Goal: Task Accomplishment & Management: Manage account settings

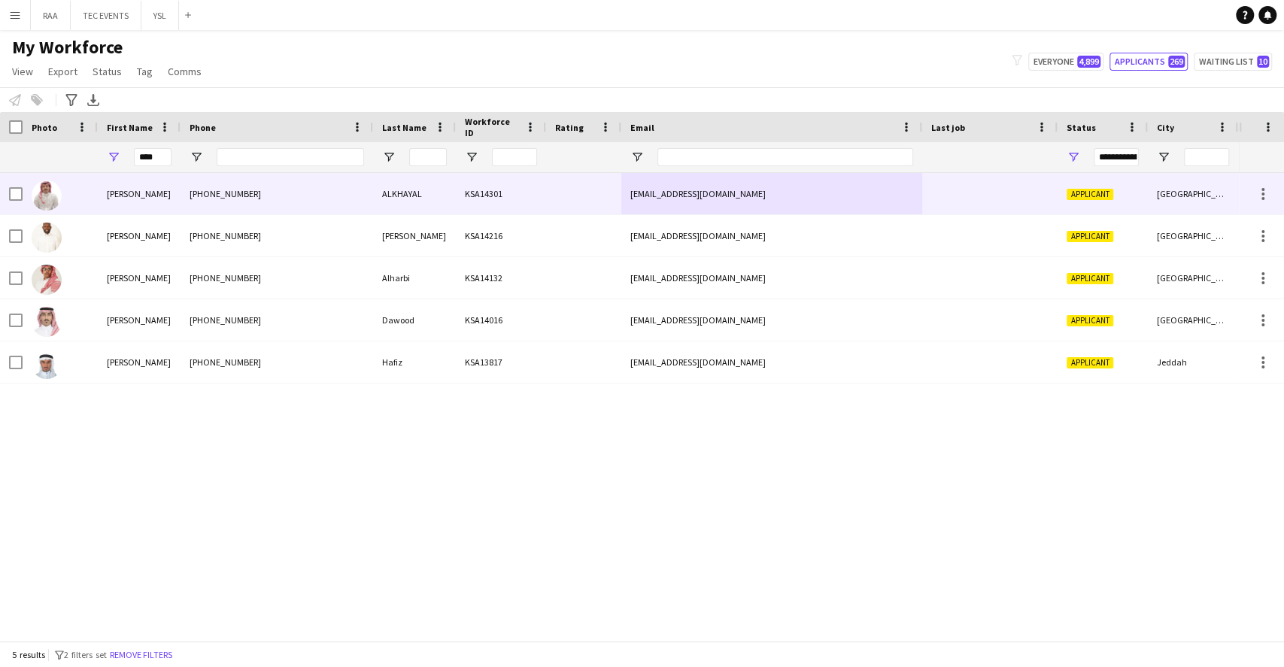
type input "****"
click at [204, 190] on div "[PHONE_NUMBER]" at bounding box center [276, 193] width 193 height 41
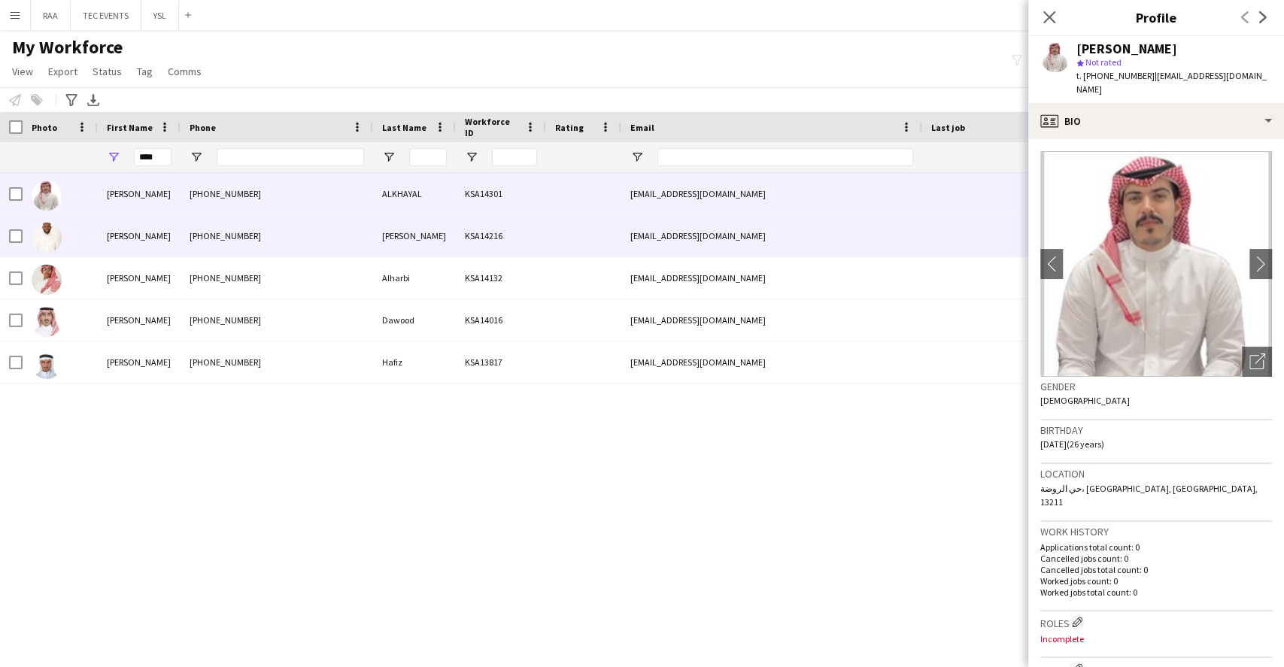
click at [210, 252] on div "[PHONE_NUMBER]" at bounding box center [276, 235] width 193 height 41
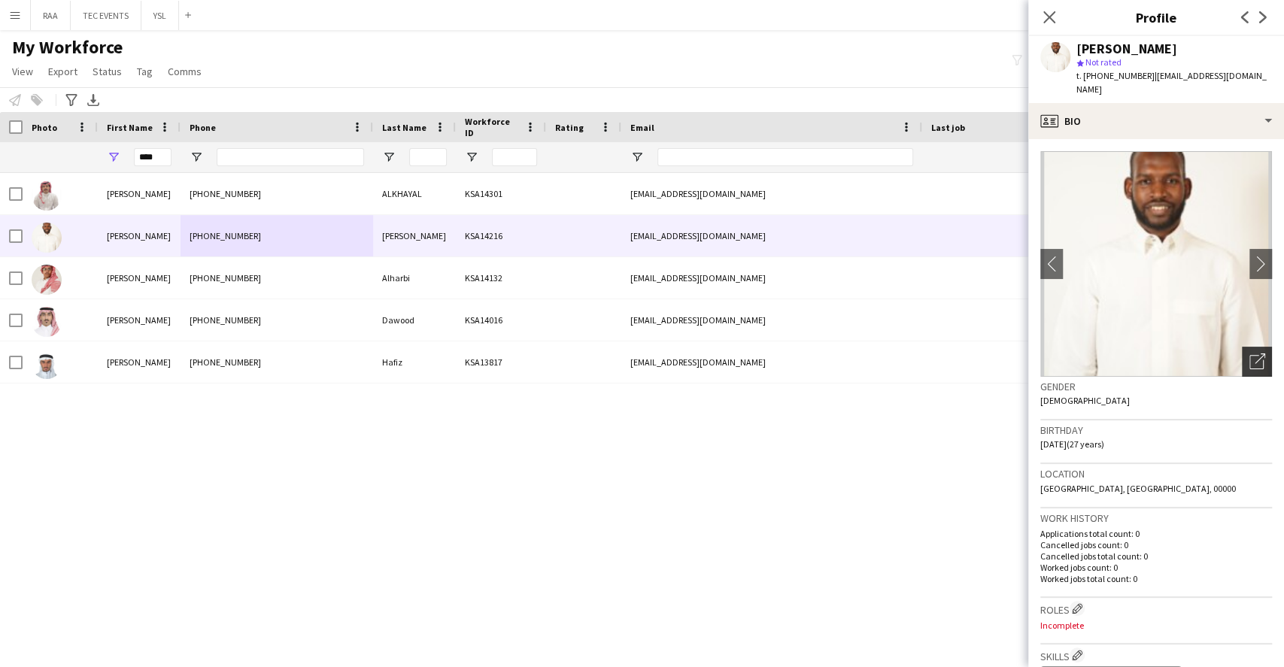
click at [1249, 353] on icon "Open photos pop-in" at bounding box center [1257, 361] width 16 height 16
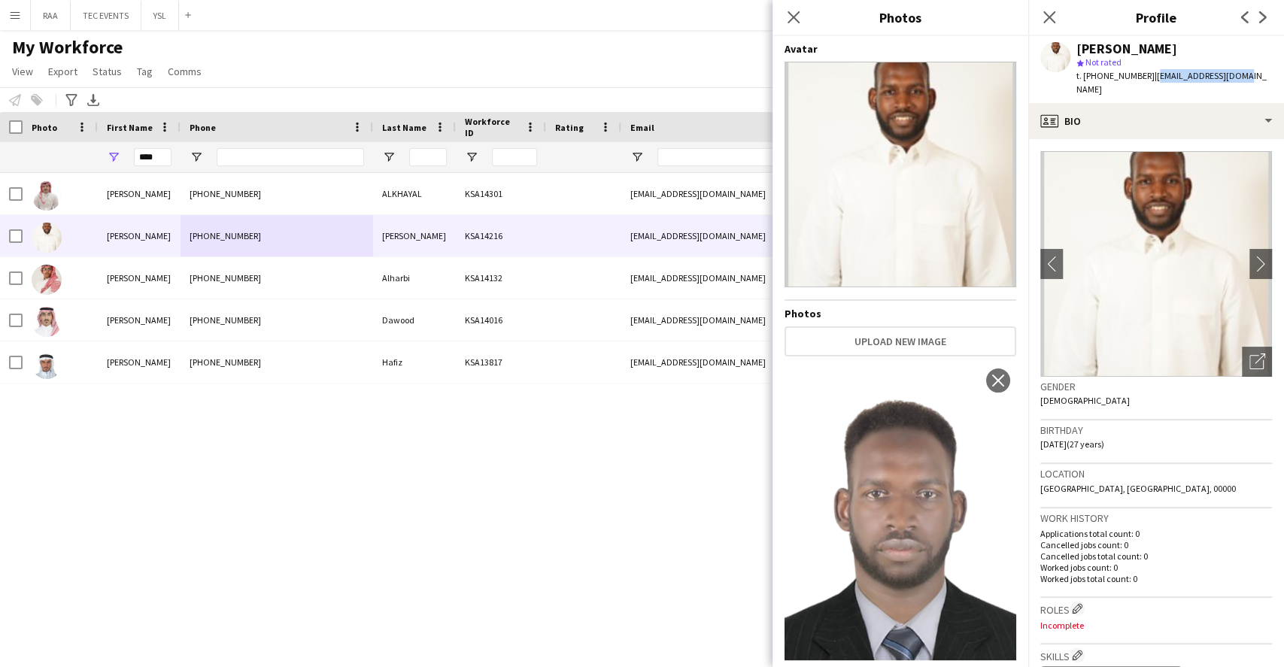
drag, startPoint x: 1240, startPoint y: 78, endPoint x: 1149, endPoint y: 75, distance: 91.0
click at [1149, 75] on div "[PERSON_NAME] star Not rated t. [PHONE_NUMBER] | [EMAIL_ADDRESS][DOMAIN_NAME]" at bounding box center [1156, 69] width 256 height 67
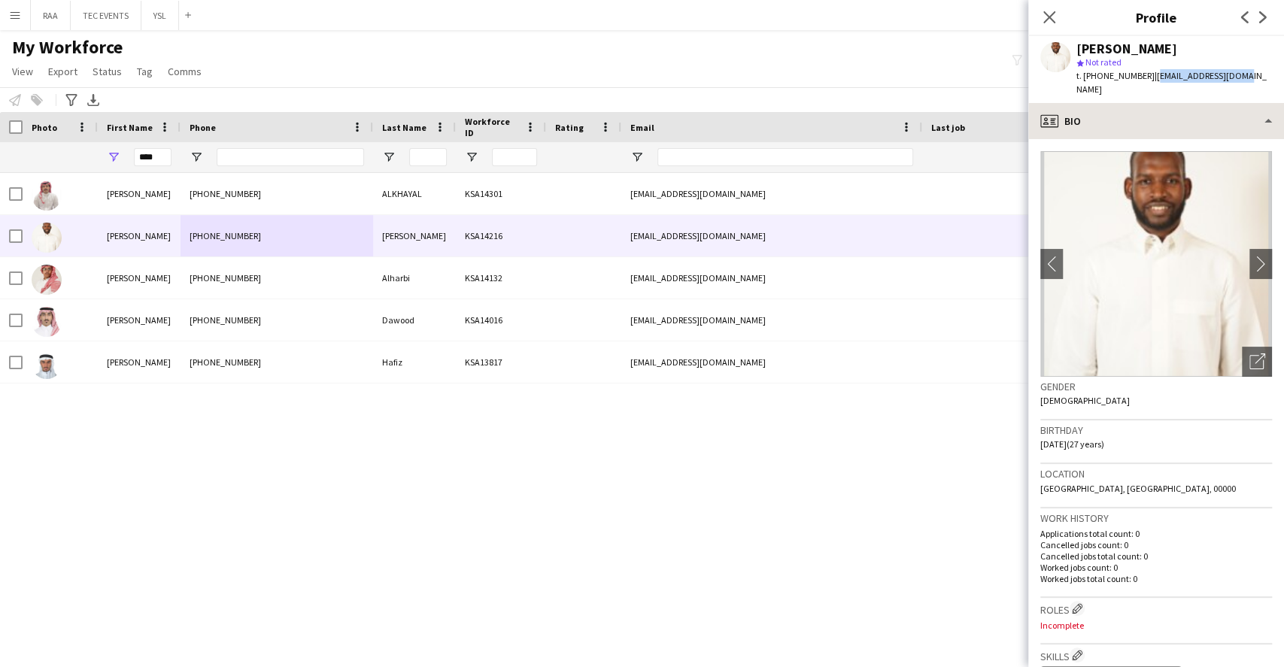
copy span "[EMAIL_ADDRESS][DOMAIN_NAME]"
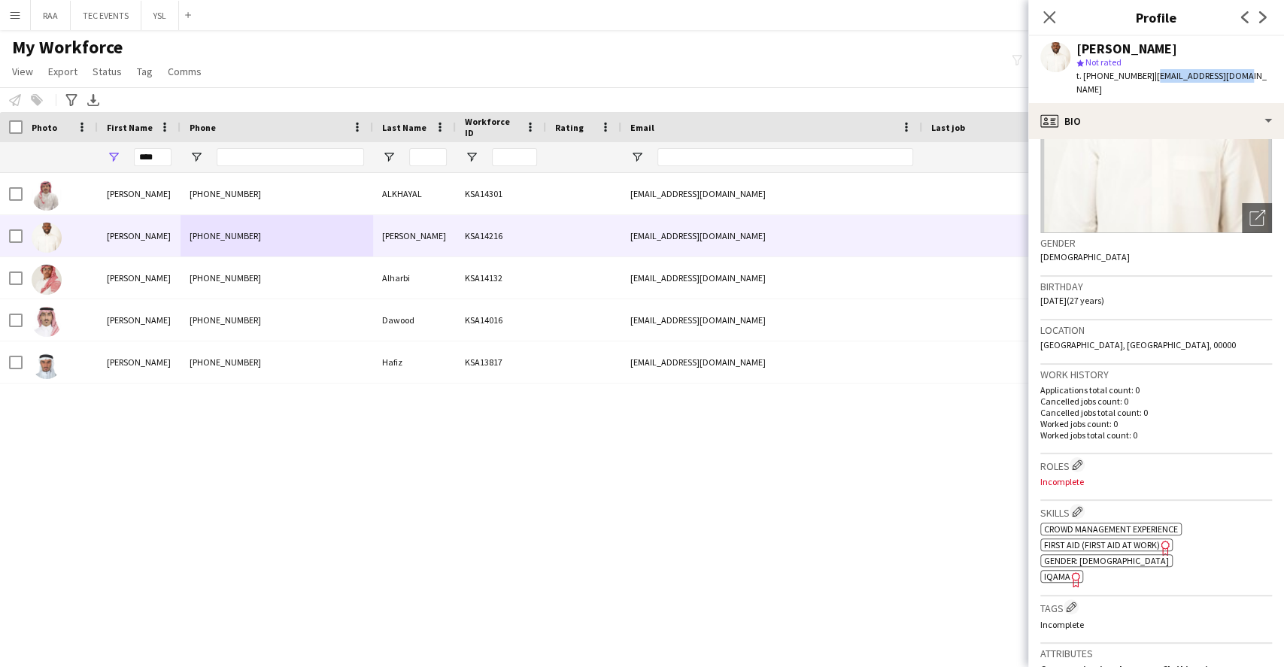
scroll to position [200, 0]
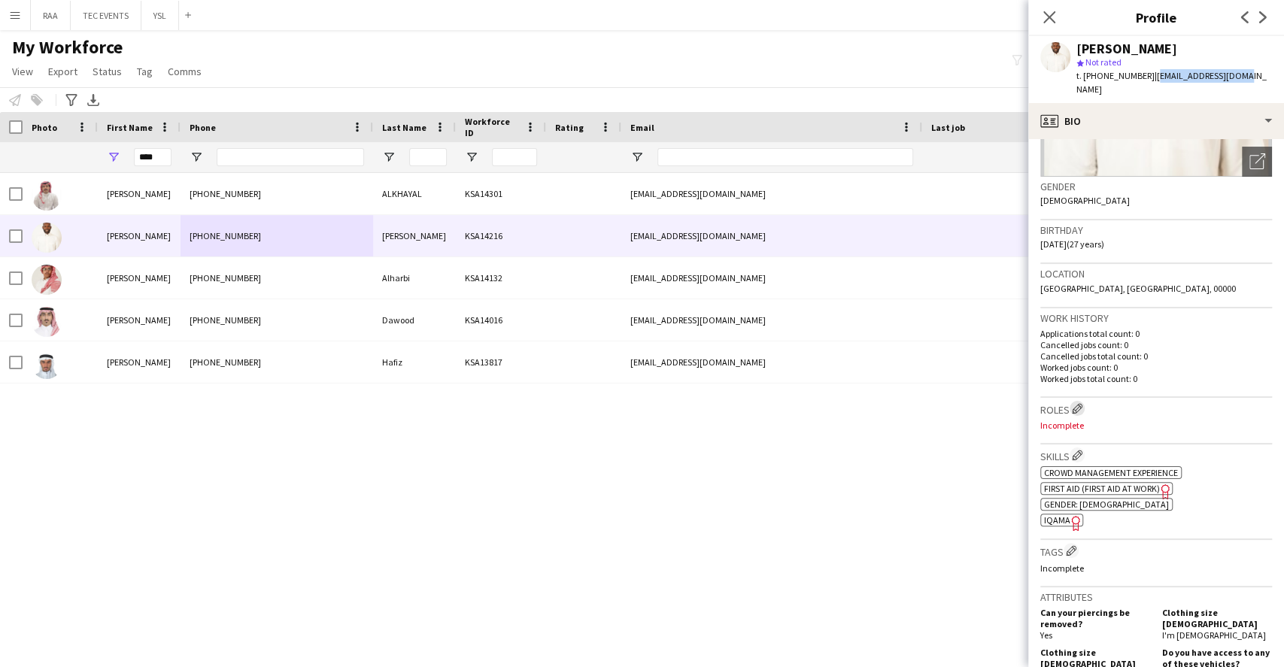
click at [1078, 403] on app-icon "Edit crew company roles" at bounding box center [1077, 408] width 11 height 11
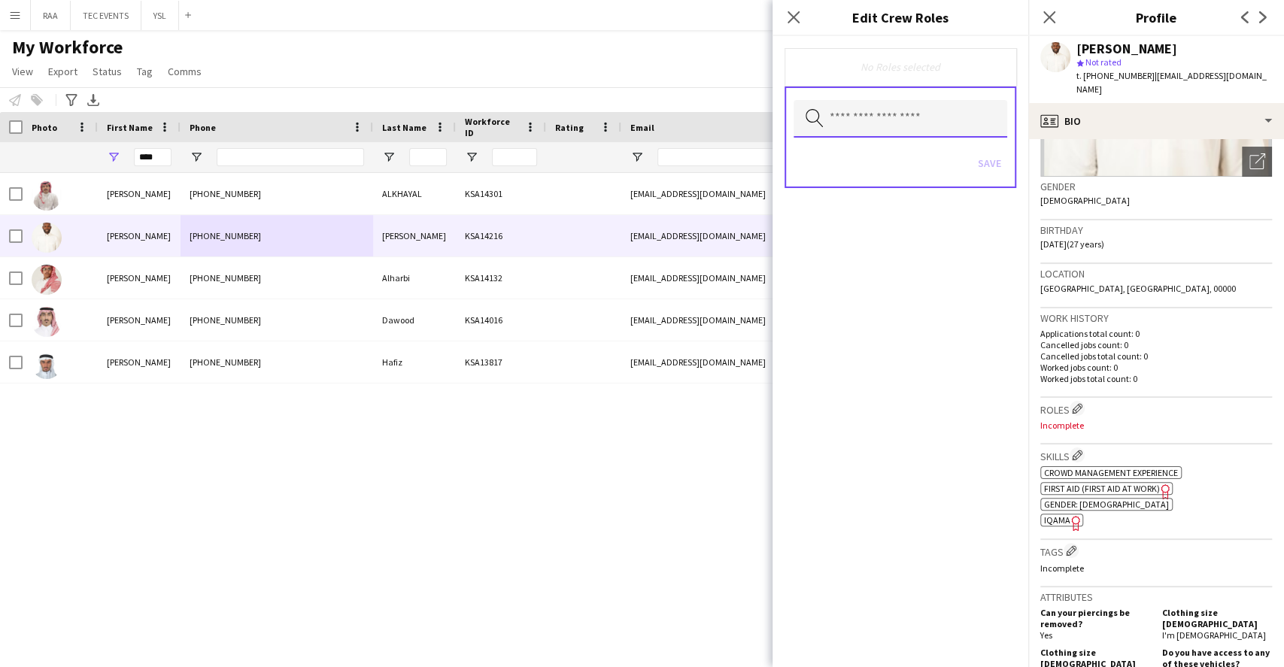
click at [927, 107] on input "text" at bounding box center [900, 119] width 214 height 38
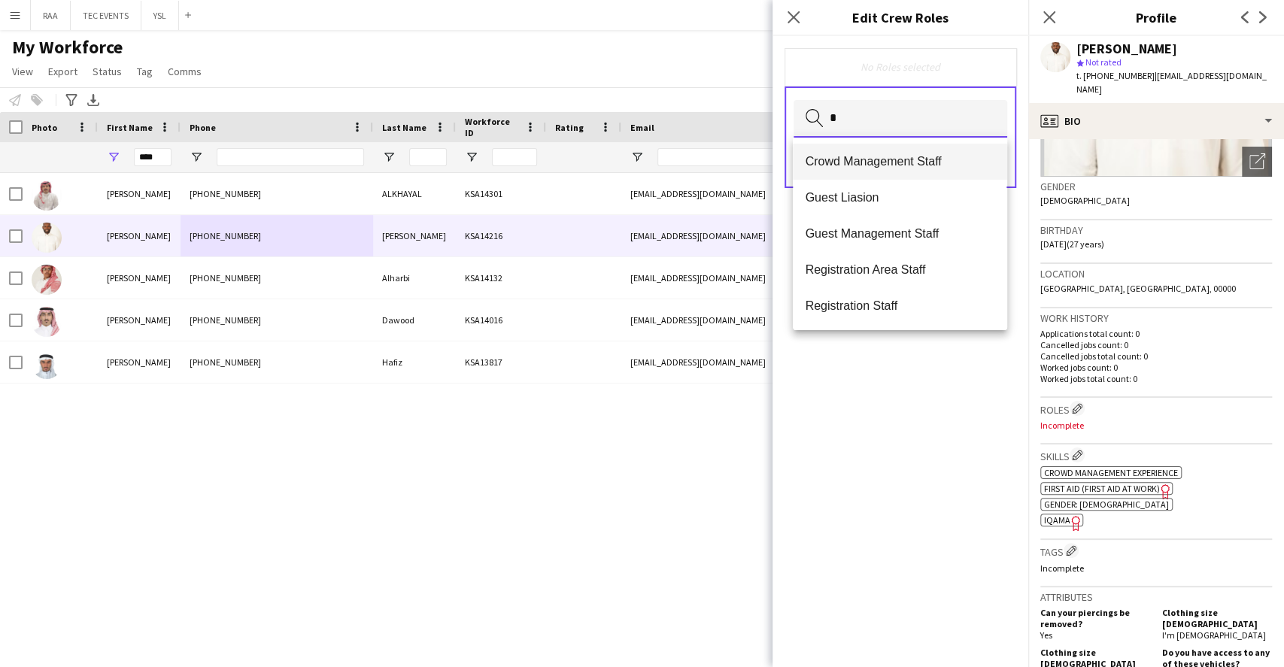
type input "*"
click at [903, 169] on mat-option "Crowd Management Staff" at bounding box center [900, 162] width 214 height 36
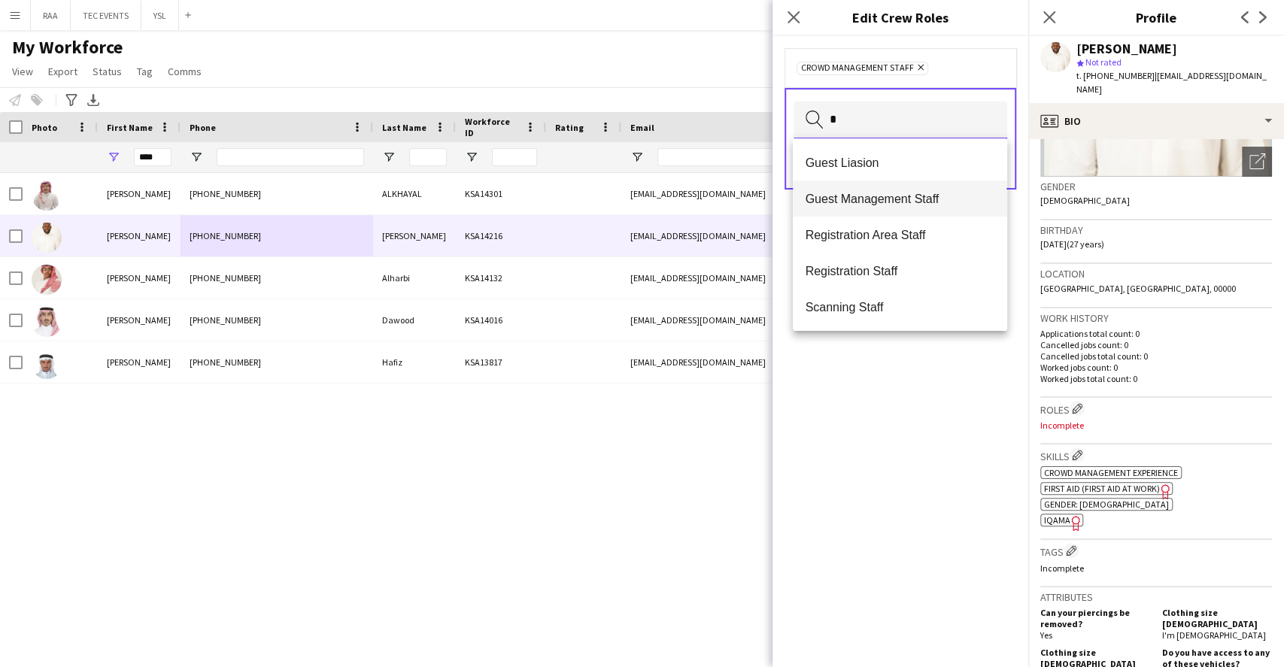
type input "*"
click at [893, 199] on span "Guest Management Staff" at bounding box center [900, 199] width 190 height 14
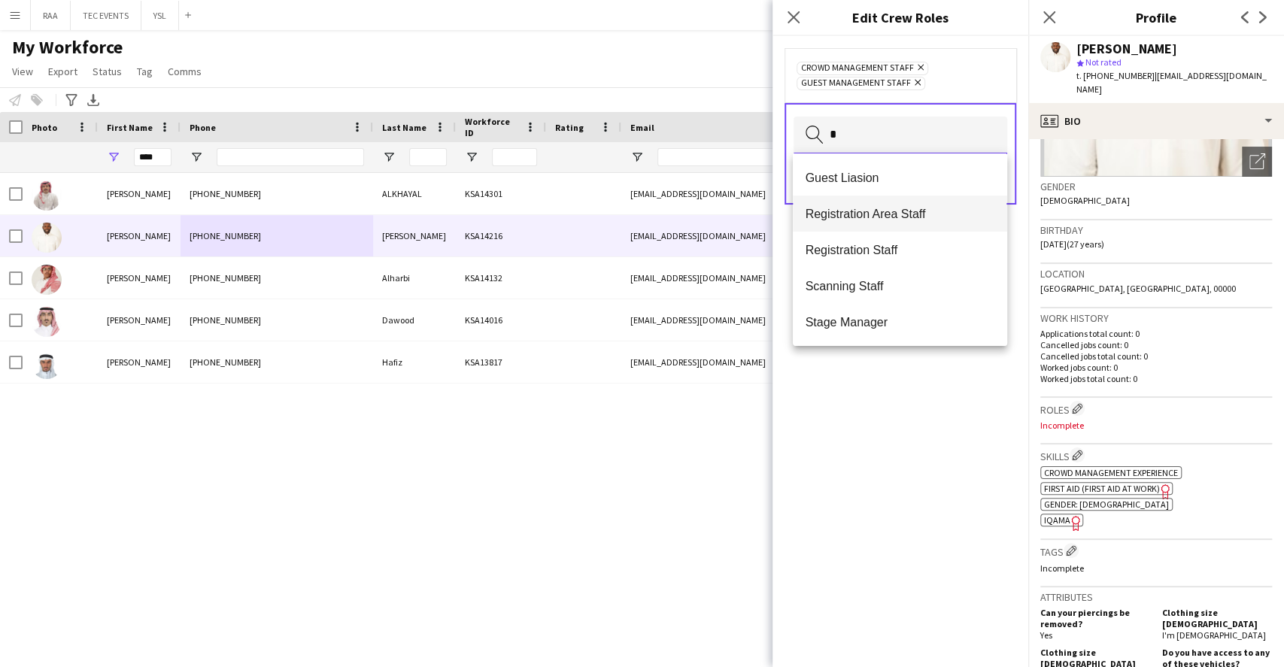
type input "*"
click at [895, 216] on span "Registration Area Staff" at bounding box center [900, 214] width 190 height 14
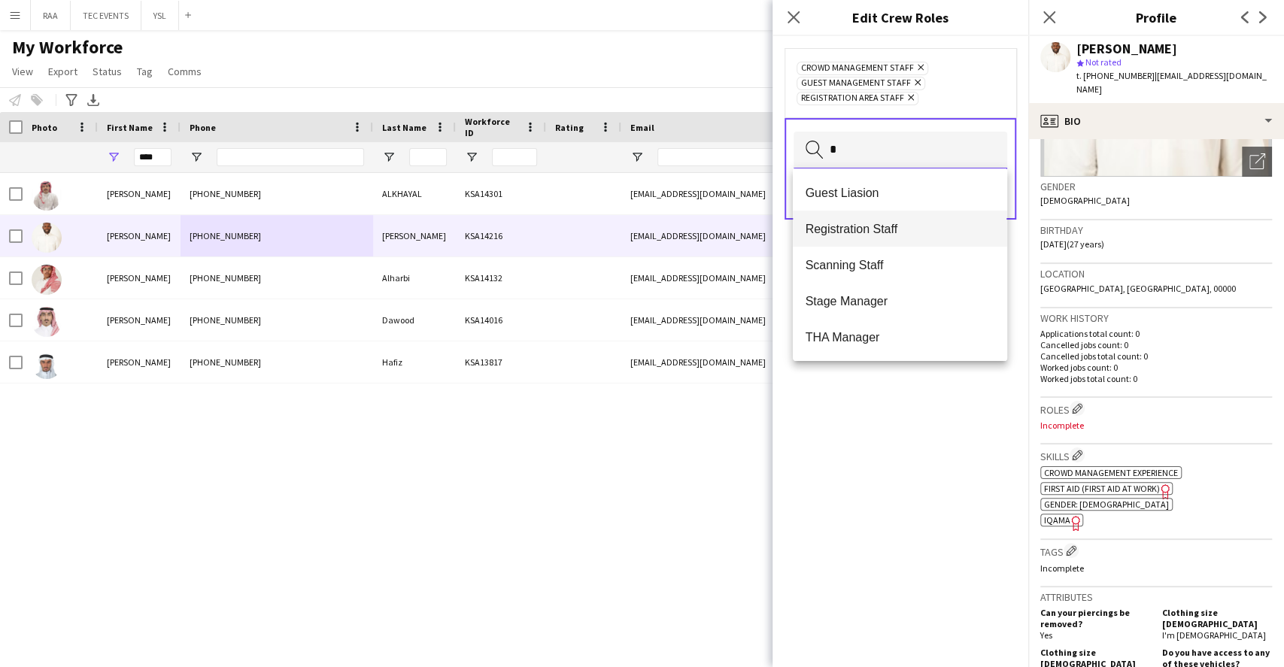
type input "*"
click at [894, 229] on span "Registration Staff" at bounding box center [900, 229] width 190 height 14
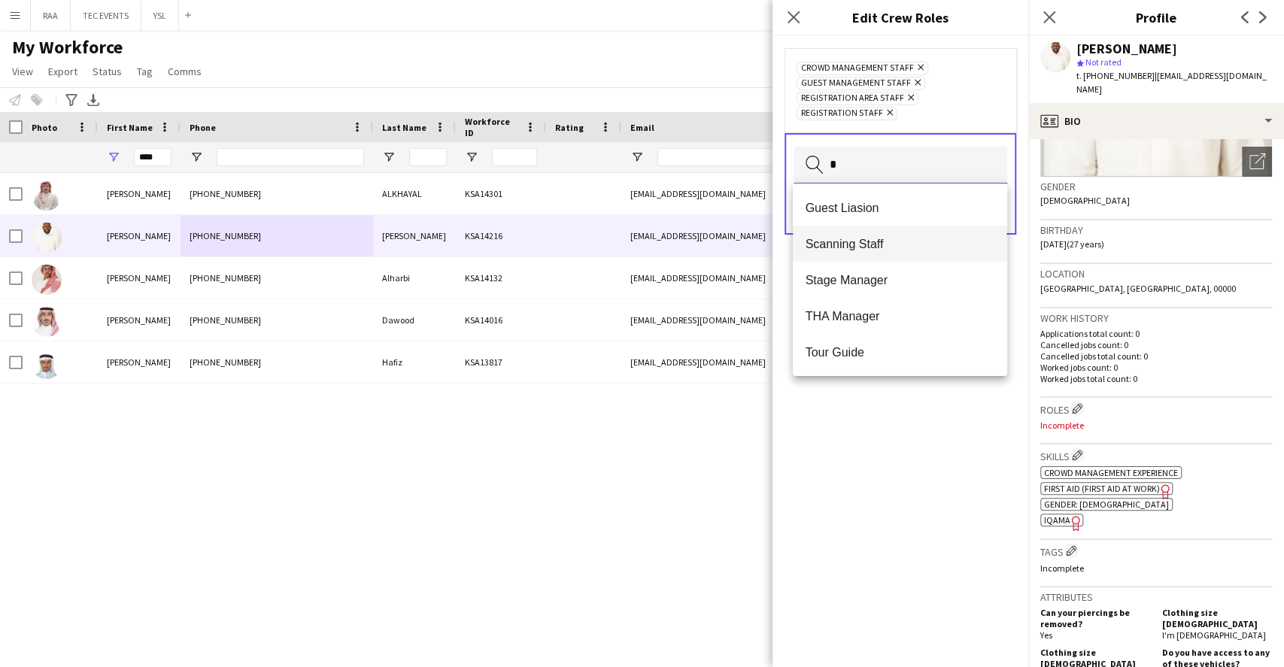
type input "*"
click at [891, 250] on span "Scanning Staff" at bounding box center [900, 244] width 190 height 14
type input "**"
click at [875, 309] on span "Retail Staff" at bounding box center [900, 316] width 190 height 14
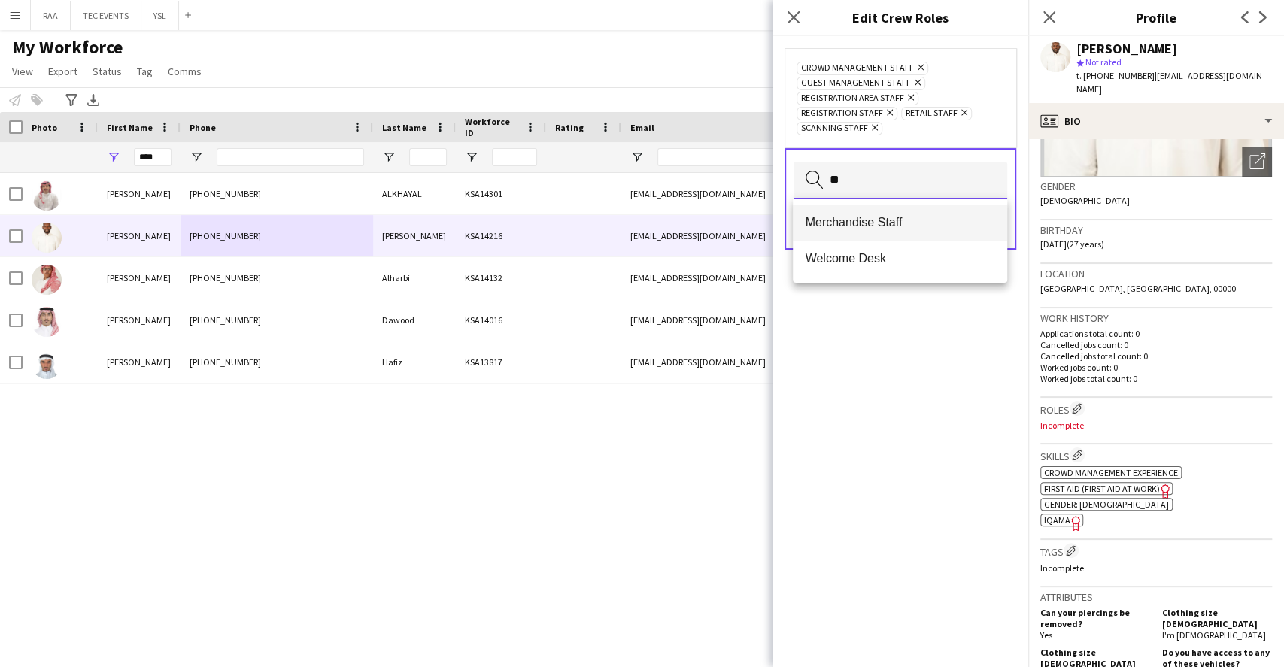
type input "**"
click at [928, 226] on span "Merchandise Staff" at bounding box center [900, 222] width 190 height 14
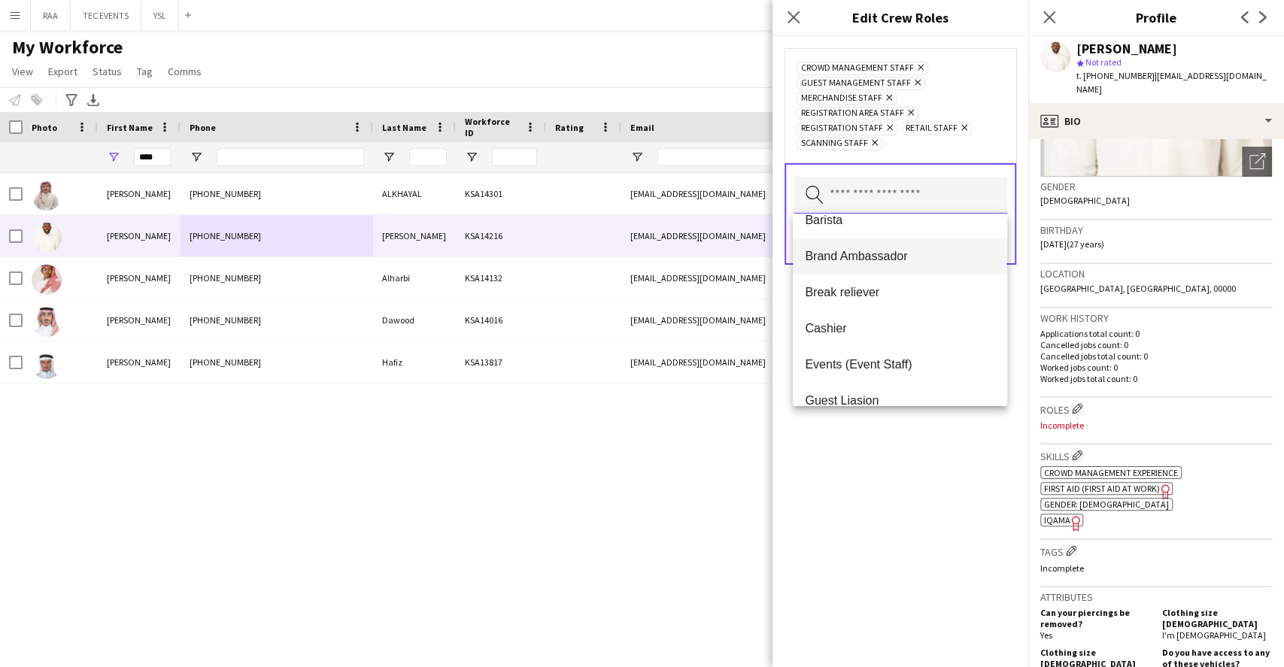
scroll to position [100, 0]
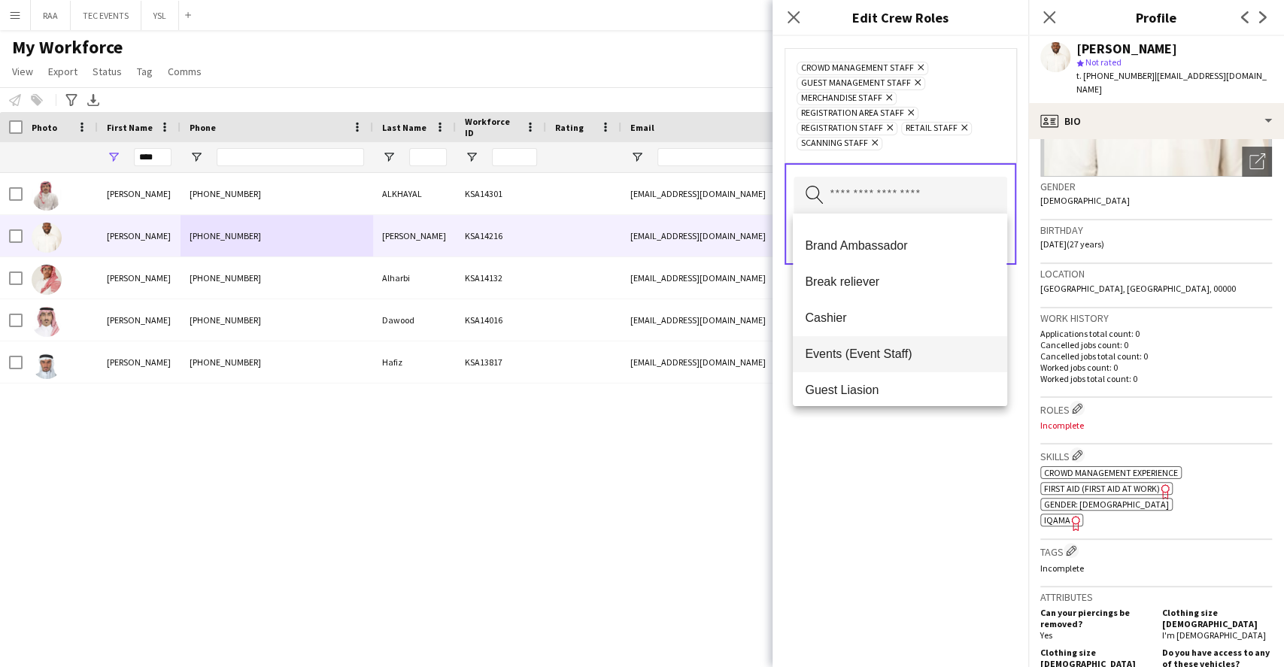
click at [878, 358] on span "Events (Event Staff)" at bounding box center [900, 354] width 190 height 14
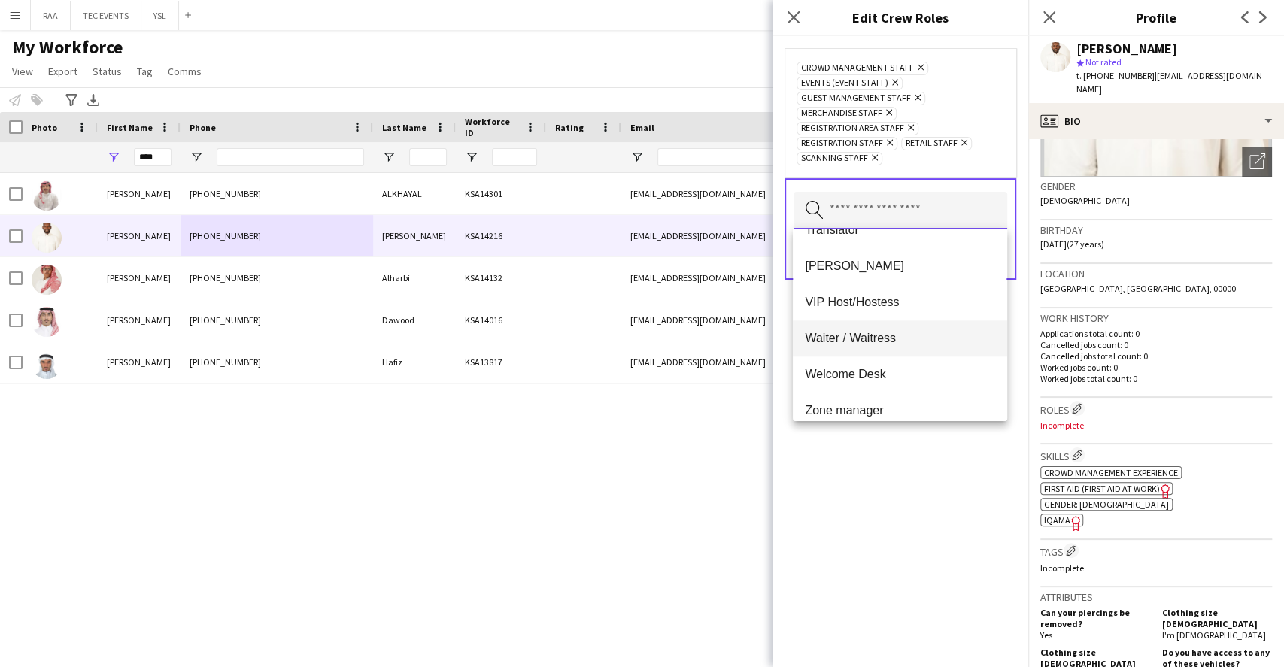
scroll to position [1047, 0]
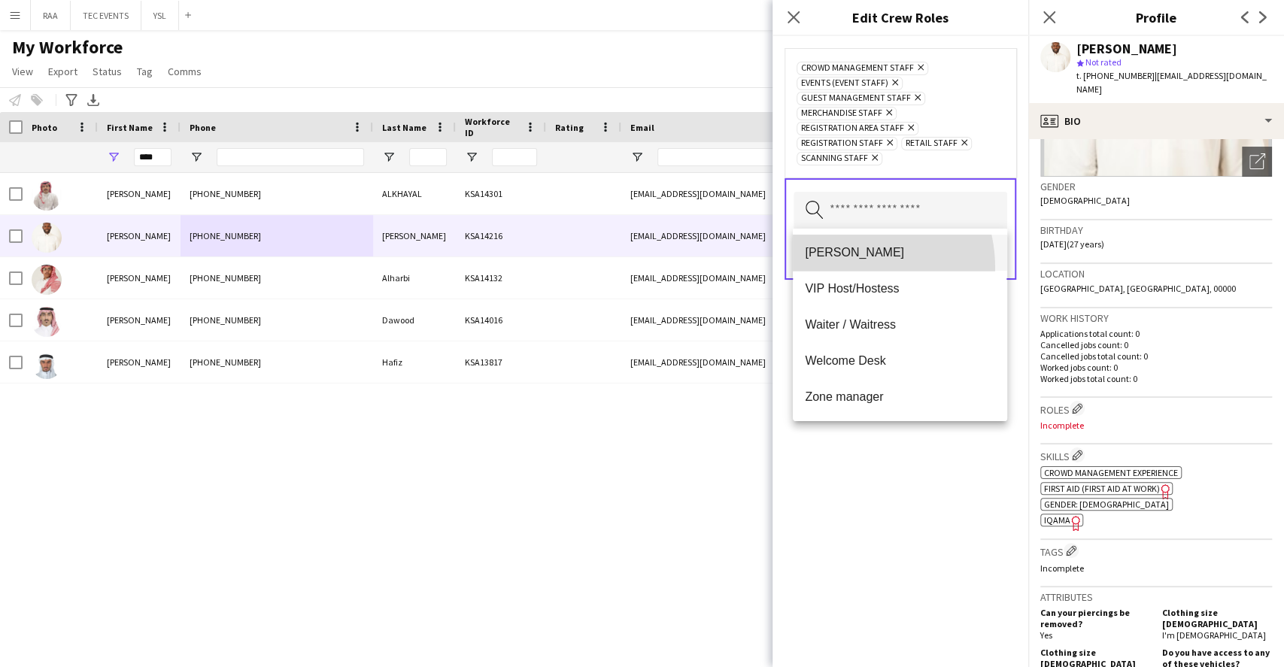
click at [840, 268] on mat-option "[PERSON_NAME]" at bounding box center [900, 253] width 214 height 36
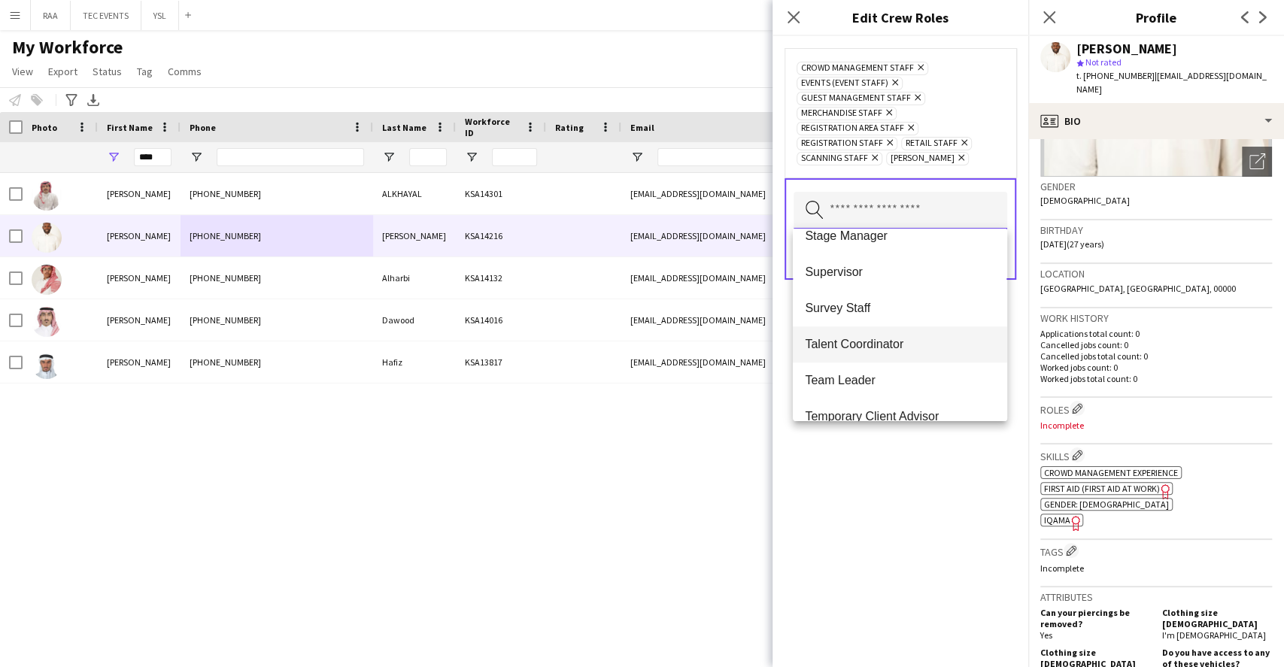
scroll to position [710, 0]
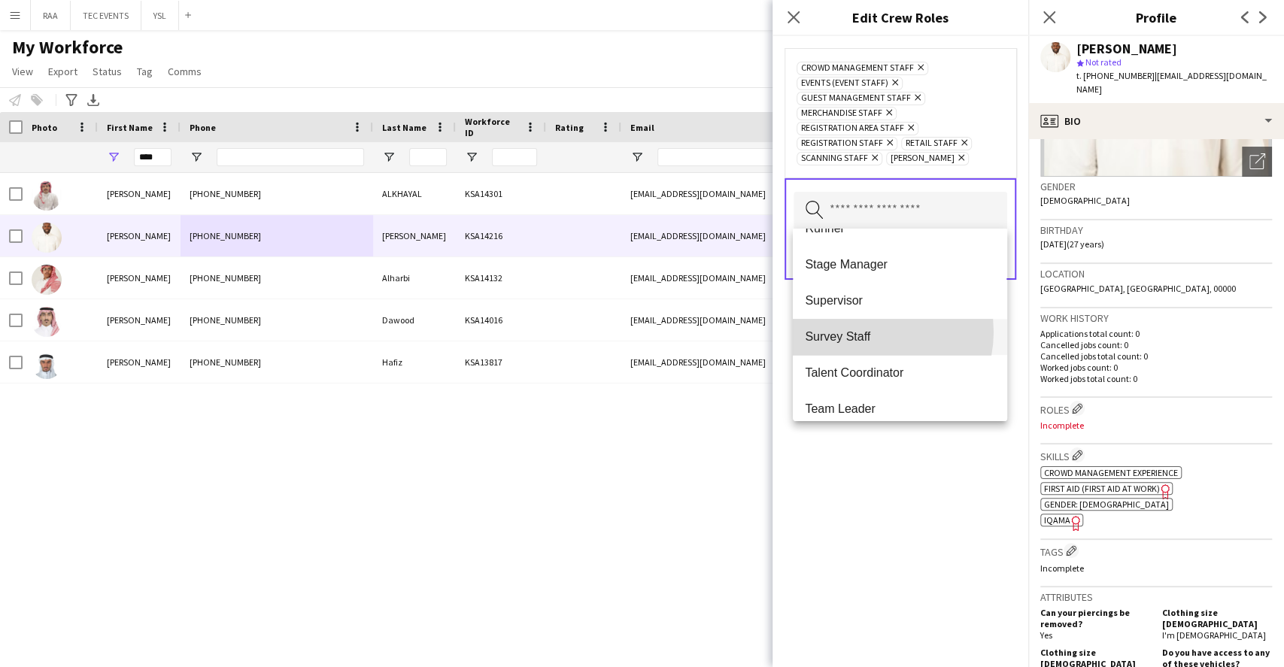
click at [866, 332] on span "Survey Staff" at bounding box center [900, 336] width 190 height 14
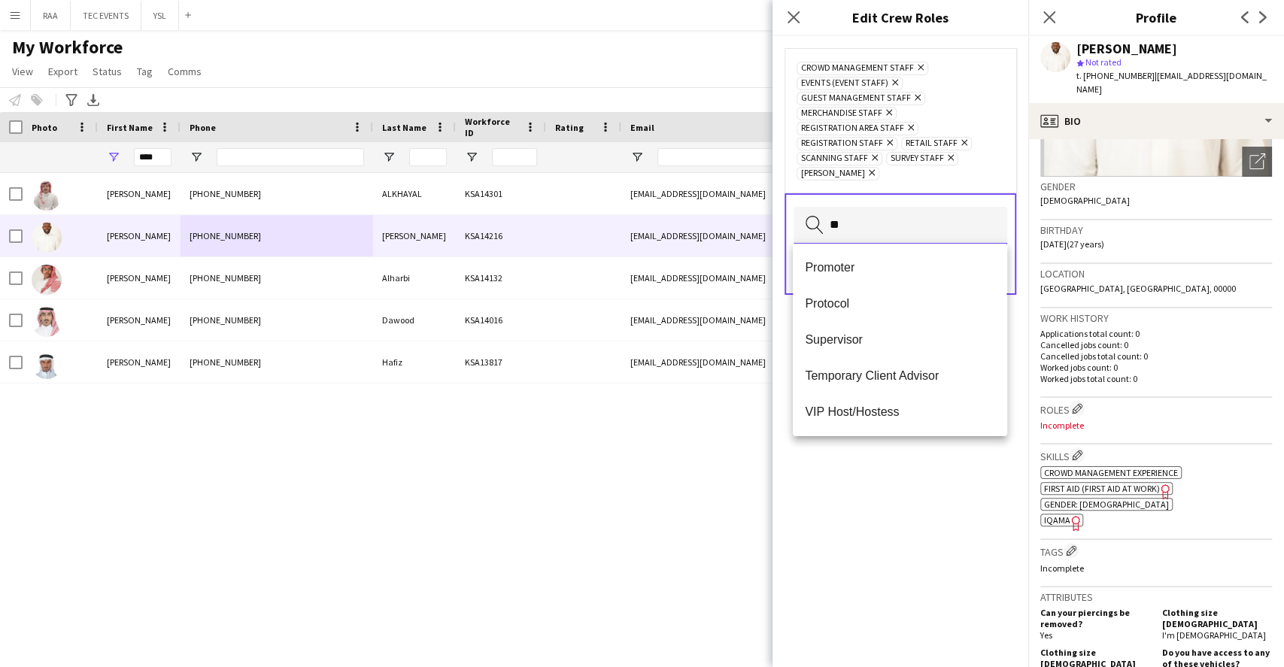
scroll to position [0, 0]
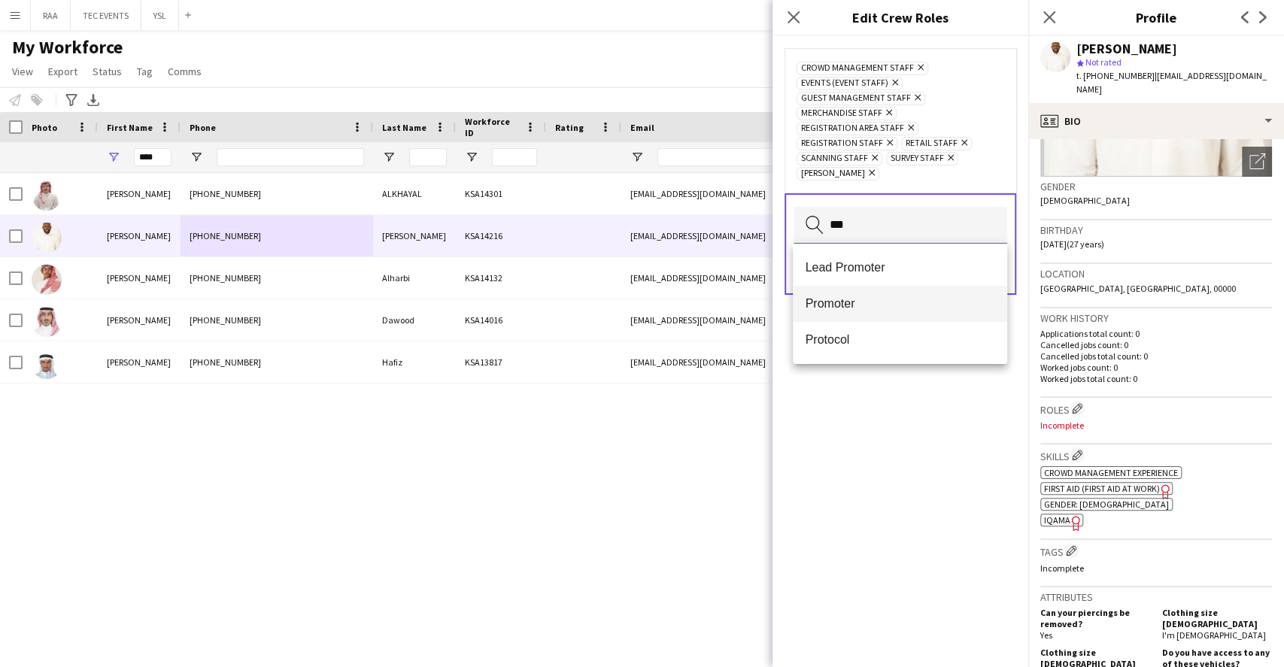
type input "***"
click at [917, 299] on span "Promoter" at bounding box center [900, 303] width 190 height 14
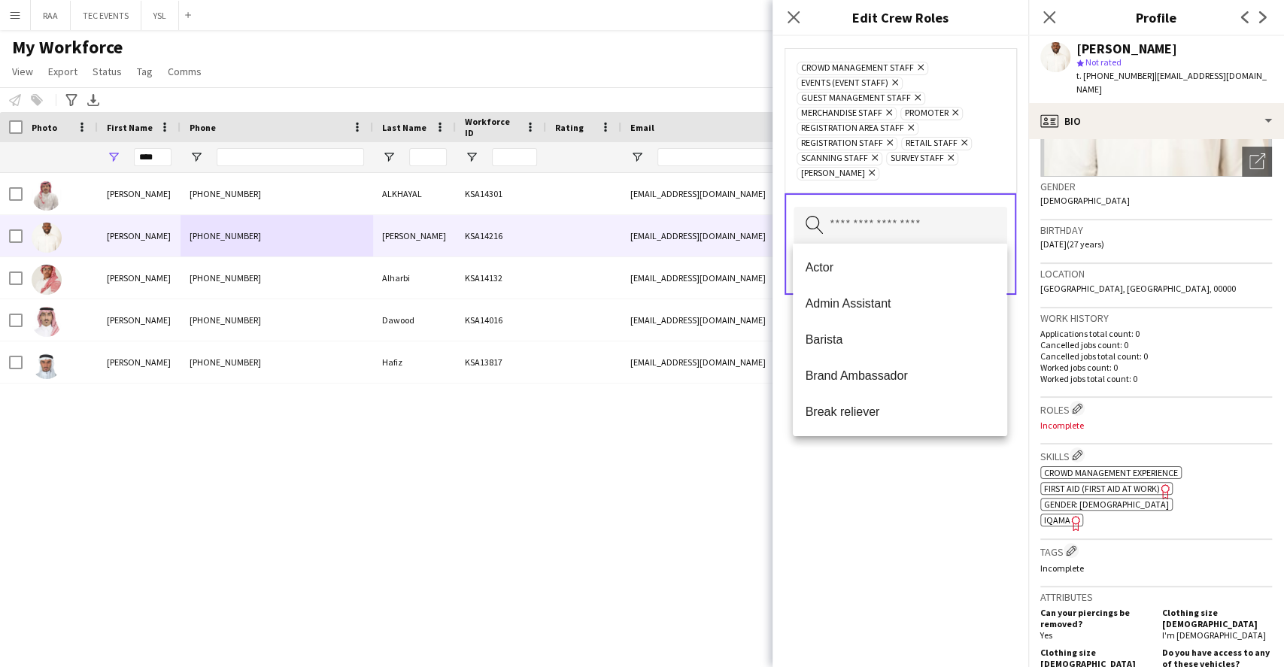
click at [896, 547] on div "Crowd Management Staff Remove Events (Event Staff) Remove Guest Management Staf…" at bounding box center [900, 351] width 256 height 631
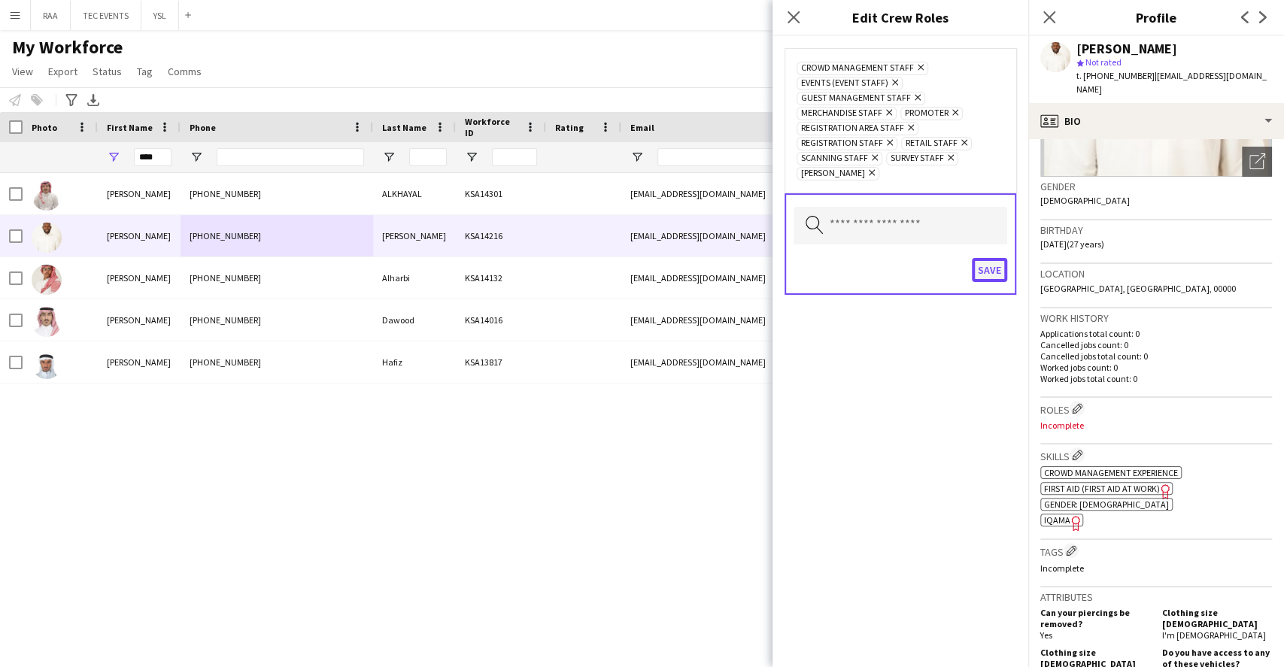
click at [981, 275] on button "Save" at bounding box center [989, 270] width 35 height 24
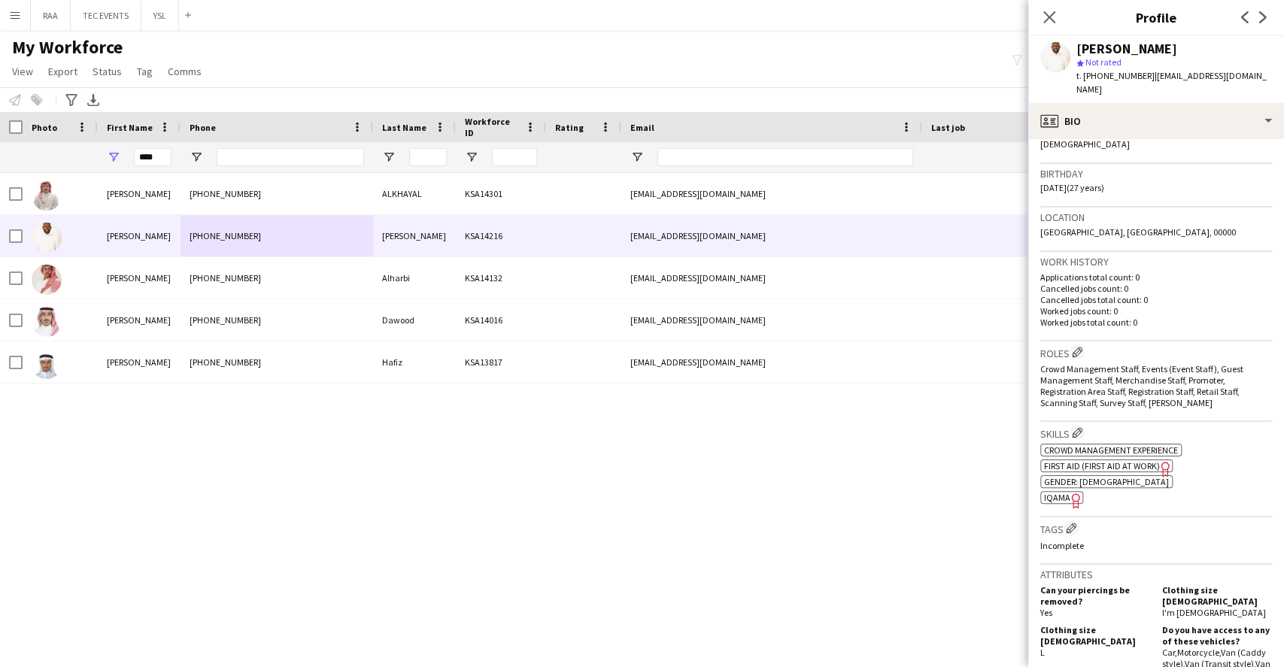
scroll to position [301, 0]
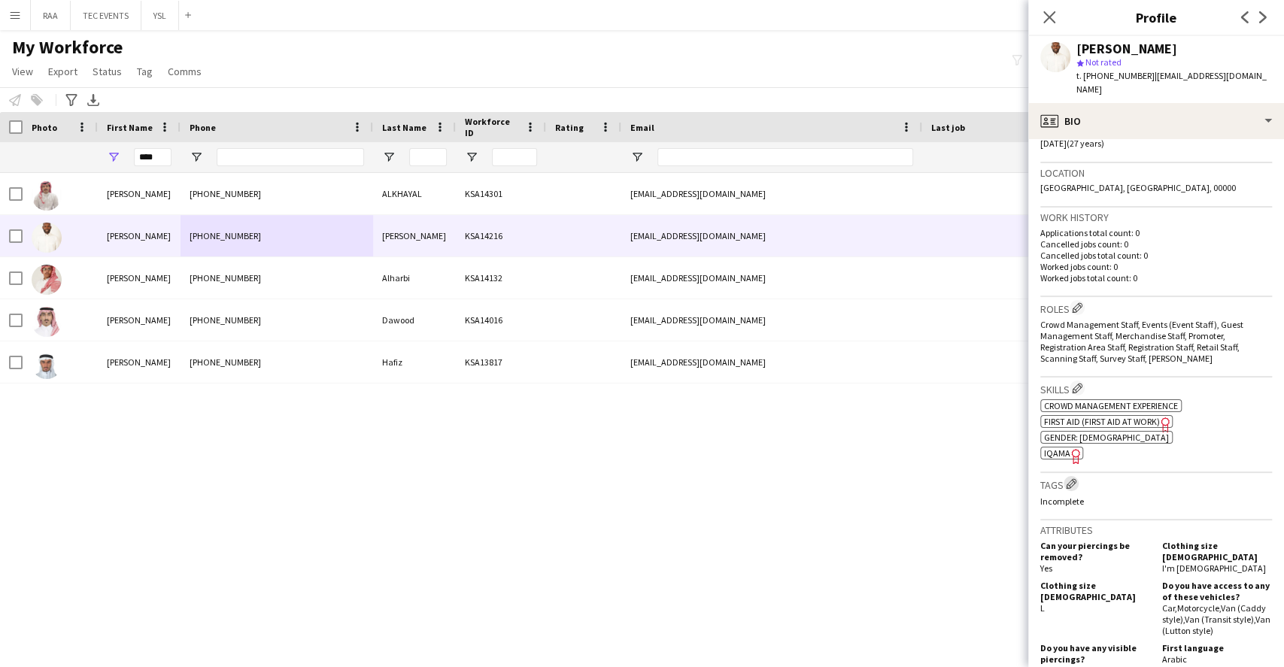
click at [1070, 478] on app-icon "Edit crew company tags" at bounding box center [1071, 483] width 11 height 11
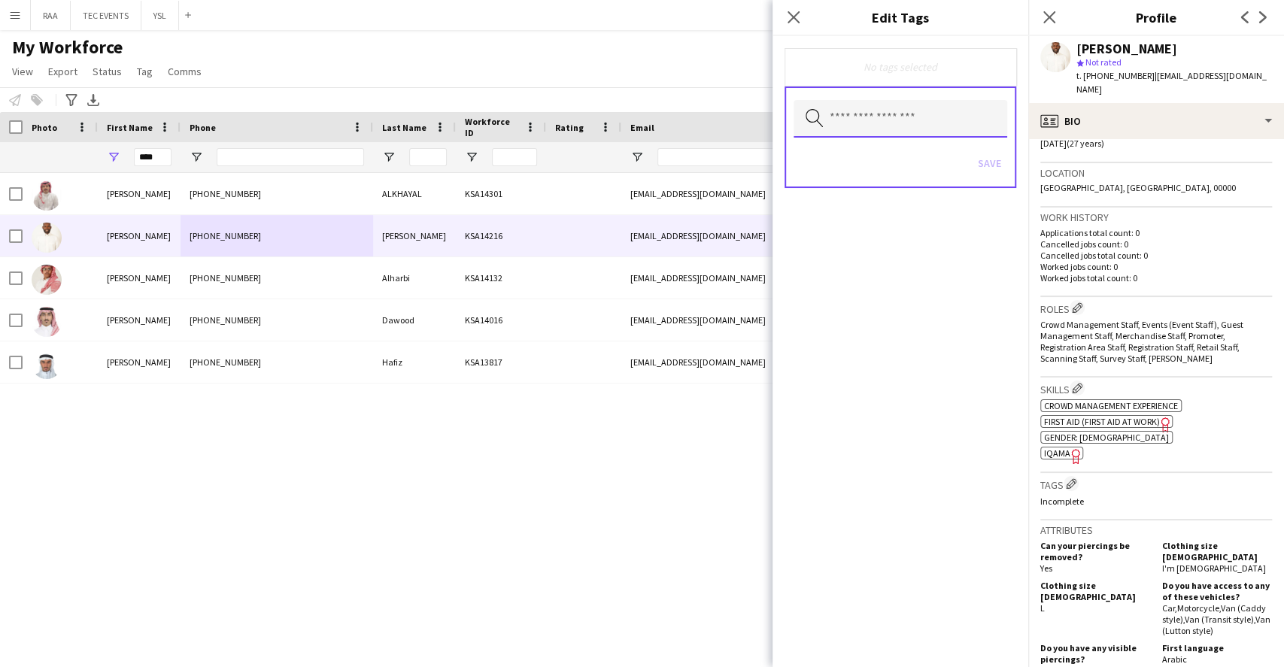
click at [884, 116] on input "text" at bounding box center [900, 119] width 214 height 38
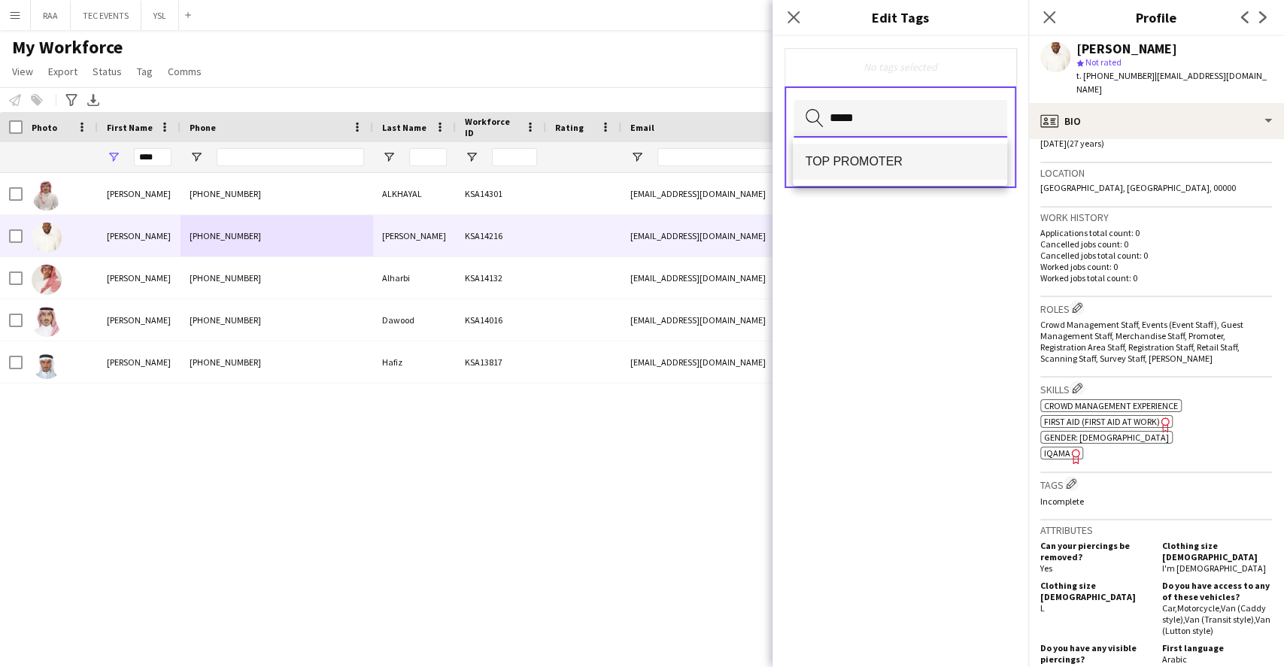
type input "*****"
click at [900, 172] on mat-option "TOP PROMOTER" at bounding box center [900, 162] width 214 height 36
type input "*****"
click at [902, 172] on mat-option "TOP HOST/HOSTESS" at bounding box center [900, 162] width 214 height 36
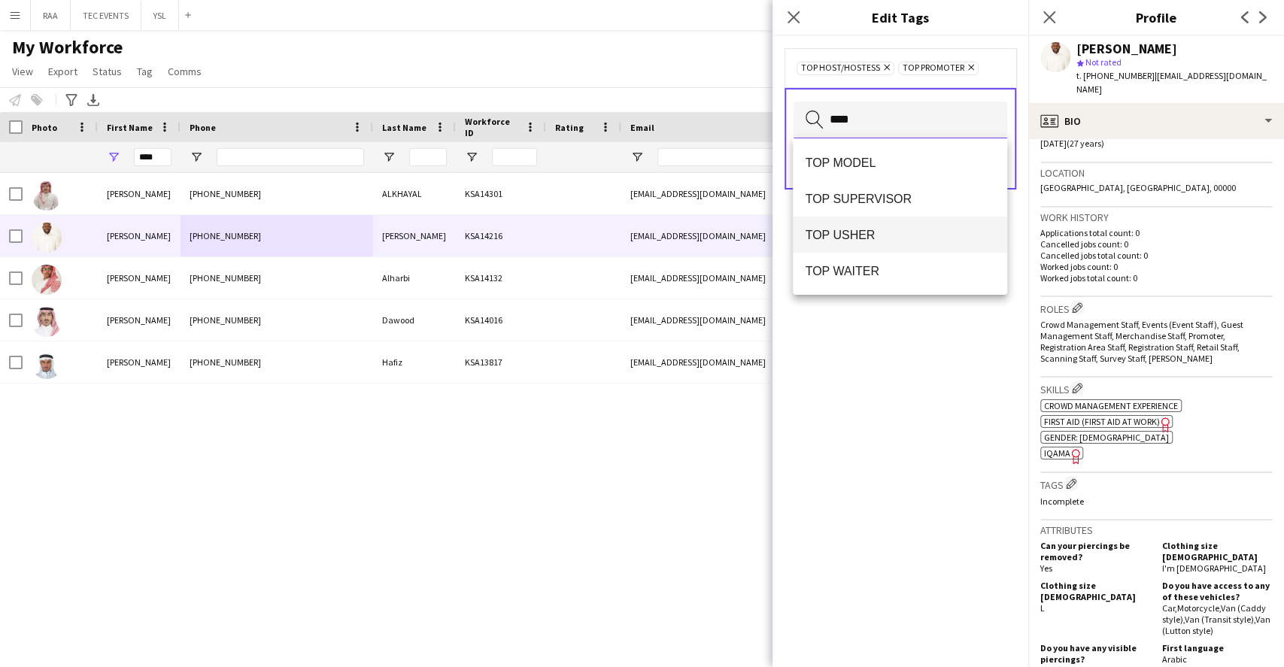
type input "***"
click at [866, 247] on mat-option "TOP USHER" at bounding box center [900, 235] width 214 height 36
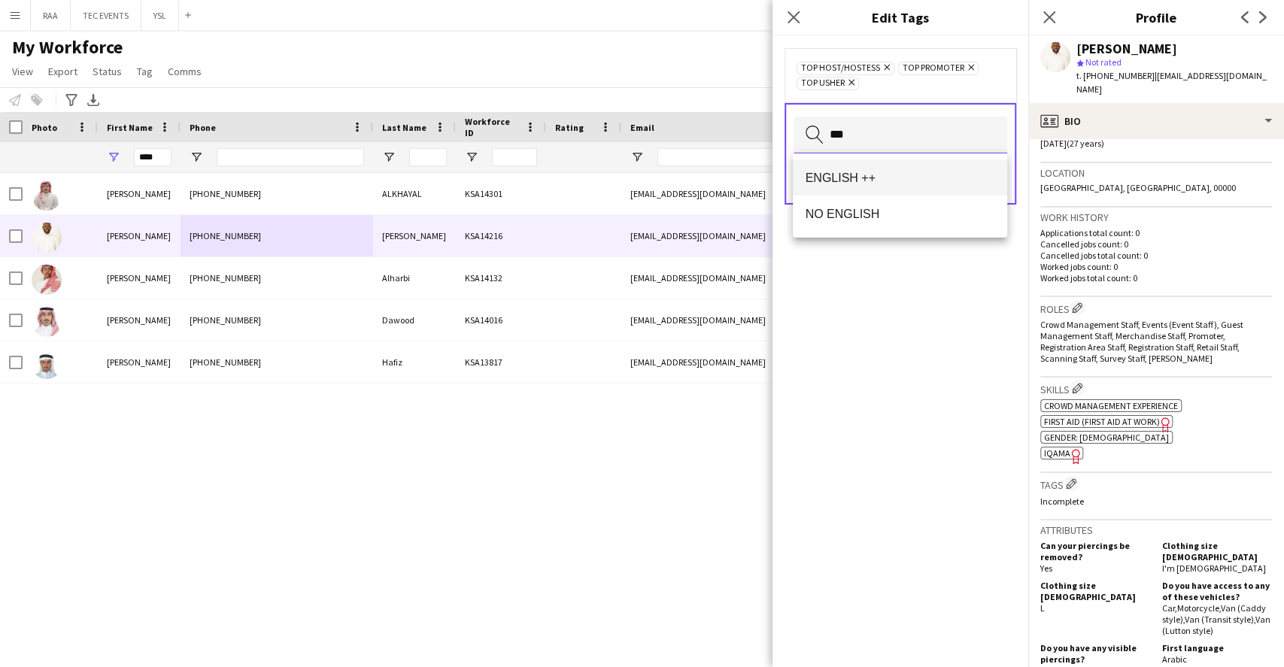
type input "***"
click at [945, 185] on mat-option "ENGLISH ++" at bounding box center [900, 177] width 214 height 36
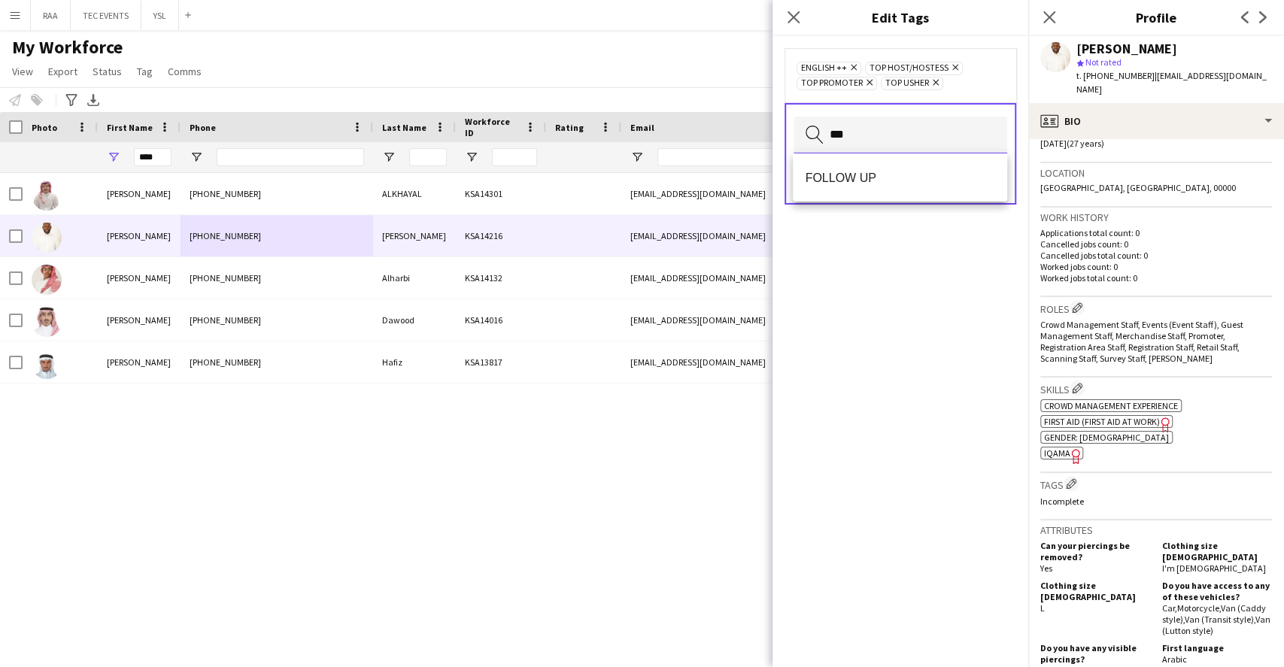
type input "***"
click at [923, 174] on span "FOLLOW UP" at bounding box center [900, 178] width 190 height 14
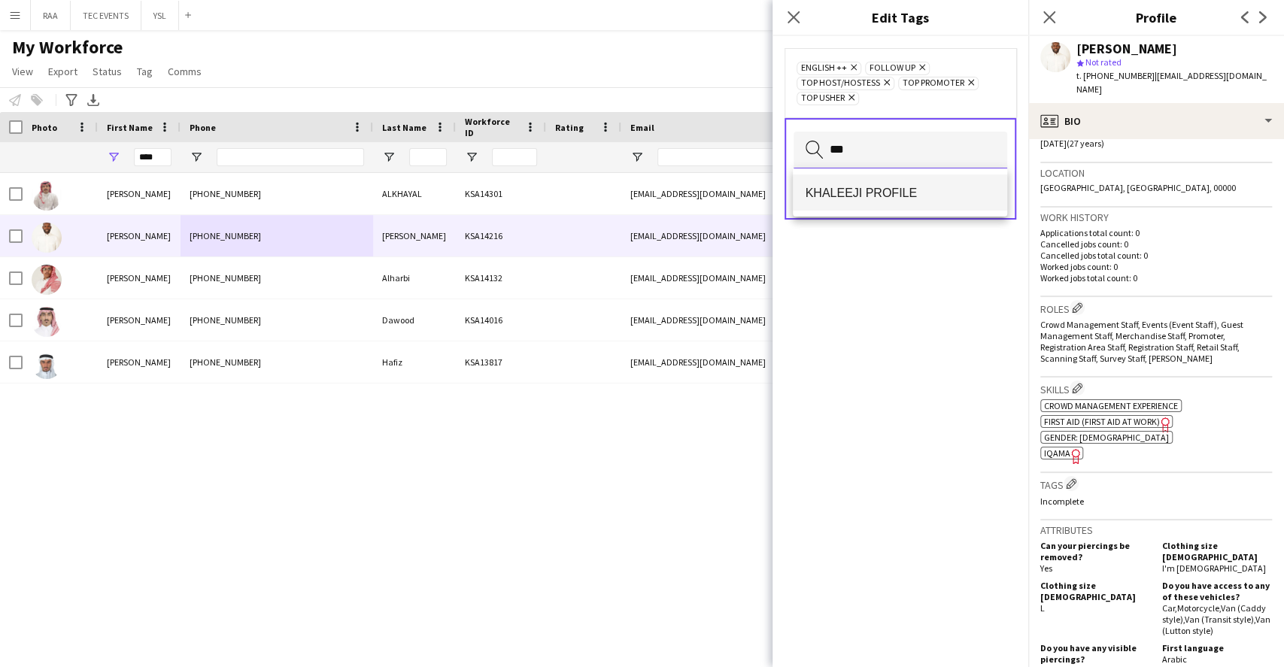
type input "***"
click at [921, 199] on span "KHALEEJI PROFILE" at bounding box center [900, 193] width 190 height 14
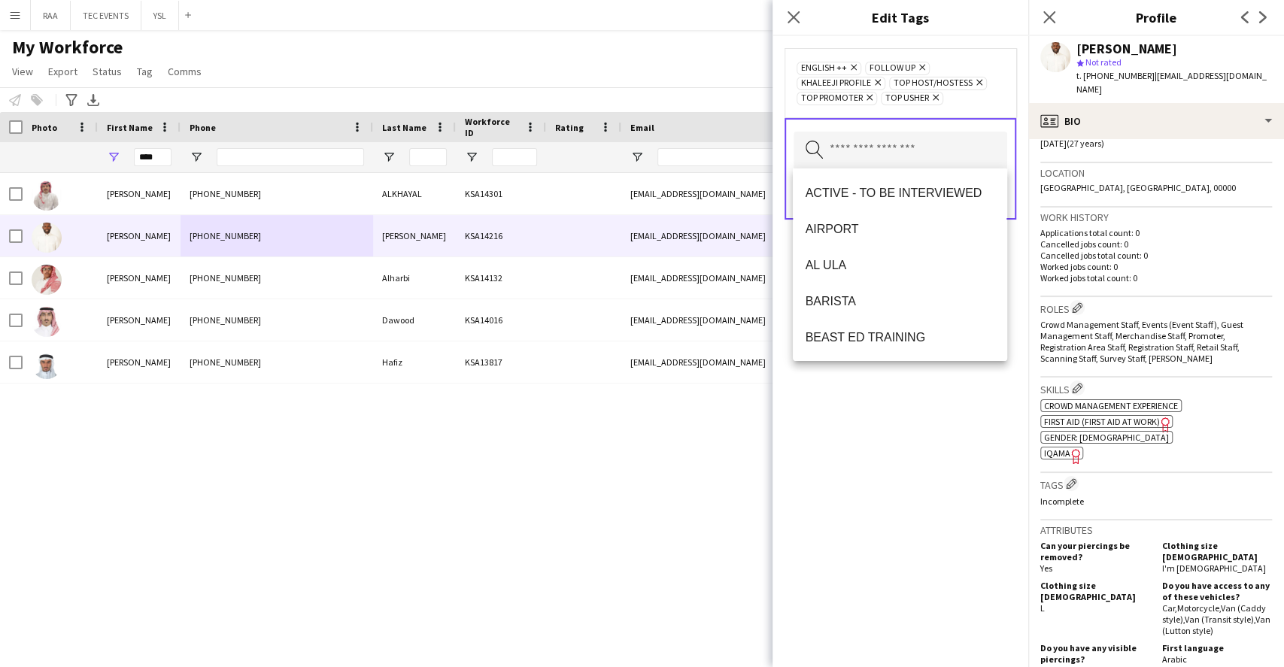
click at [948, 487] on div "ENGLISH ++ Remove FOLLOW UP Remove KHALEEJI PROFILE Remove TOP HOST/HOSTESS Rem…" at bounding box center [900, 351] width 256 height 631
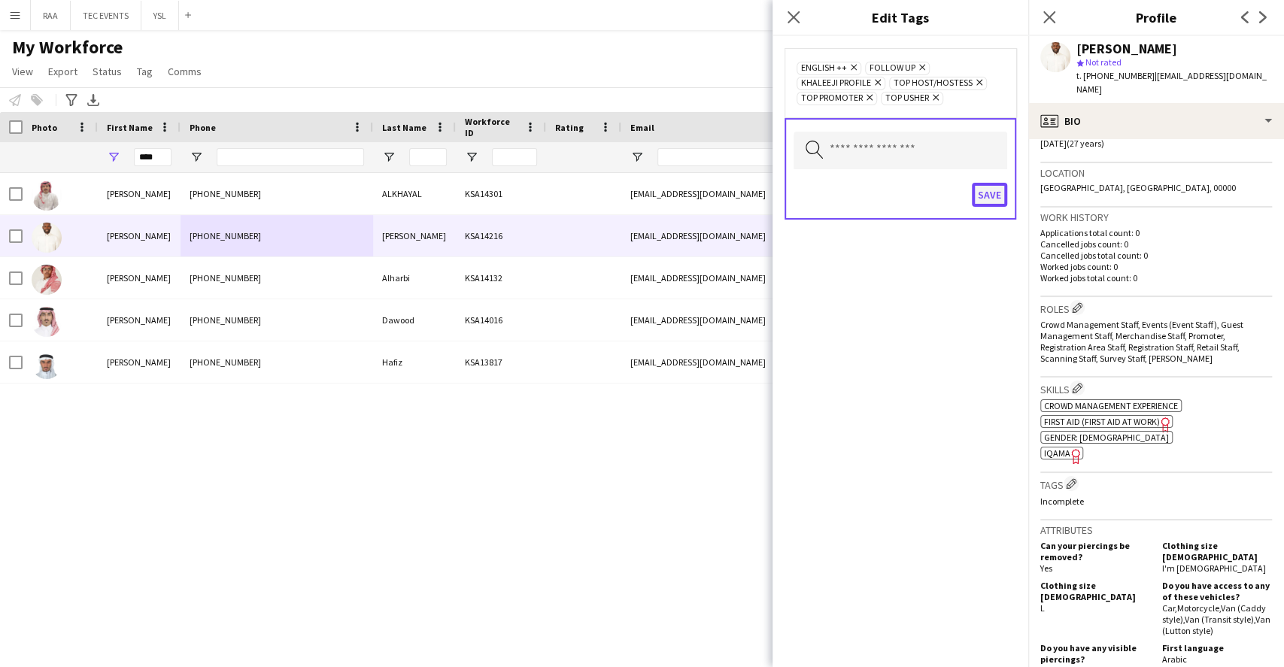
click at [993, 197] on button "Save" at bounding box center [989, 195] width 35 height 24
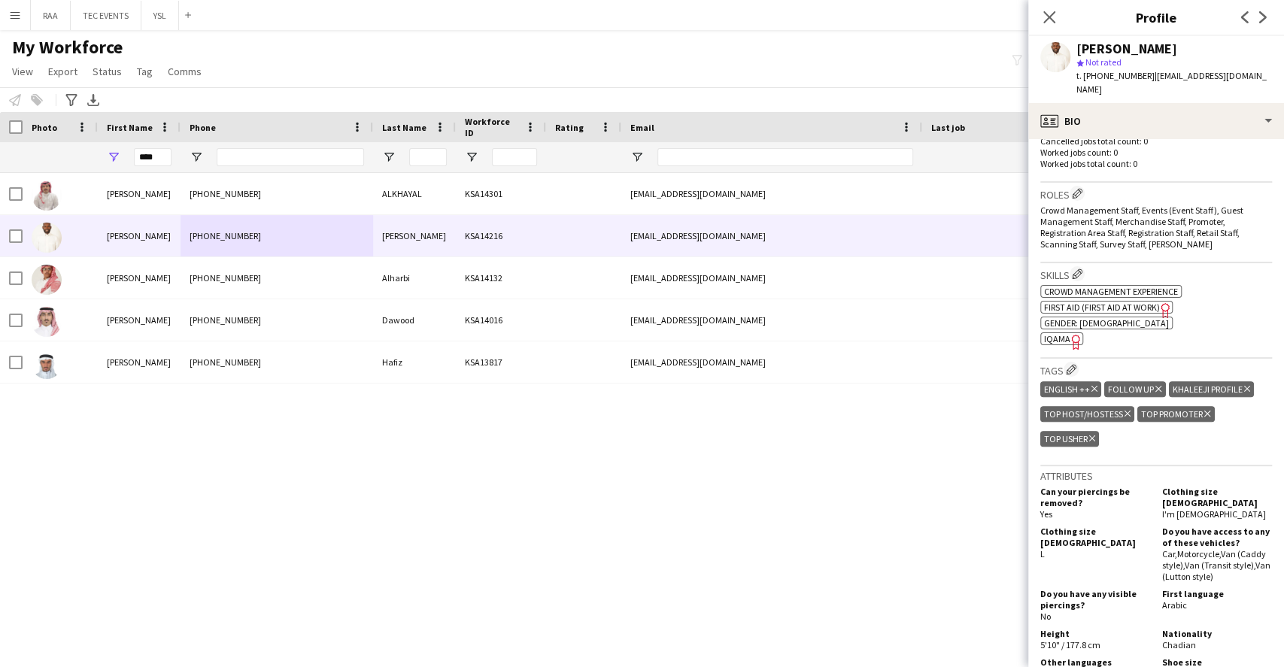
scroll to position [501, 0]
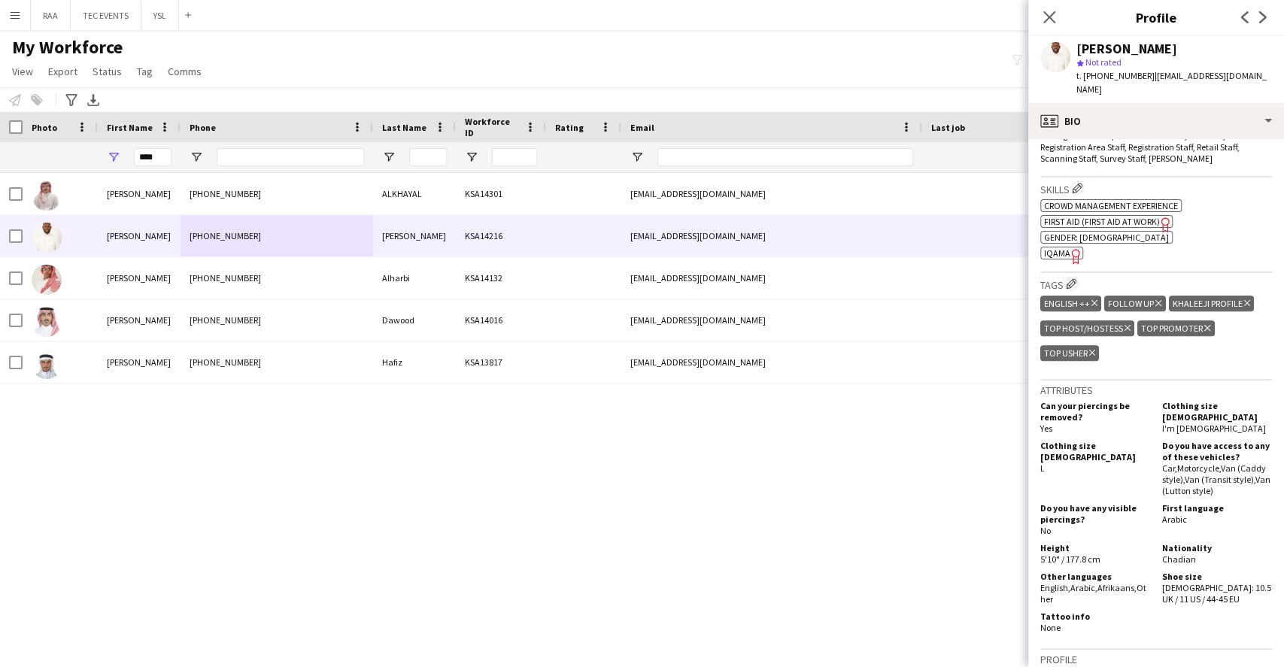
click at [1071, 248] on icon "Freelancer has uploaded a photo validation of skill. Click to see" at bounding box center [1076, 256] width 16 height 16
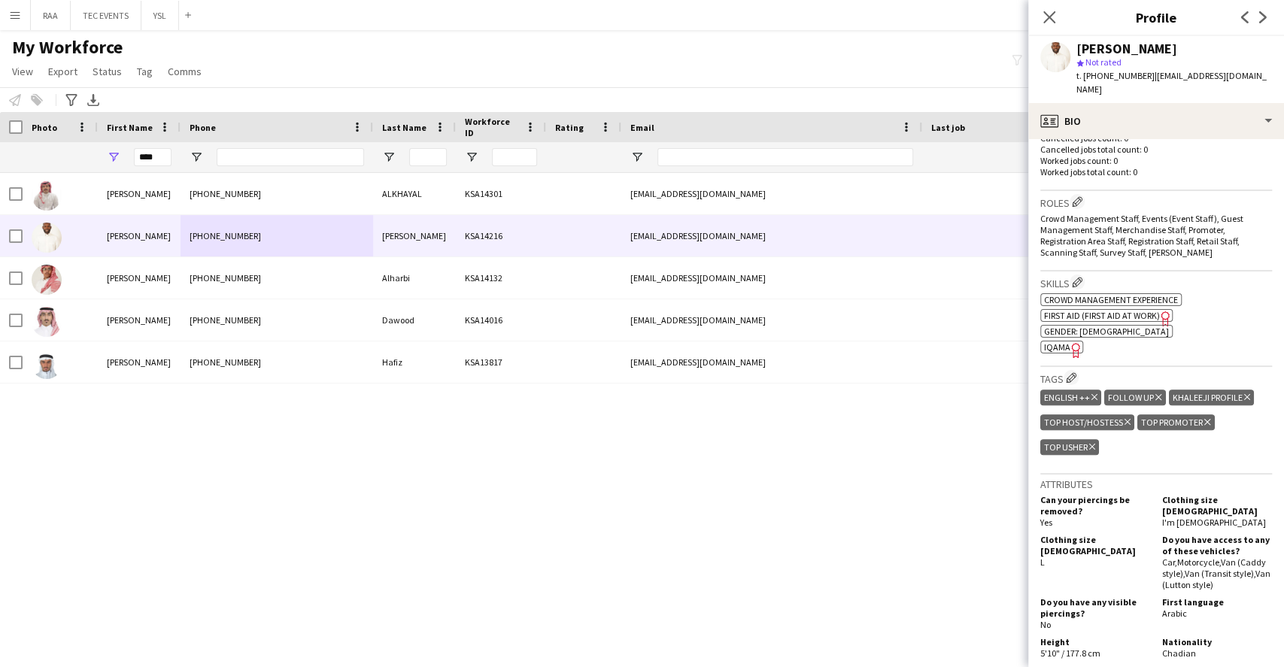
scroll to position [401, 0]
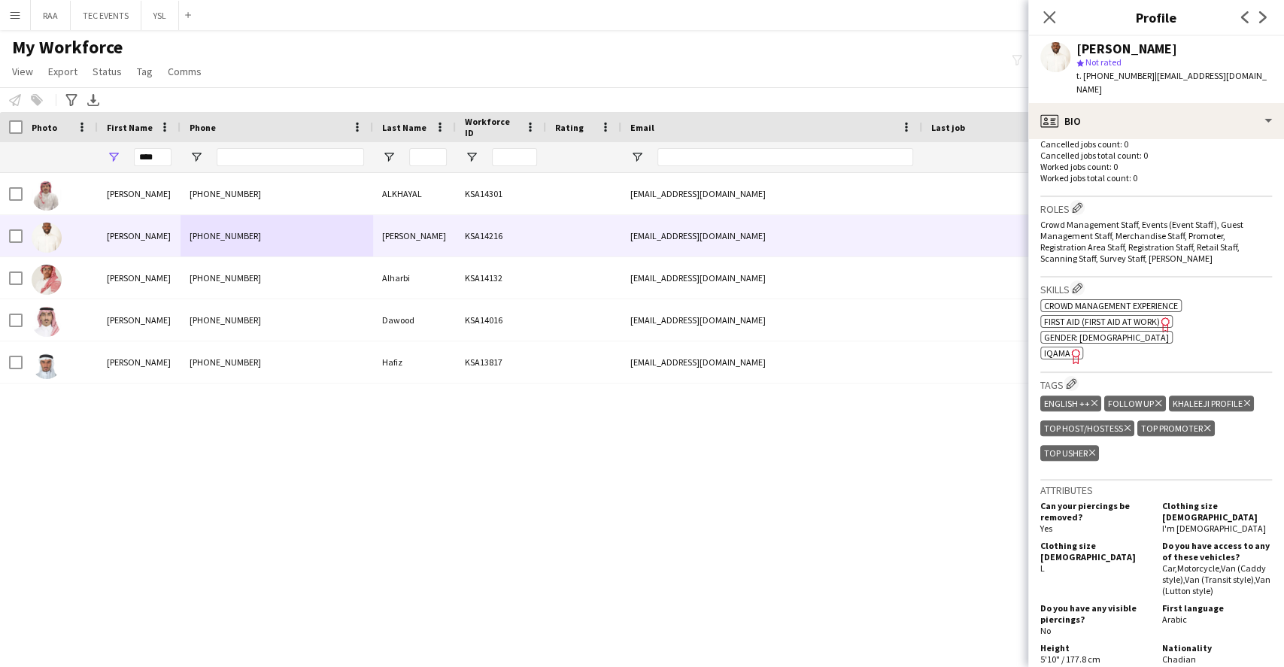
click at [1145, 316] on span "First Aid (First Aid At Work)" at bounding box center [1102, 321] width 116 height 11
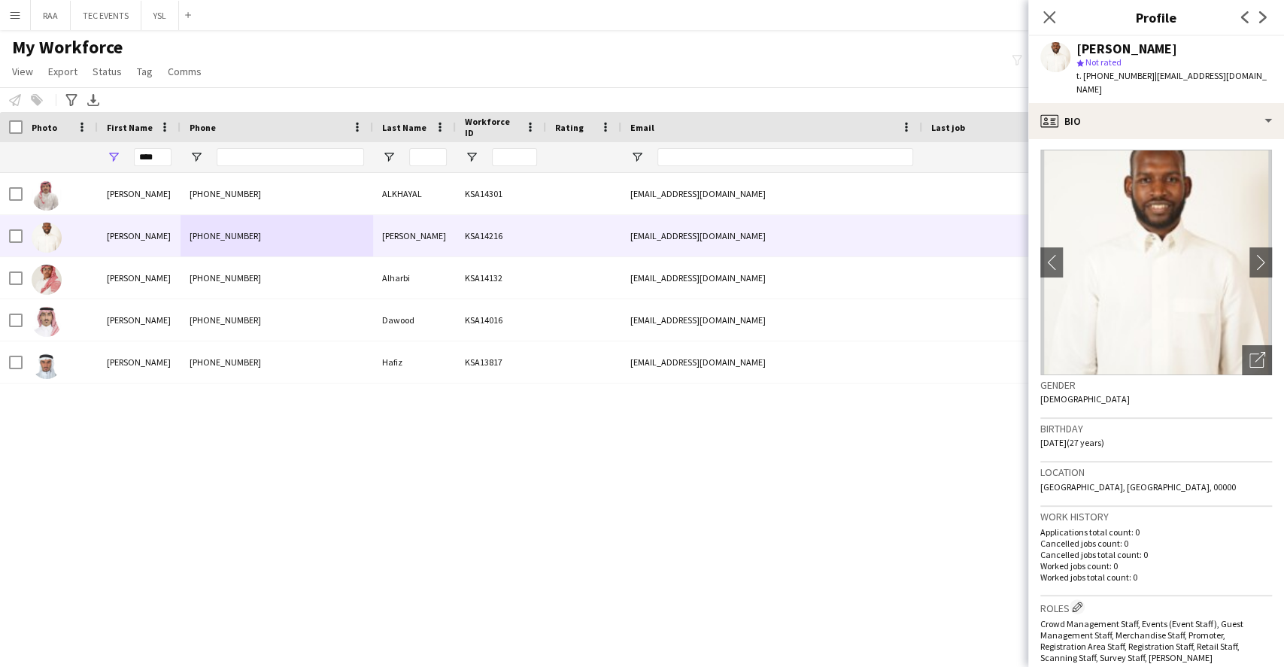
scroll to position [0, 0]
click at [1249, 353] on icon "Open photos pop-in" at bounding box center [1257, 361] width 16 height 16
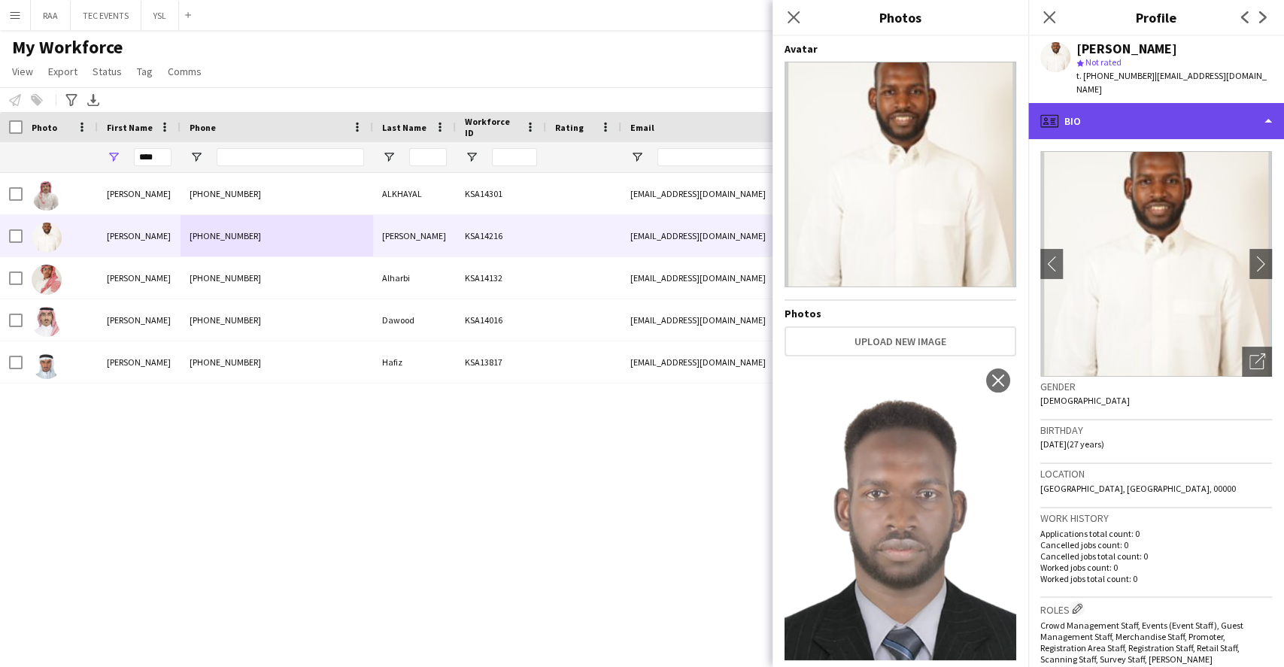
click at [1178, 123] on div "profile Bio" at bounding box center [1156, 121] width 256 height 36
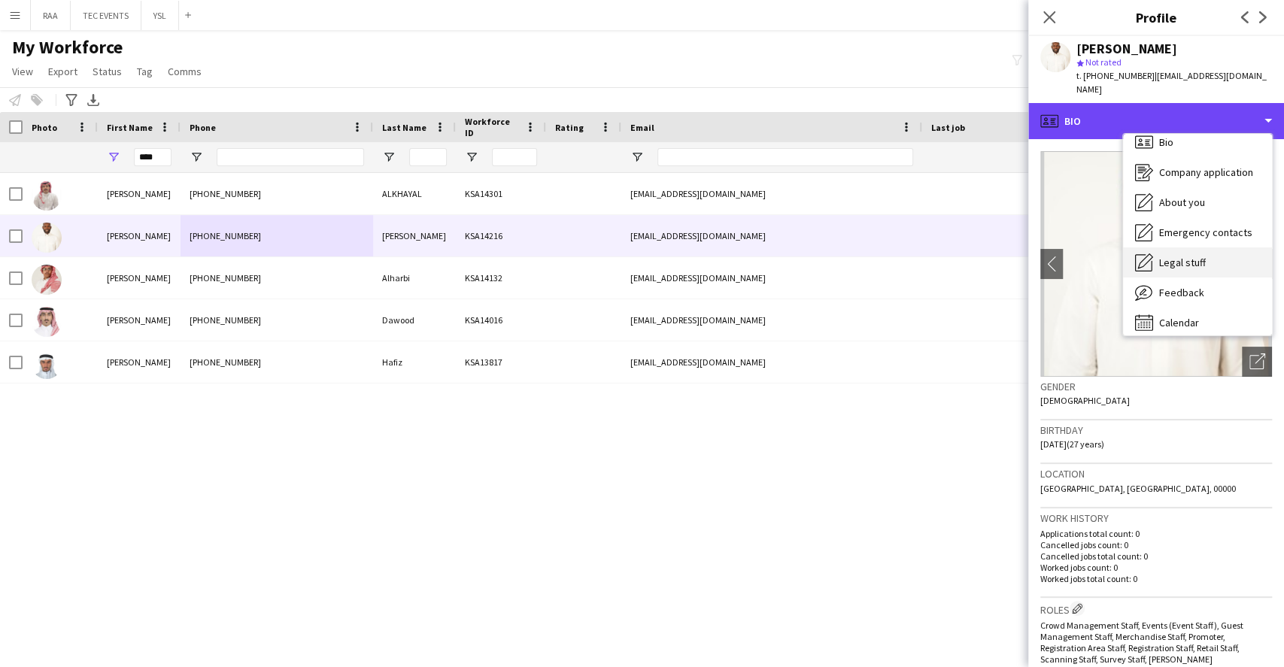
scroll to position [20, 0]
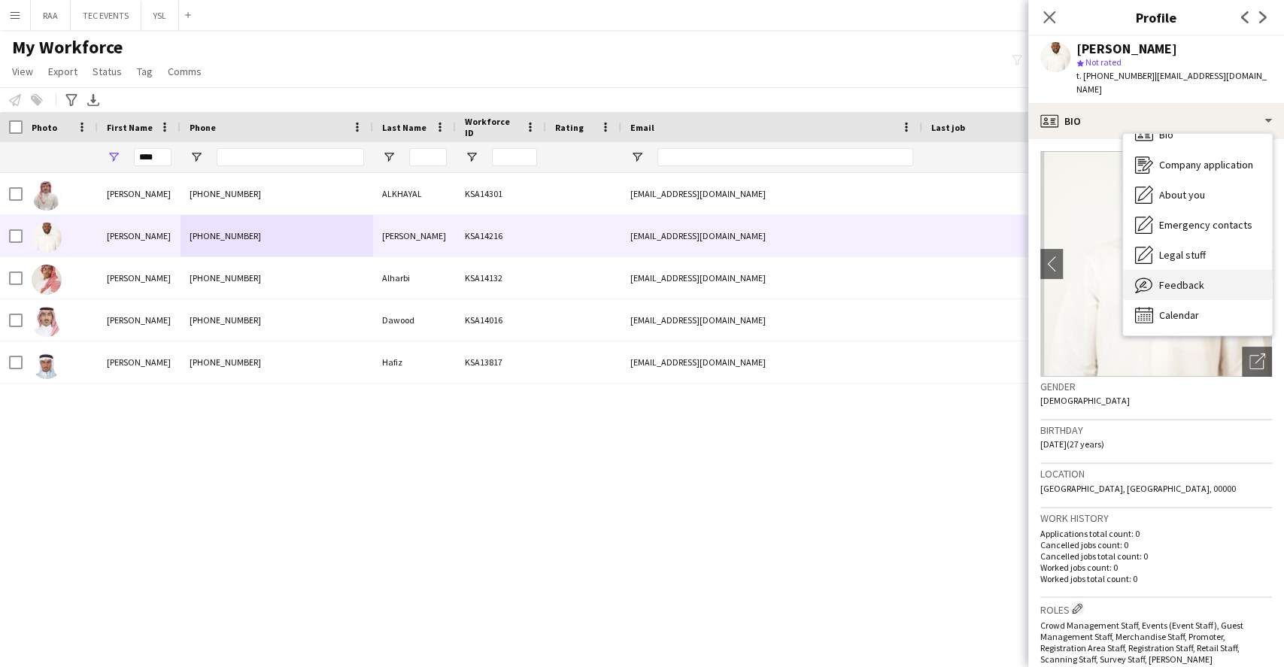
click at [1207, 270] on div "Feedback Feedback" at bounding box center [1197, 285] width 149 height 30
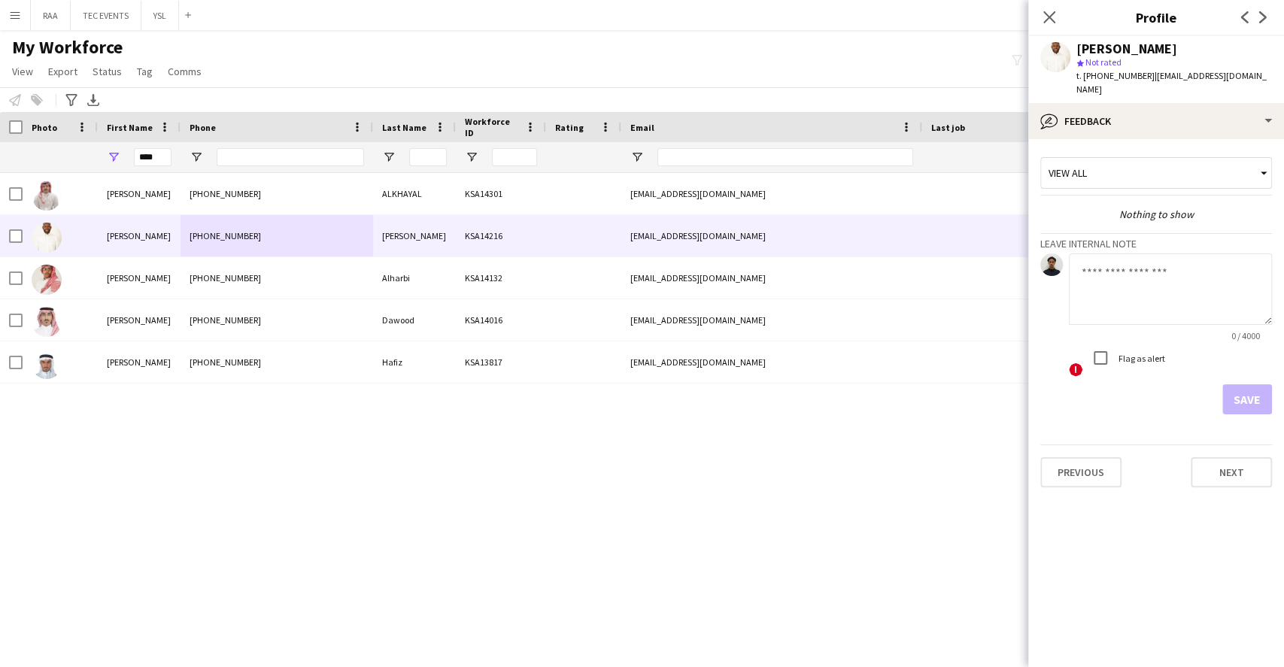
click at [1156, 265] on textarea at bounding box center [1170, 288] width 203 height 71
paste textarea "**********"
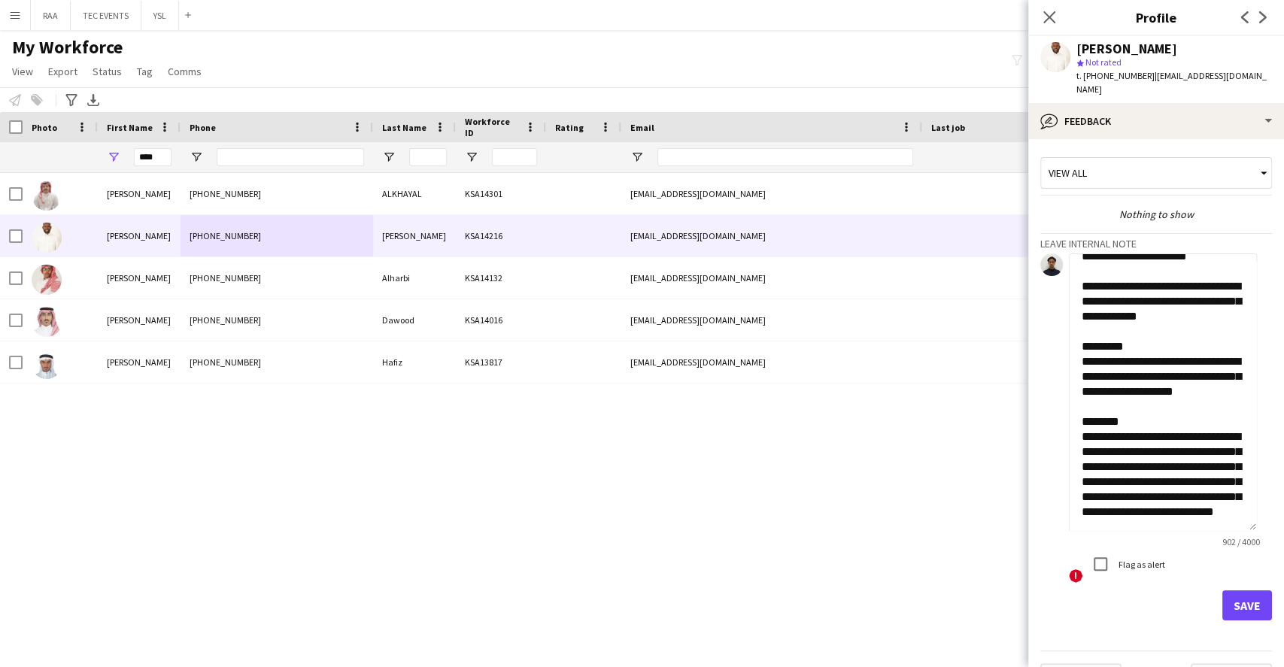
scroll to position [463, 0]
drag, startPoint x: 1263, startPoint y: 303, endPoint x: 1213, endPoint y: 508, distance: 211.2
click at [1213, 511] on textarea "**********" at bounding box center [1163, 392] width 188 height 278
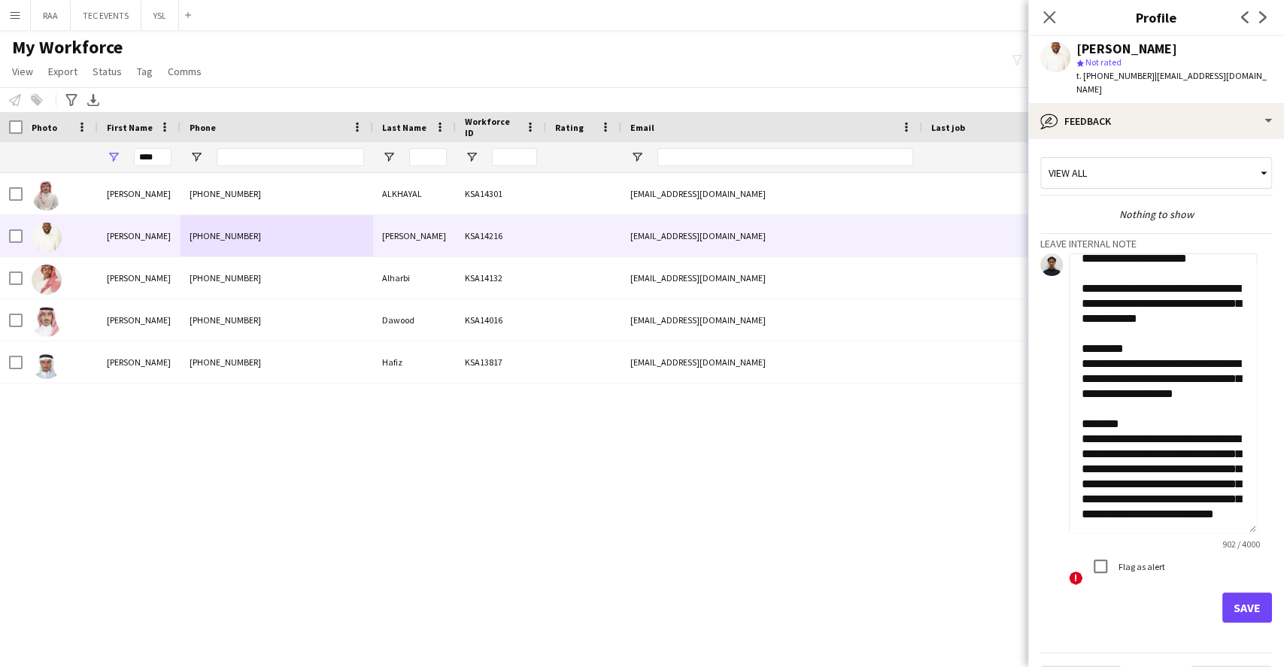
scroll to position [0, 0]
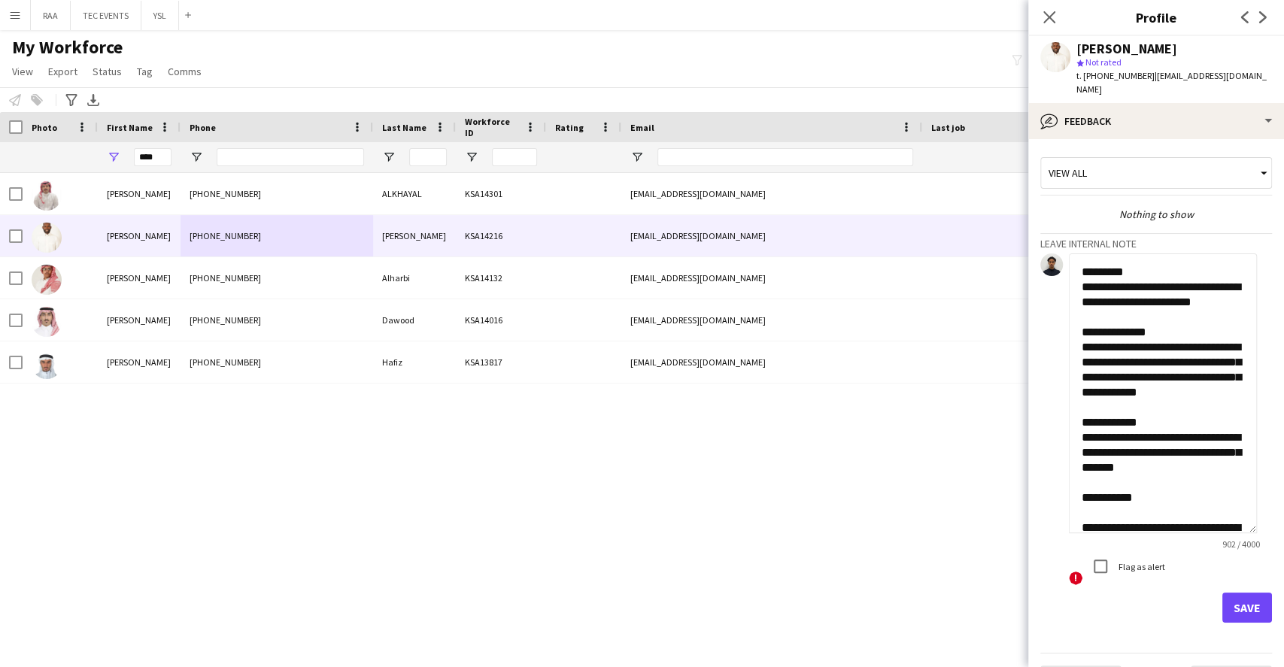
click at [1082, 257] on textarea "**********" at bounding box center [1163, 393] width 188 height 280
paste textarea "**********"
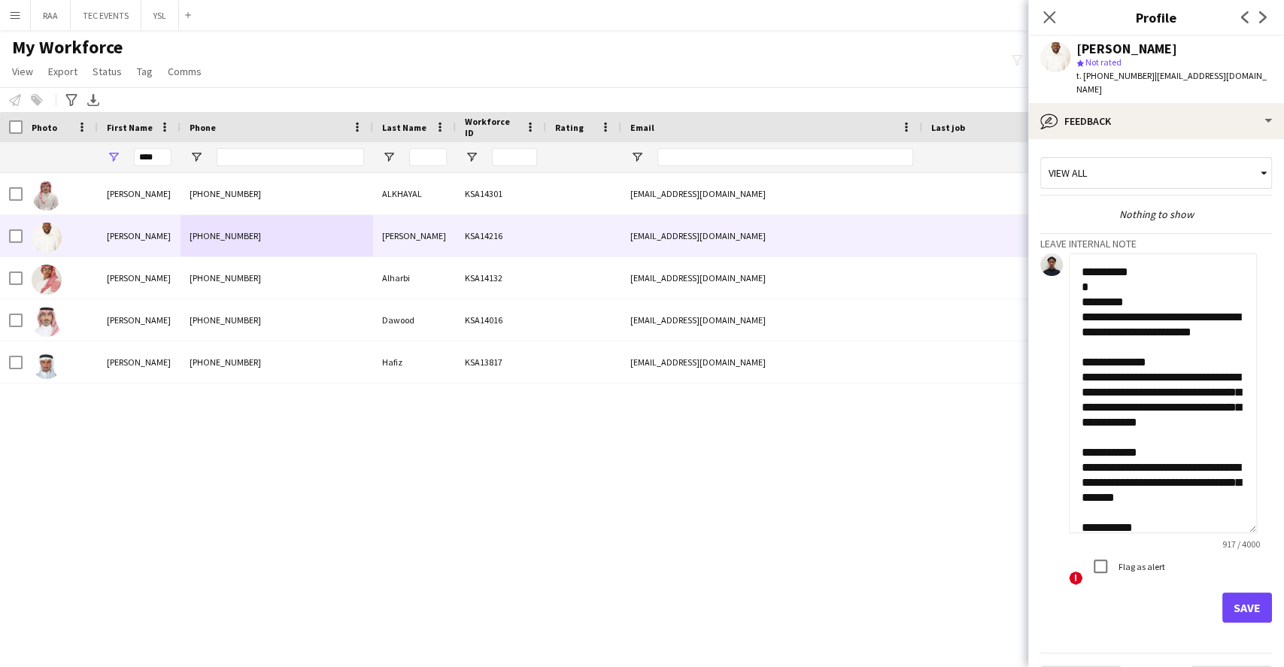
drag, startPoint x: 1155, startPoint y: 252, endPoint x: 1069, endPoint y: 257, distance: 85.9
click at [1069, 257] on textarea "**********" at bounding box center [1163, 393] width 188 height 280
click at [1158, 264] on textarea "**********" at bounding box center [1163, 393] width 188 height 280
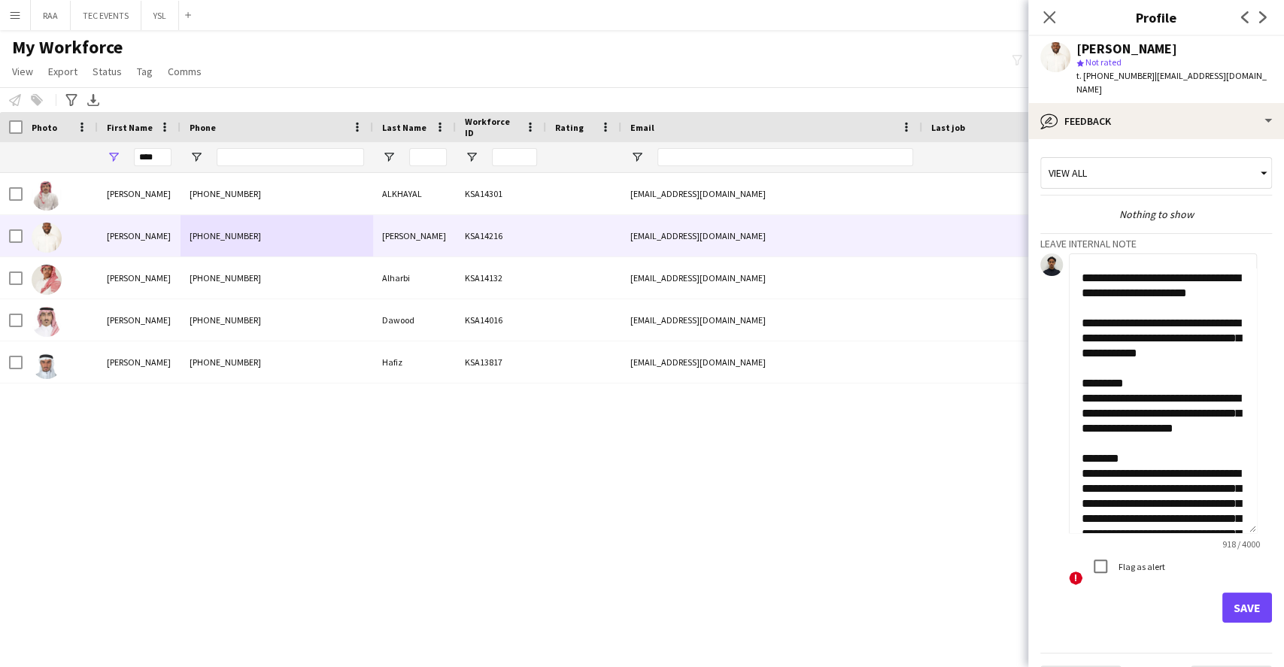
scroll to position [401, 0]
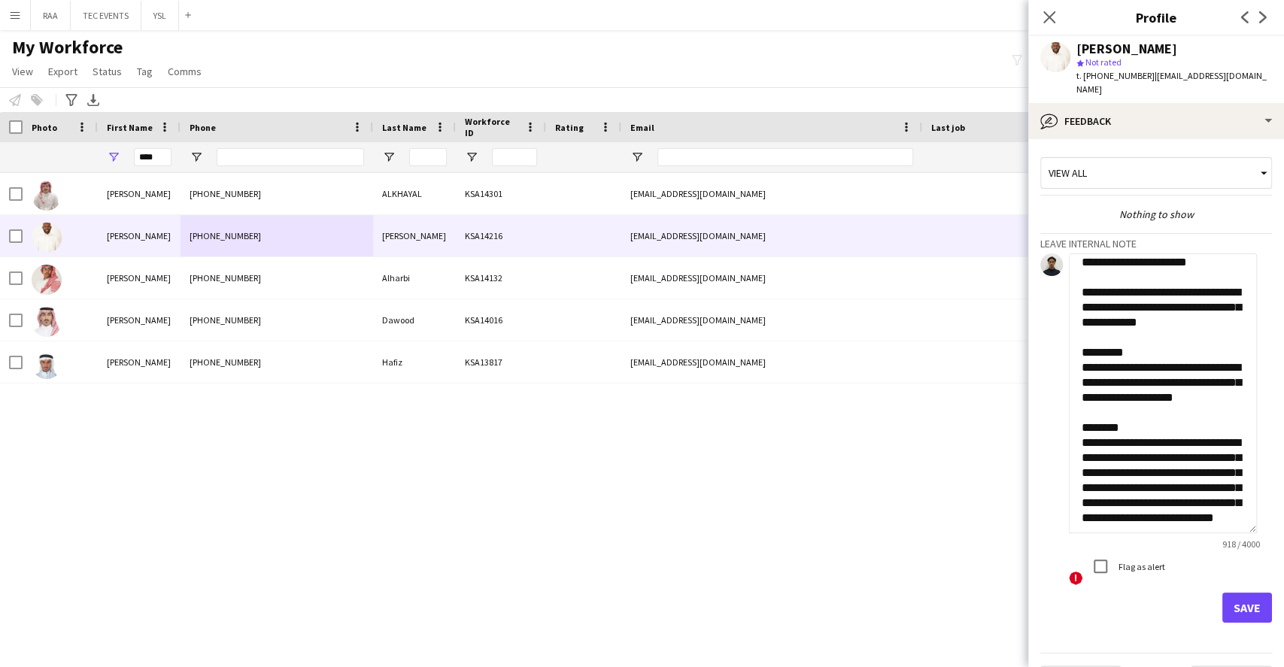
click at [1188, 375] on textarea "**********" at bounding box center [1163, 393] width 188 height 280
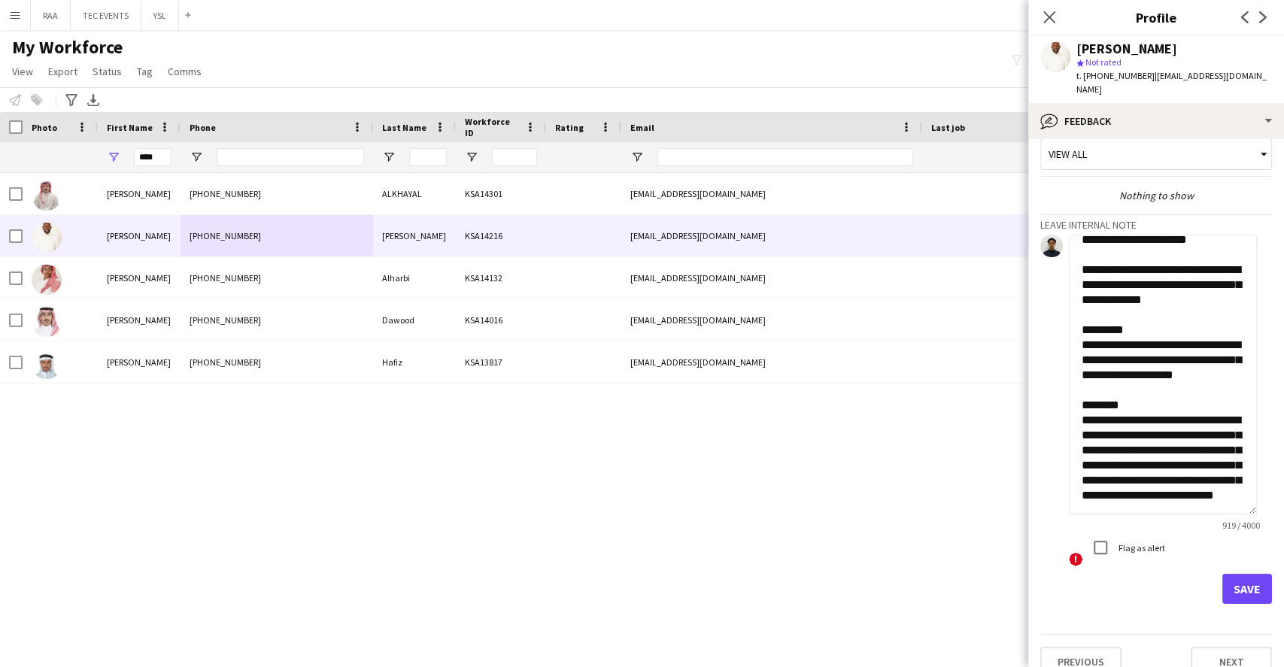
scroll to position [26, 0]
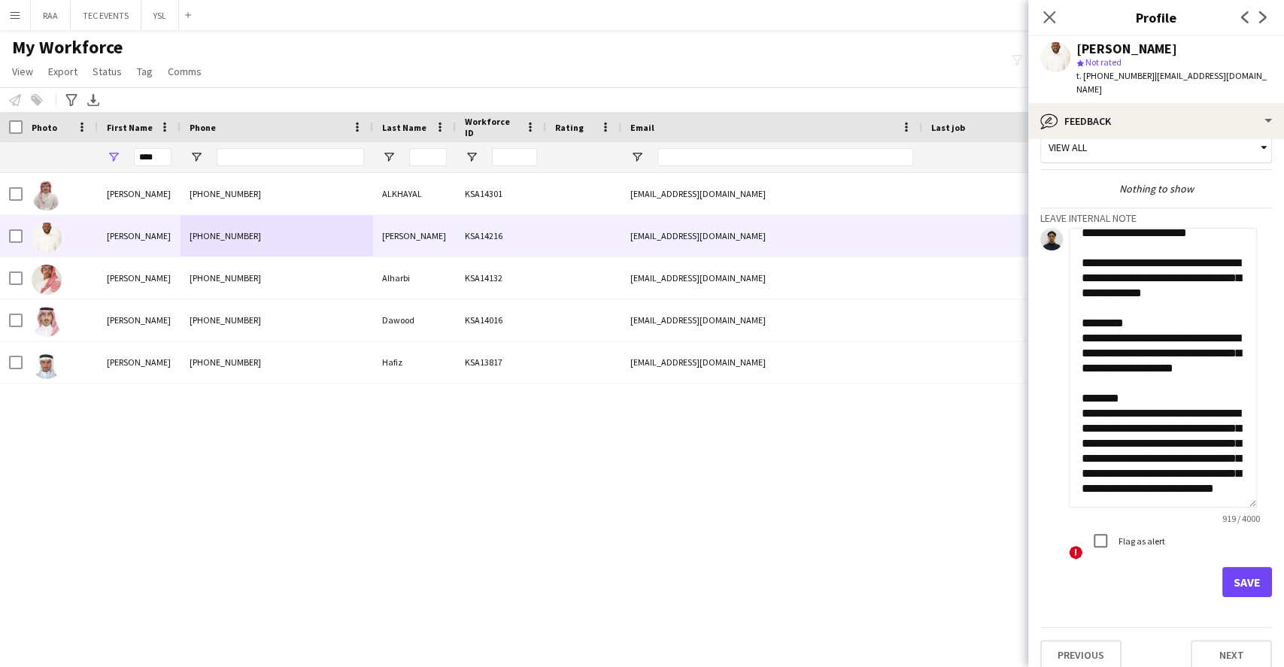
type textarea "**********"
click at [1247, 567] on button "Save" at bounding box center [1247, 582] width 50 height 30
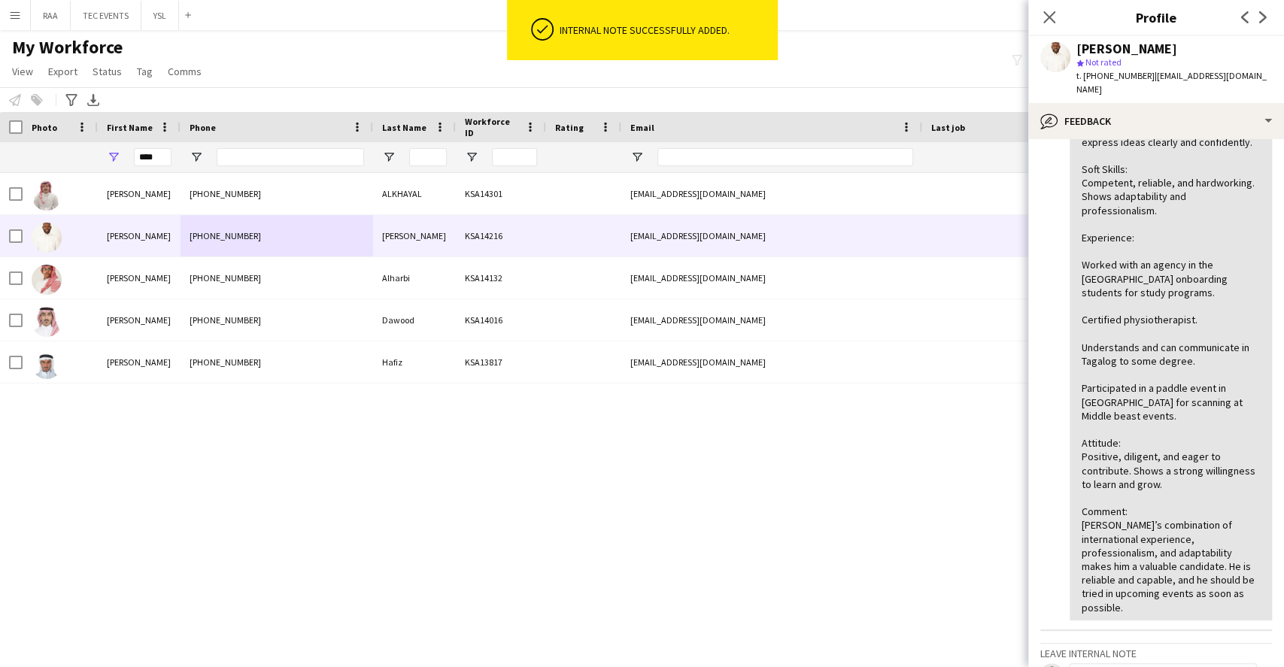
scroll to position [427, 0]
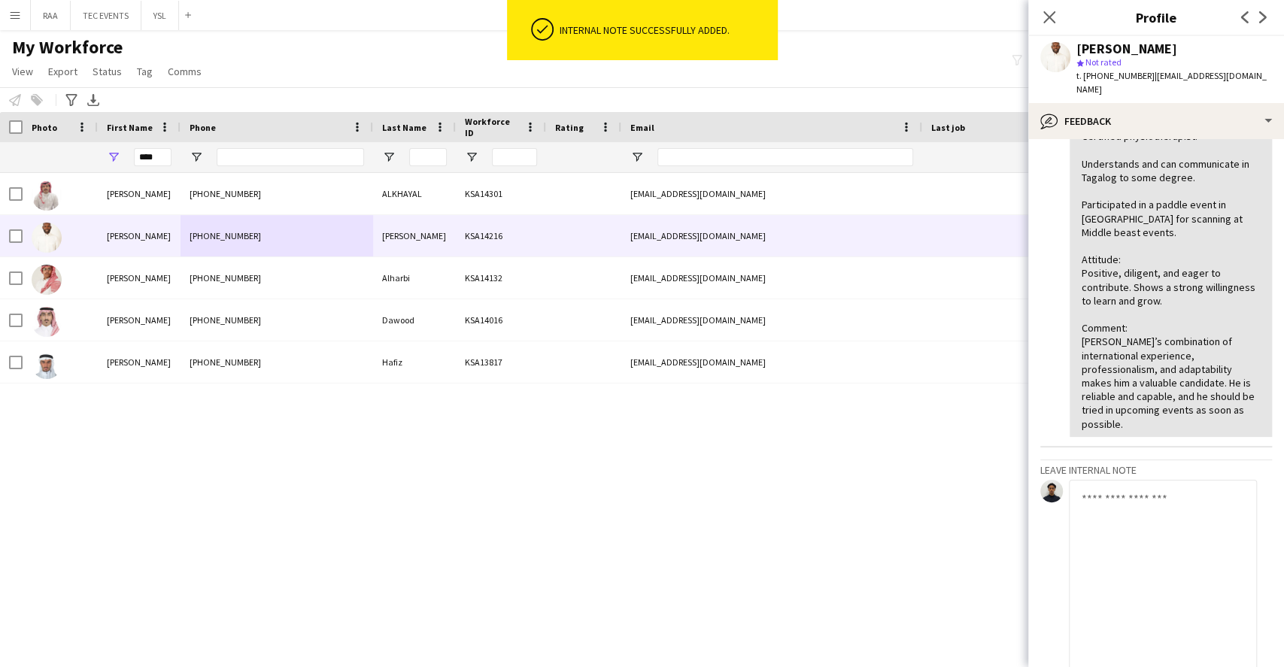
click at [1209, 540] on textarea at bounding box center [1163, 620] width 188 height 280
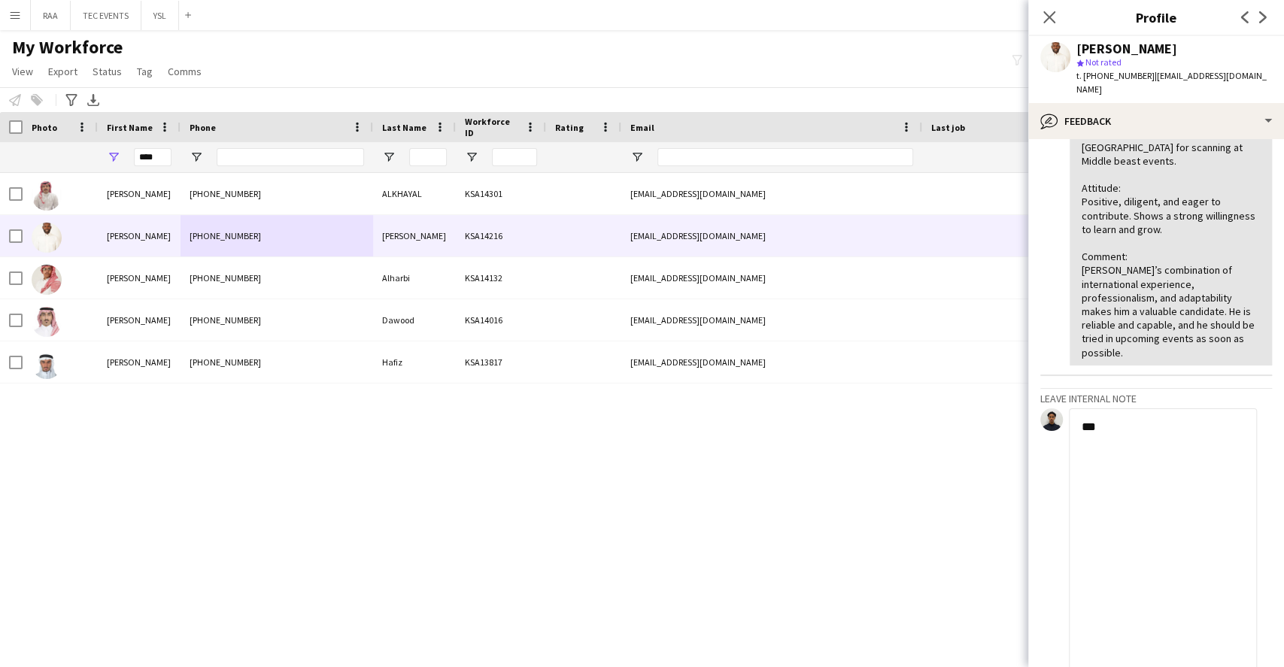
scroll to position [527, 0]
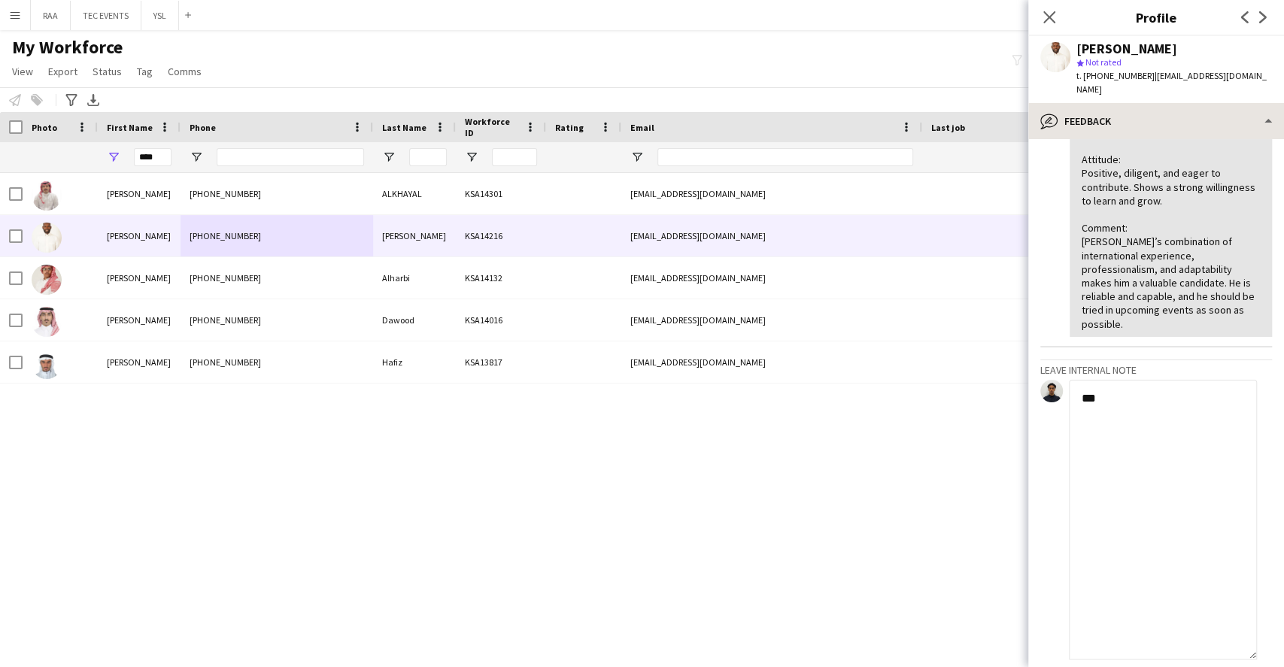
type textarea "***"
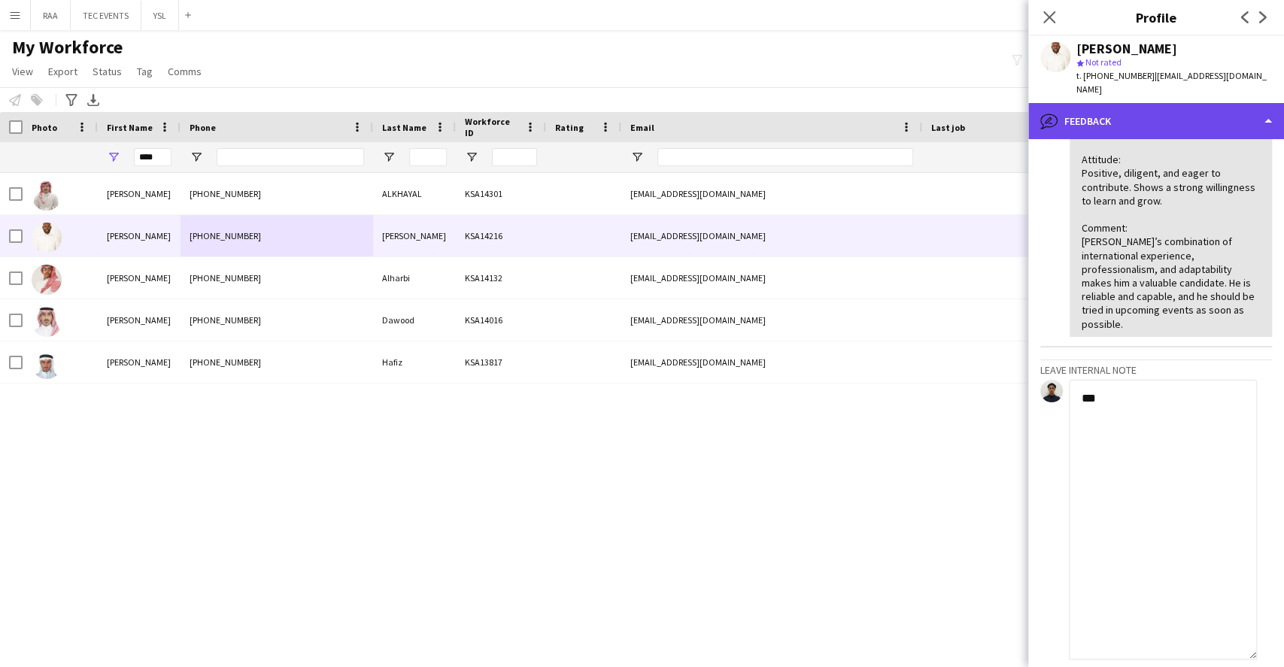
click at [1209, 106] on div "bubble-pencil Feedback" at bounding box center [1156, 121] width 256 height 36
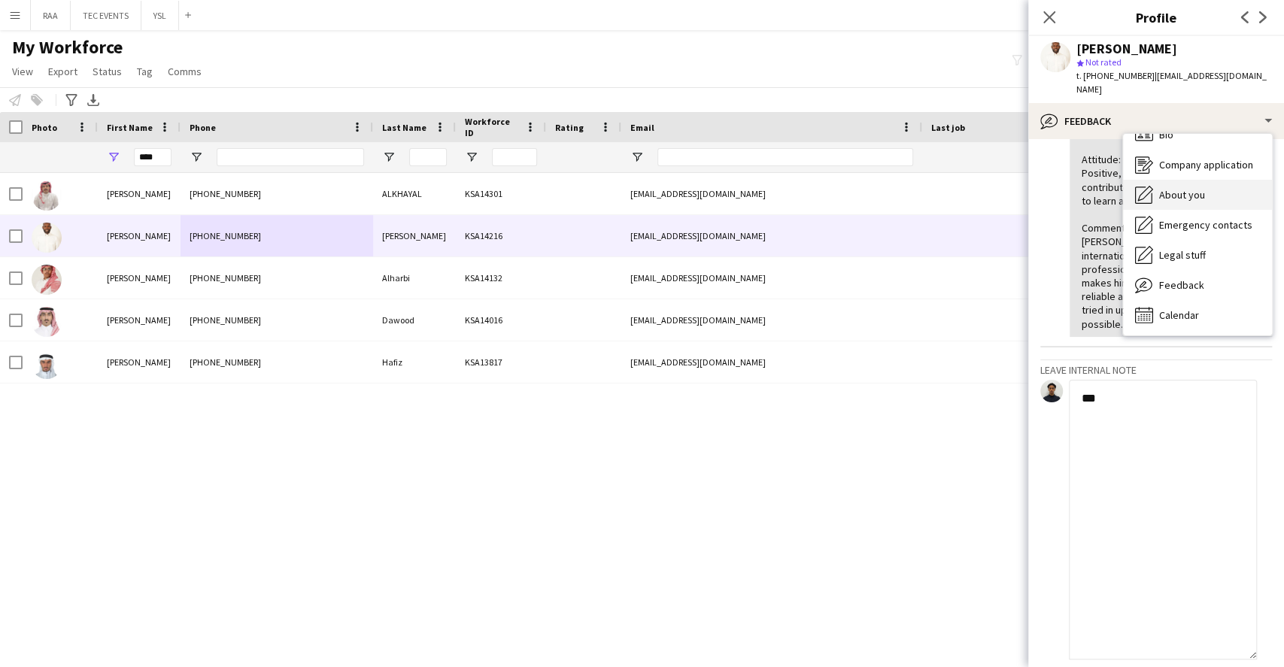
click at [1239, 180] on div "About you About you" at bounding box center [1197, 195] width 149 height 30
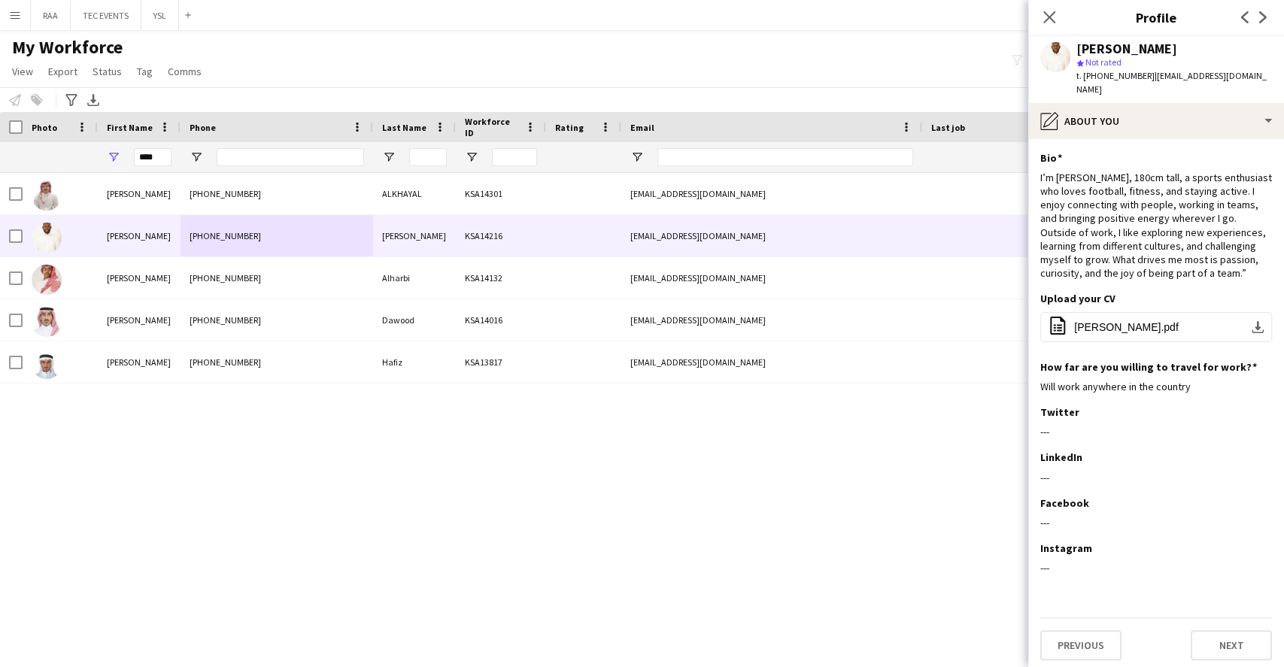
click at [1202, 139] on app-section-data-types "Bio Edit this field I’m [PERSON_NAME], 180cm tall, a sports enthusiast who love…" at bounding box center [1156, 403] width 256 height 528
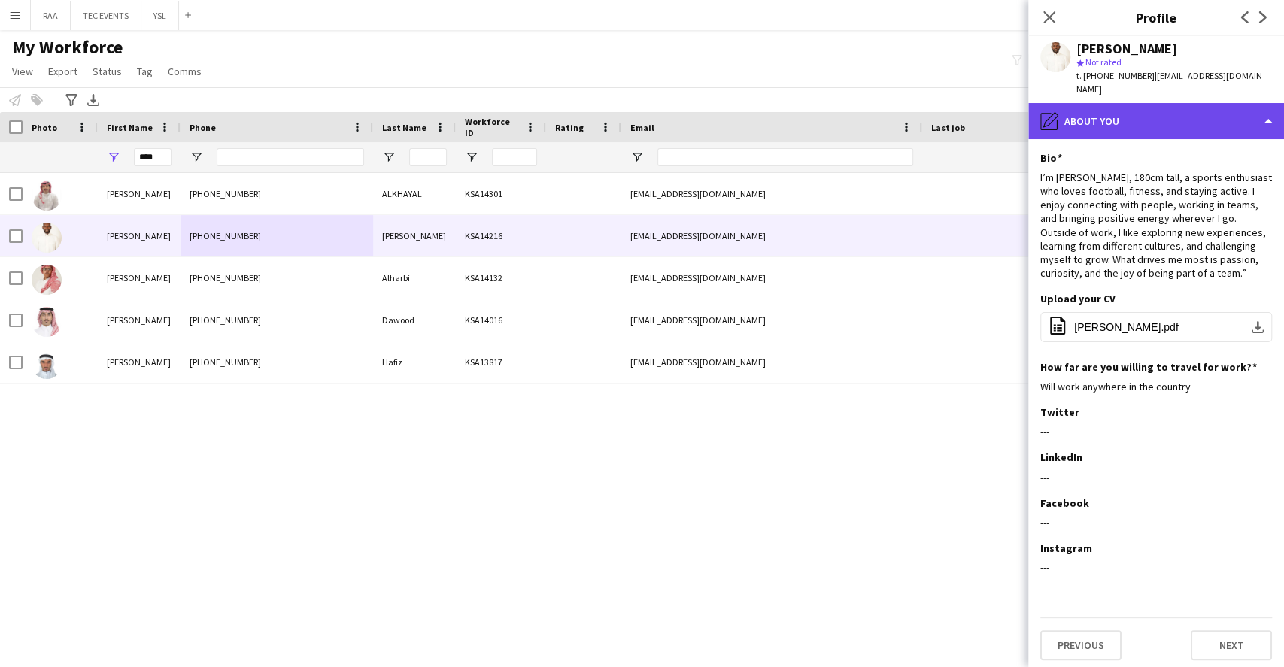
click at [1198, 122] on div "pencil4 About you" at bounding box center [1156, 121] width 256 height 36
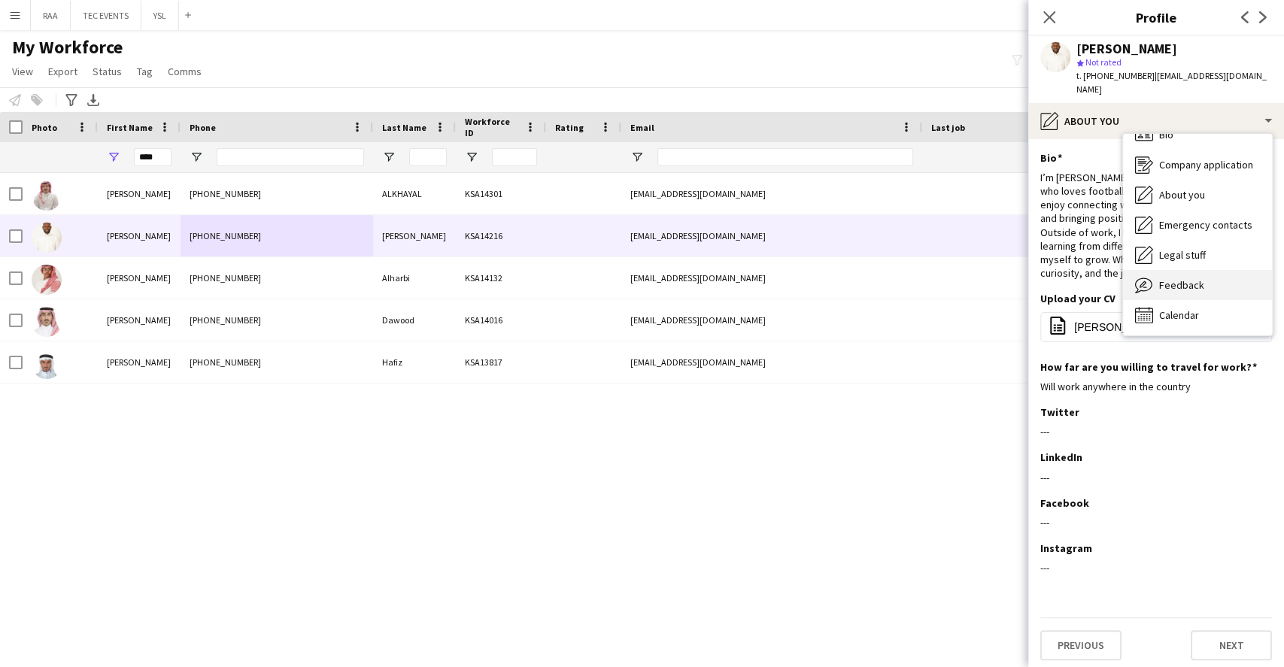
click at [1199, 278] on span "Feedback" at bounding box center [1181, 285] width 45 height 14
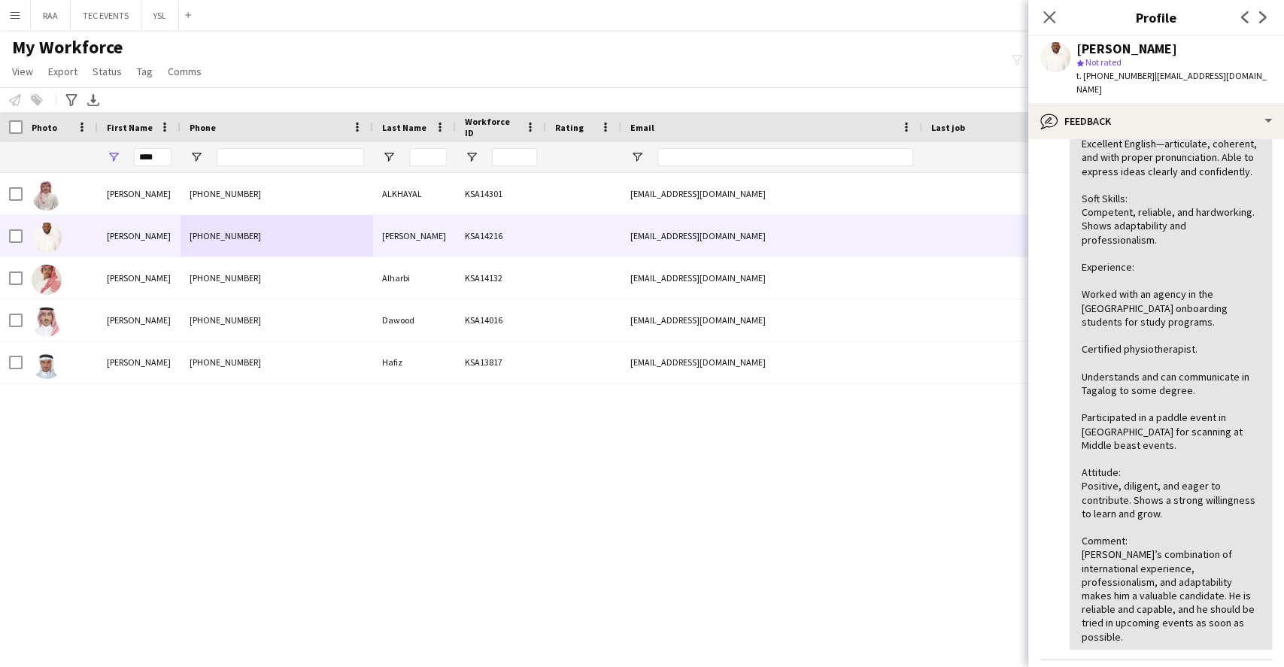
scroll to position [484, 0]
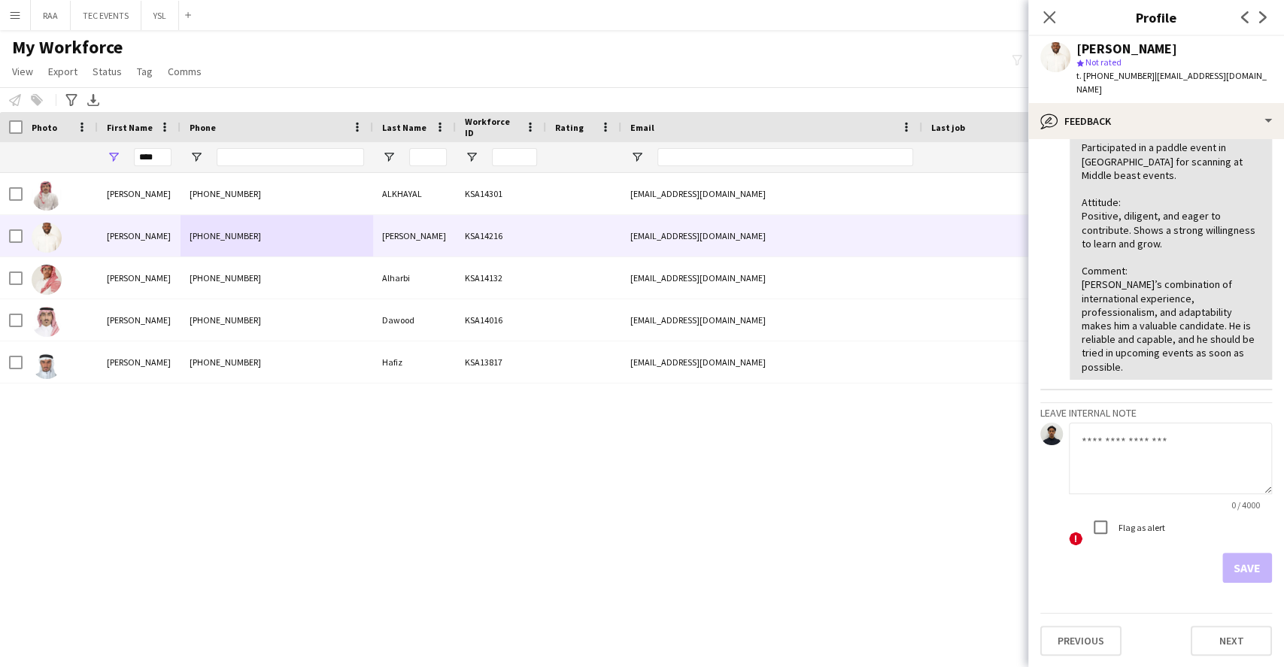
click at [1137, 443] on textarea at bounding box center [1170, 458] width 203 height 71
type textarea "**********"
click at [1222, 566] on button "Save" at bounding box center [1247, 568] width 50 height 30
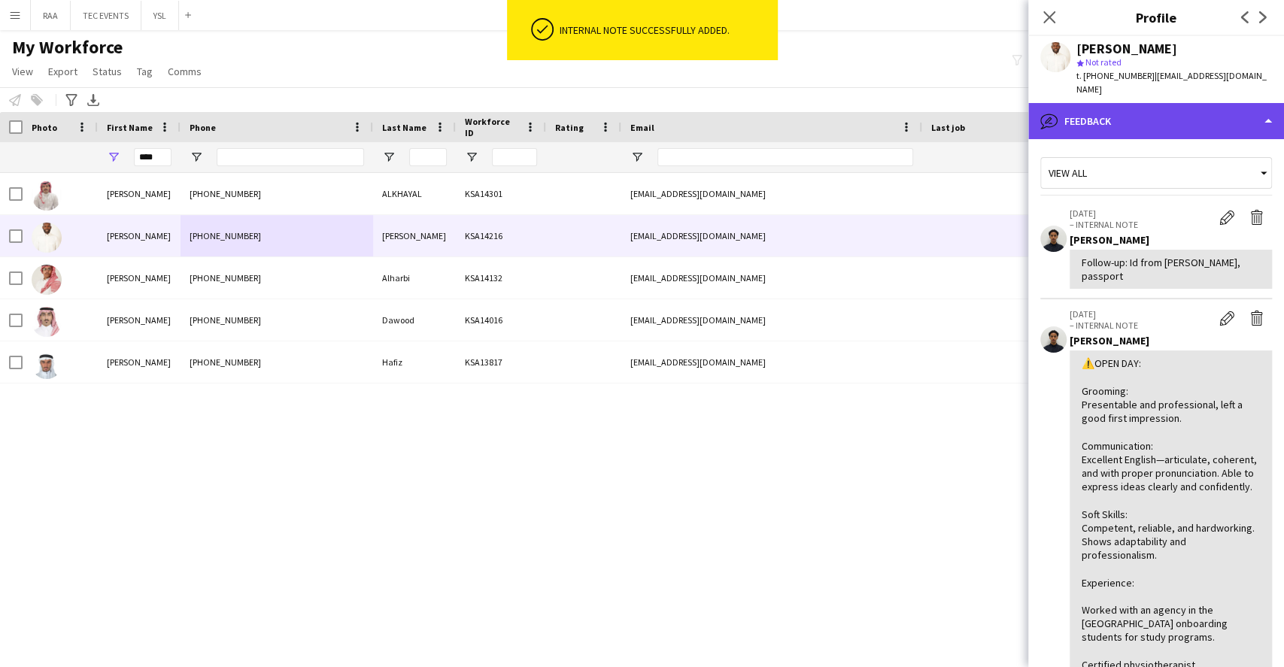
click at [1175, 121] on div "bubble-pencil Feedback" at bounding box center [1156, 121] width 256 height 36
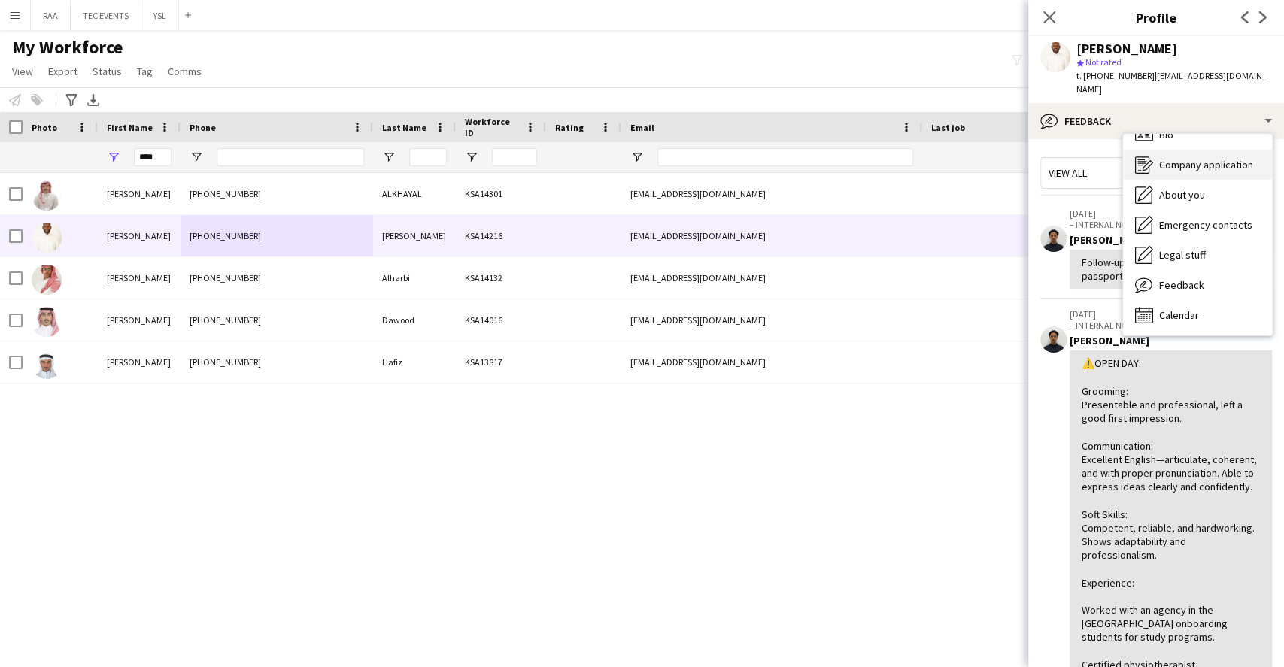
click at [1191, 150] on div "Company application Company application" at bounding box center [1197, 165] width 149 height 30
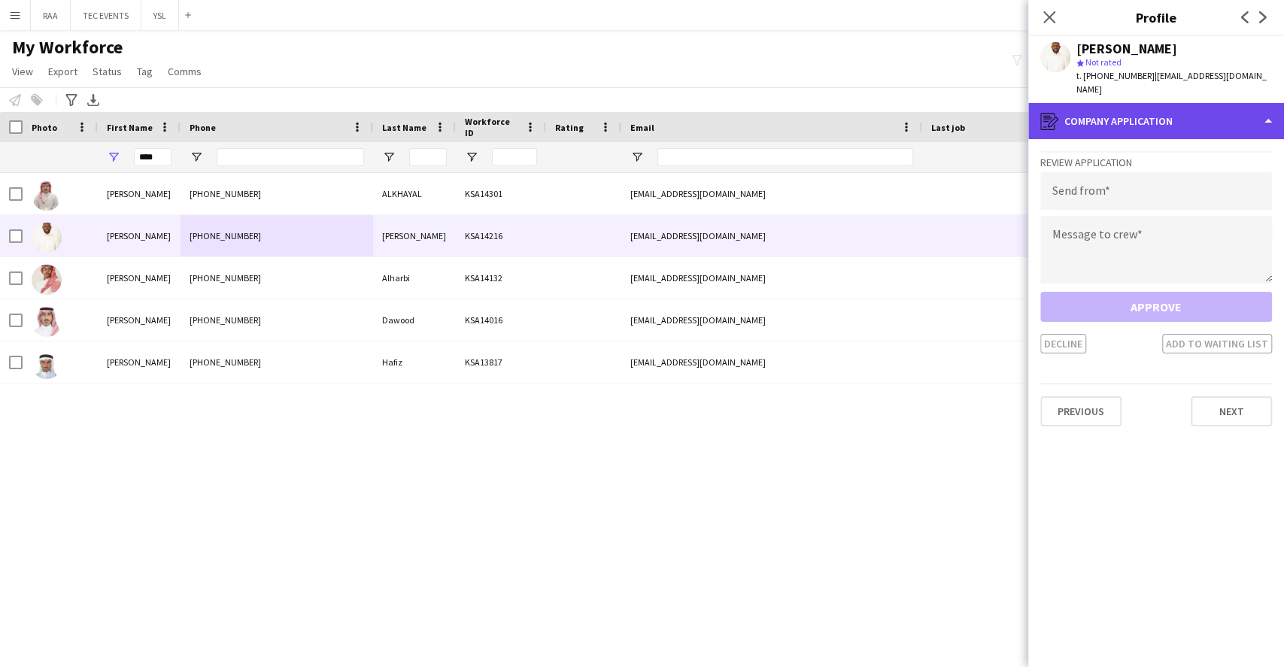
click at [1173, 111] on div "register Company application" at bounding box center [1156, 121] width 256 height 36
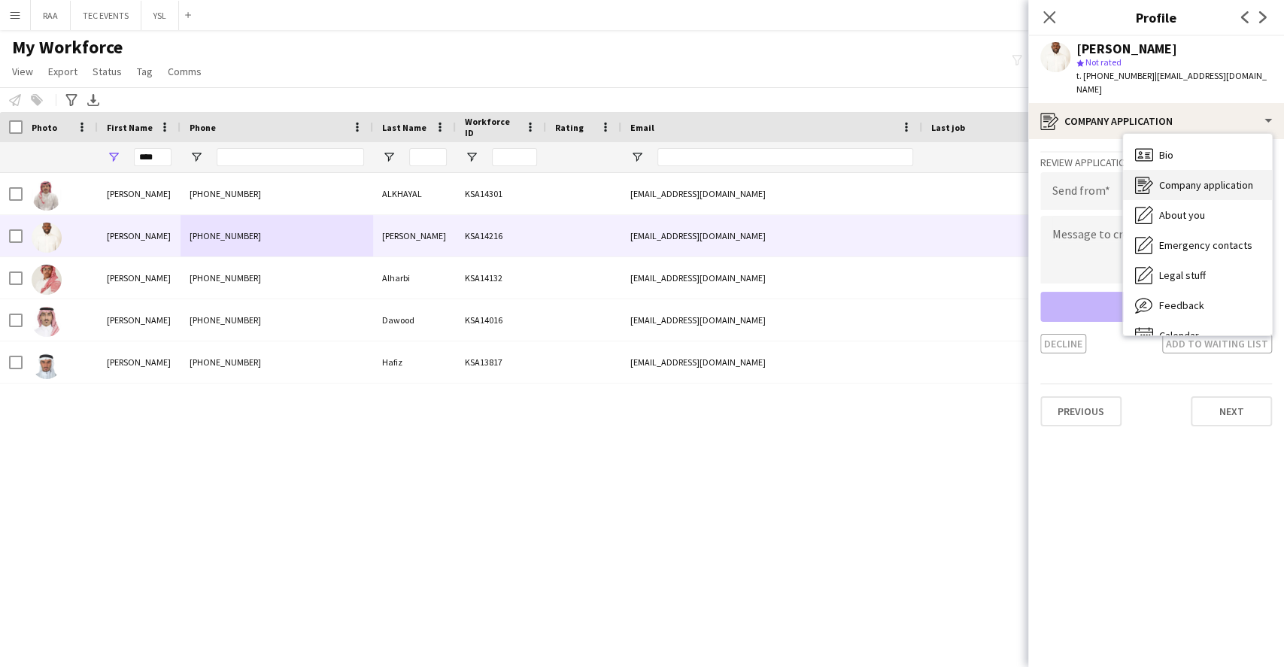
click at [1178, 148] on div "Bio Bio" at bounding box center [1197, 155] width 149 height 30
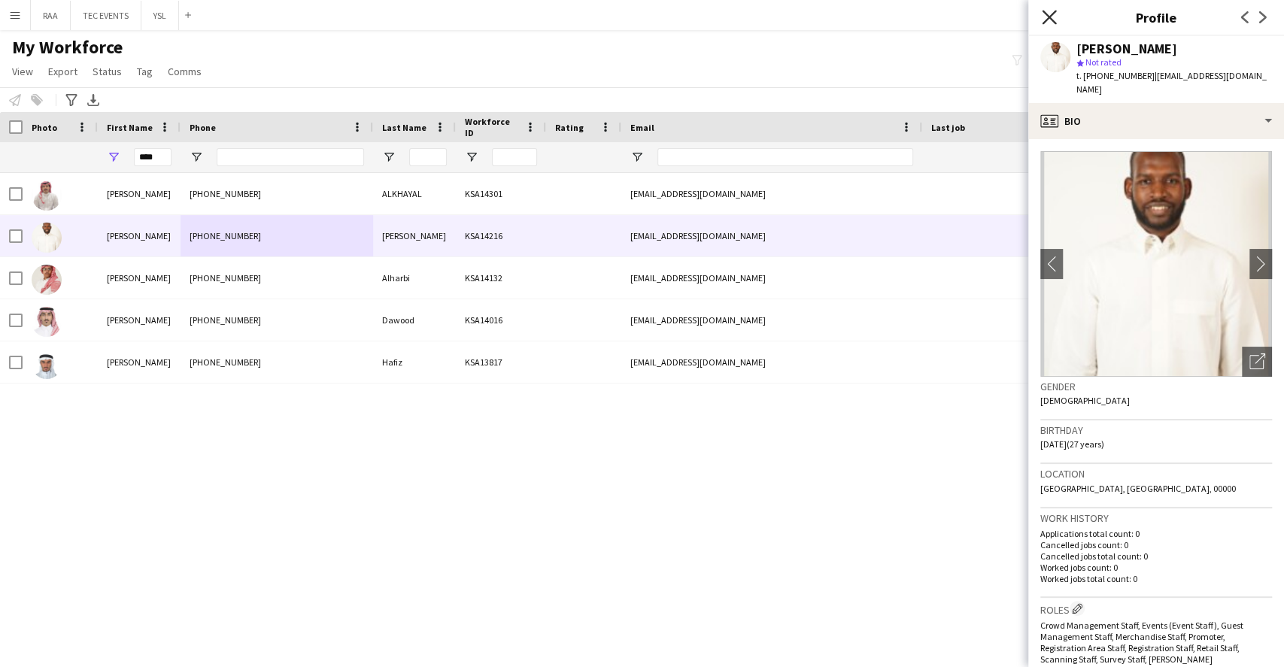
click at [1052, 23] on icon "Close pop-in" at bounding box center [1049, 17] width 14 height 14
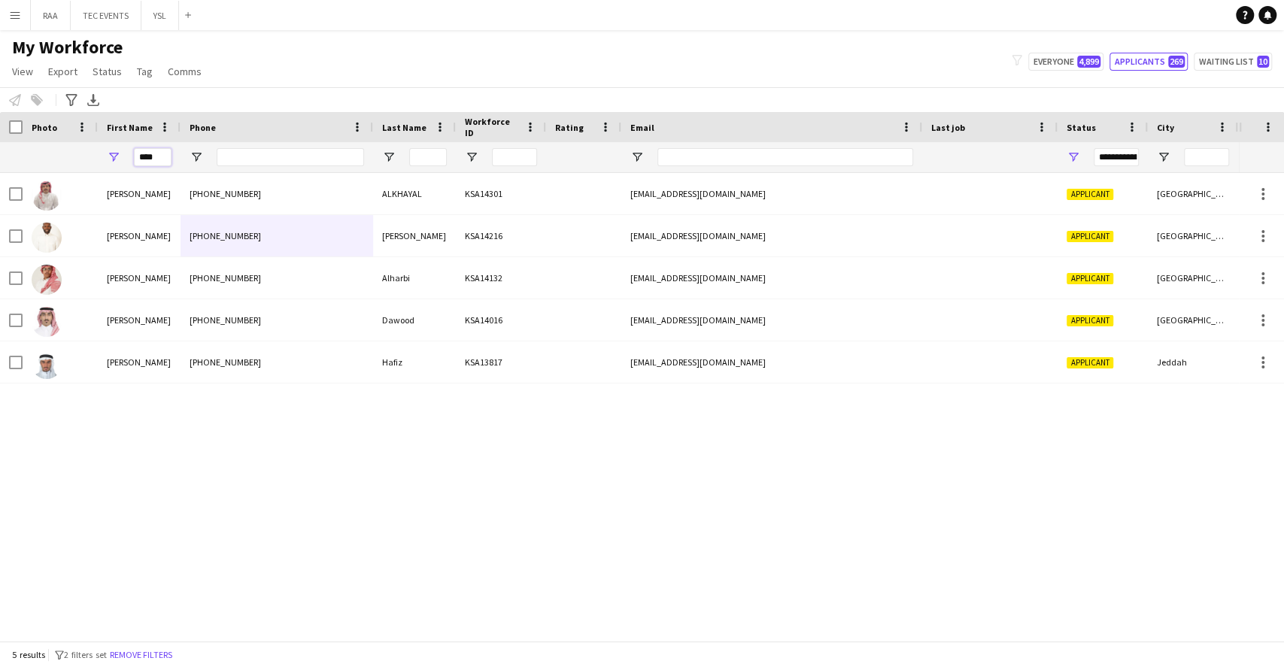
drag, startPoint x: 134, startPoint y: 161, endPoint x: 36, endPoint y: 157, distance: 97.8
click at [37, 157] on div "**********" at bounding box center [838, 157] width 1676 height 30
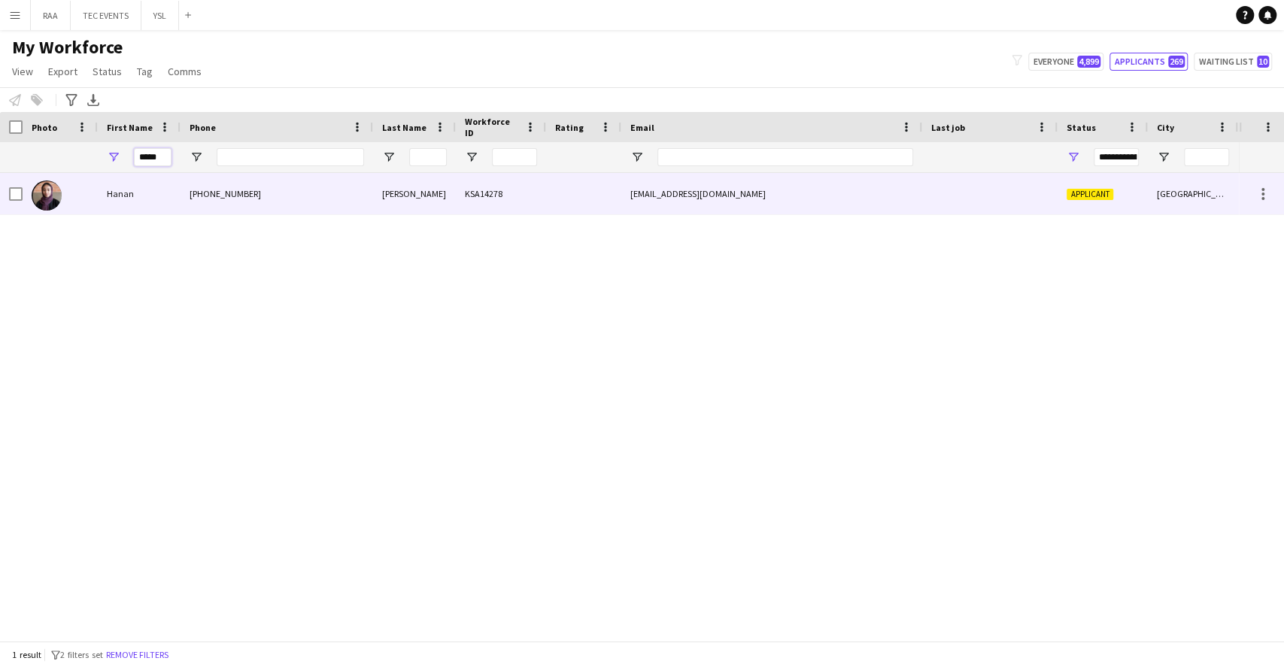
type input "*****"
click at [64, 194] on div at bounding box center [60, 193] width 75 height 41
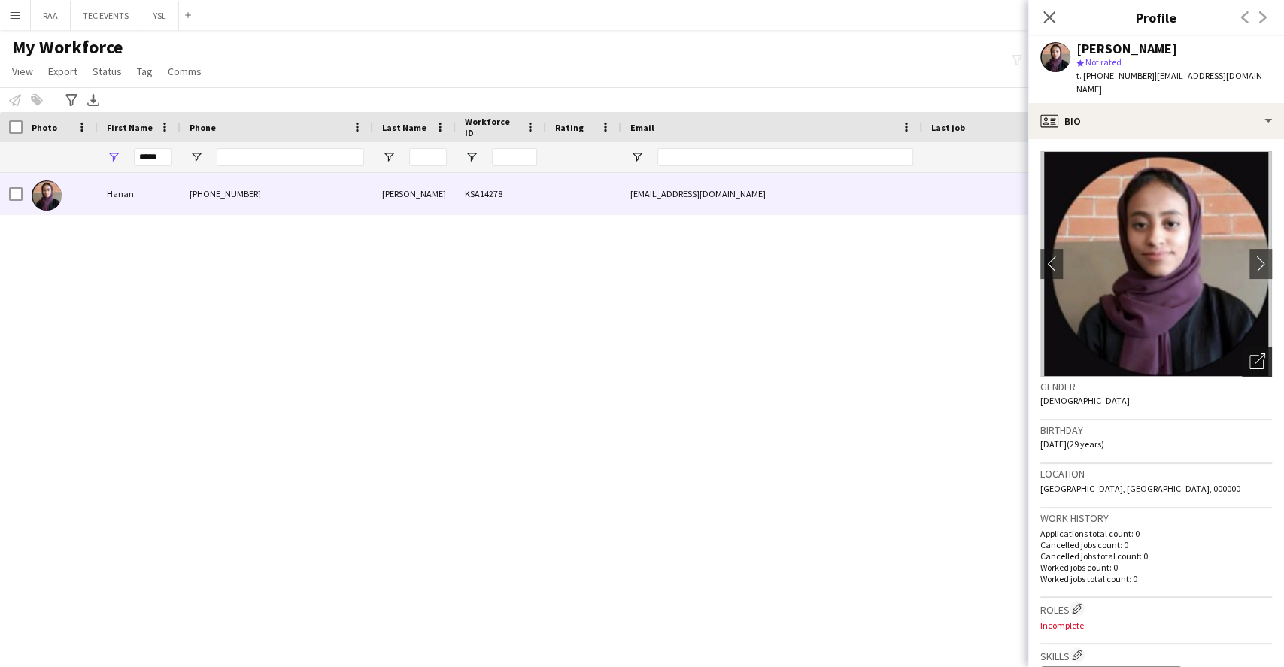
click at [1242, 357] on div "Open photos pop-in" at bounding box center [1257, 362] width 30 height 30
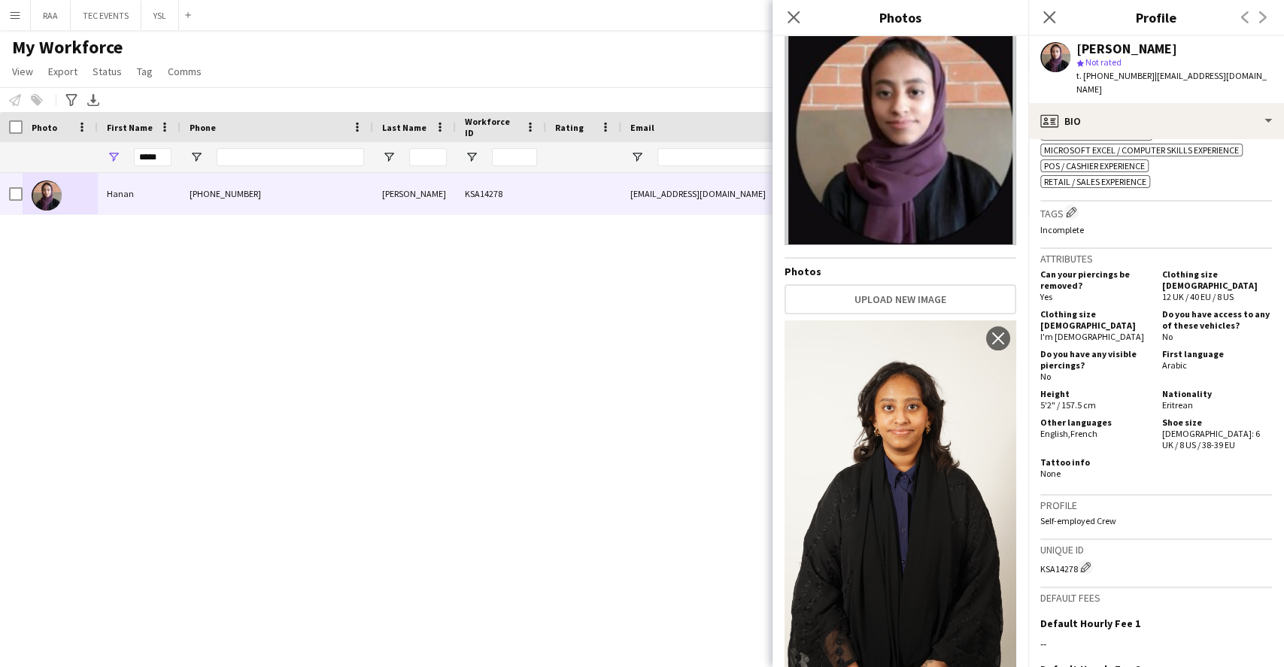
scroll to position [401, 0]
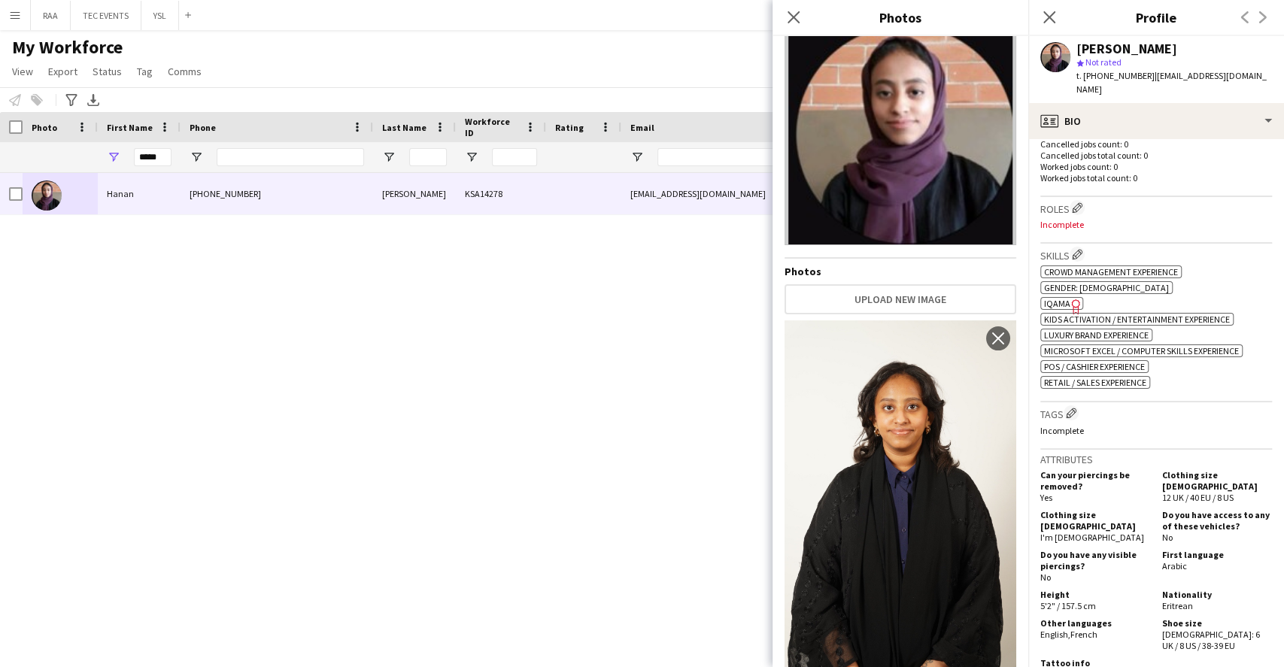
click at [1065, 298] on span "IQAMA" at bounding box center [1057, 303] width 26 height 11
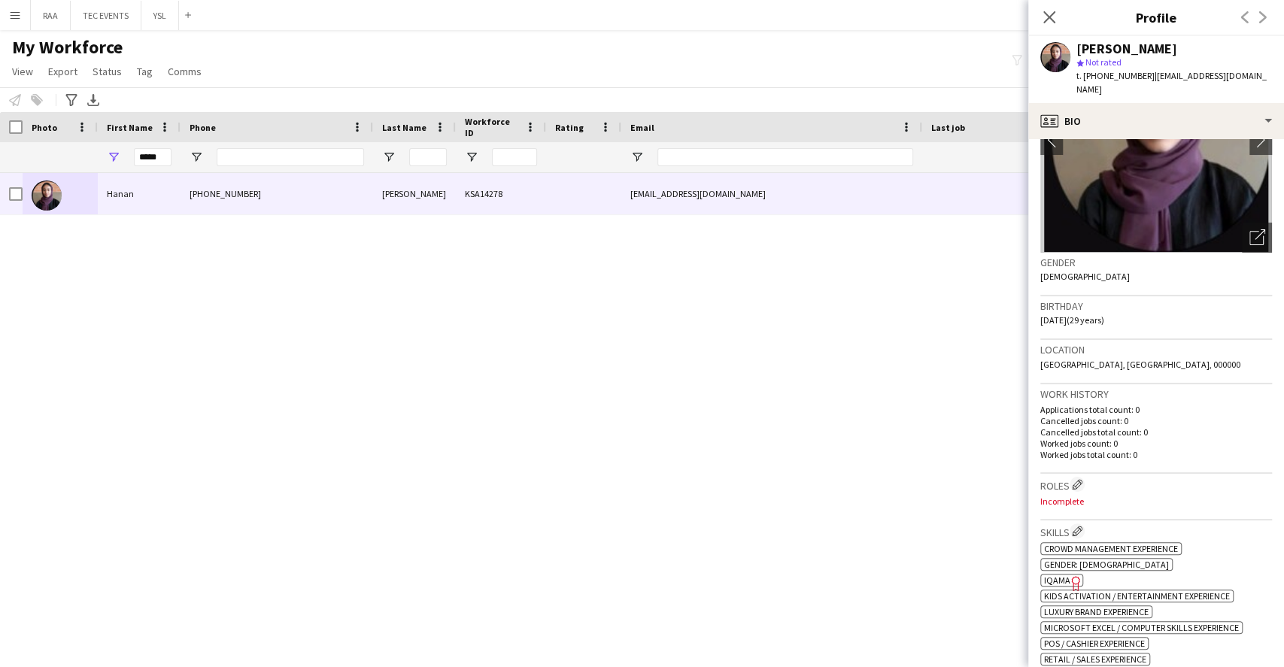
scroll to position [0, 0]
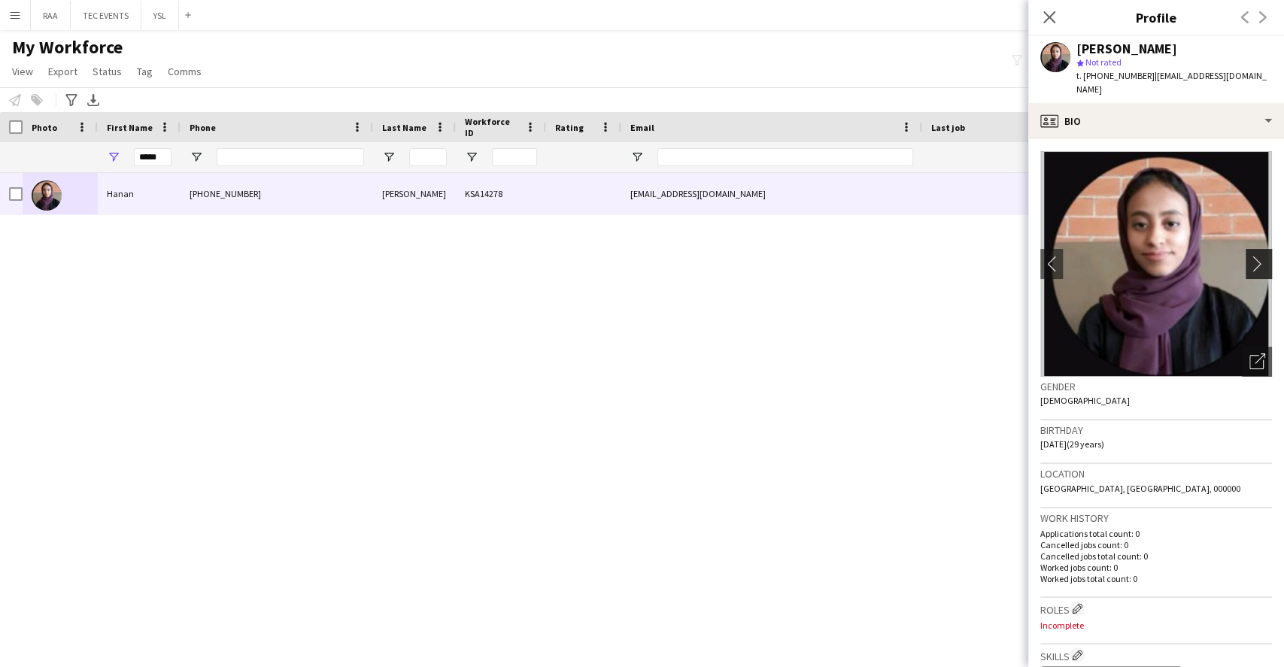
click at [1249, 256] on app-icon "chevron-right" at bounding box center [1260, 264] width 23 height 16
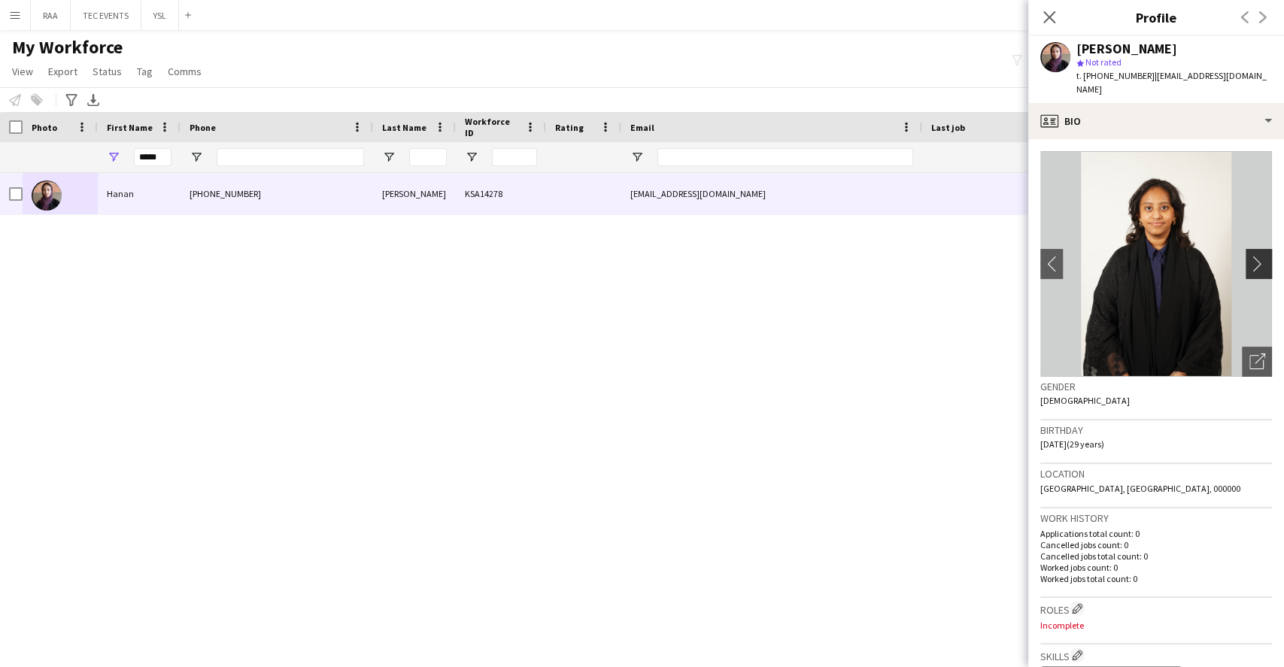
click at [1249, 256] on app-icon "chevron-right" at bounding box center [1260, 264] width 23 height 16
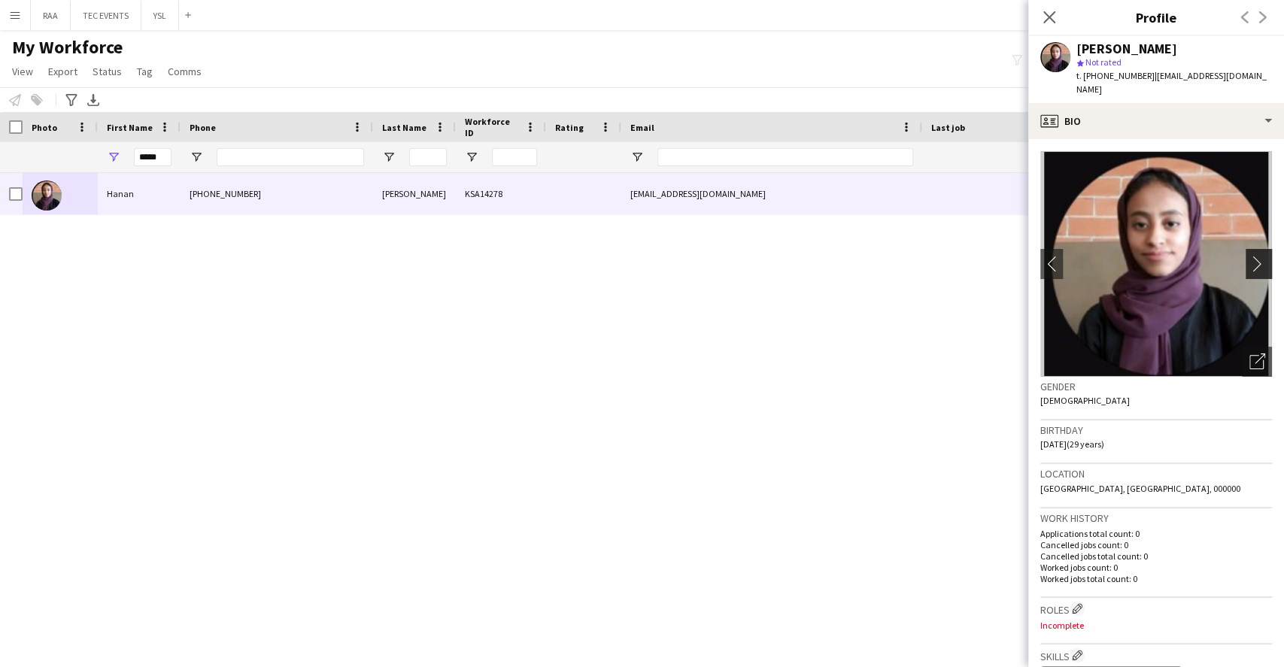
click at [1249, 256] on app-icon "chevron-right" at bounding box center [1260, 264] width 23 height 16
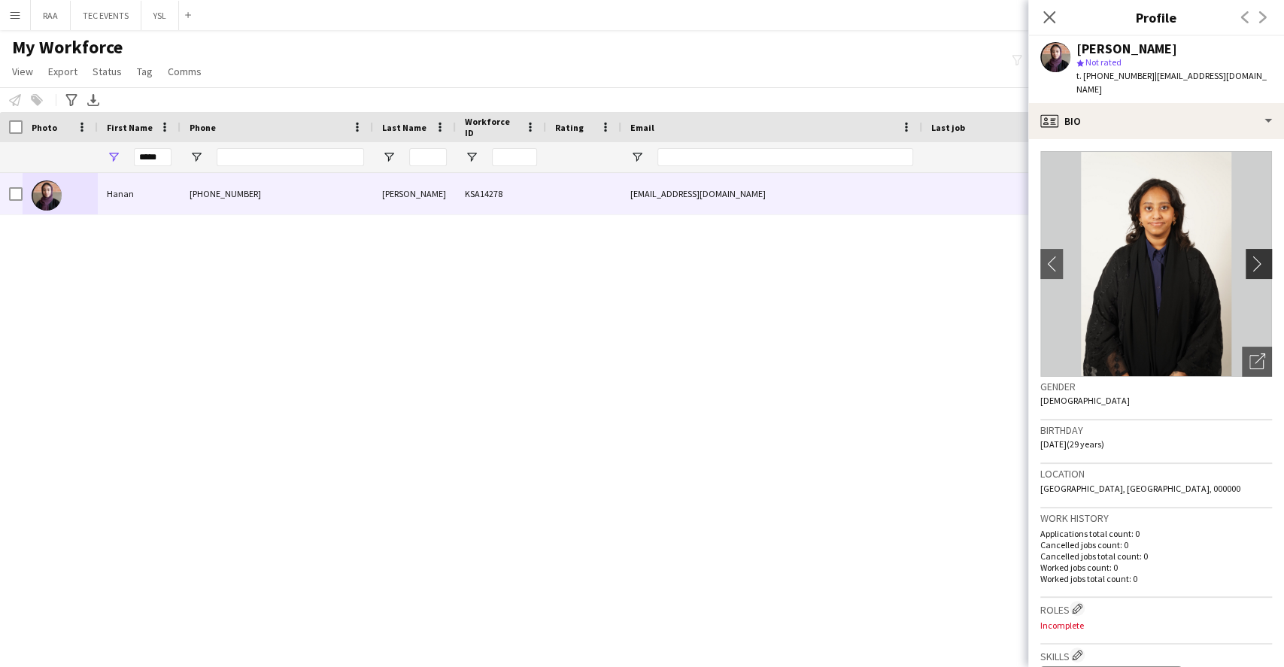
click at [1249, 256] on app-icon "chevron-right" at bounding box center [1260, 264] width 23 height 16
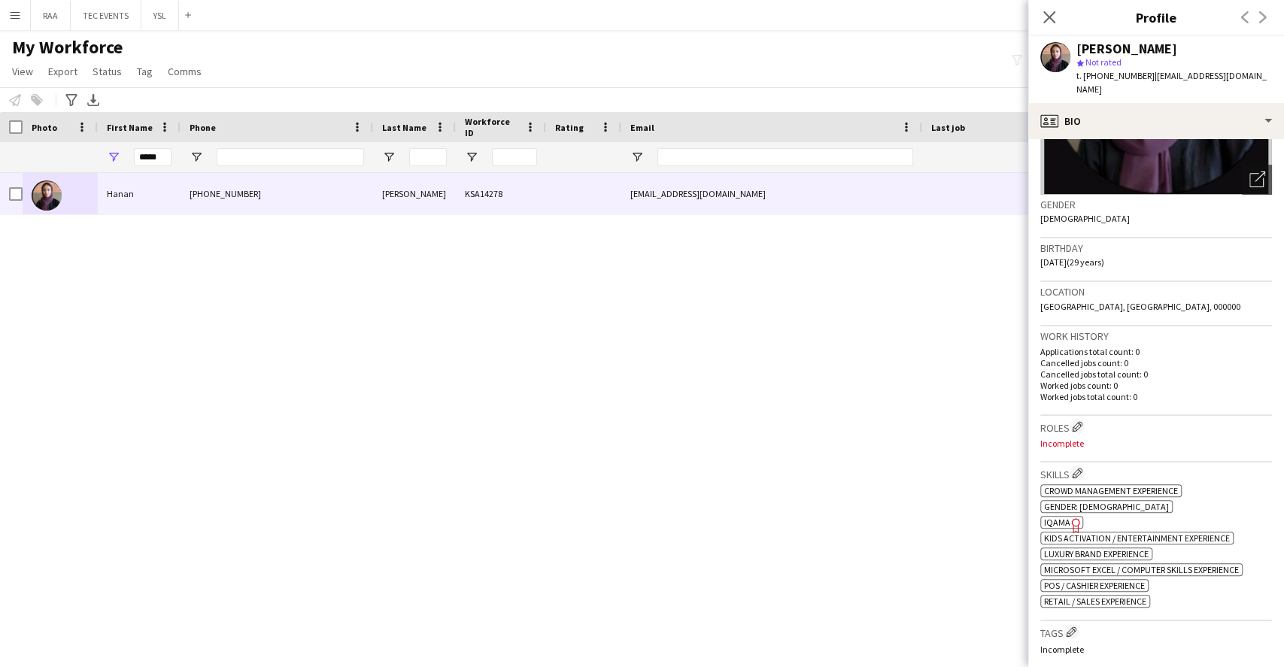
scroll to position [301, 0]
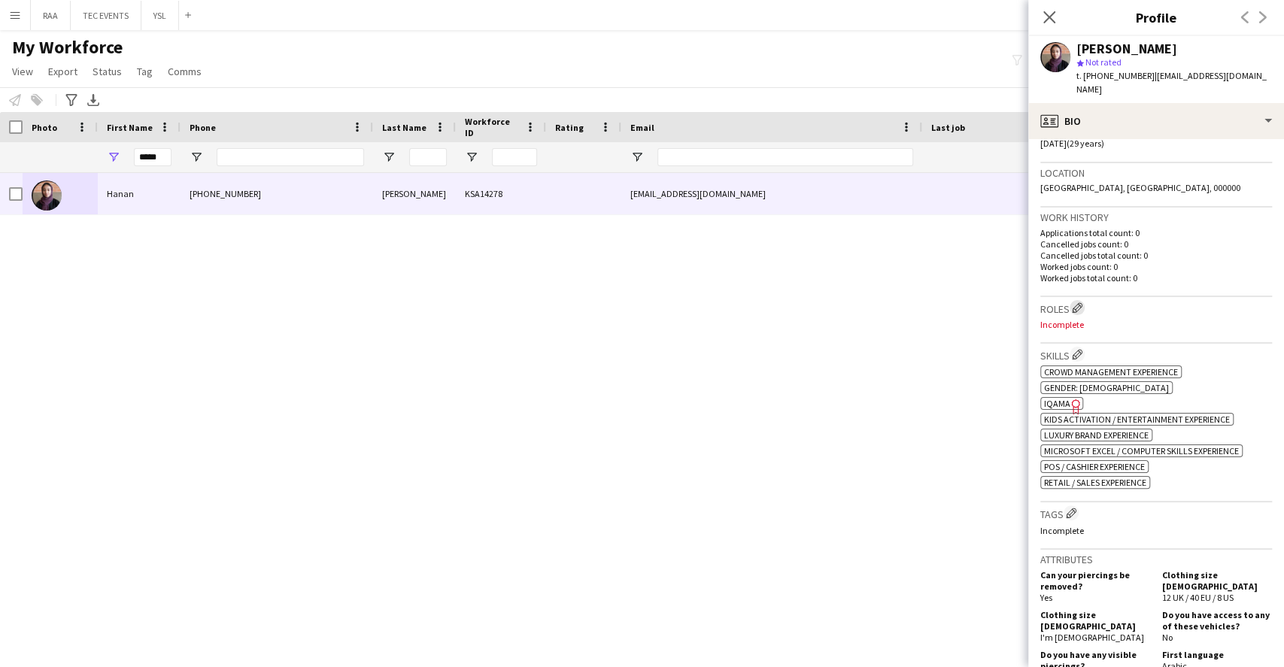
click at [1079, 300] on button "Edit crew company roles" at bounding box center [1076, 307] width 15 height 15
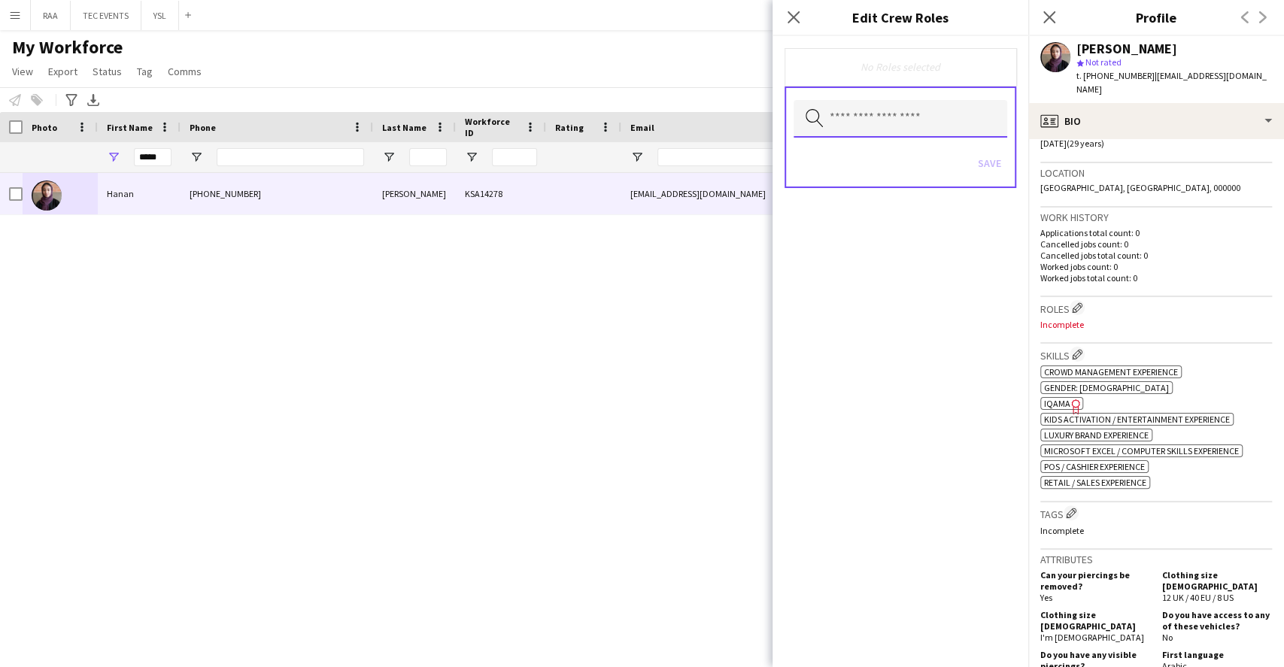
click at [848, 106] on input "text" at bounding box center [900, 119] width 214 height 38
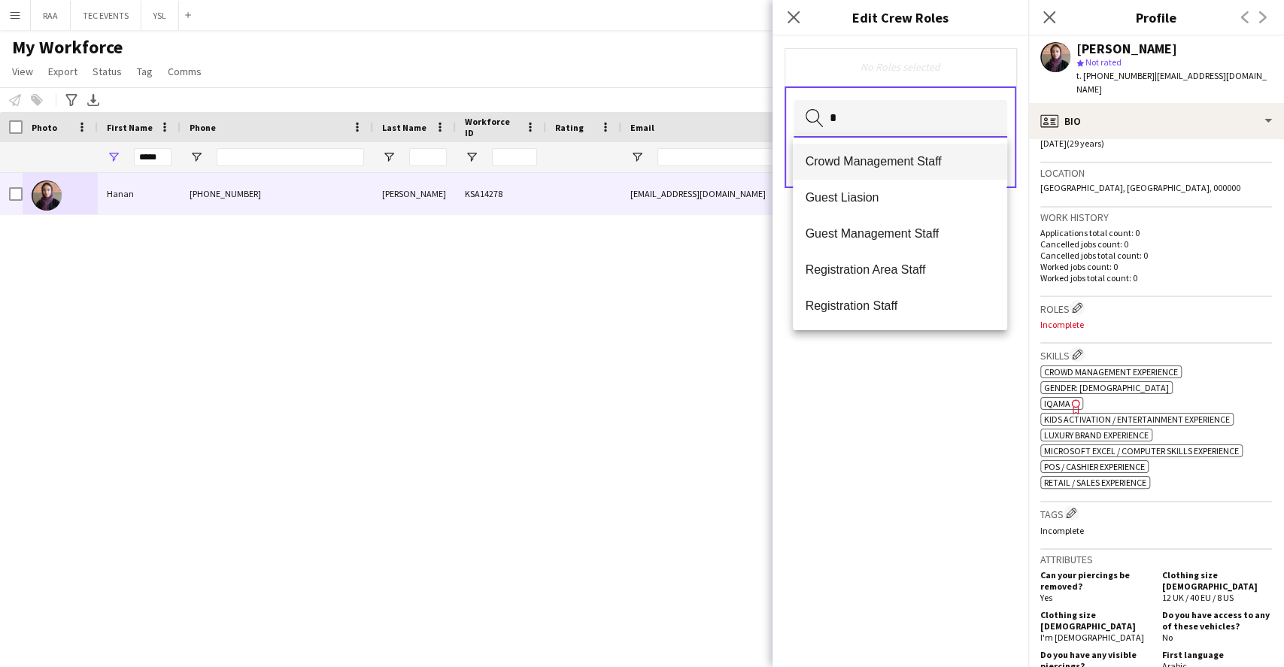
type input "*"
click at [924, 167] on span "Crowd Management Staff" at bounding box center [900, 161] width 190 height 14
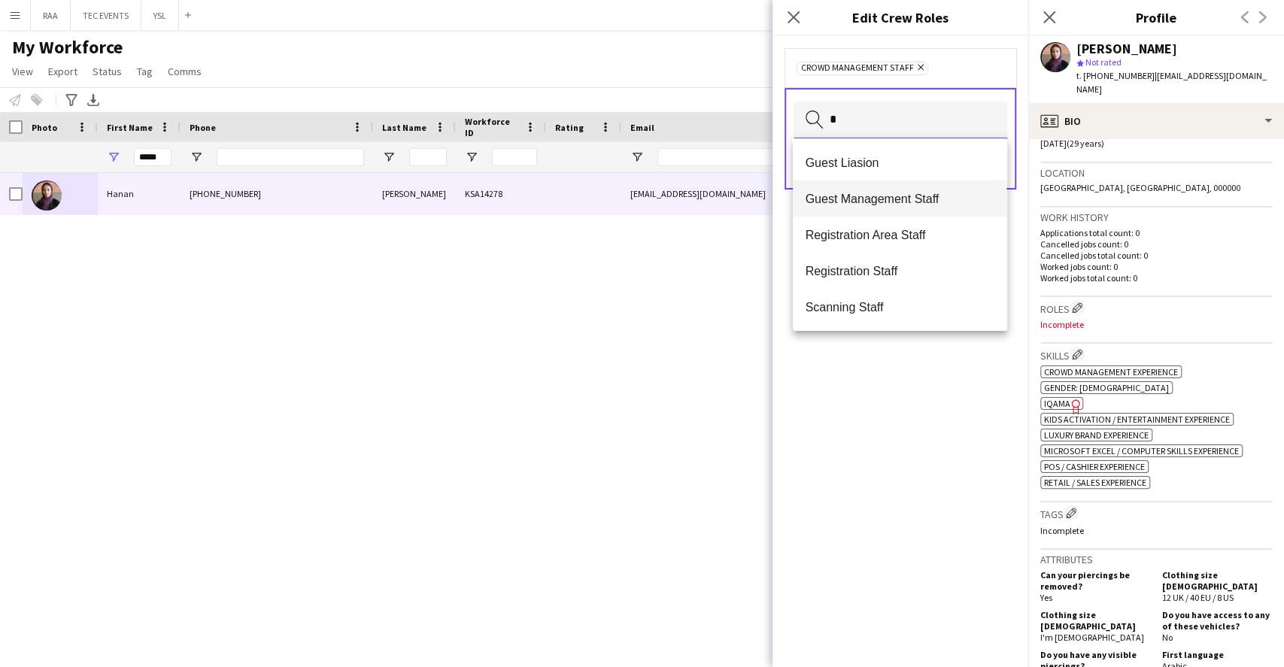
type input "*"
click at [922, 199] on span "Guest Management Staff" at bounding box center [900, 199] width 190 height 14
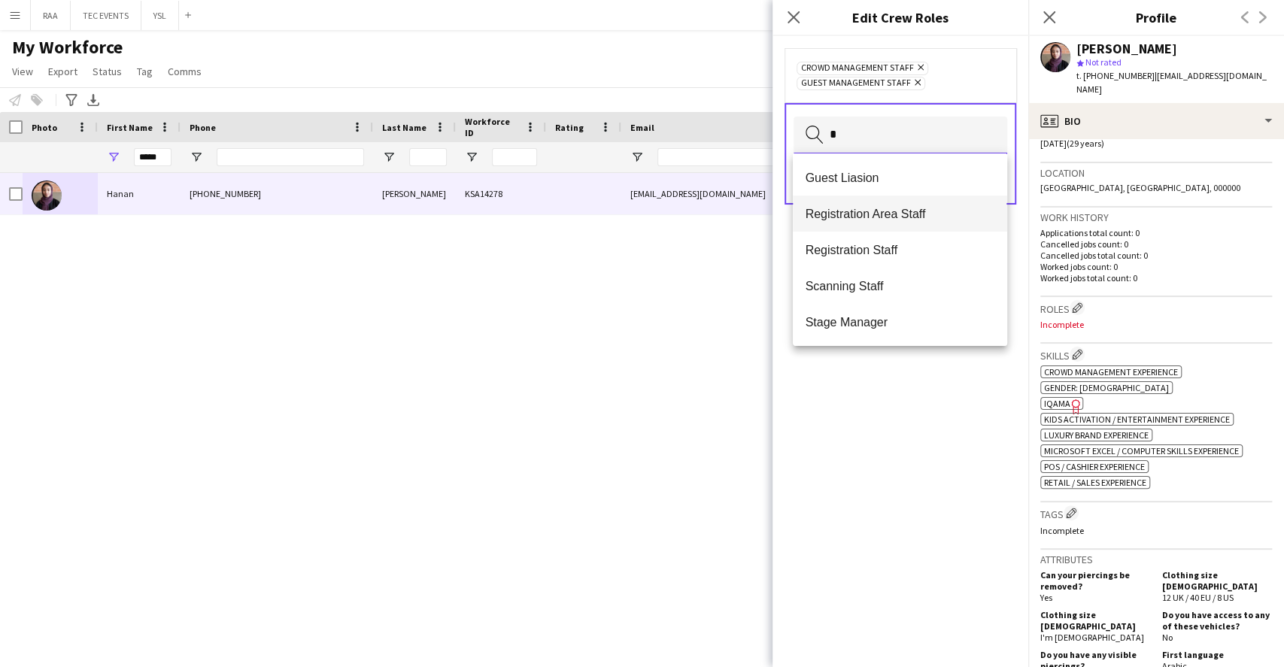
type input "*"
click at [923, 208] on span "Registration Area Staff" at bounding box center [900, 214] width 190 height 14
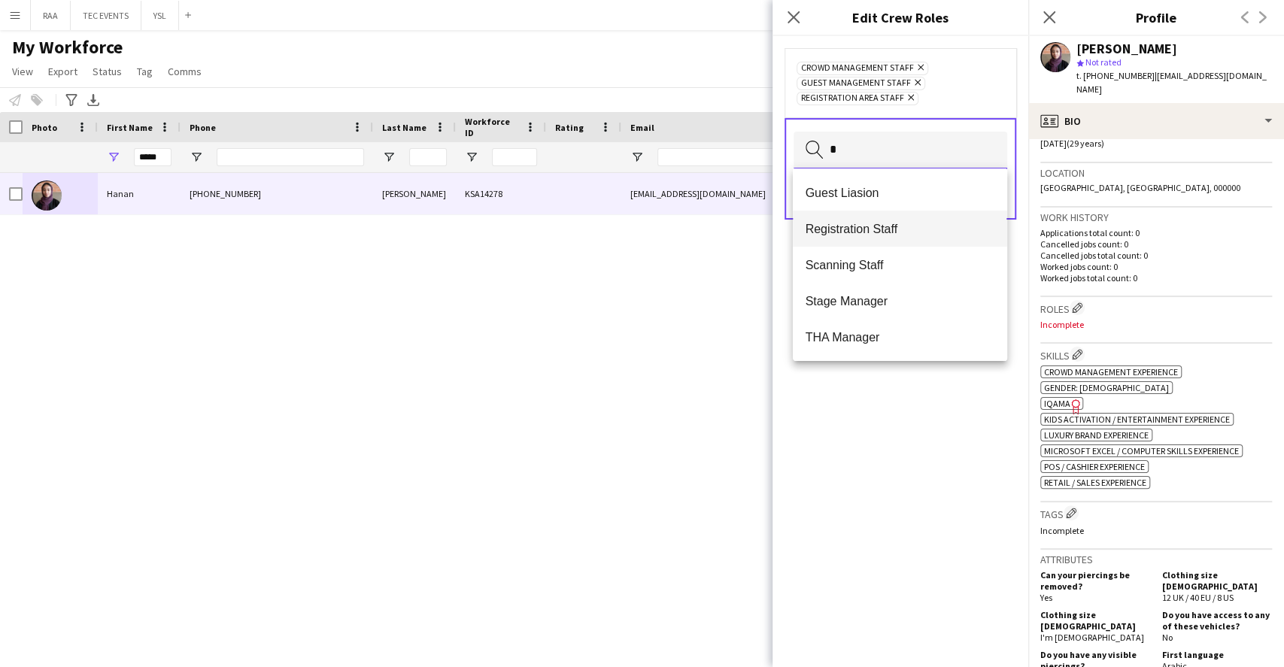
type input "*"
click at [921, 220] on mat-option "Registration Staff" at bounding box center [900, 229] width 214 height 36
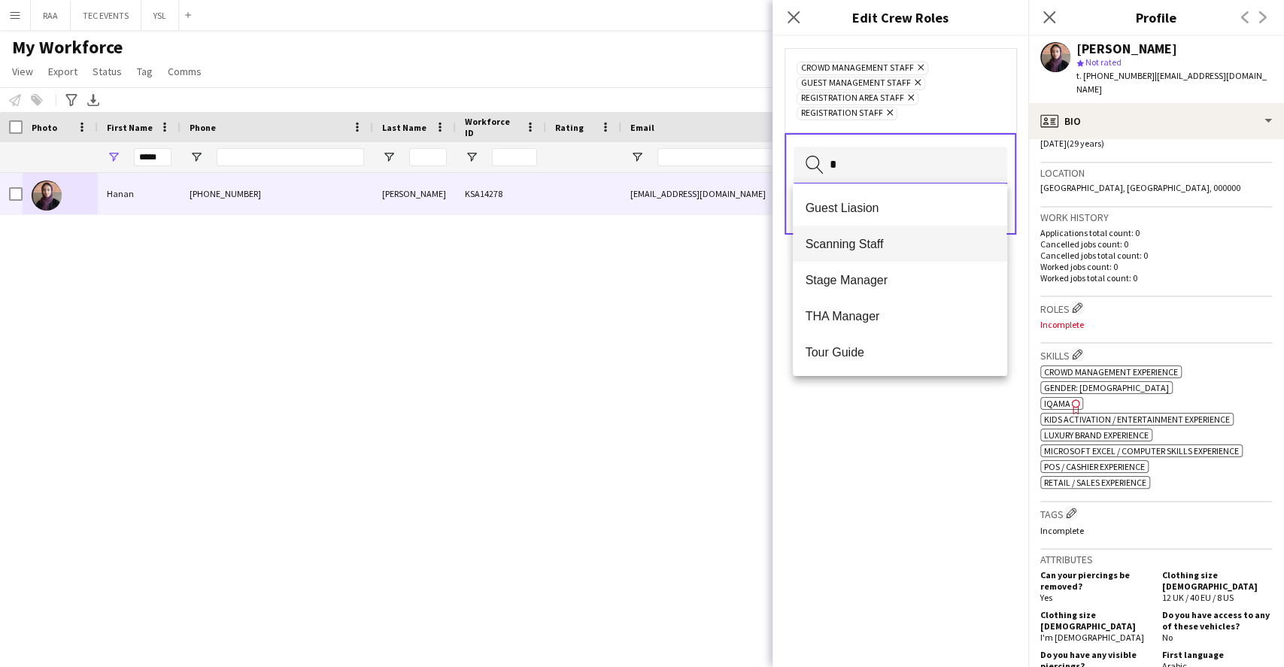
type input "*"
click at [888, 241] on span "Scanning Staff" at bounding box center [900, 244] width 190 height 14
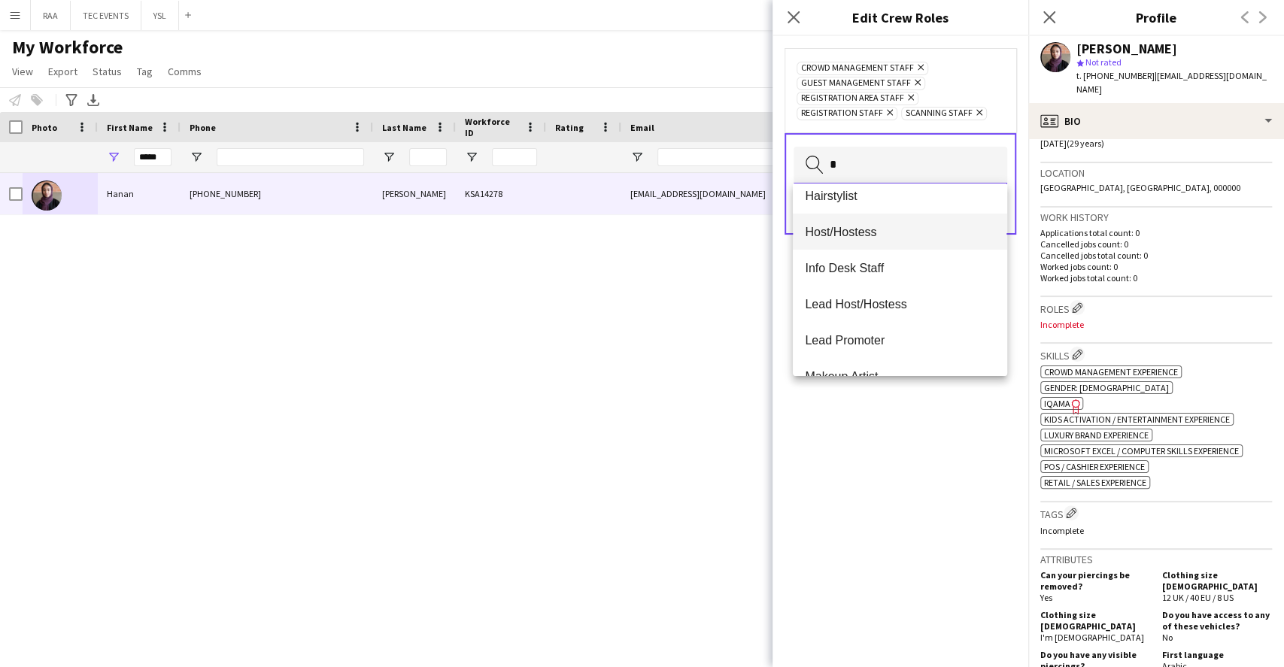
scroll to position [0, 0]
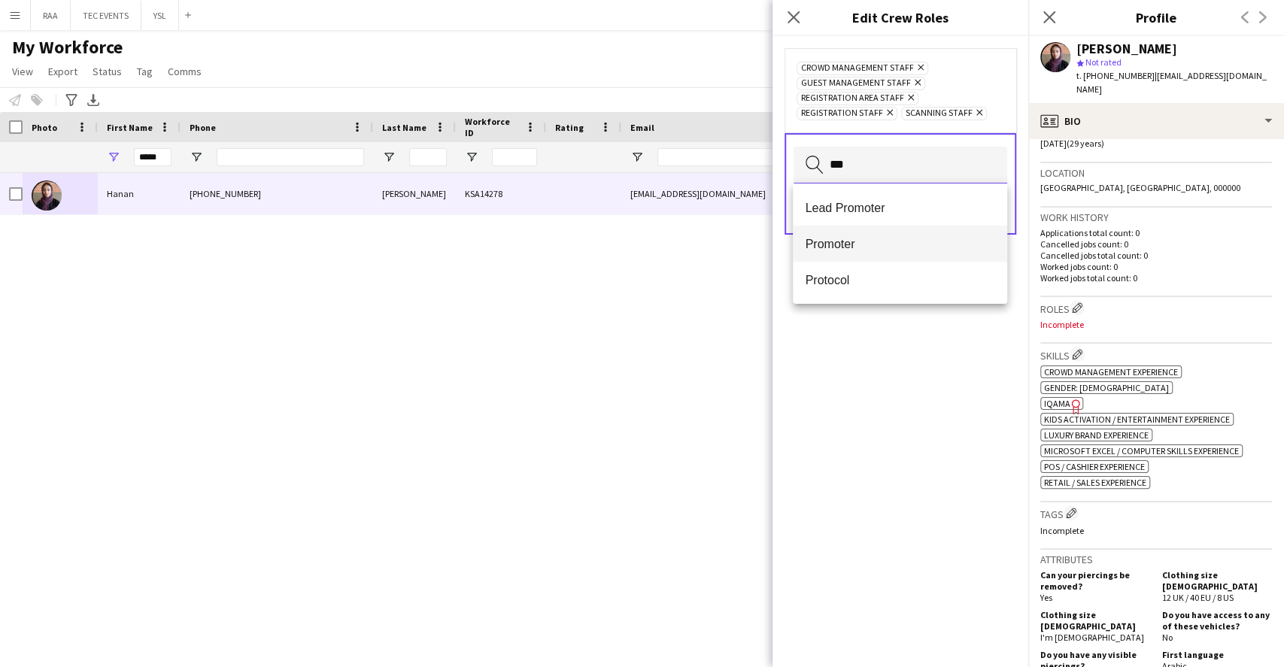
type input "***"
click at [869, 246] on span "Promoter" at bounding box center [900, 244] width 190 height 14
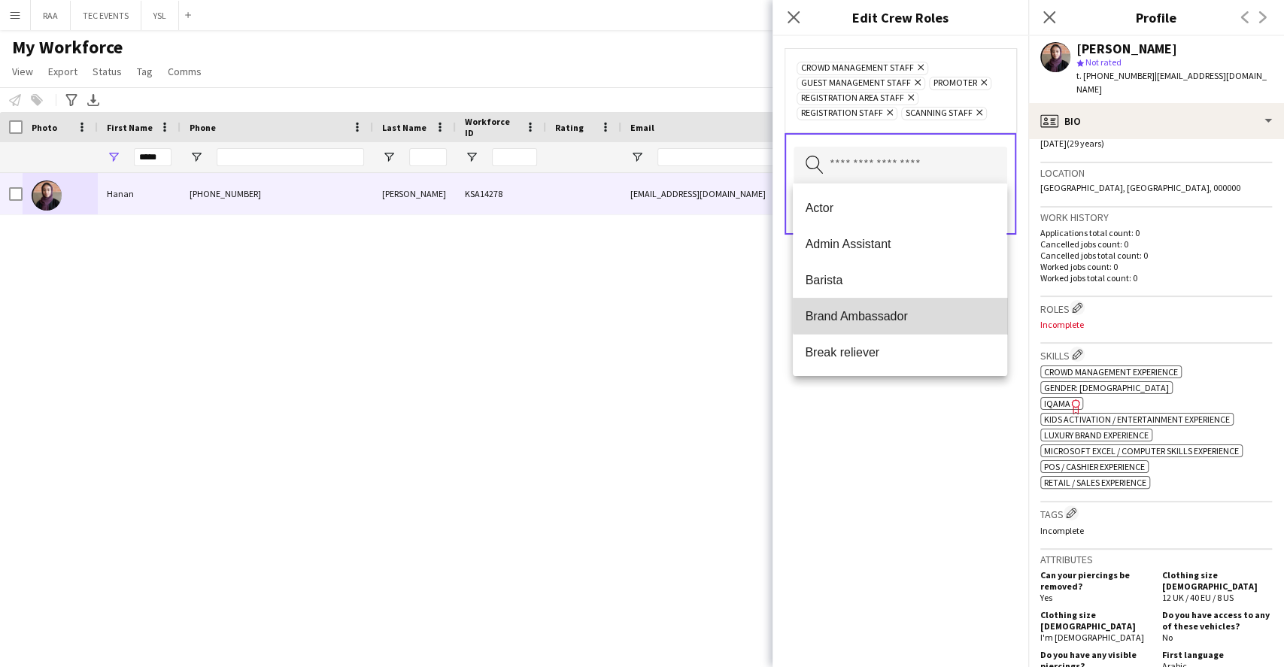
click at [904, 310] on span "Brand Ambassador" at bounding box center [900, 316] width 190 height 14
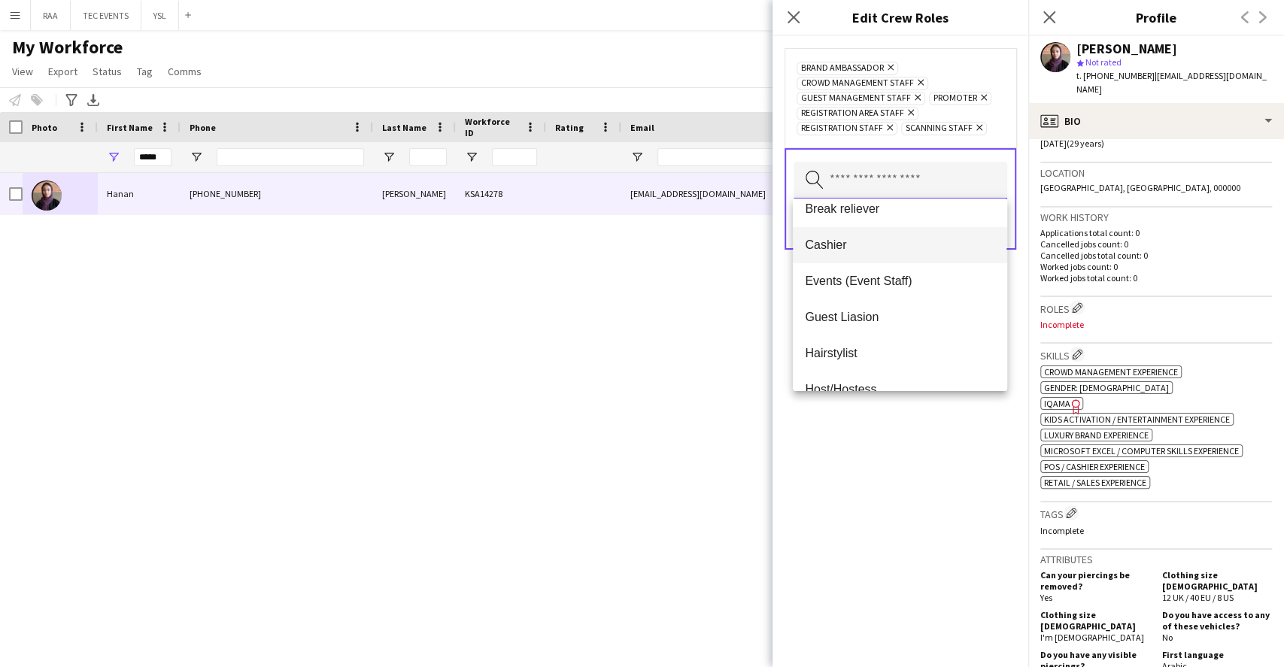
scroll to position [200, 0]
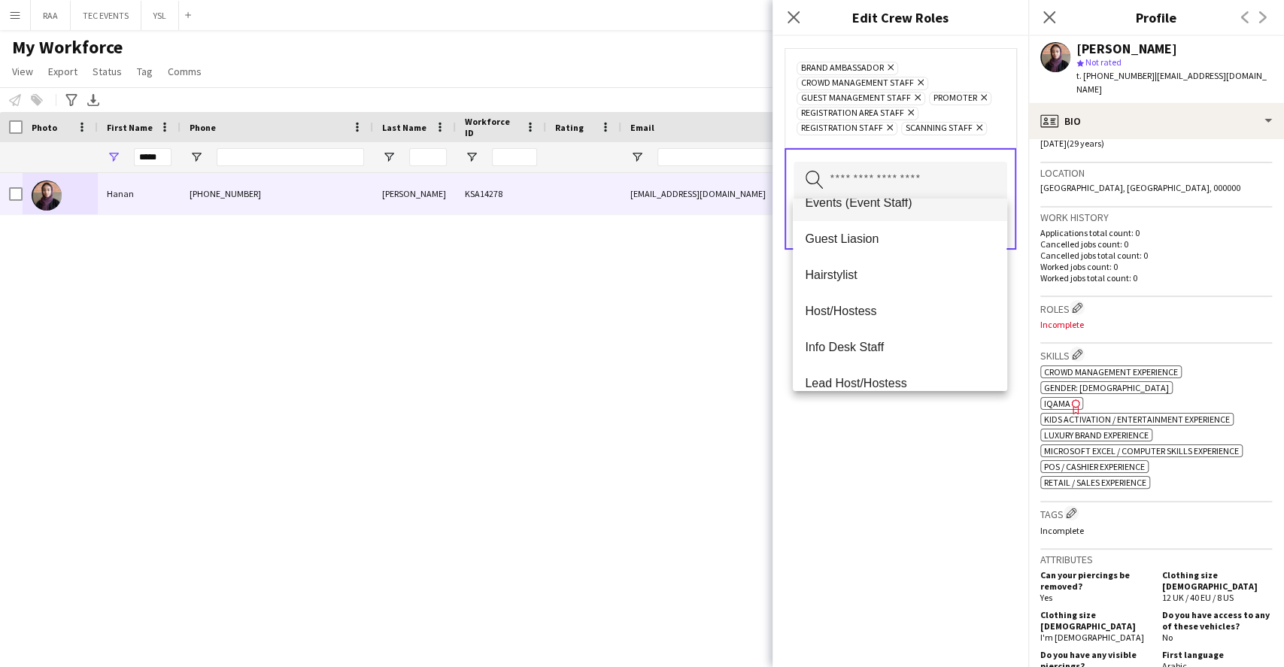
click at [882, 211] on mat-option "Events (Event Staff)" at bounding box center [900, 203] width 214 height 36
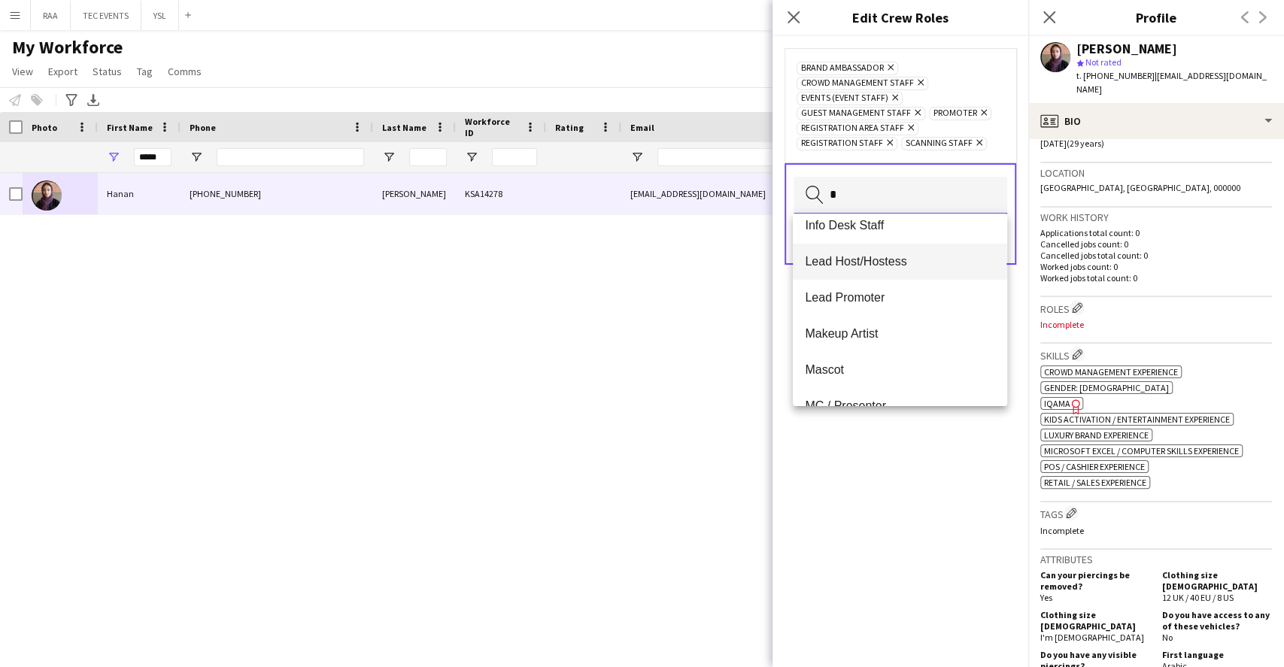
scroll to position [0, 0]
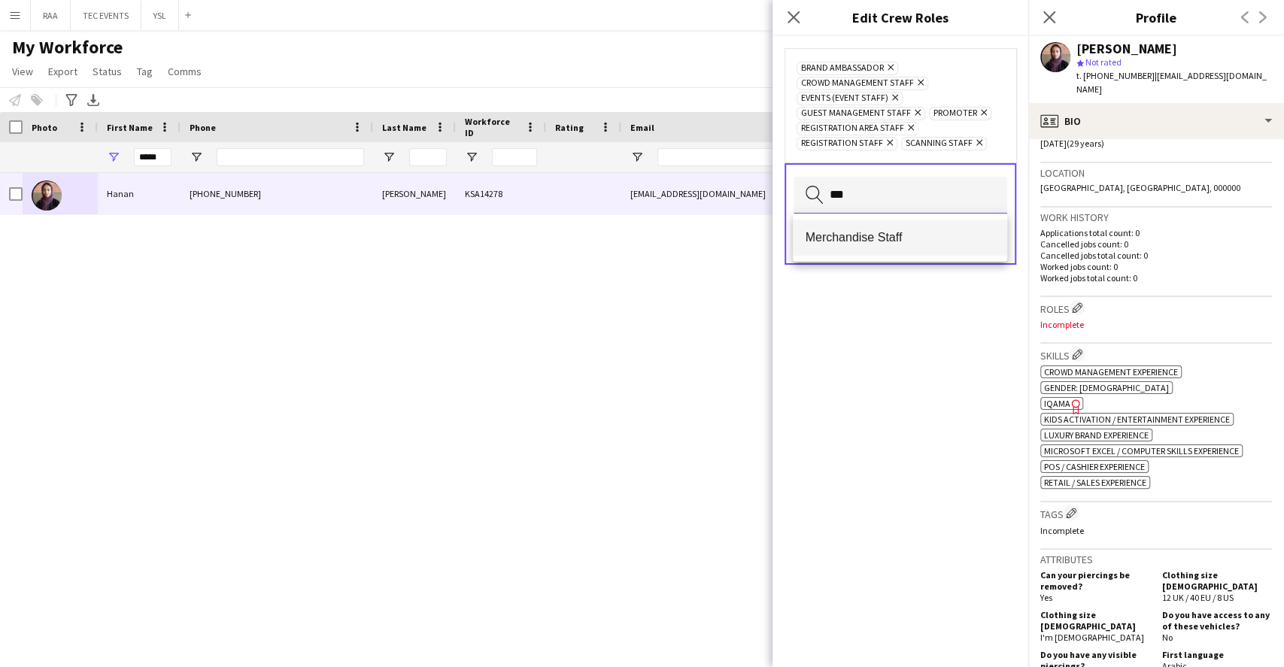
type input "***"
click at [905, 243] on span "Merchandise Staff" at bounding box center [900, 237] width 190 height 14
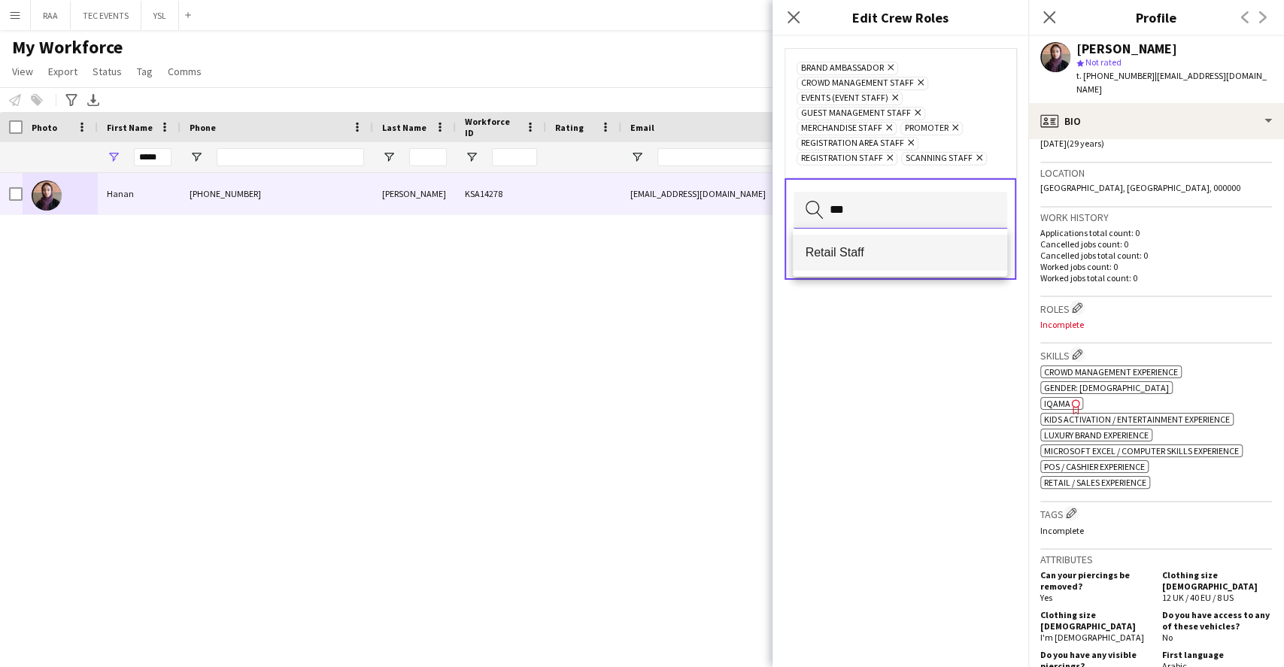
type input "***"
click at [905, 246] on span "Retail Staff" at bounding box center [900, 252] width 190 height 14
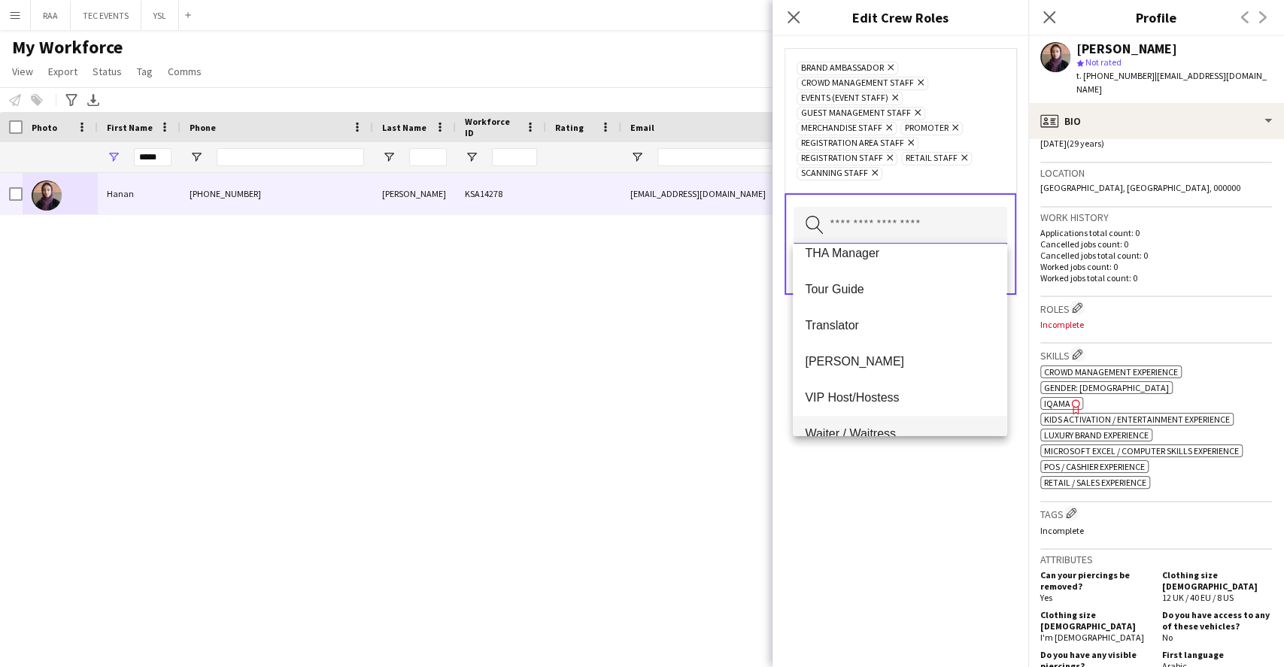
scroll to position [975, 0]
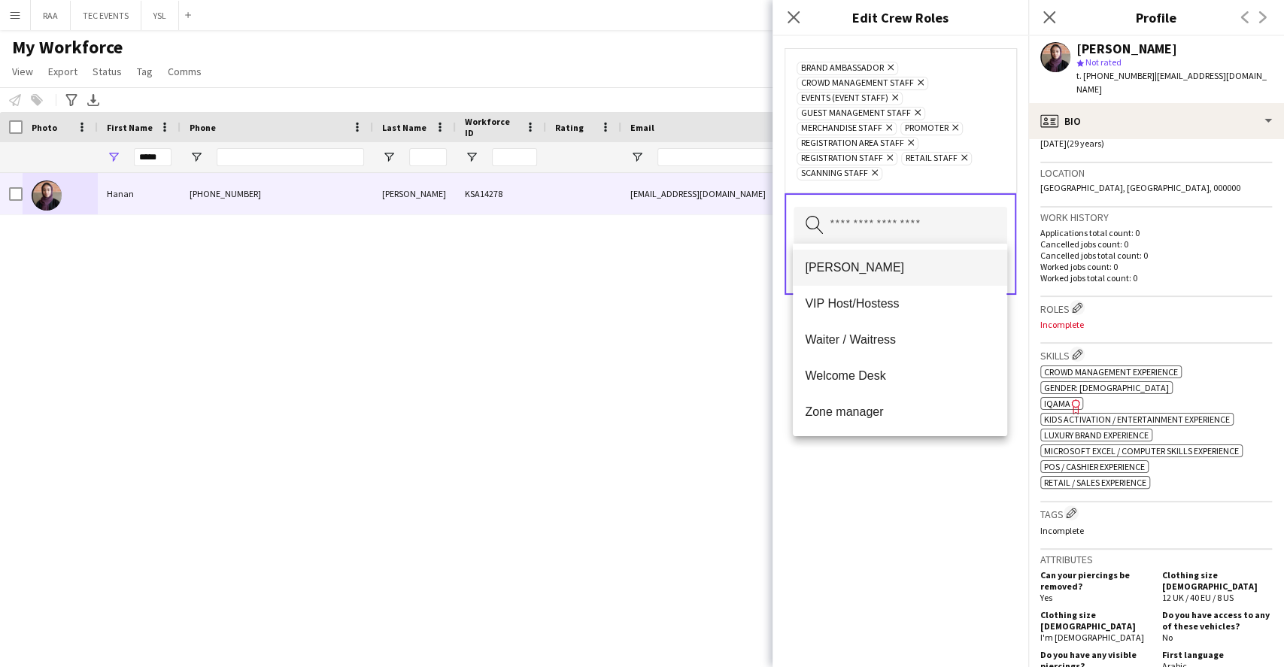
click at [857, 274] on span "[PERSON_NAME]" at bounding box center [900, 267] width 190 height 14
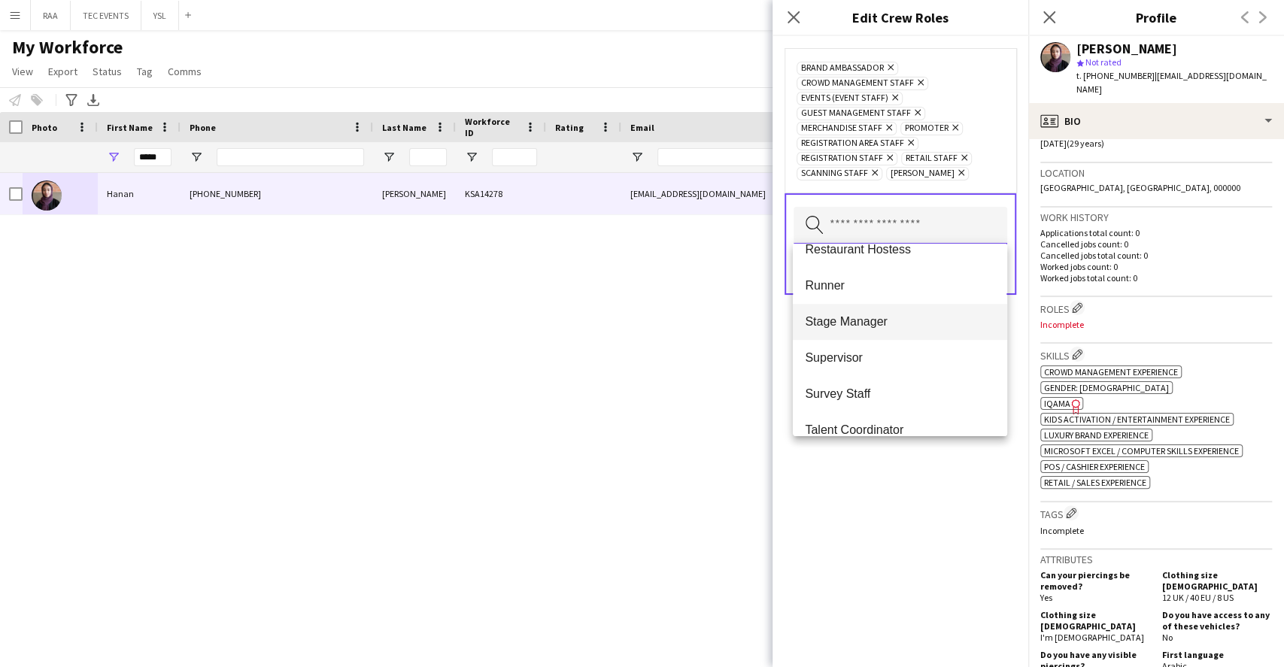
scroll to position [638, 0]
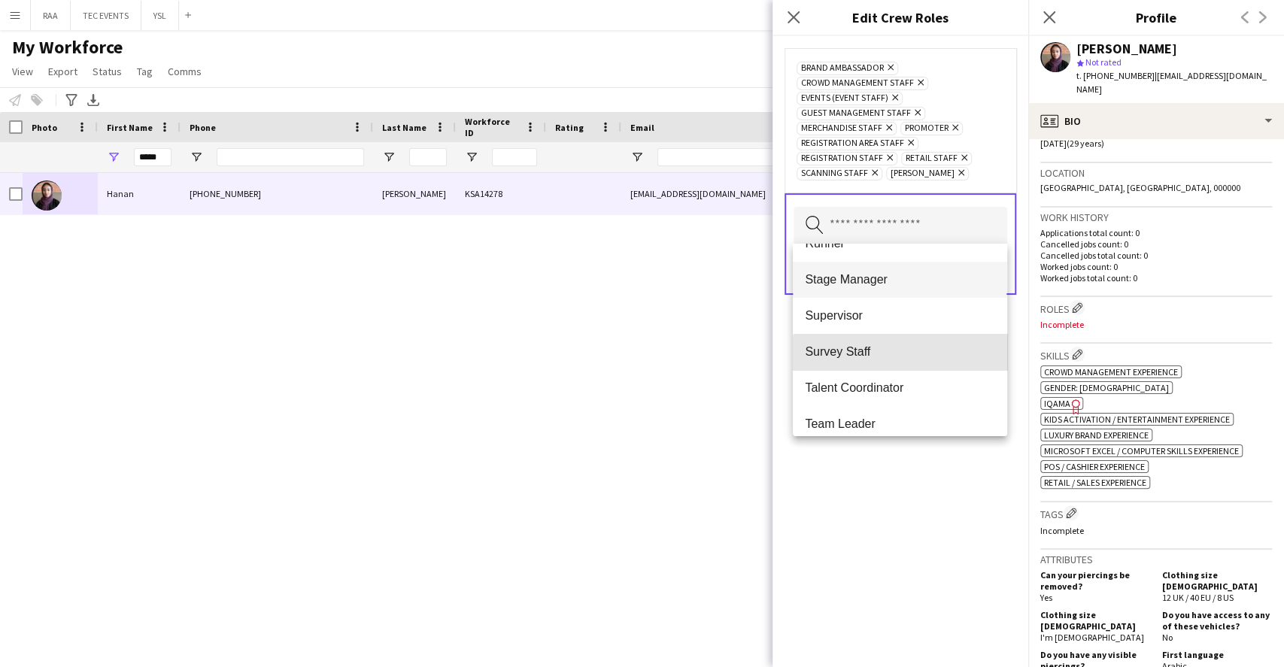
click at [906, 362] on mat-option "Survey Staff" at bounding box center [900, 352] width 214 height 36
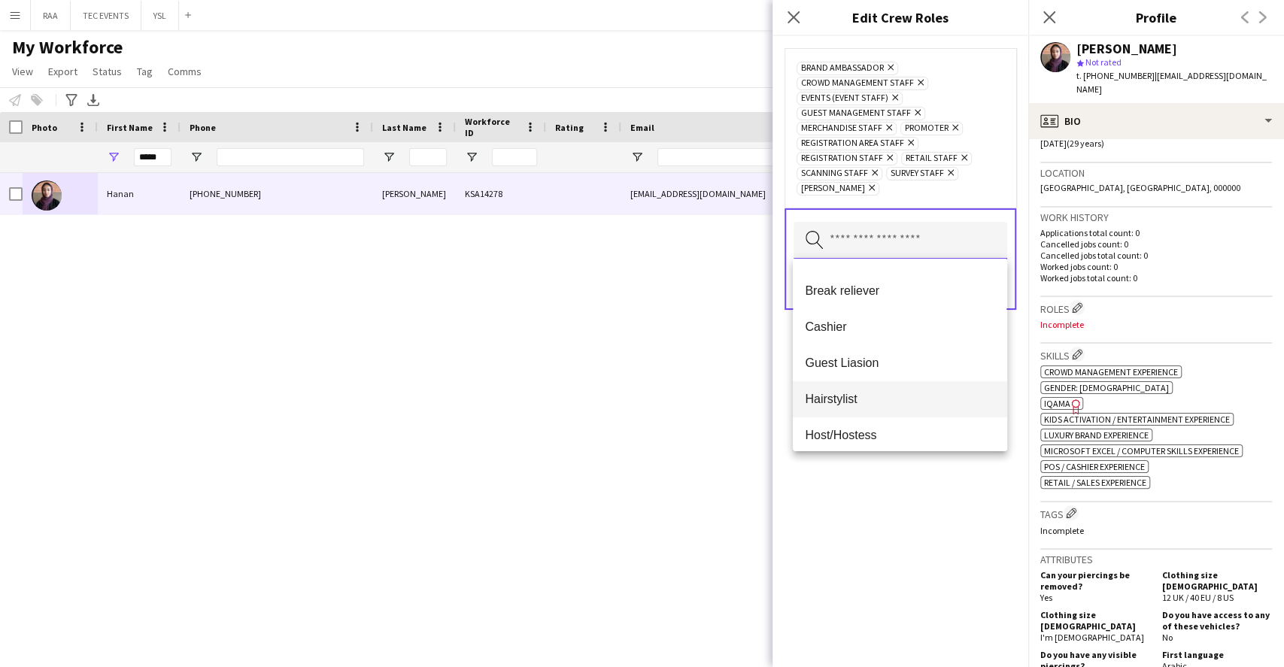
scroll to position [0, 0]
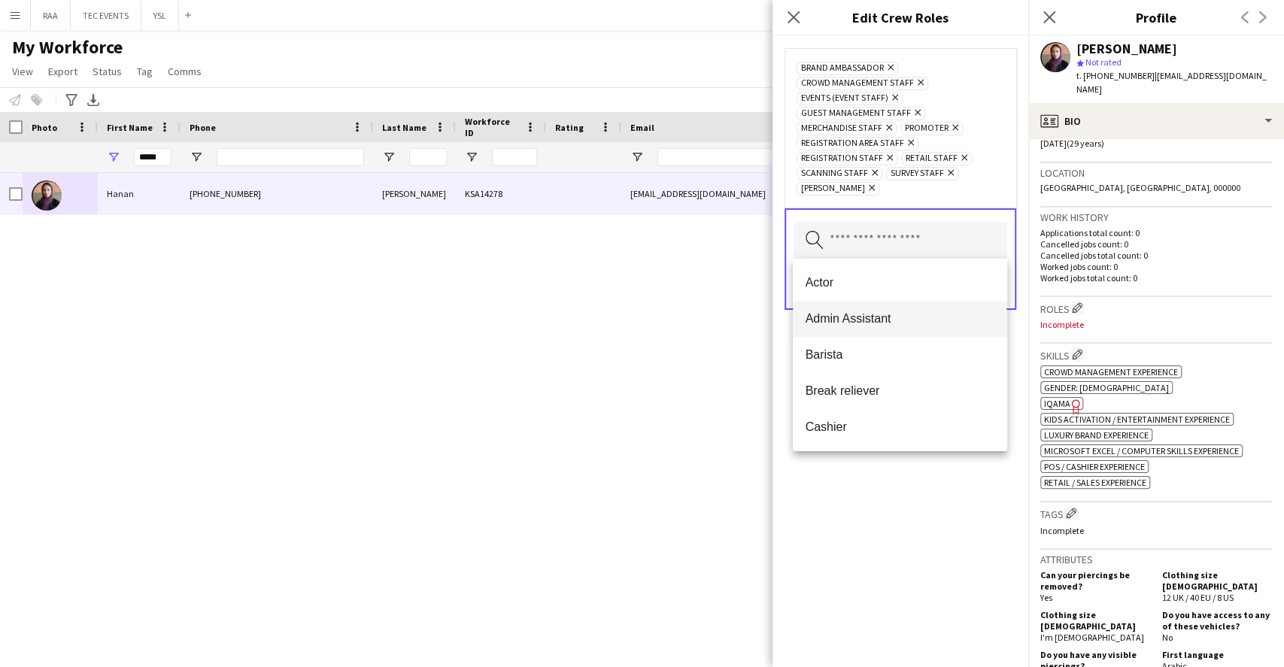
click at [872, 327] on mat-option "Admin Assistant" at bounding box center [900, 319] width 214 height 36
click at [912, 454] on div "Admin Assistant Remove Brand Ambassador Remove Crowd Management Staff Remove Ev…" at bounding box center [900, 351] width 256 height 631
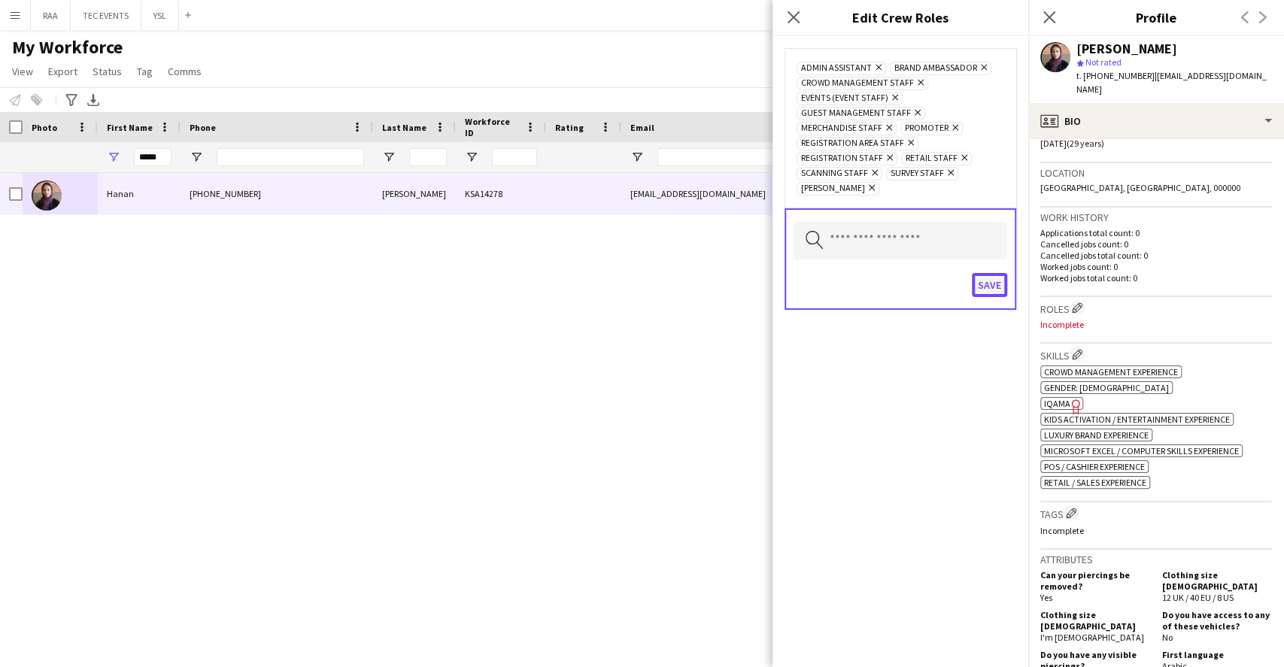
click at [979, 290] on button "Save" at bounding box center [989, 285] width 35 height 24
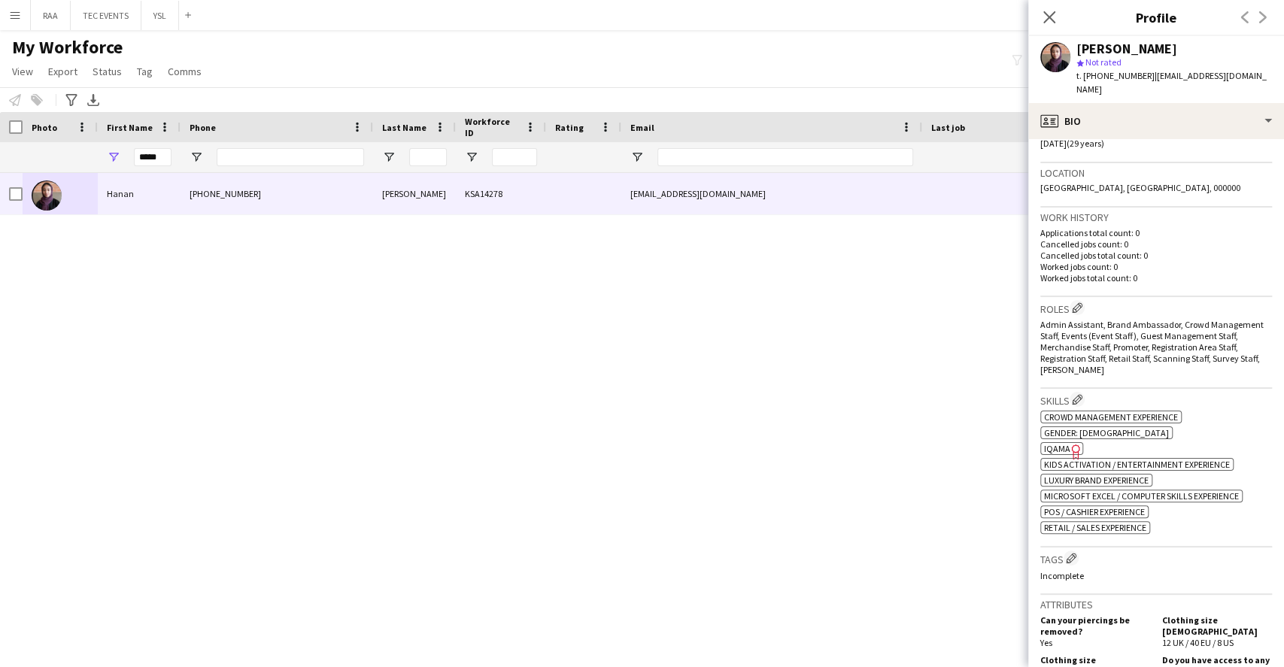
click at [1071, 444] on icon "Freelancer has uploaded a photo validation of skill. Click to see" at bounding box center [1076, 452] width 16 height 16
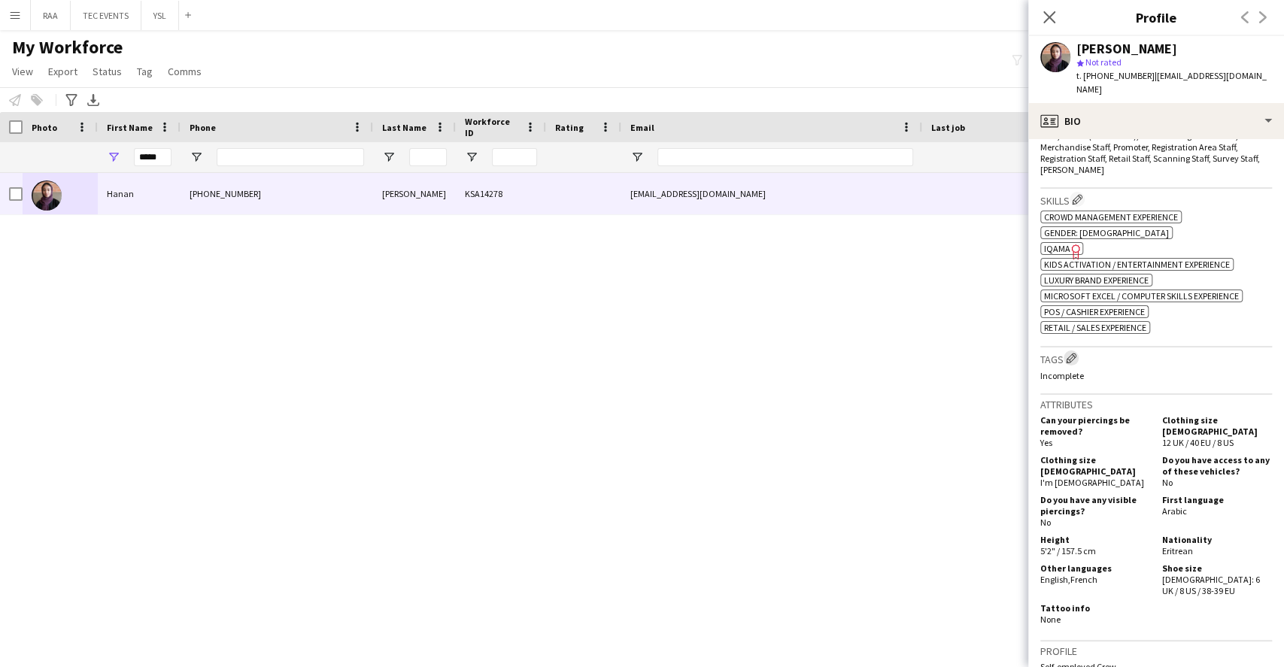
click at [1072, 353] on app-icon "Edit crew company tags" at bounding box center [1071, 358] width 11 height 11
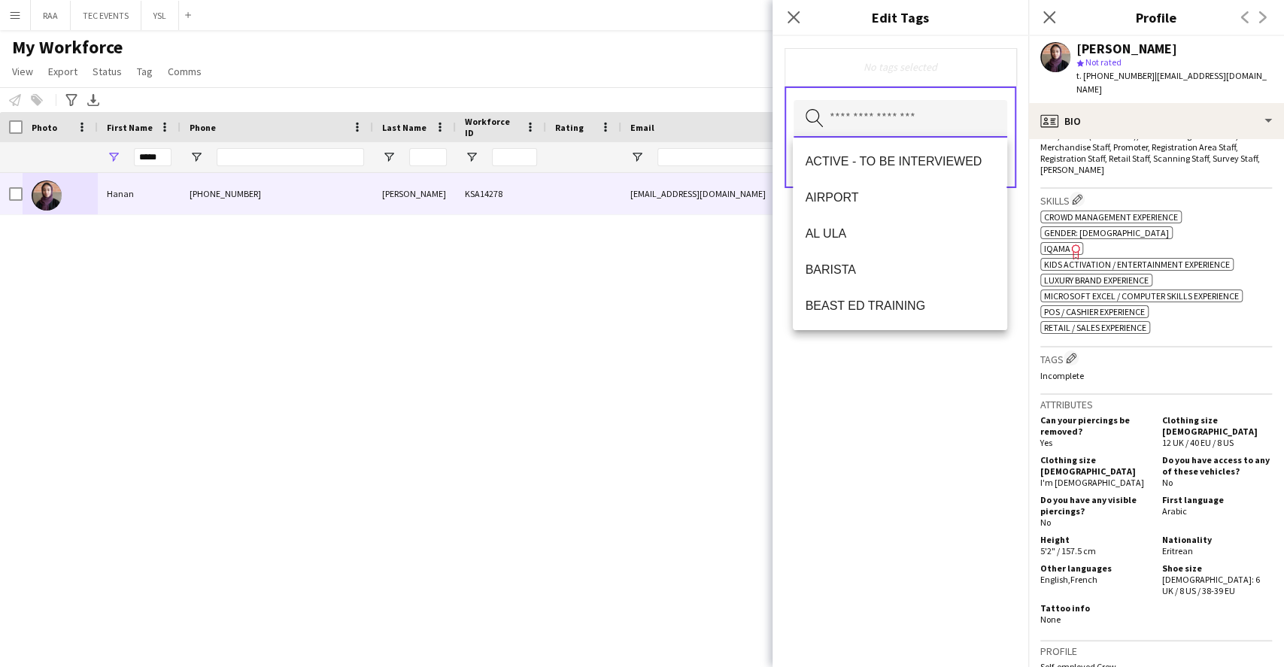
click at [897, 125] on input "text" at bounding box center [900, 119] width 214 height 38
type input "***"
click at [946, 147] on mat-option "TOP HOST/HOSTESS" at bounding box center [900, 162] width 214 height 36
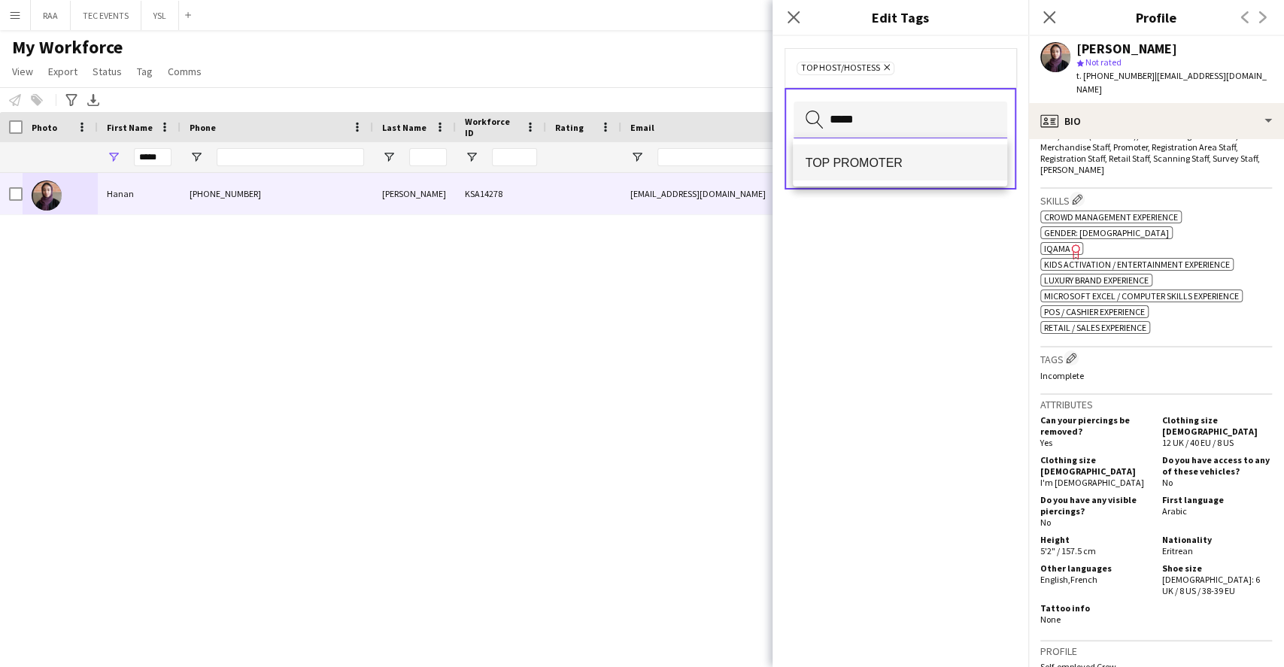
type input "*****"
click at [912, 164] on span "TOP PROMOTER" at bounding box center [900, 163] width 190 height 14
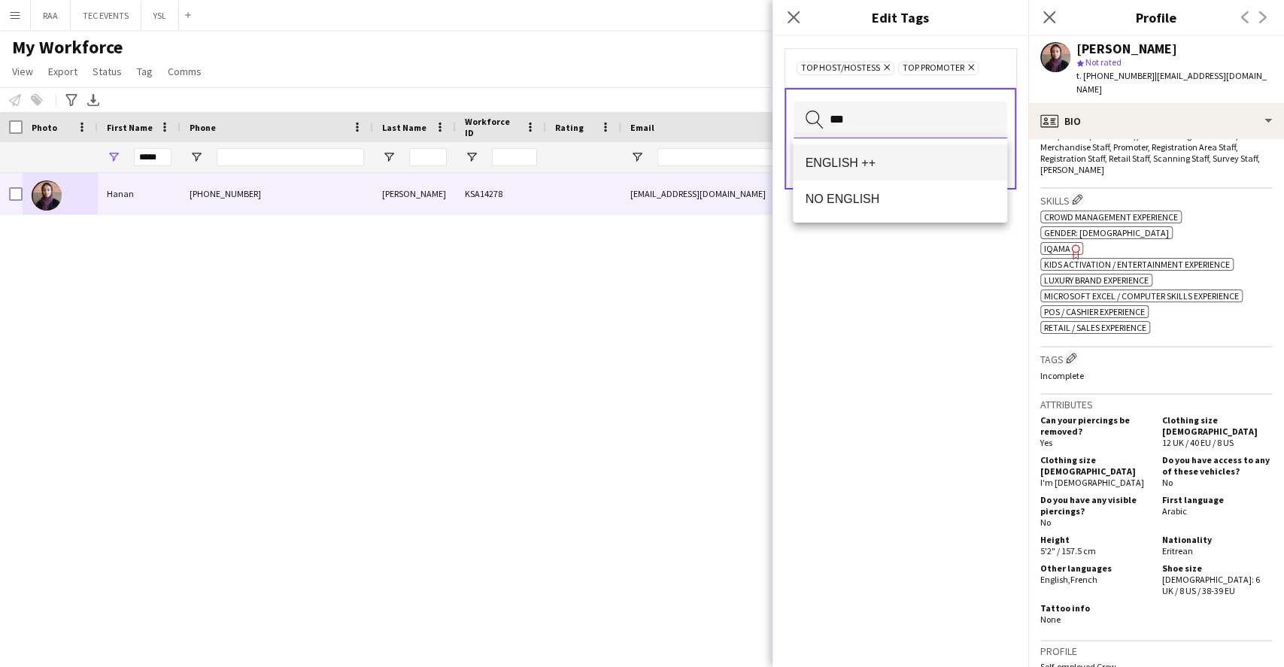
type input "***"
click at [921, 163] on span "ENGLISH ++" at bounding box center [900, 163] width 190 height 14
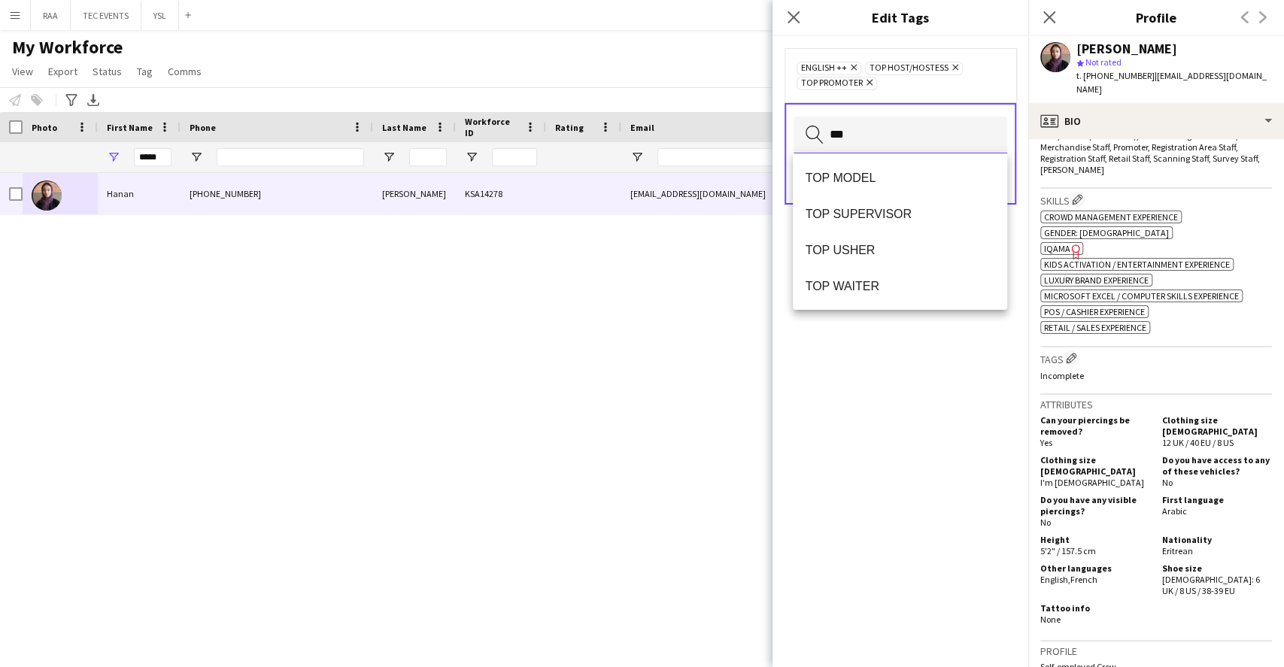
type input "***"
click at [884, 256] on span "TOP USHER" at bounding box center [900, 250] width 190 height 14
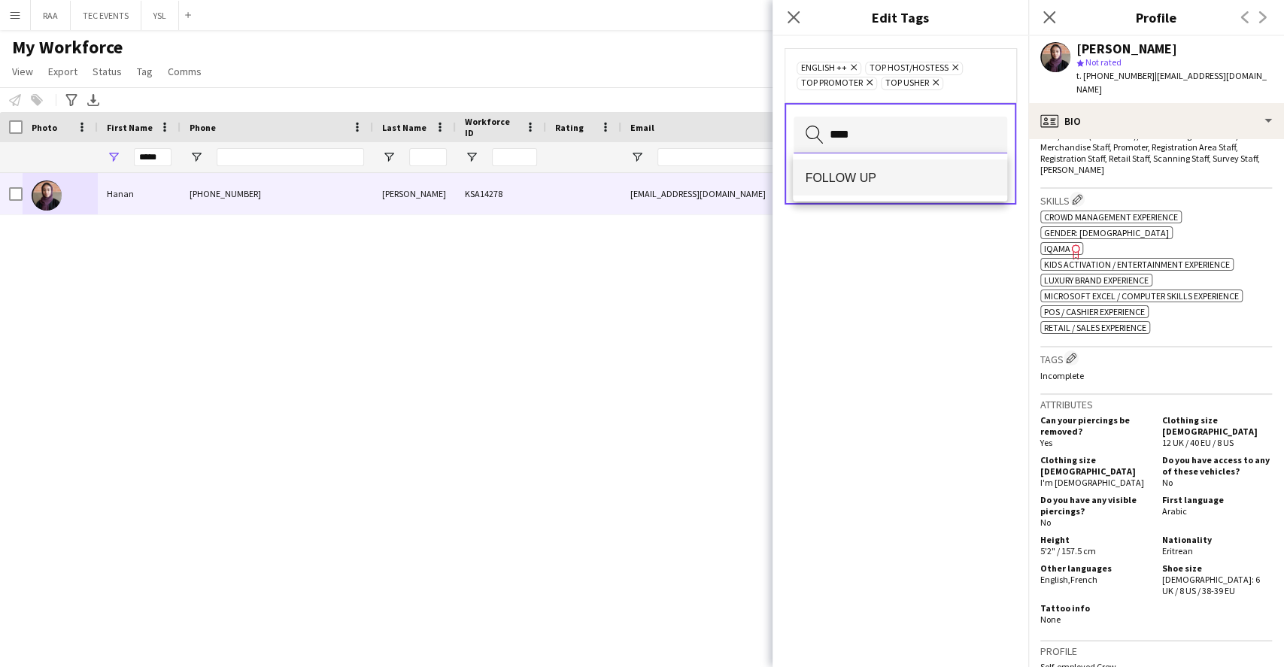
type input "****"
click at [894, 184] on span "FOLLOW UP" at bounding box center [900, 178] width 190 height 14
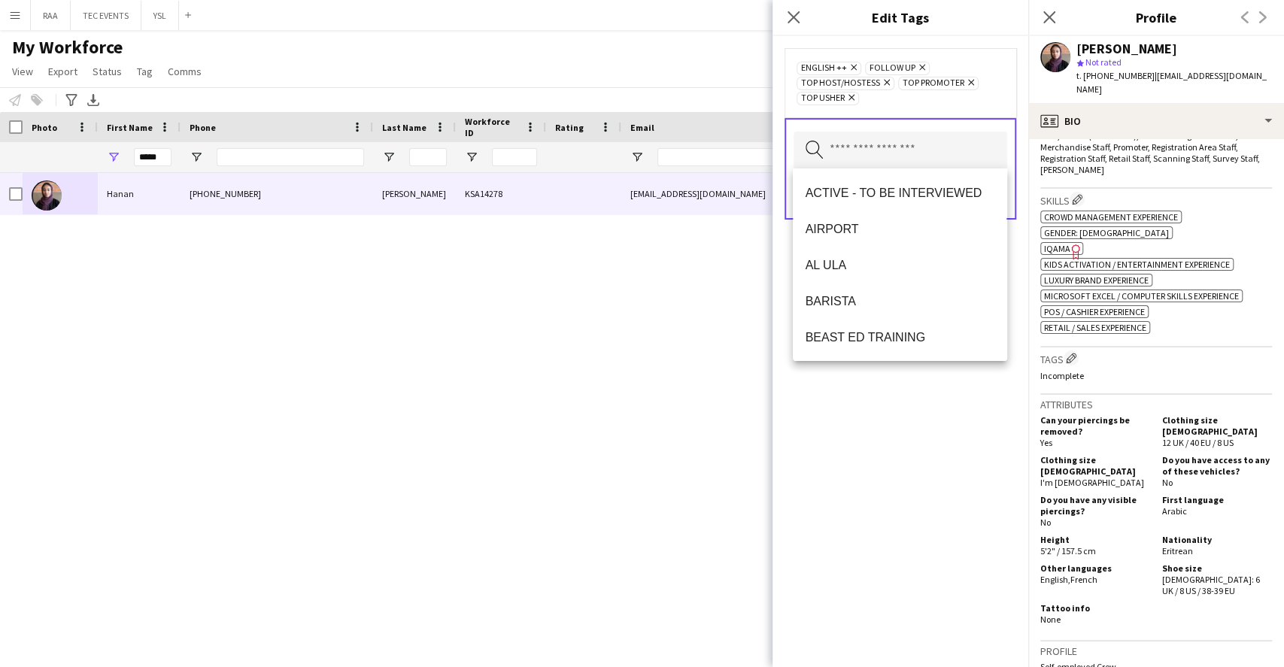
click at [813, 463] on div "ENGLISH ++ Remove FOLLOW UP Remove TOP HOST/HOSTESS Remove TOP PROMOTER Remove …" at bounding box center [900, 351] width 256 height 631
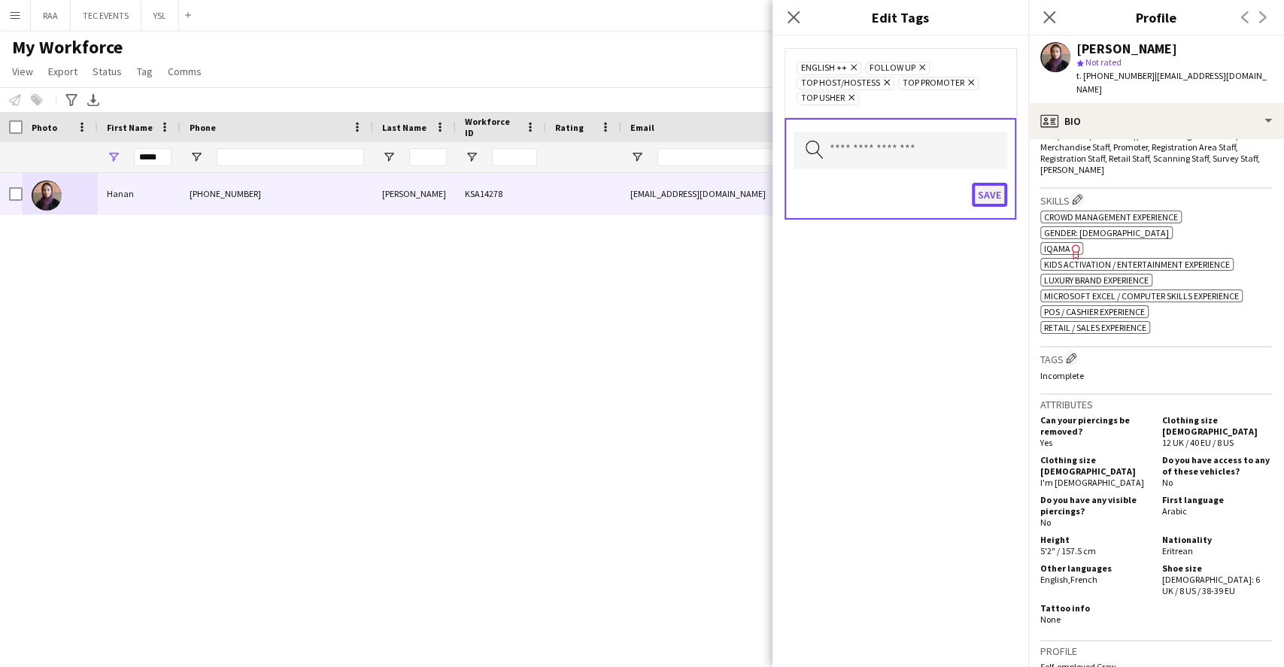
click at [987, 193] on button "Save" at bounding box center [989, 195] width 35 height 24
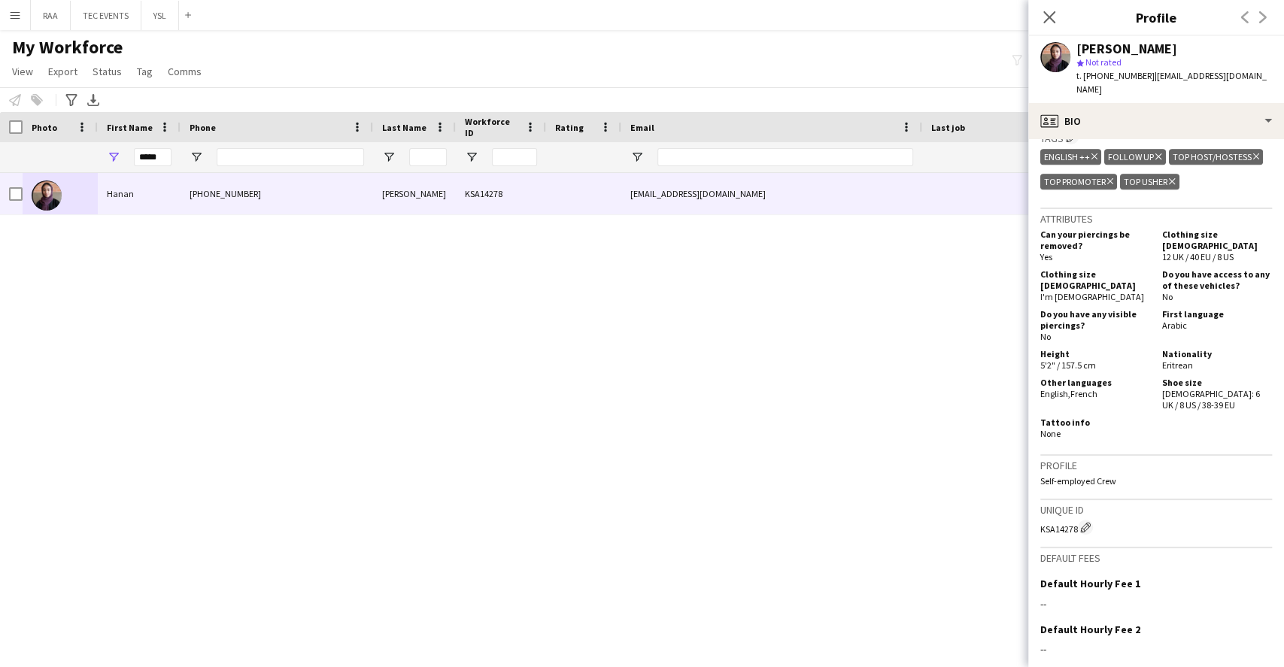
scroll to position [482, 0]
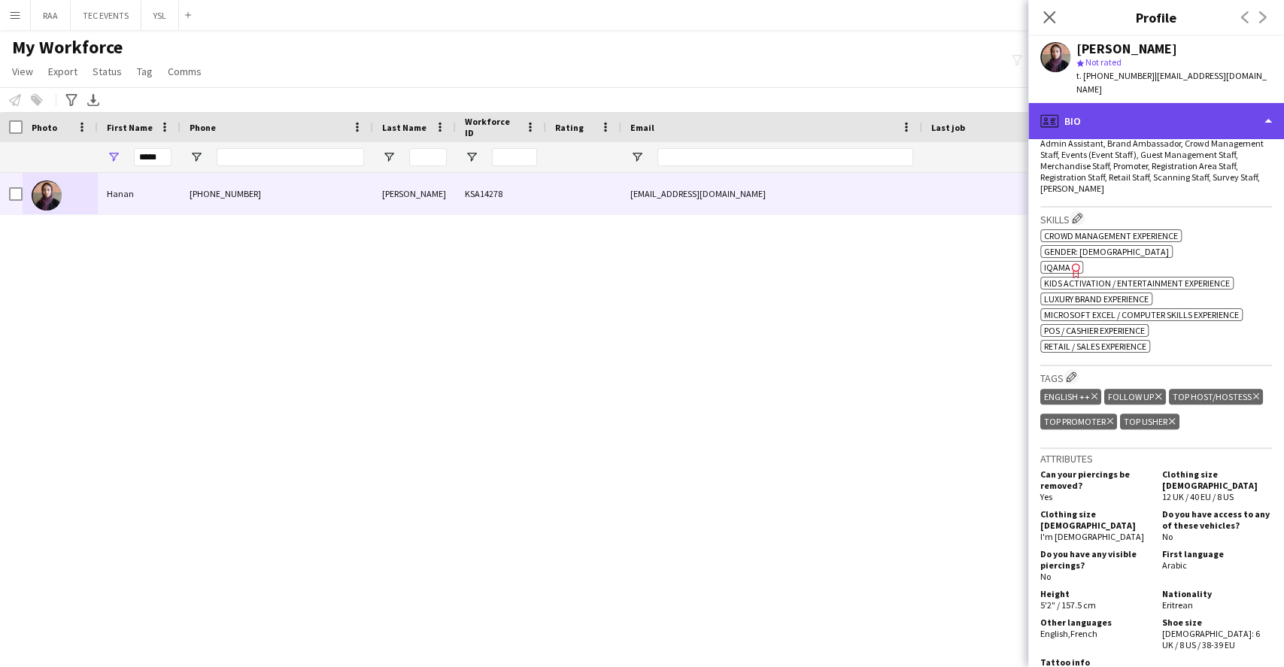
click at [1129, 117] on div "profile Bio" at bounding box center [1156, 121] width 256 height 36
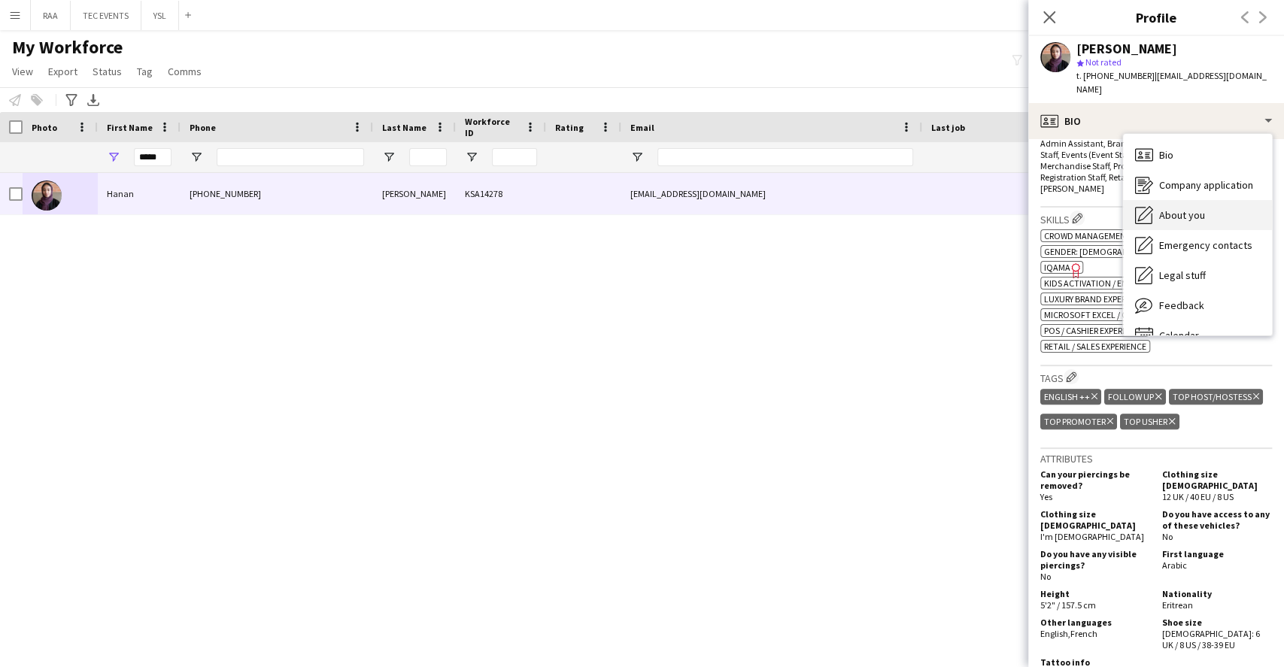
click at [1191, 208] on span "About you" at bounding box center [1182, 215] width 46 height 14
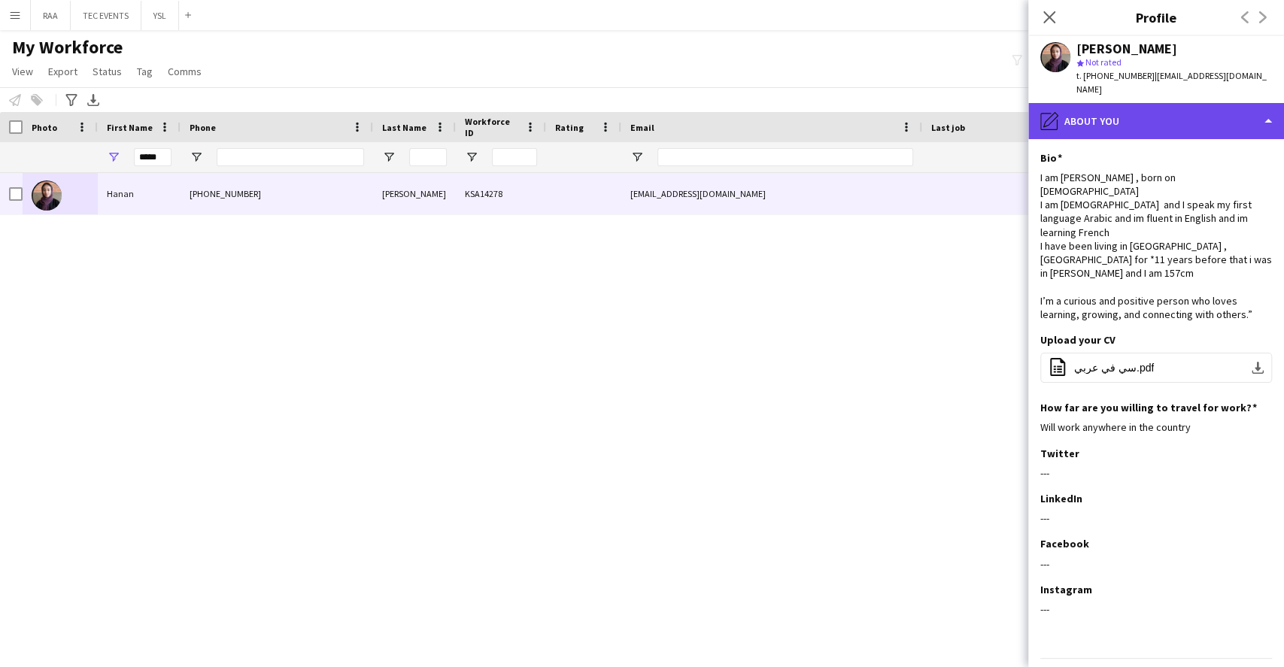
click at [1152, 111] on div "pencil4 About you" at bounding box center [1156, 121] width 256 height 36
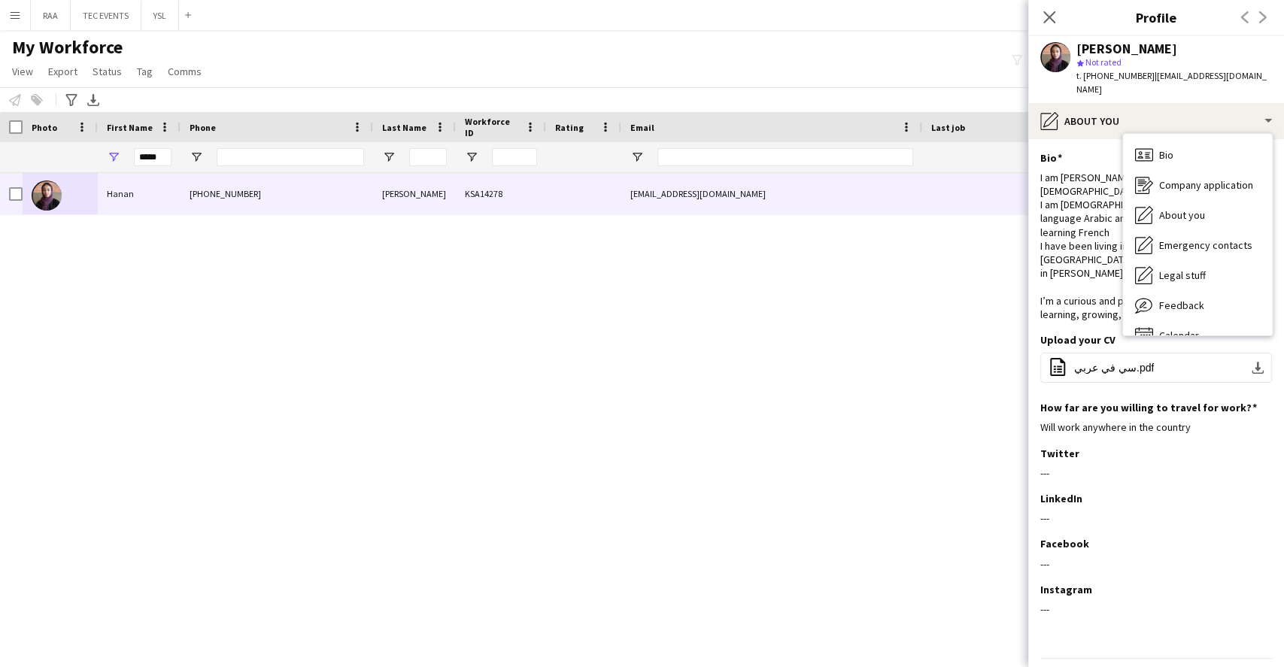
click at [1077, 171] on div "I am [PERSON_NAME] , born on [DEMOGRAPHIC_DATA] I am [DEMOGRAPHIC_DATA] and I s…" at bounding box center [1156, 246] width 232 height 150
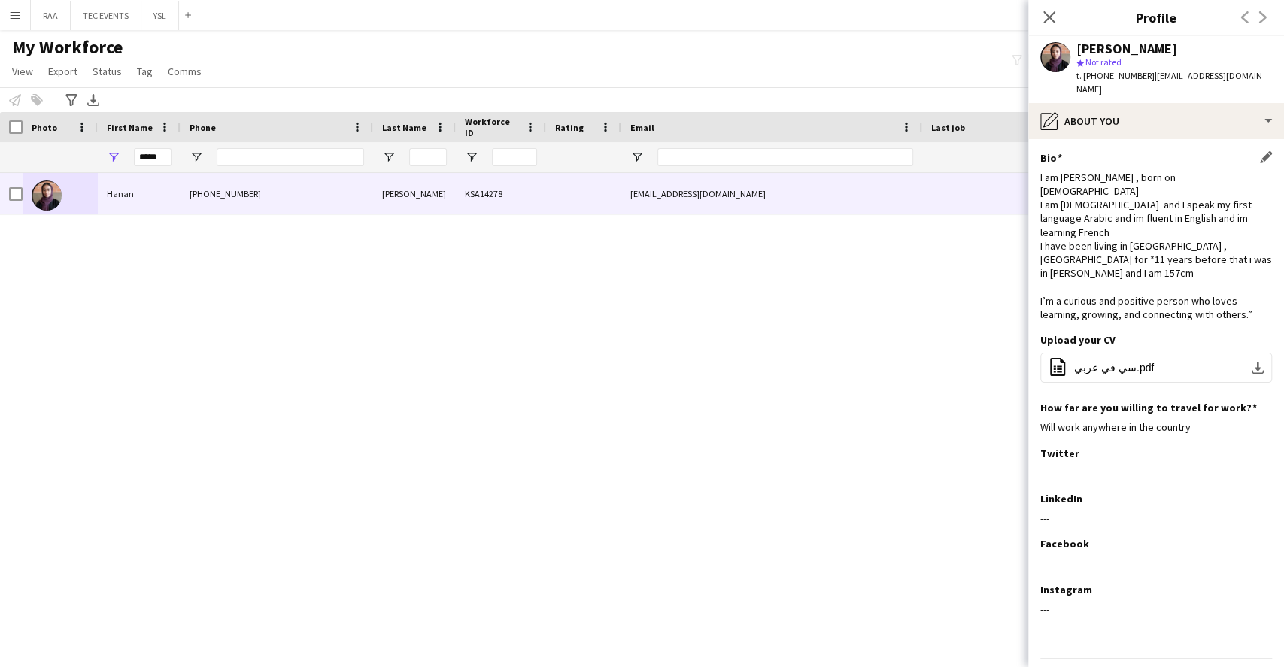
click at [1263, 151] on div "Bio Edit this field" at bounding box center [1156, 158] width 232 height 14
click at [1265, 151] on app-icon "Edit this field" at bounding box center [1266, 157] width 12 height 12
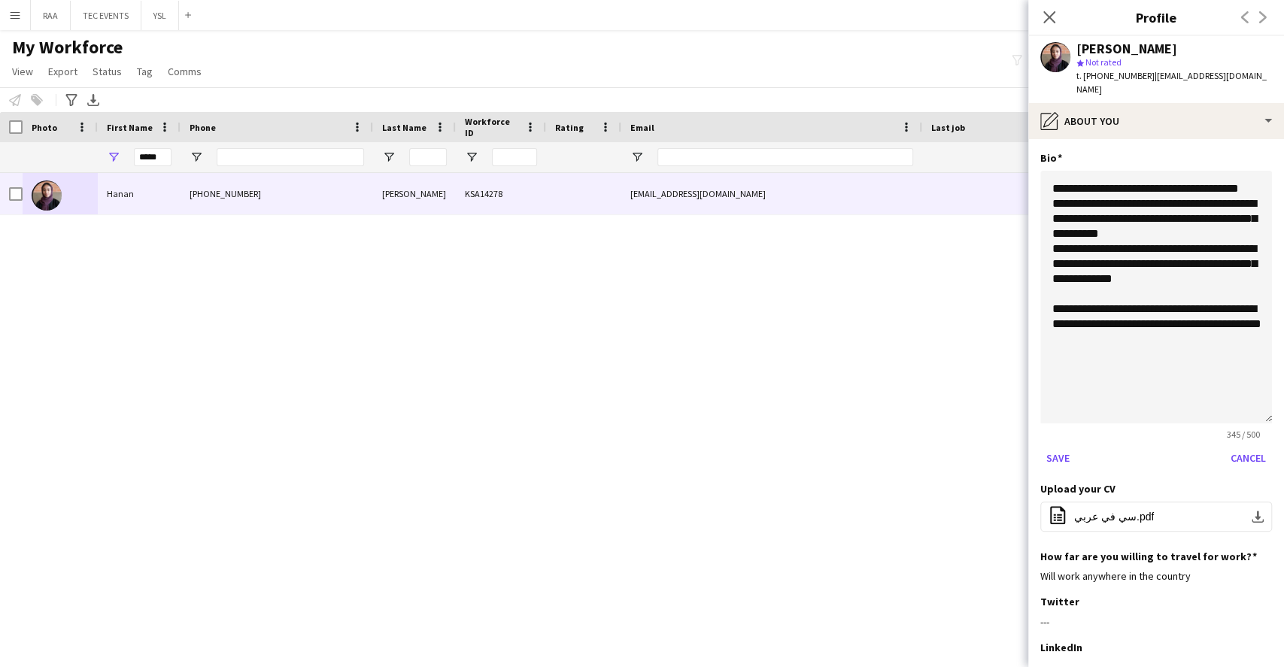
drag, startPoint x: 1251, startPoint y: 229, endPoint x: 1227, endPoint y: 395, distance: 168.0
click at [1227, 395] on textarea "**********" at bounding box center [1156, 297] width 232 height 253
drag, startPoint x: 1209, startPoint y: 338, endPoint x: 1207, endPoint y: 330, distance: 7.7
click at [1208, 332] on textarea "**********" at bounding box center [1156, 297] width 232 height 253
click at [1200, 337] on textarea "**********" at bounding box center [1156, 297] width 232 height 253
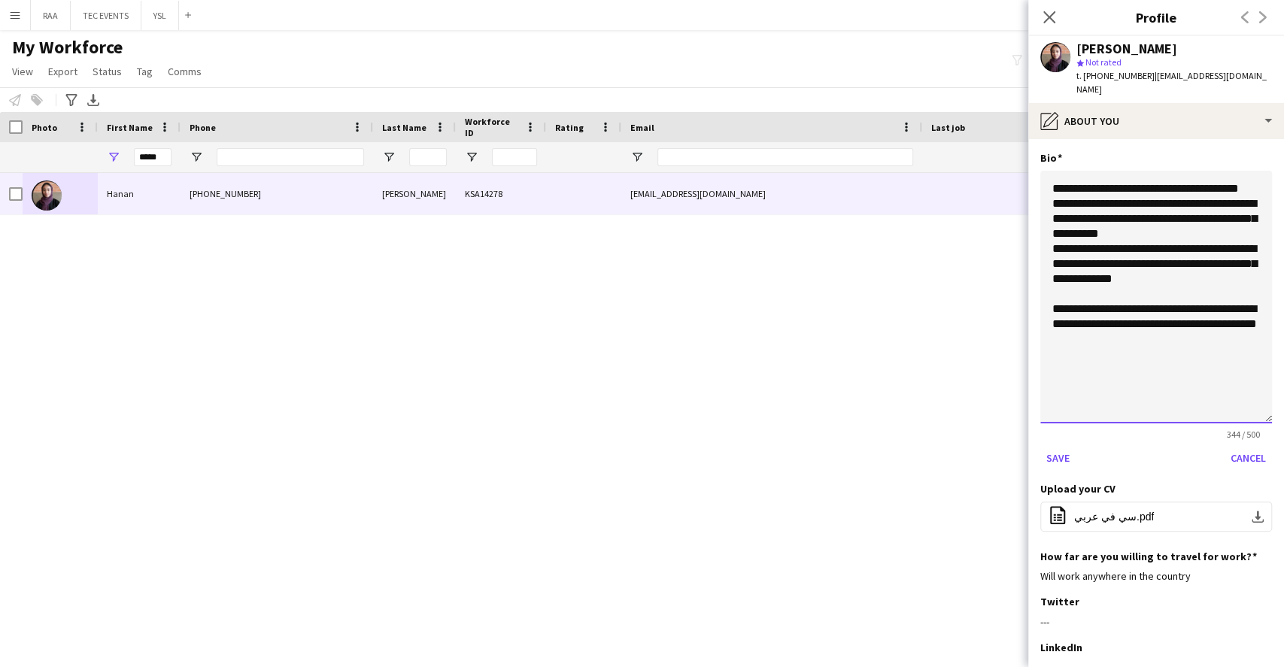
type textarea "**********"
click at [1059, 446] on button "Save" at bounding box center [1057, 458] width 35 height 24
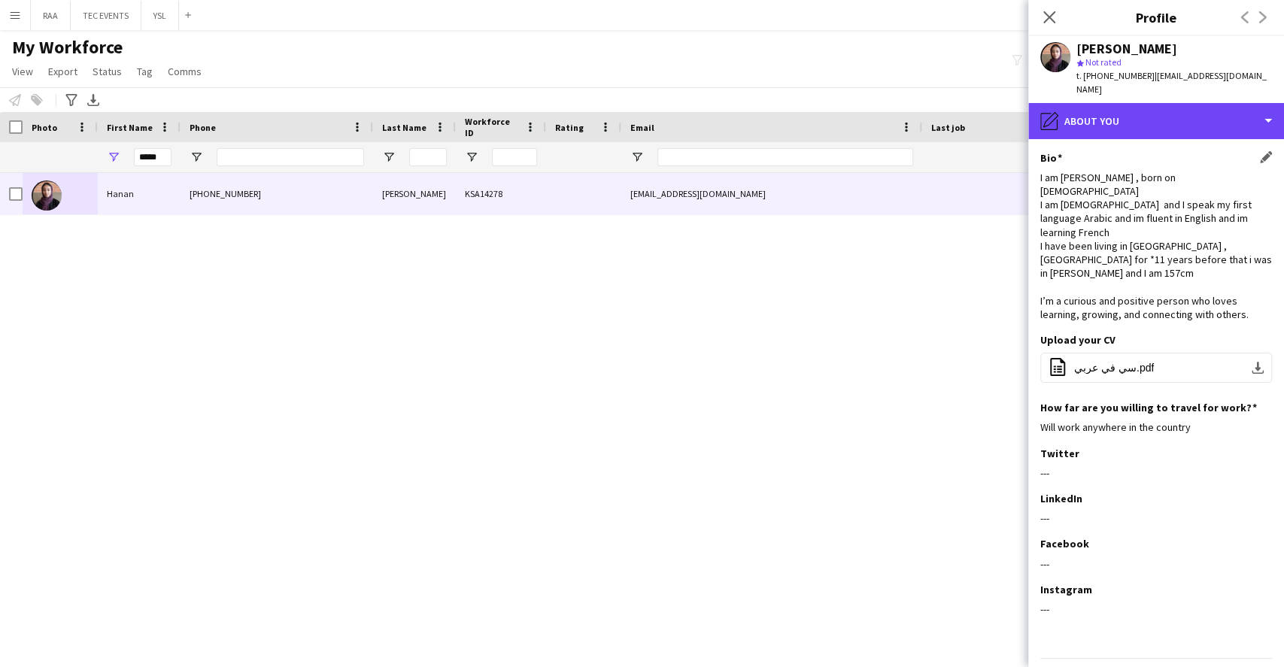
drag, startPoint x: 1137, startPoint y: 123, endPoint x: 1158, endPoint y: 147, distance: 32.0
click at [1137, 123] on div "pencil4 About you" at bounding box center [1156, 121] width 256 height 36
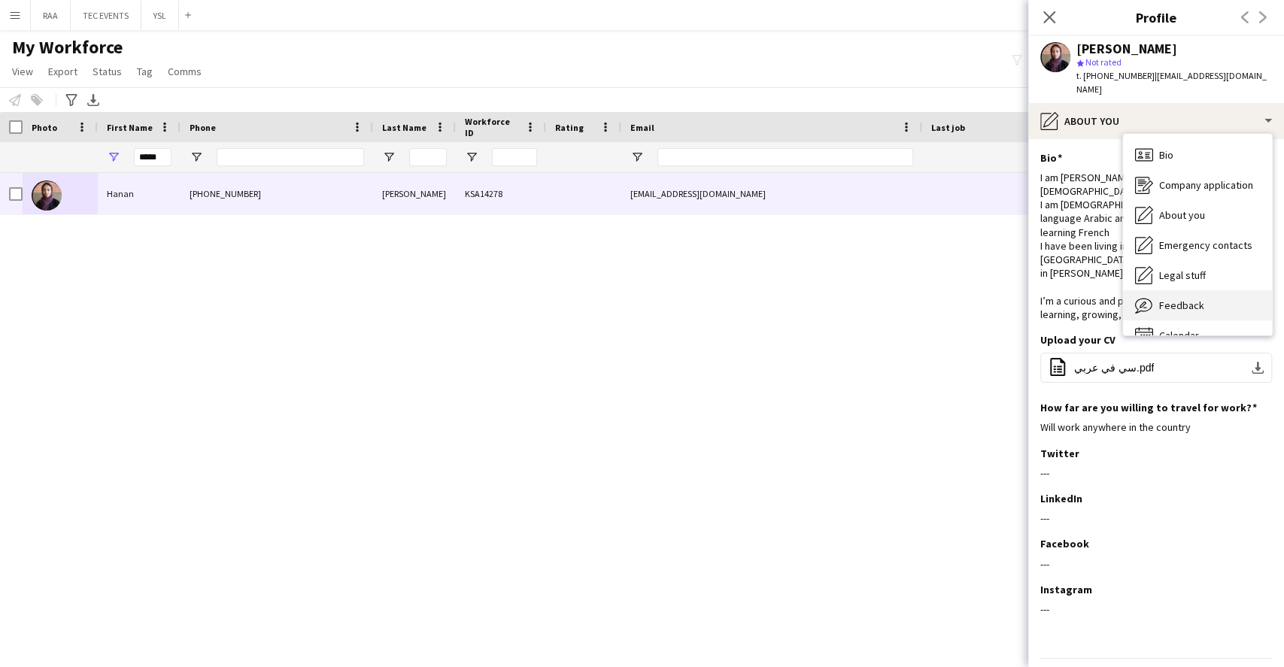
click at [1190, 299] on span "Feedback" at bounding box center [1181, 306] width 45 height 14
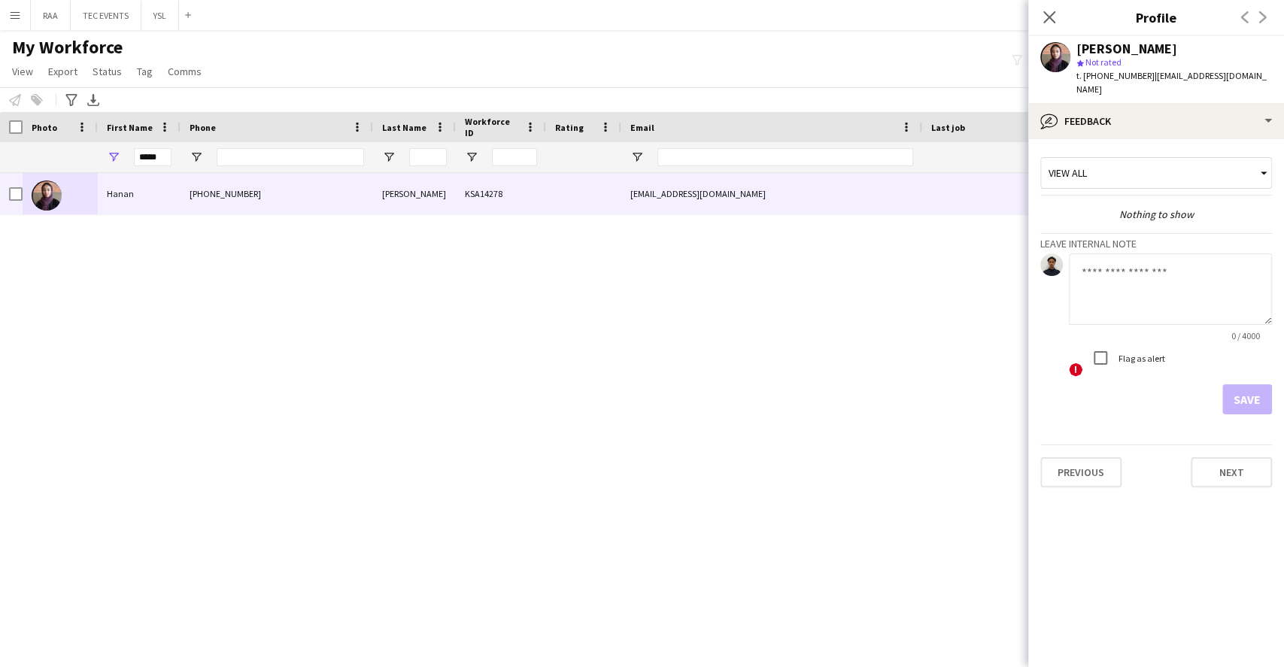
click at [1149, 267] on textarea at bounding box center [1170, 288] width 203 height 71
paste textarea "**********"
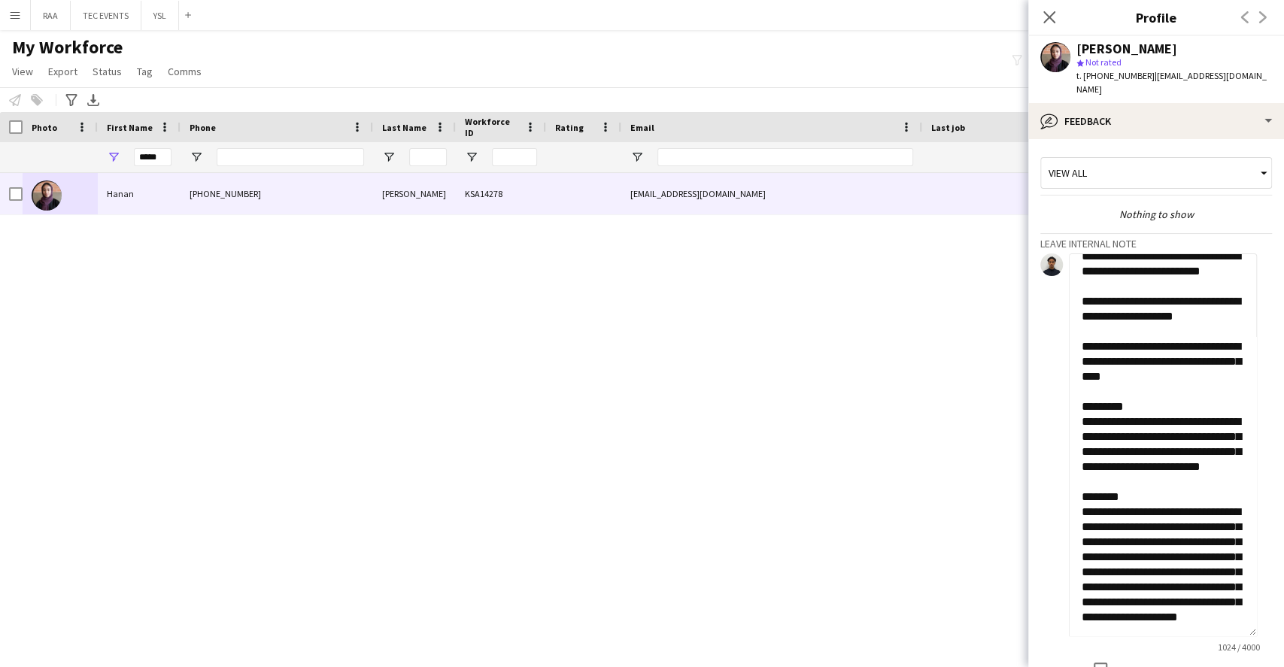
drag, startPoint x: 1261, startPoint y: 303, endPoint x: 1153, endPoint y: 683, distance: 394.9
click at [1153, 666] on html "Menu Boards Boards Boards All jobs Status Workforce Workforce My Workforce Recr…" at bounding box center [642, 333] width 1284 height 667
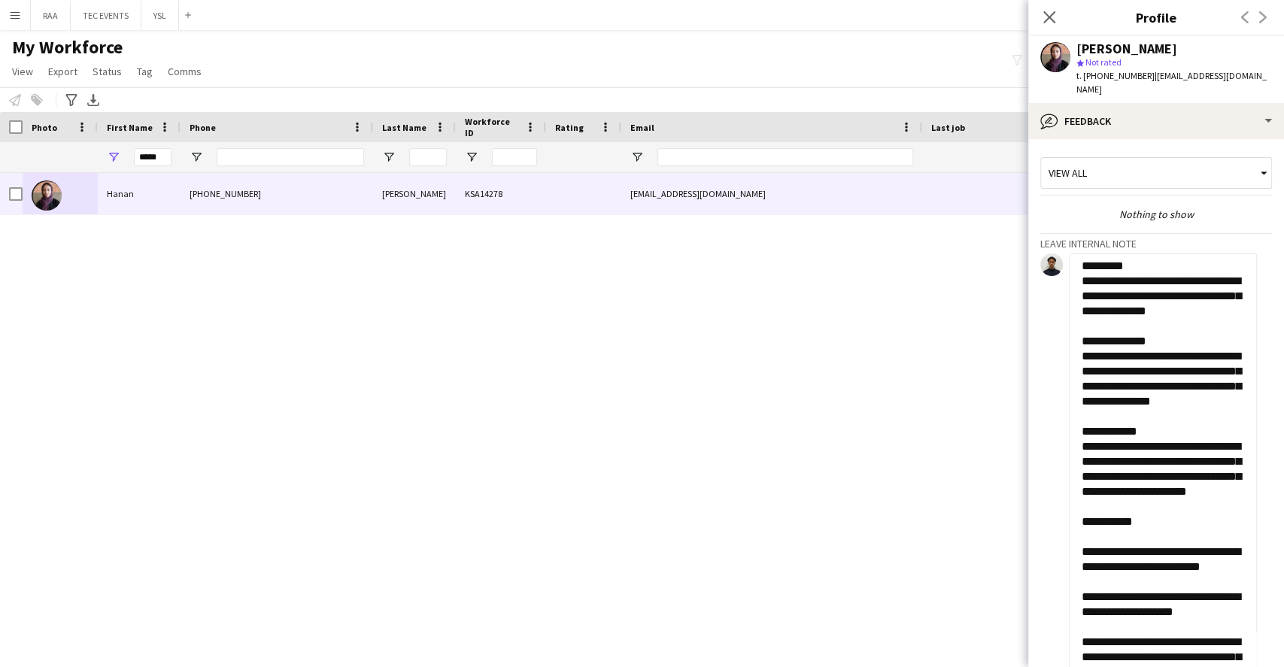
scroll to position [0, 0]
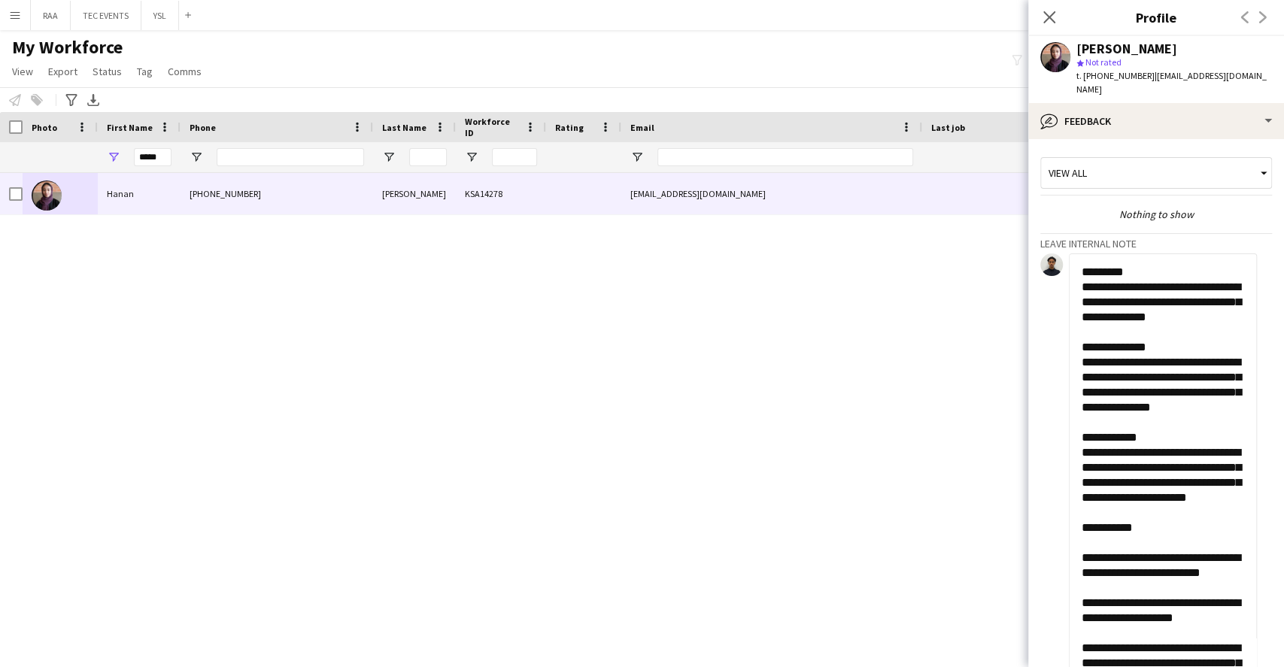
click at [1084, 268] on textarea "**********" at bounding box center [1163, 478] width 188 height 451
paste textarea "**********"
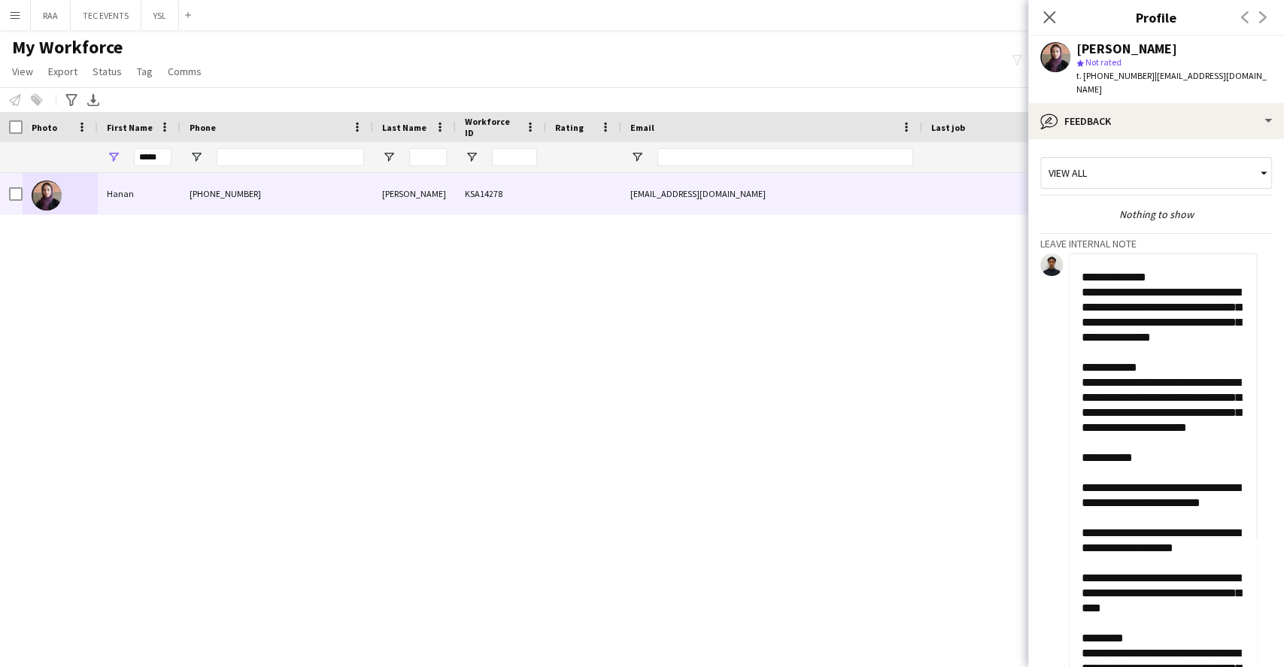
scroll to position [301, 0]
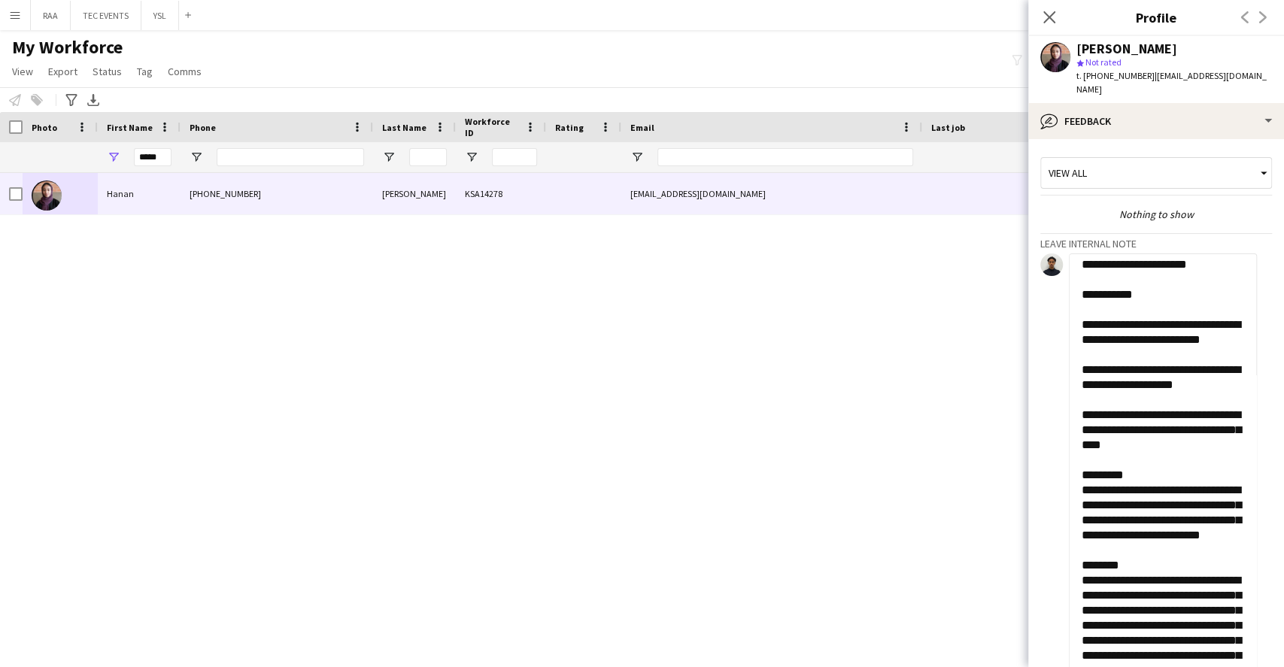
type textarea "**********"
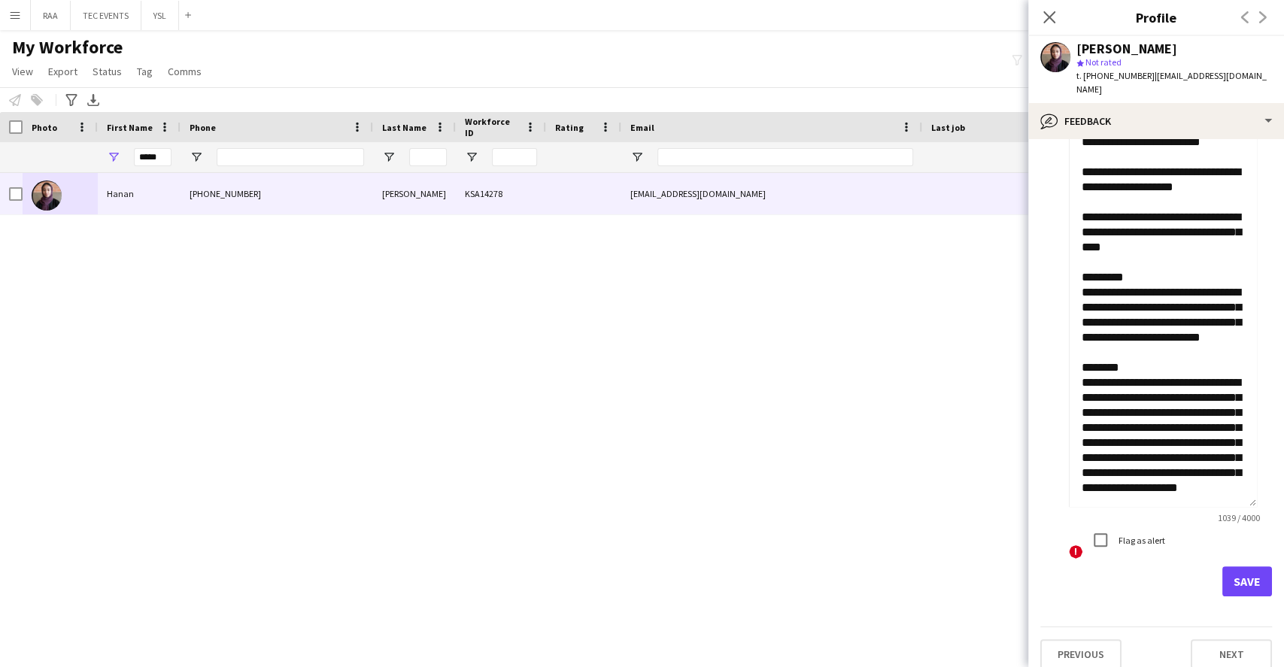
scroll to position [0, 0]
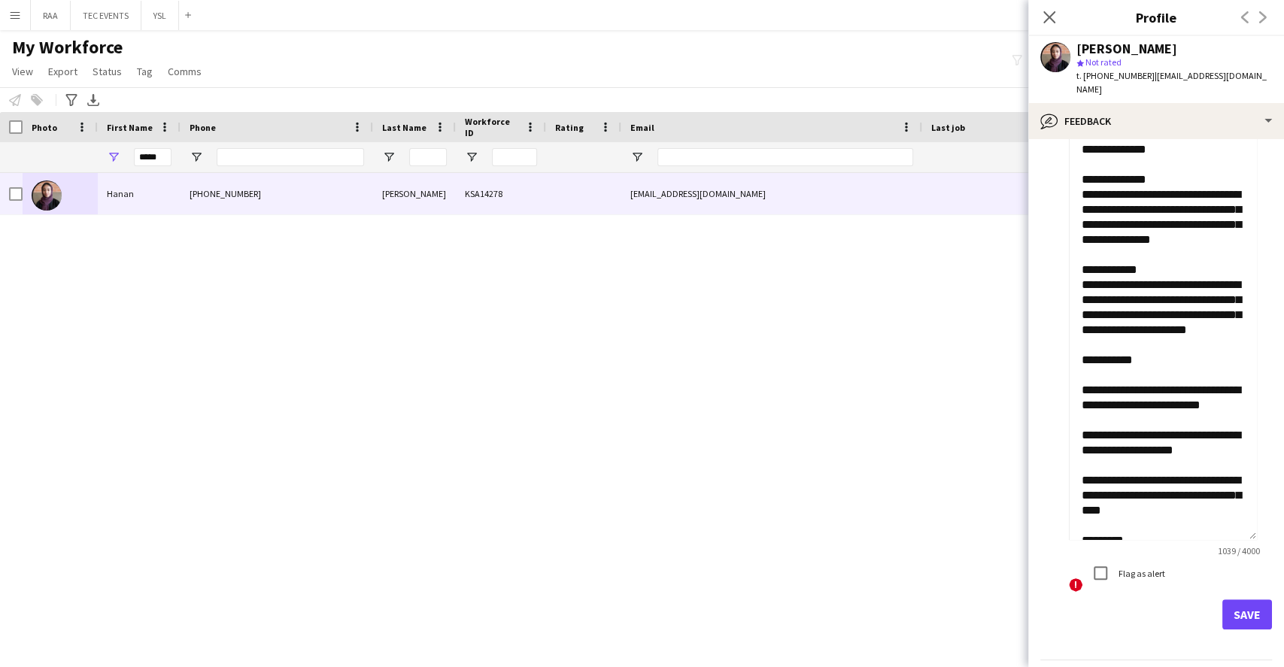
drag, startPoint x: 1247, startPoint y: 486, endPoint x: 1244, endPoint y: 518, distance: 32.5
click at [1244, 518] on textarea "**********" at bounding box center [1163, 298] width 188 height 484
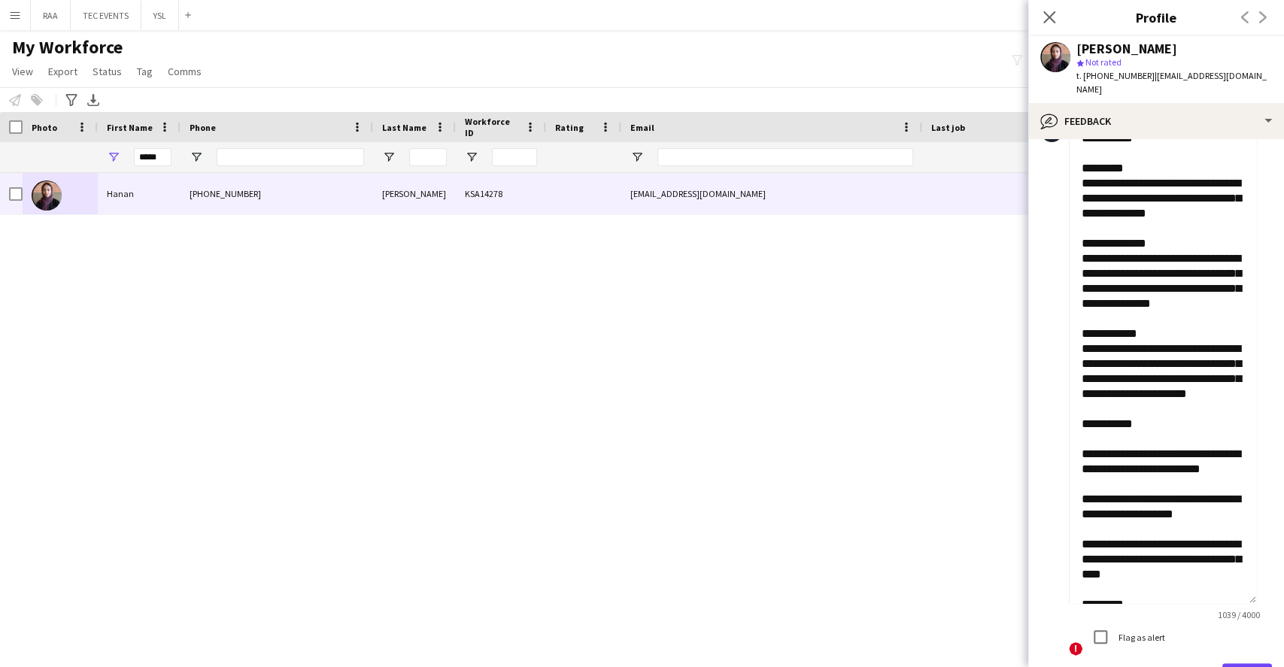
scroll to position [230, 0]
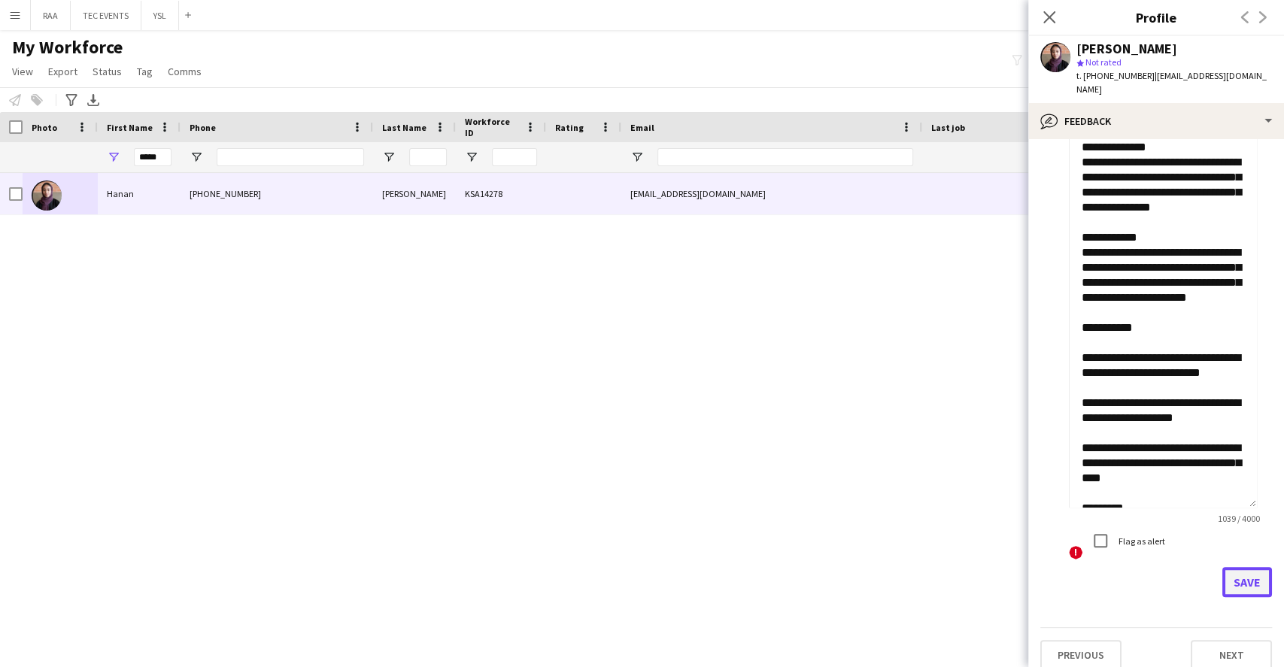
click at [1232, 567] on button "Save" at bounding box center [1247, 582] width 50 height 30
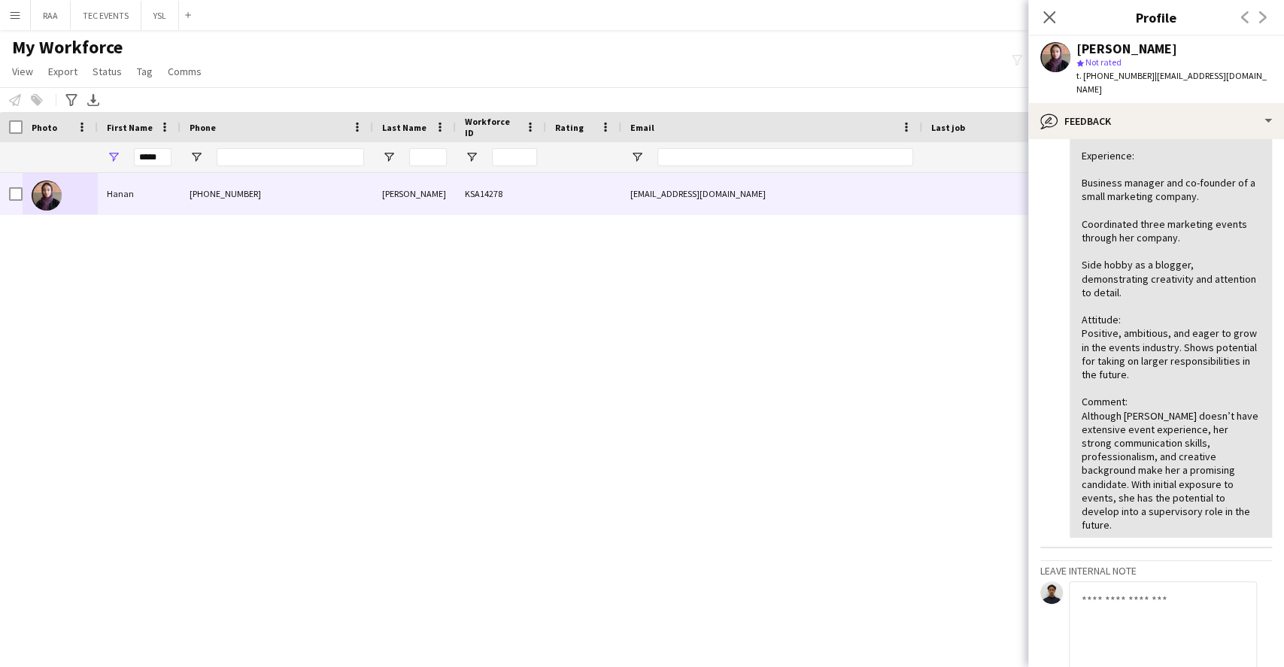
scroll to position [702, 0]
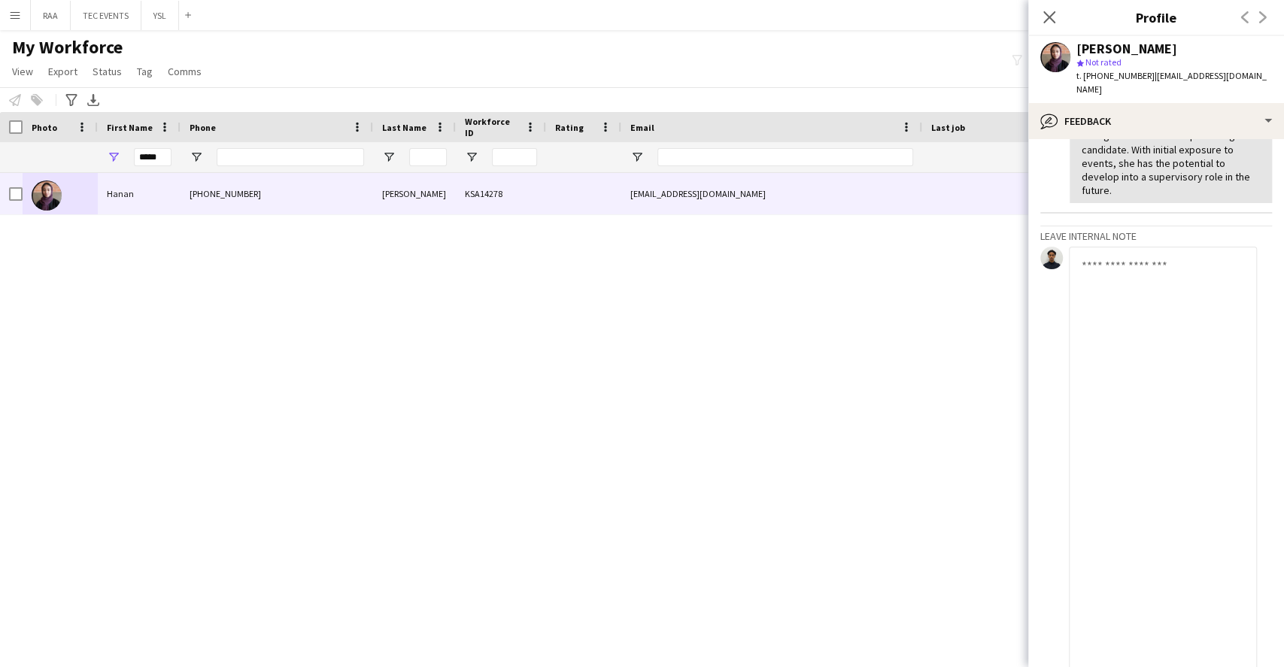
click at [1205, 386] on textarea at bounding box center [1163, 489] width 188 height 484
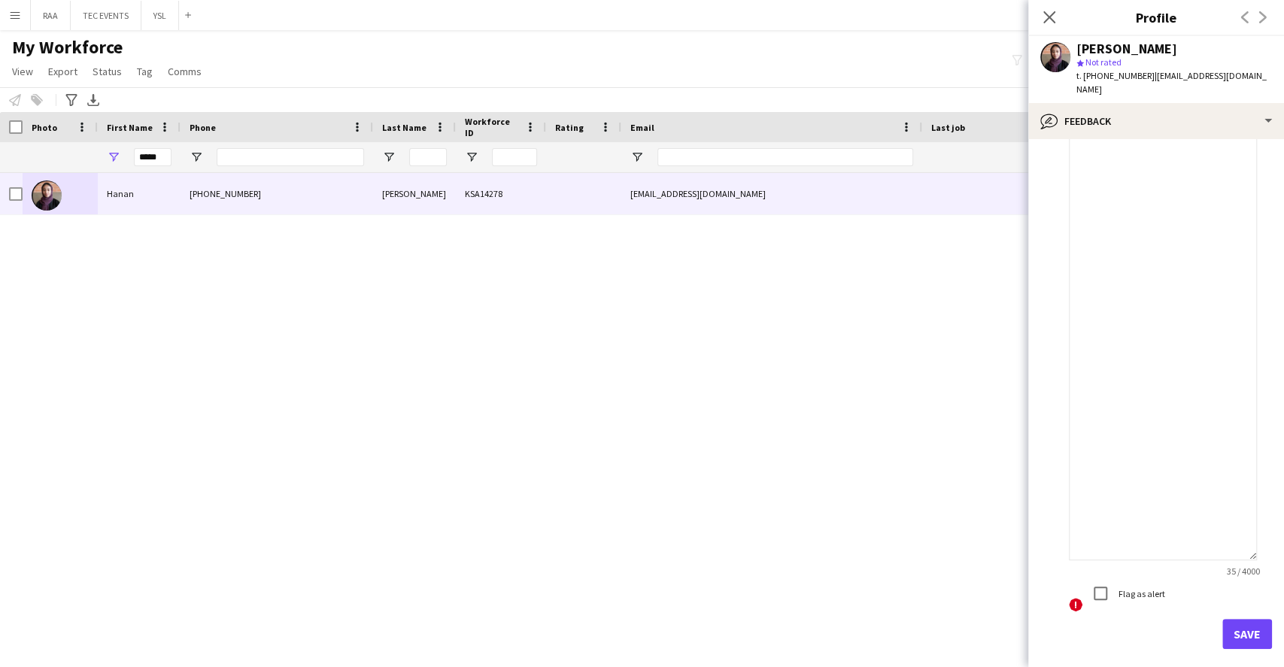
scroll to position [925, 0]
type textarea "**********"
click at [1238, 566] on button "Save" at bounding box center [1247, 581] width 50 height 30
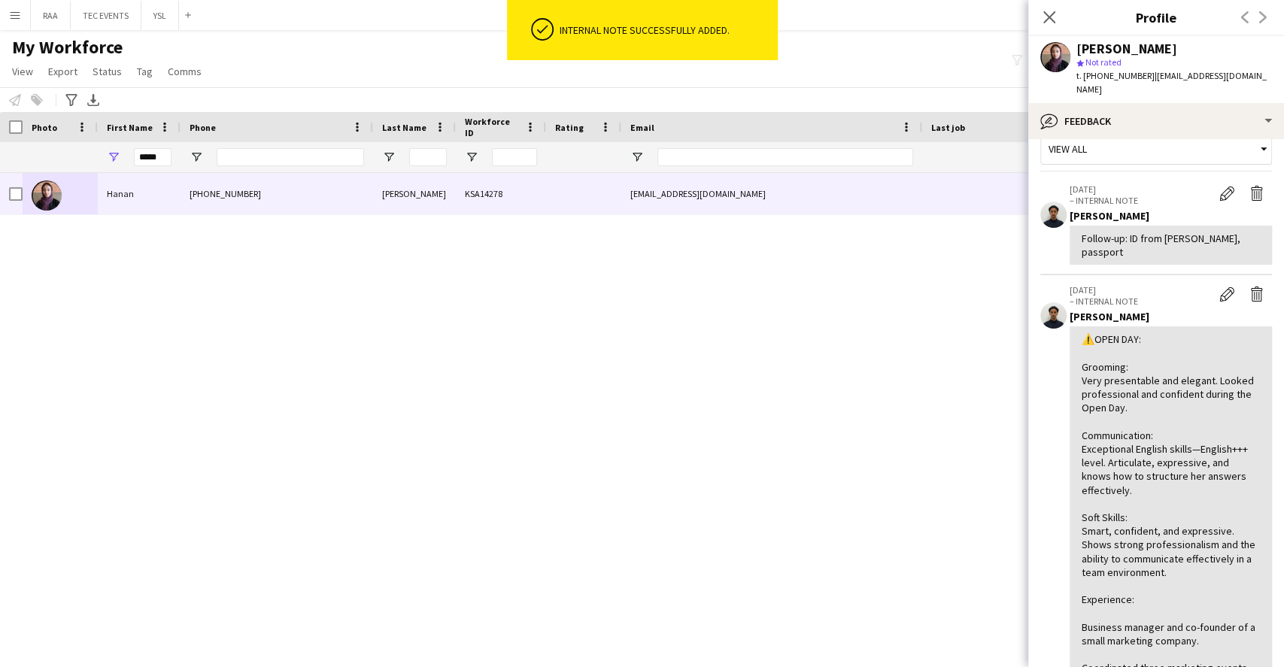
scroll to position [0, 0]
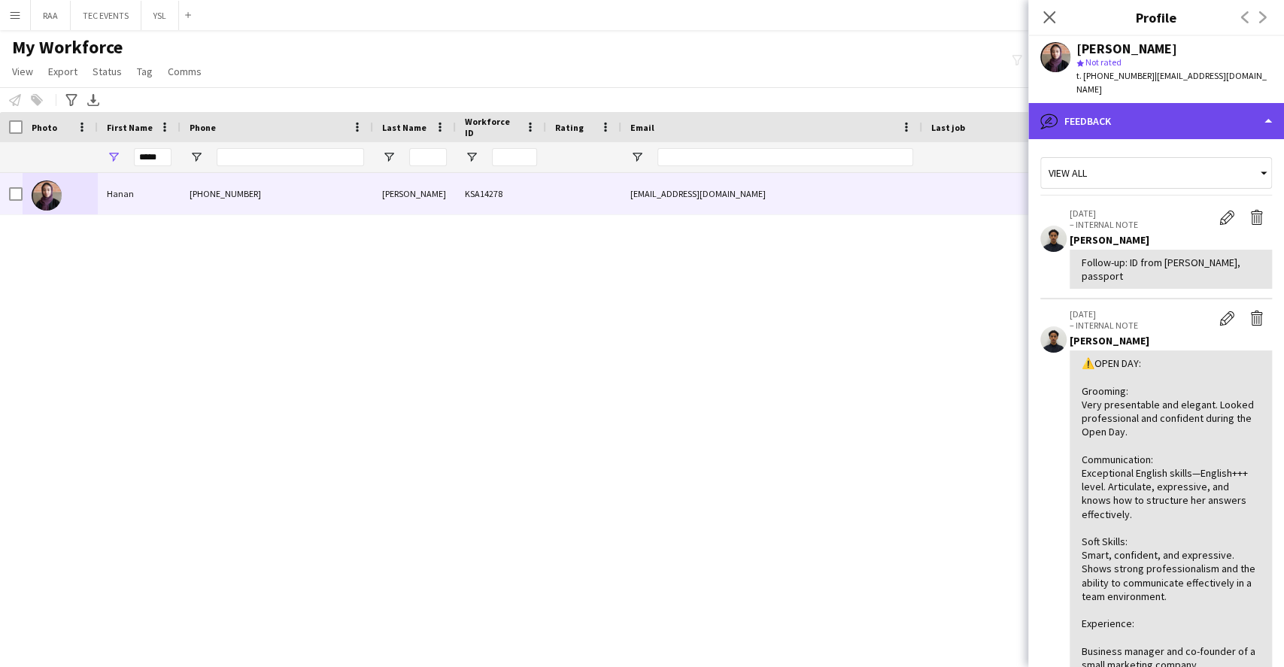
click at [1245, 103] on div "bubble-pencil Feedback" at bounding box center [1156, 121] width 256 height 36
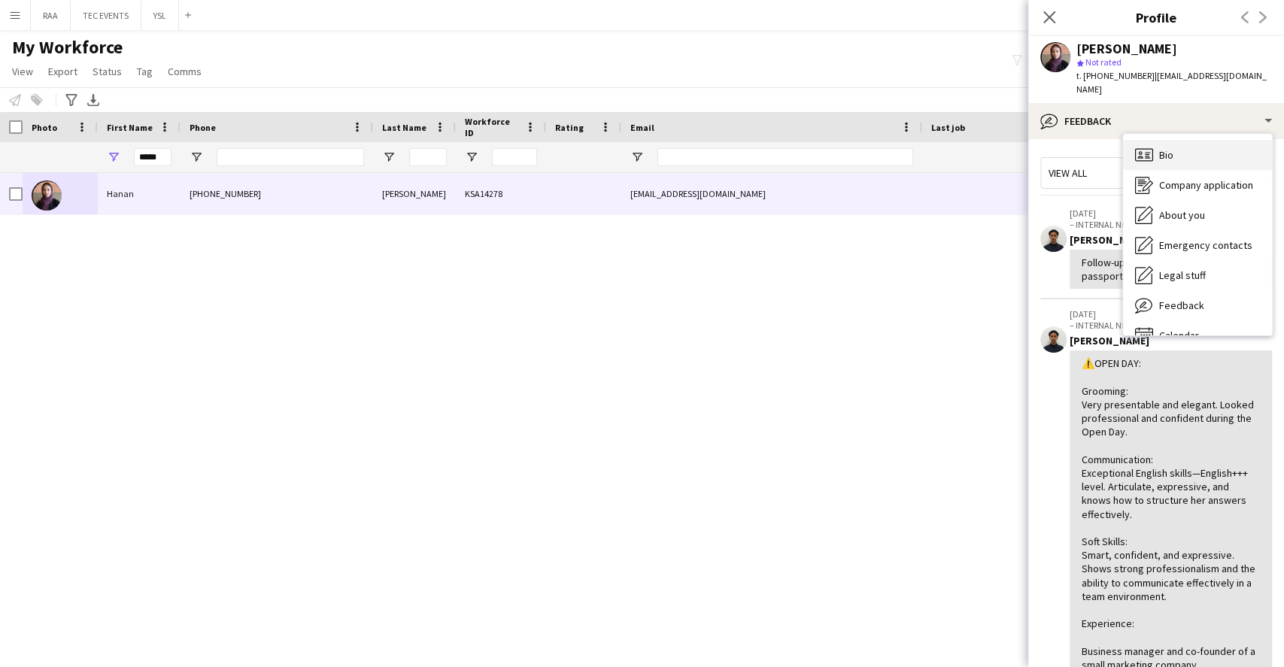
click at [1209, 140] on div "Bio Bio" at bounding box center [1197, 155] width 149 height 30
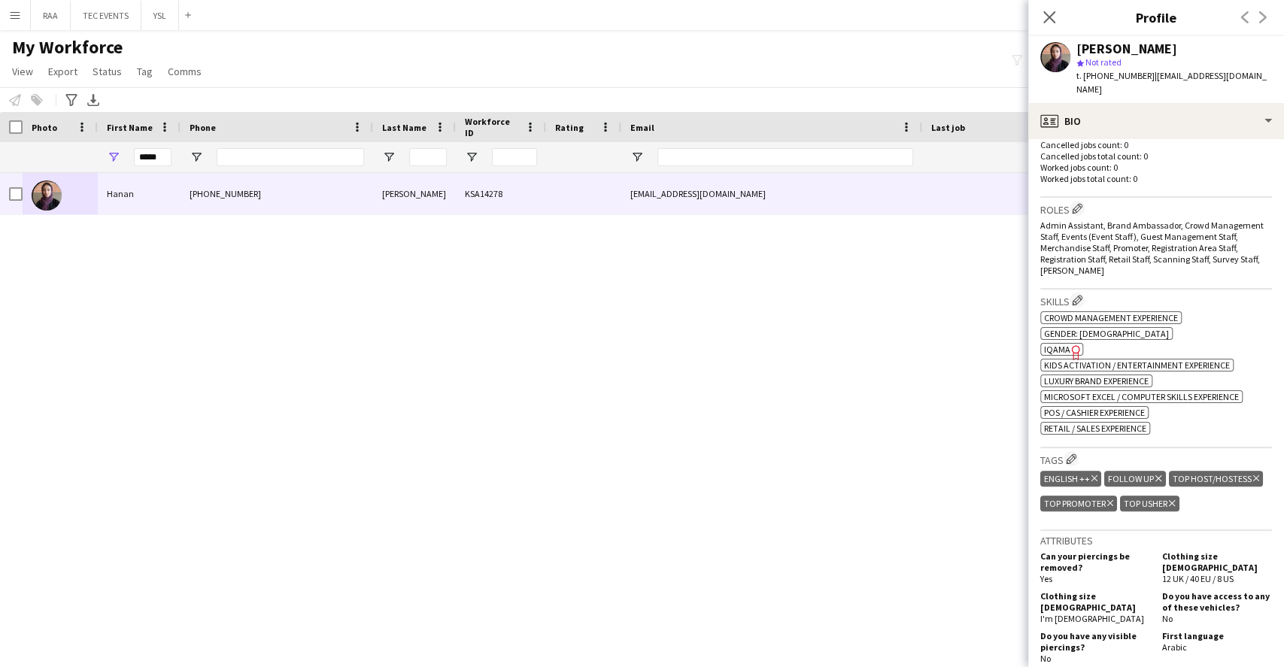
scroll to position [401, 0]
click at [153, 162] on input "*****" at bounding box center [153, 157] width 38 height 18
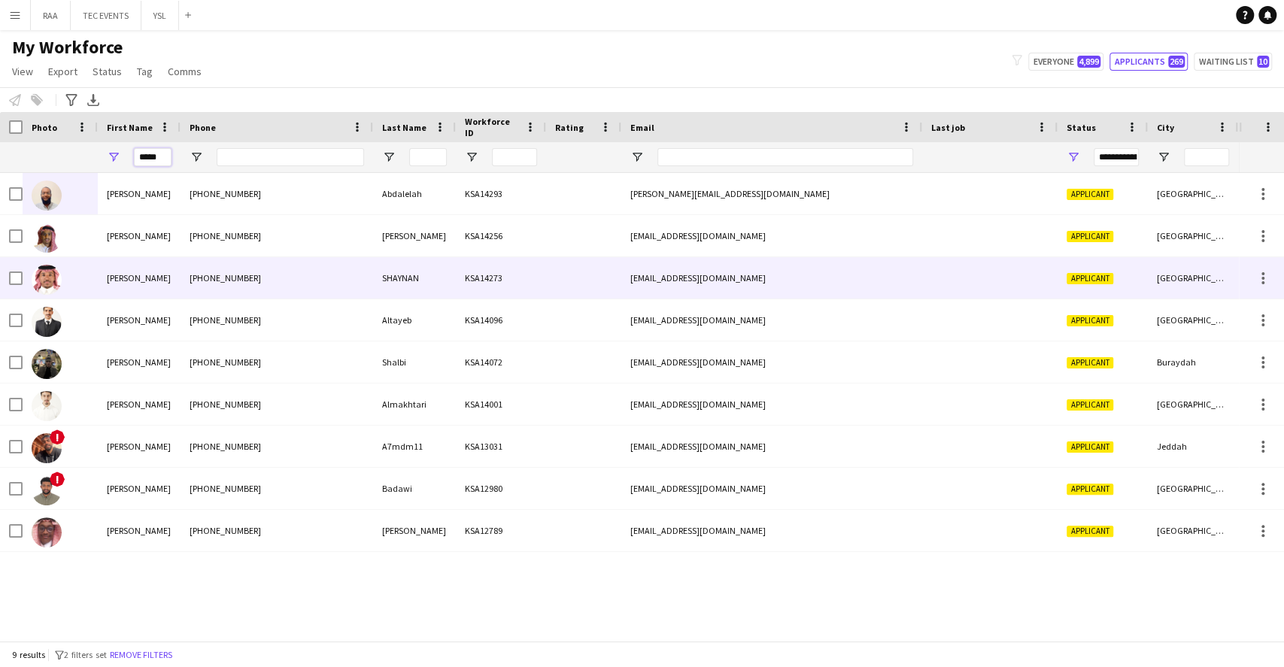
type input "*****"
click at [275, 269] on div "[PHONE_NUMBER]" at bounding box center [276, 277] width 193 height 41
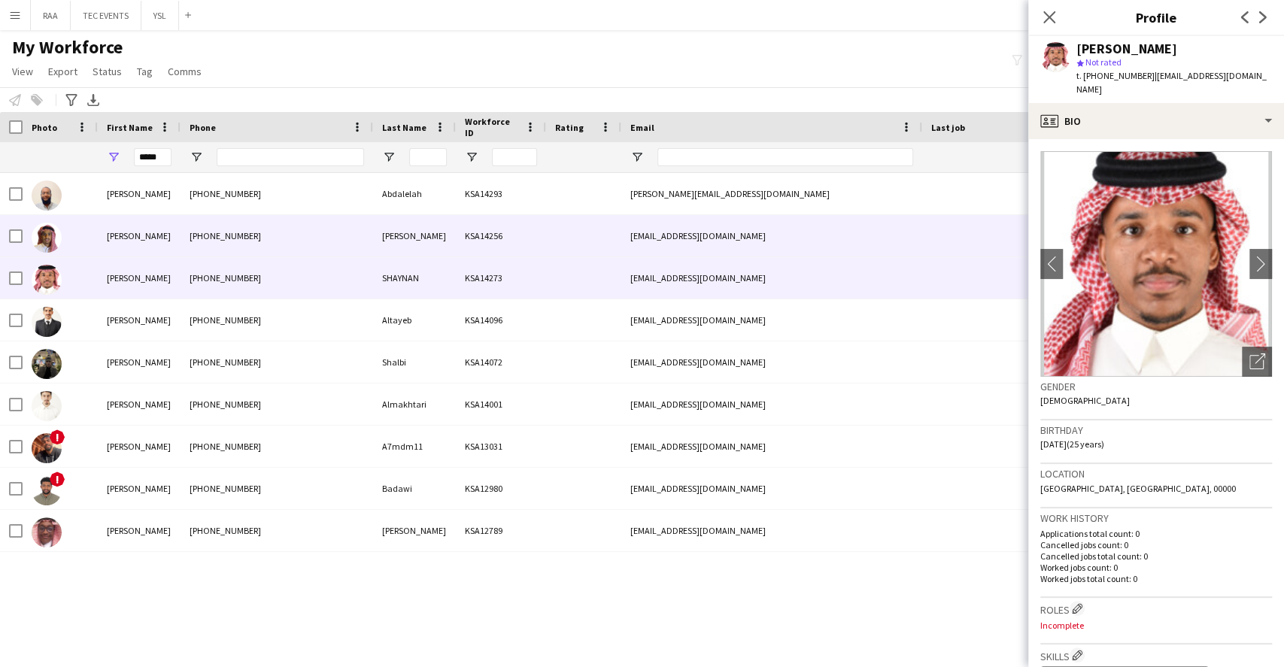
click at [851, 266] on div "[EMAIL_ADDRESS][DOMAIN_NAME]" at bounding box center [771, 277] width 301 height 41
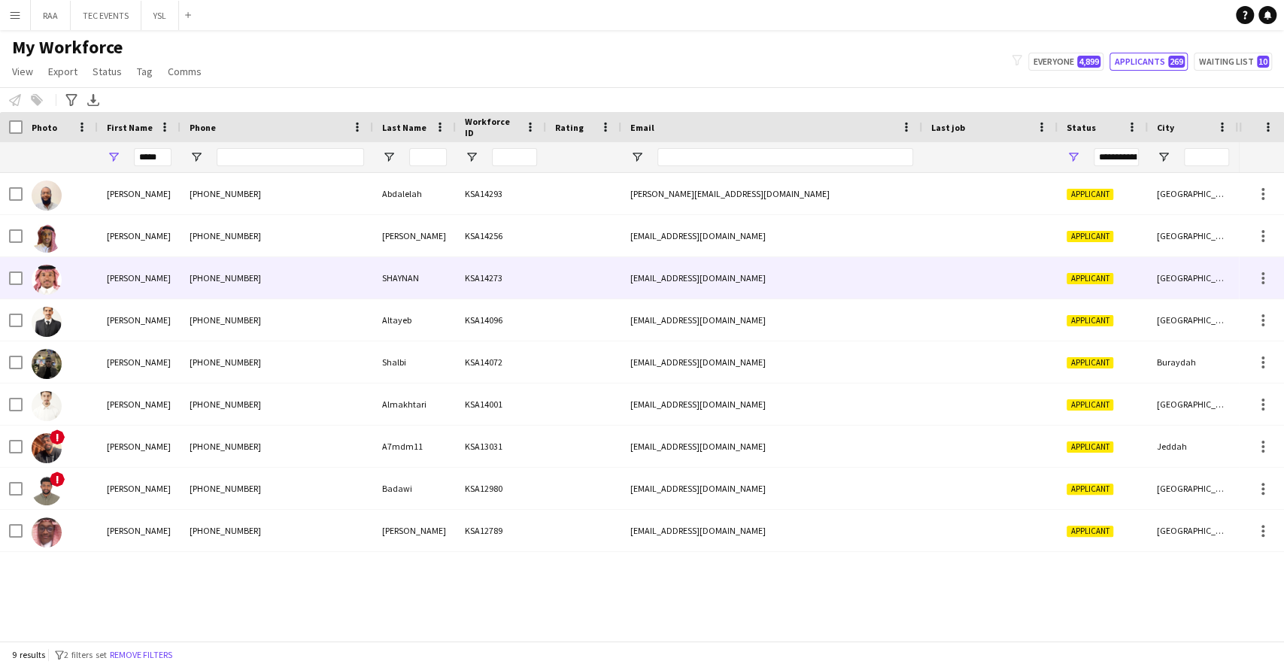
click at [863, 268] on div "[EMAIL_ADDRESS][DOMAIN_NAME]" at bounding box center [771, 277] width 301 height 41
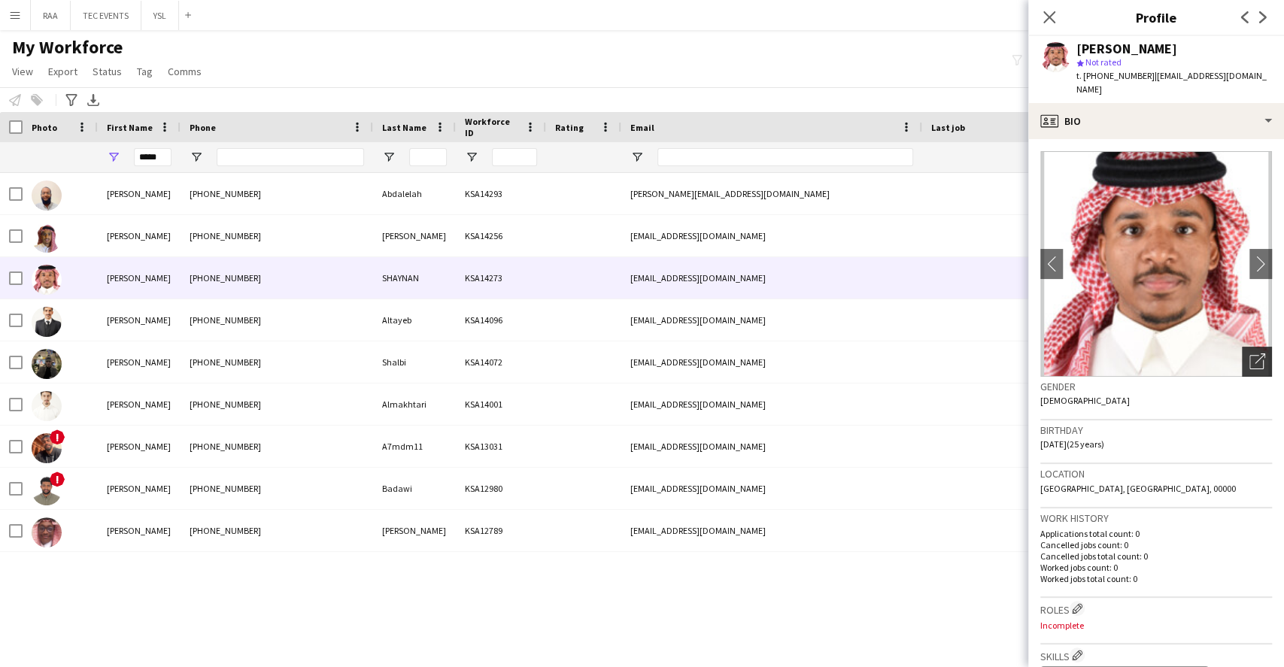
click at [1242, 347] on div "Open photos pop-in" at bounding box center [1257, 362] width 30 height 30
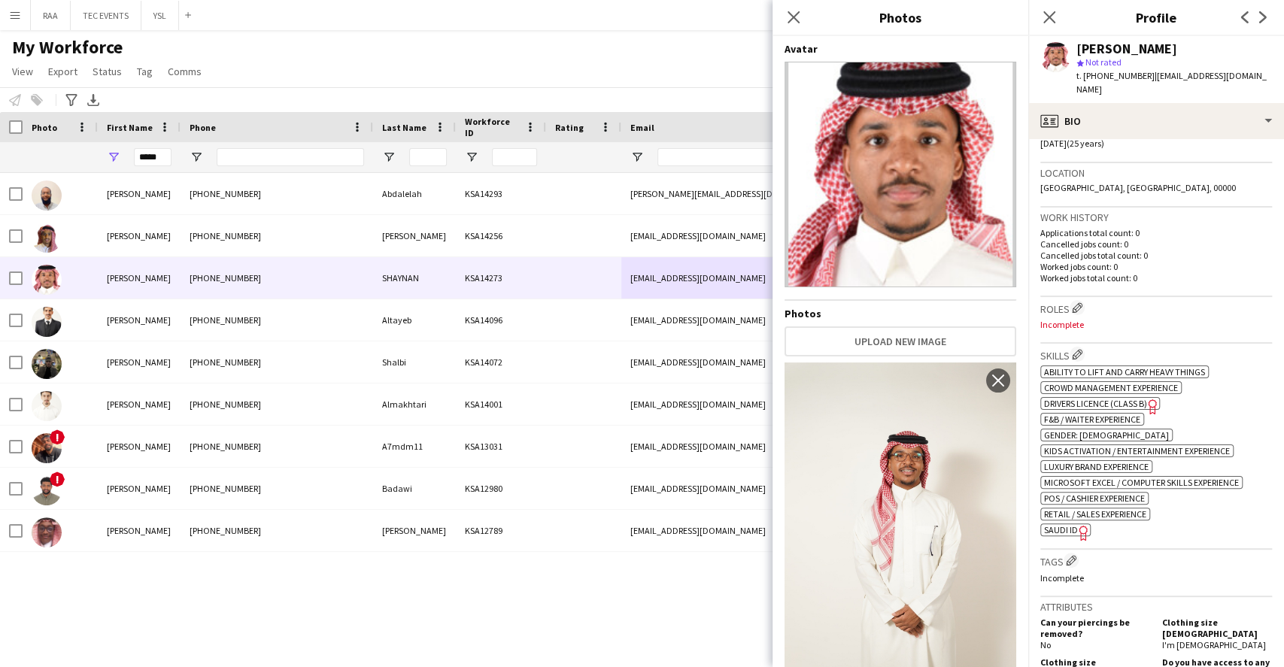
scroll to position [0, 0]
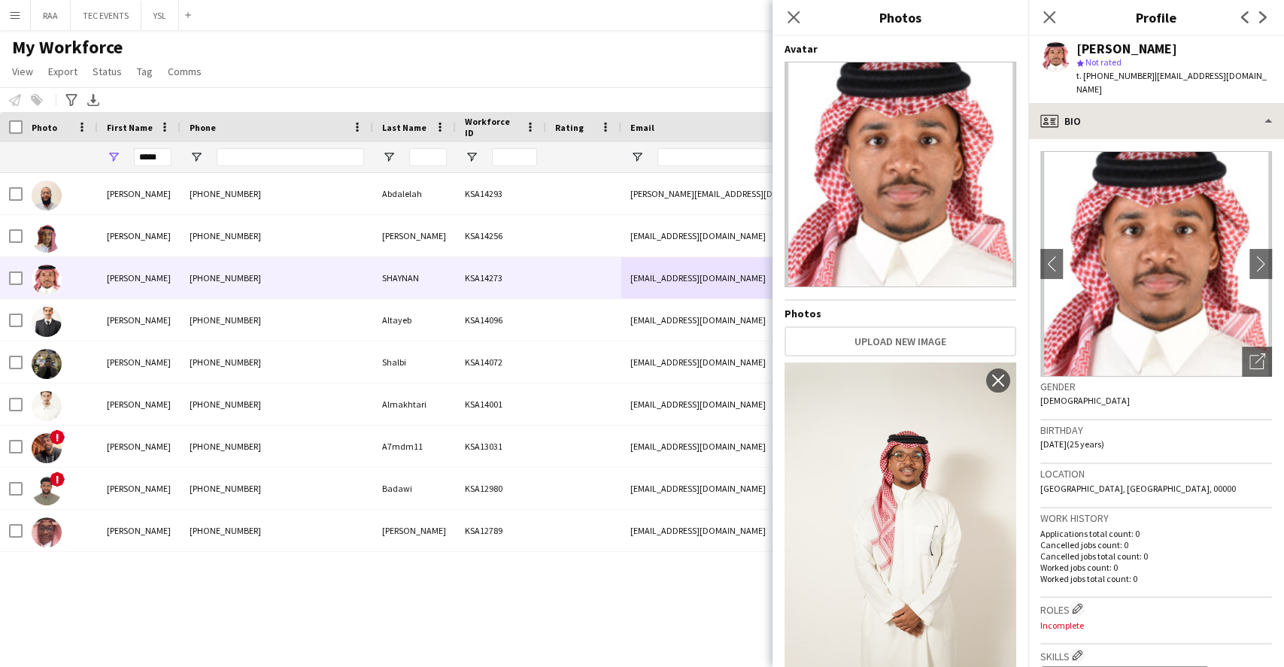
drag, startPoint x: 1196, startPoint y: 86, endPoint x: 1195, endPoint y: 99, distance: 13.6
click at [1194, 90] on app-crew-profile "Close pop-in Profile Previous Next [PERSON_NAME] star Not rated t. [PHONE_NUMBE…" at bounding box center [1156, 333] width 256 height 667
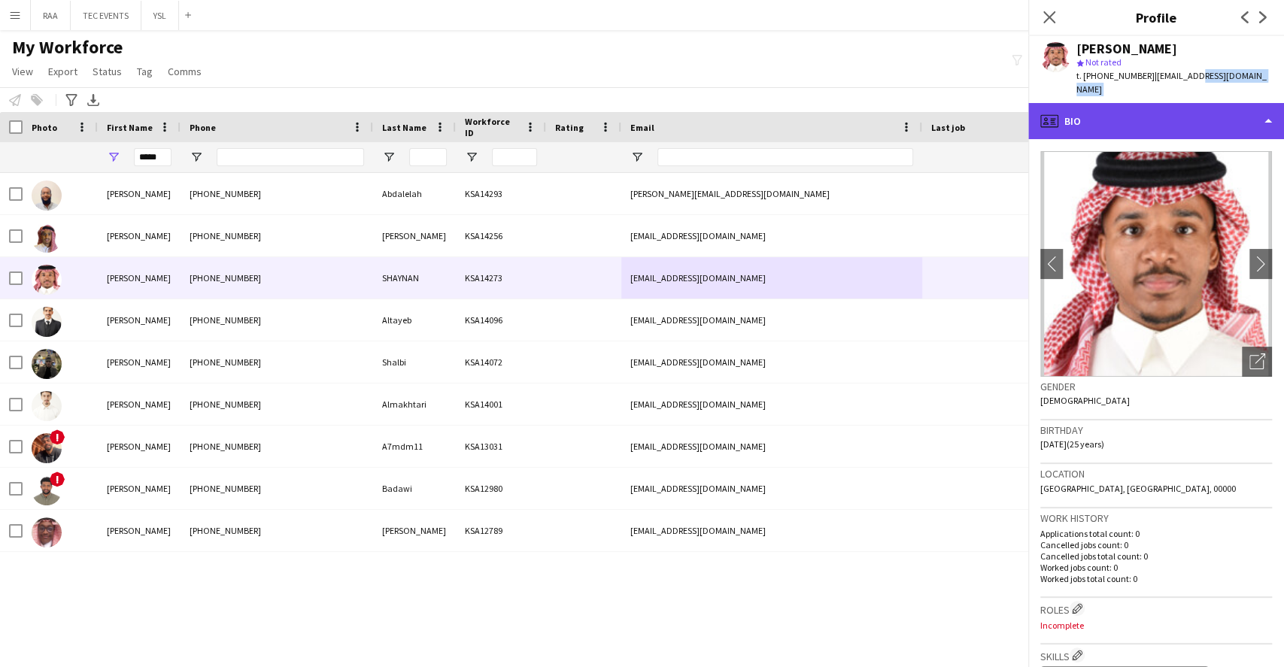
click at [1196, 108] on div "profile Bio" at bounding box center [1156, 121] width 256 height 36
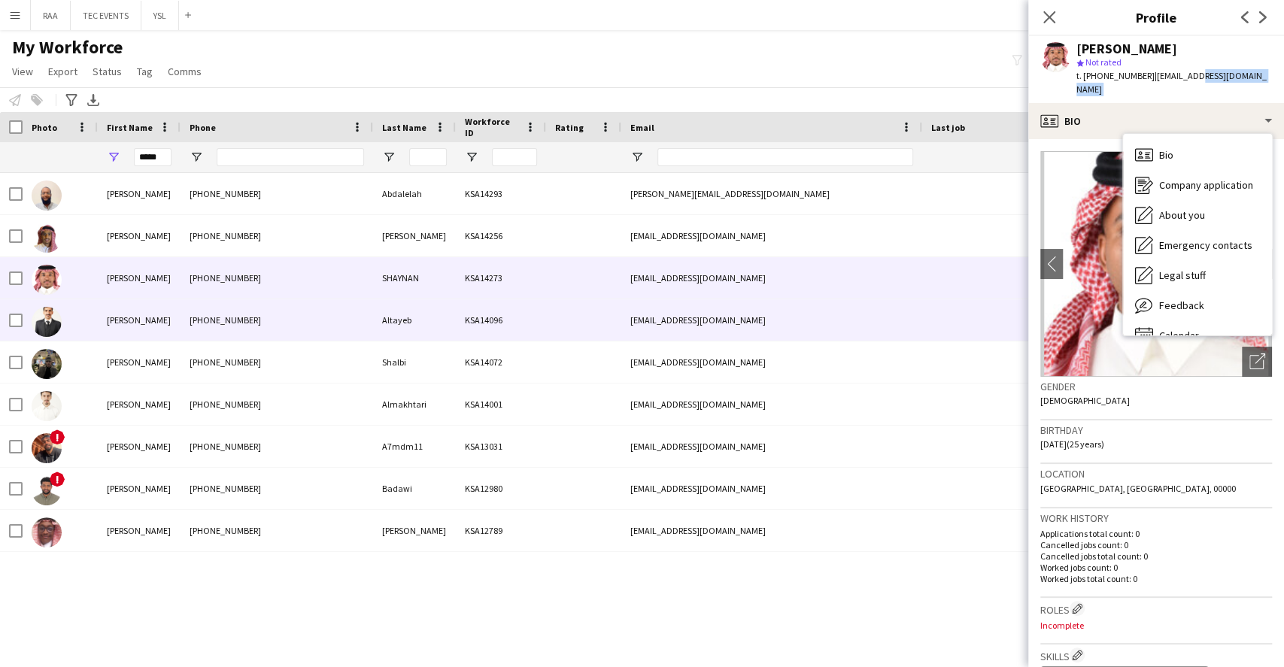
click at [308, 320] on div "[PHONE_NUMBER]" at bounding box center [276, 319] width 193 height 41
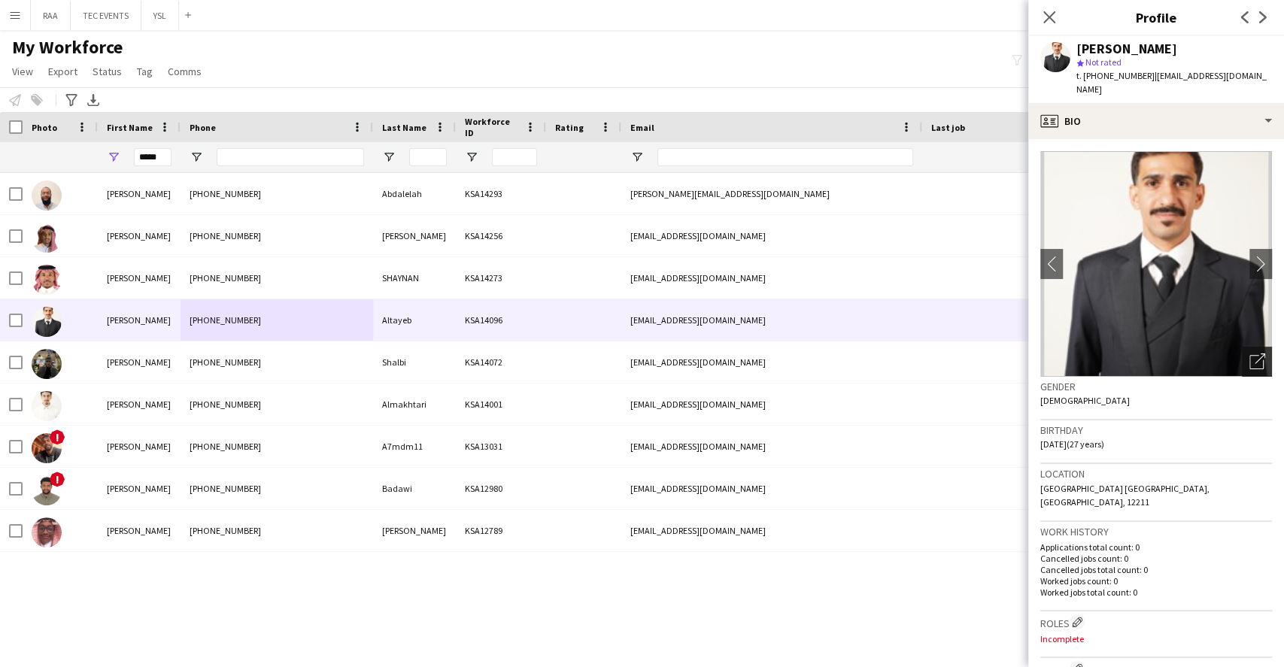
click at [1249, 353] on icon "Open photos pop-in" at bounding box center [1257, 361] width 16 height 16
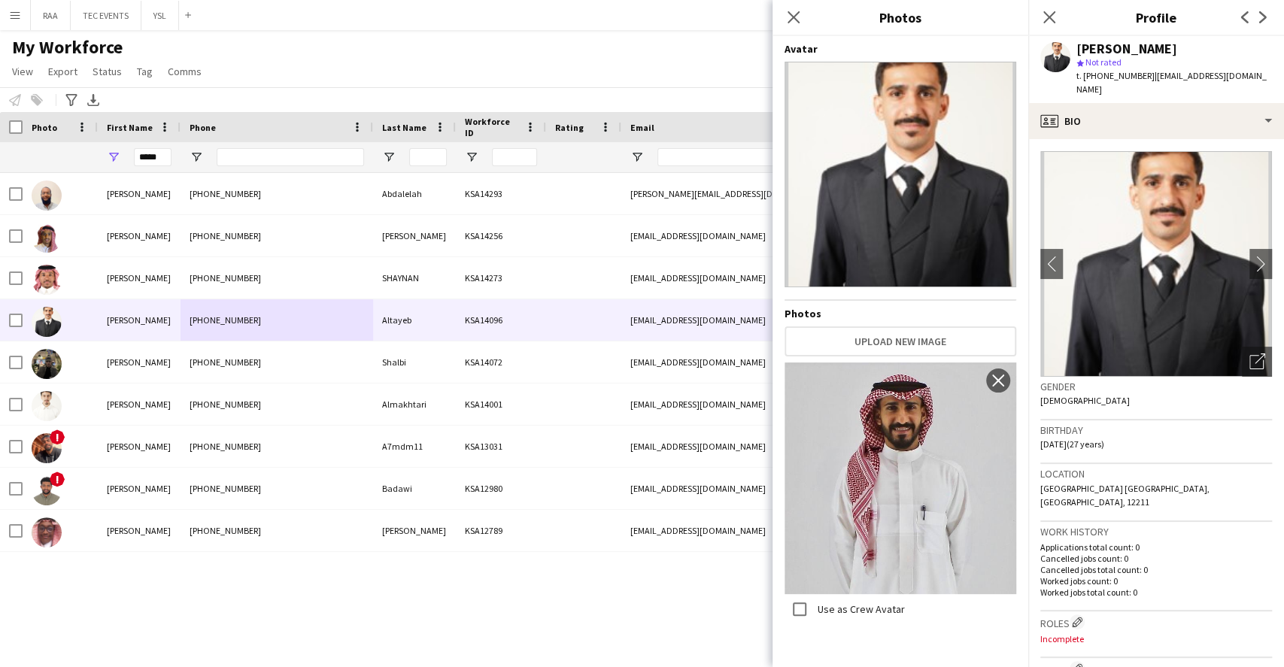
click at [1151, 483] on span "[GEOGRAPHIC_DATA] [GEOGRAPHIC_DATA], [GEOGRAPHIC_DATA], 12211" at bounding box center [1124, 495] width 169 height 25
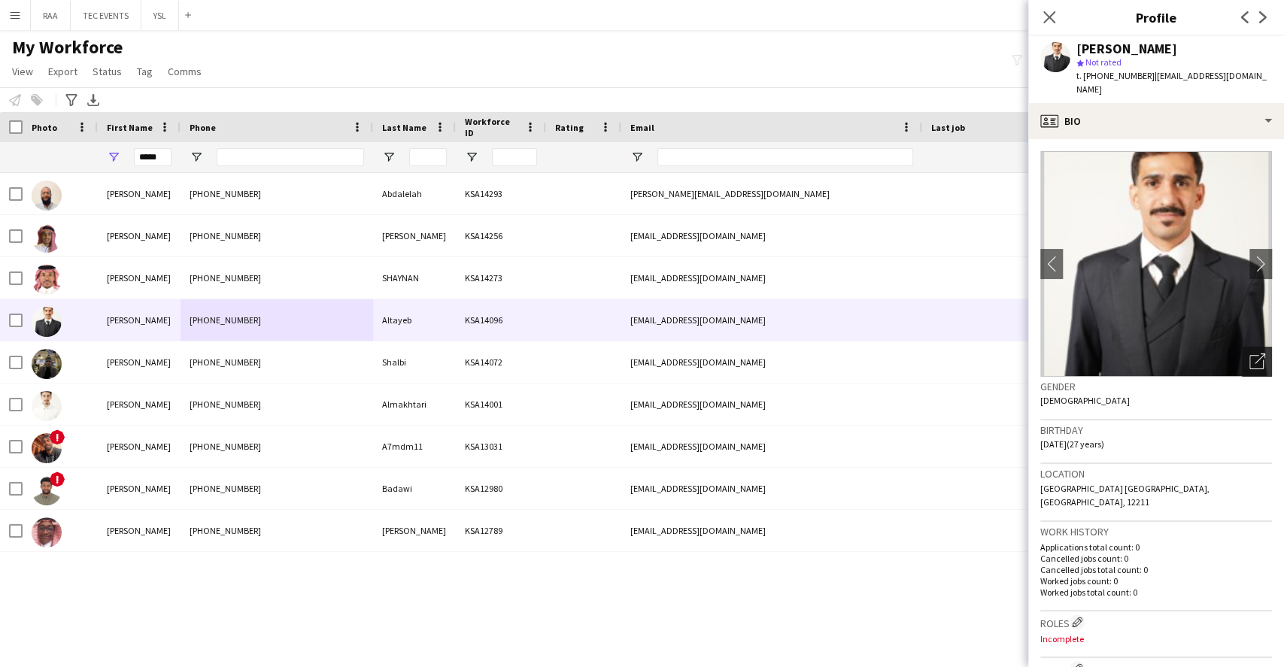
click at [1249, 353] on icon "Open photos pop-in" at bounding box center [1257, 361] width 16 height 16
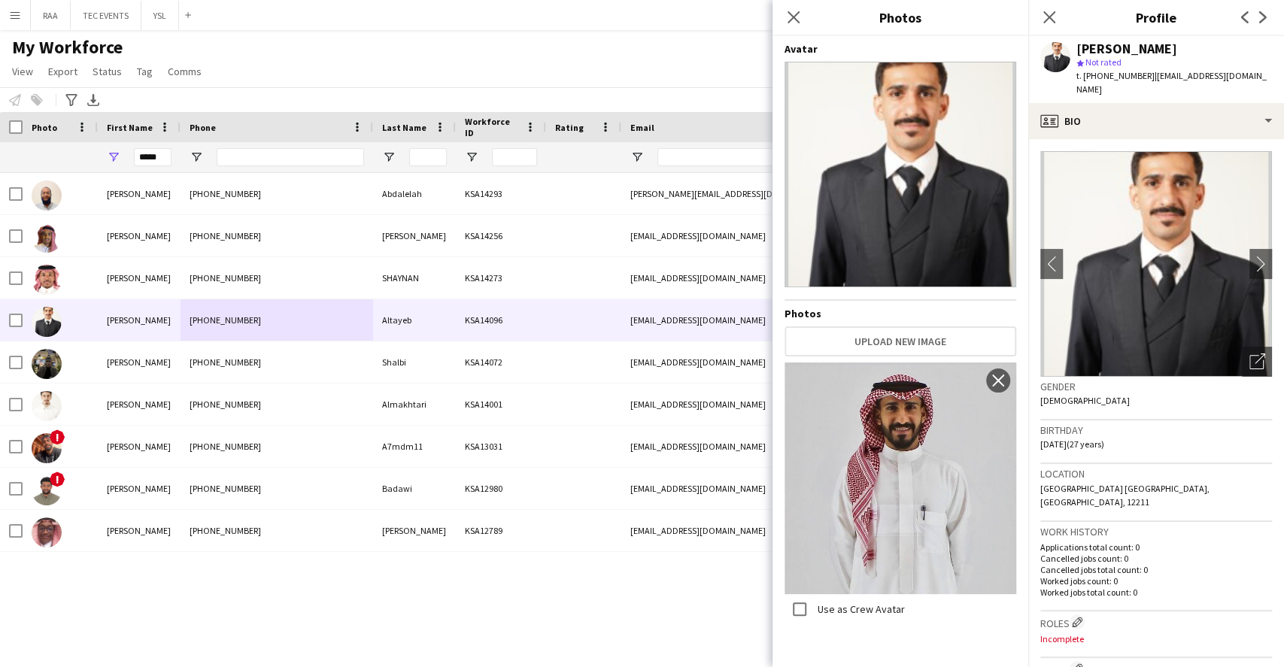
click at [1104, 525] on h3 "Work history" at bounding box center [1156, 532] width 232 height 14
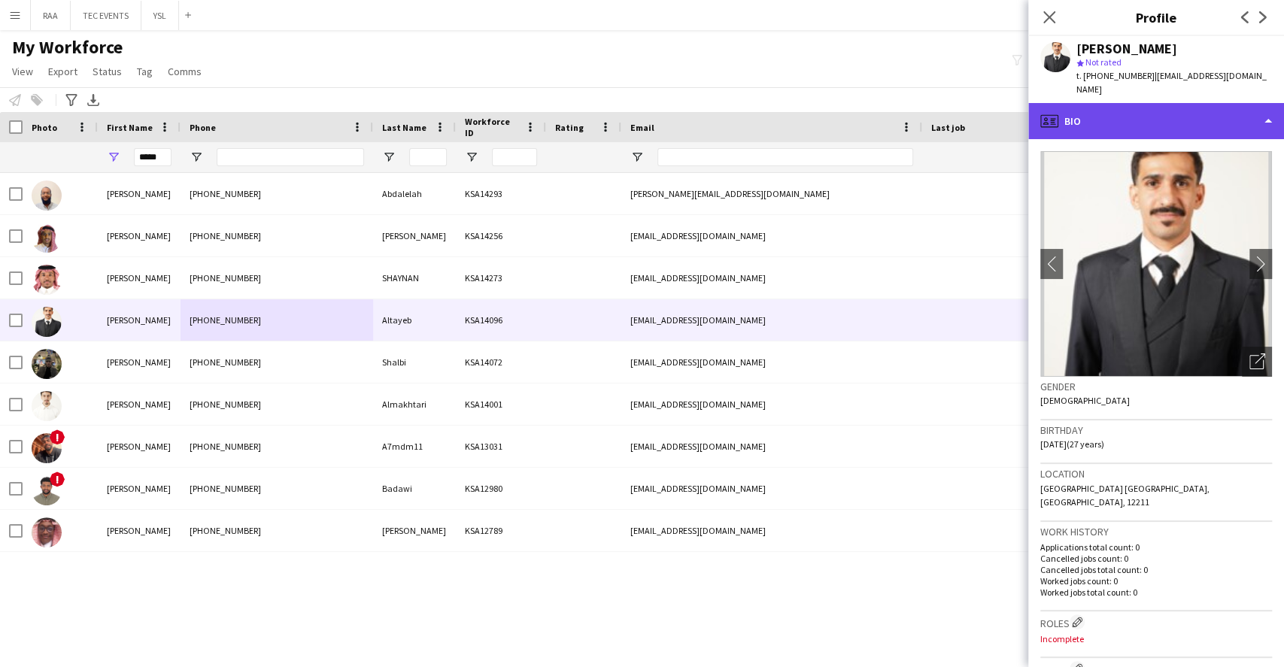
click at [1149, 123] on div "profile Bio" at bounding box center [1156, 121] width 256 height 36
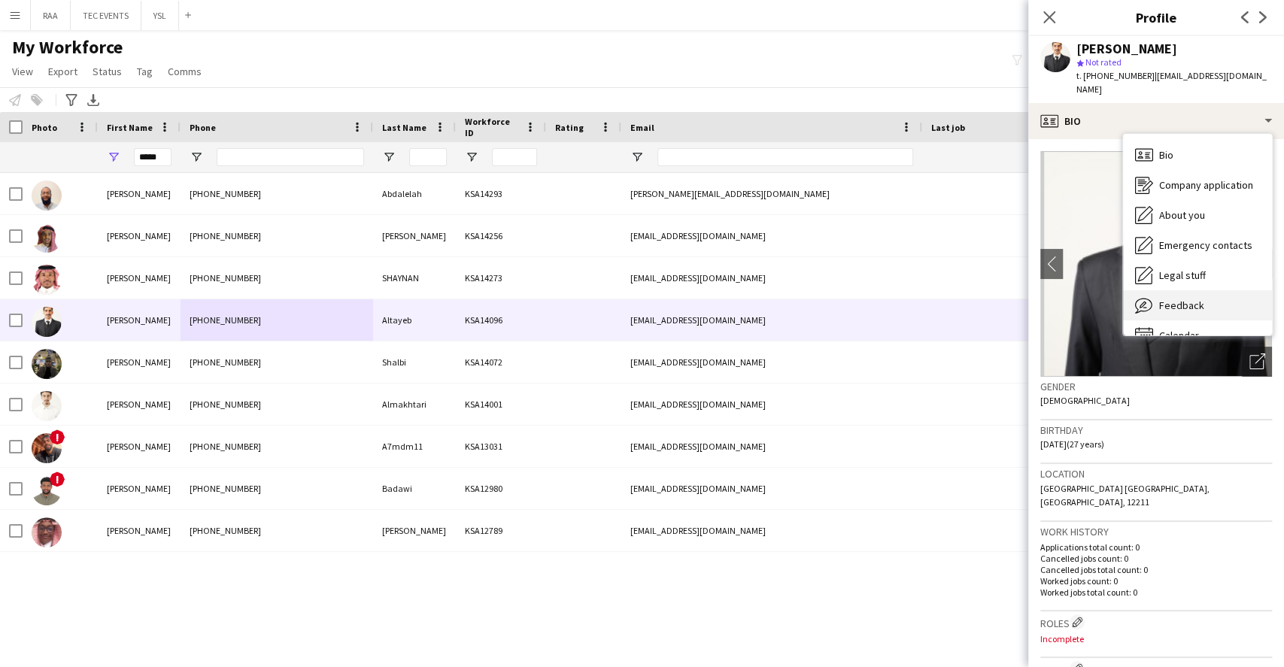
click at [1203, 290] on div "Feedback Feedback" at bounding box center [1197, 305] width 149 height 30
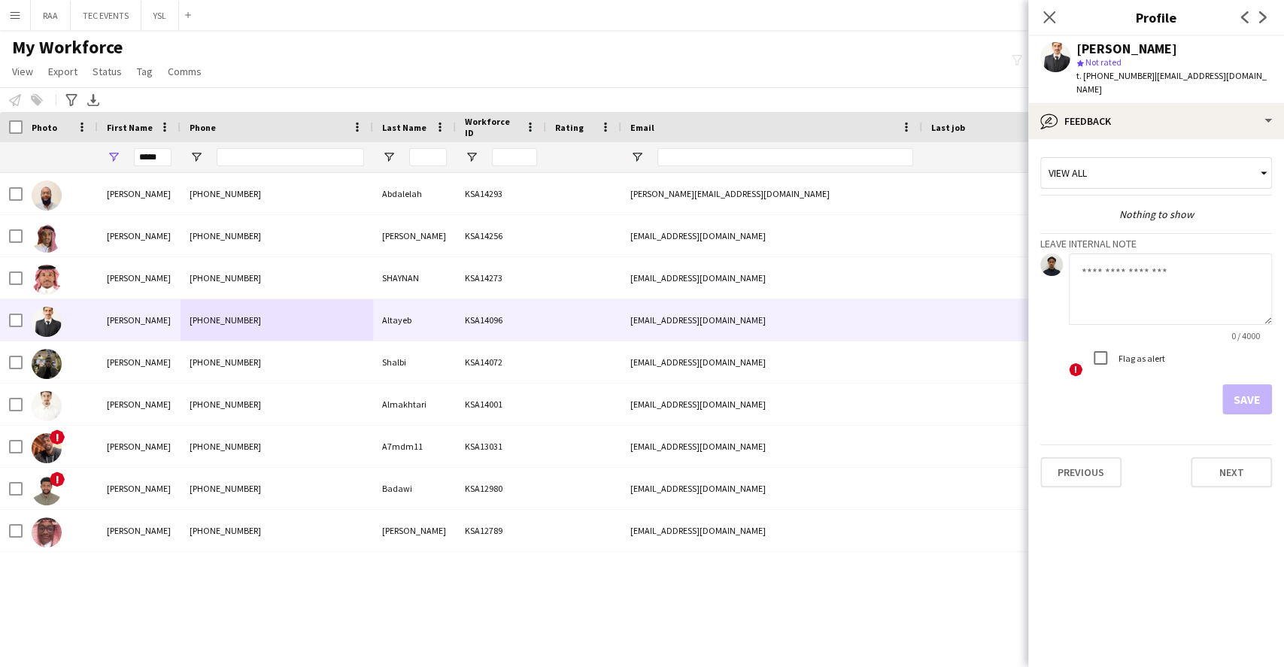
click at [1155, 159] on div "View all" at bounding box center [1148, 173] width 215 height 29
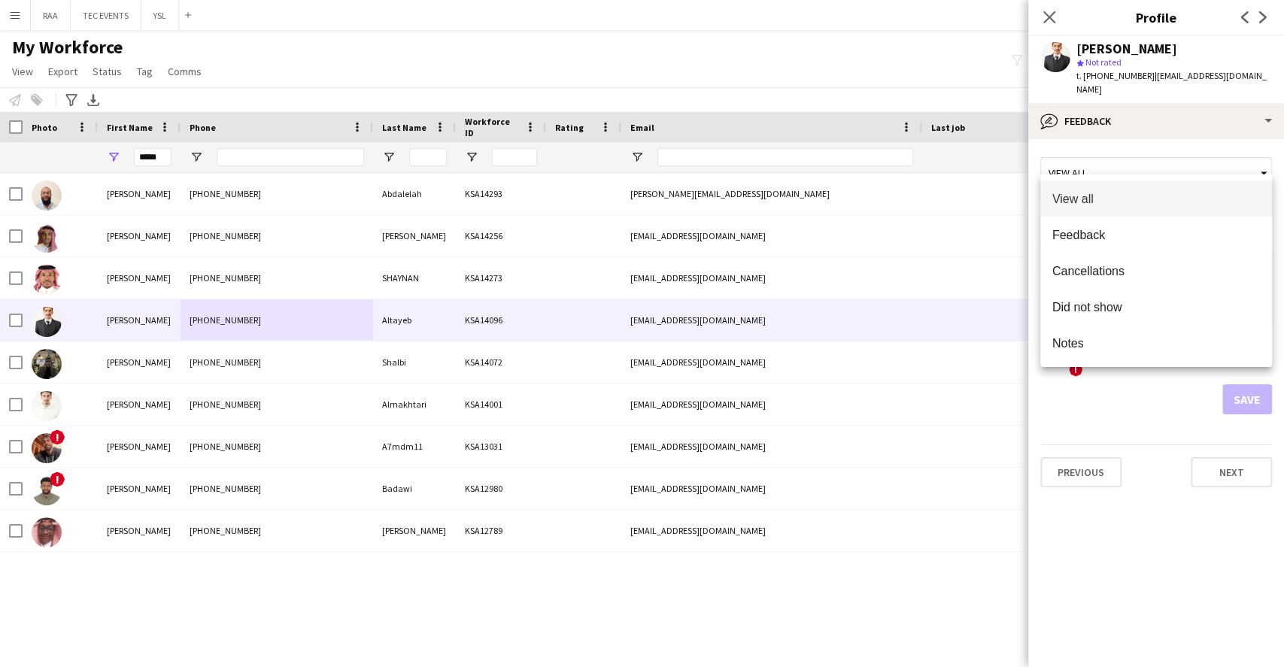
click at [1162, 111] on div at bounding box center [642, 333] width 1284 height 667
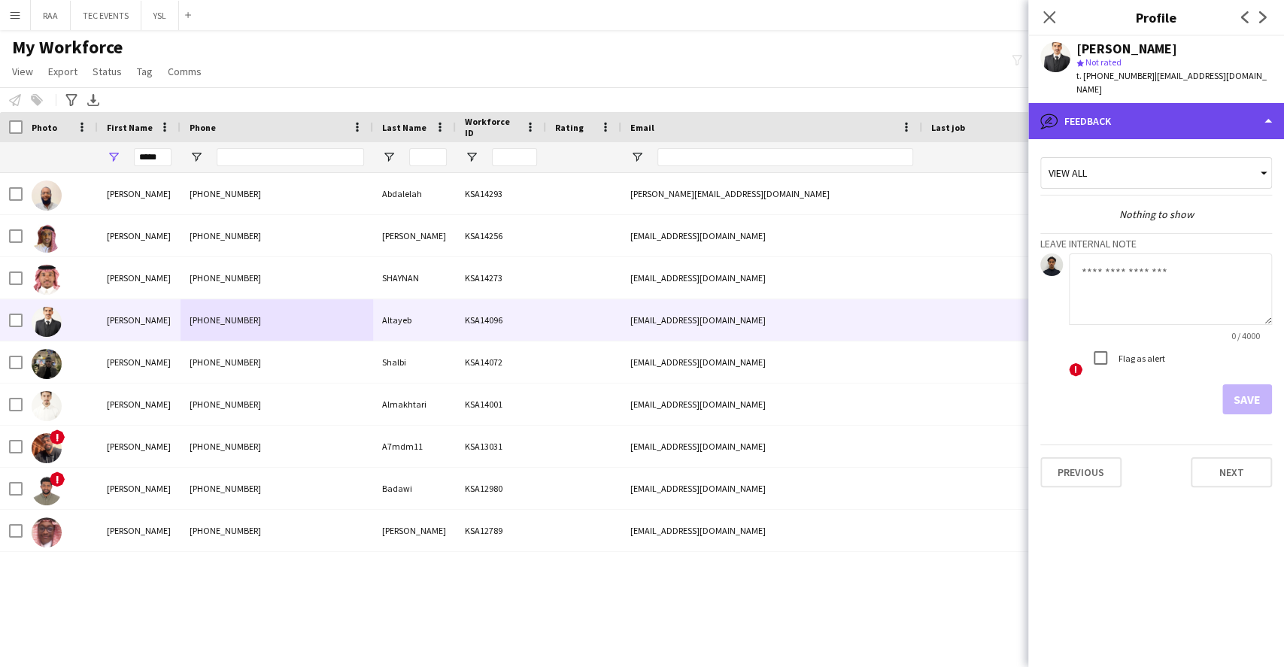
click at [1137, 103] on div "bubble-pencil Feedback" at bounding box center [1156, 121] width 256 height 36
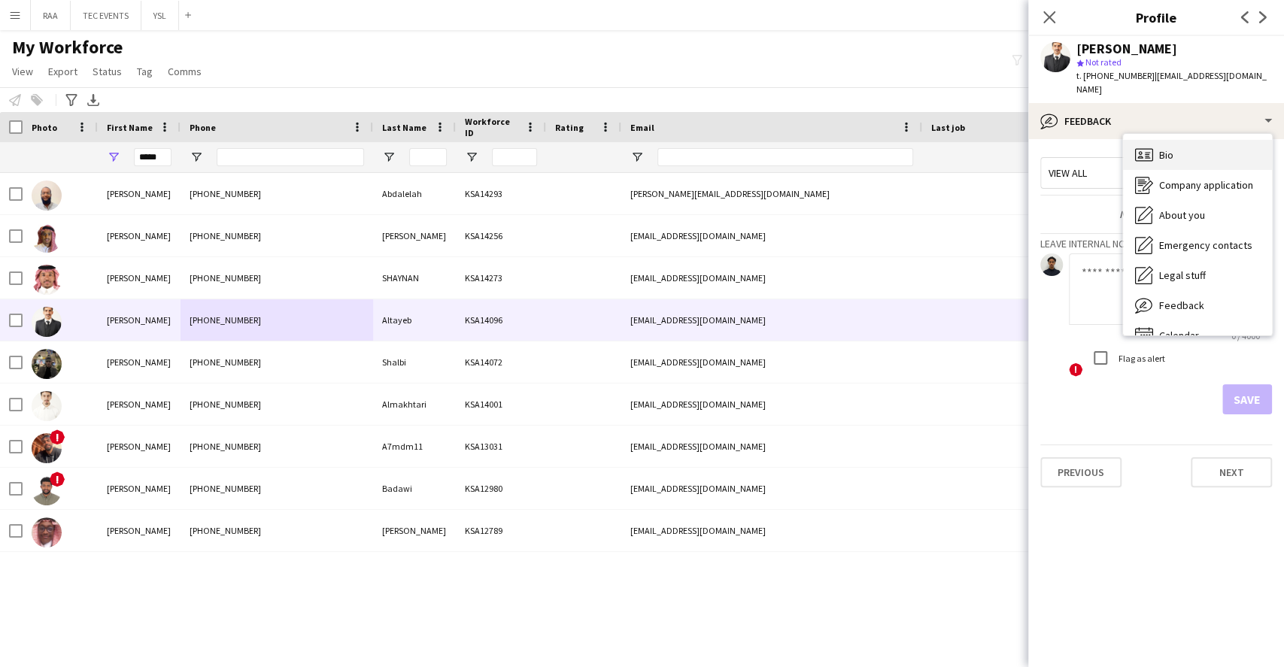
click at [1179, 141] on div "Bio Bio" at bounding box center [1197, 155] width 149 height 30
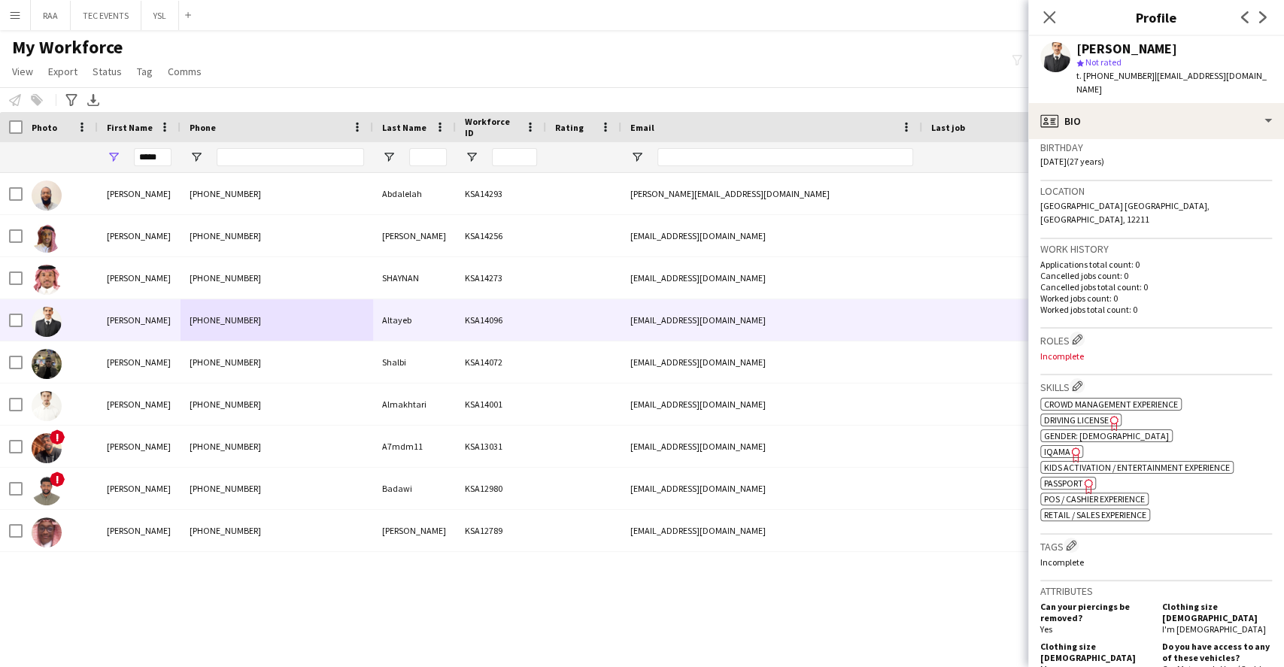
scroll to position [301, 0]
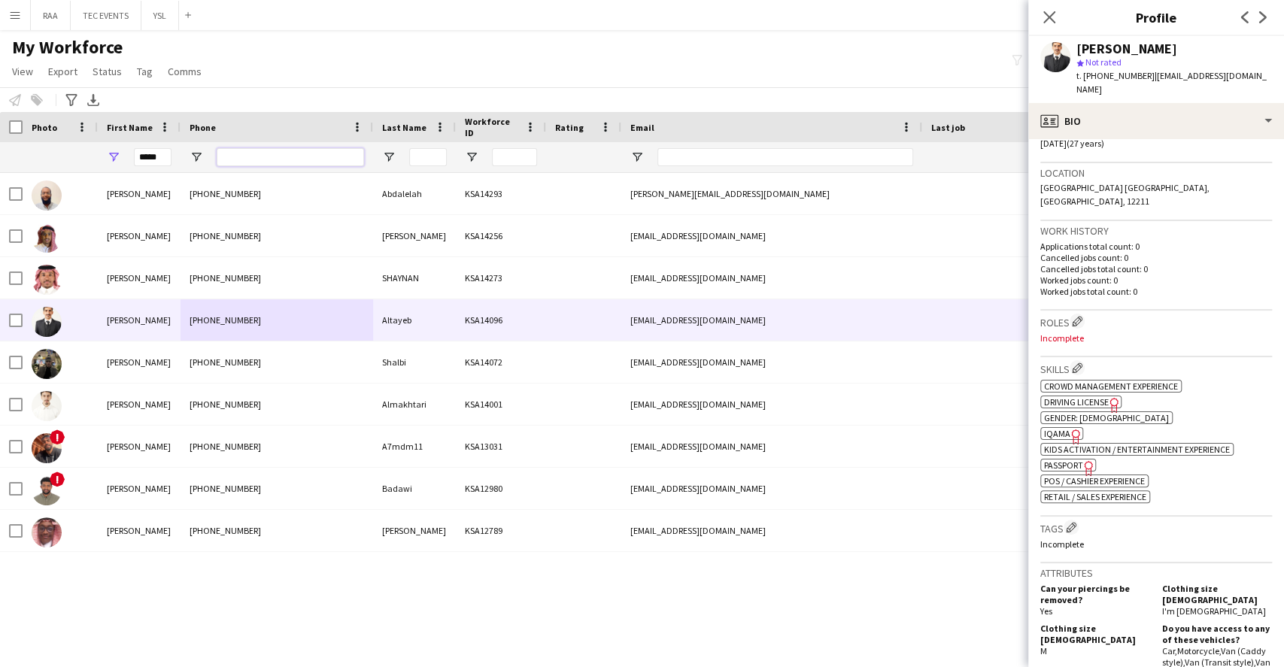
click at [299, 153] on input "Phone Filter Input" at bounding box center [290, 157] width 147 height 18
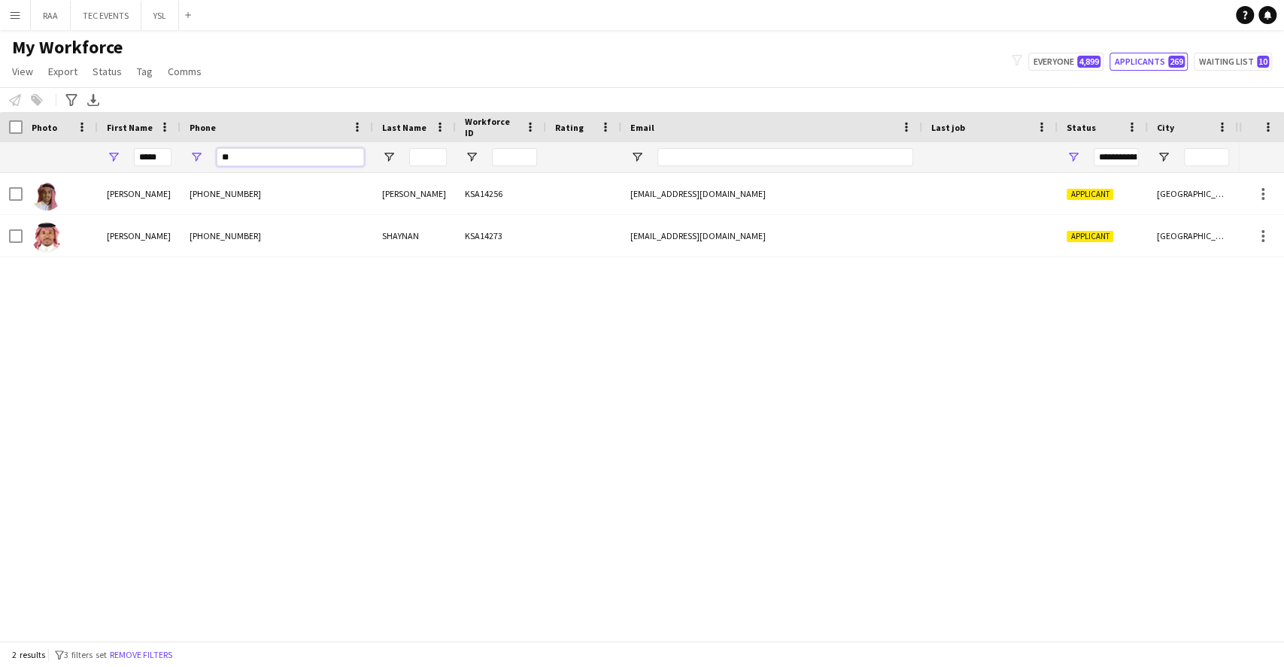
type input "*"
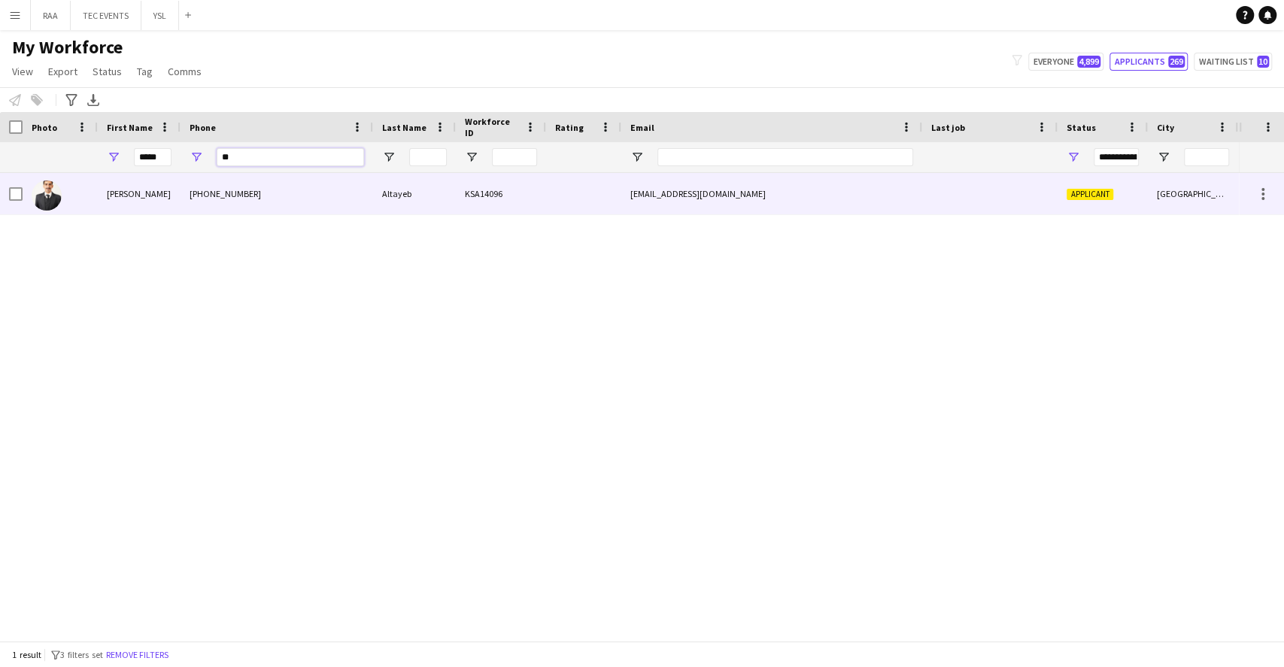
type input "**"
click at [335, 220] on div "[PERSON_NAME] [PHONE_NUMBER] Altayeb KSA14096 [EMAIL_ADDRESS][DOMAIN_NAME] Appl…" at bounding box center [619, 399] width 1239 height 453
click at [340, 197] on div "[PHONE_NUMBER]" at bounding box center [276, 193] width 193 height 41
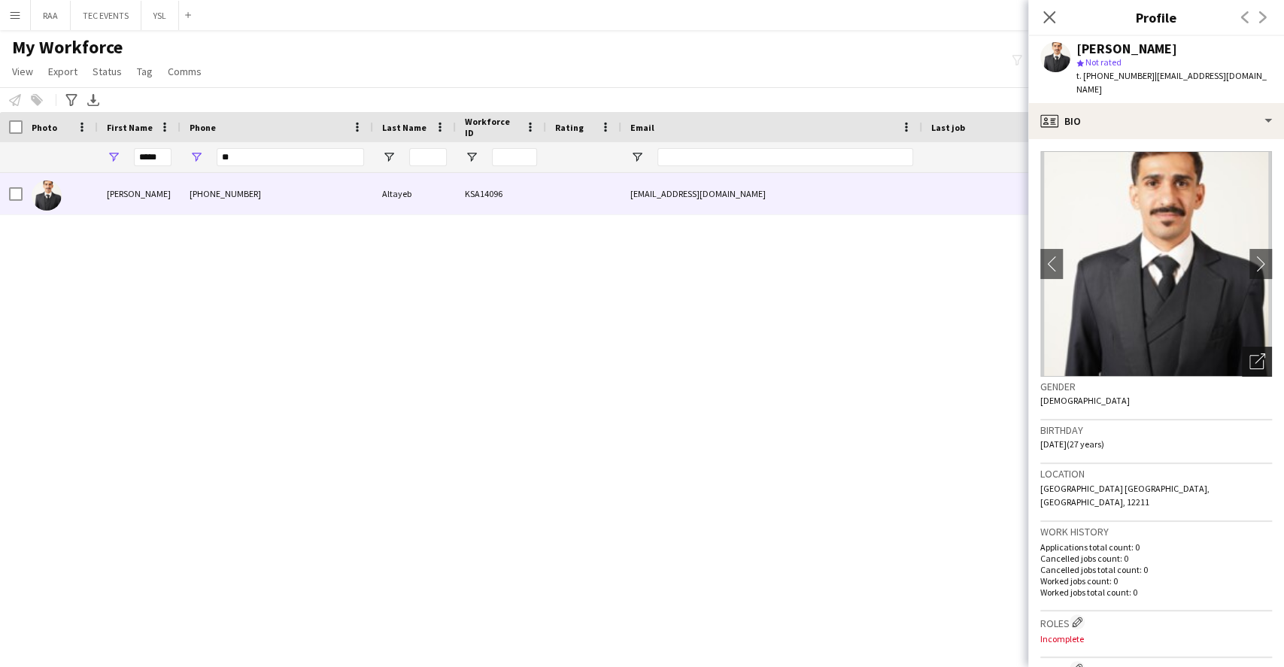
click at [1242, 356] on div "Open photos pop-in" at bounding box center [1257, 362] width 30 height 30
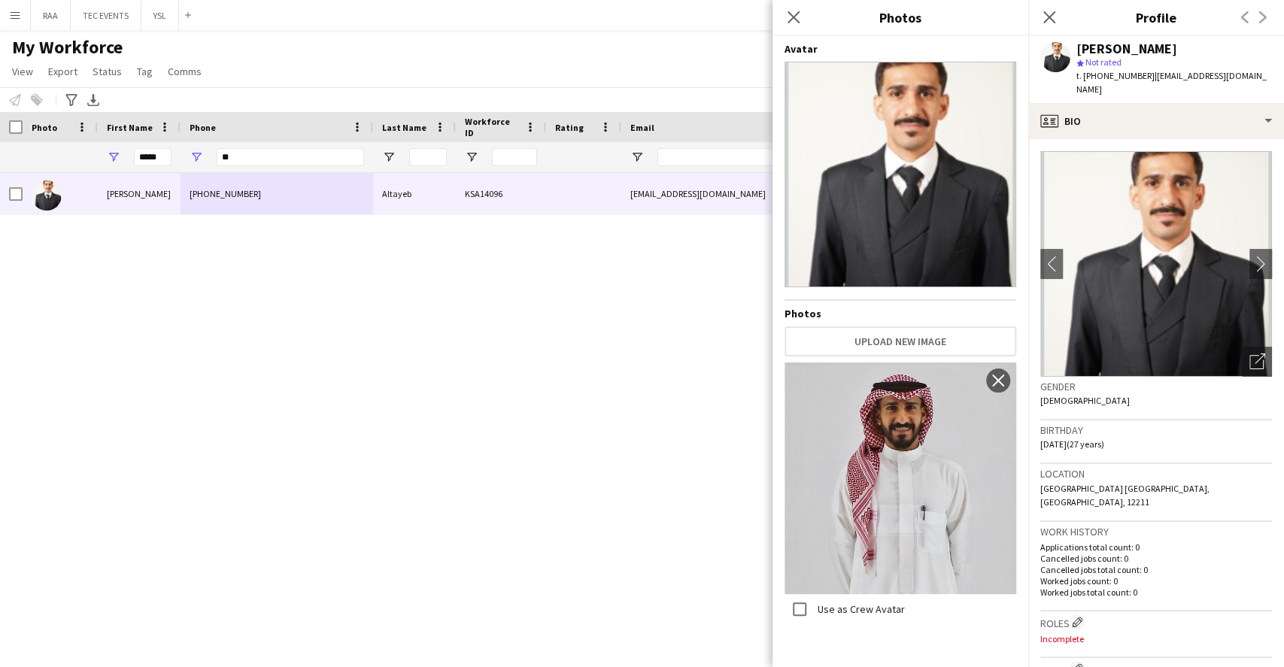
click at [1223, 423] on h3 "Birthday" at bounding box center [1156, 430] width 232 height 14
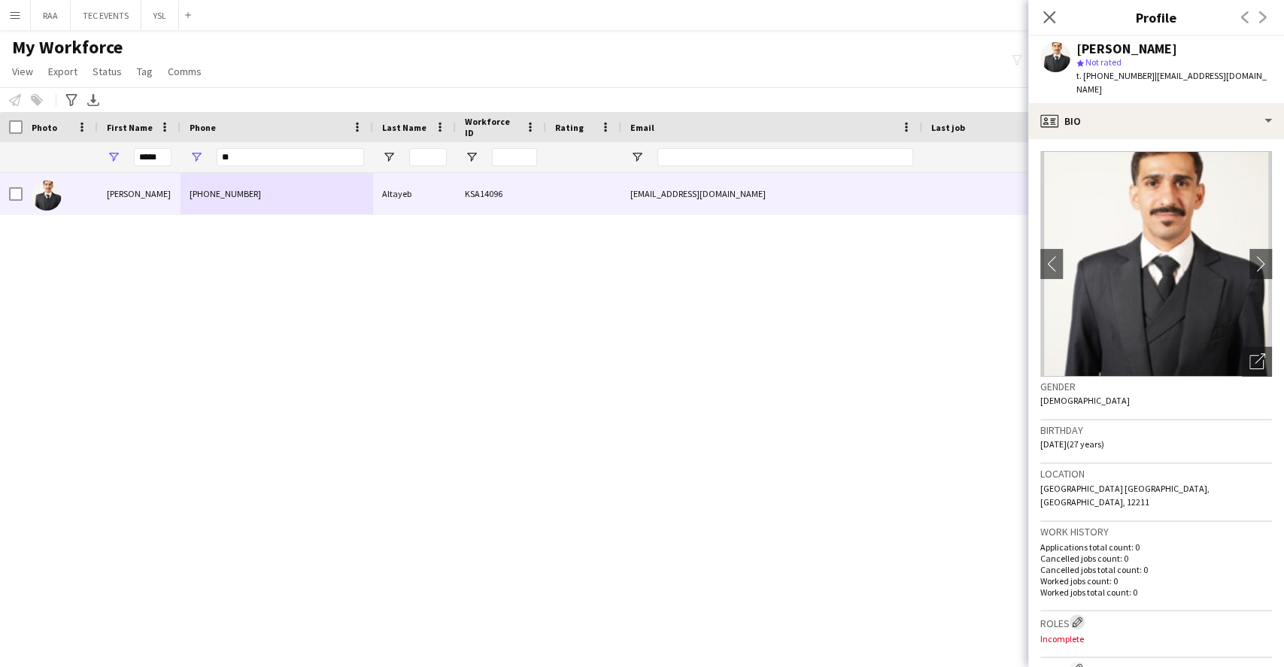
click at [1078, 614] on button "Edit crew company roles" at bounding box center [1076, 621] width 15 height 15
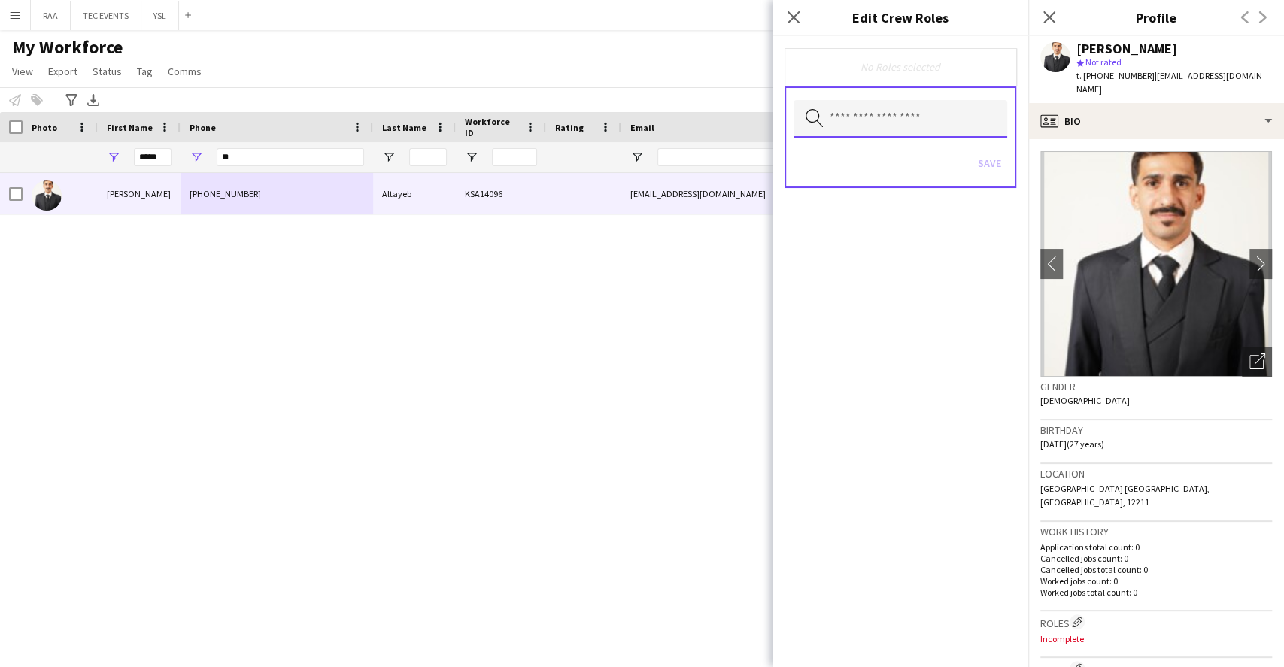
click at [888, 132] on input "text" at bounding box center [900, 119] width 214 height 38
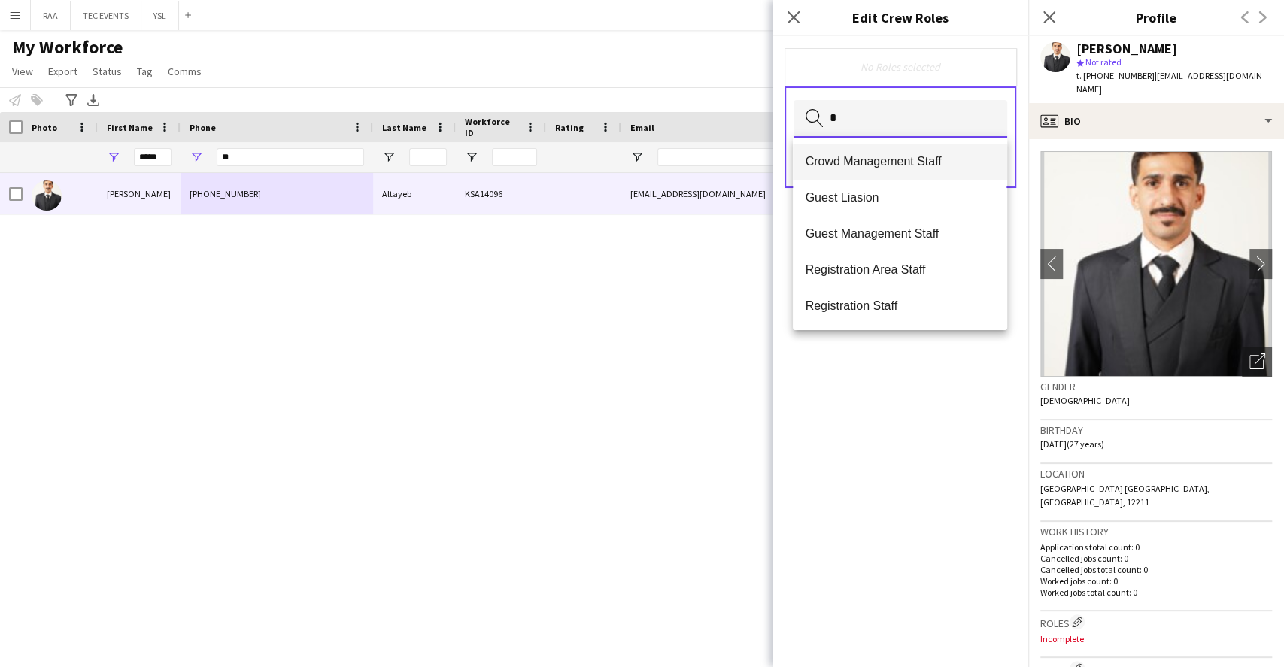
type input "*"
click at [894, 157] on span "Crowd Management Staff" at bounding box center [900, 161] width 190 height 14
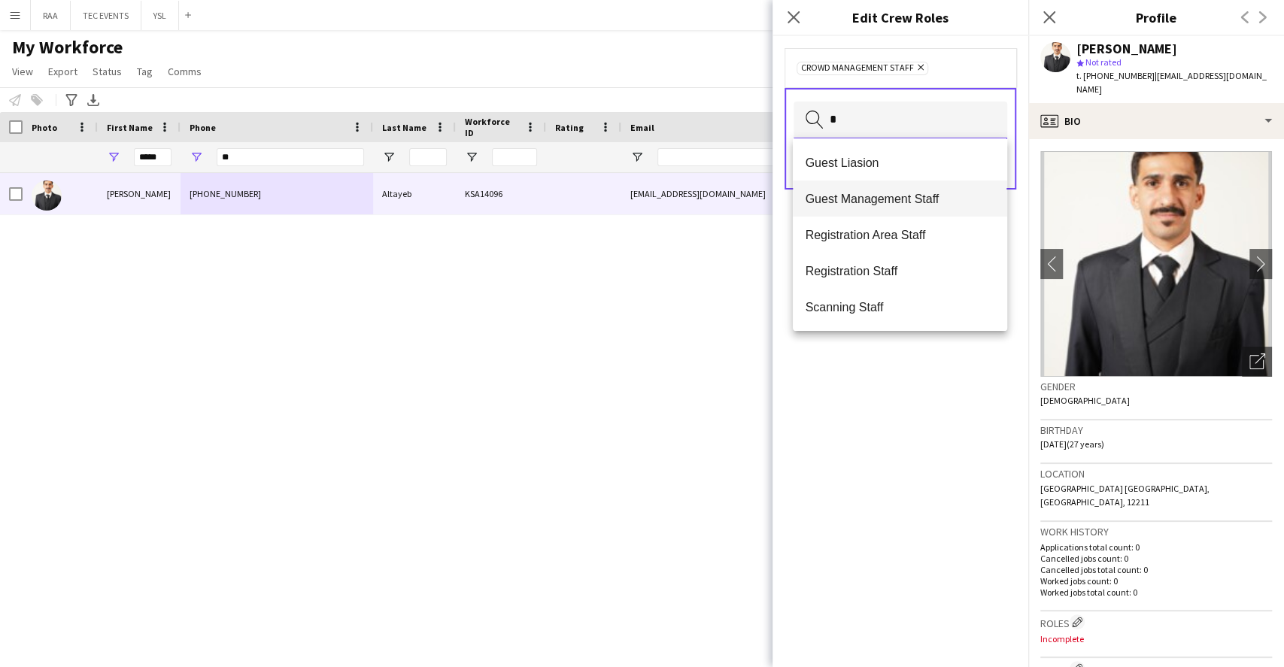
type input "*"
click at [900, 203] on span "Guest Management Staff" at bounding box center [900, 199] width 190 height 14
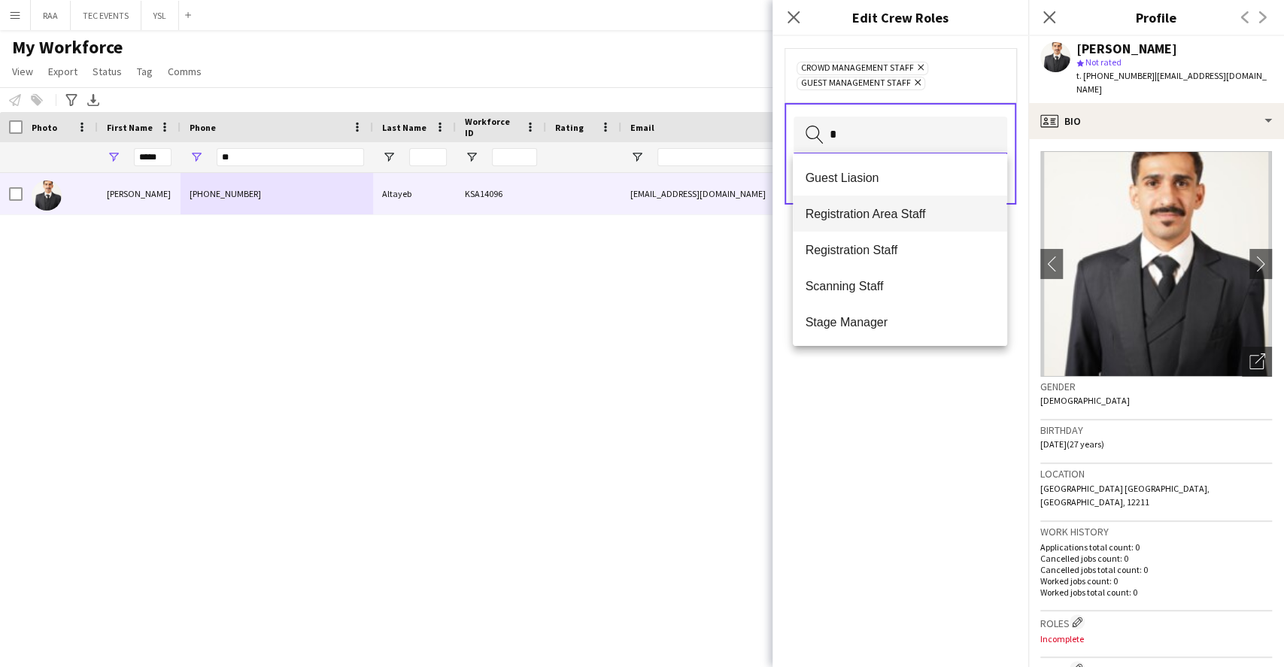
type input "*"
click at [900, 214] on span "Registration Area Staff" at bounding box center [900, 214] width 190 height 14
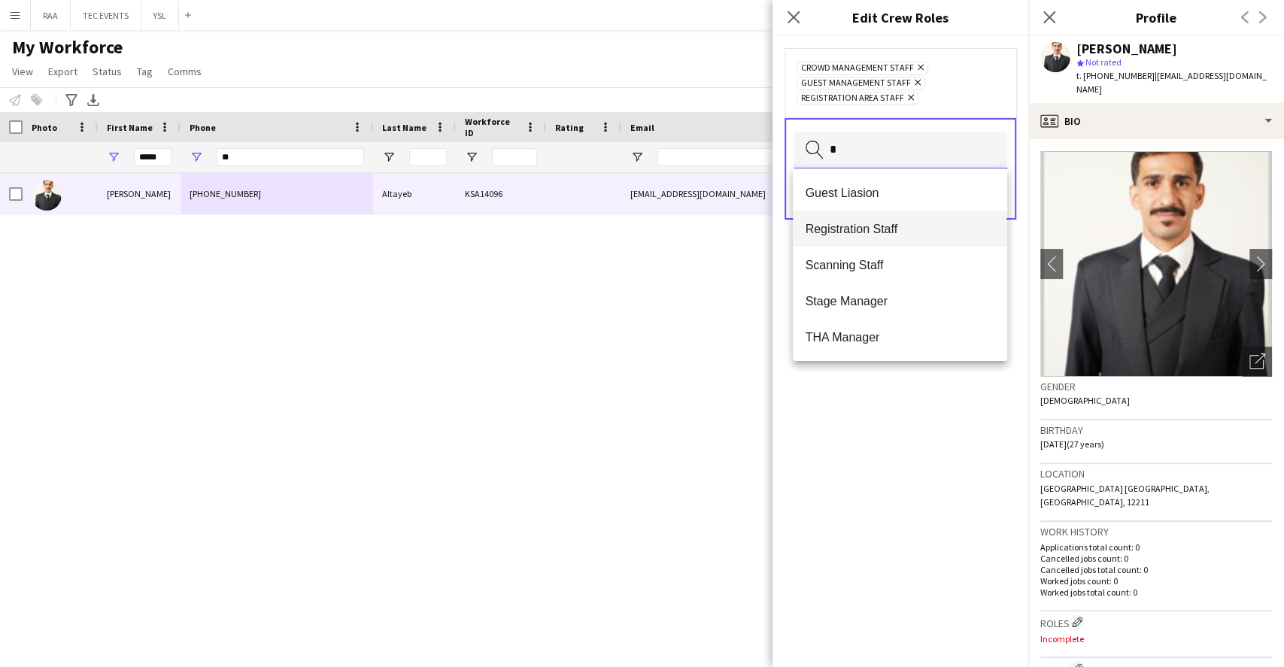
type input "*"
click at [900, 226] on span "Registration Staff" at bounding box center [900, 229] width 190 height 14
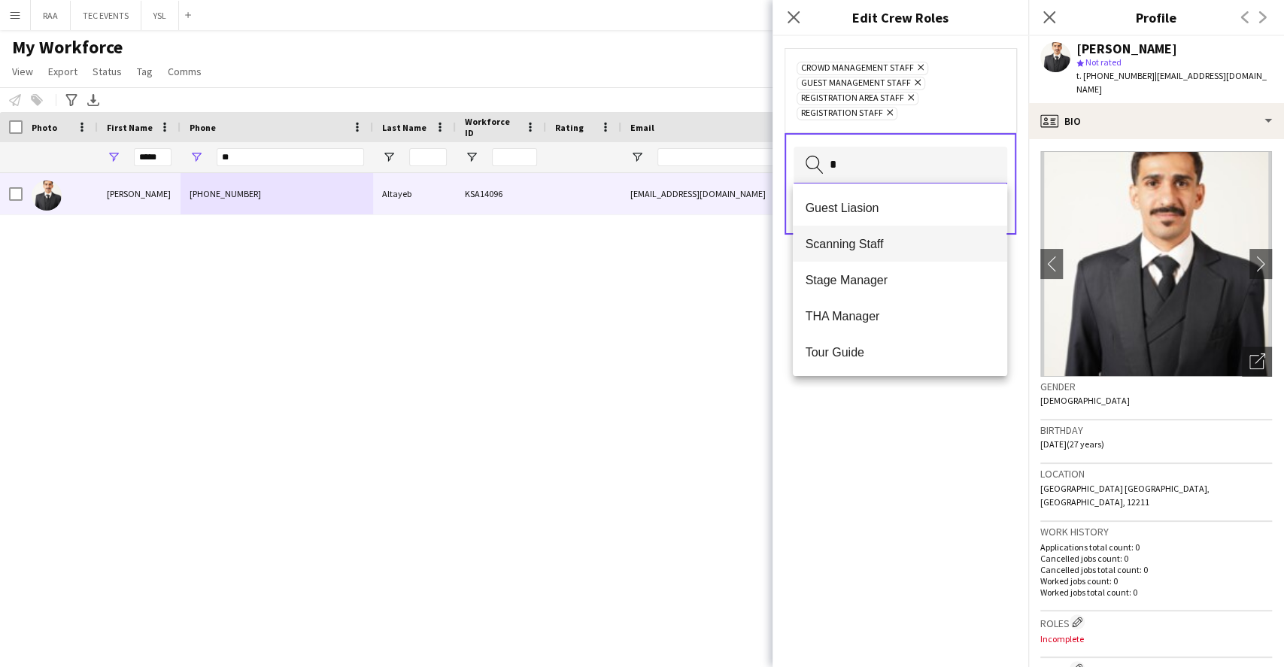
type input "*"
click at [896, 245] on span "Scanning Staff" at bounding box center [900, 244] width 190 height 14
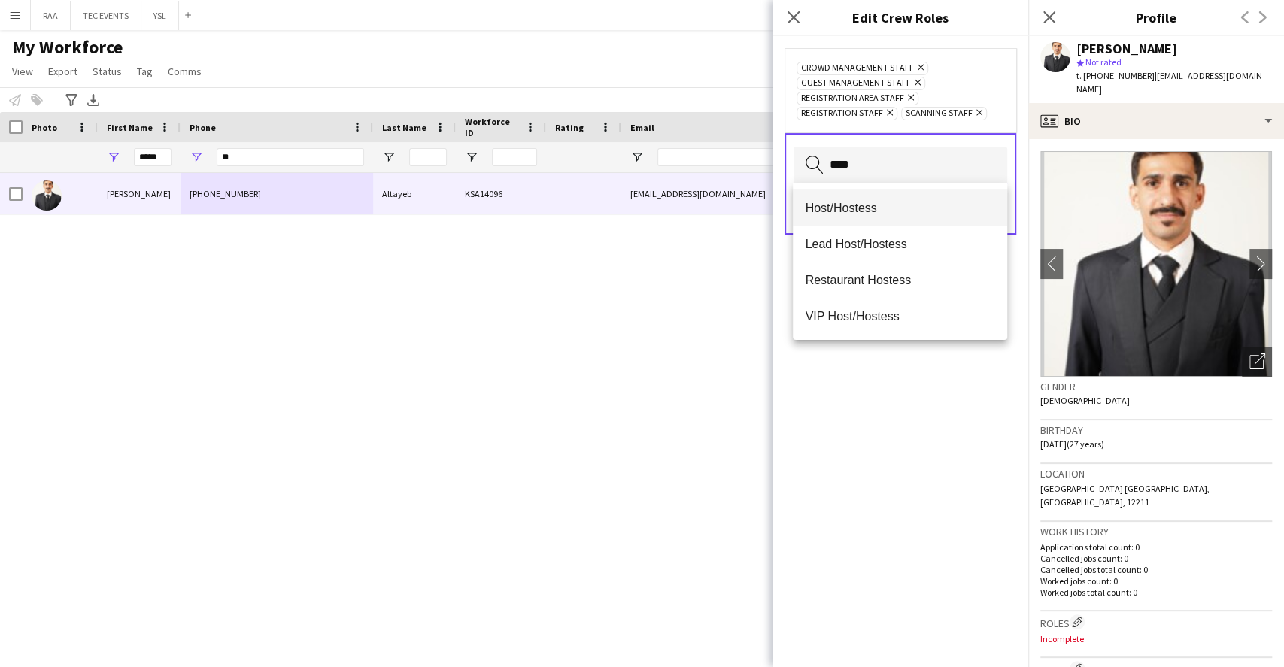
type input "****"
click at [839, 211] on span "Host/Hostess" at bounding box center [900, 208] width 190 height 14
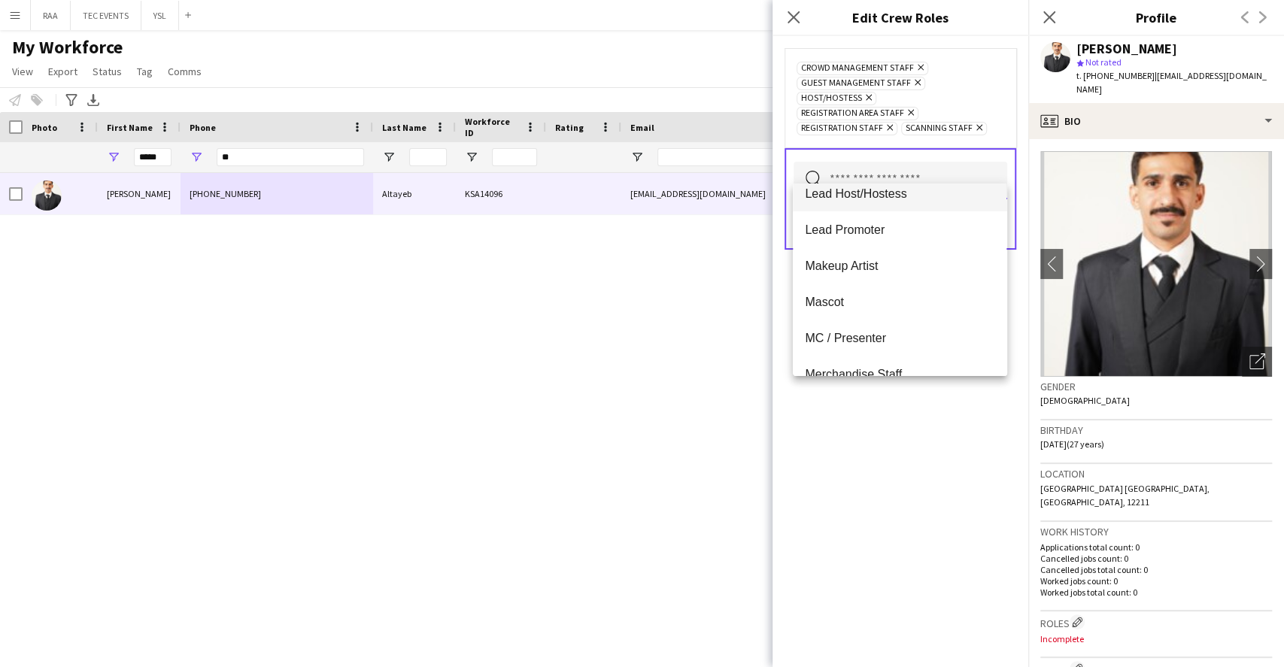
scroll to position [401, 0]
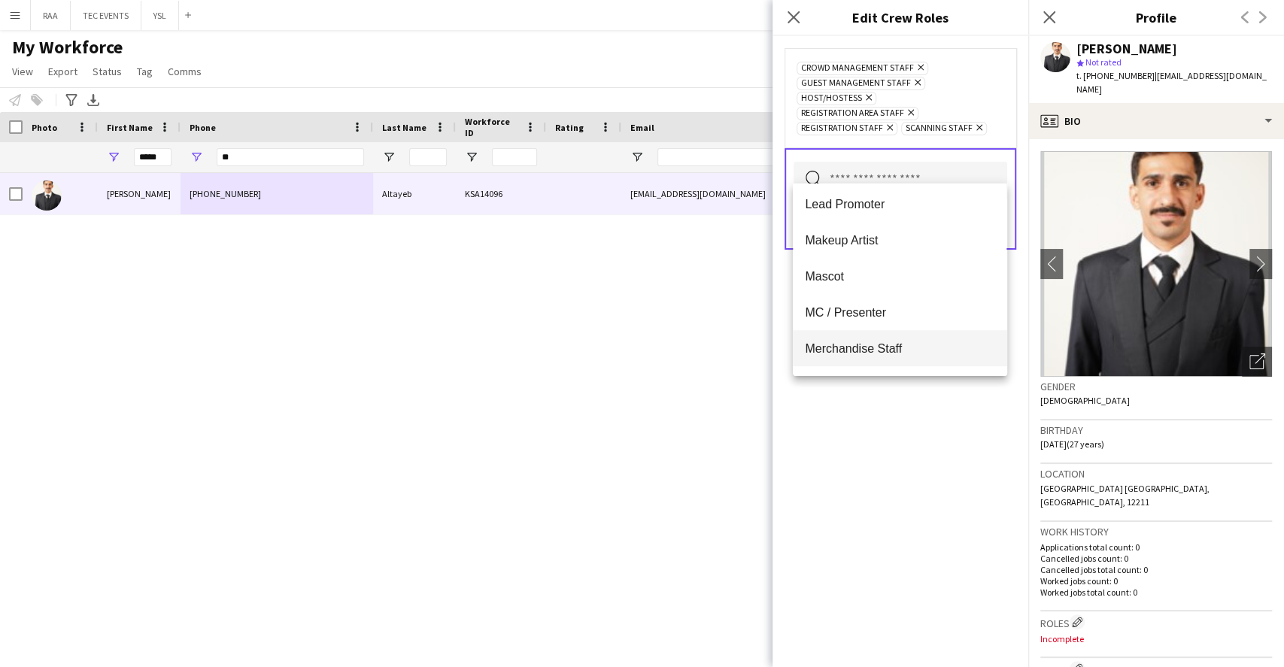
click at [896, 345] on span "Merchandise Staff" at bounding box center [900, 348] width 190 height 14
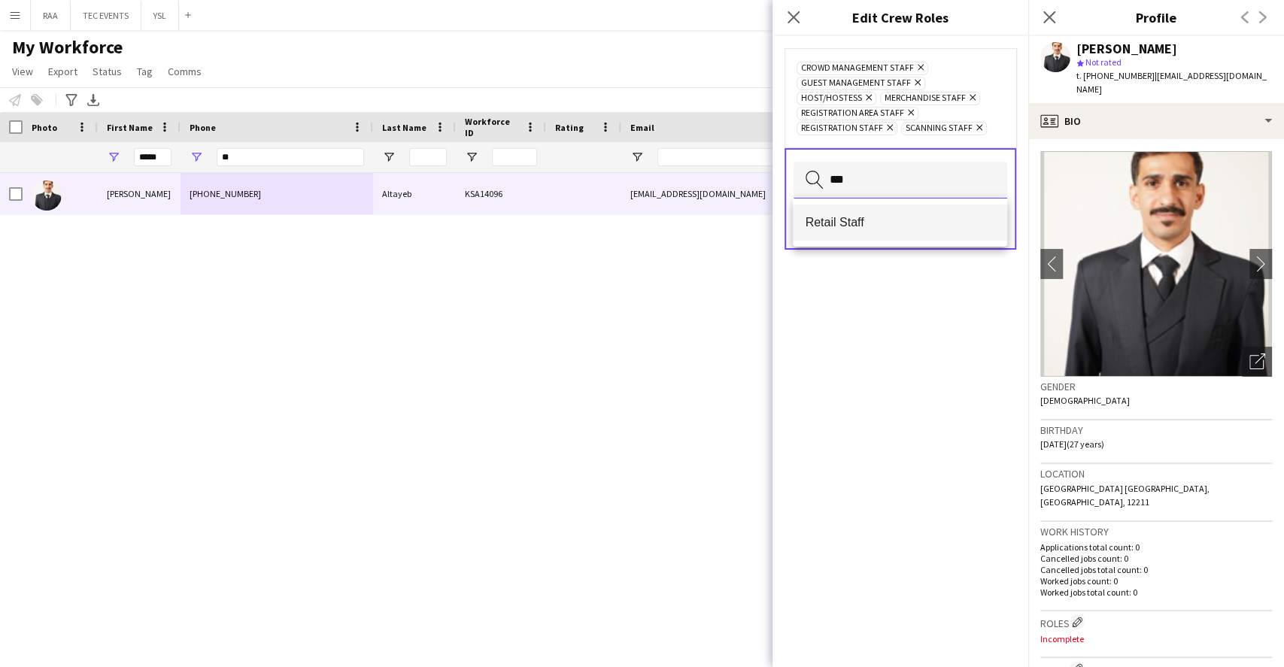
type input "***"
click at [896, 227] on span "Retail Staff" at bounding box center [900, 222] width 190 height 14
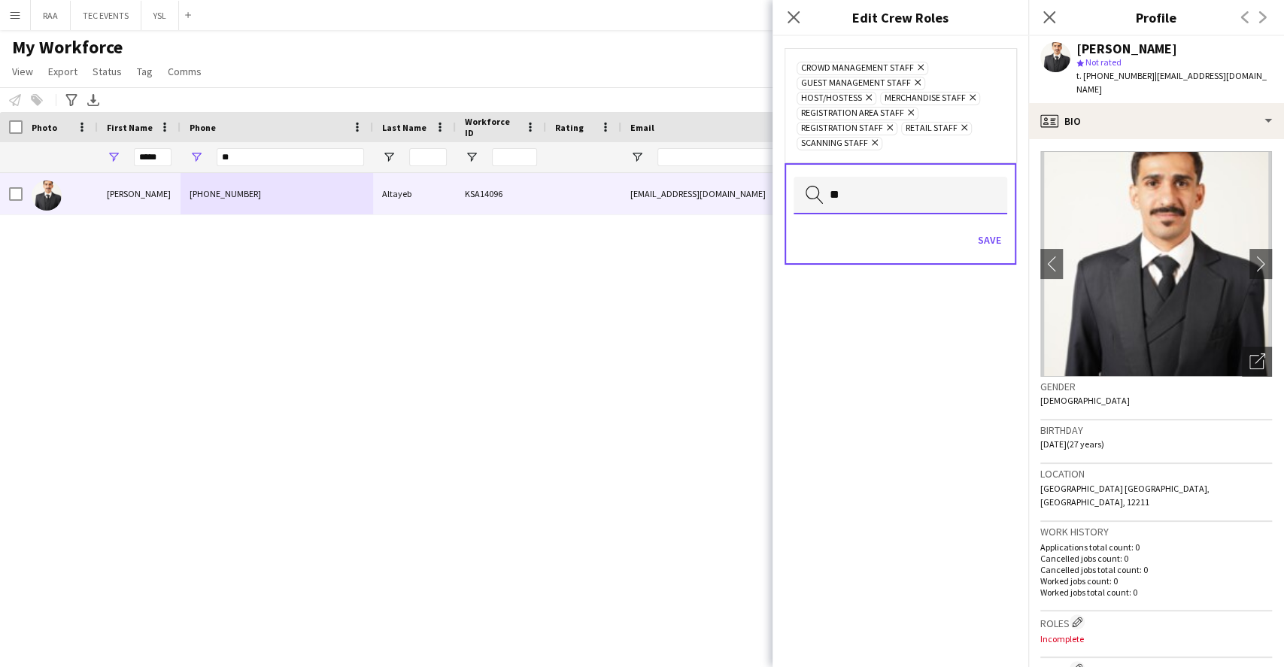
type input "*"
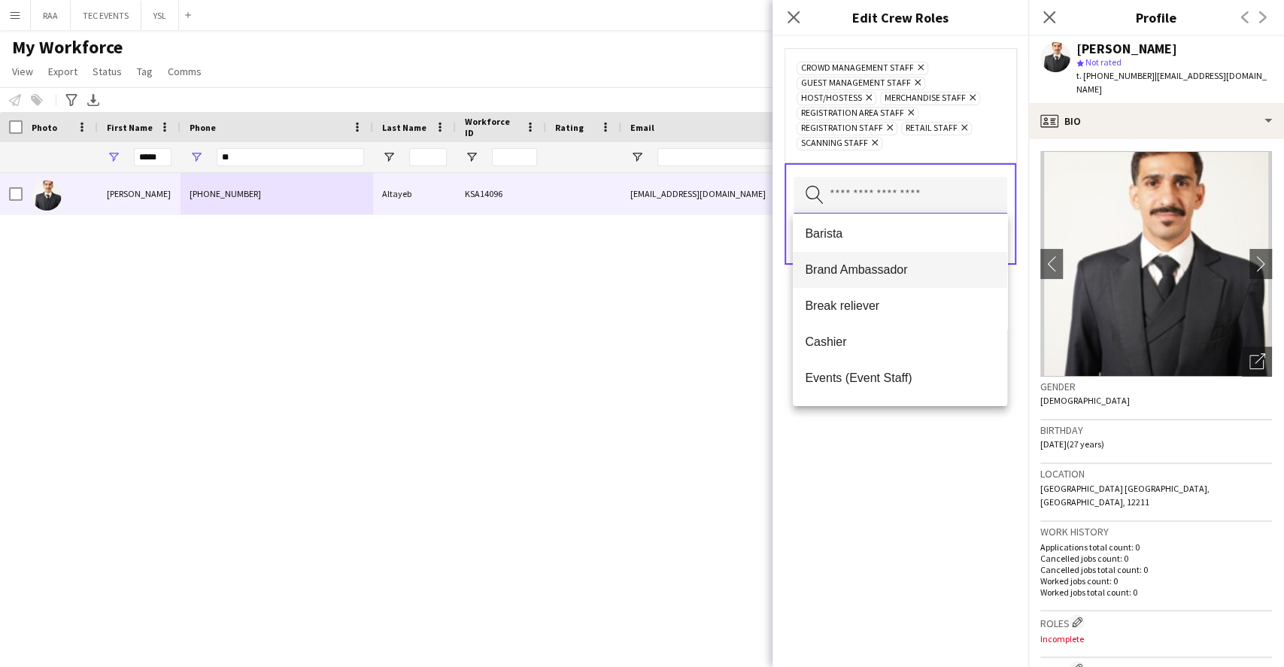
scroll to position [100, 0]
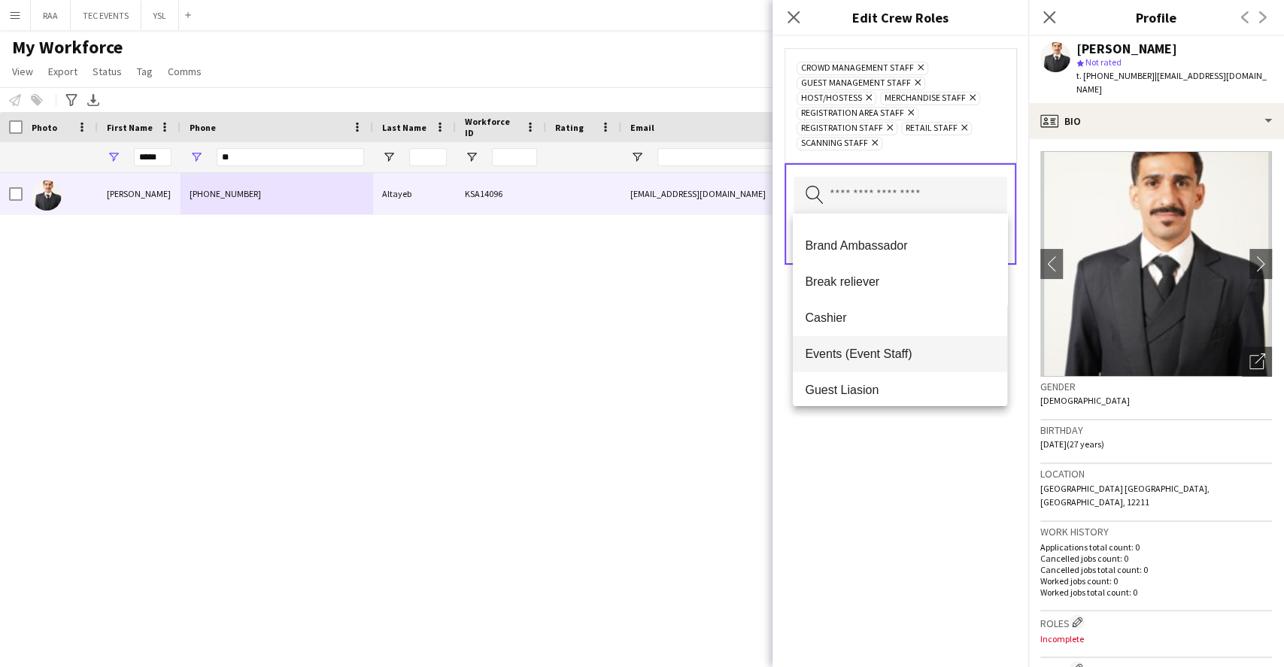
click at [900, 346] on mat-option "Events (Event Staff)" at bounding box center [900, 354] width 214 height 36
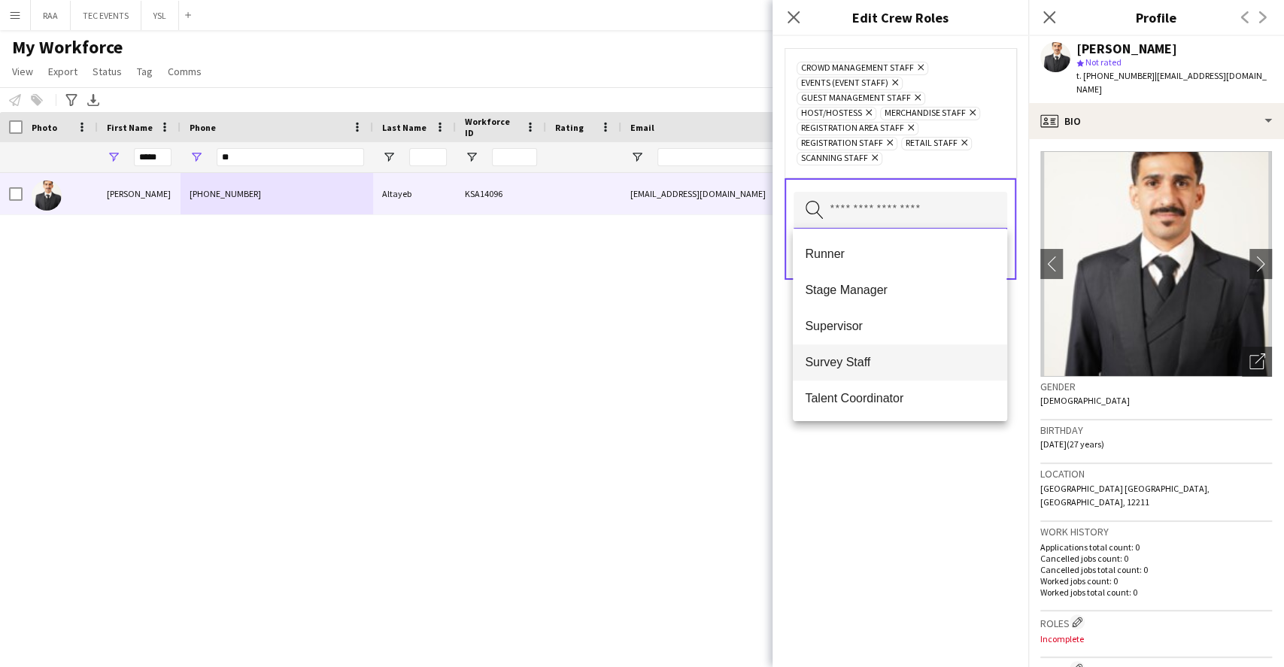
scroll to position [702, 0]
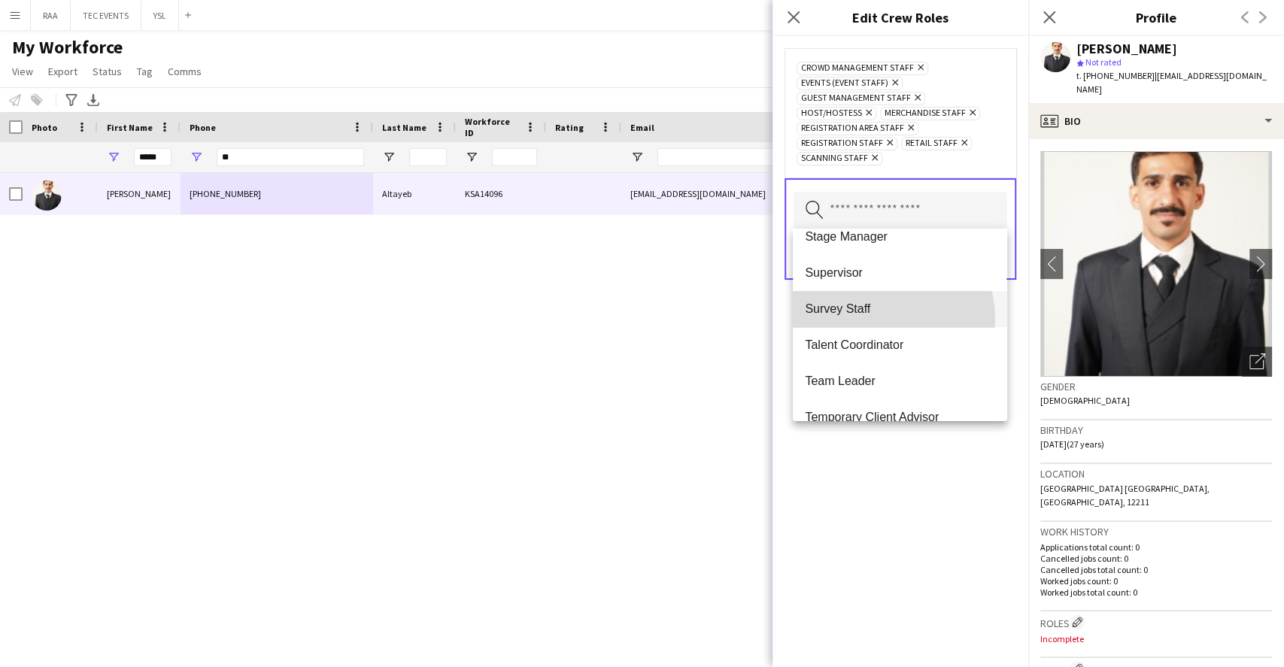
click at [860, 320] on mat-option "Survey Staff" at bounding box center [900, 309] width 214 height 36
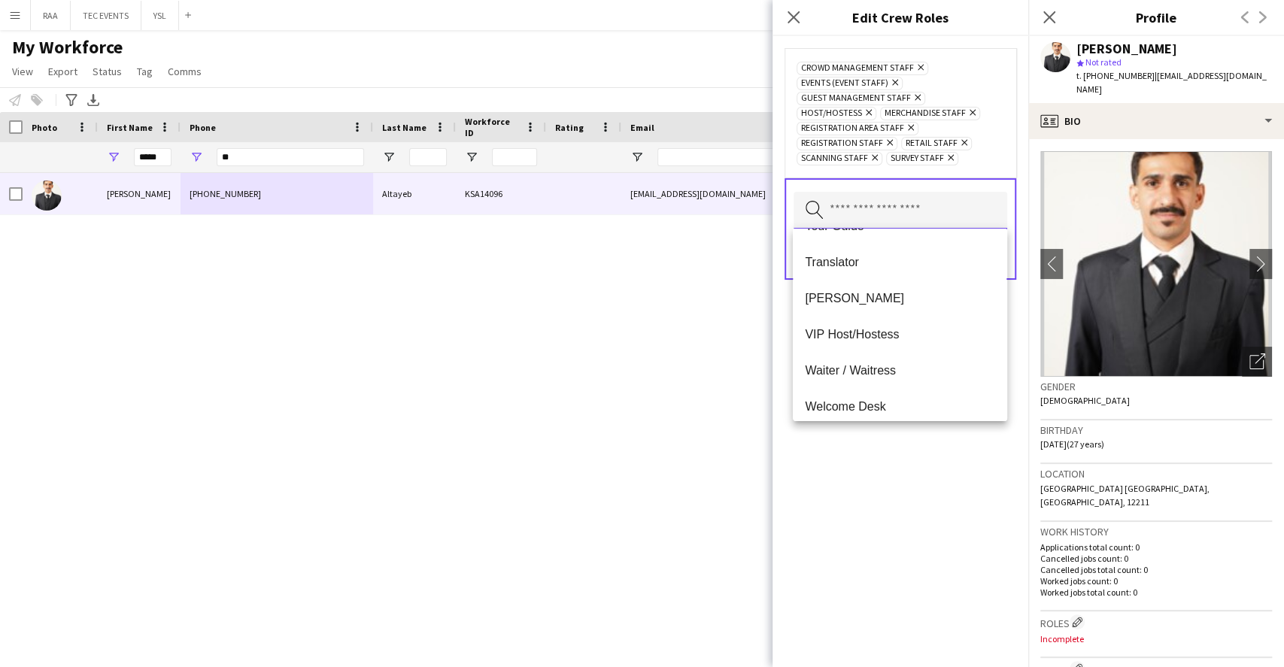
scroll to position [975, 0]
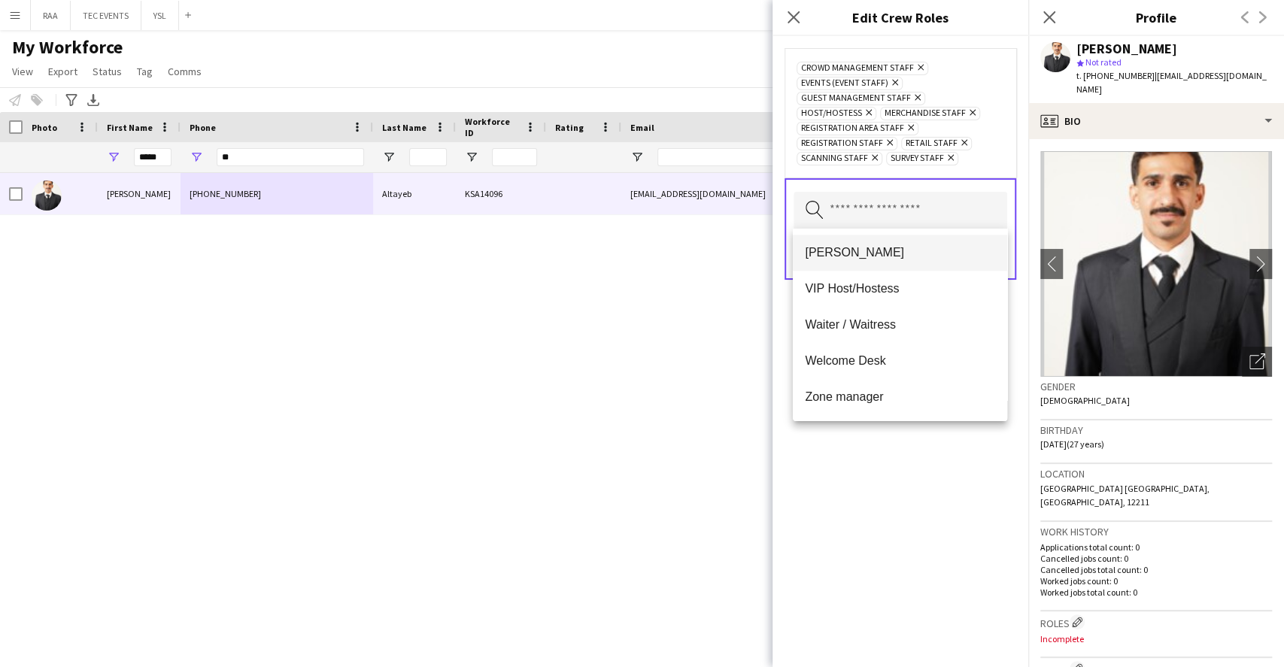
click at [827, 260] on mat-option "[PERSON_NAME]" at bounding box center [900, 253] width 214 height 36
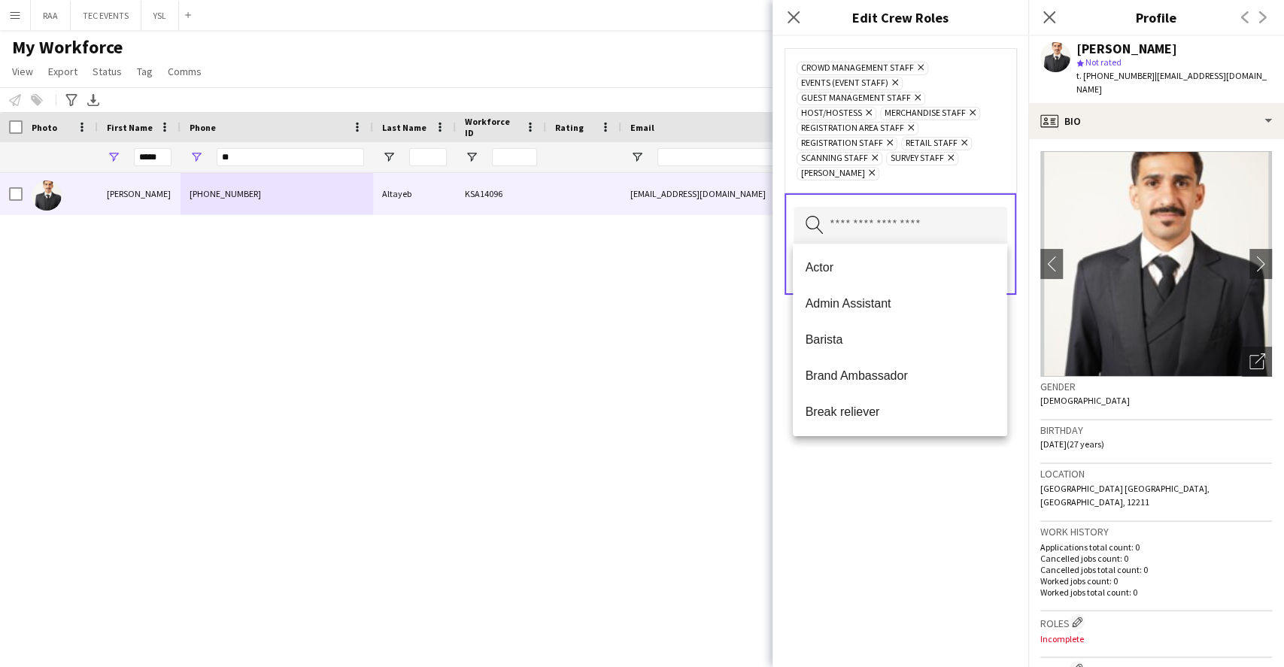
click at [942, 481] on div "Crowd Management Staff Remove Events (Event Staff) Remove Guest Management Staf…" at bounding box center [900, 351] width 256 height 631
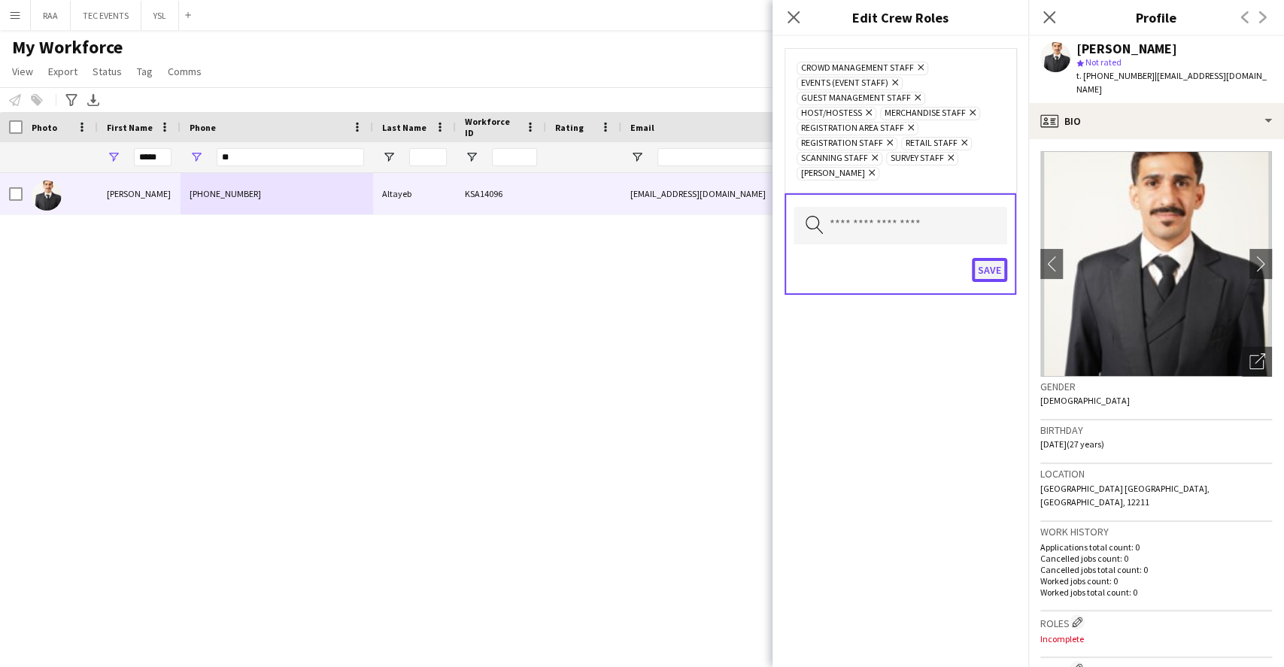
click at [995, 265] on button "Save" at bounding box center [989, 270] width 35 height 24
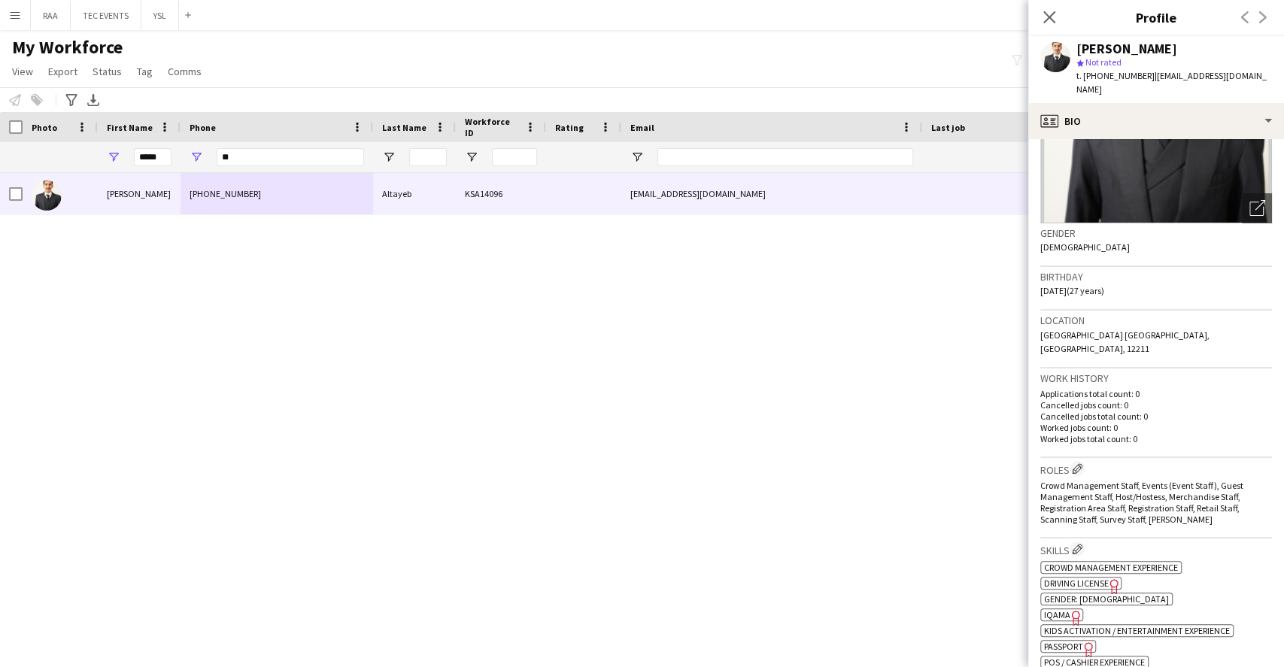
scroll to position [401, 0]
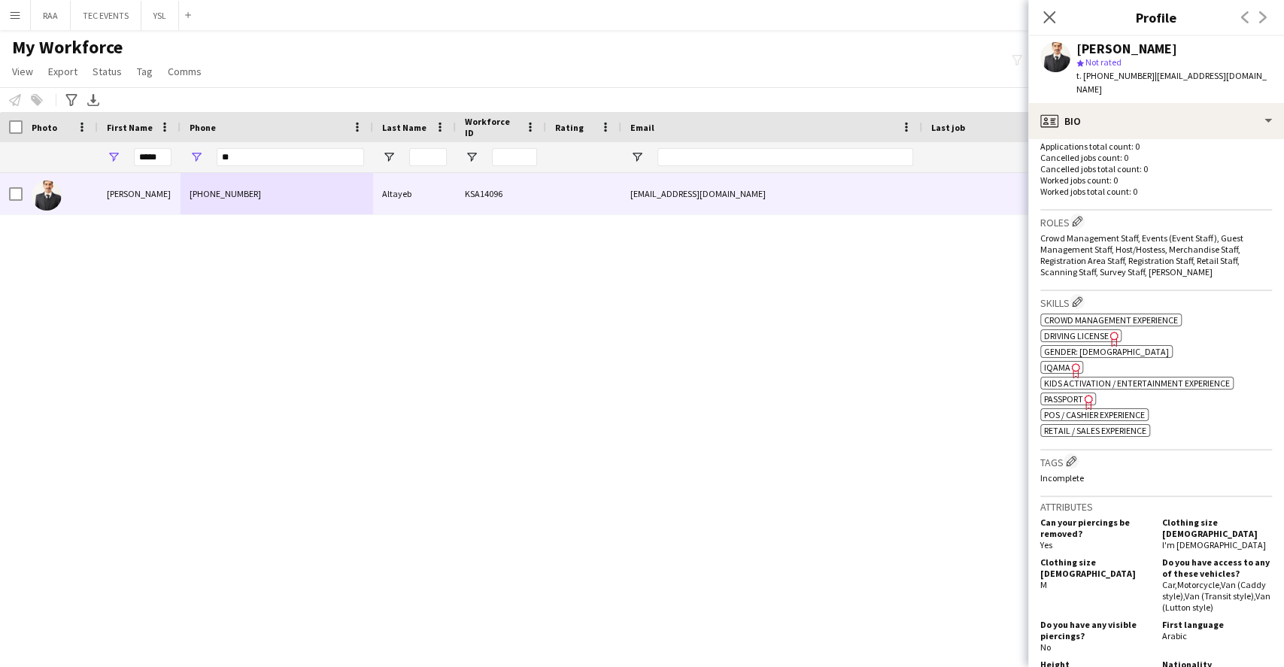
click at [1068, 362] on icon "Freelancer has uploaded a photo validation of skill. Click to see" at bounding box center [1076, 370] width 16 height 16
click at [1104, 330] on span "Driving License" at bounding box center [1076, 335] width 65 height 11
click at [1065, 393] on span "Passport" at bounding box center [1063, 398] width 39 height 11
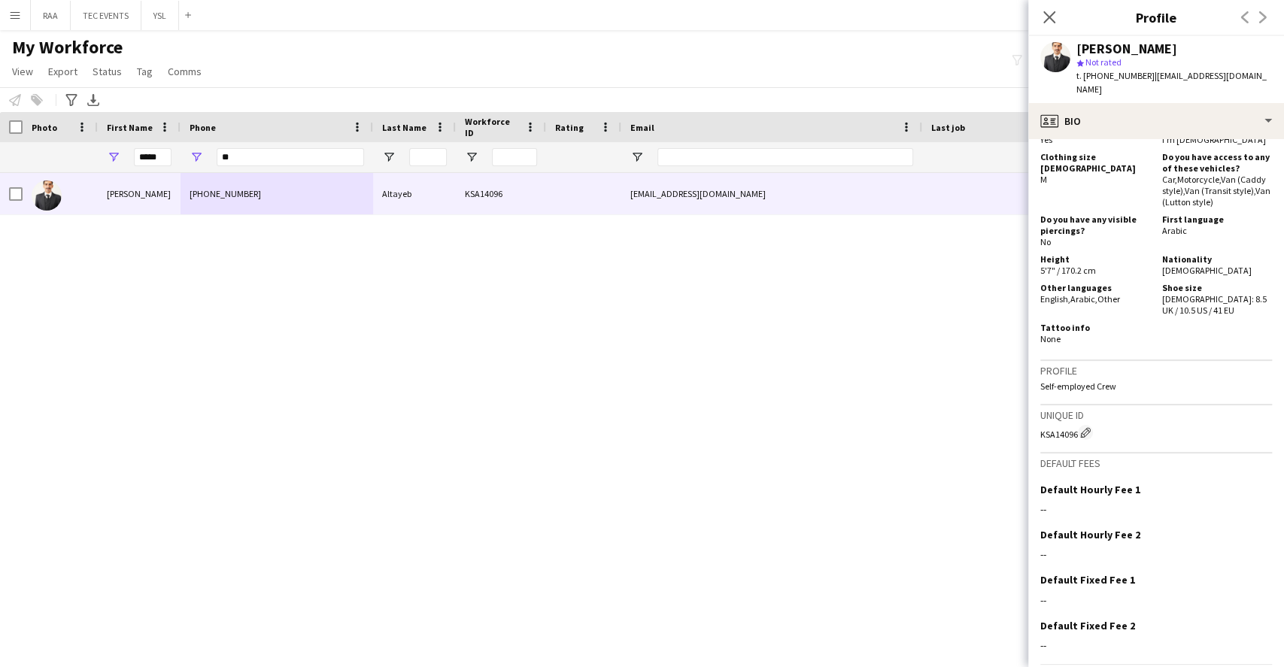
scroll to position [835, 0]
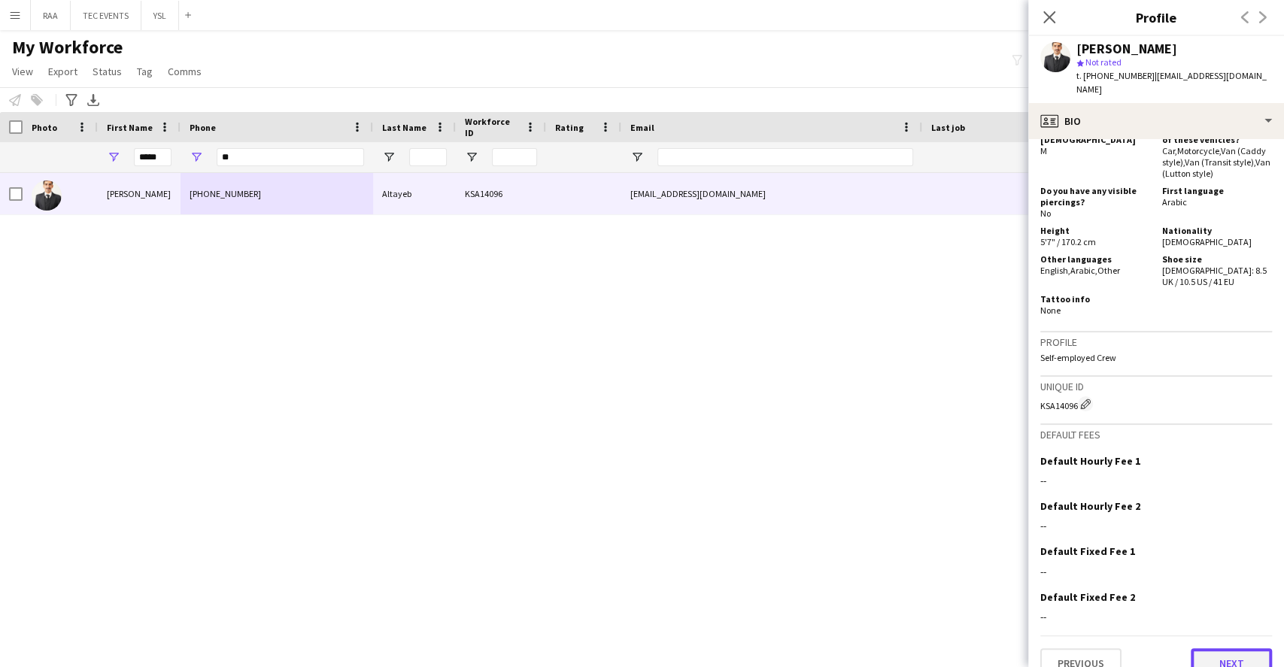
click at [1250, 648] on button "Next" at bounding box center [1231, 663] width 81 height 30
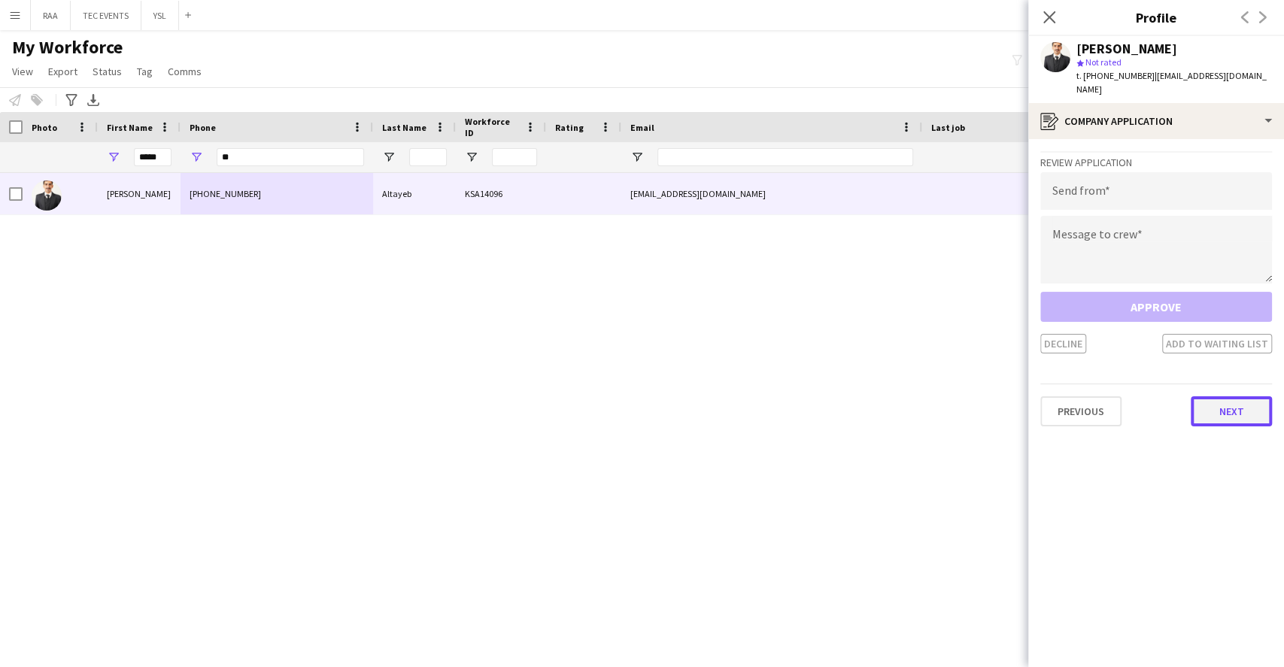
click at [1227, 396] on button "Next" at bounding box center [1231, 411] width 81 height 30
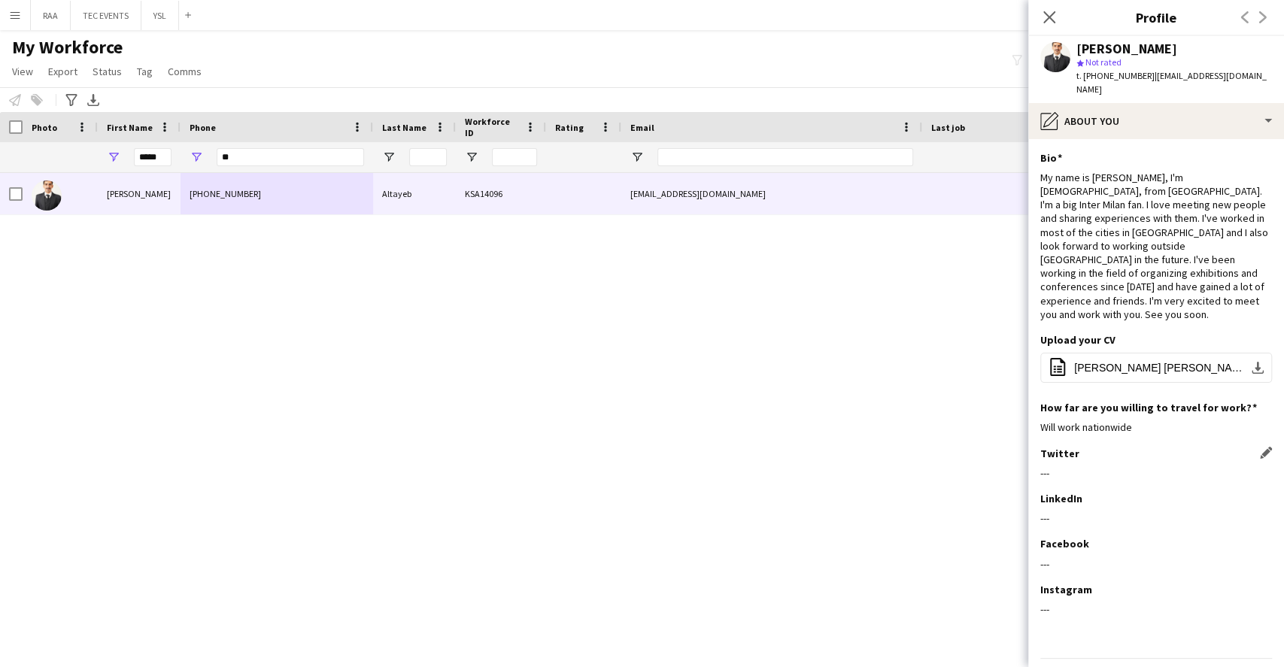
scroll to position [18, 0]
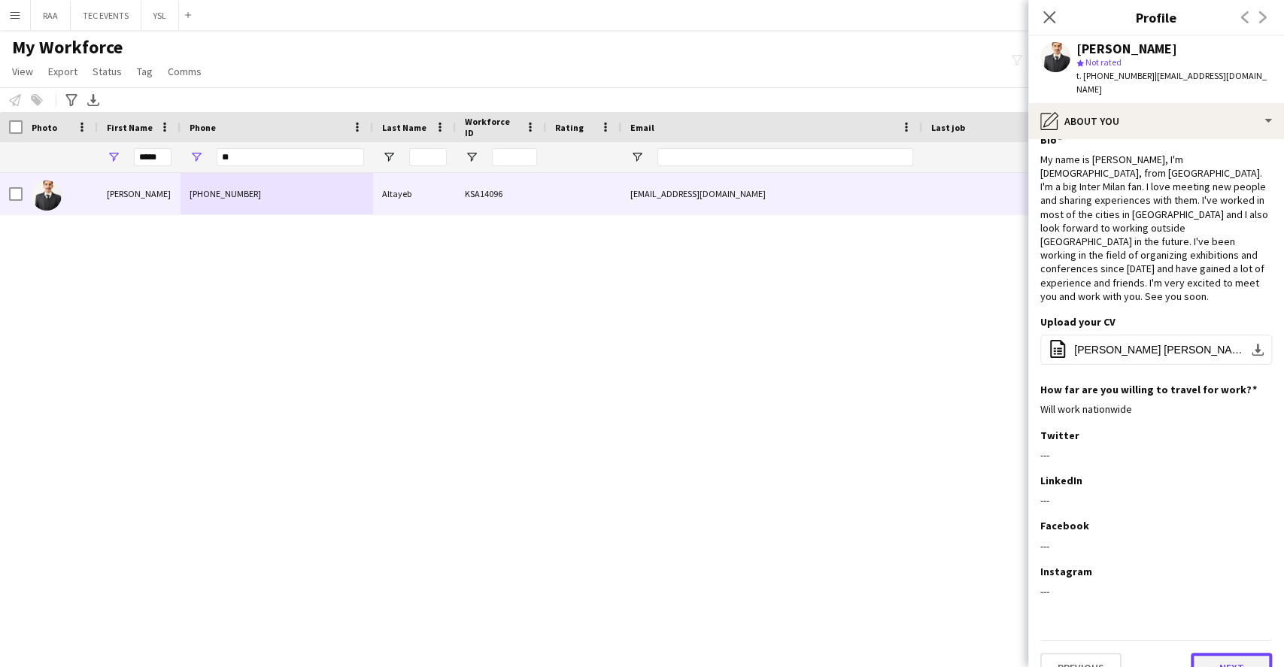
click at [1227, 653] on button "Next" at bounding box center [1231, 668] width 81 height 30
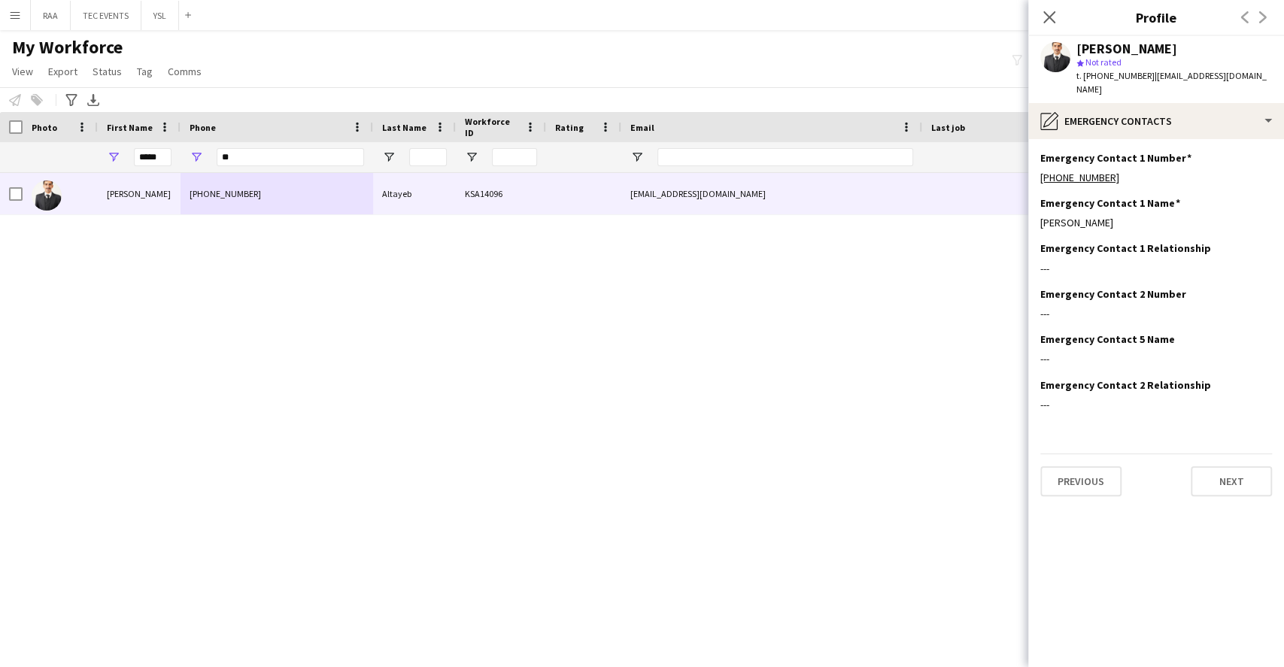
scroll to position [0, 0]
click at [1225, 453] on div "Previous Next" at bounding box center [1156, 474] width 232 height 43
click at [1227, 466] on button "Next" at bounding box center [1231, 481] width 81 height 30
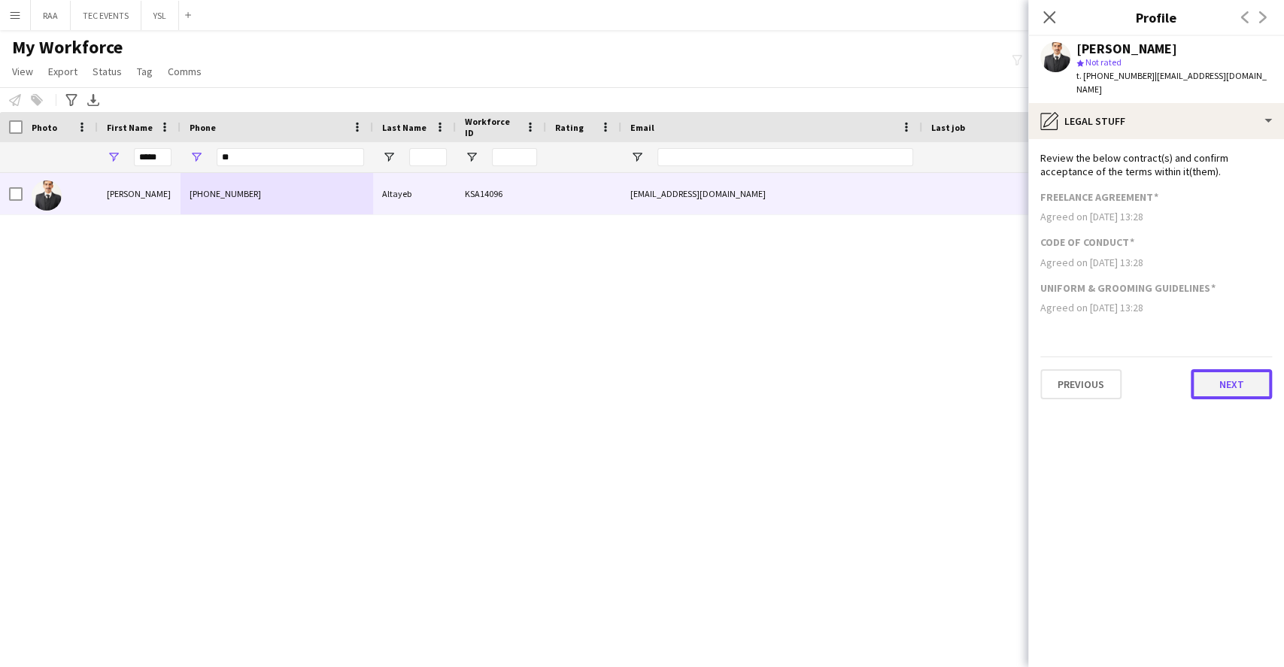
click at [1239, 384] on button "Next" at bounding box center [1231, 384] width 81 height 30
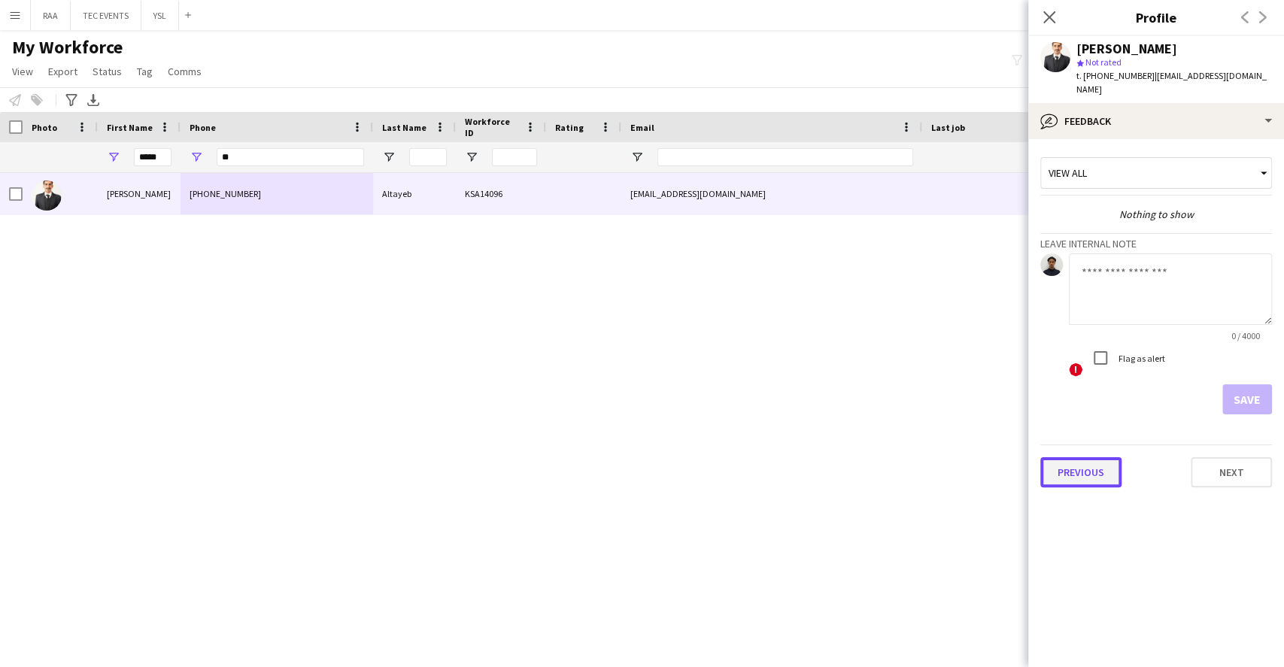
click at [1103, 461] on button "Previous" at bounding box center [1080, 472] width 81 height 30
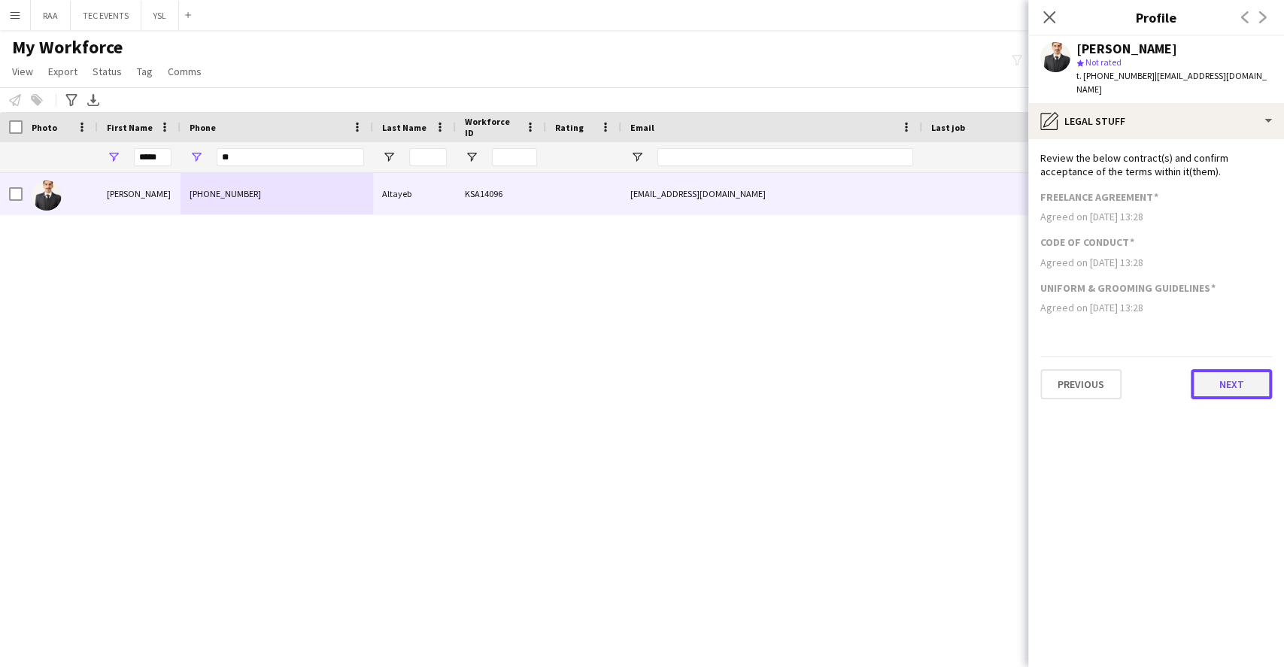
click at [1243, 369] on button "Next" at bounding box center [1231, 384] width 81 height 30
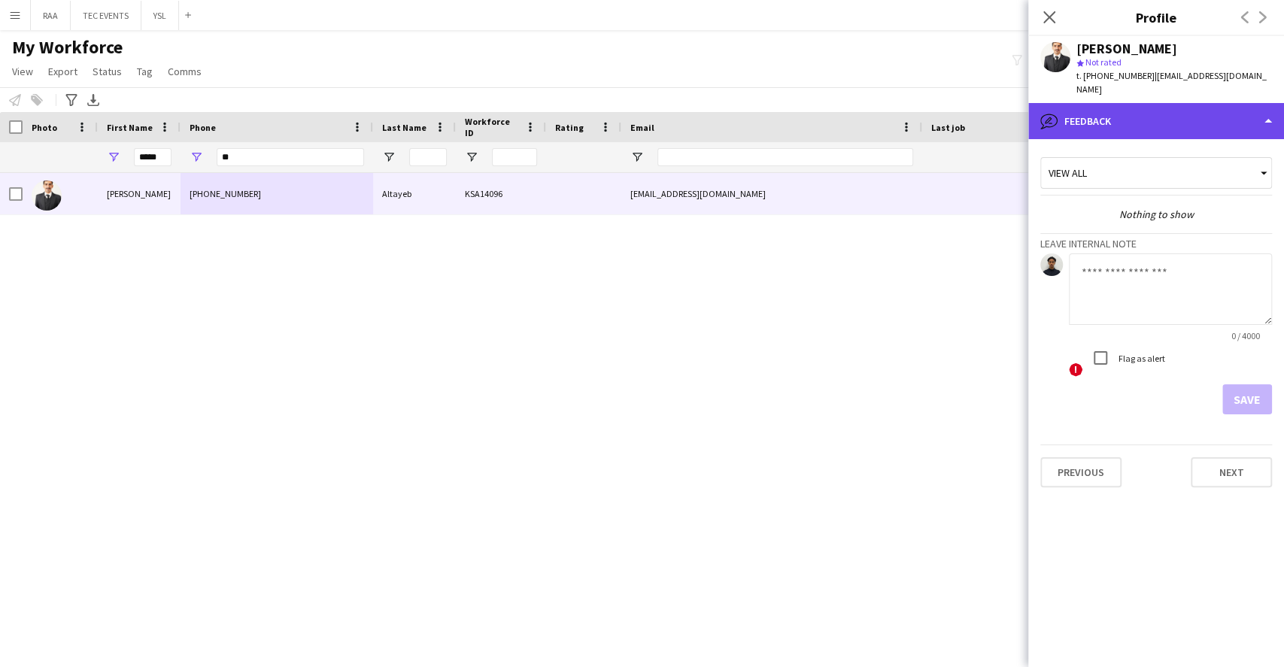
click at [1163, 123] on div "bubble-pencil Feedback" at bounding box center [1156, 121] width 256 height 36
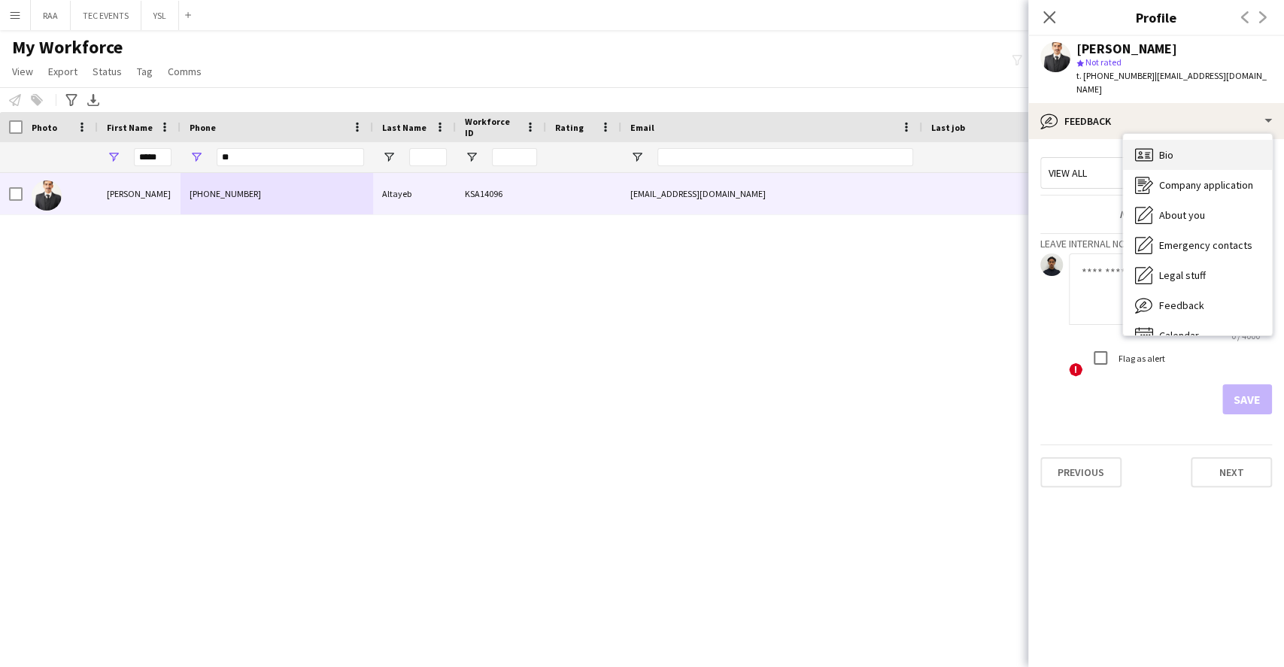
click at [1177, 140] on div "Bio Bio" at bounding box center [1197, 155] width 149 height 30
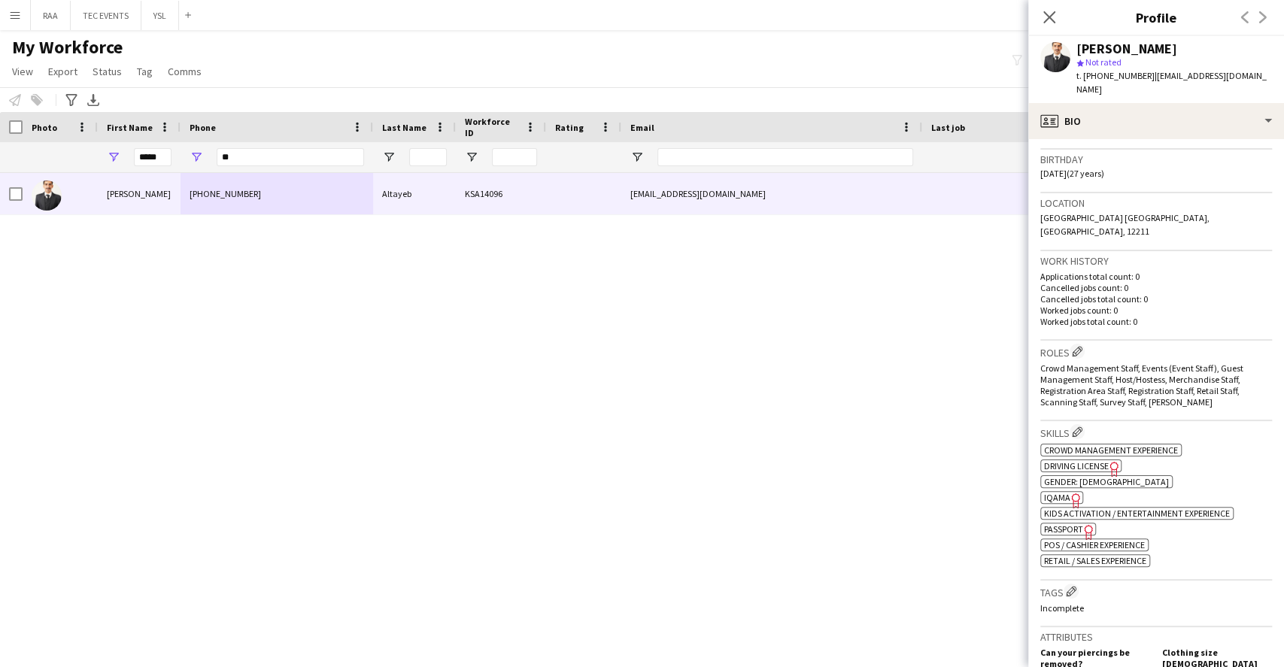
scroll to position [301, 0]
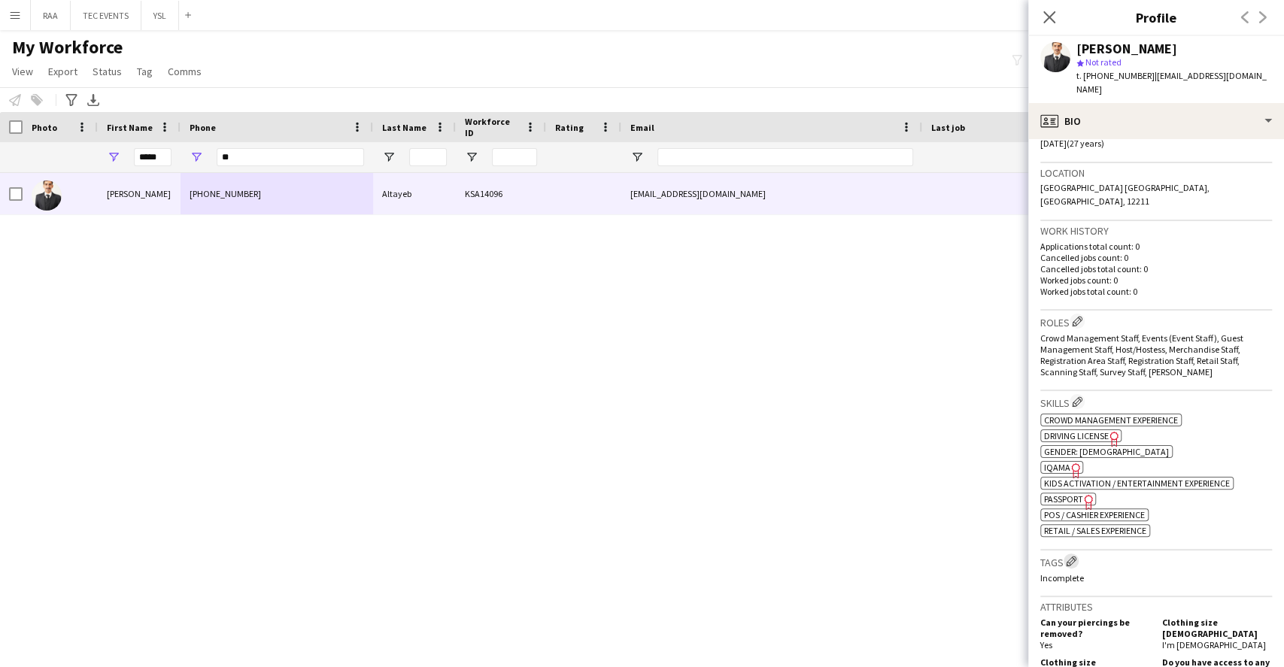
click at [1071, 556] on app-icon "Edit crew company tags" at bounding box center [1071, 561] width 11 height 11
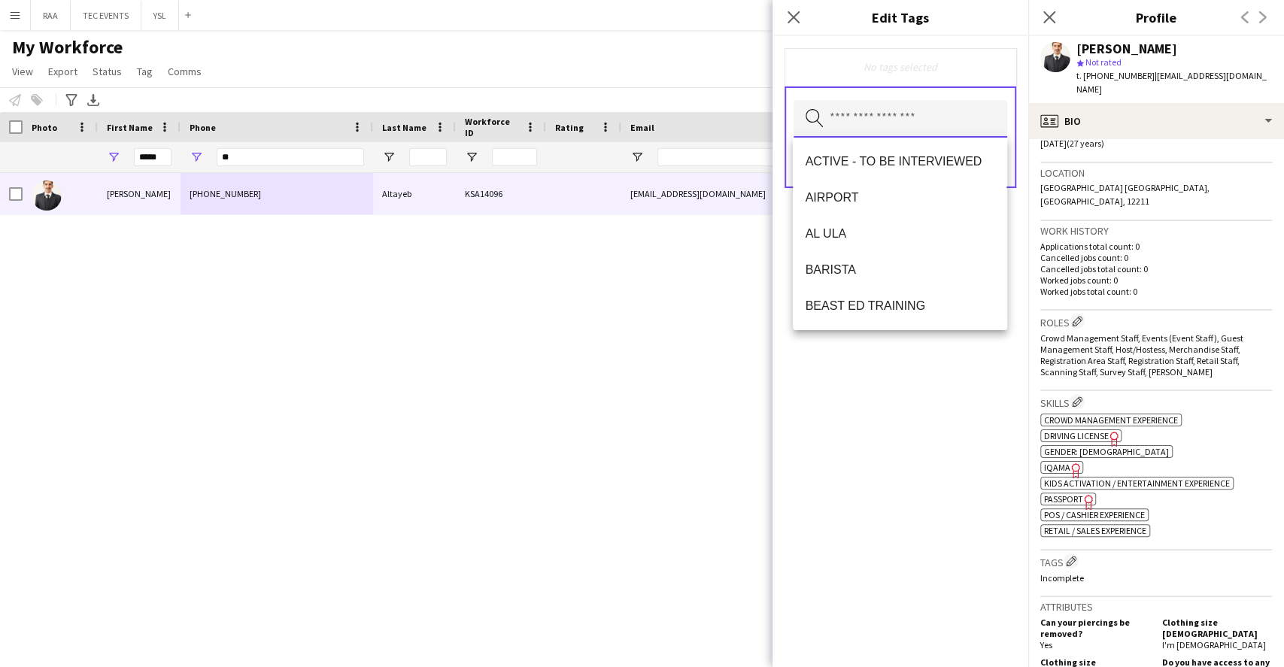
click at [917, 122] on input "text" at bounding box center [900, 119] width 214 height 38
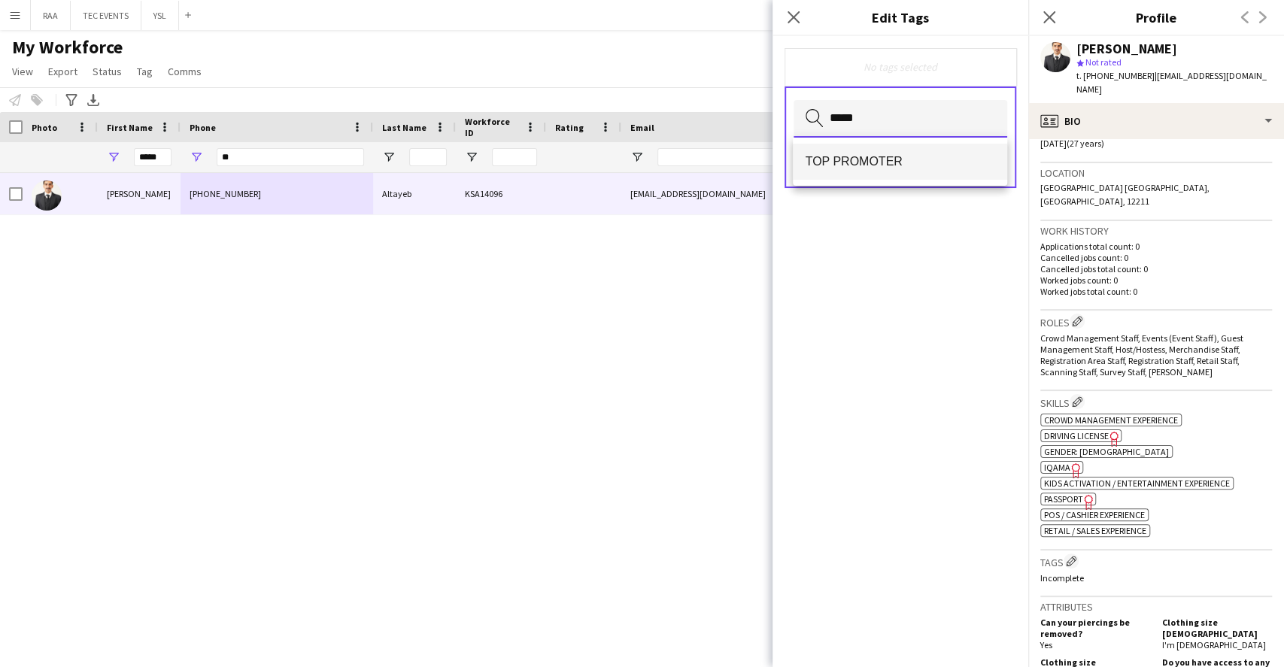
type input "*****"
click at [912, 158] on span "TOP PROMOTER" at bounding box center [900, 161] width 190 height 14
type input "********"
click at [878, 175] on mat-option "TOP HOST/HOSTESS" at bounding box center [900, 162] width 214 height 36
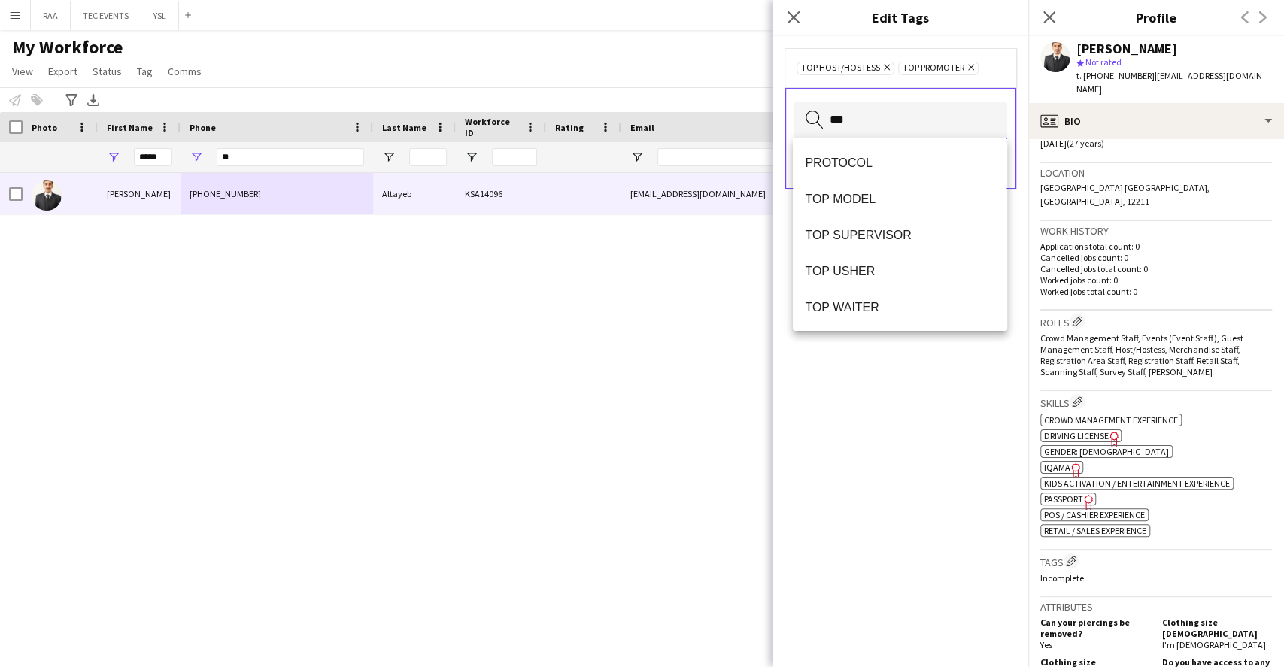
scroll to position [0, 0]
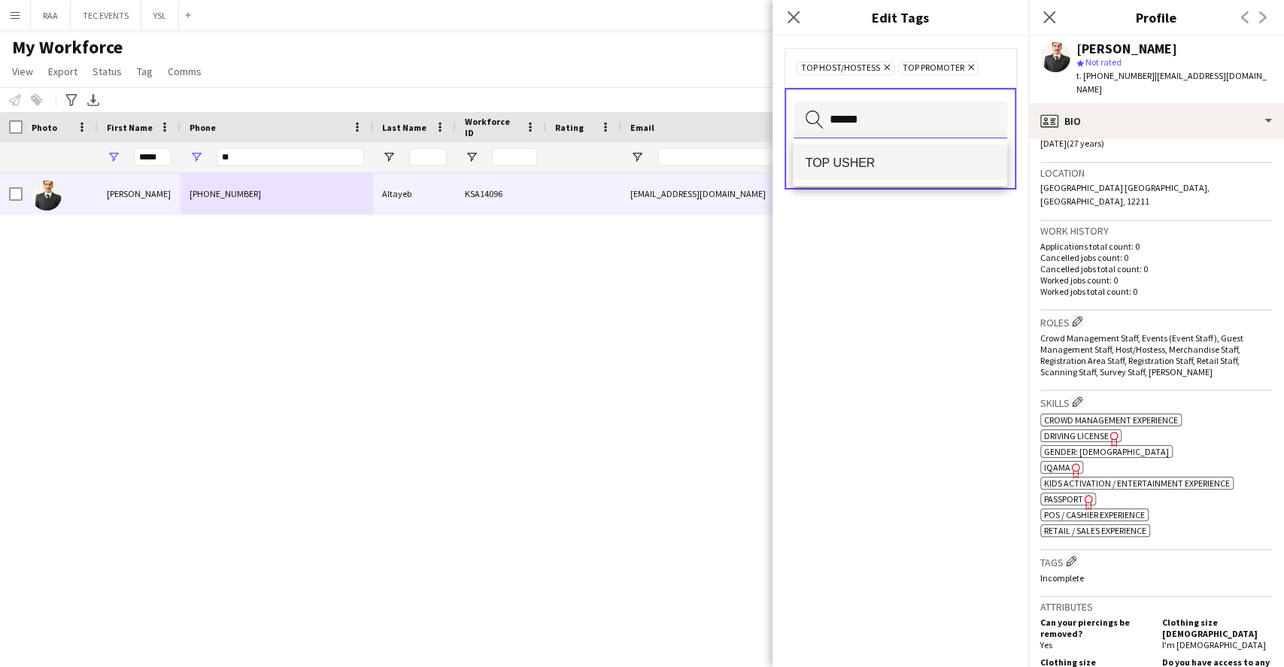
type input "******"
click at [957, 164] on span "TOP USHER" at bounding box center [900, 163] width 190 height 14
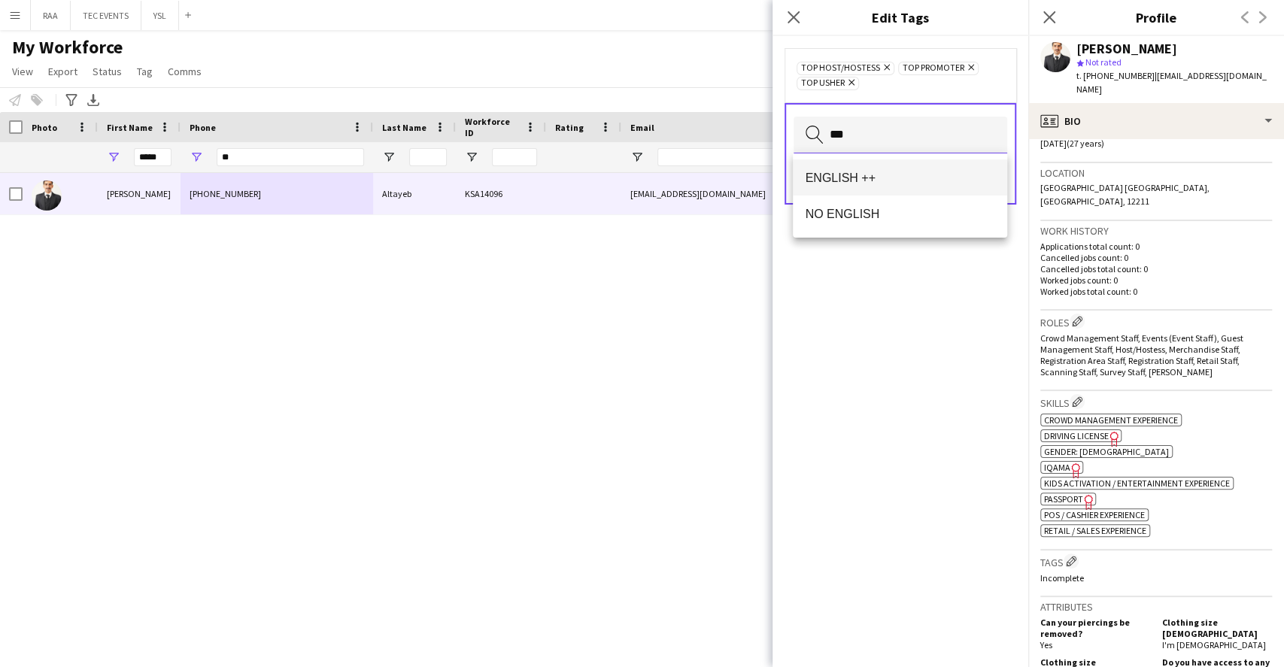
type input "***"
click at [902, 169] on mat-option "ENGLISH ++" at bounding box center [900, 177] width 214 height 36
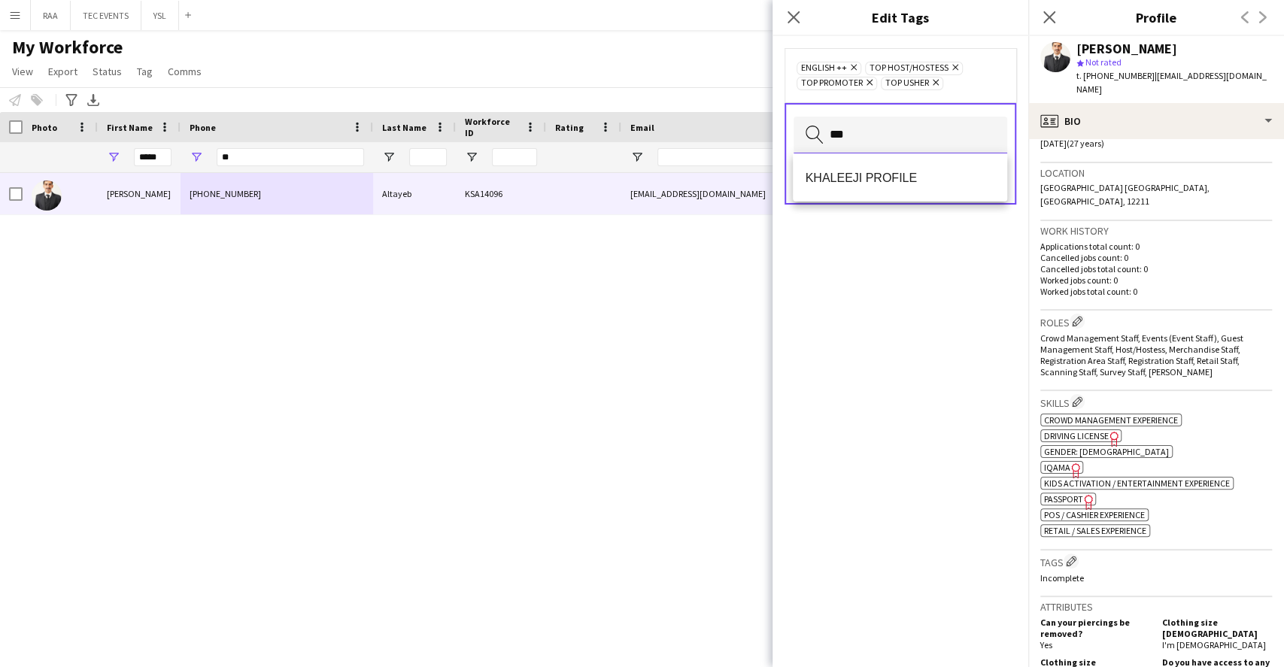
click at [924, 151] on input "***" at bounding box center [900, 136] width 214 height 38
type input "***"
click at [918, 192] on mat-option "KHALEEJI PROFILE" at bounding box center [900, 177] width 214 height 36
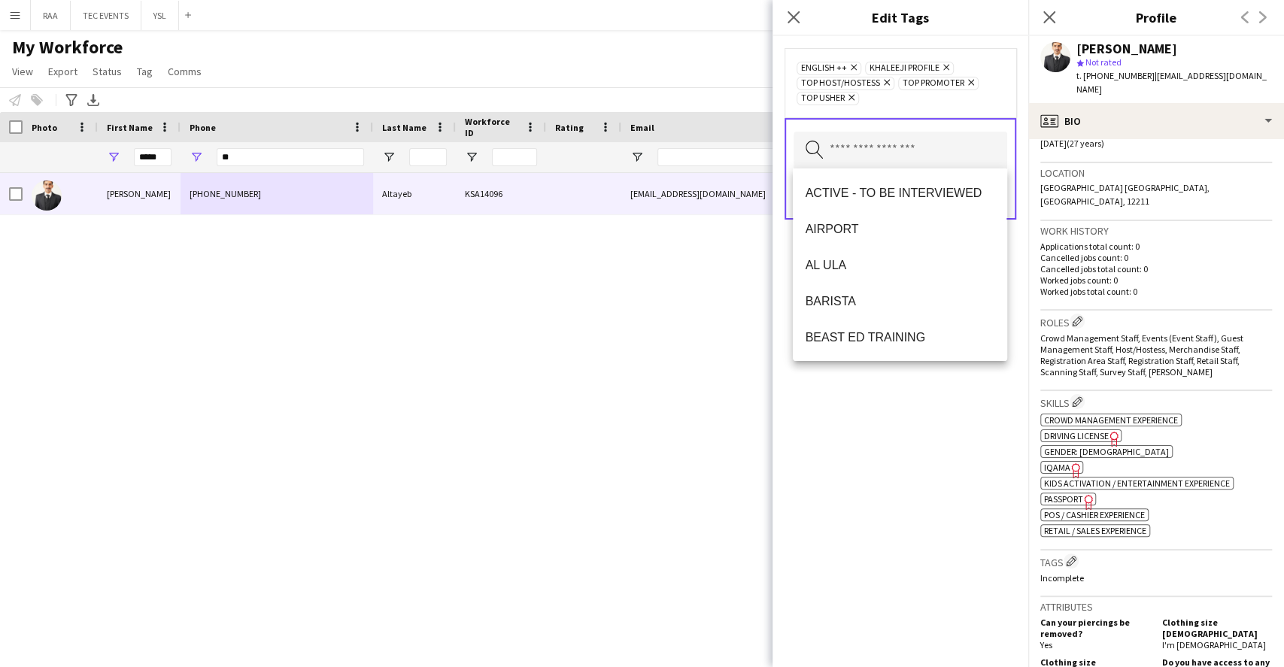
click at [873, 402] on div "ENGLISH ++ Remove KHALEEJI PROFILE Remove TOP HOST/HOSTESS Remove TOP PROMOTER …" at bounding box center [900, 351] width 256 height 631
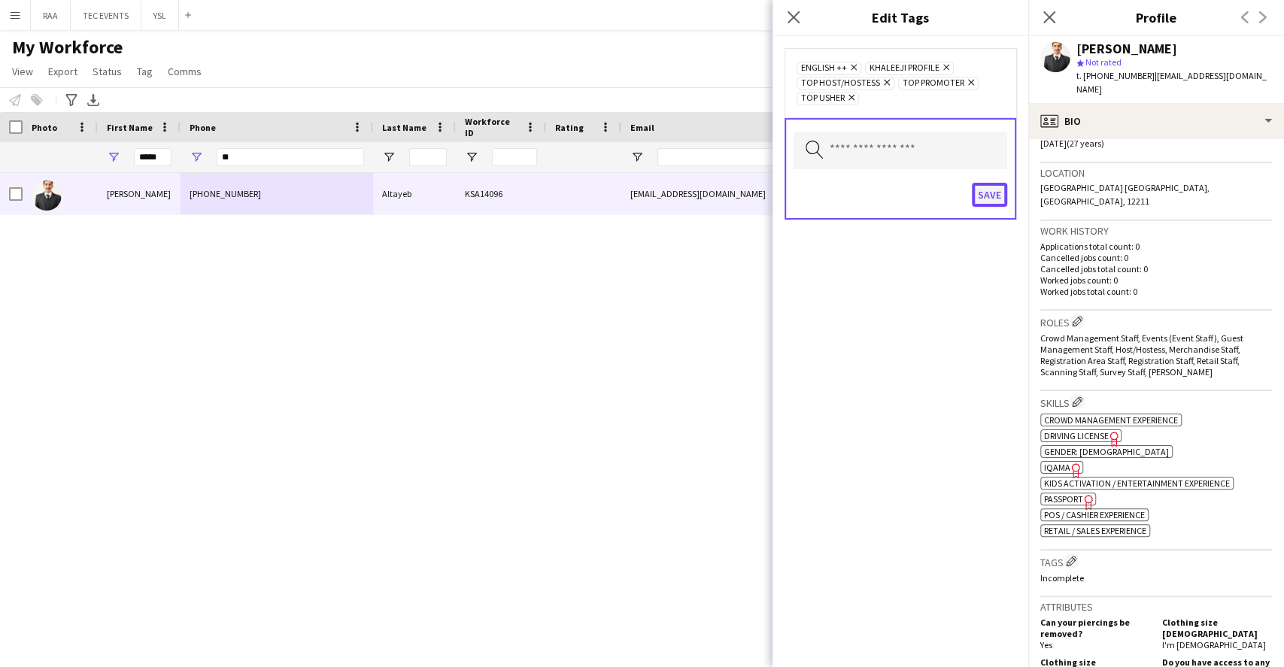
click at [1001, 195] on button "Save" at bounding box center [989, 195] width 35 height 24
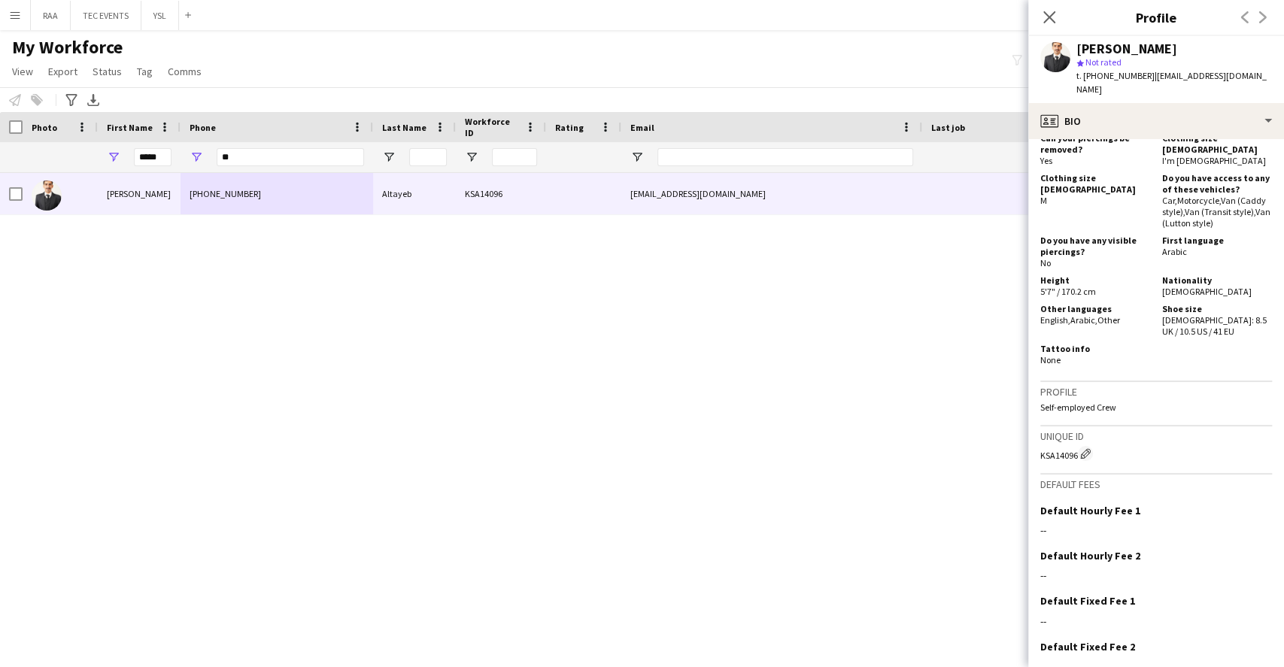
scroll to position [894, 0]
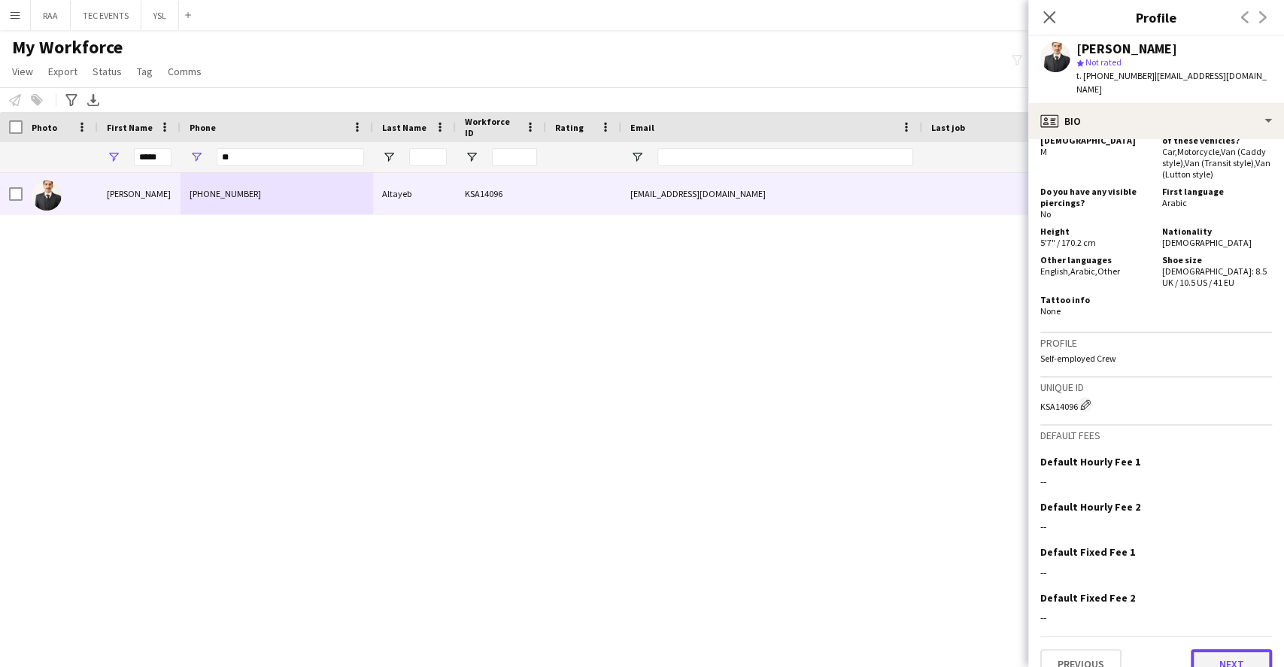
click at [1224, 649] on button "Next" at bounding box center [1231, 664] width 81 height 30
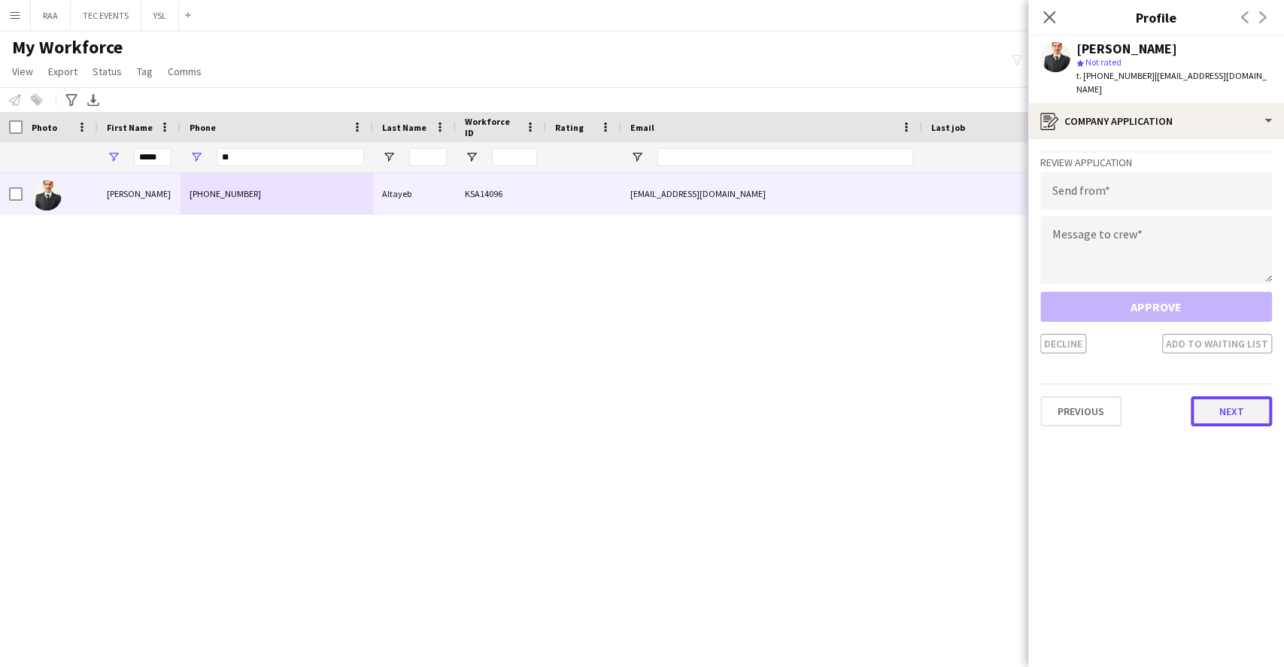
click at [1227, 396] on button "Next" at bounding box center [1231, 411] width 81 height 30
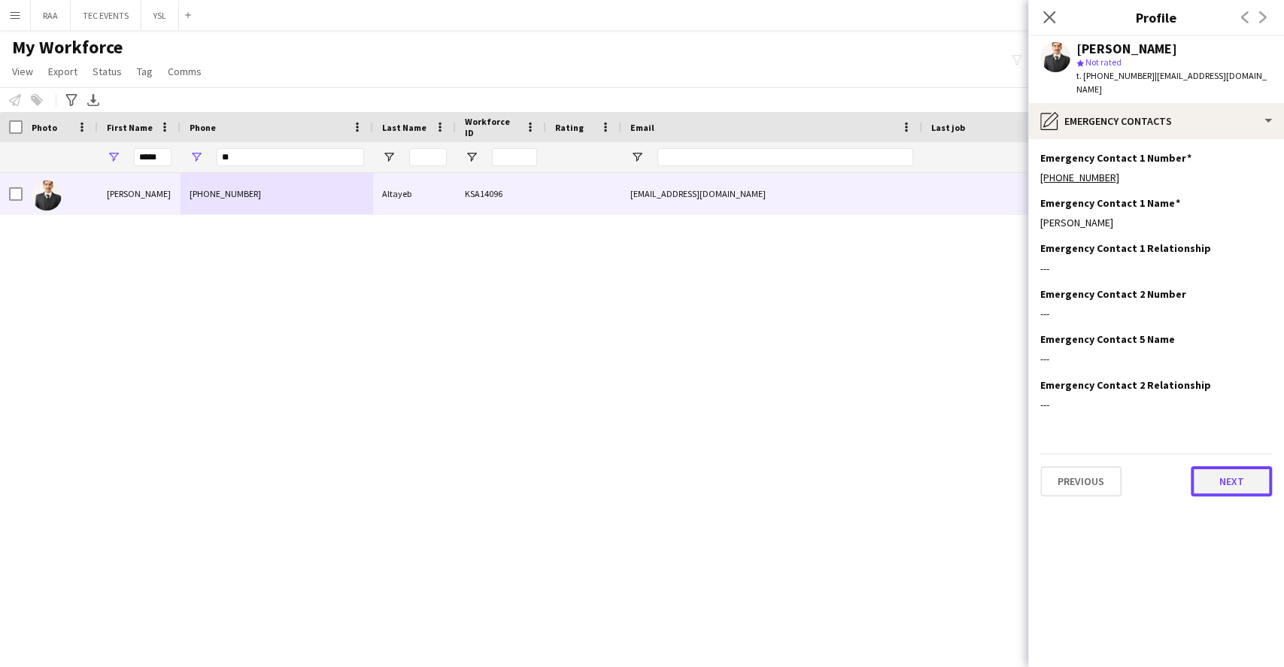
click at [1224, 469] on button "Next" at bounding box center [1231, 481] width 81 height 30
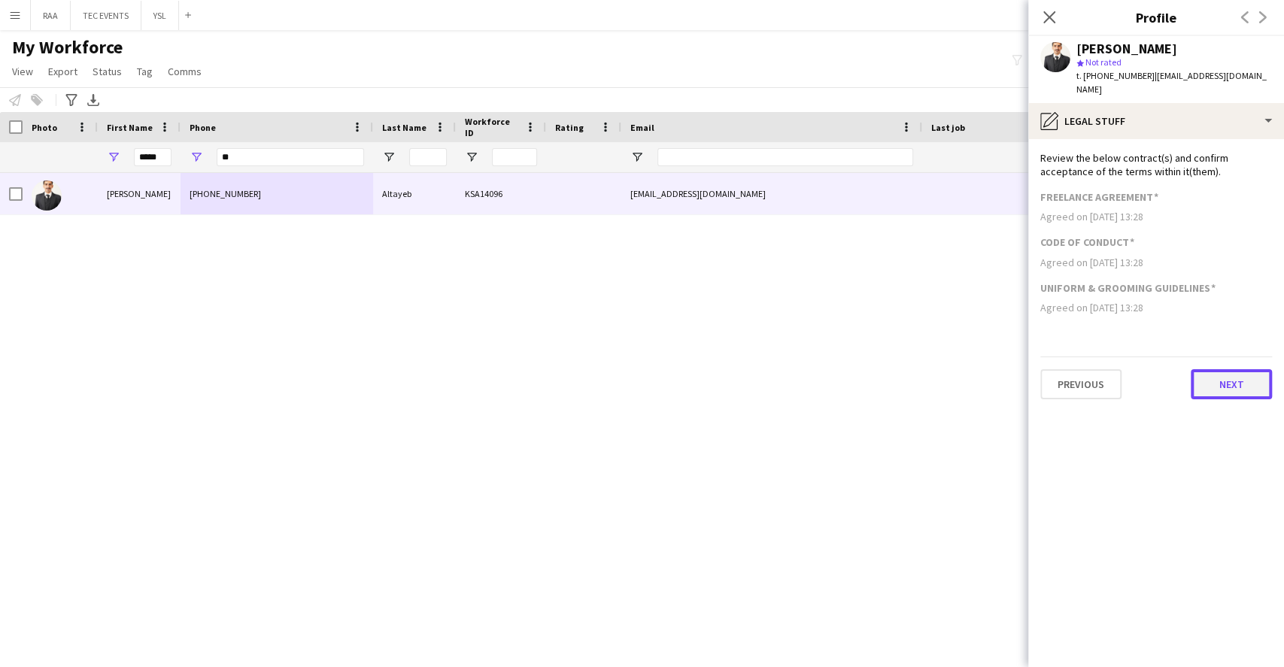
click at [1242, 381] on button "Next" at bounding box center [1231, 384] width 81 height 30
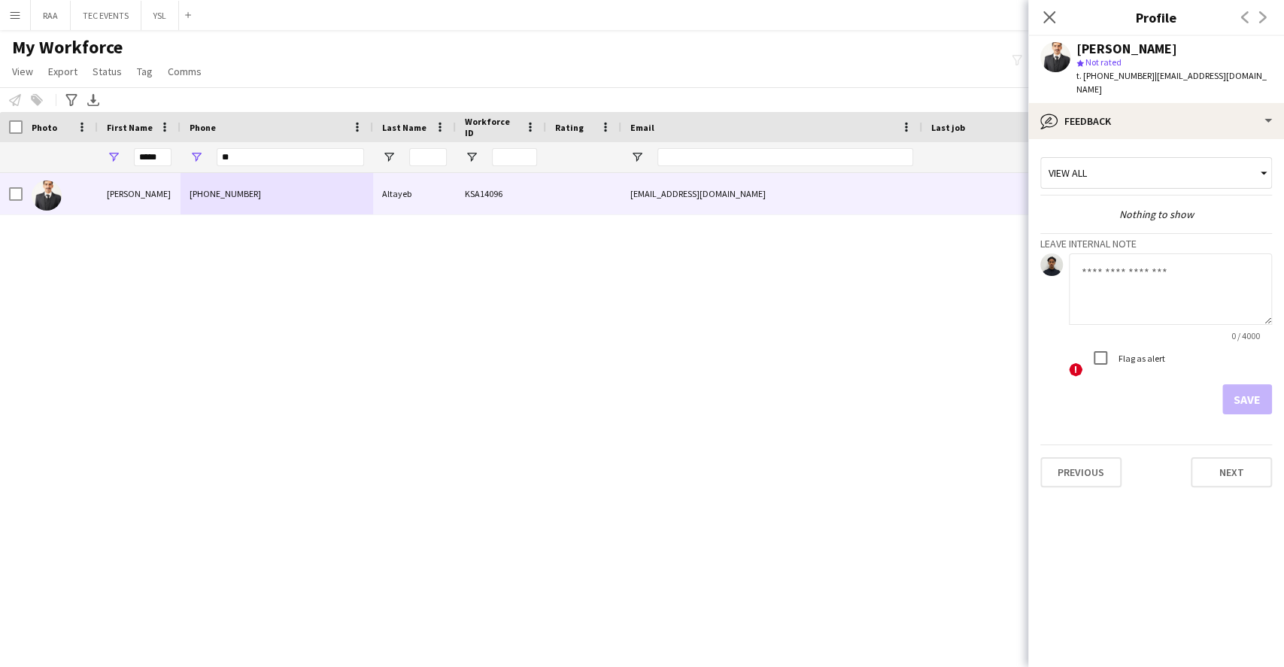
click at [1172, 315] on app-form-group "0 / 4000" at bounding box center [1170, 297] width 203 height 88
click at [1145, 292] on textarea at bounding box center [1170, 288] width 203 height 71
click at [1176, 273] on textarea at bounding box center [1170, 288] width 203 height 71
paste textarea "**********"
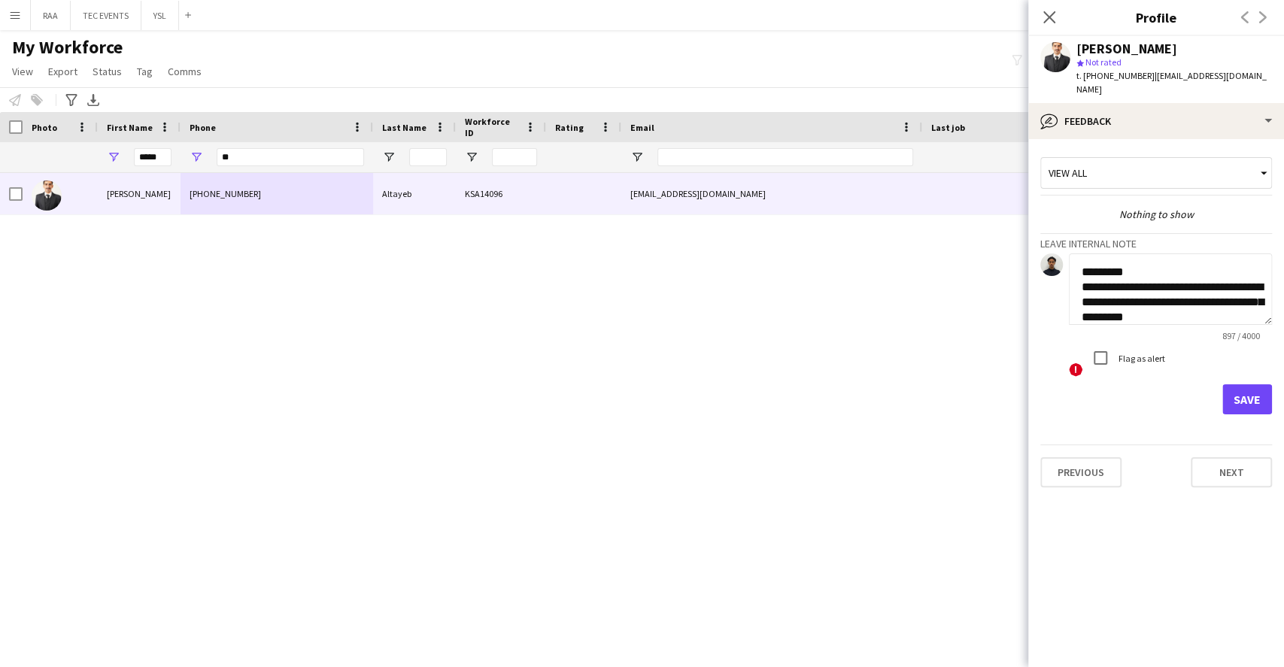
scroll to position [587, 0]
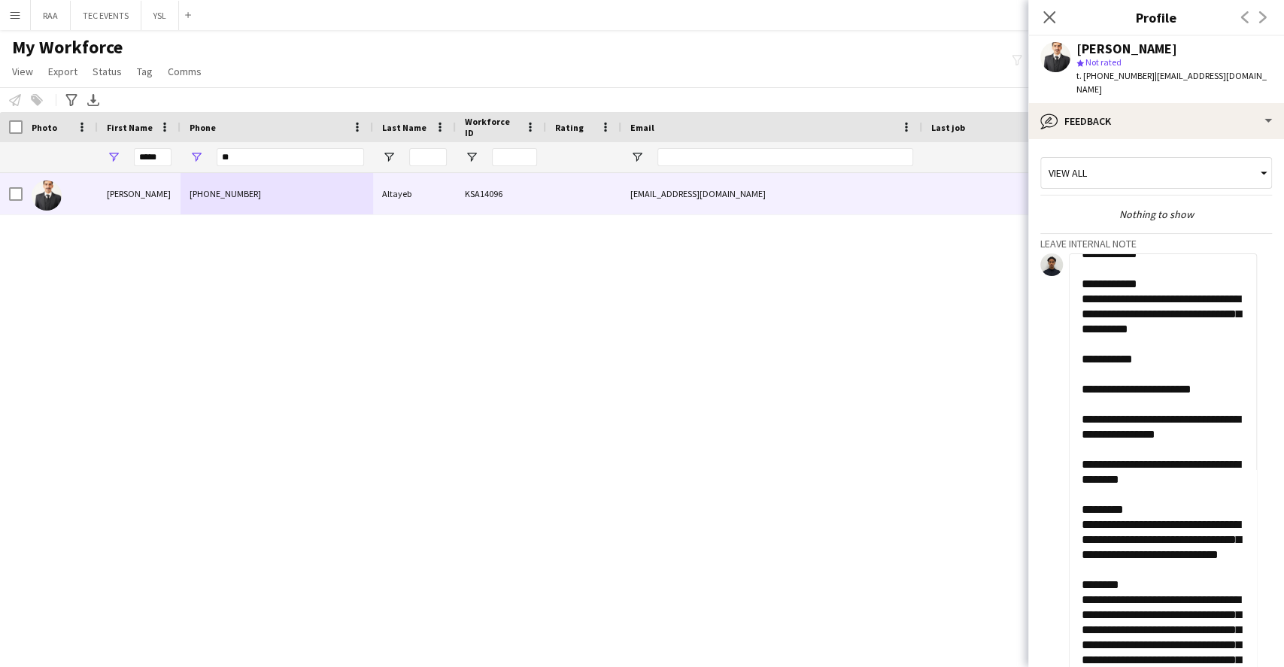
drag, startPoint x: 1267, startPoint y: 306, endPoint x: 1229, endPoint y: 699, distance: 394.4
click at [1229, 666] on html "Menu Boards Boards Boards All jobs Status Workforce Workforce My Workforce Recr…" at bounding box center [642, 333] width 1284 height 667
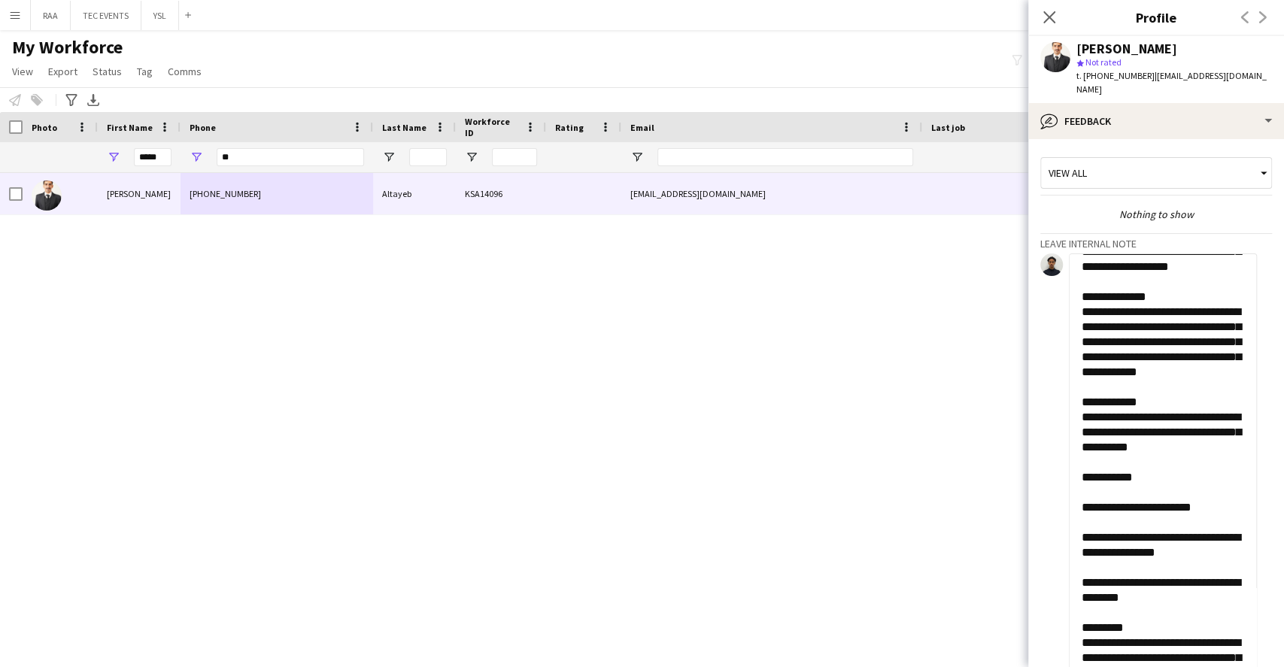
scroll to position [0, 0]
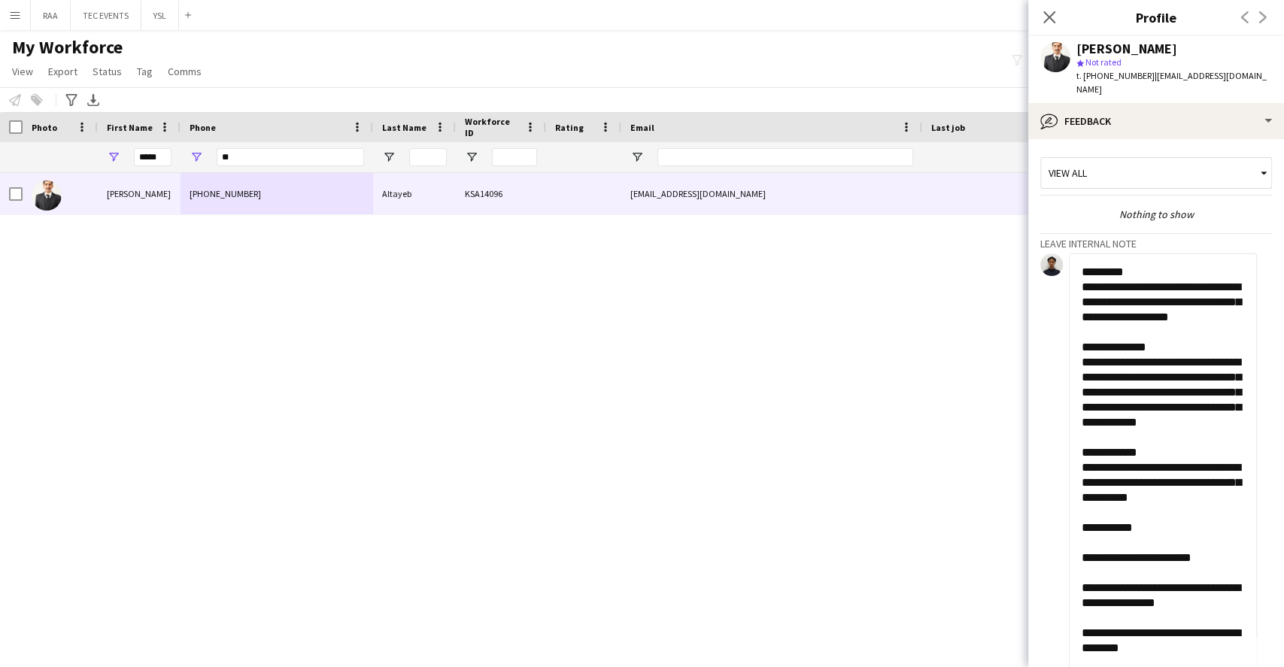
click at [1221, 358] on textarea "**********" at bounding box center [1163, 485] width 188 height 464
click at [1103, 374] on textarea "**********" at bounding box center [1163, 485] width 188 height 464
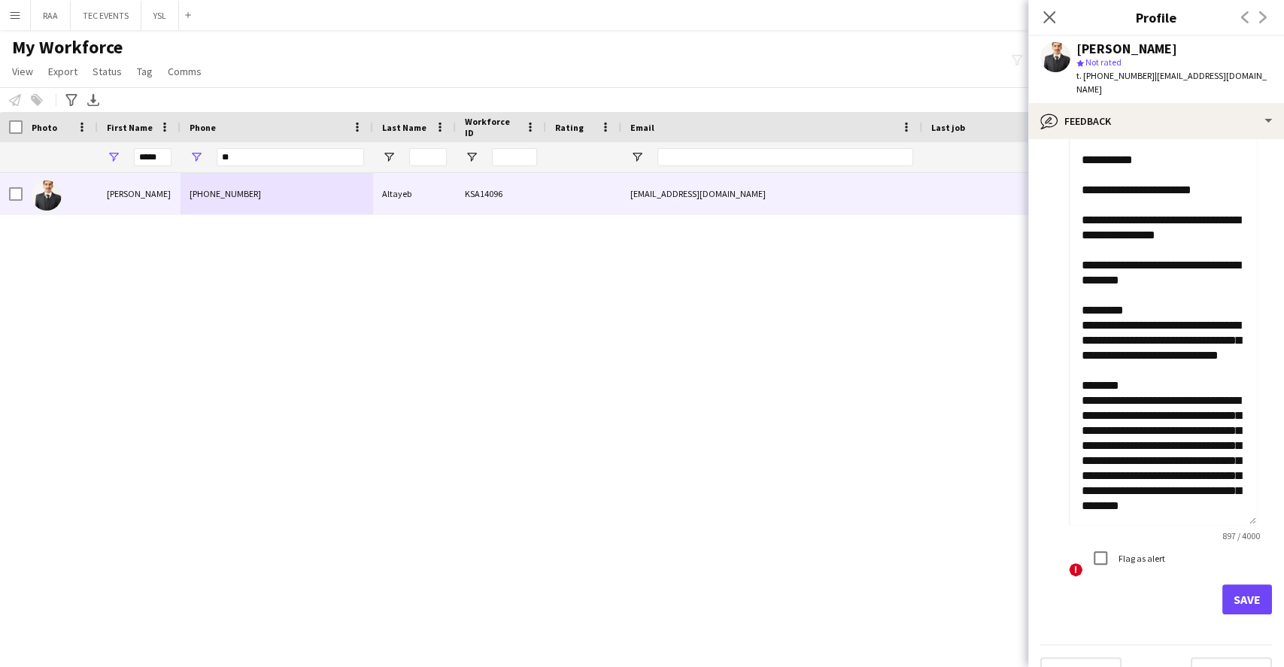
scroll to position [211, 0]
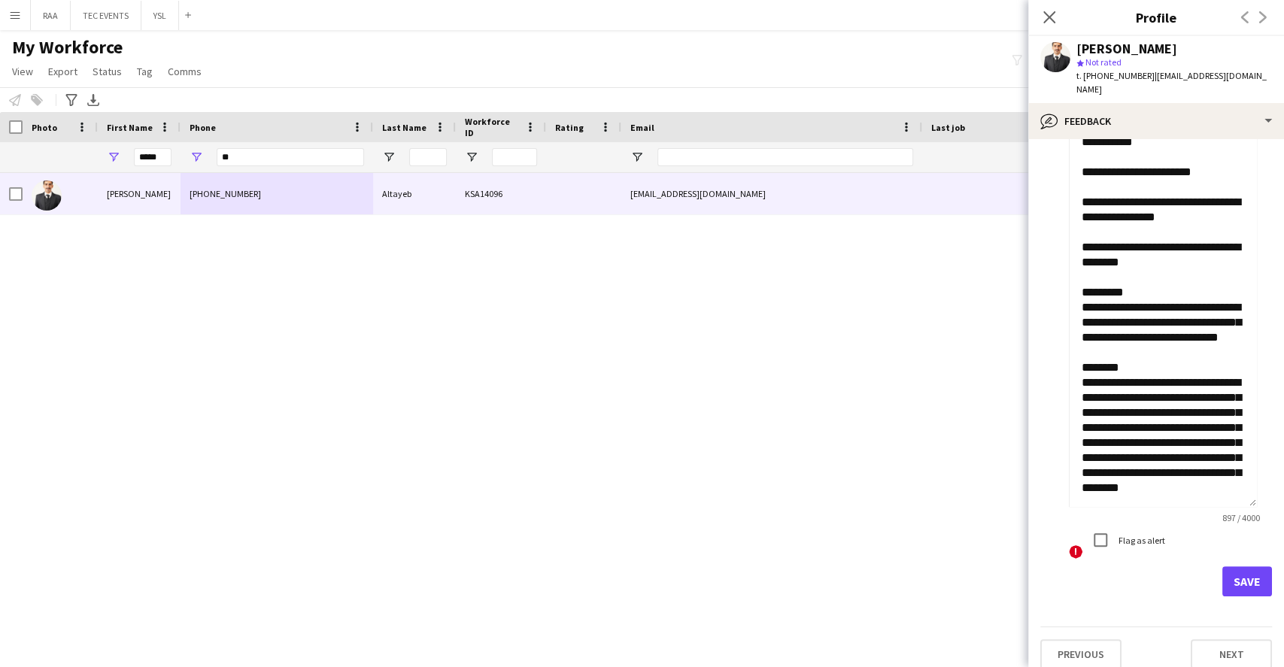
paste textarea "*******"
type textarea "**********"
click at [1226, 566] on button "Save" at bounding box center [1247, 581] width 50 height 30
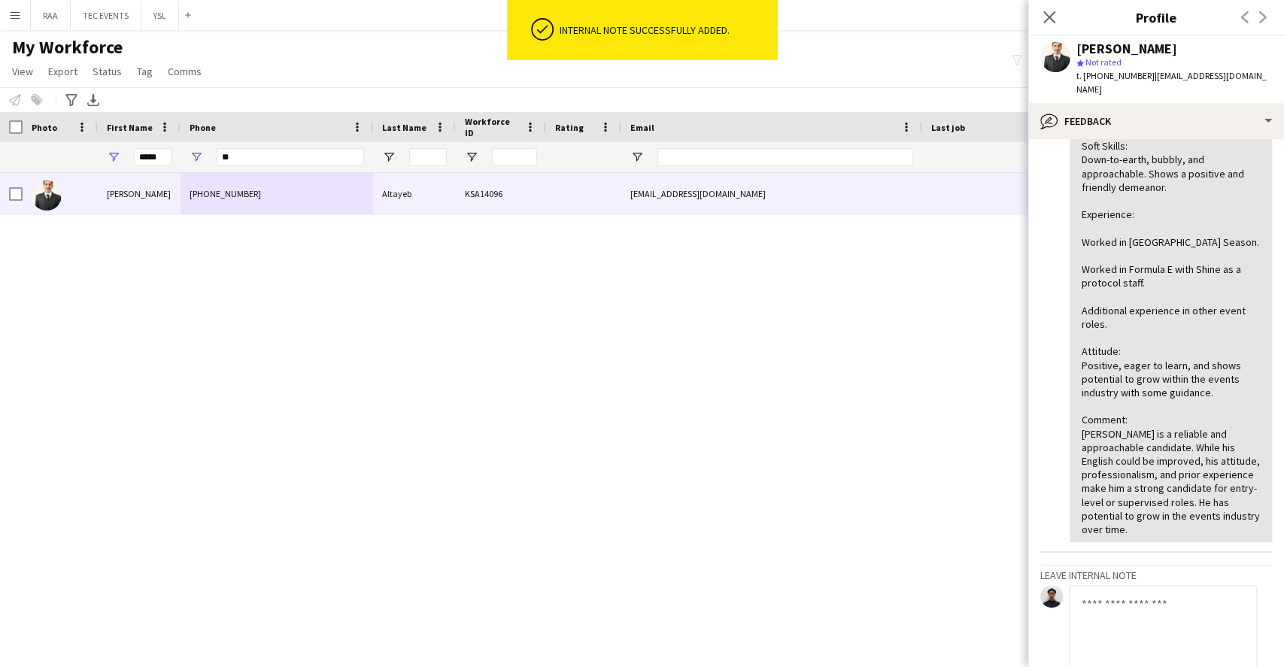
scroll to position [836, 0]
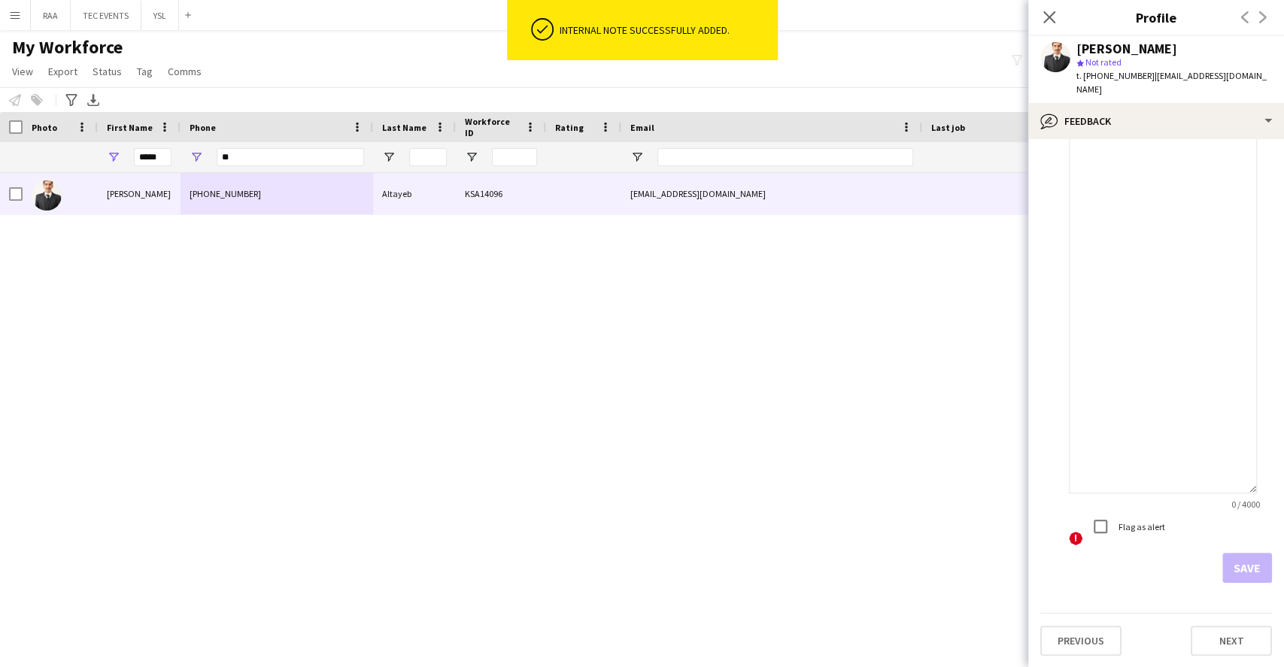
click at [1170, 124] on textarea at bounding box center [1163, 261] width 188 height 464
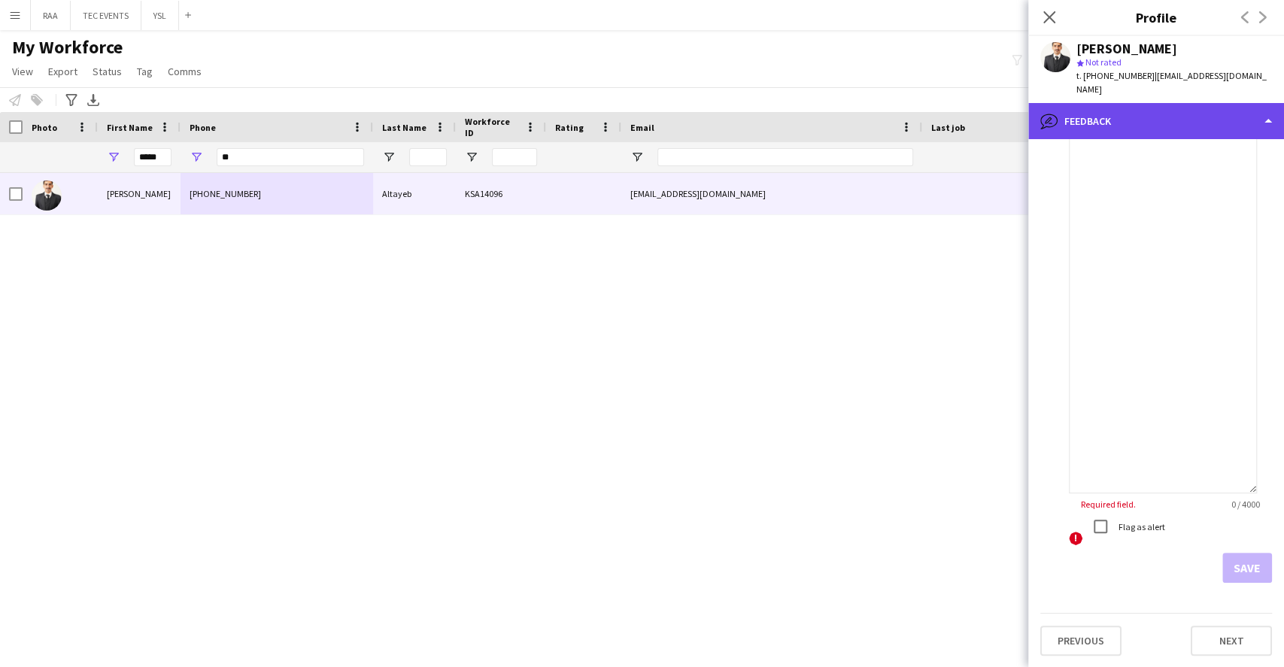
click at [1169, 115] on div "bubble-pencil Feedback" at bounding box center [1156, 121] width 256 height 36
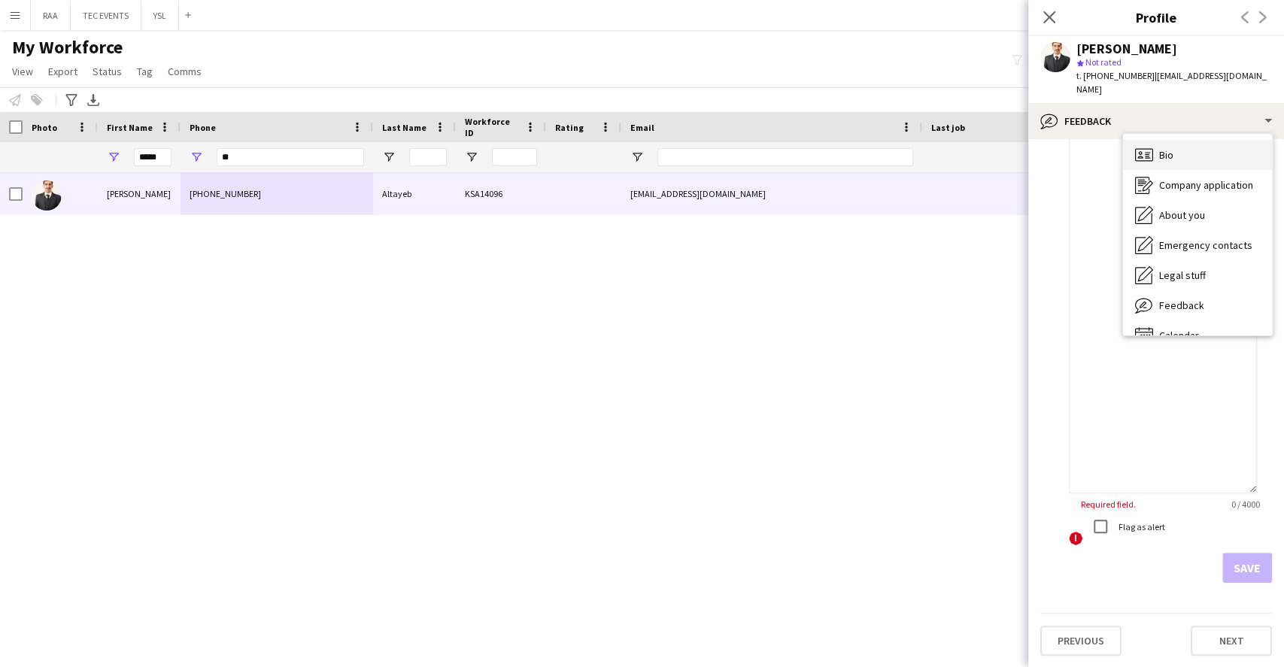
click at [1188, 141] on div "Bio Bio" at bounding box center [1197, 155] width 149 height 30
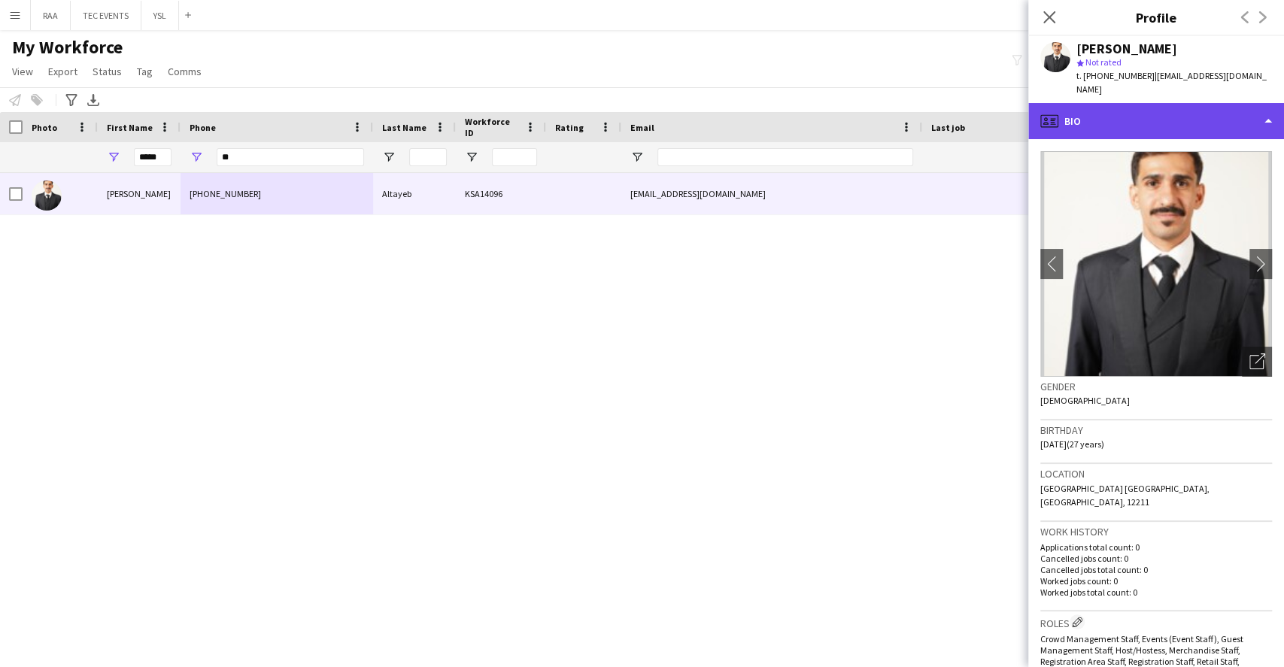
click at [1191, 106] on div "profile Bio" at bounding box center [1156, 121] width 256 height 36
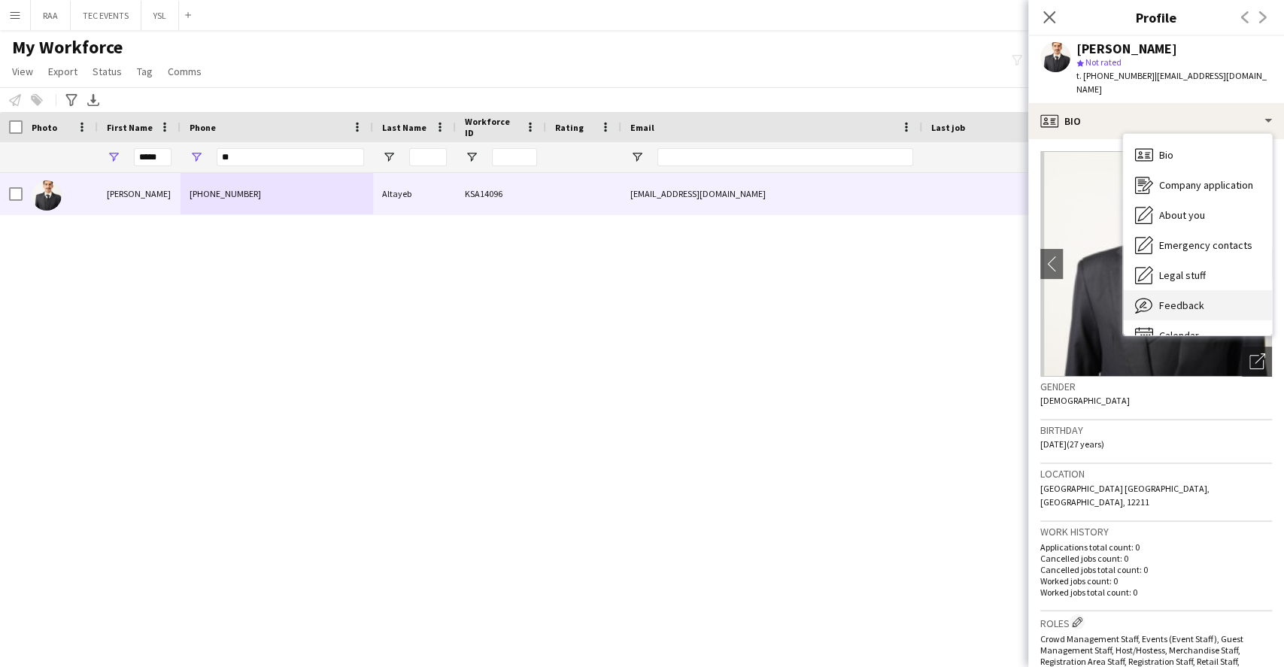
click at [1195, 299] on span "Feedback" at bounding box center [1181, 306] width 45 height 14
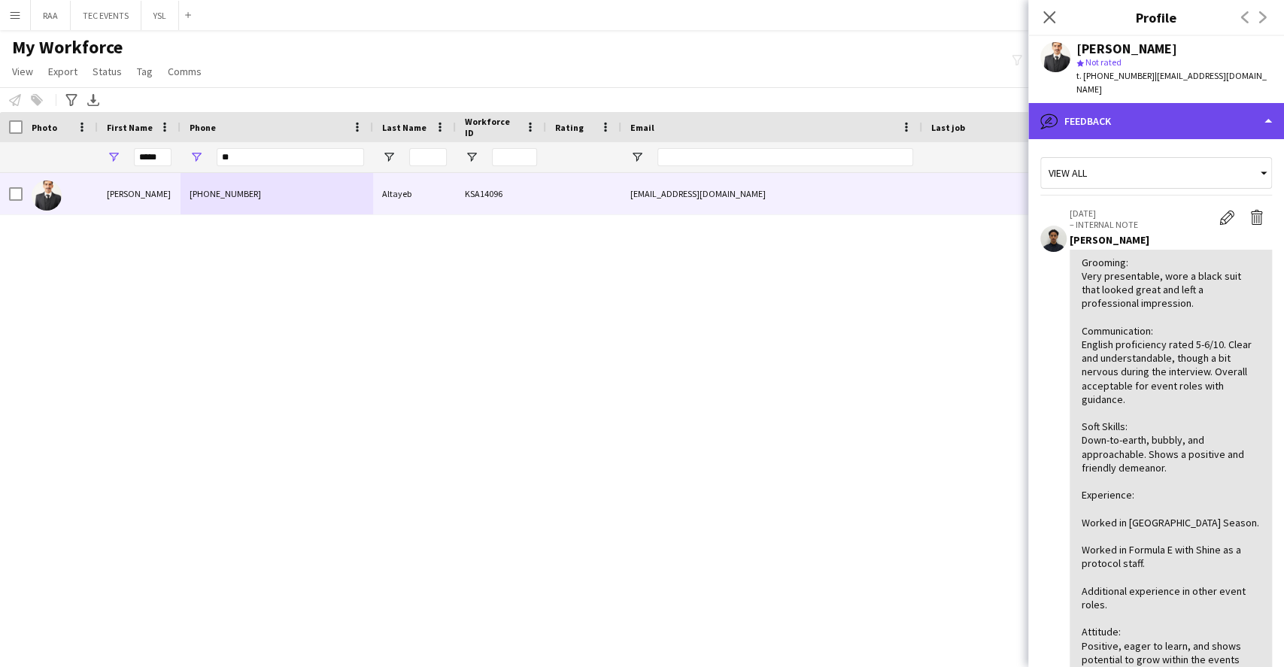
click at [1169, 109] on div "bubble-pencil Feedback" at bounding box center [1156, 121] width 256 height 36
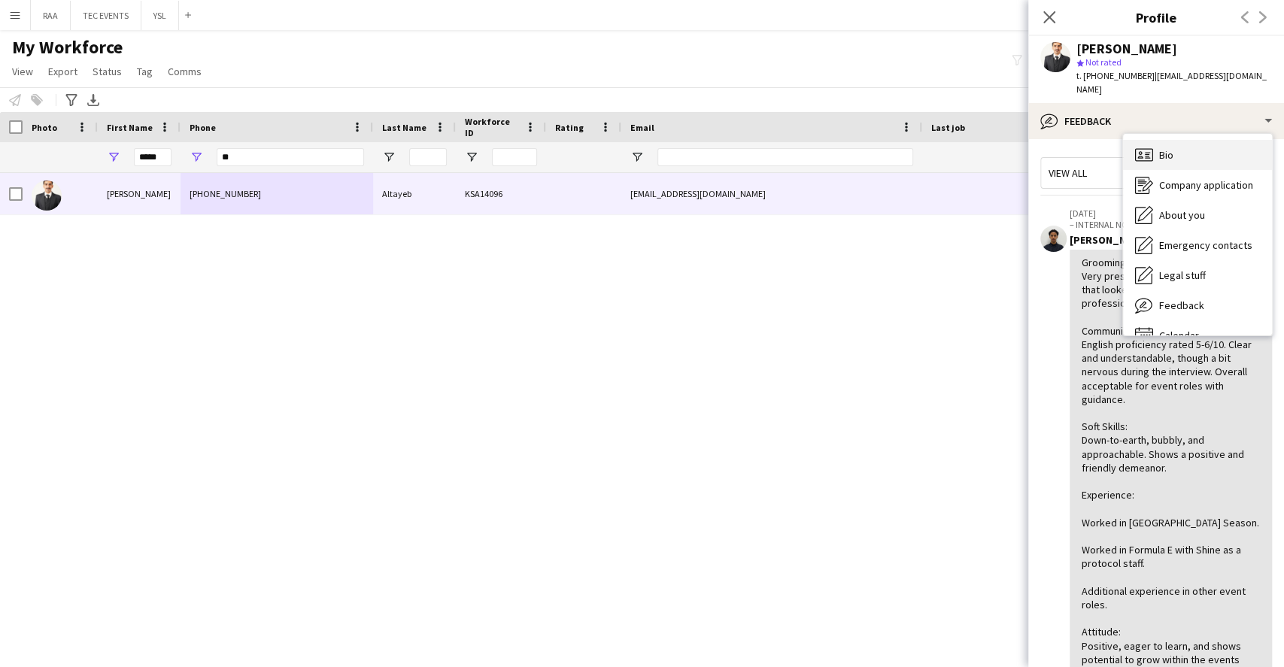
click at [1174, 140] on div "Bio Bio" at bounding box center [1197, 155] width 149 height 30
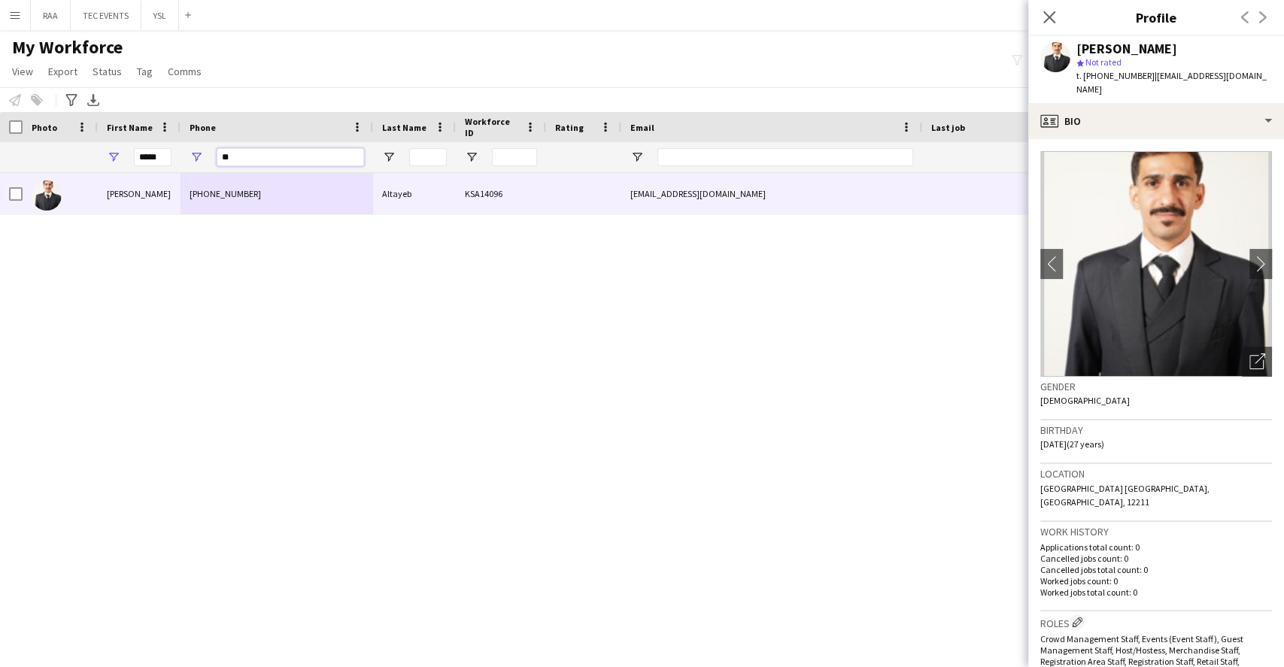
click at [263, 151] on input "**" at bounding box center [290, 157] width 147 height 18
type input "*"
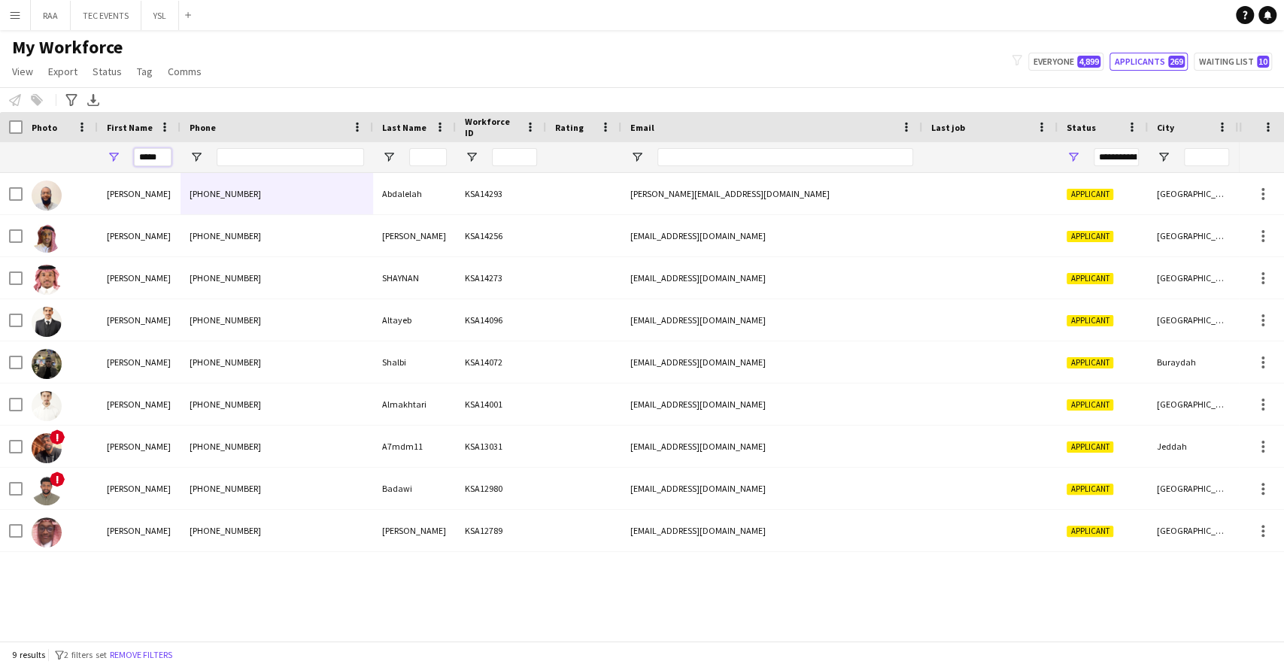
click at [153, 158] on input "*****" at bounding box center [153, 157] width 38 height 18
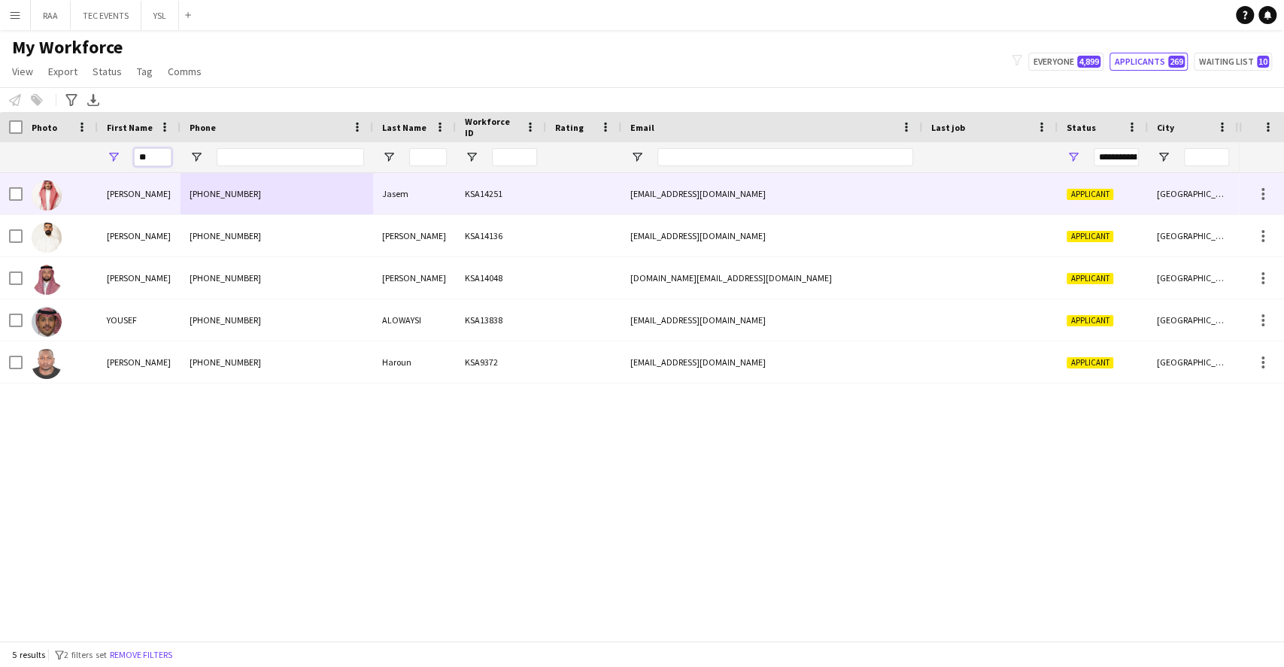
type input "**"
click at [120, 192] on div "[PERSON_NAME]" at bounding box center [139, 193] width 83 height 41
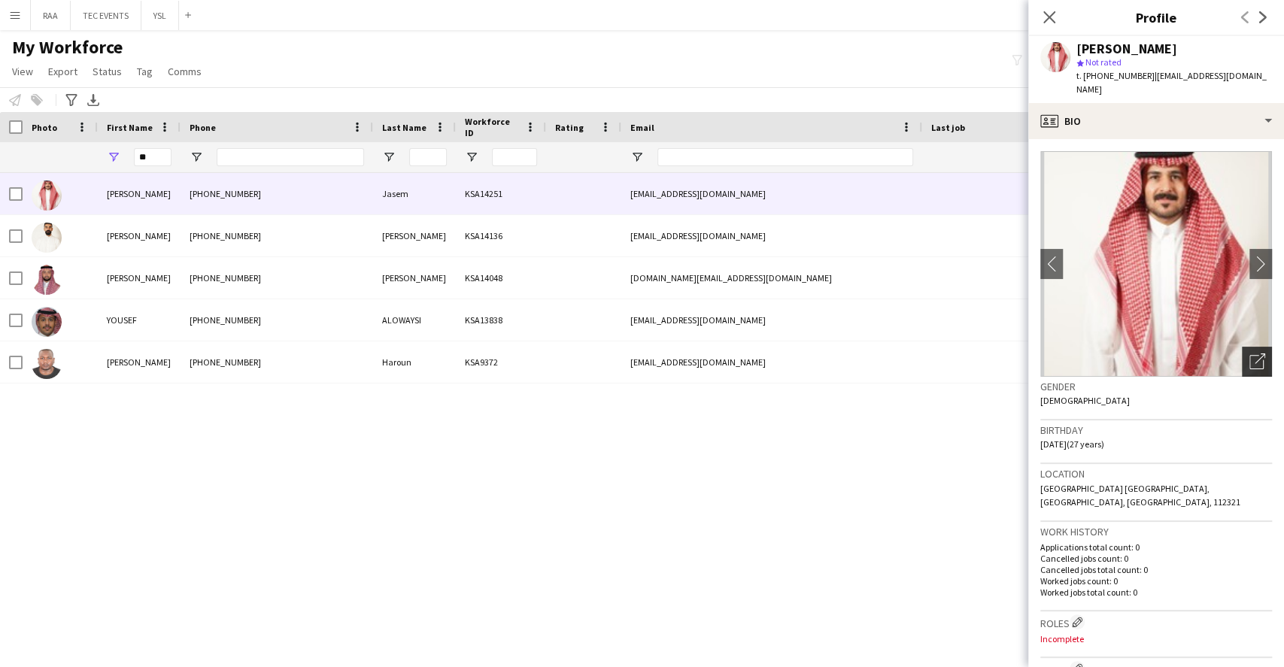
click at [1246, 361] on div "Open photos pop-in" at bounding box center [1257, 362] width 30 height 30
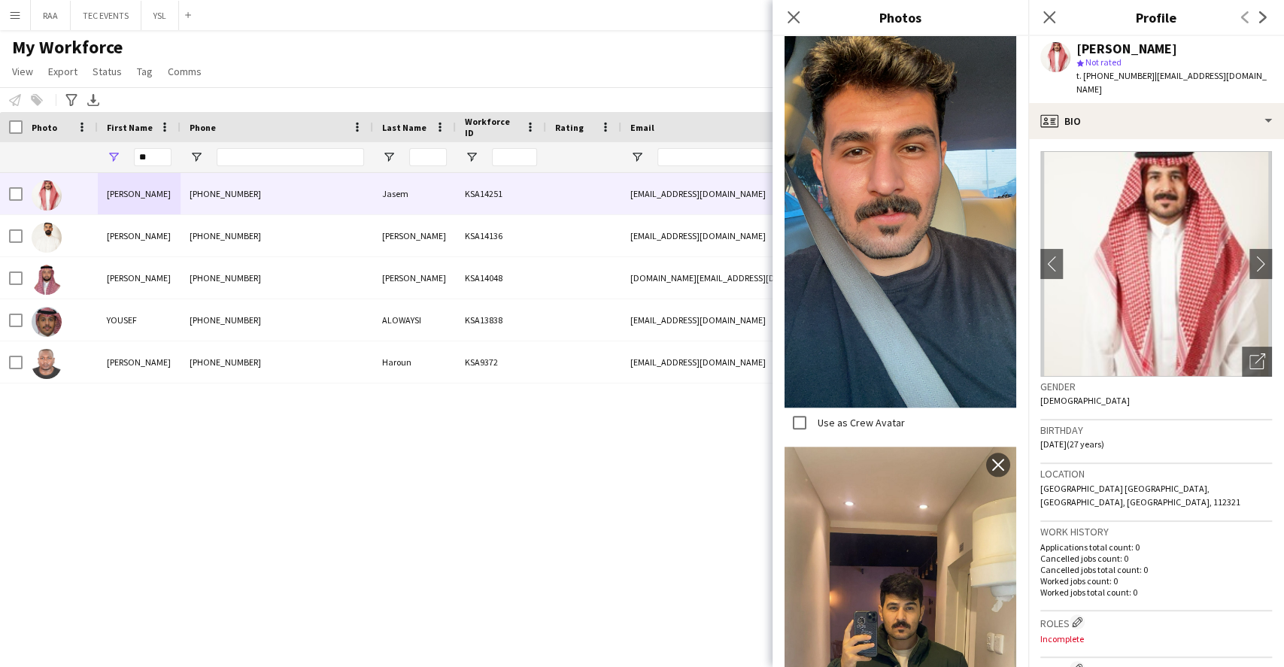
scroll to position [501, 0]
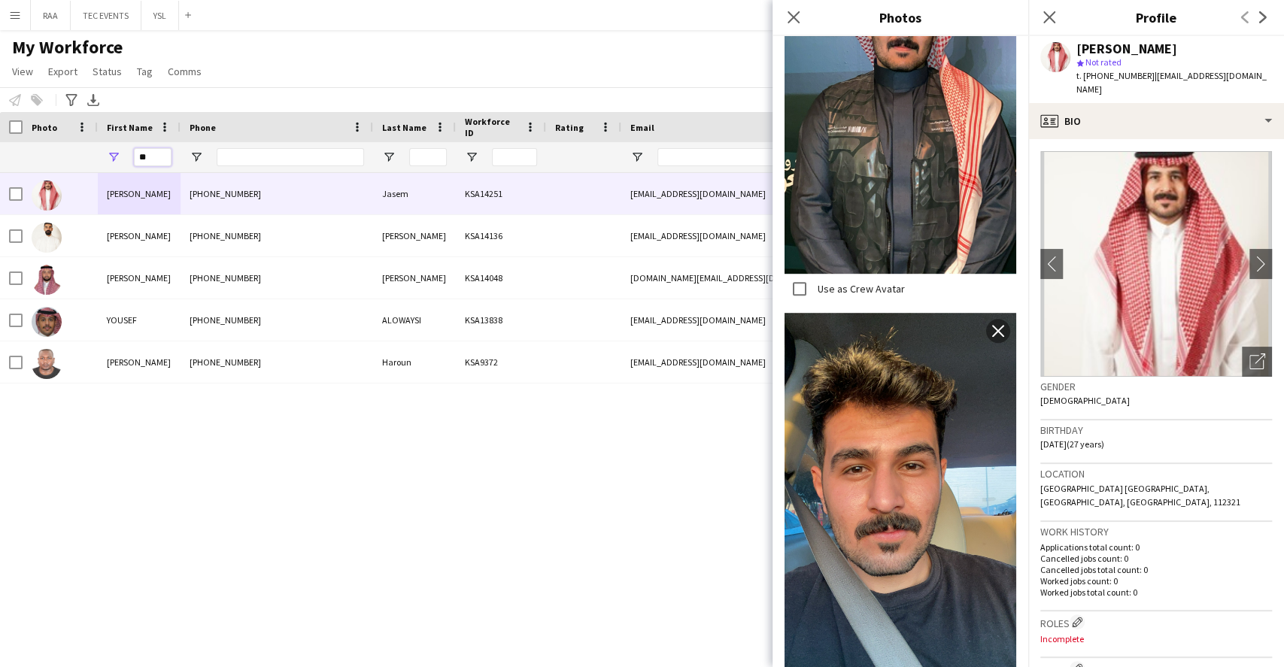
click at [159, 162] on input "**" at bounding box center [153, 157] width 38 height 18
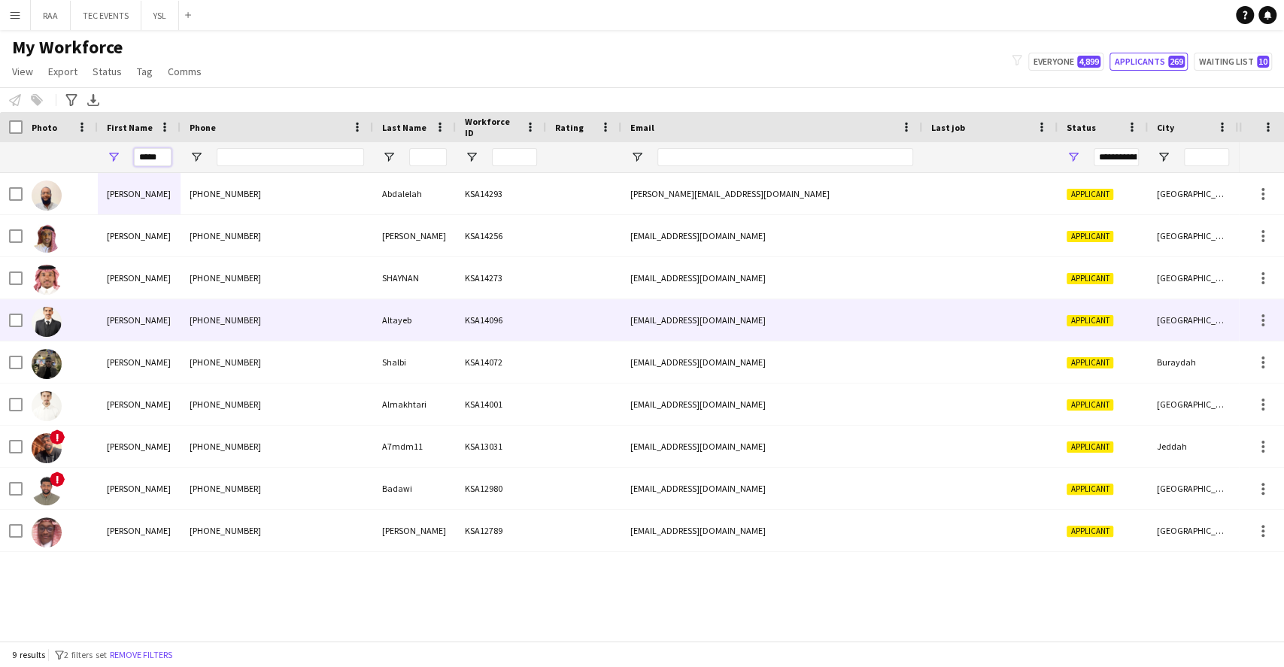
type input "*****"
click at [168, 334] on div "[PERSON_NAME]" at bounding box center [139, 319] width 83 height 41
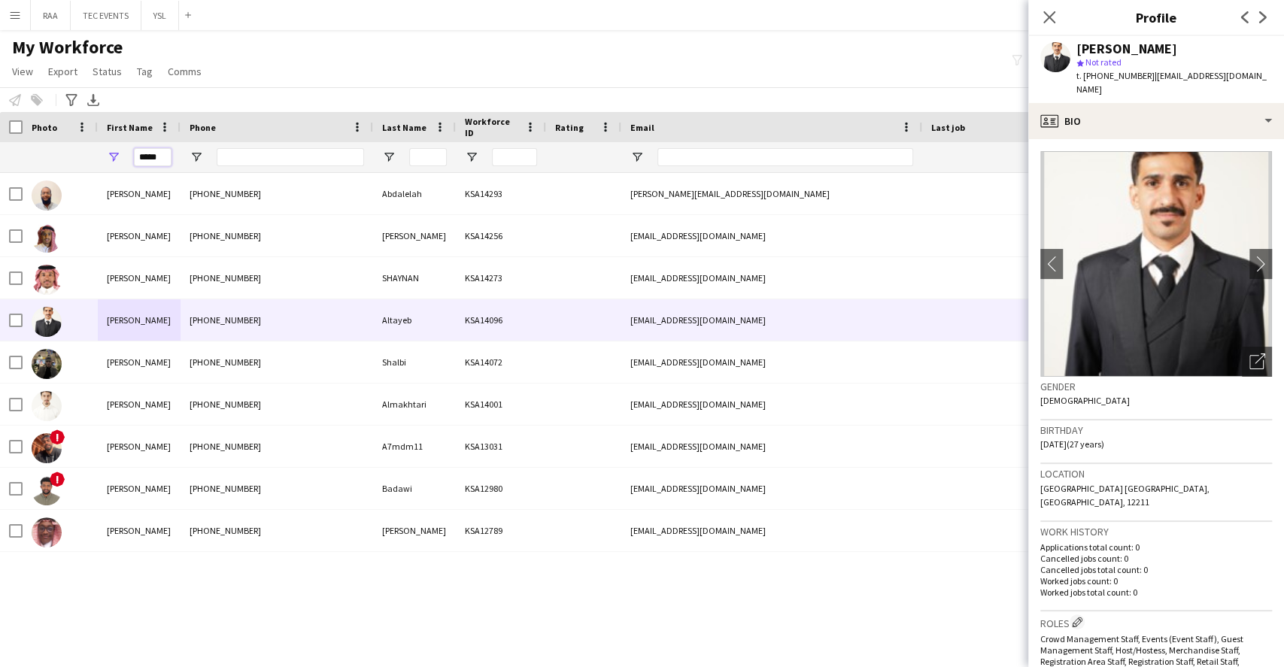
click at [162, 160] on input "*****" at bounding box center [153, 157] width 38 height 18
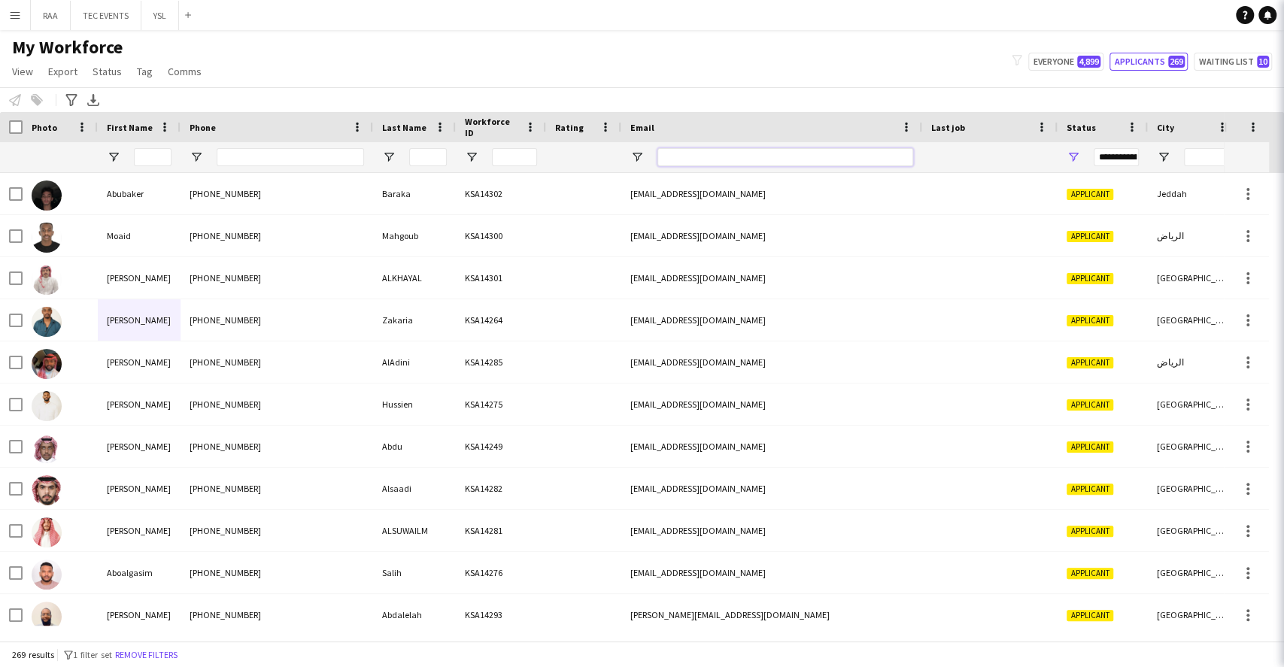
click at [723, 152] on input "Email Filter Input" at bounding box center [785, 157] width 256 height 18
paste input "**********"
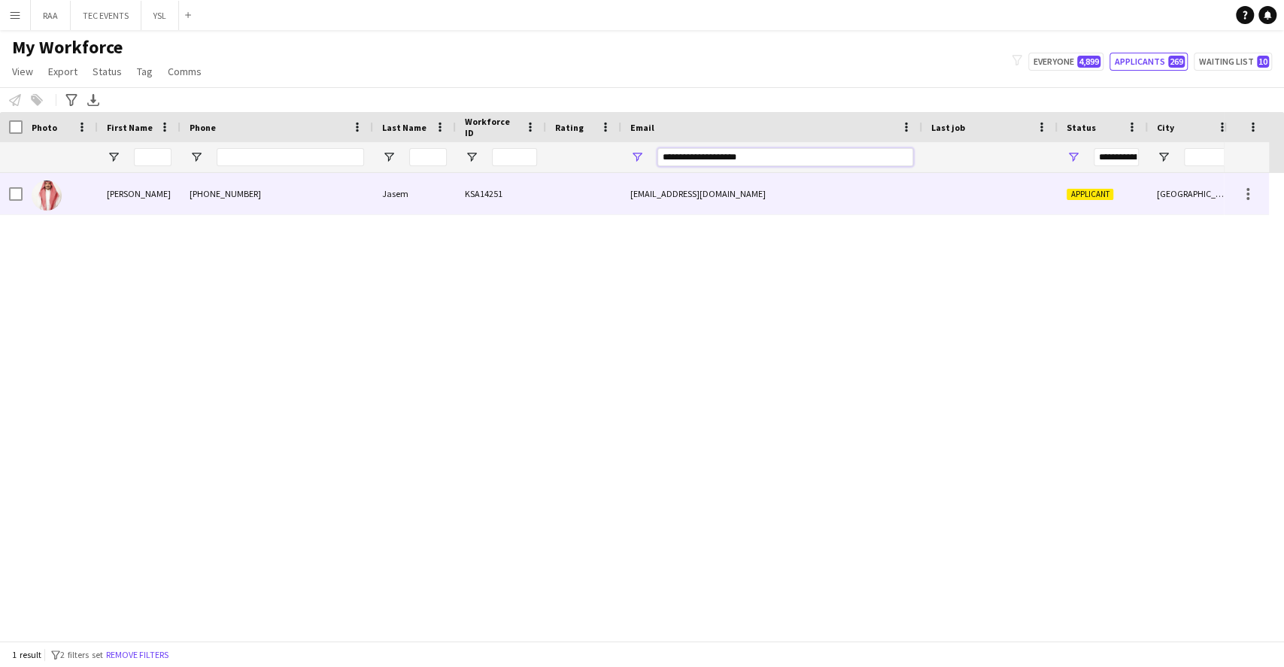
type input "**********"
click at [635, 184] on div "[EMAIL_ADDRESS][DOMAIN_NAME]" at bounding box center [771, 193] width 301 height 41
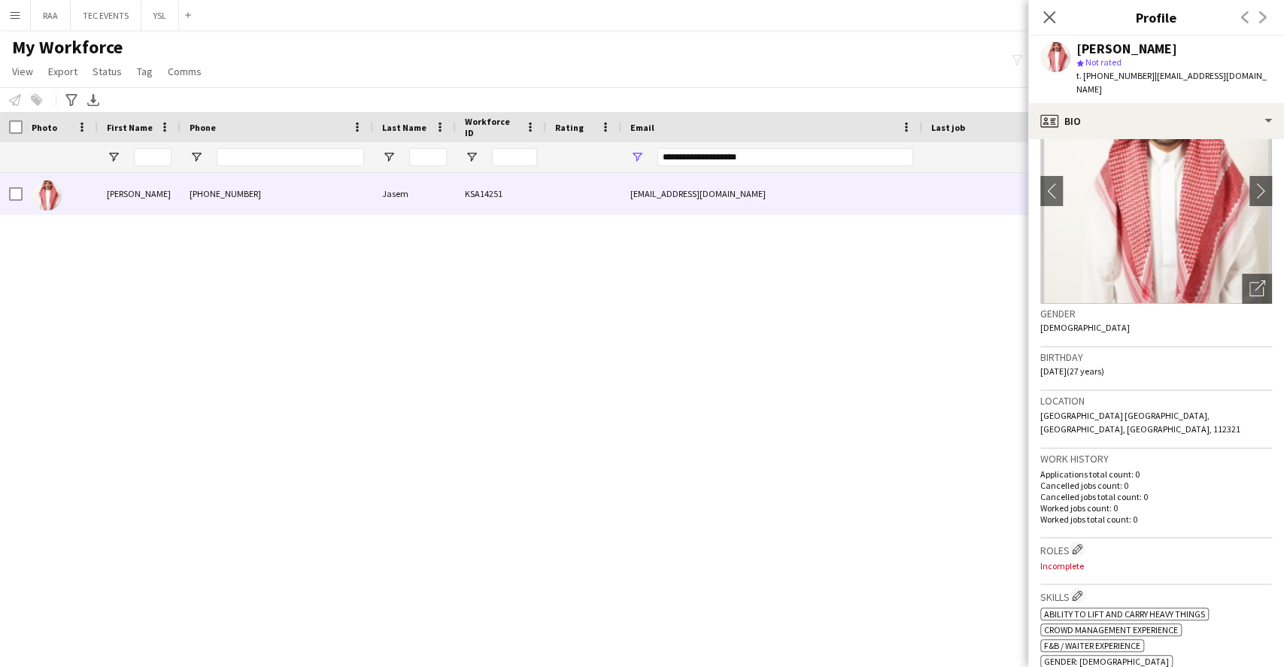
scroll to position [100, 0]
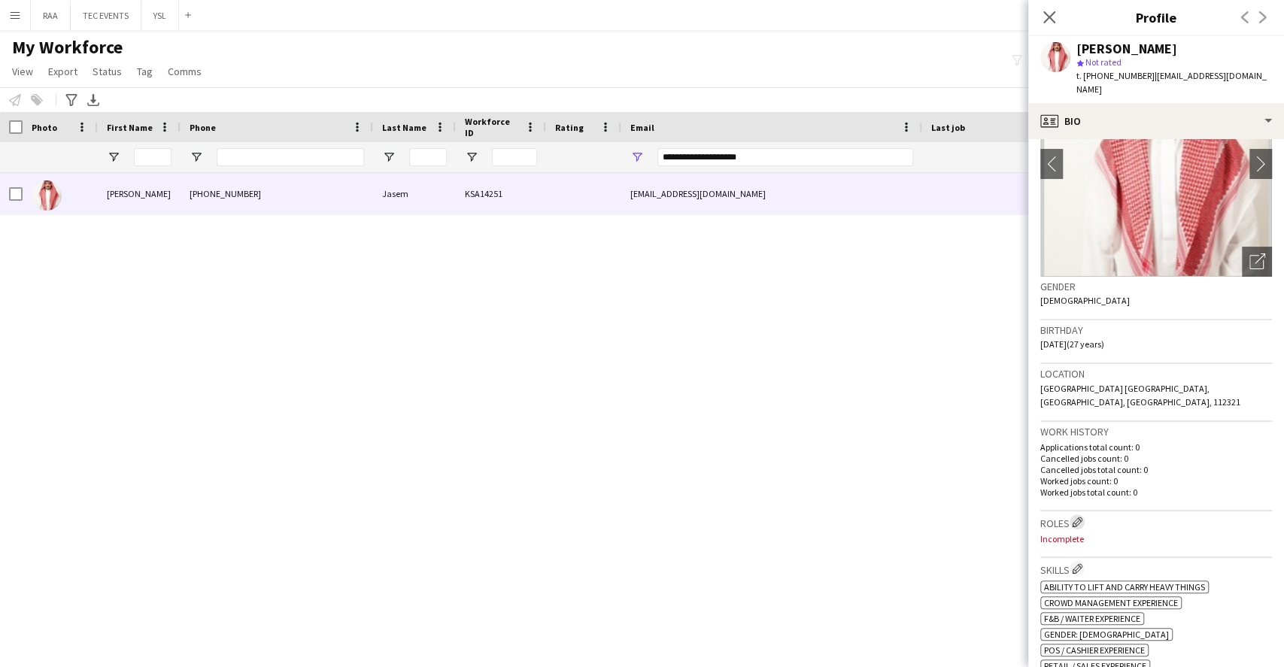
click at [1081, 517] on app-icon "Edit crew company roles" at bounding box center [1077, 522] width 11 height 11
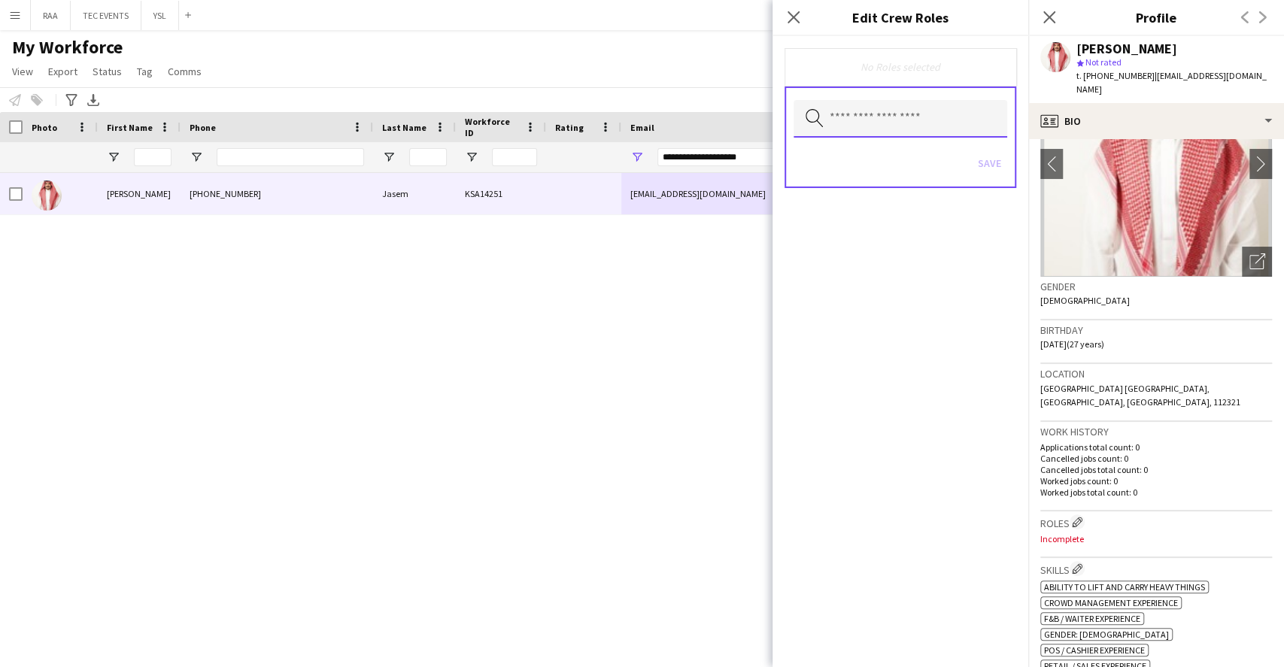
click at [921, 129] on input "text" at bounding box center [900, 119] width 214 height 38
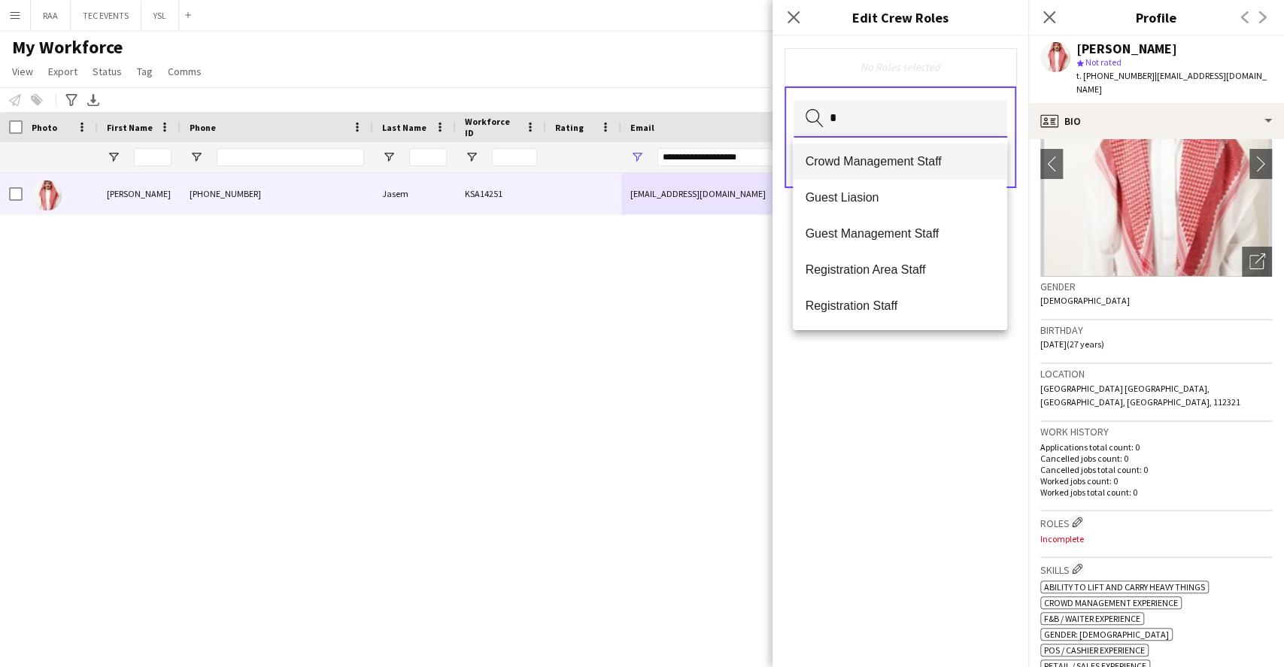
type input "*"
click at [930, 144] on mat-option "Crowd Management Staff" at bounding box center [900, 162] width 214 height 36
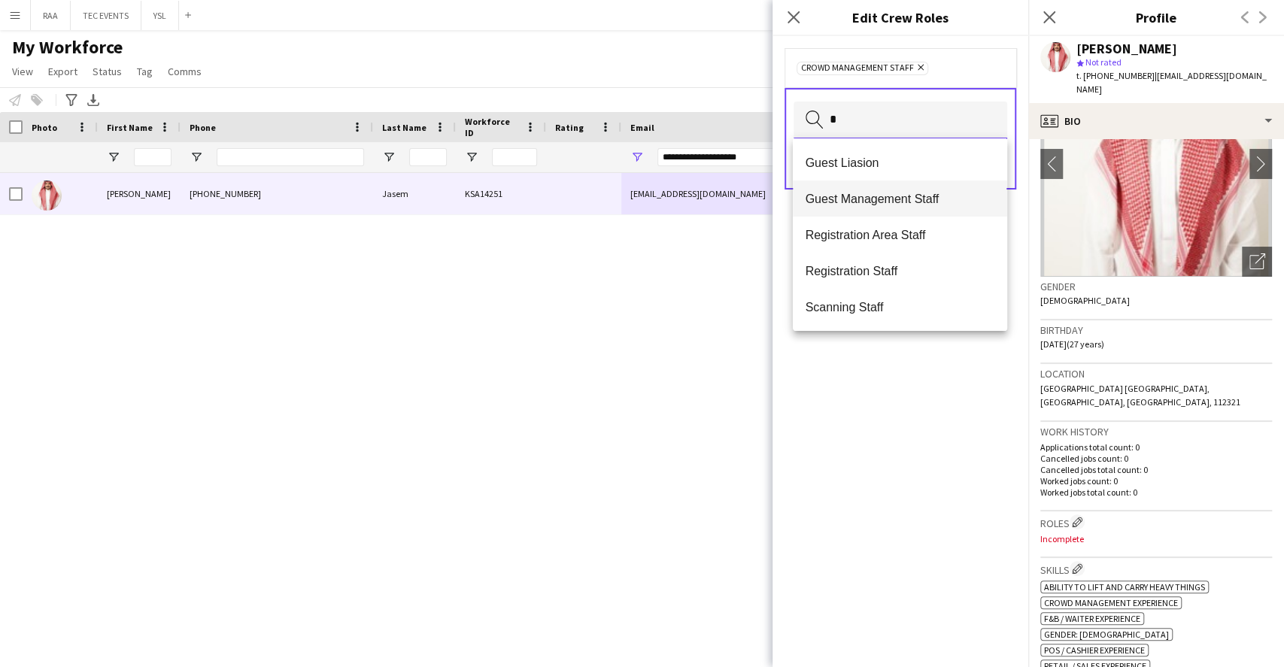
type input "*"
click at [921, 187] on mat-option "Guest Management Staff" at bounding box center [900, 198] width 214 height 36
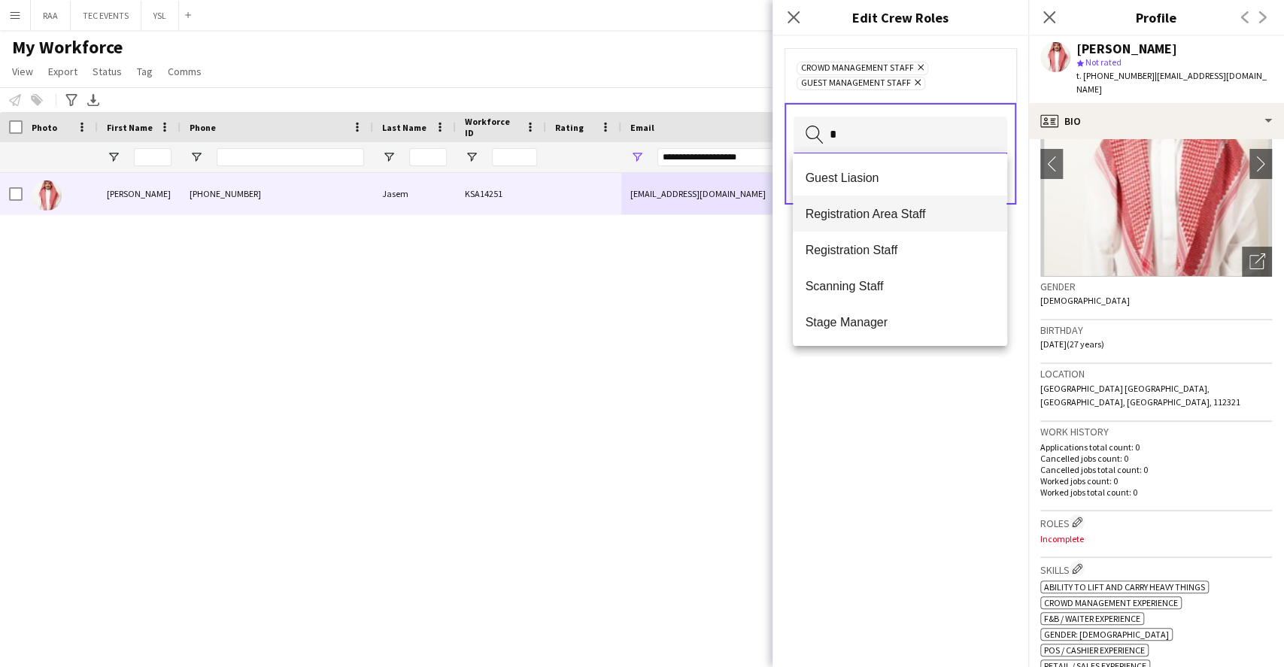
type input "*"
click at [913, 211] on span "Registration Area Staff" at bounding box center [900, 214] width 190 height 14
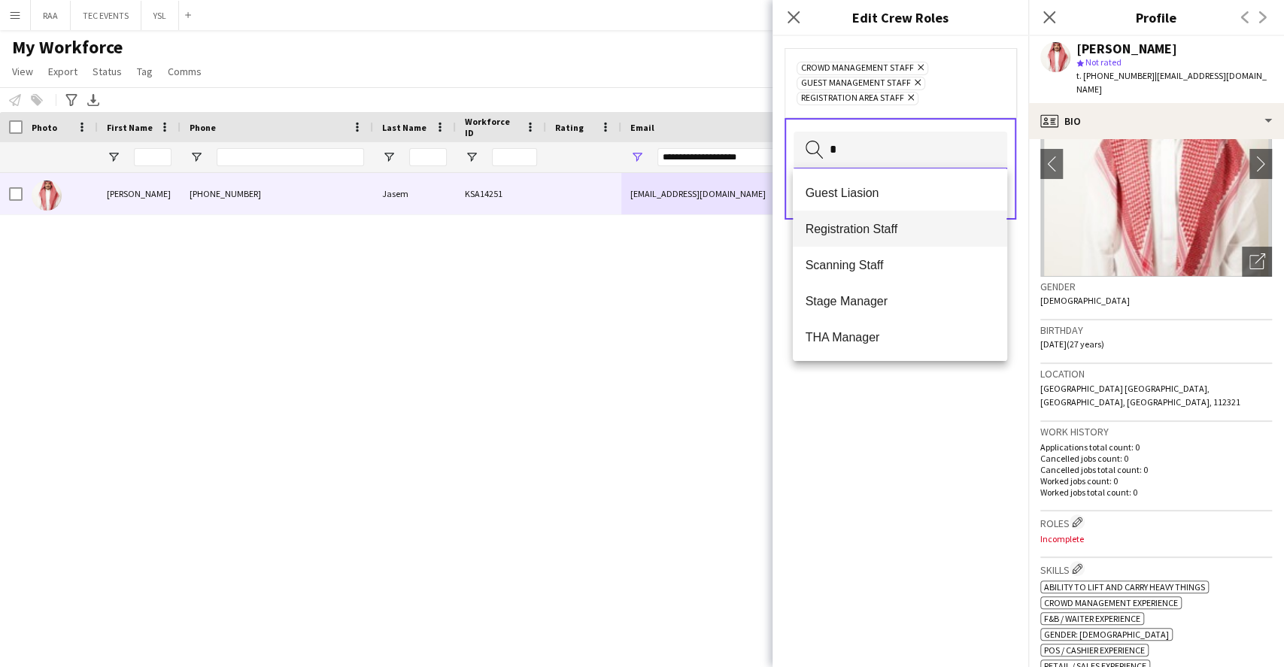
type input "*"
click at [902, 239] on mat-option "Registration Staff" at bounding box center [900, 229] width 214 height 36
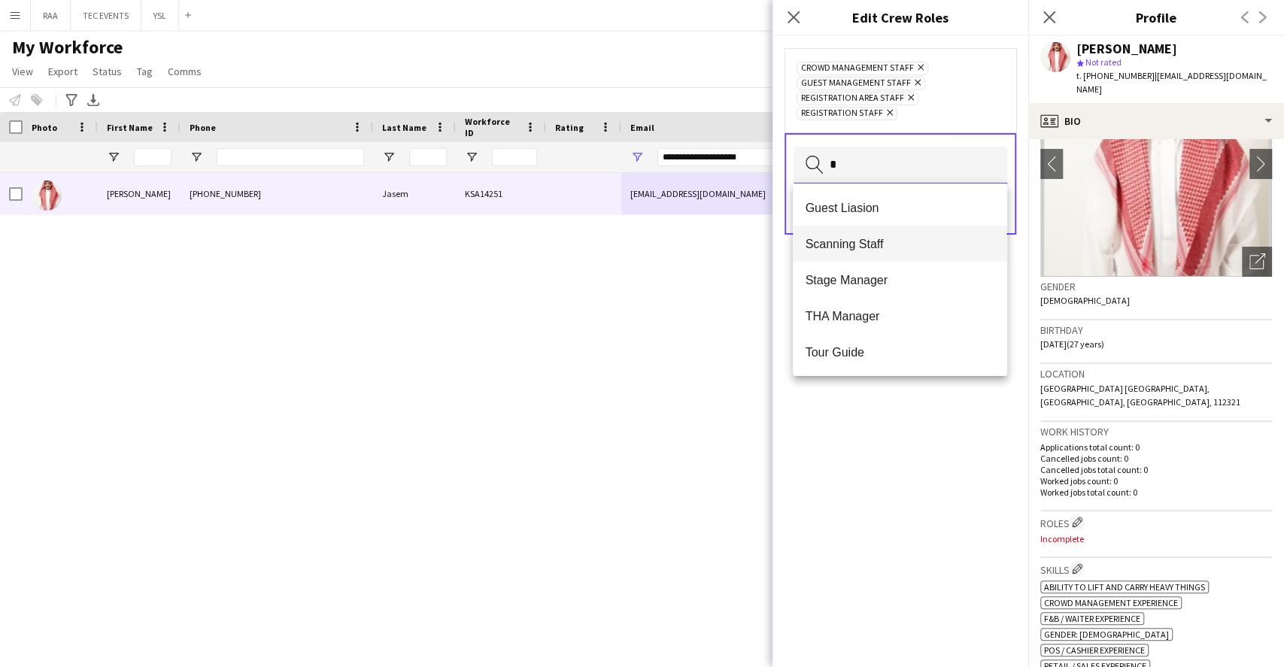
type input "*"
click at [902, 243] on span "Scanning Staff" at bounding box center [900, 244] width 190 height 14
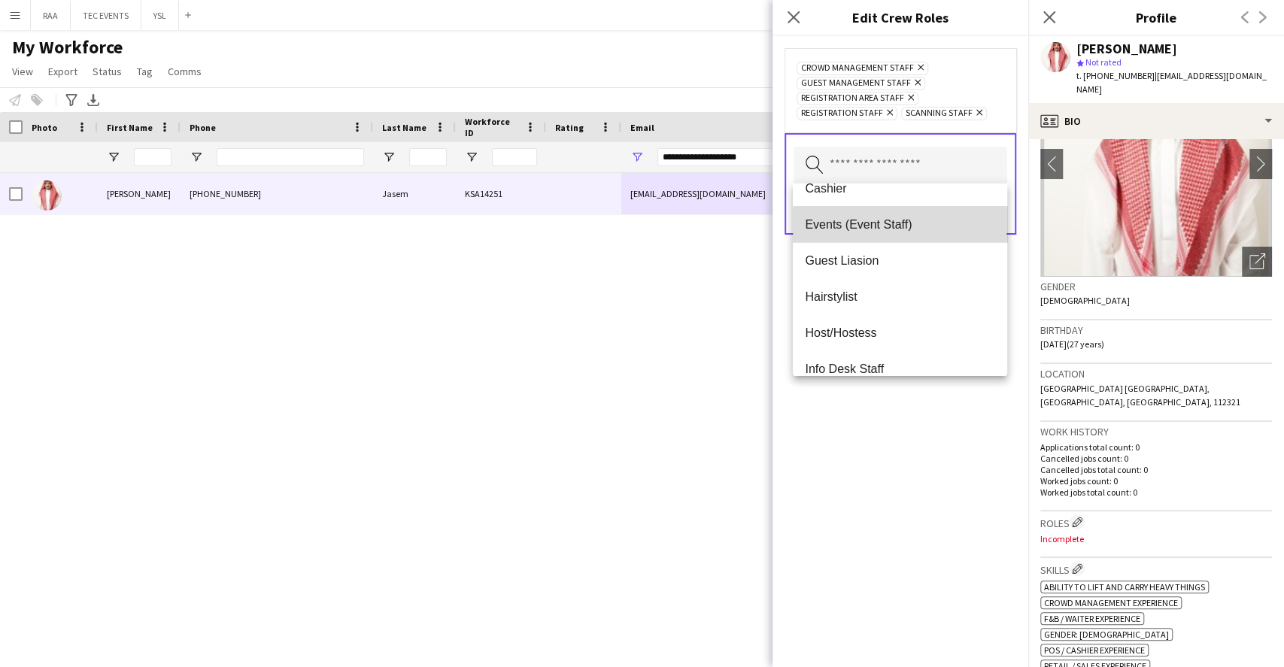
click at [902, 231] on mat-option "Events (Event Staff)" at bounding box center [900, 224] width 214 height 36
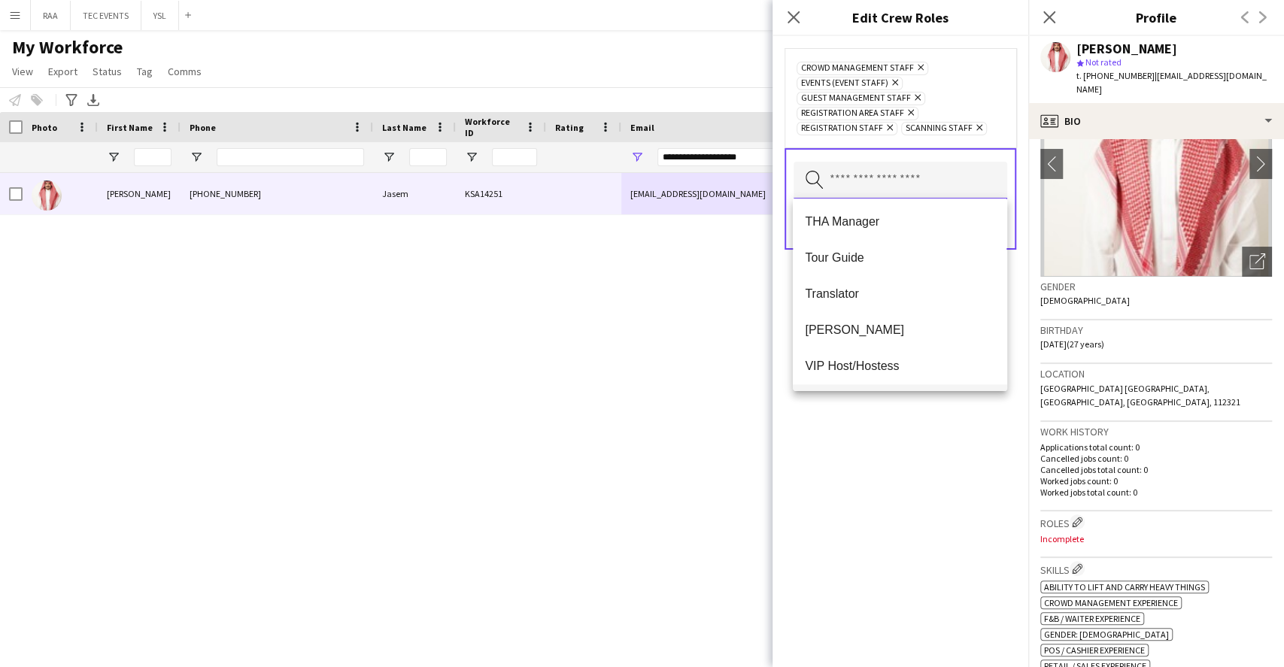
scroll to position [1119, 0]
click at [877, 226] on span "[PERSON_NAME]" at bounding box center [900, 222] width 190 height 14
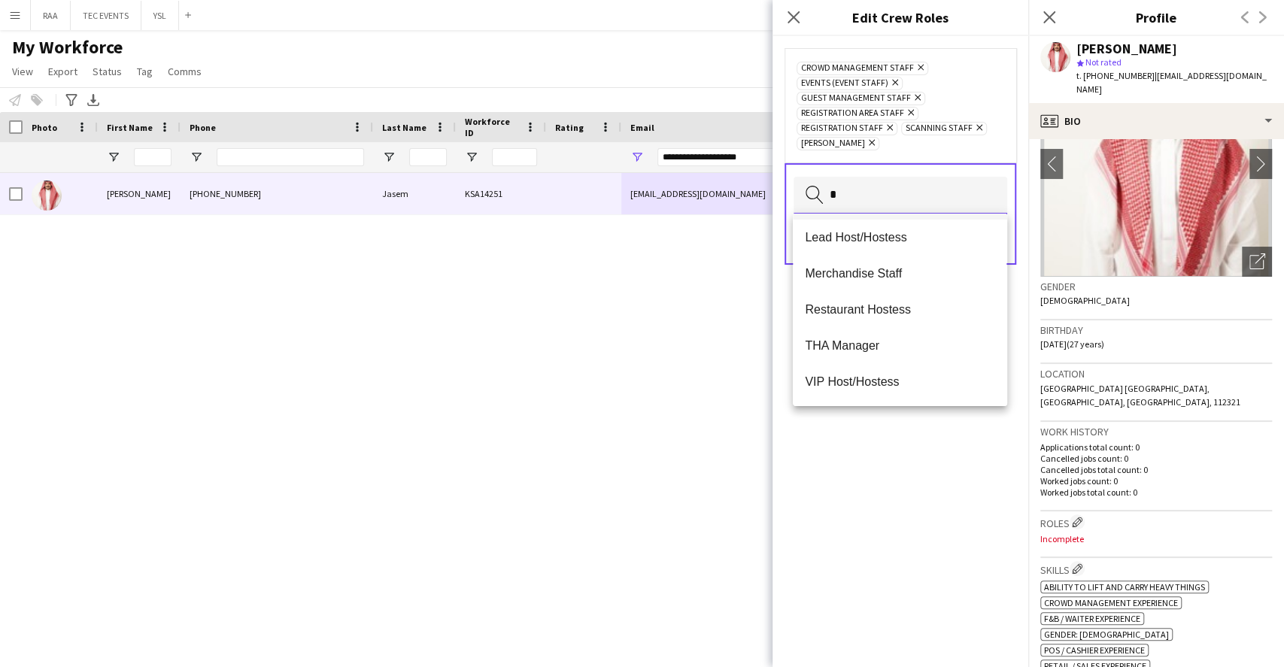
scroll to position [20, 0]
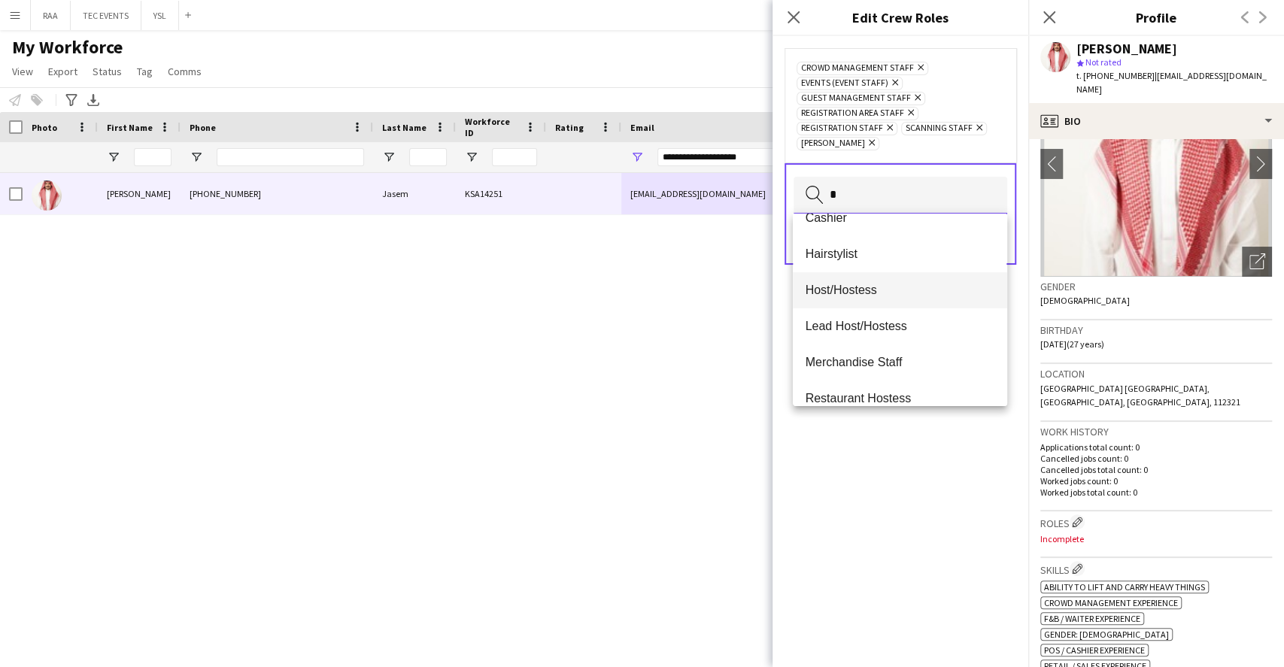
type input "*"
click at [887, 274] on mat-option "Host/Hostess" at bounding box center [900, 290] width 214 height 36
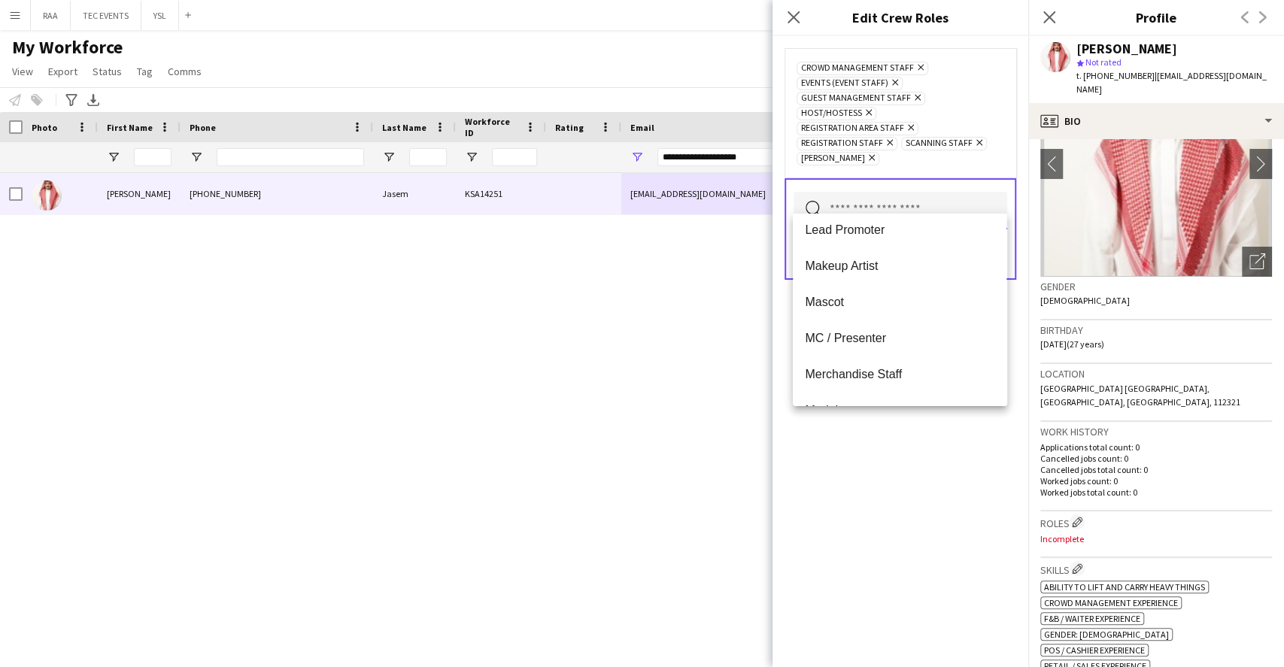
scroll to position [401, 0]
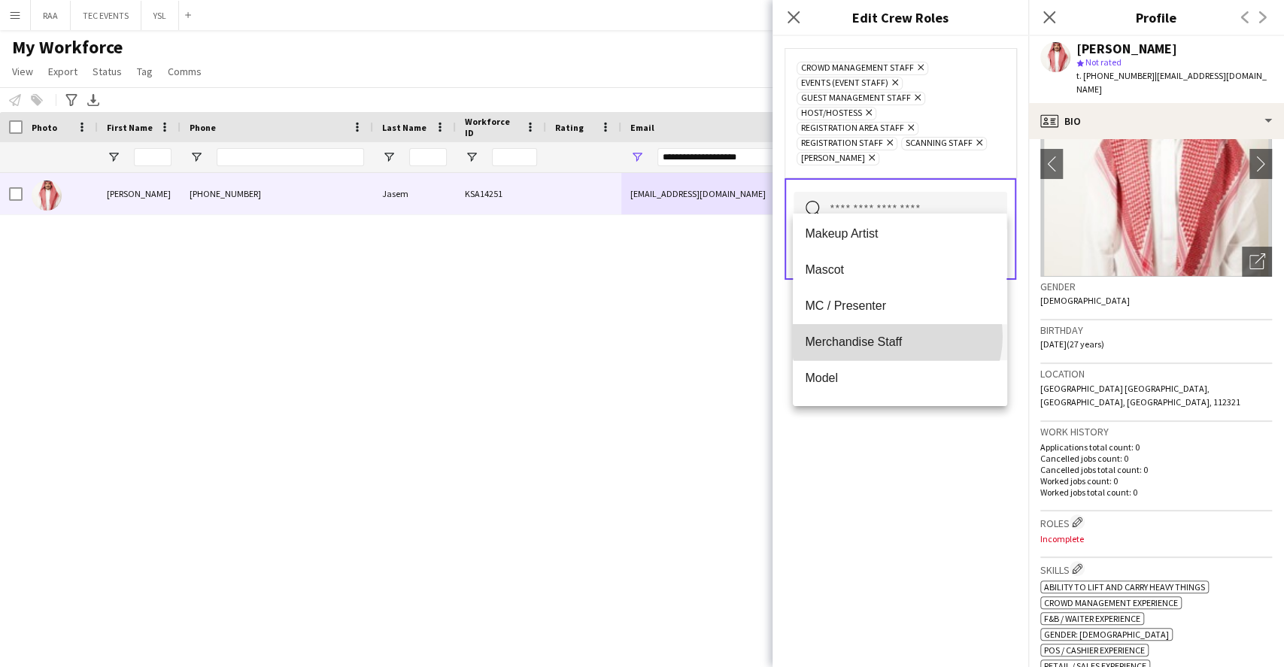
click at [896, 336] on span "Merchandise Staff" at bounding box center [900, 342] width 190 height 14
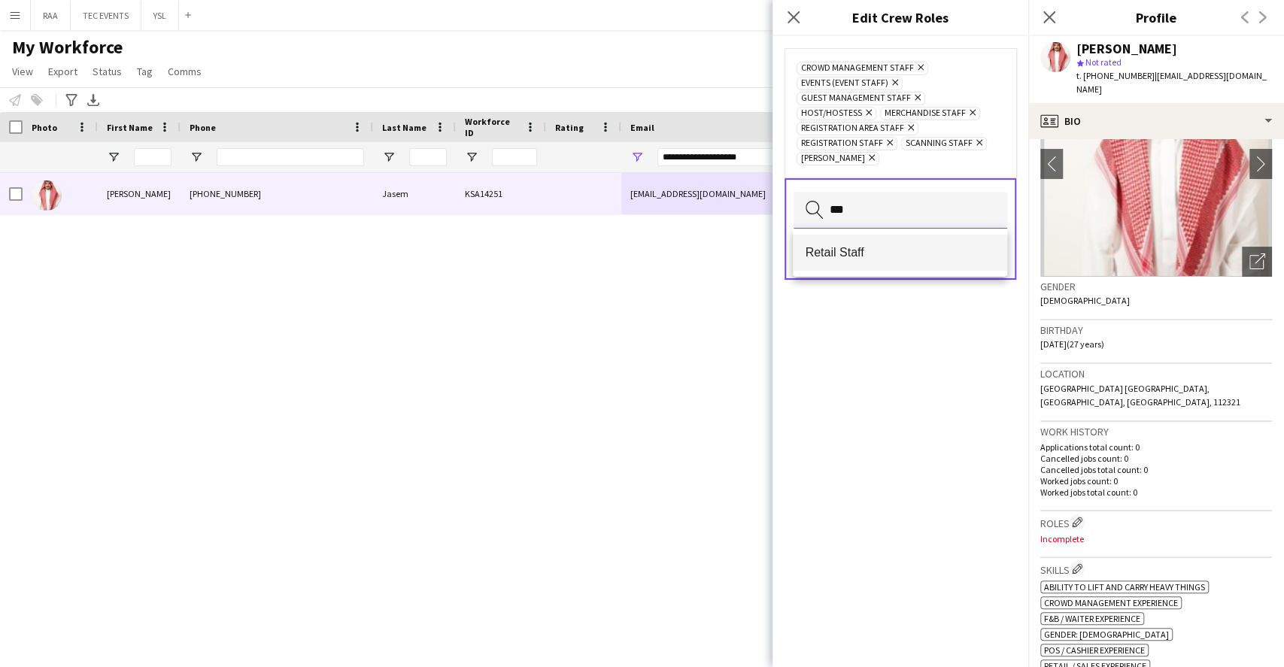
type input "***"
click at [887, 263] on mat-option "Retail Staff" at bounding box center [900, 253] width 214 height 36
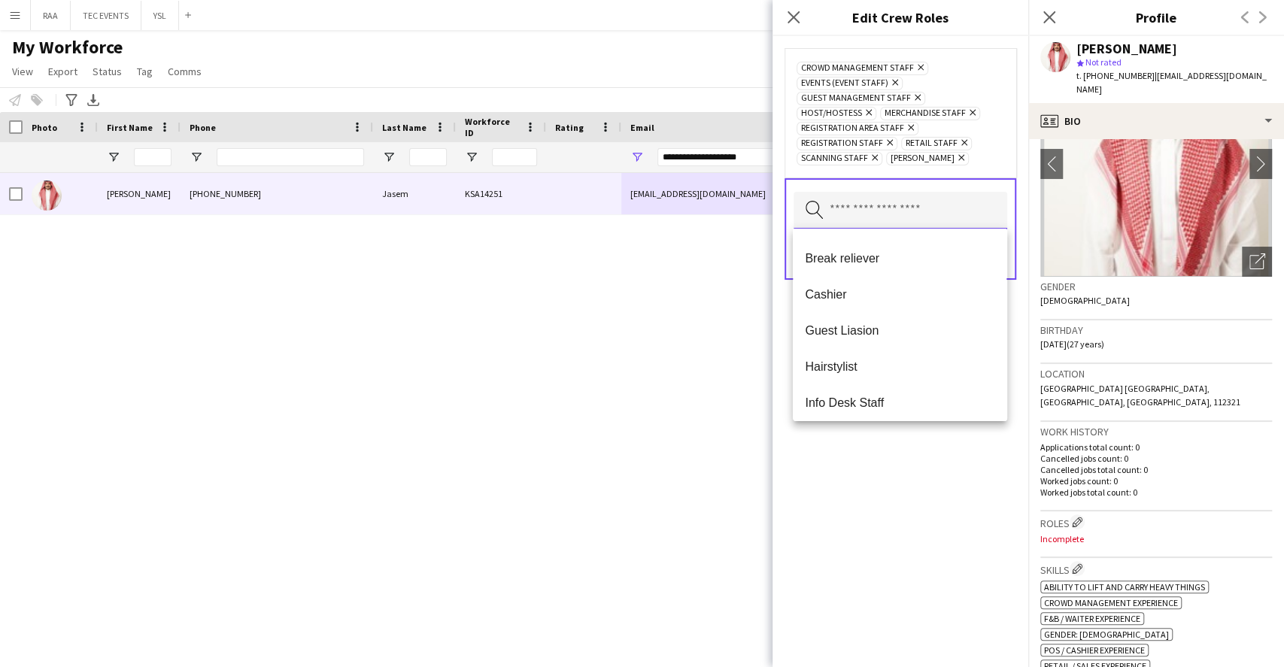
scroll to position [0, 0]
click at [902, 478] on div "Crowd Management Staff Remove Events (Event Staff) Remove Guest Management Staf…" at bounding box center [900, 351] width 256 height 631
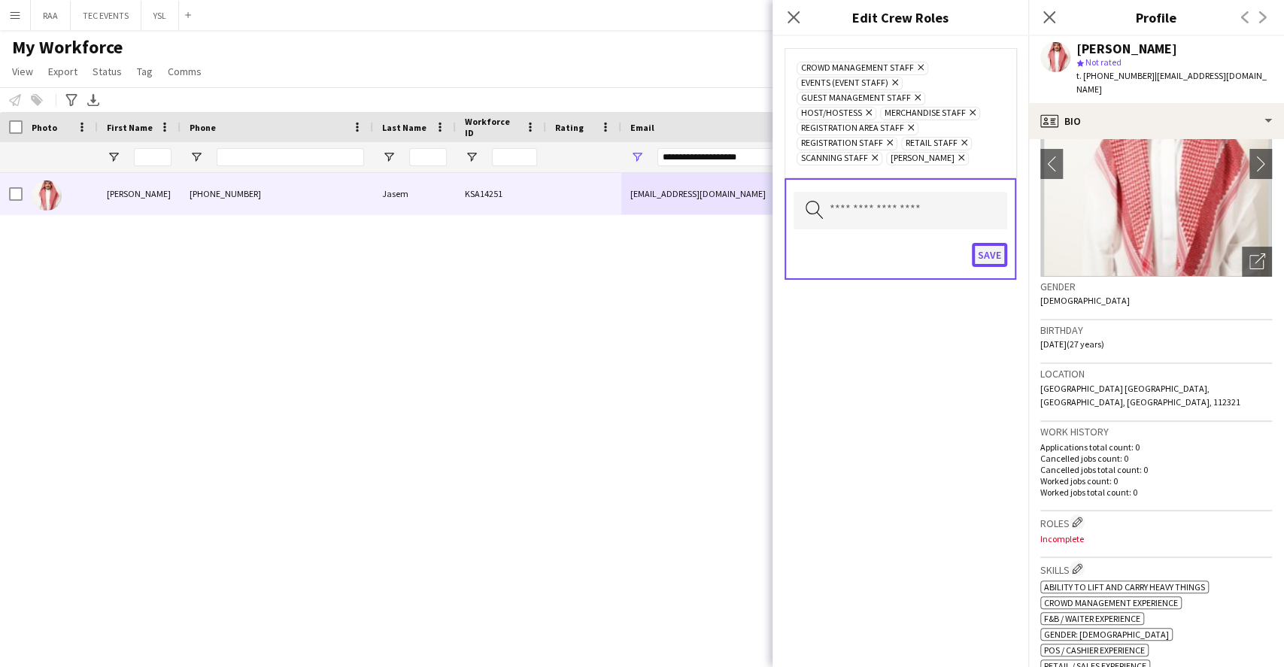
click at [993, 262] on button "Save" at bounding box center [989, 255] width 35 height 24
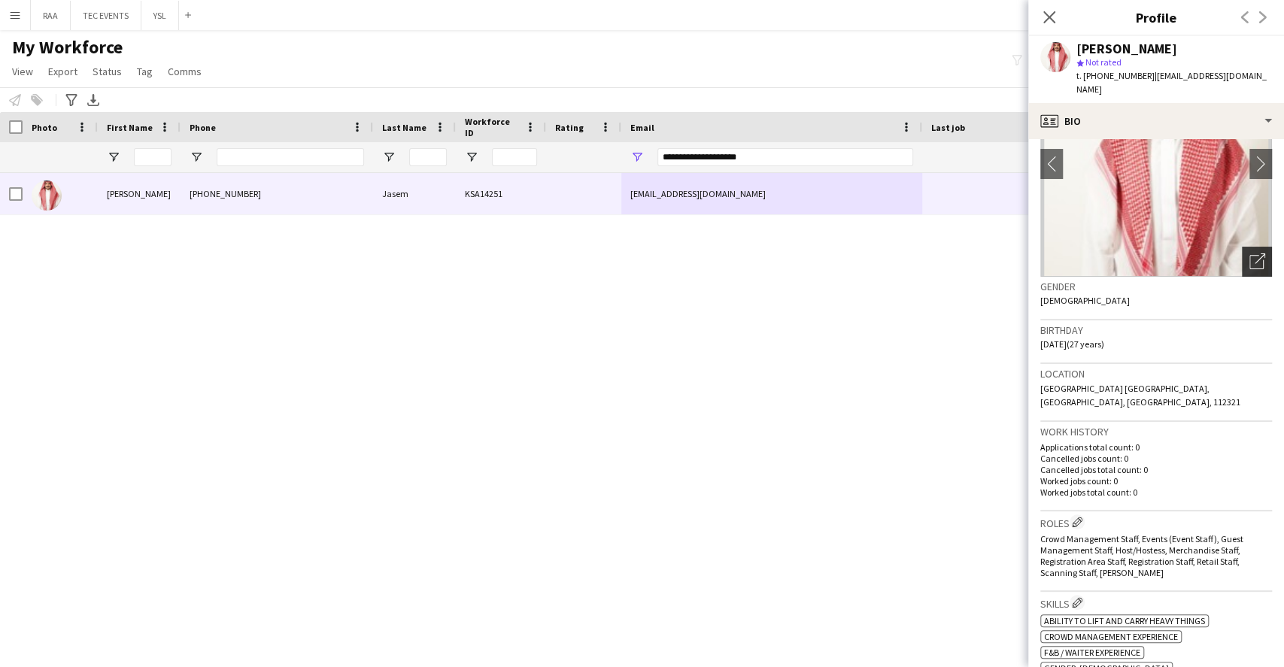
click at [1249, 253] on icon "Open photos pop-in" at bounding box center [1257, 261] width 16 height 16
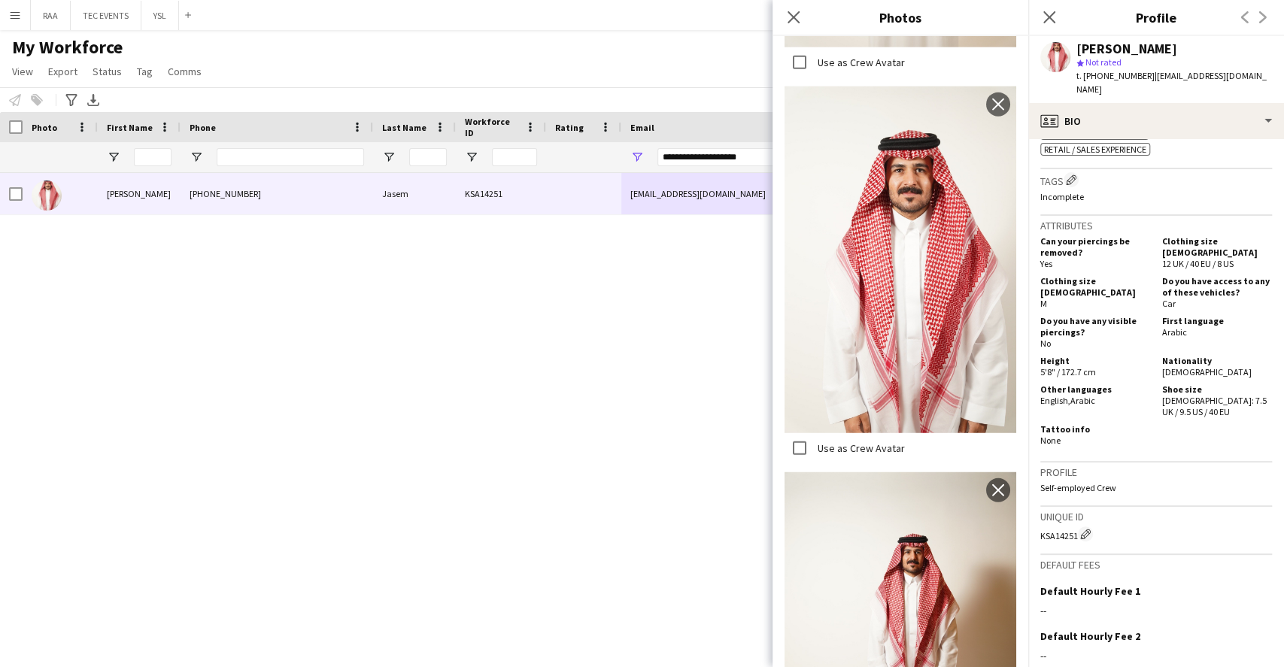
scroll to position [479, 0]
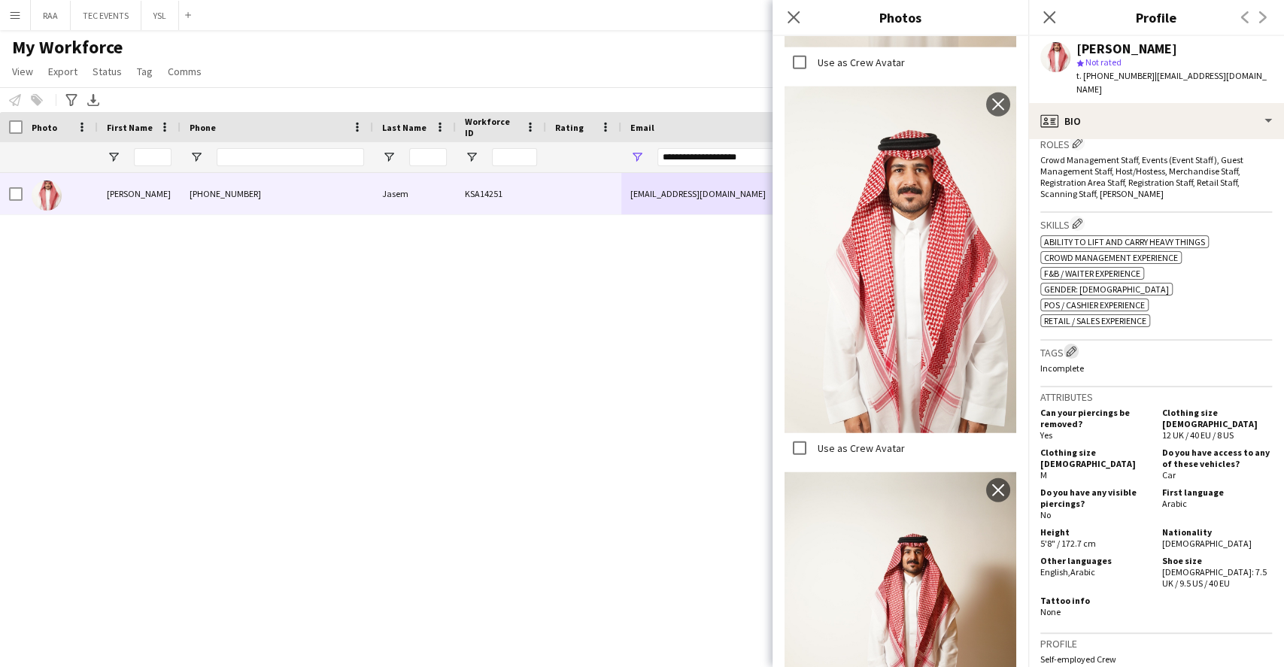
click at [1072, 346] on app-icon "Edit crew company tags" at bounding box center [1071, 351] width 11 height 11
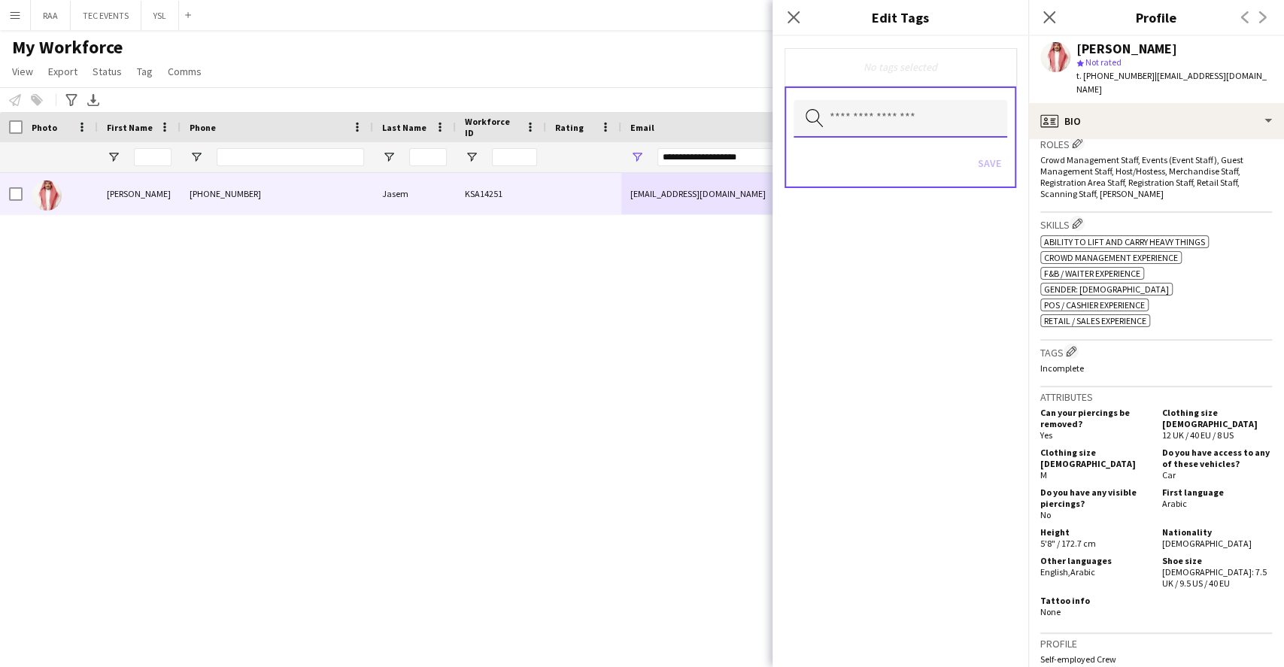
click at [929, 129] on input "text" at bounding box center [900, 119] width 214 height 38
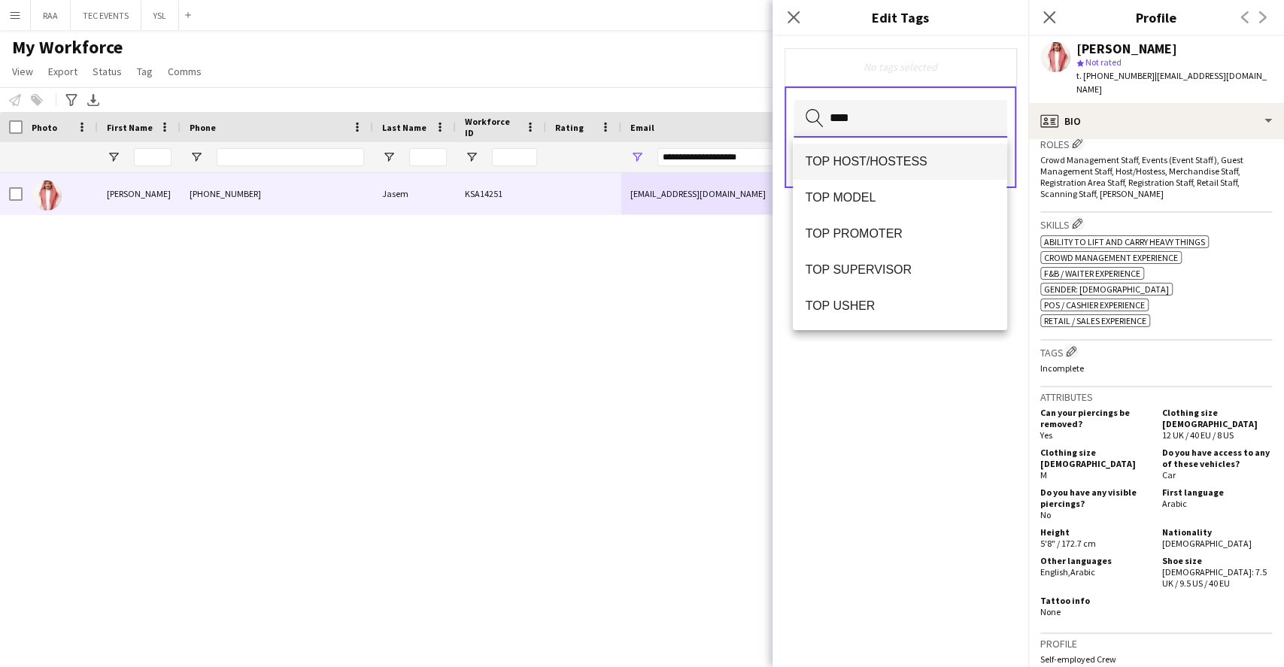
type input "***"
click at [883, 159] on span "TOP HOST/HOSTESS" at bounding box center [900, 161] width 190 height 14
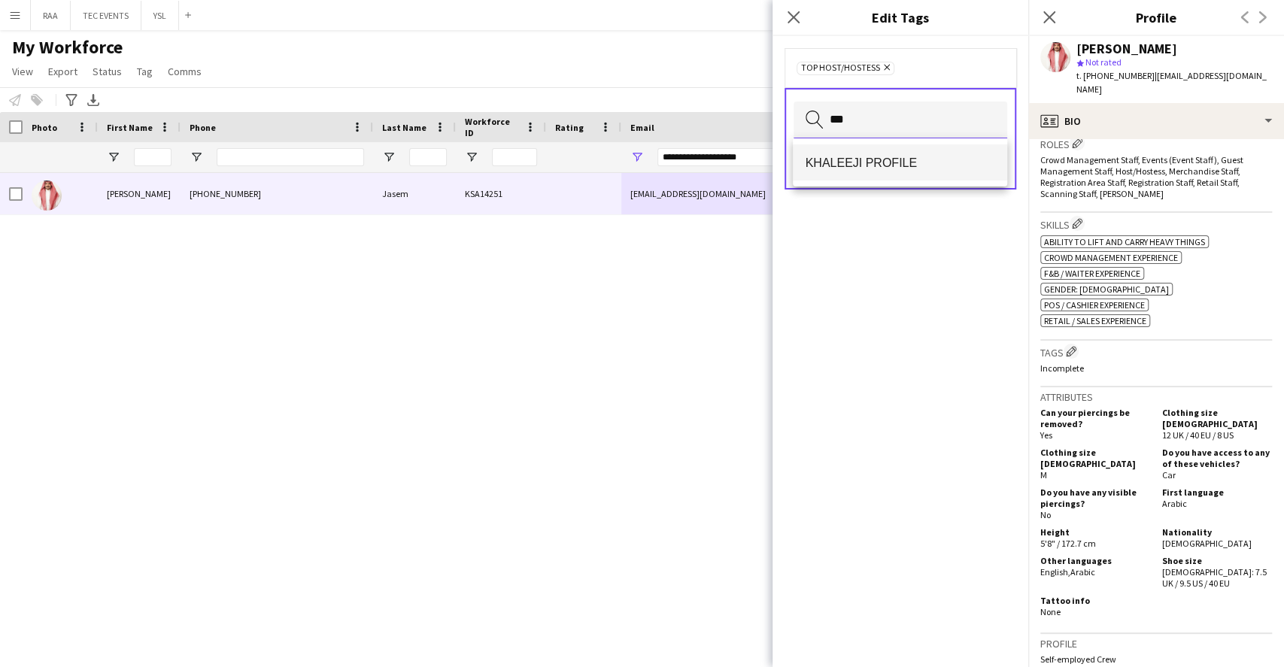
type input "***"
click at [964, 153] on mat-option "KHALEEJI PROFILE" at bounding box center [900, 162] width 214 height 36
type input "*****"
click at [964, 153] on mat-option "TOP USHER" at bounding box center [900, 162] width 214 height 36
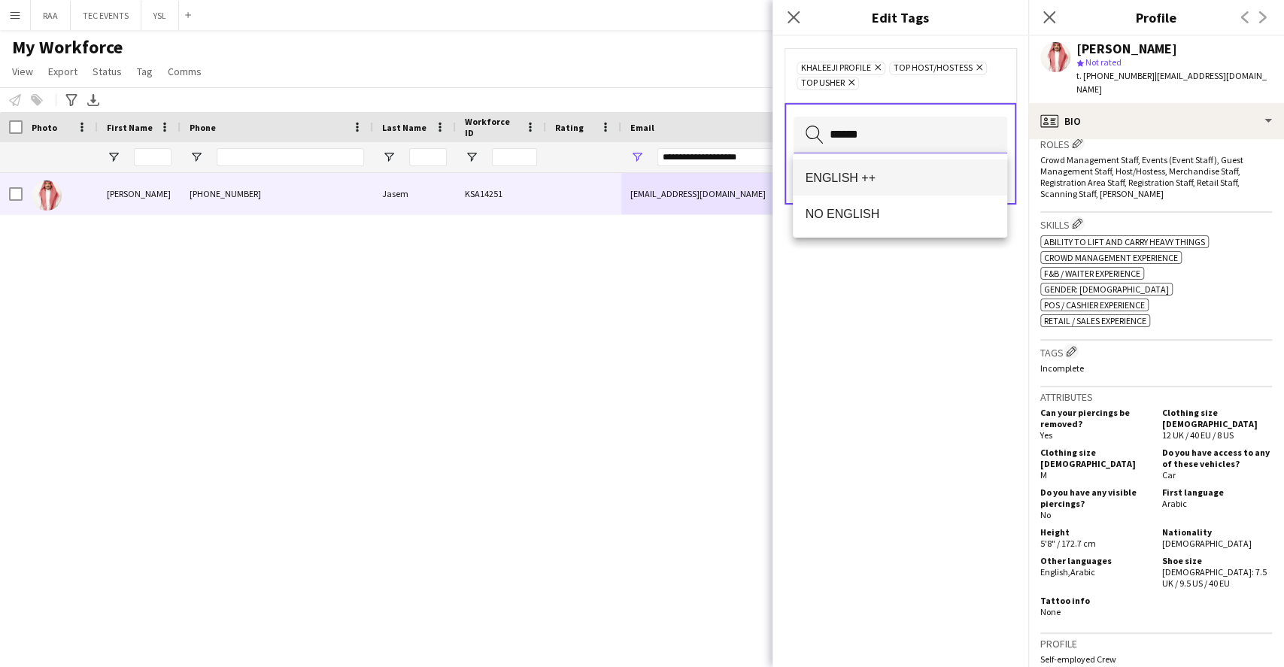
type input "******"
click at [924, 176] on span "ENGLISH ++" at bounding box center [900, 178] width 190 height 14
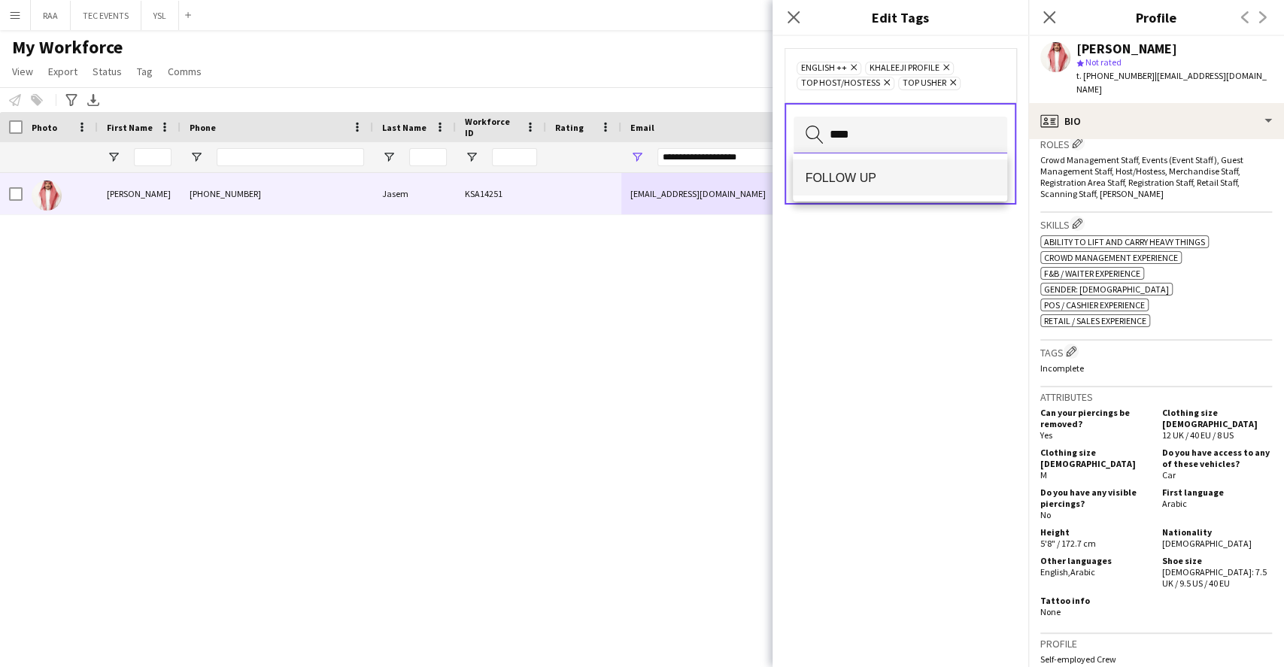
type input "****"
click at [936, 187] on mat-option "FOLLOW UP" at bounding box center [900, 177] width 214 height 36
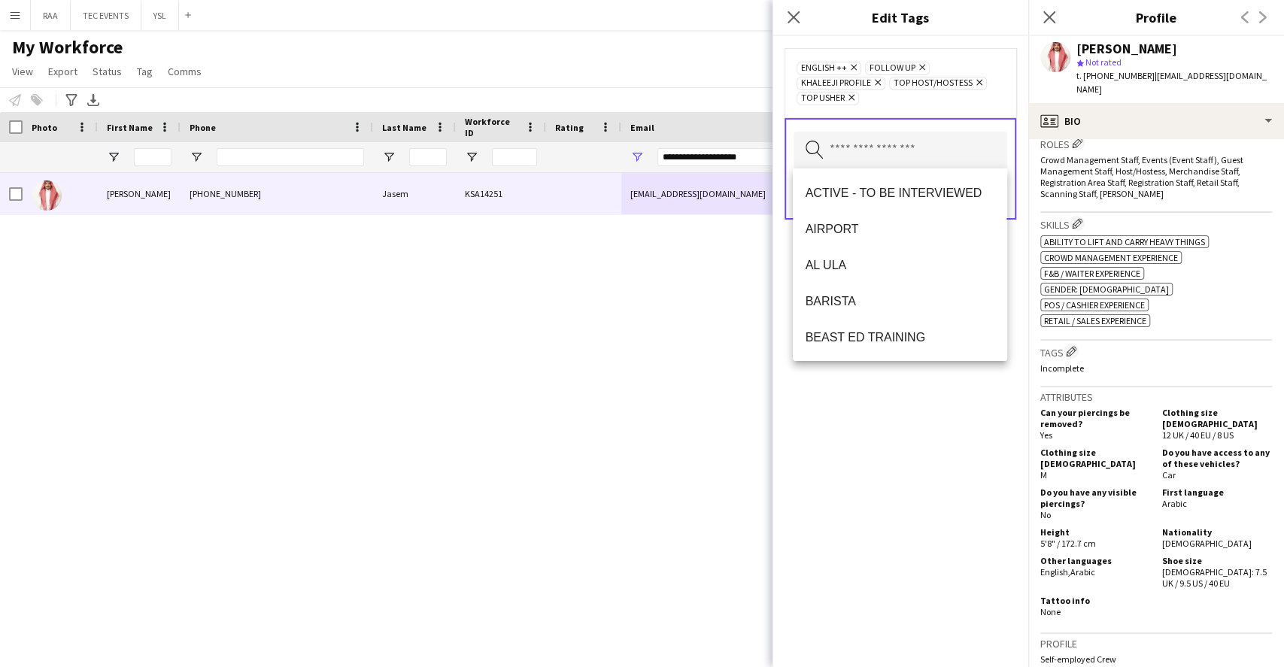
drag, startPoint x: 942, startPoint y: 442, endPoint x: 962, endPoint y: 380, distance: 65.4
click at [944, 442] on div "ENGLISH ++ Remove FOLLOW UP Remove KHALEEJI PROFILE Remove TOP HOST/HOSTESS Rem…" at bounding box center [900, 351] width 256 height 631
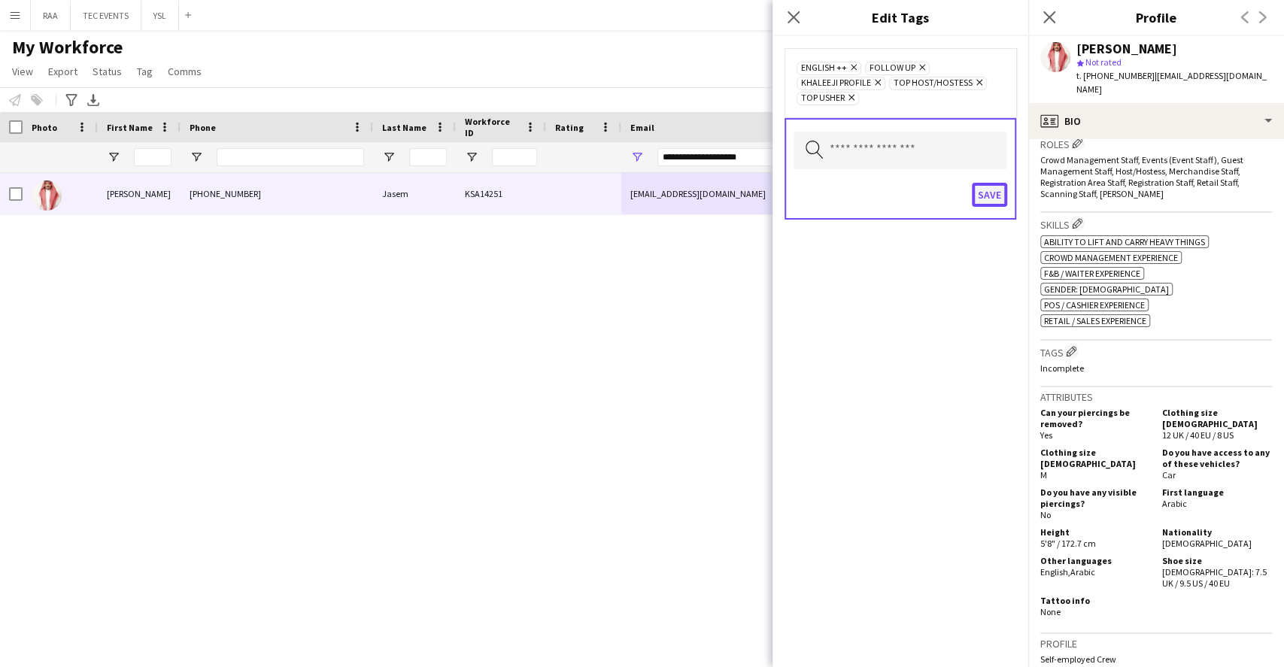
click at [981, 195] on button "Save" at bounding box center [989, 195] width 35 height 24
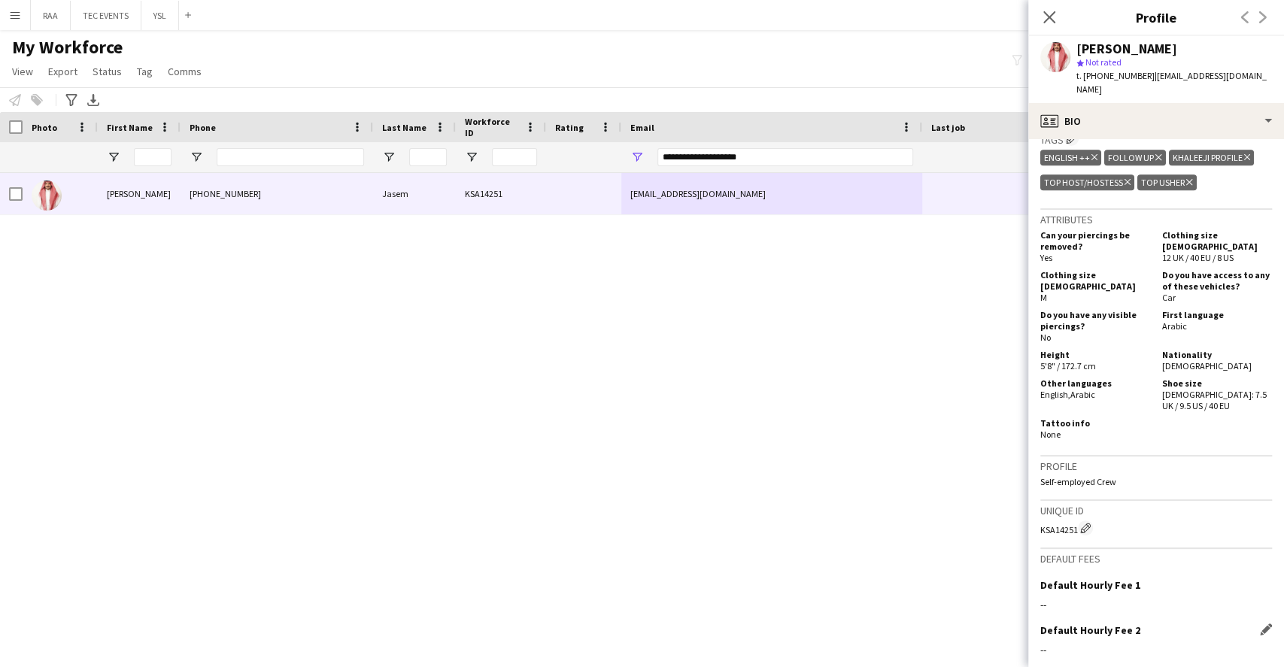
scroll to position [814, 0]
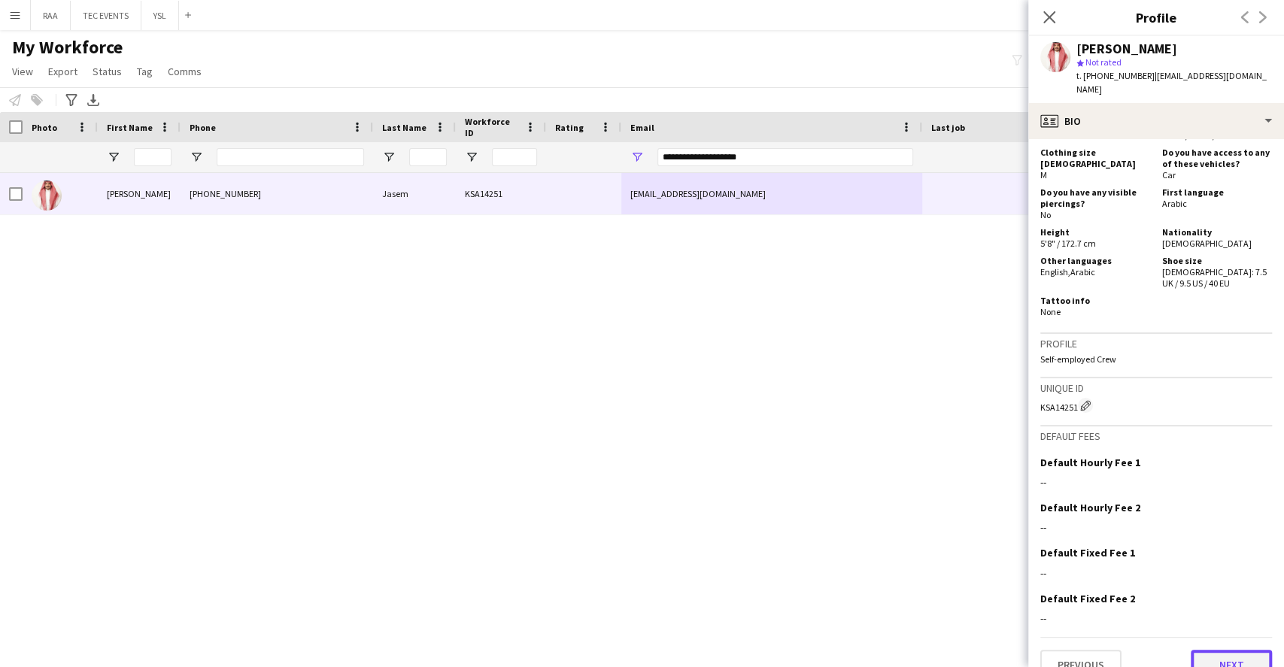
click at [1191, 650] on button "Next" at bounding box center [1231, 665] width 81 height 30
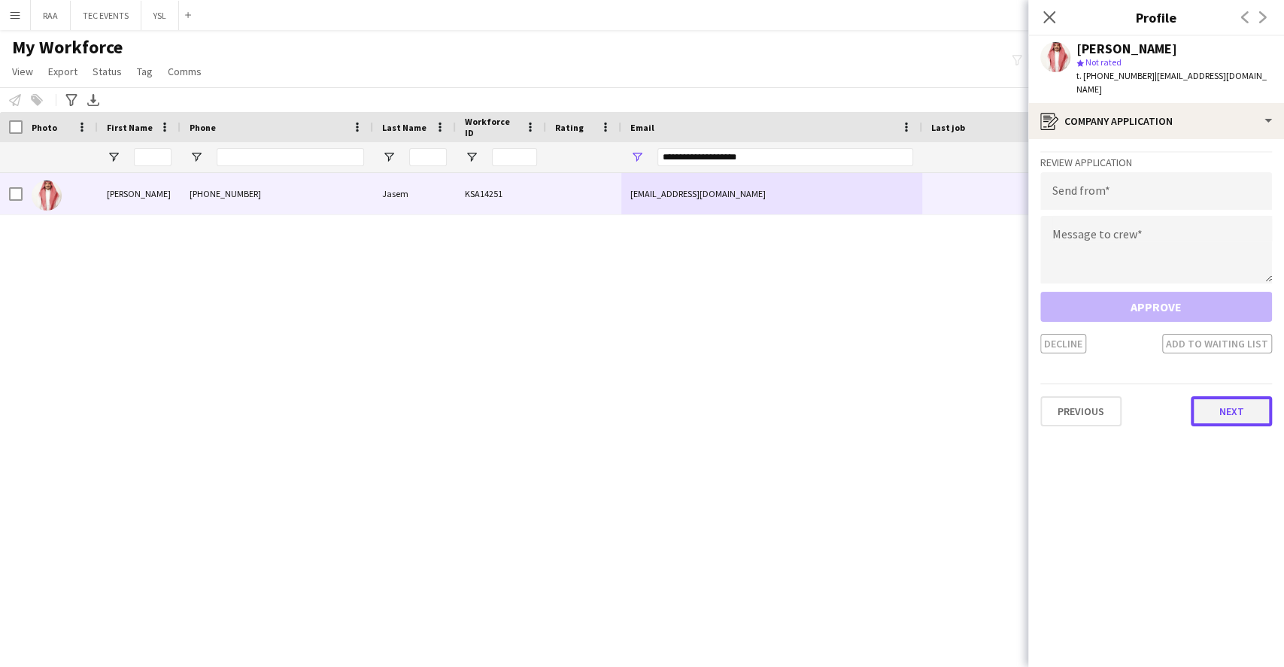
click at [1235, 400] on button "Next" at bounding box center [1231, 411] width 81 height 30
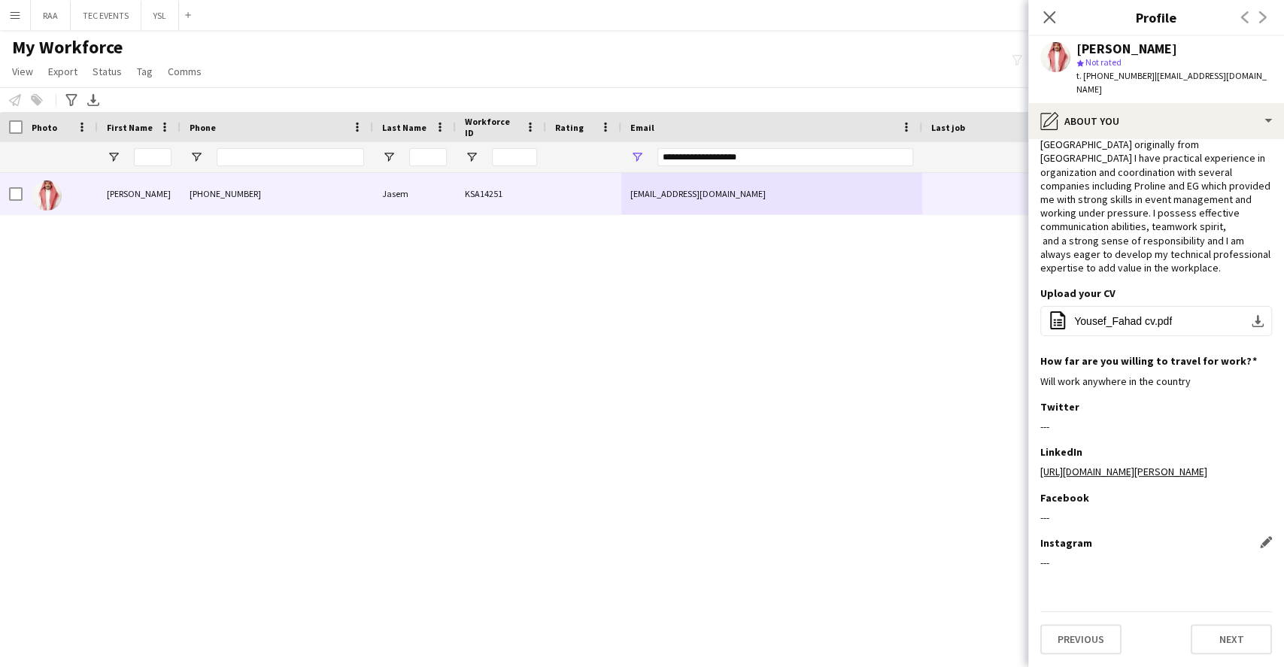
scroll to position [100, 0]
drag, startPoint x: 1221, startPoint y: 631, endPoint x: 1229, endPoint y: 616, distance: 17.2
click at [1221, 631] on button "Next" at bounding box center [1231, 639] width 81 height 30
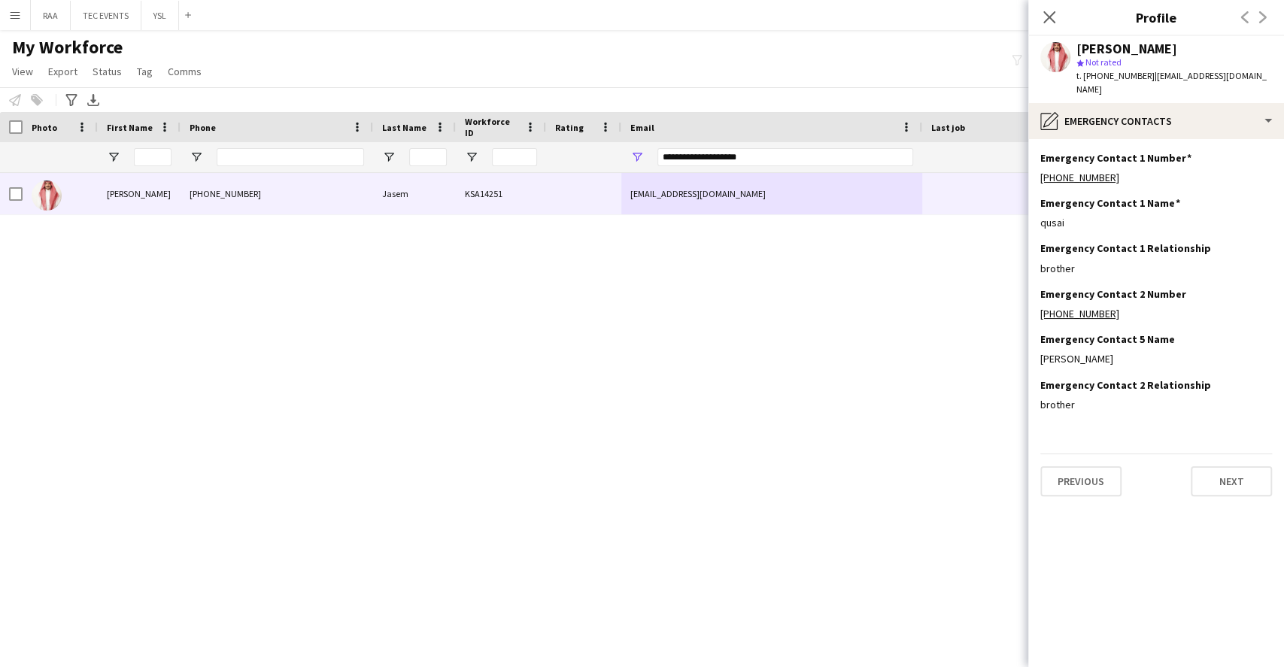
scroll to position [0, 0]
click at [1228, 466] on button "Next" at bounding box center [1231, 481] width 81 height 30
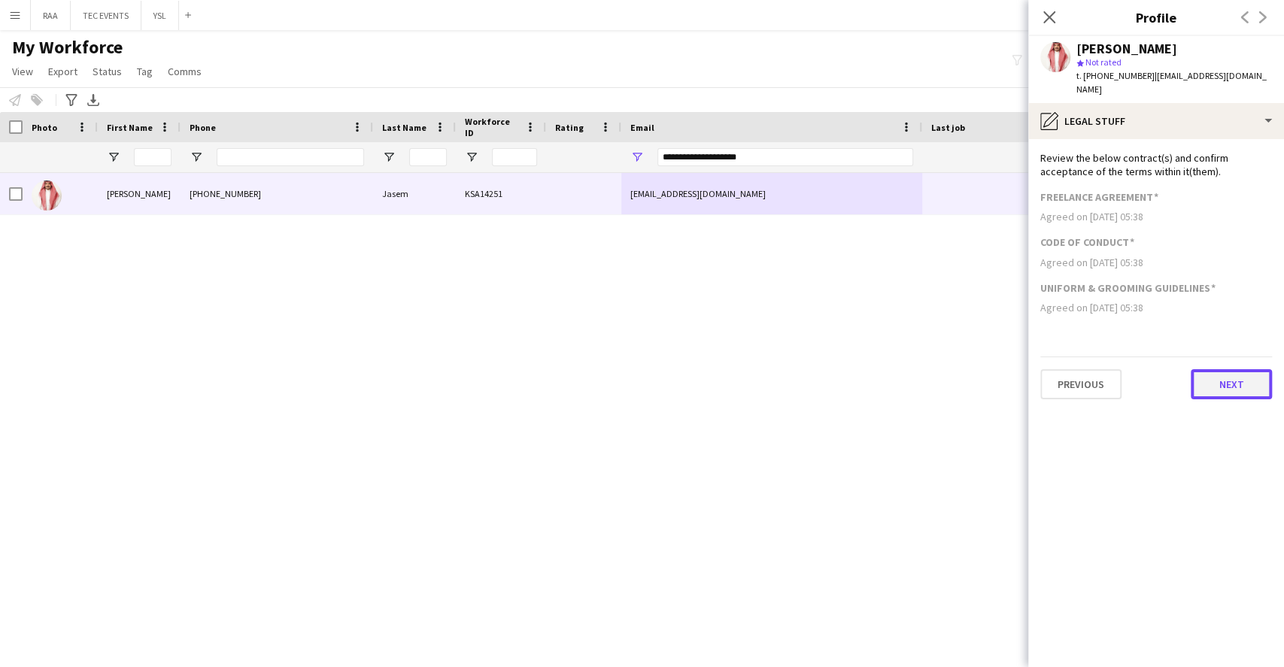
click at [1203, 369] on button "Next" at bounding box center [1231, 384] width 81 height 30
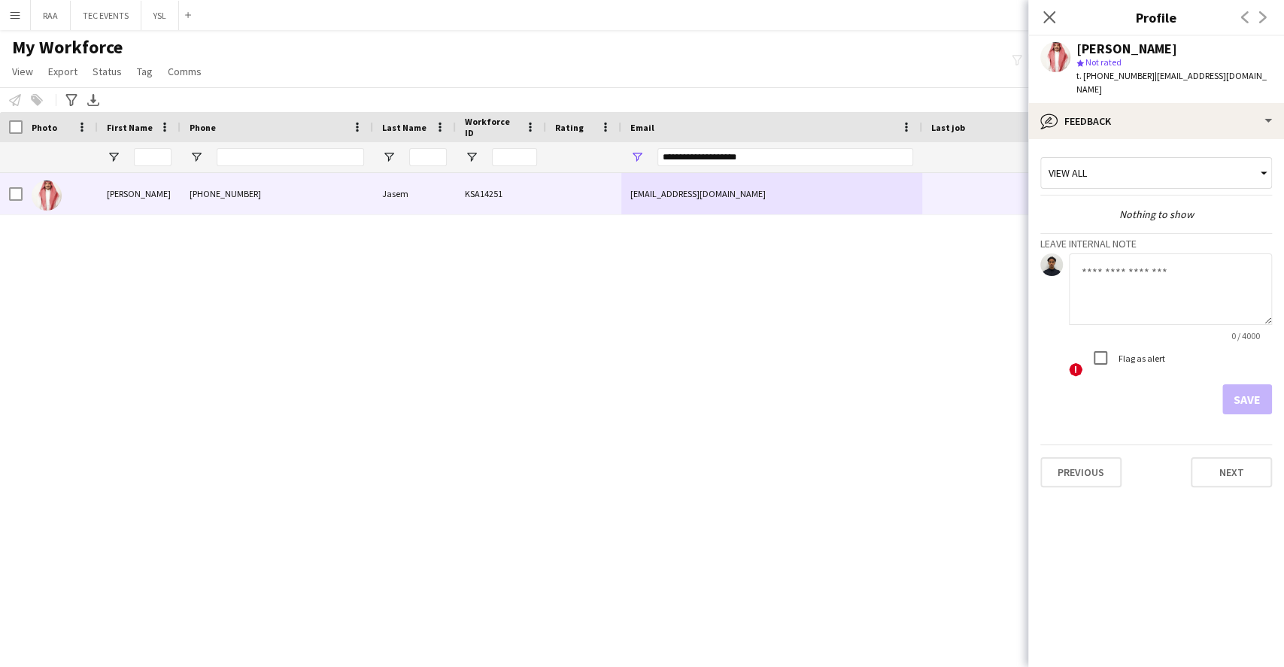
click at [1142, 271] on textarea at bounding box center [1170, 288] width 203 height 71
paste textarea "**********"
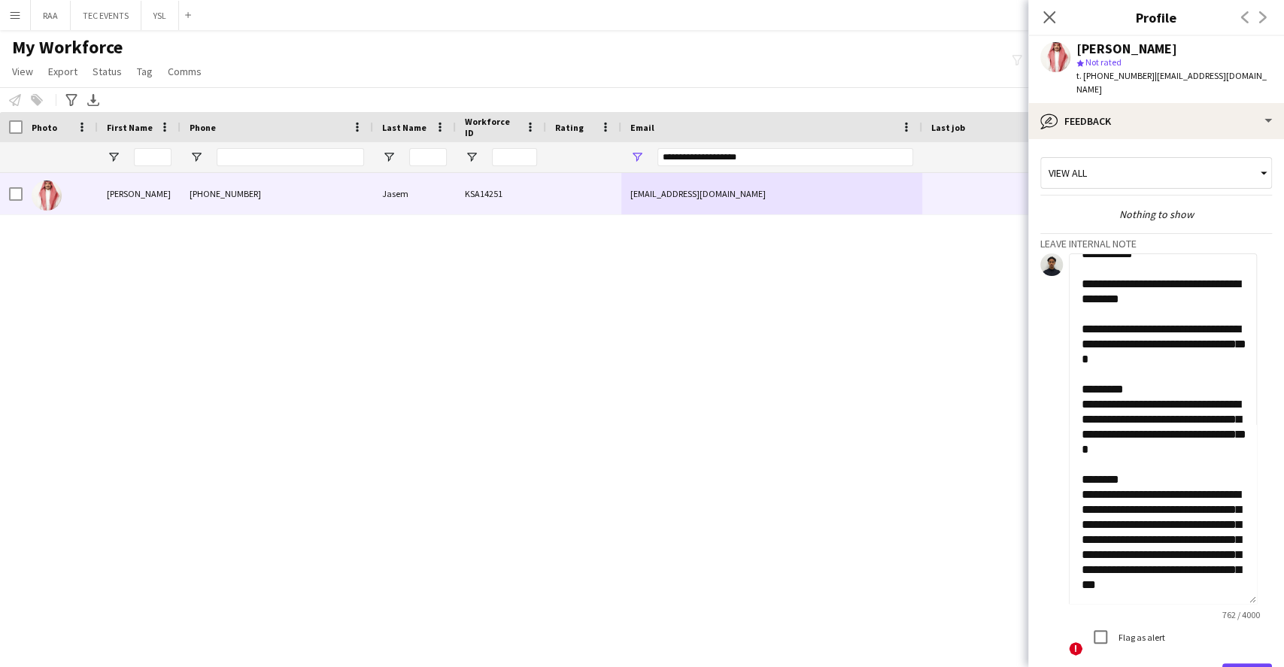
drag, startPoint x: 1265, startPoint y: 298, endPoint x: 1232, endPoint y: 577, distance: 281.0
click at [1232, 577] on textarea "**********" at bounding box center [1163, 428] width 188 height 350
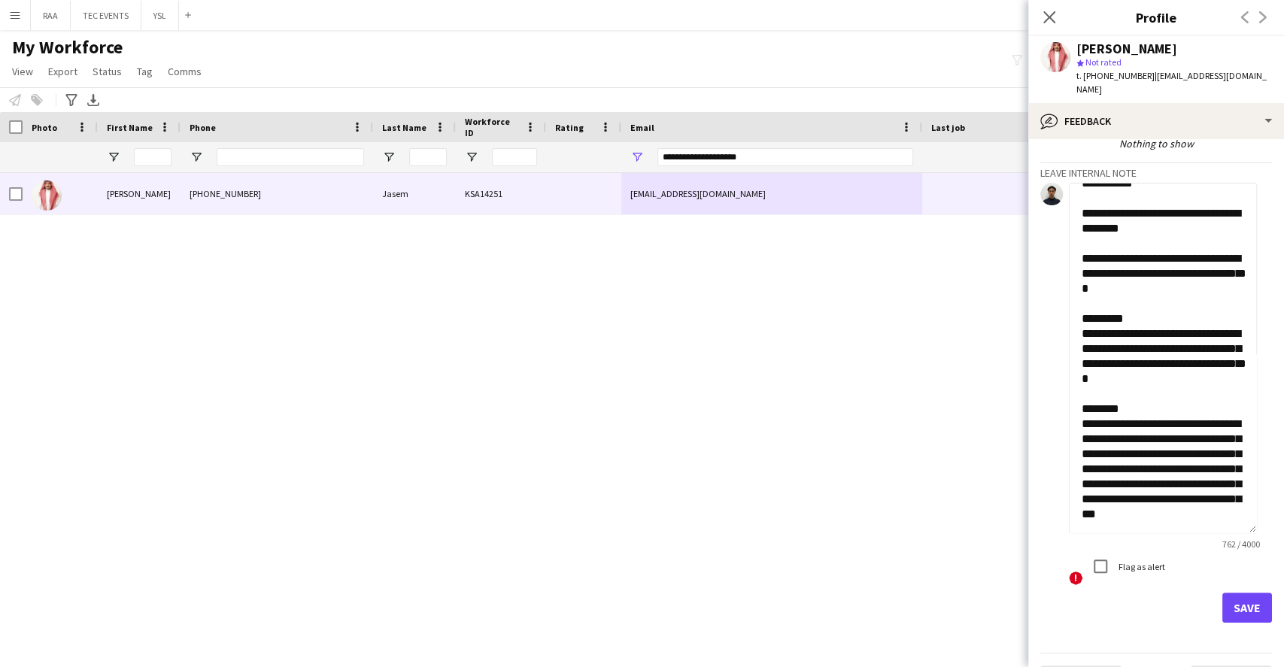
scroll to position [96, 0]
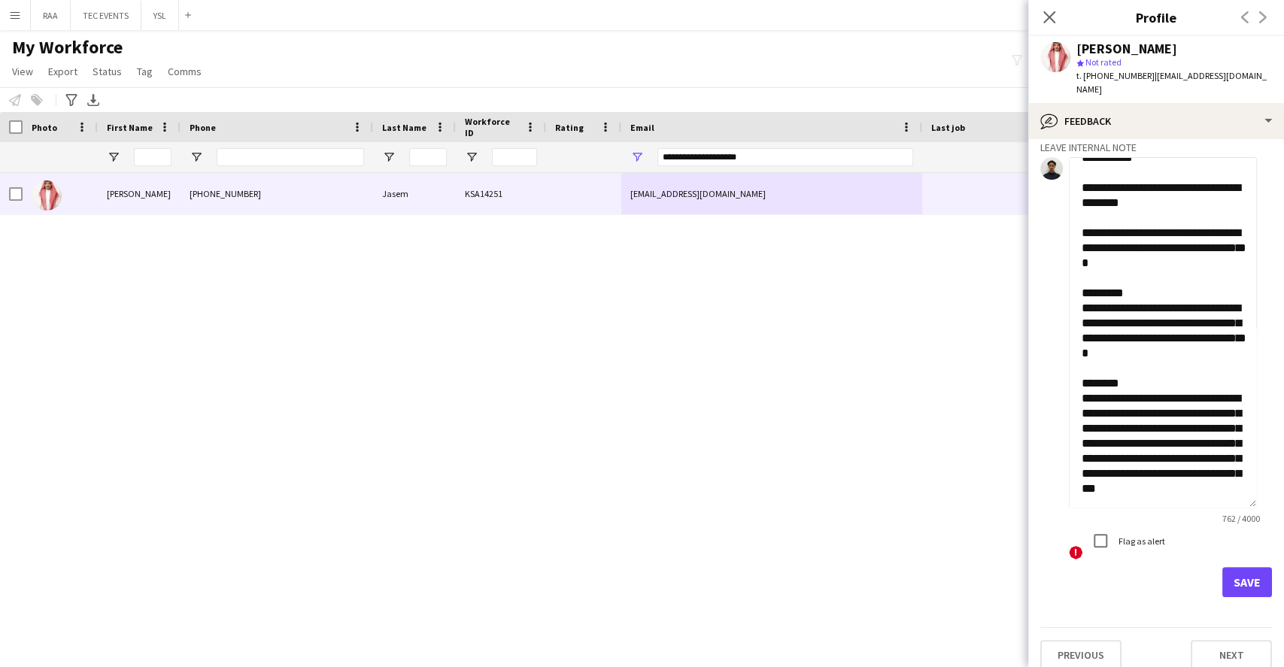
type textarea "**********"
click at [1239, 567] on button "Save" at bounding box center [1247, 582] width 50 height 30
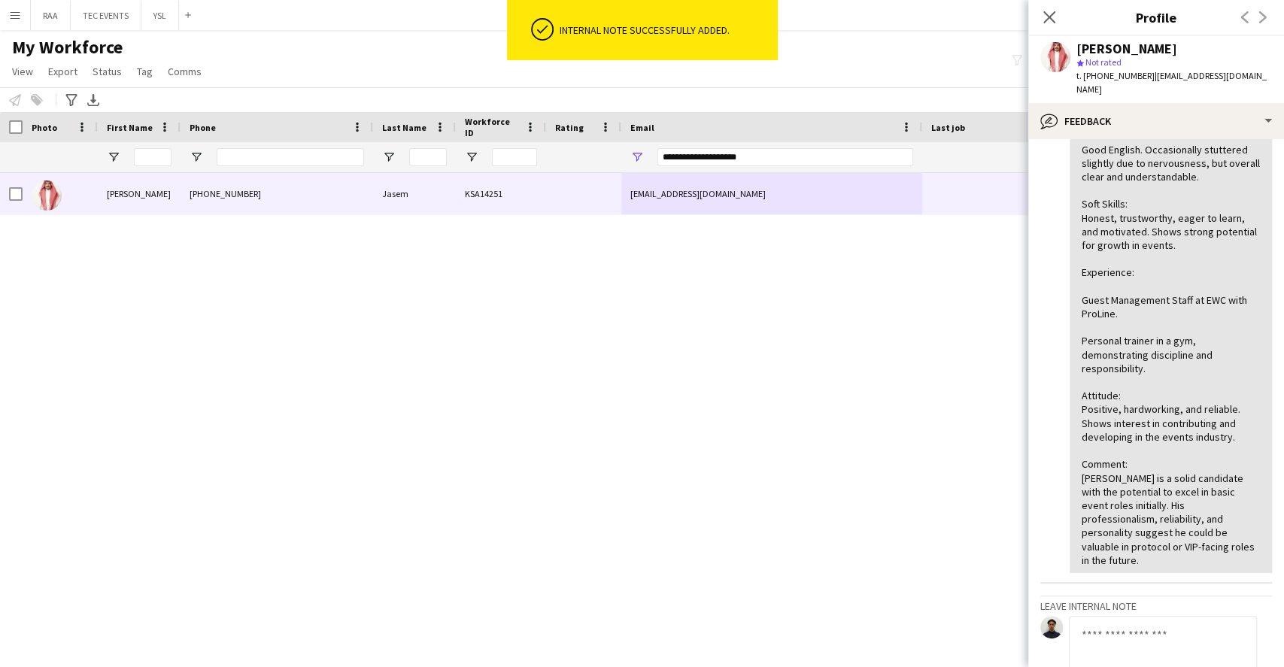
scroll to position [613, 0]
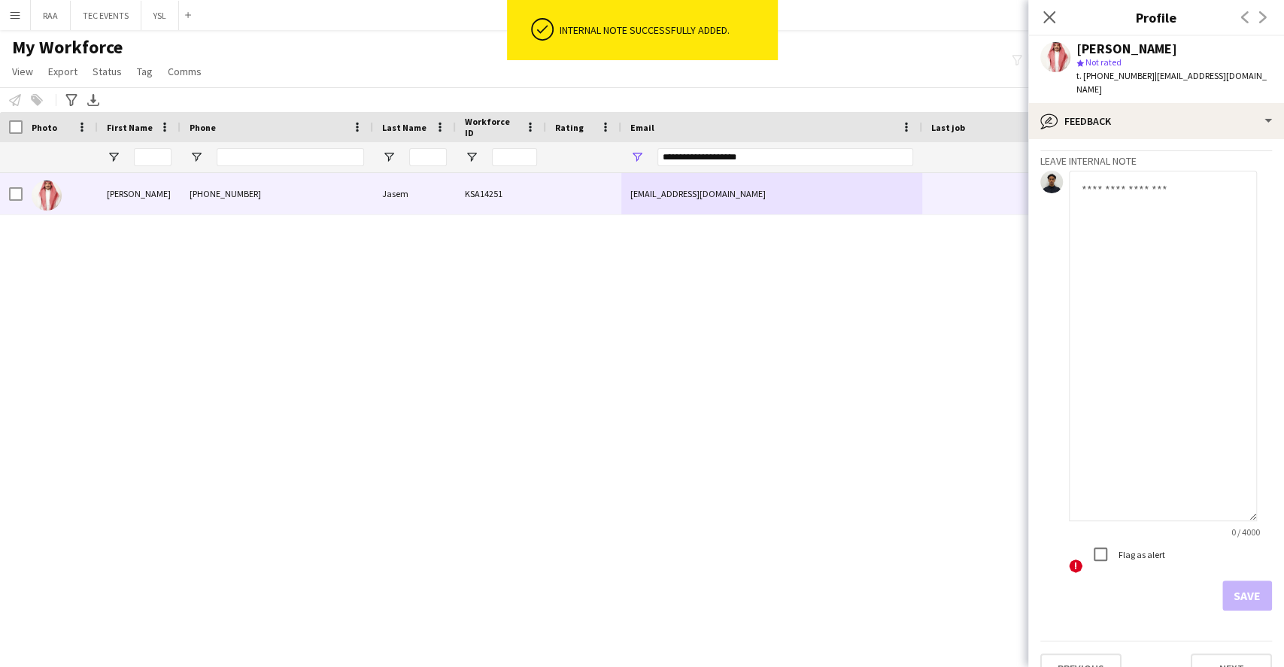
click at [1160, 344] on textarea at bounding box center [1163, 346] width 188 height 350
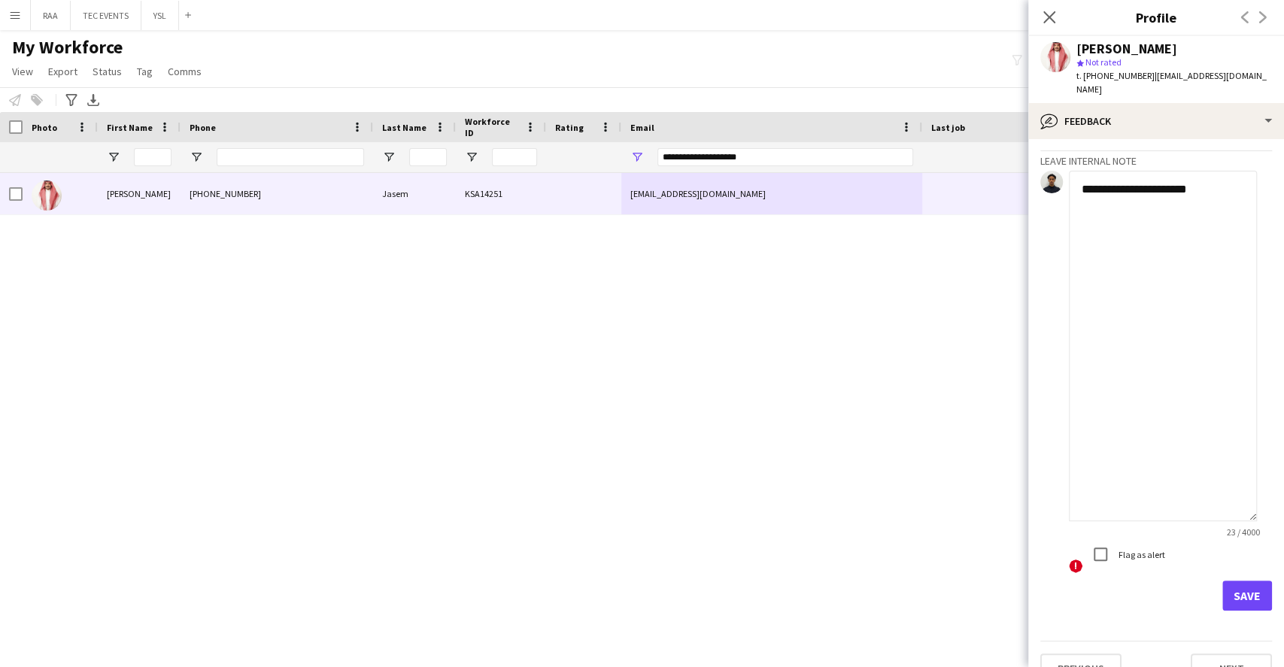
type textarea "**********"
click at [1222, 581] on button "Save" at bounding box center [1247, 596] width 50 height 30
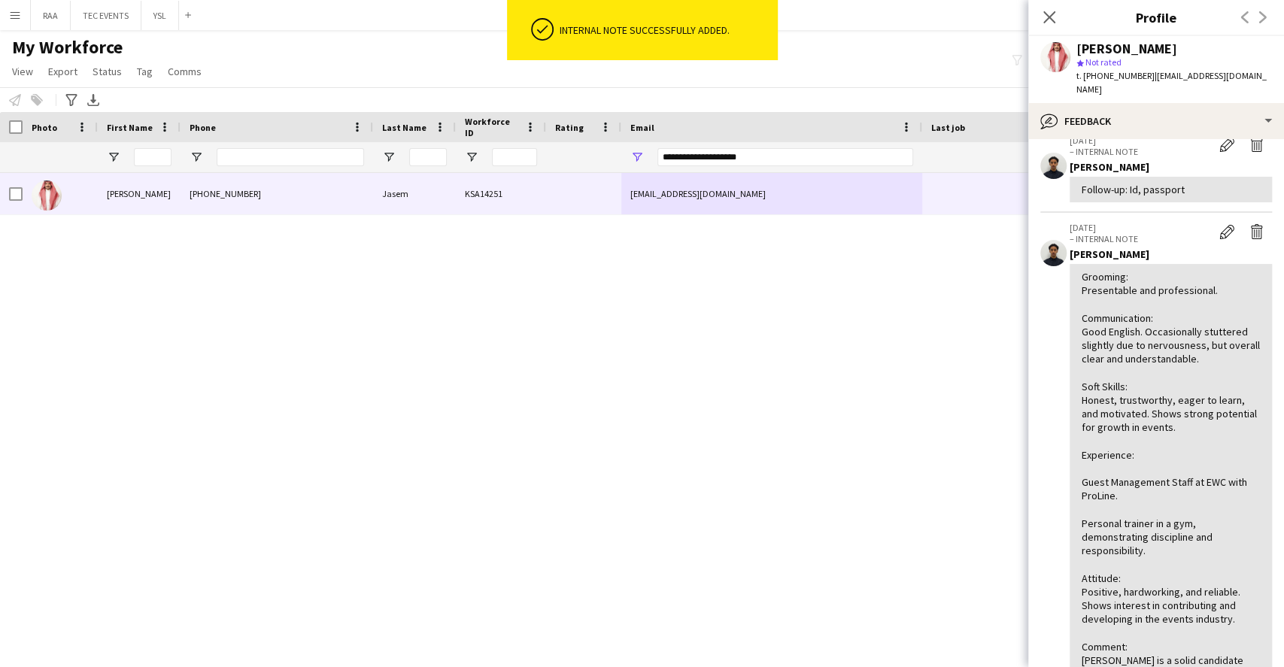
scroll to position [0, 0]
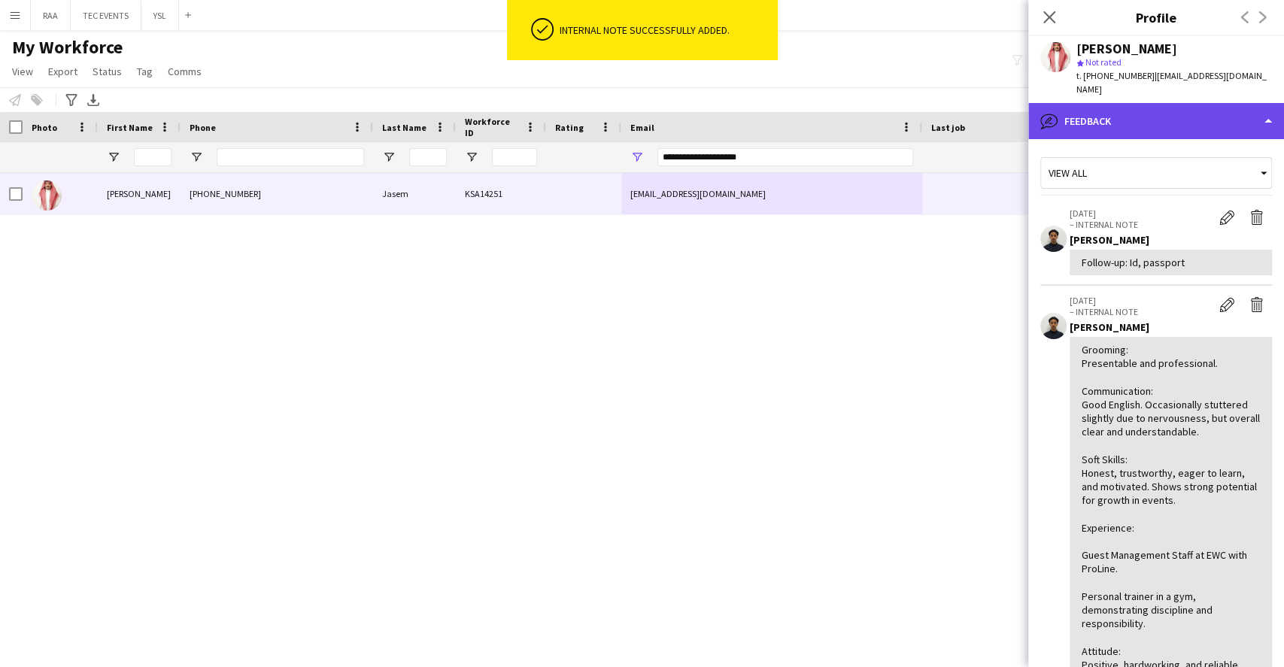
click at [1151, 111] on div "bubble-pencil Feedback" at bounding box center [1156, 121] width 256 height 36
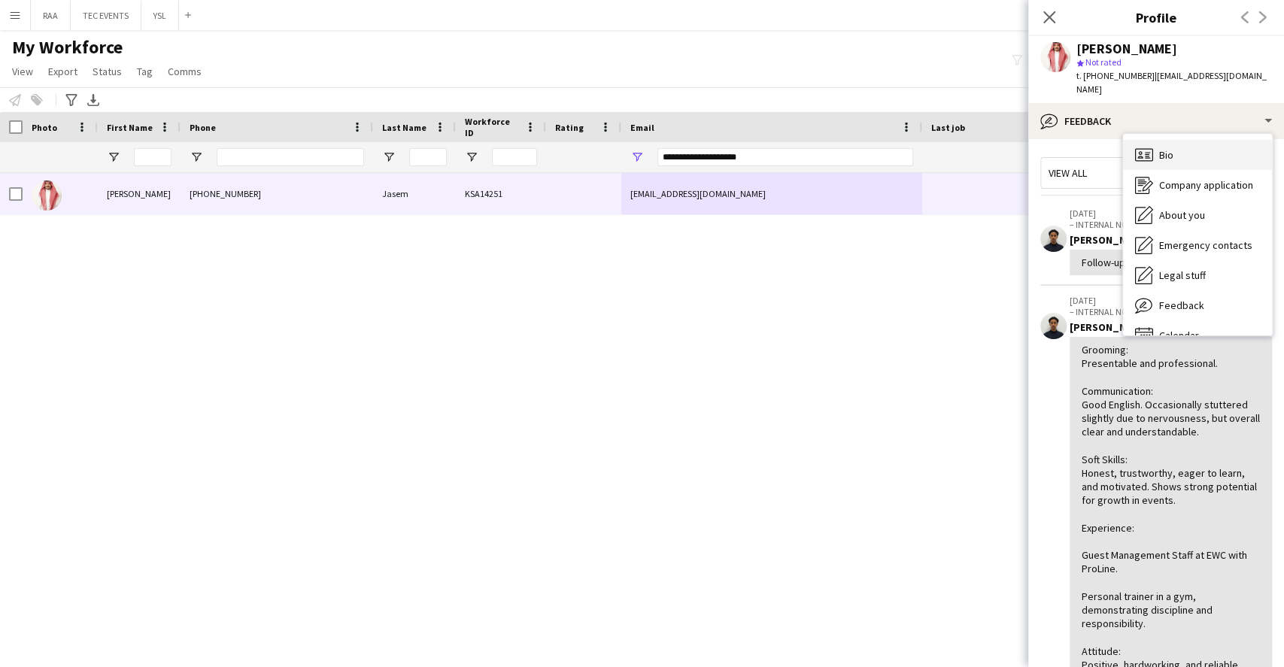
click at [1197, 141] on div "Bio Bio" at bounding box center [1197, 155] width 149 height 30
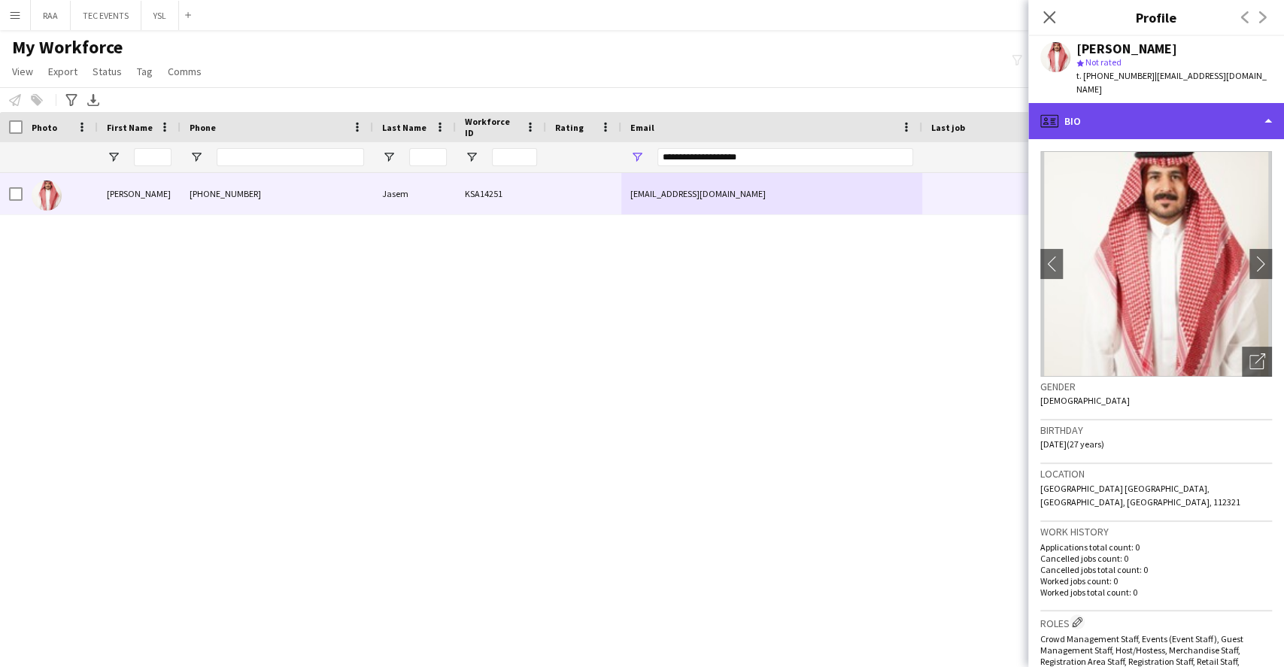
click at [1174, 114] on div "profile Bio" at bounding box center [1156, 121] width 256 height 36
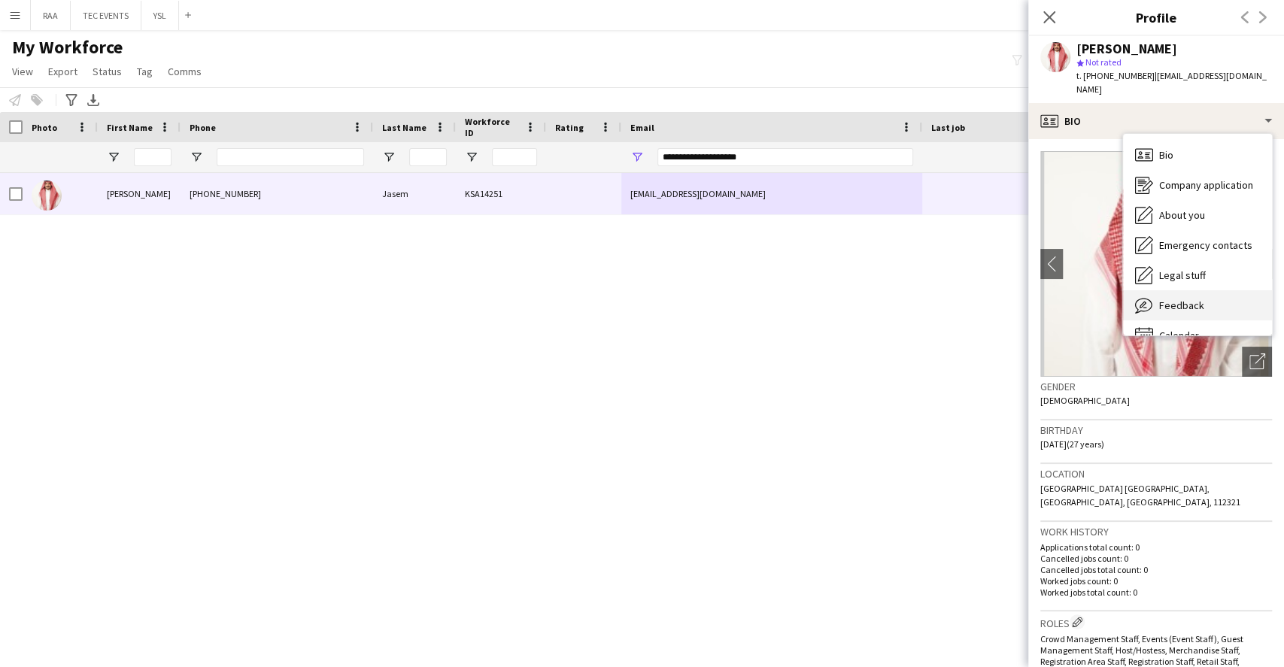
click at [1197, 299] on span "Feedback" at bounding box center [1181, 306] width 45 height 14
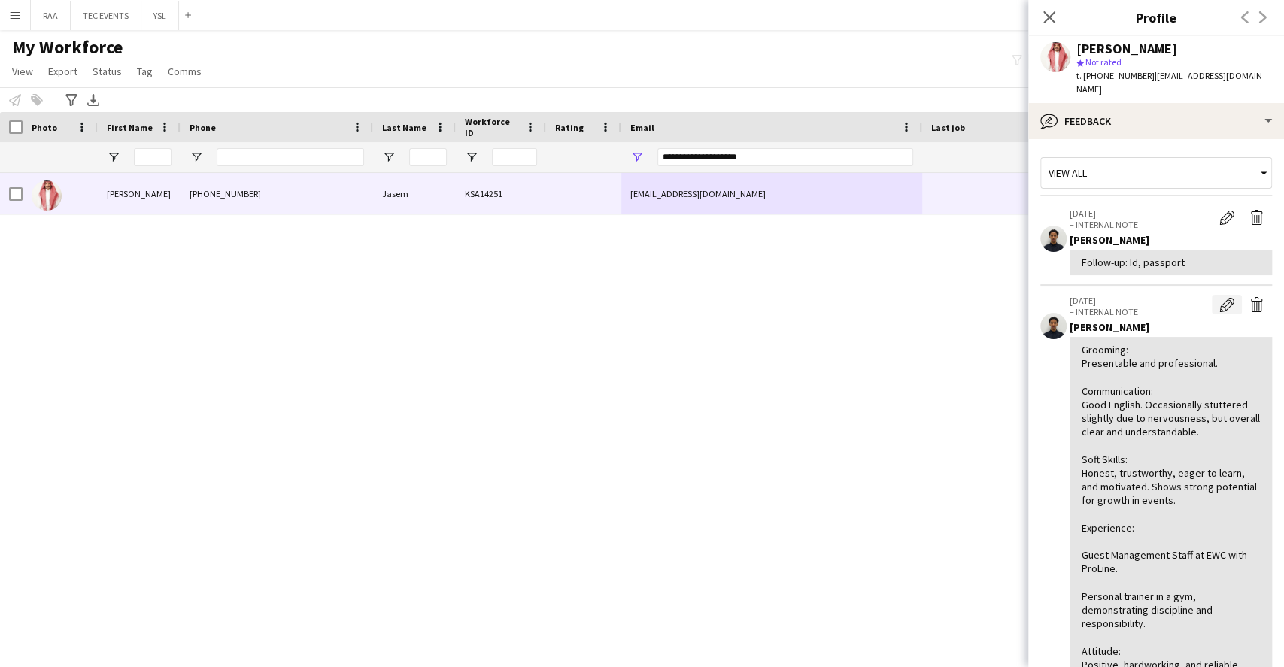
click at [1219, 297] on app-icon "Edit internal note" at bounding box center [1226, 304] width 15 height 15
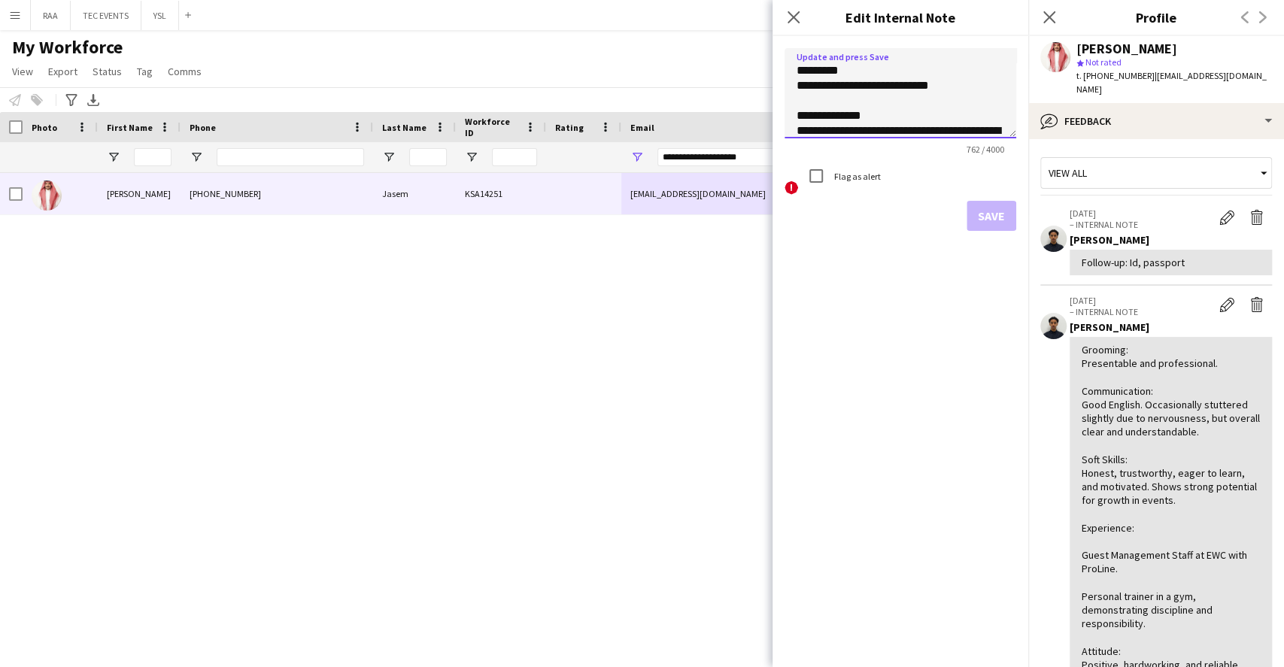
drag, startPoint x: 800, startPoint y: 69, endPoint x: 808, endPoint y: 69, distance: 8.3
click at [804, 69] on textarea "**********" at bounding box center [900, 93] width 232 height 90
paste textarea "**********"
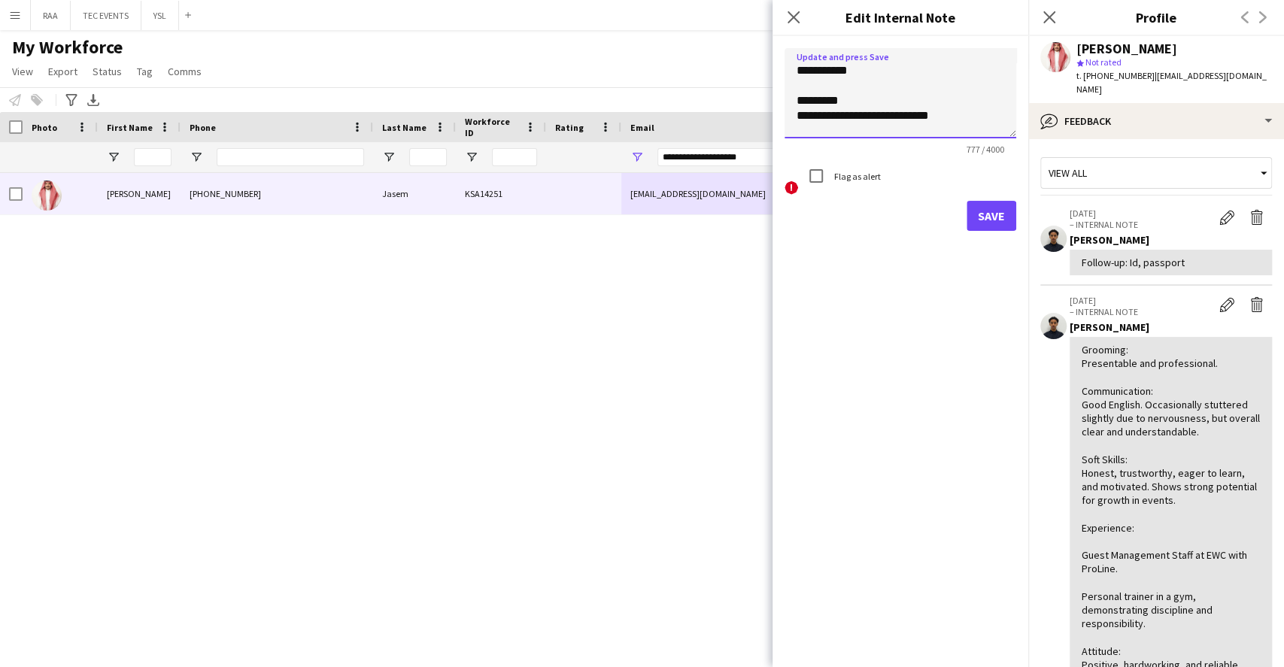
type textarea "**********"
click at [987, 211] on button "Save" at bounding box center [991, 216] width 50 height 30
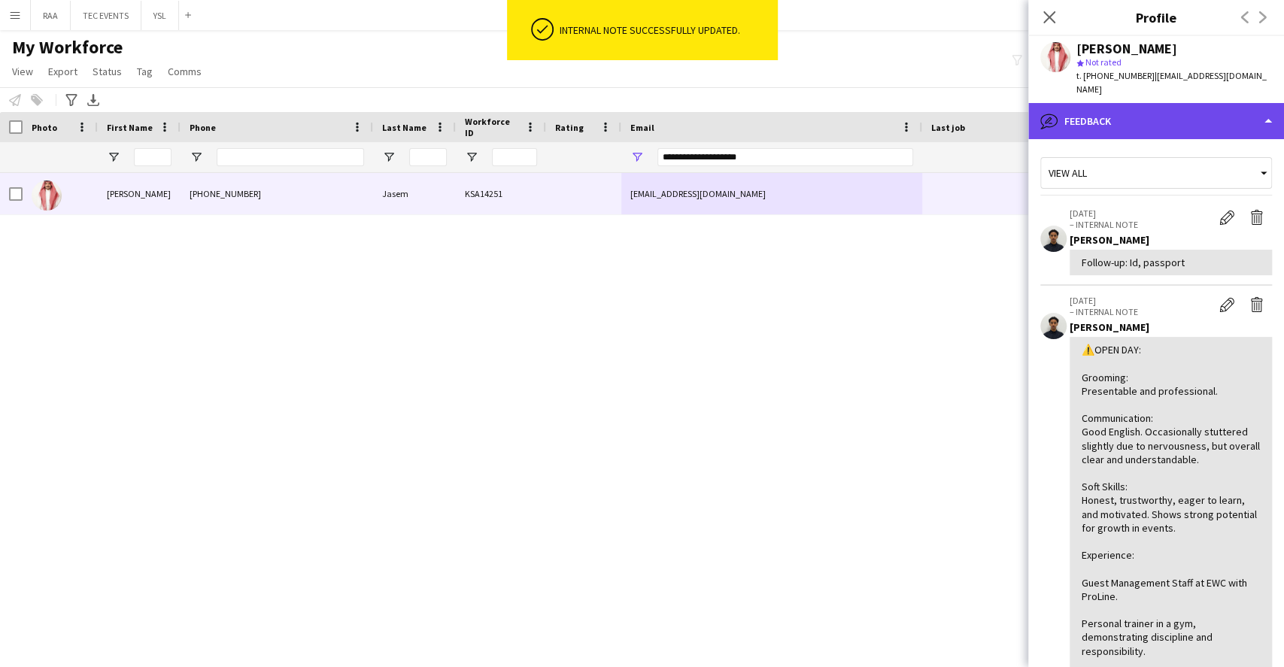
click at [1165, 103] on div "bubble-pencil Feedback" at bounding box center [1156, 121] width 256 height 36
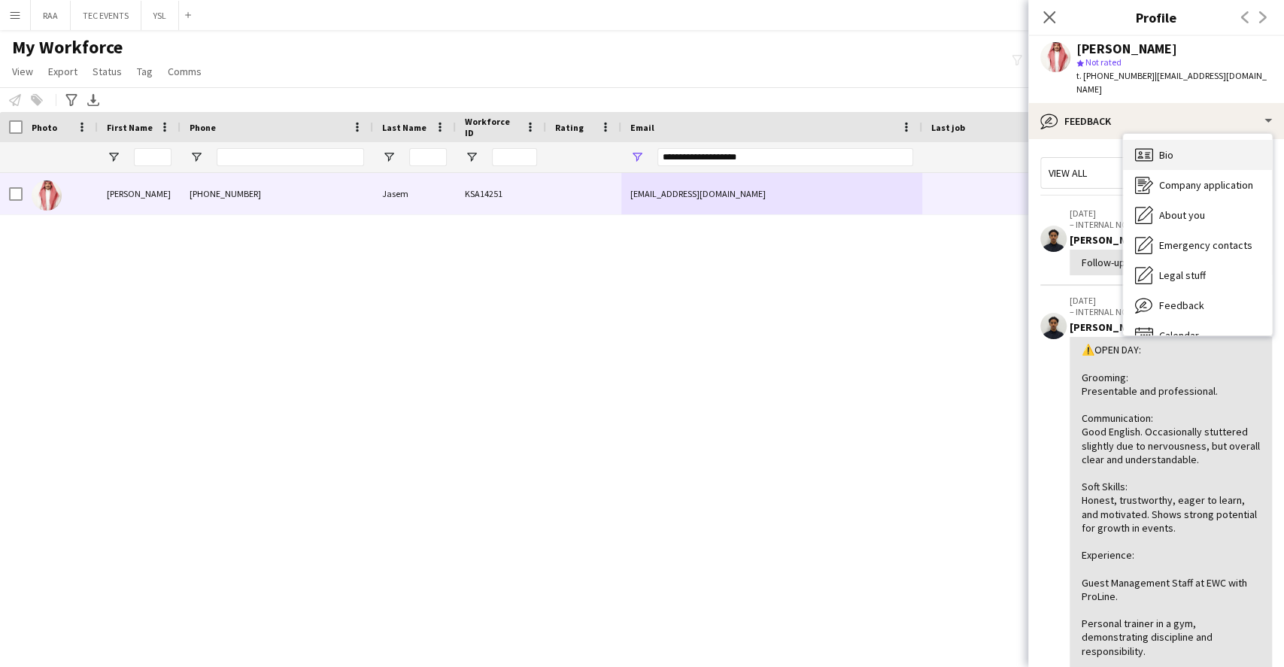
click at [1181, 144] on div "Bio Bio" at bounding box center [1197, 155] width 149 height 30
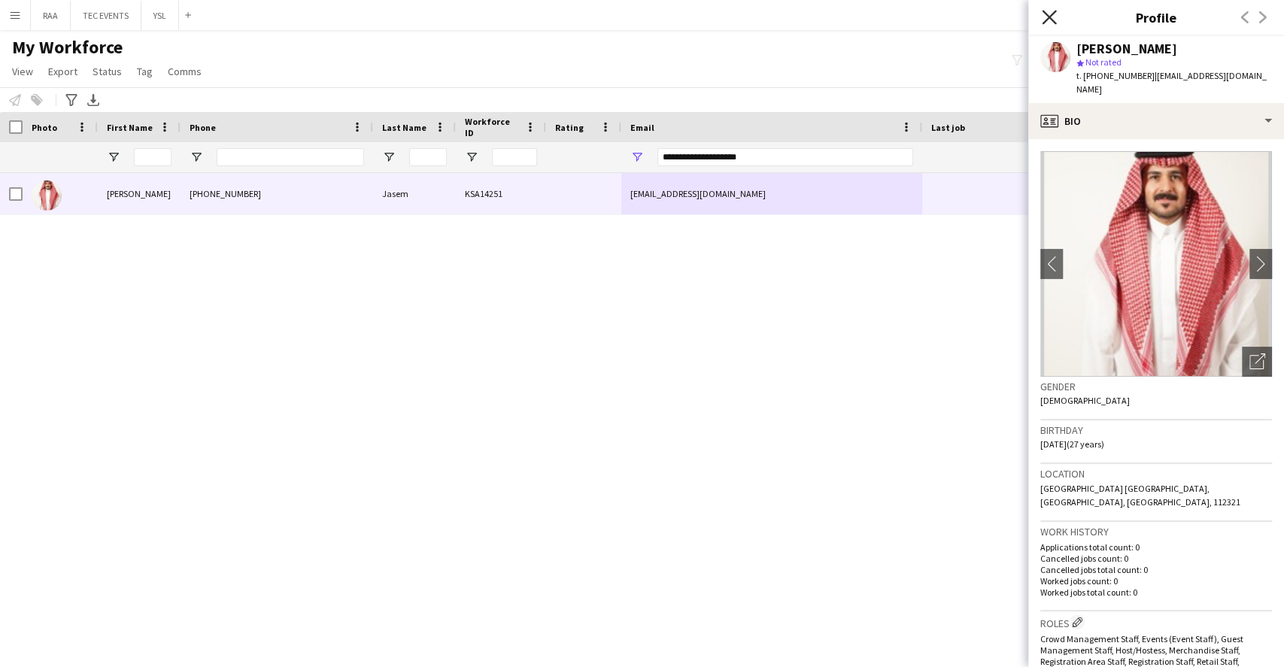
click at [1047, 21] on icon "Close pop-in" at bounding box center [1049, 17] width 14 height 14
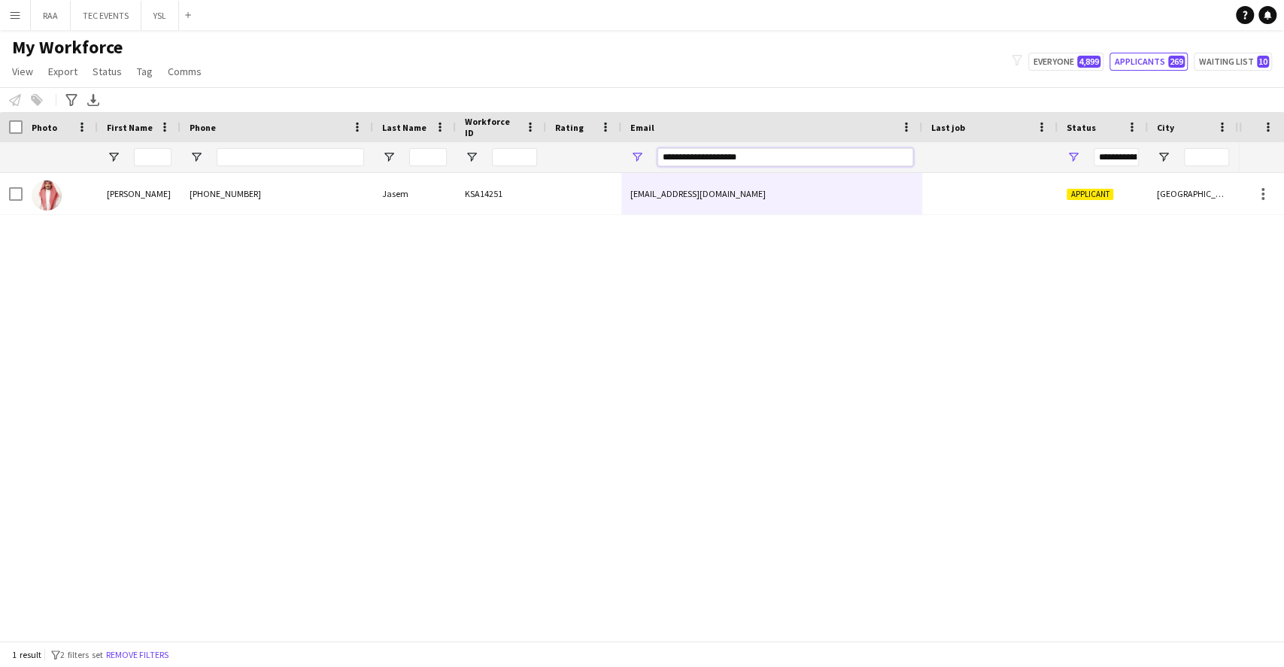
drag, startPoint x: 746, startPoint y: 158, endPoint x: 581, endPoint y: 149, distance: 164.9
click at [581, 149] on div "**********" at bounding box center [838, 157] width 1676 height 30
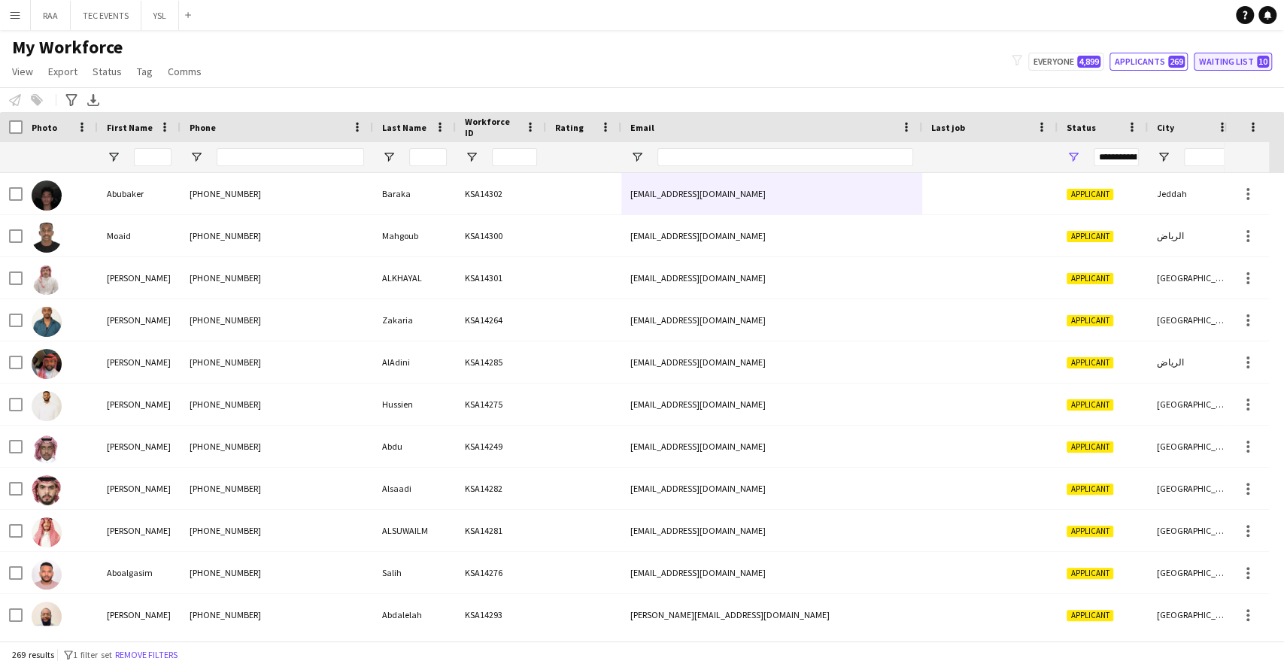
click at [1257, 68] on button "Waiting list 10" at bounding box center [1233, 62] width 78 height 18
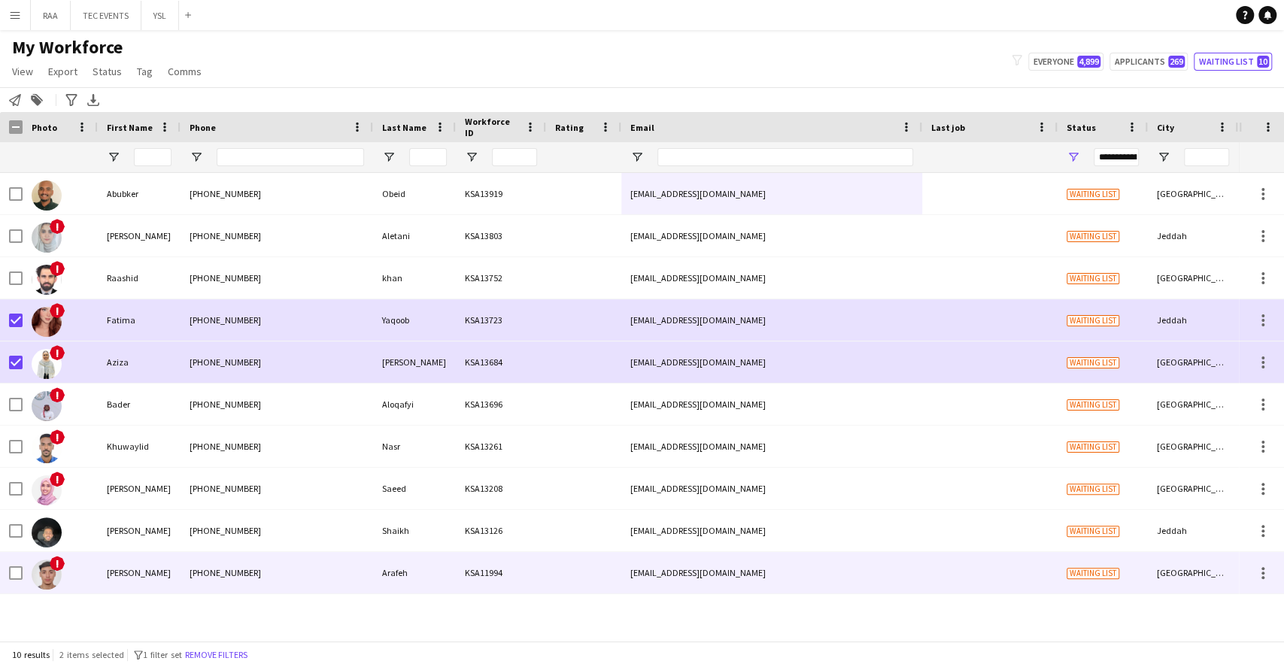
click at [96, 571] on div "!" at bounding box center [60, 572] width 75 height 41
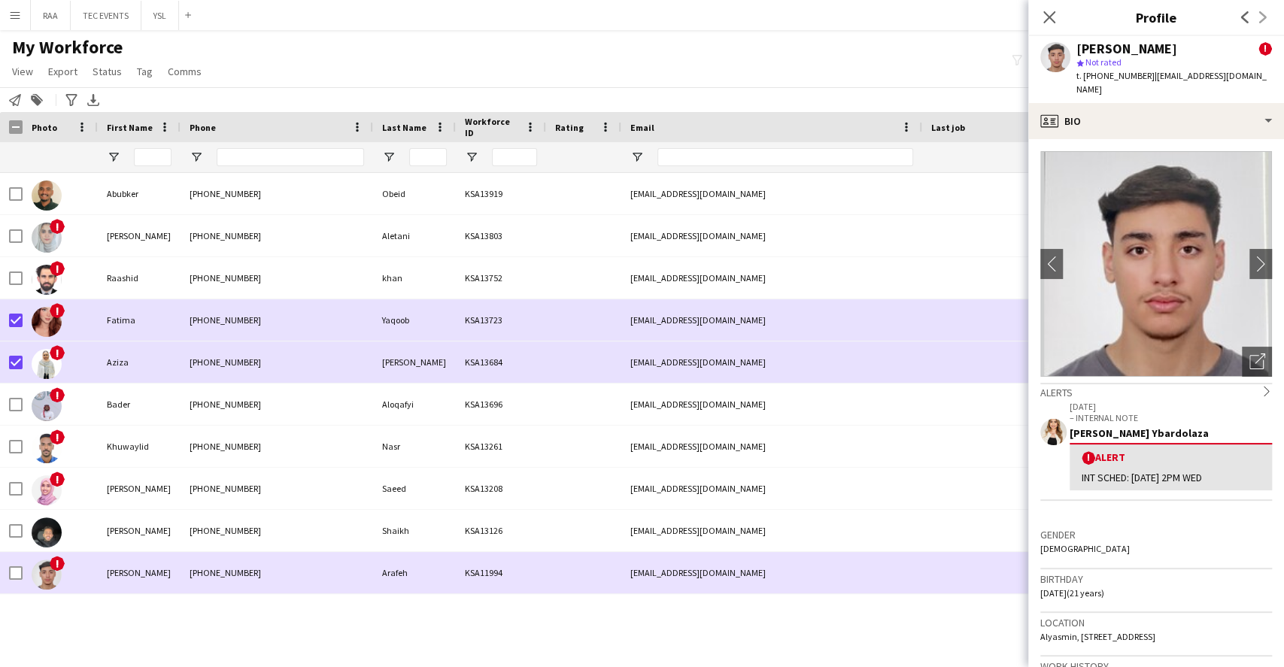
click at [284, 575] on div "[PHONE_NUMBER]" at bounding box center [276, 572] width 193 height 41
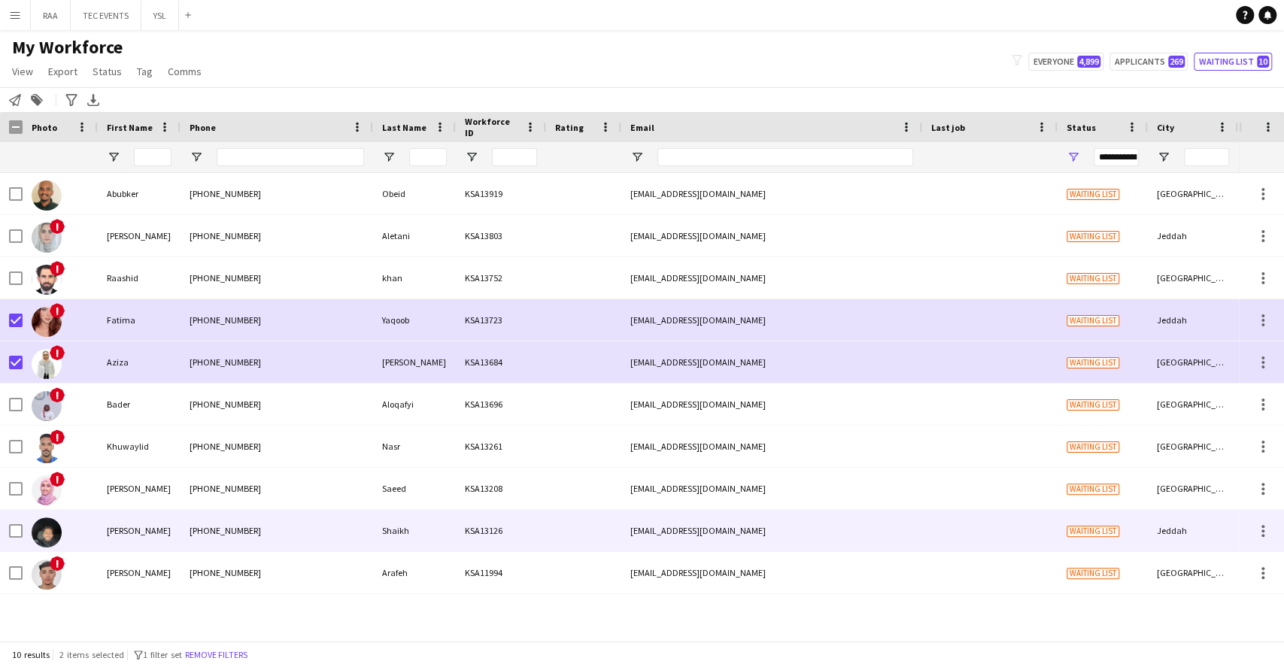
click at [277, 548] on div "[PHONE_NUMBER]" at bounding box center [276, 530] width 193 height 41
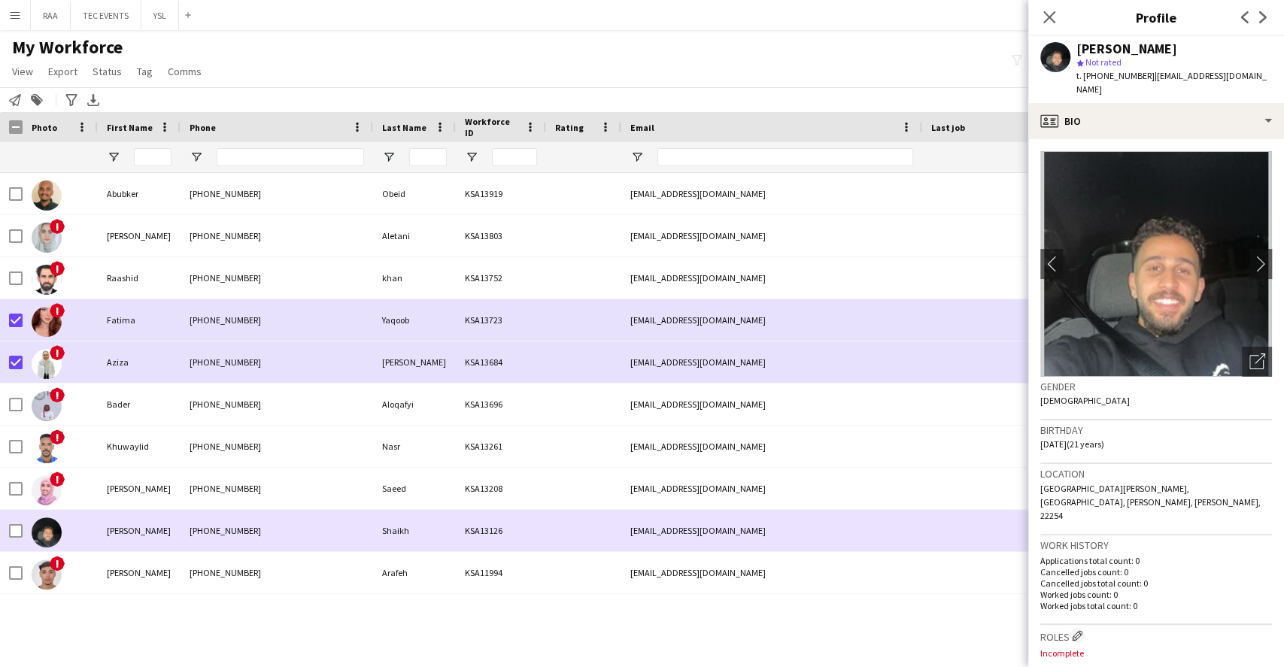
click at [301, 511] on div "[PHONE_NUMBER]" at bounding box center [276, 530] width 193 height 41
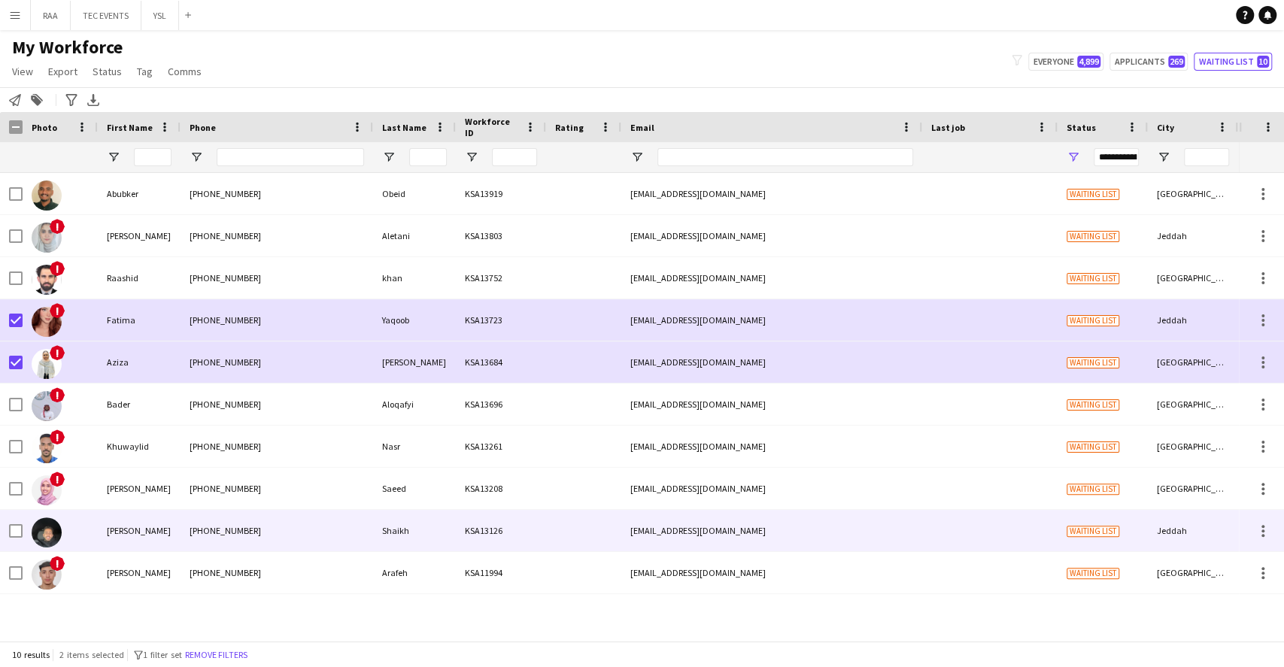
click at [287, 541] on div "[PHONE_NUMBER]" at bounding box center [276, 530] width 193 height 41
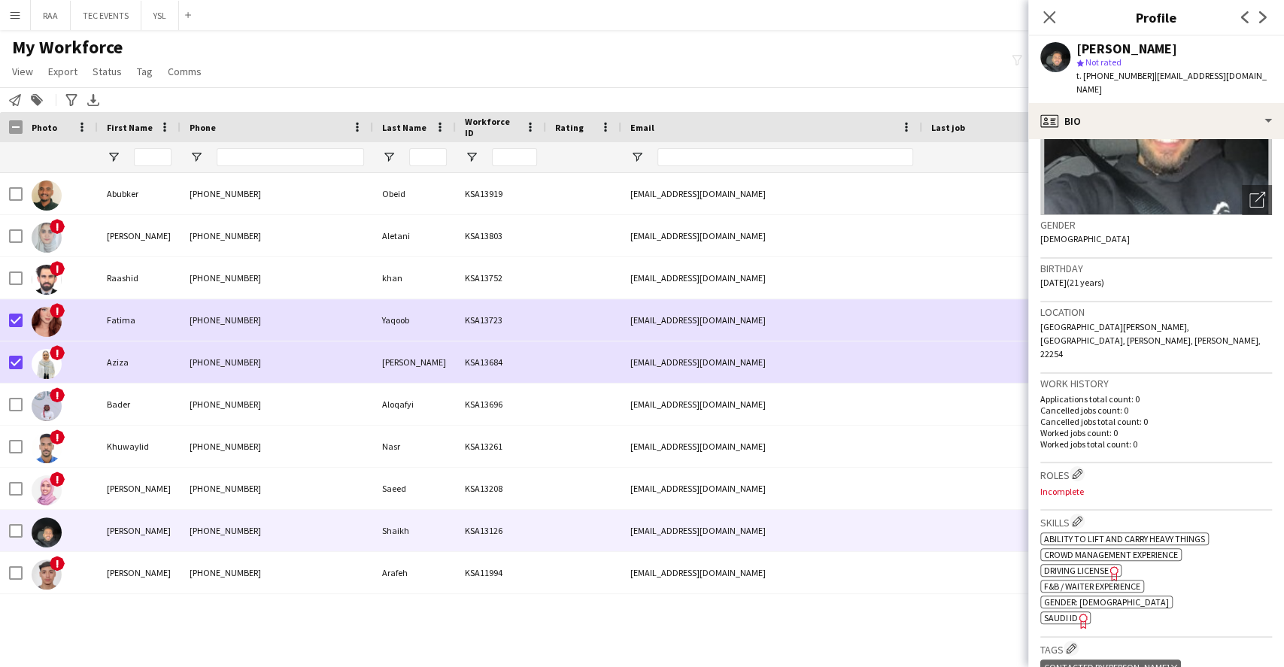
scroll to position [401, 0]
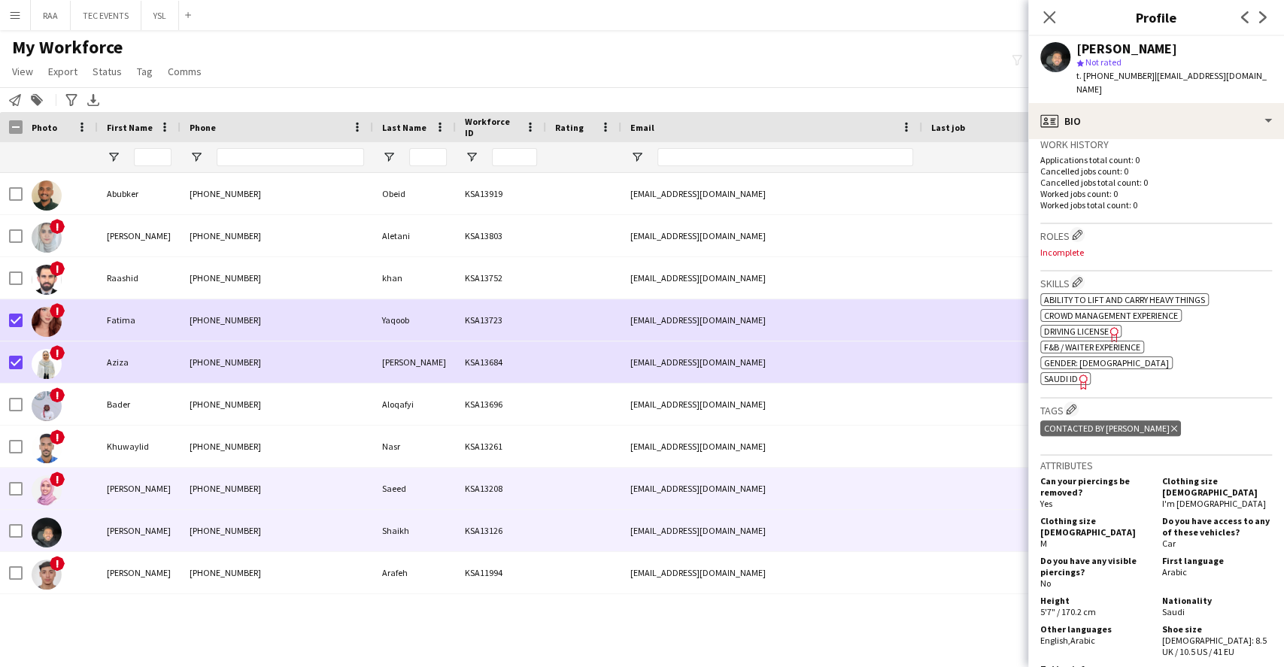
click at [283, 487] on div "[PHONE_NUMBER]" at bounding box center [276, 488] width 193 height 41
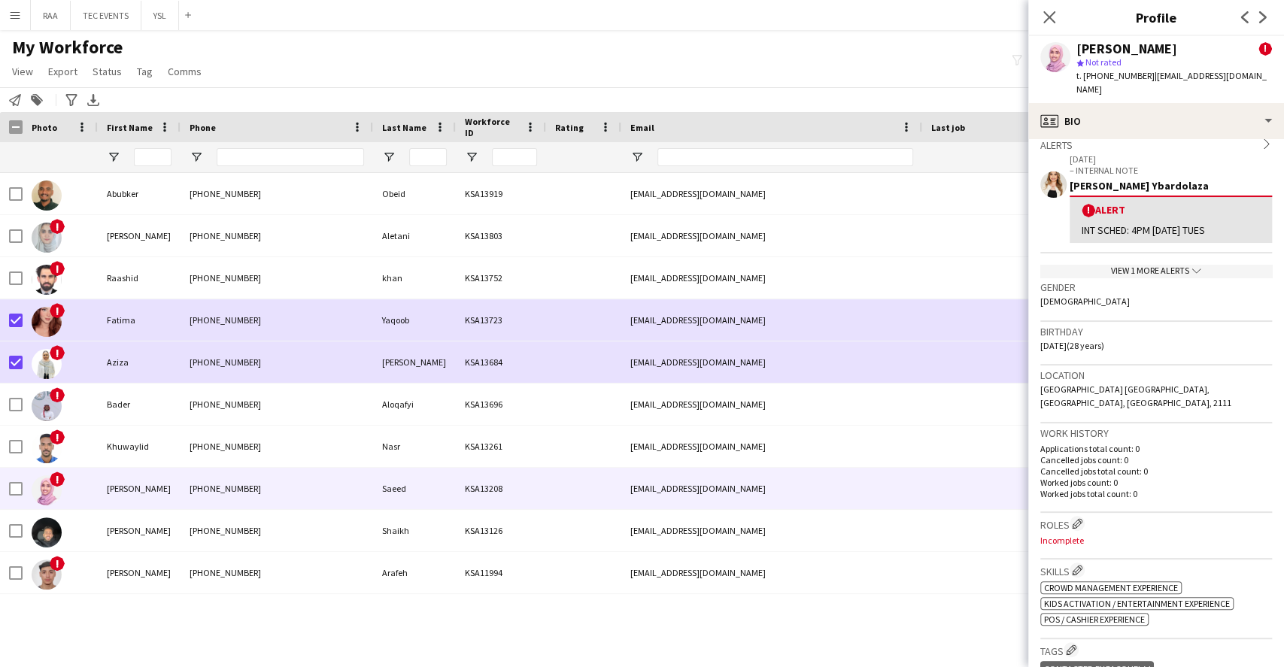
scroll to position [301, 0]
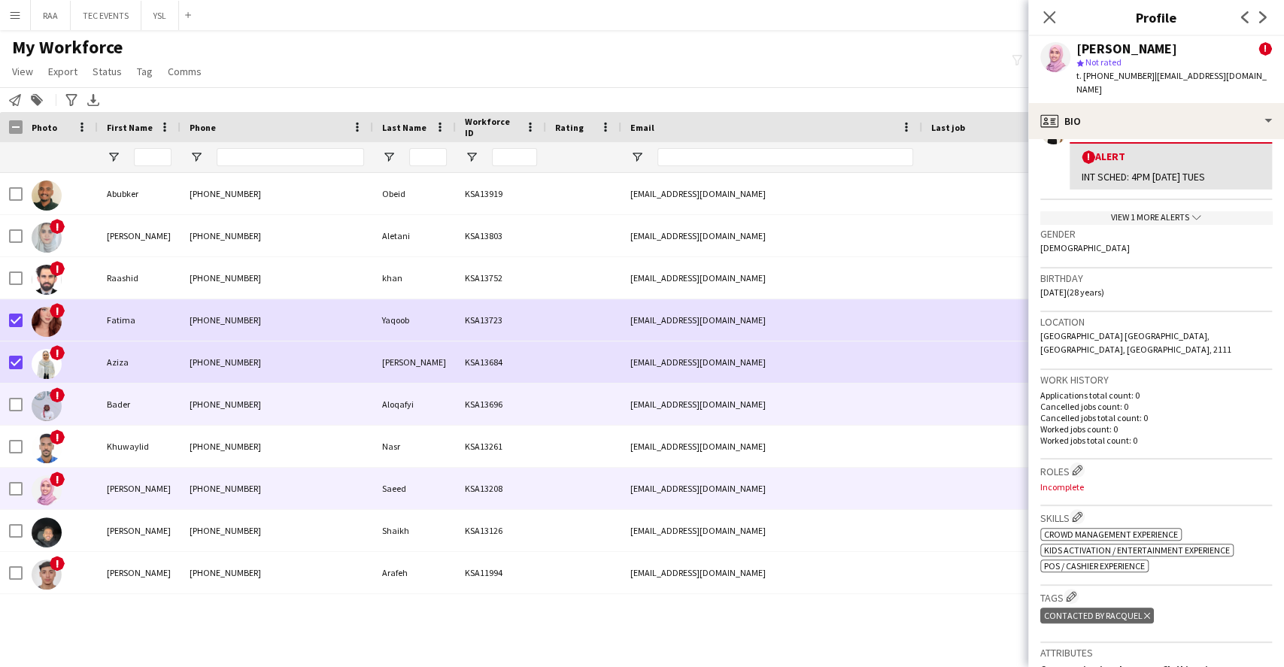
click at [239, 412] on div "[PHONE_NUMBER]" at bounding box center [276, 404] width 193 height 41
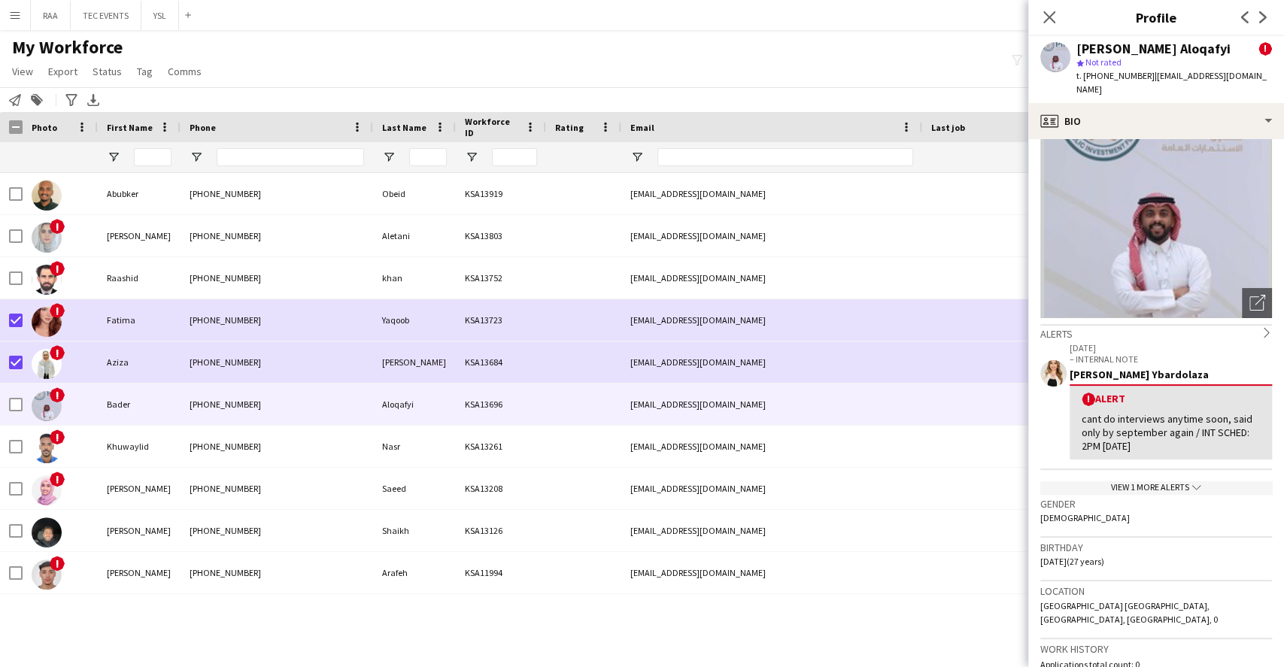
scroll to position [100, 0]
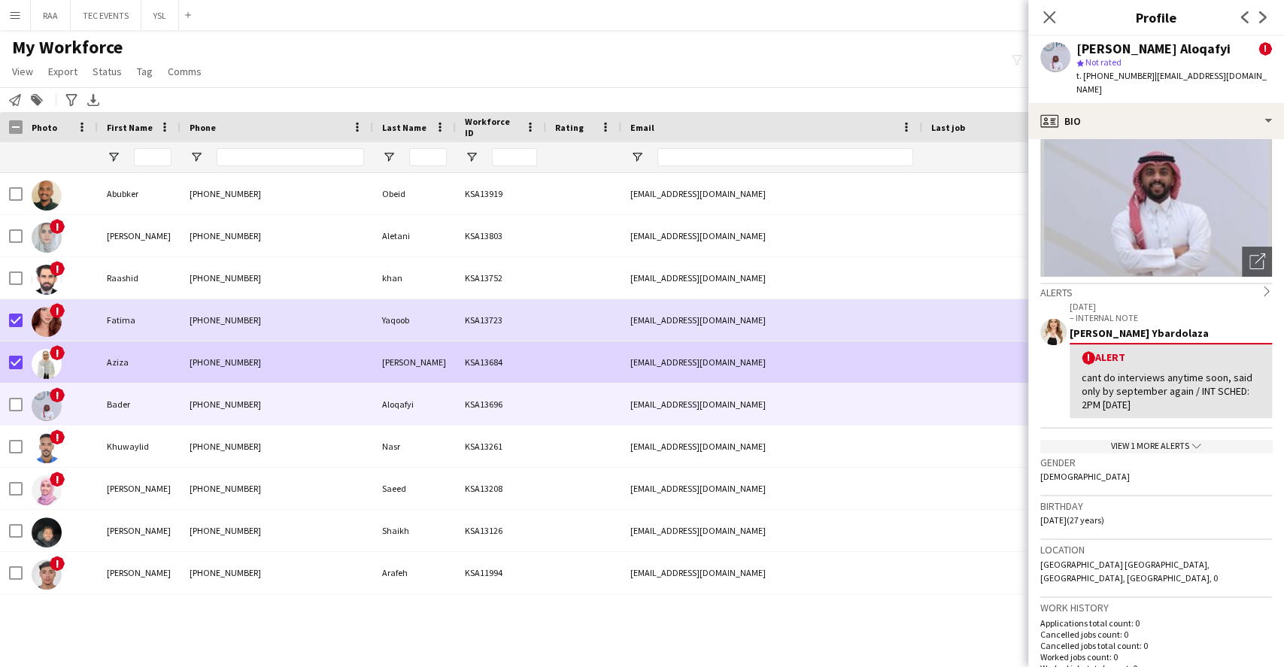
click at [407, 358] on div "[PERSON_NAME]" at bounding box center [414, 361] width 83 height 41
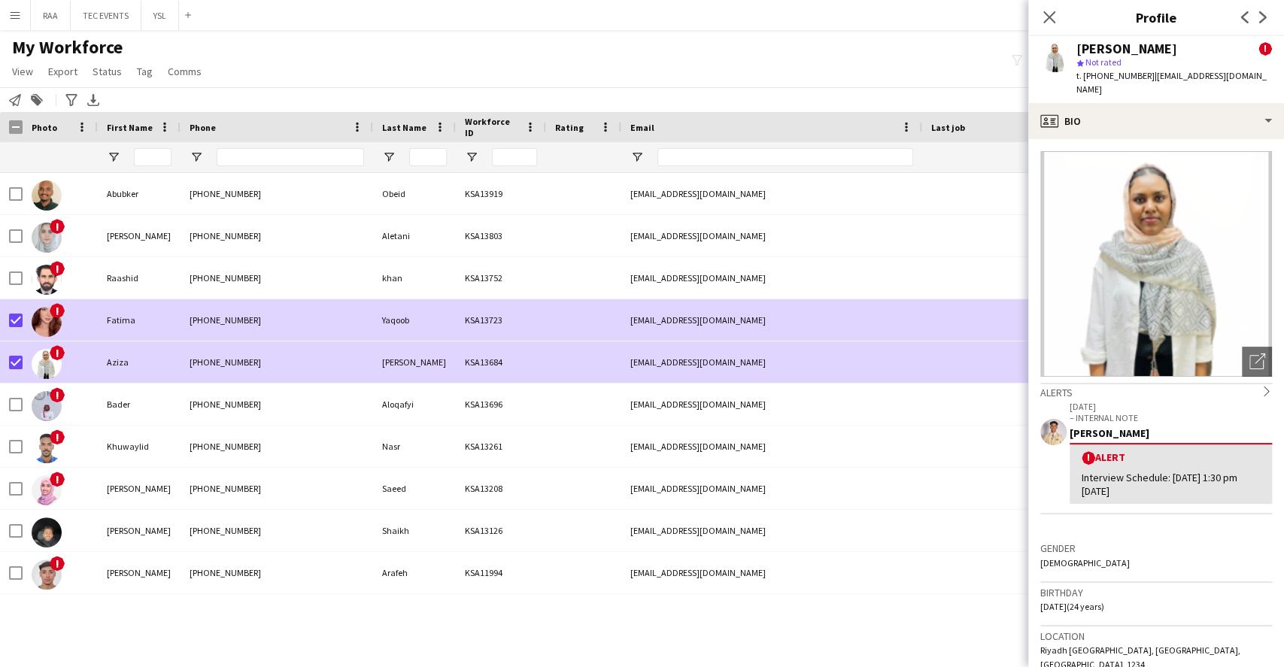
click at [440, 325] on div "Yaqoob" at bounding box center [414, 319] width 83 height 41
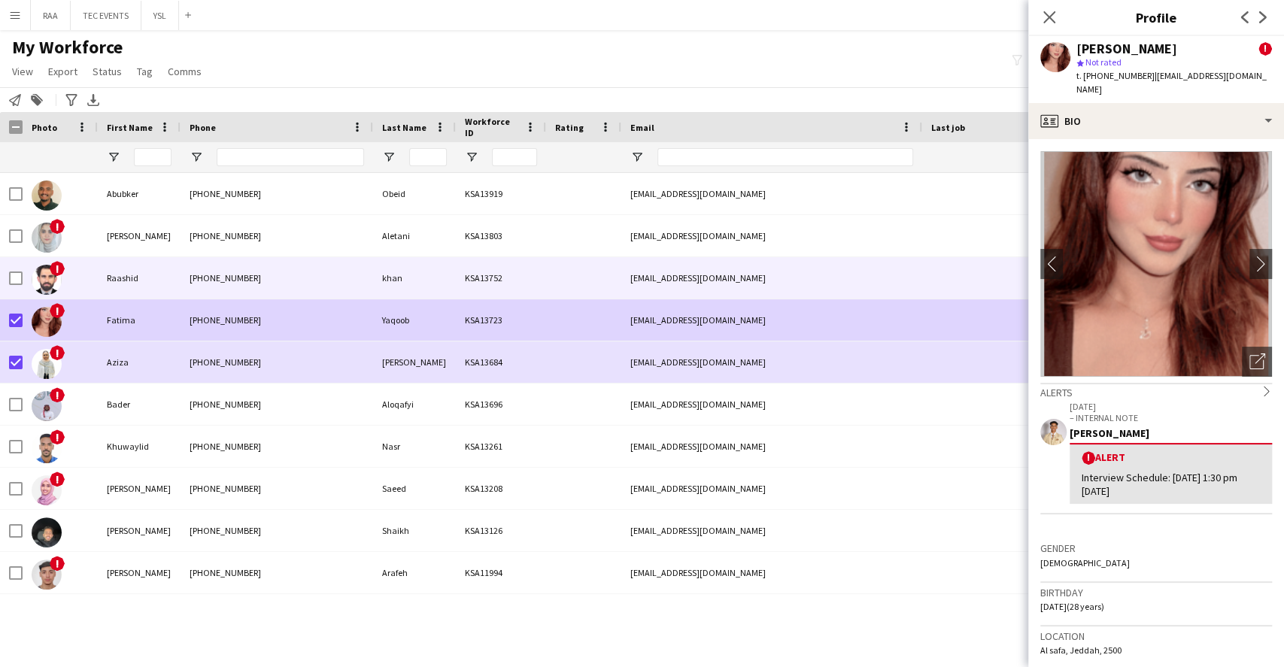
click at [447, 286] on div "khan" at bounding box center [414, 277] width 83 height 41
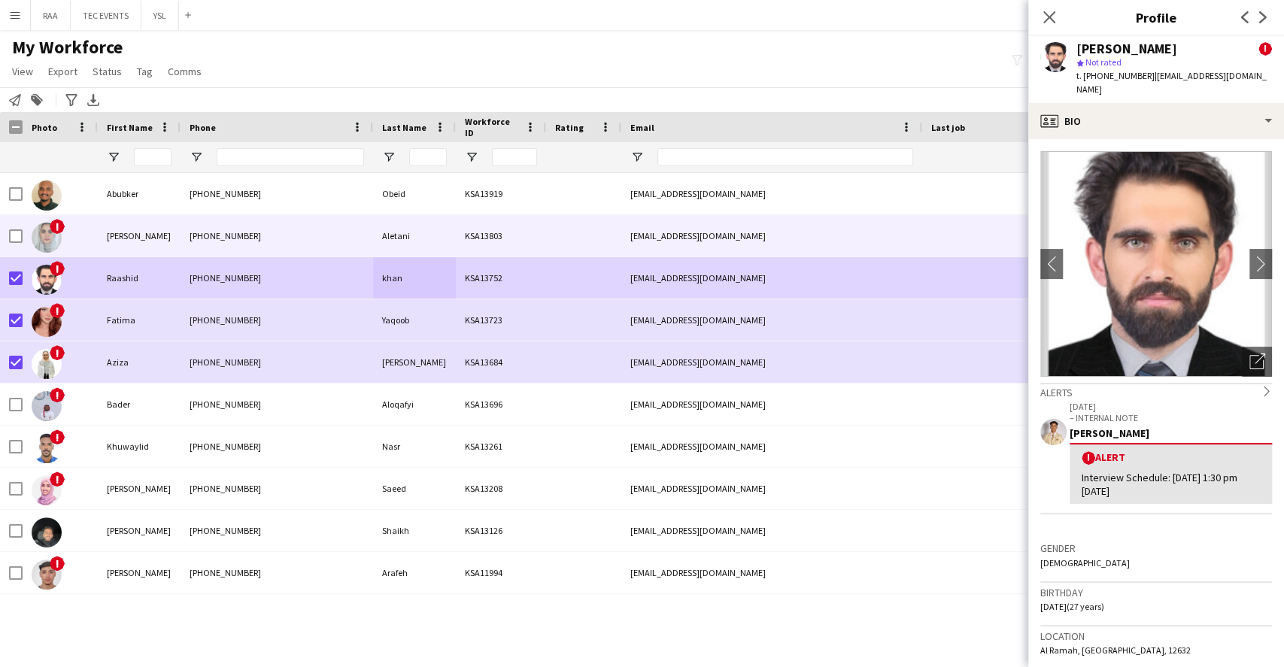
click at [142, 237] on div "[PERSON_NAME]" at bounding box center [139, 235] width 83 height 41
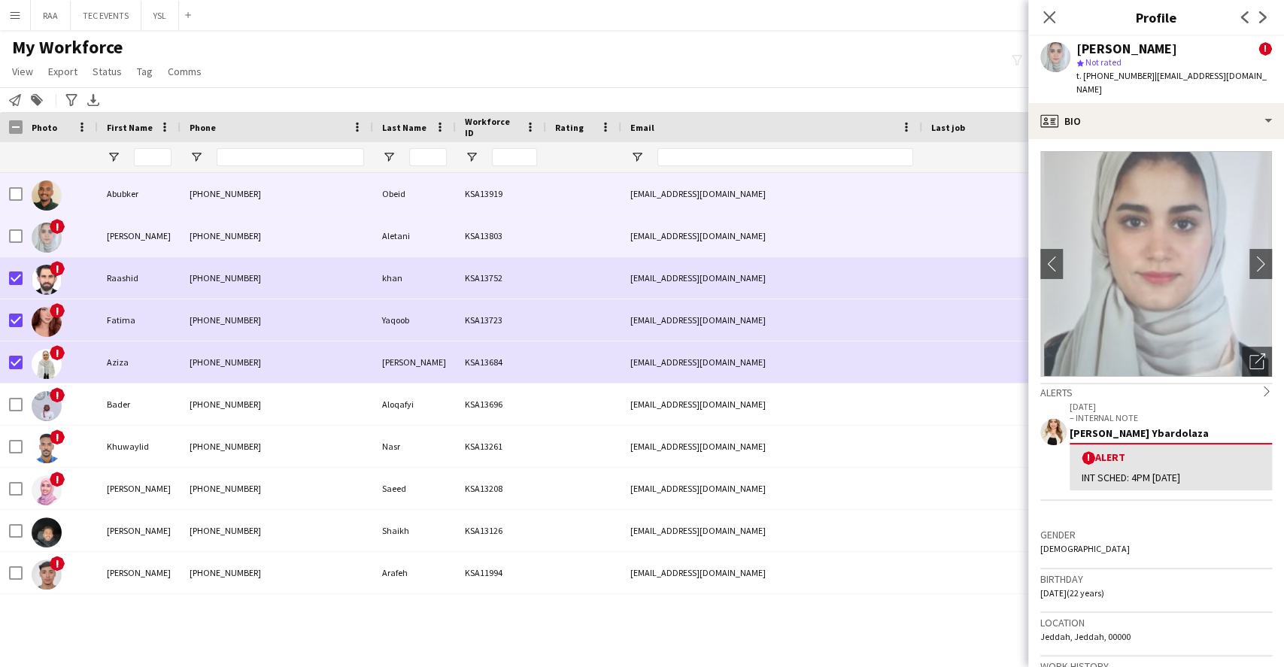
click at [351, 199] on div "[PHONE_NUMBER]" at bounding box center [276, 193] width 193 height 41
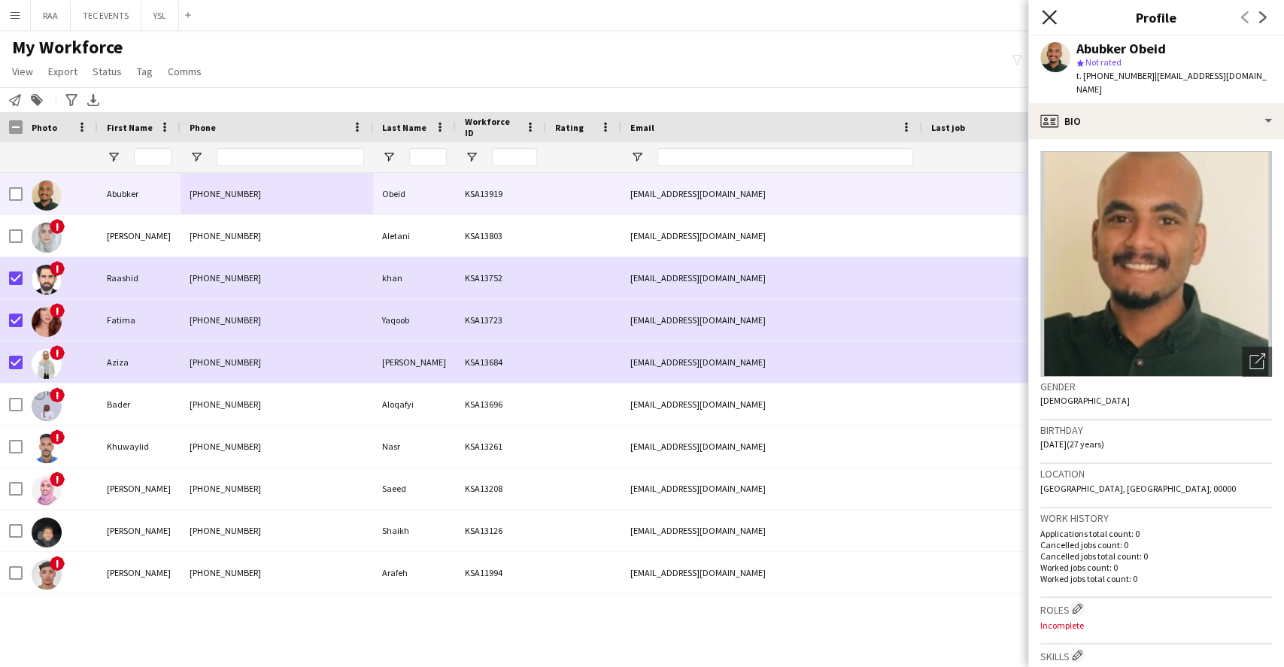
click at [1049, 19] on icon at bounding box center [1049, 17] width 14 height 14
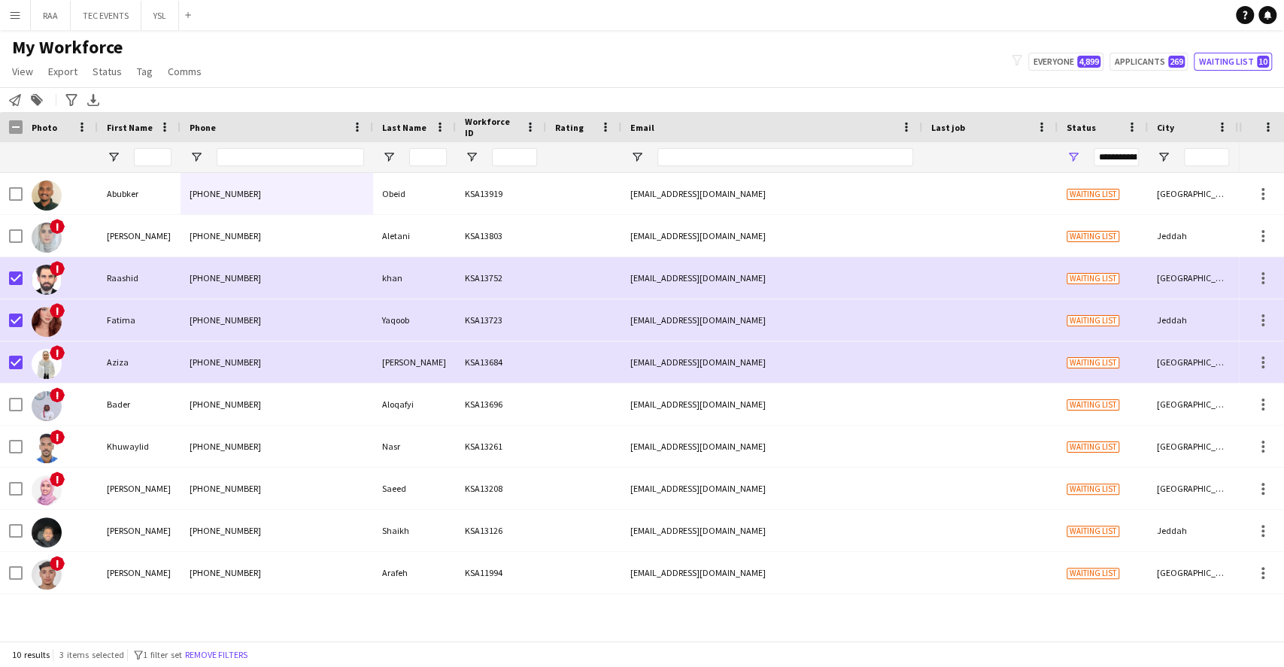
click at [110, 82] on app-page-menu "View Views Default view Basic Export View TAGS Test New view Update view Delete…" at bounding box center [108, 73] width 217 height 29
click at [110, 77] on span "Status" at bounding box center [107, 72] width 29 height 14
click at [162, 108] on link "Edit" at bounding box center [138, 104] width 105 height 32
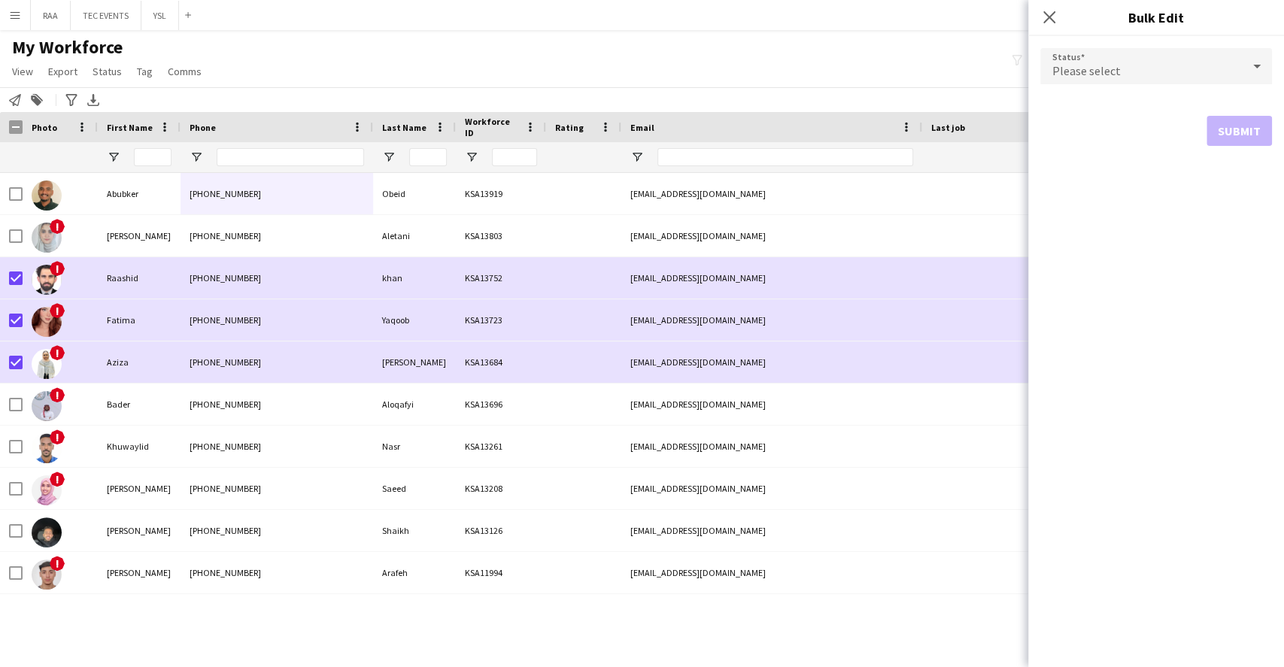
click at [1202, 62] on div "Please select" at bounding box center [1141, 66] width 202 height 36
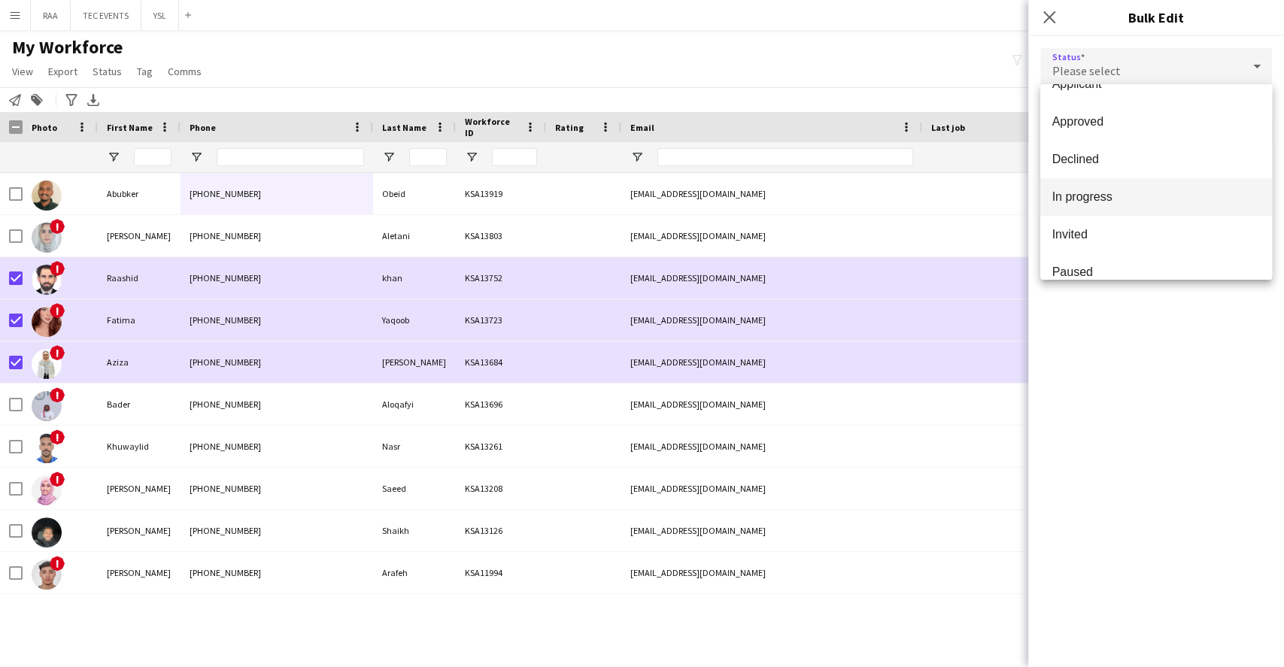
scroll to position [0, 0]
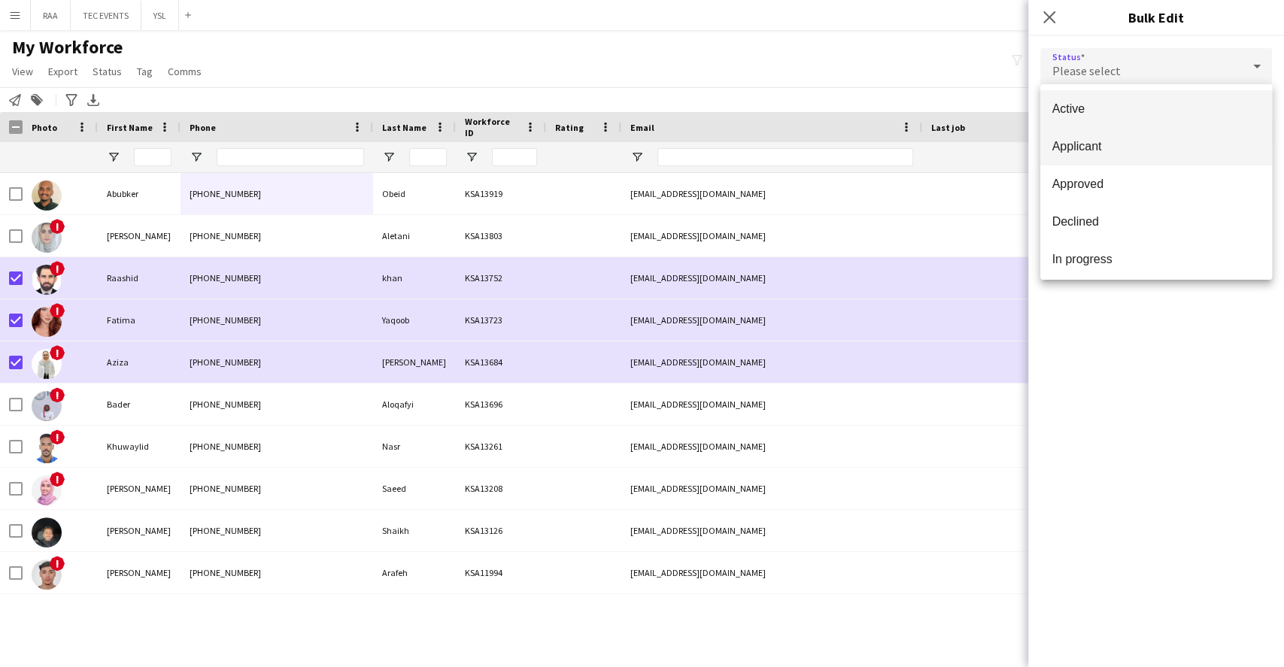
click at [1119, 156] on mat-option "Applicant" at bounding box center [1156, 147] width 232 height 38
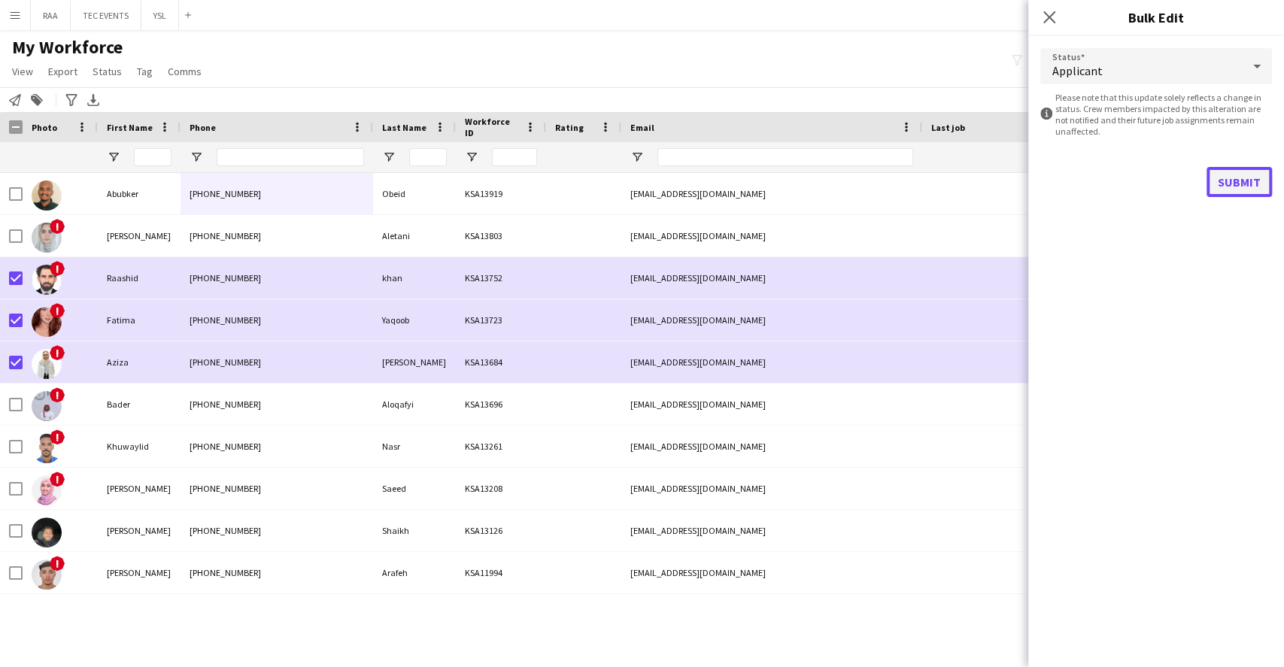
click at [1216, 177] on button "Submit" at bounding box center [1238, 182] width 65 height 30
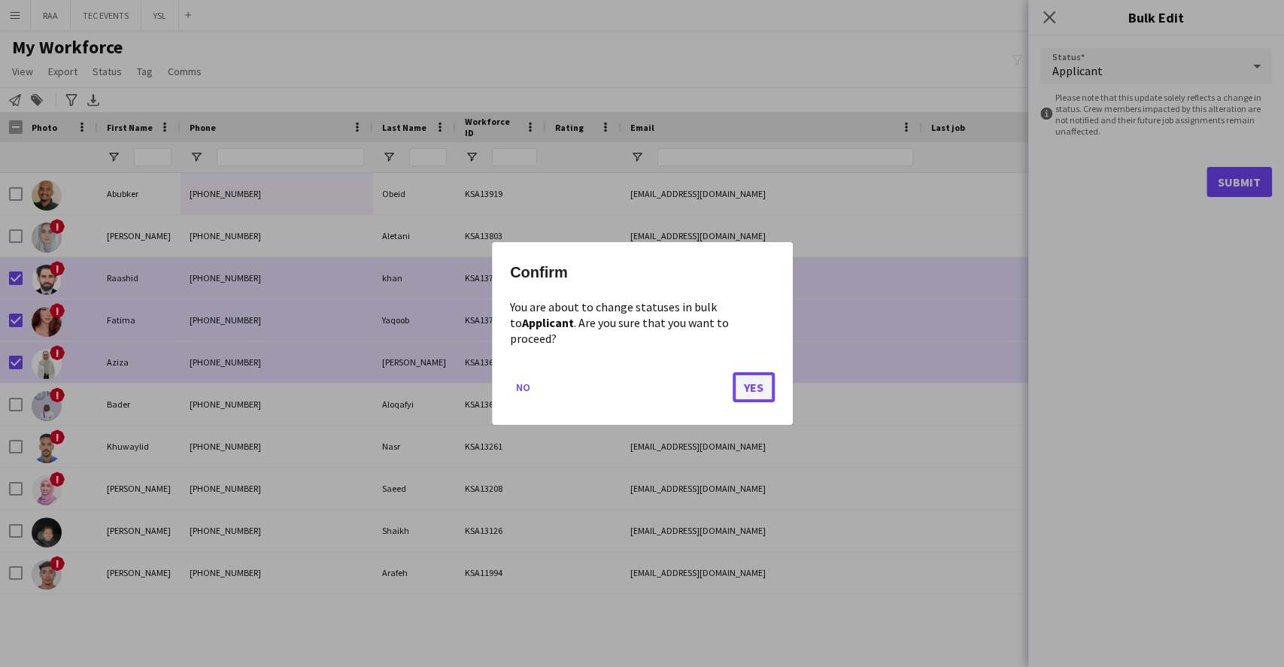
click at [746, 372] on button "Yes" at bounding box center [754, 387] width 42 height 30
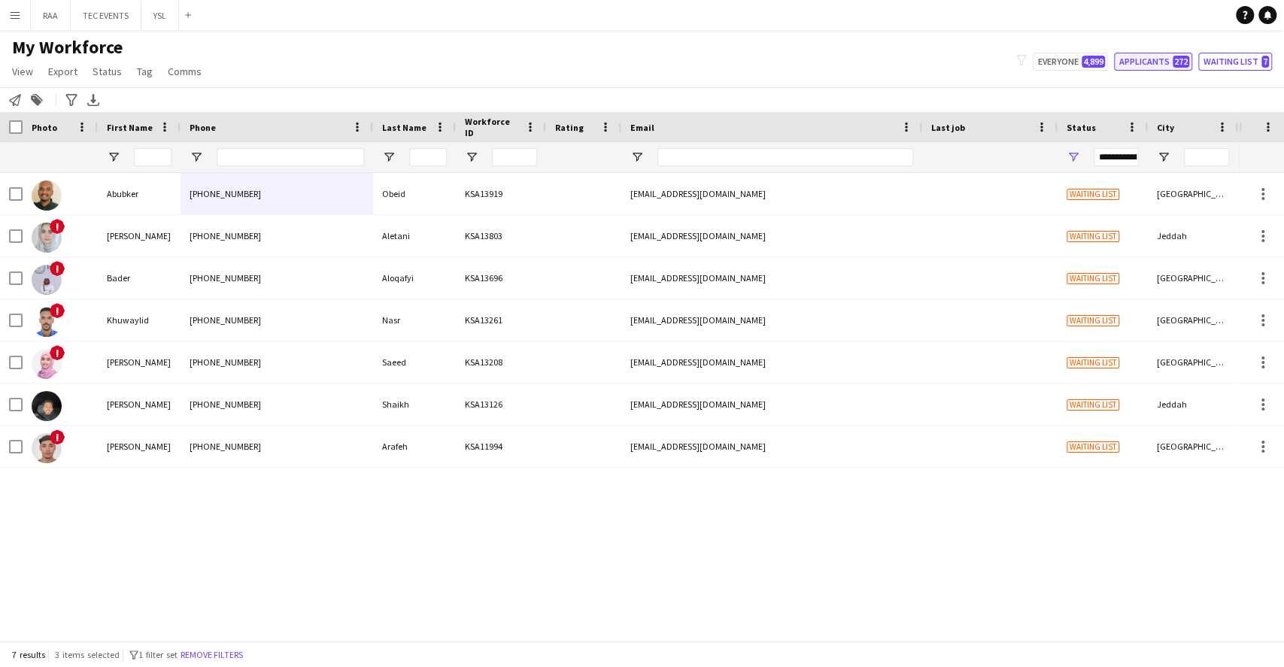
click at [1150, 63] on button "Applicants 272" at bounding box center [1153, 62] width 78 height 18
type input "**********"
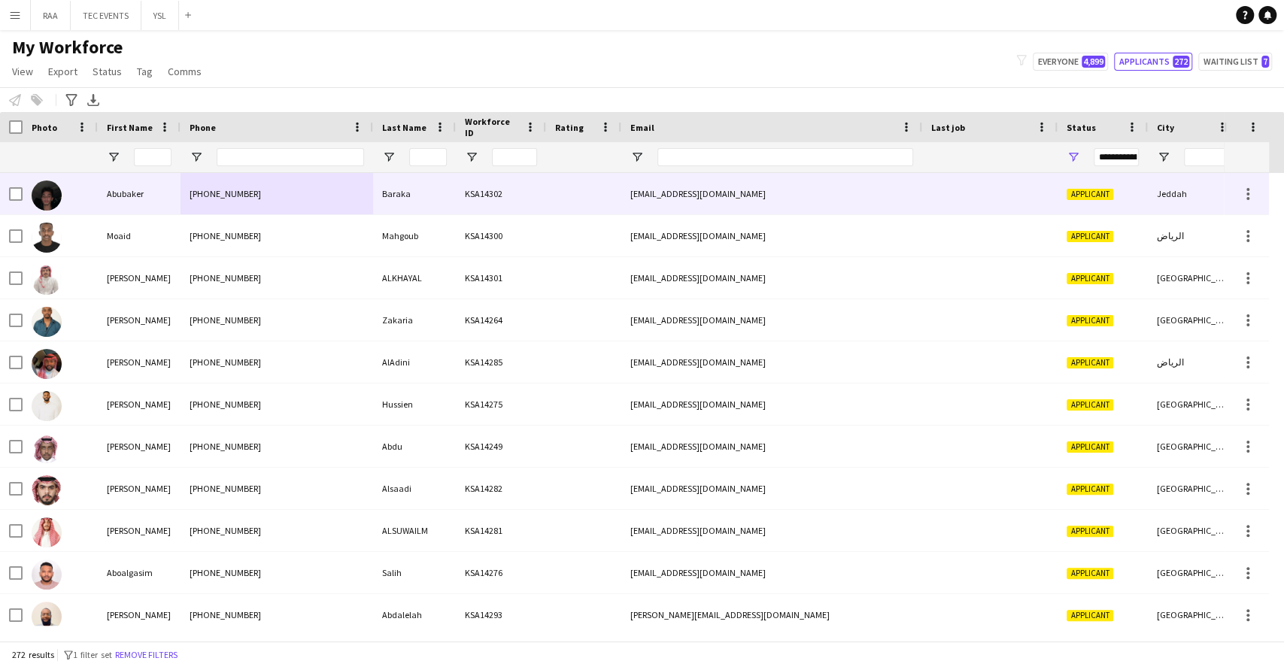
drag, startPoint x: 120, startPoint y: 202, endPoint x: 137, endPoint y: 198, distance: 17.0
click at [122, 202] on div "Abubaker" at bounding box center [139, 193] width 83 height 41
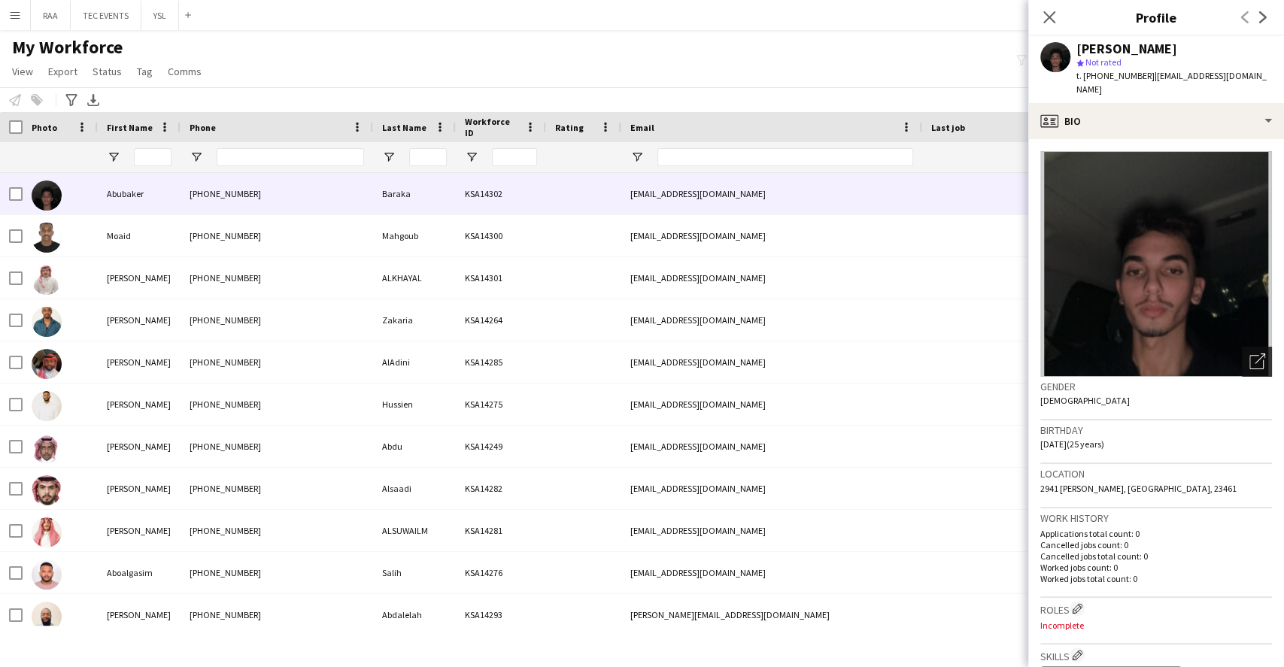
click at [1249, 355] on icon at bounding box center [1256, 362] width 14 height 14
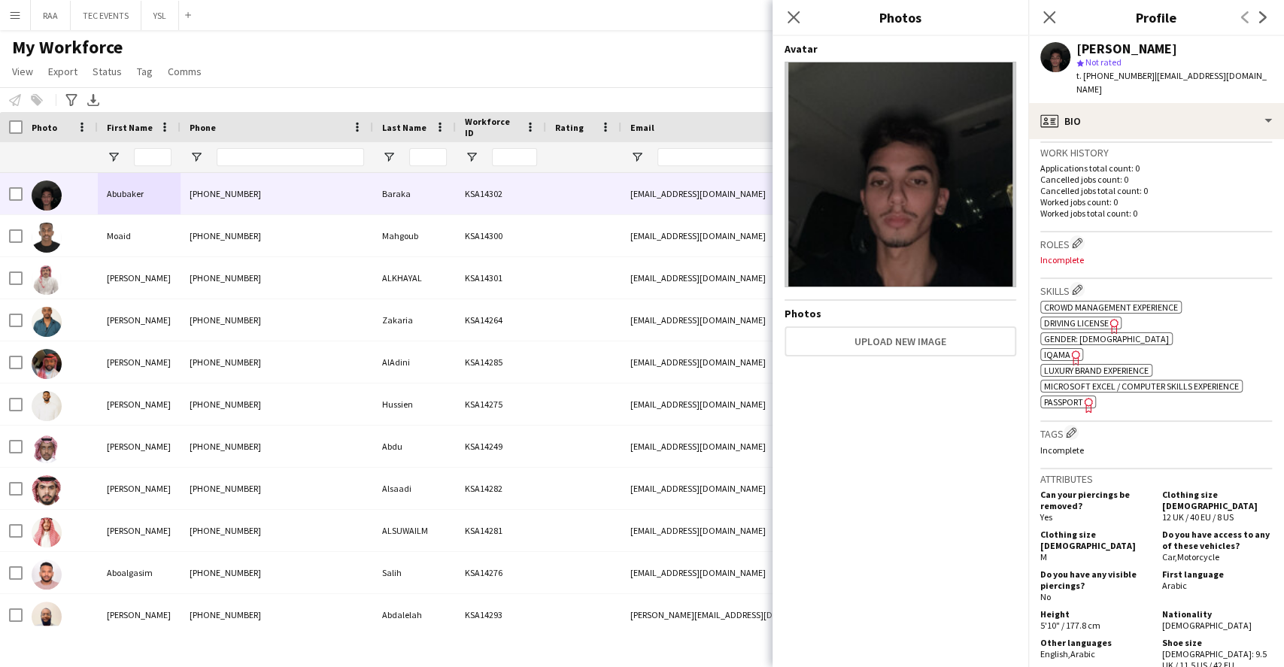
scroll to position [602, 0]
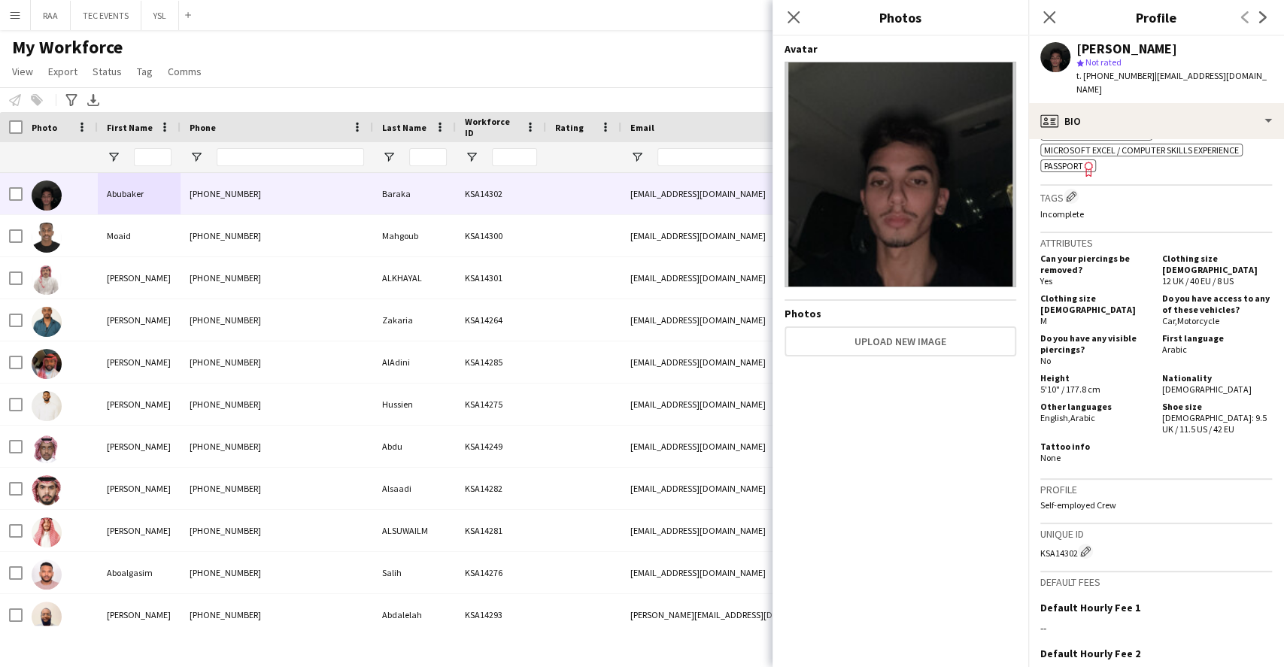
click at [1069, 160] on span "Passport" at bounding box center [1063, 165] width 39 height 11
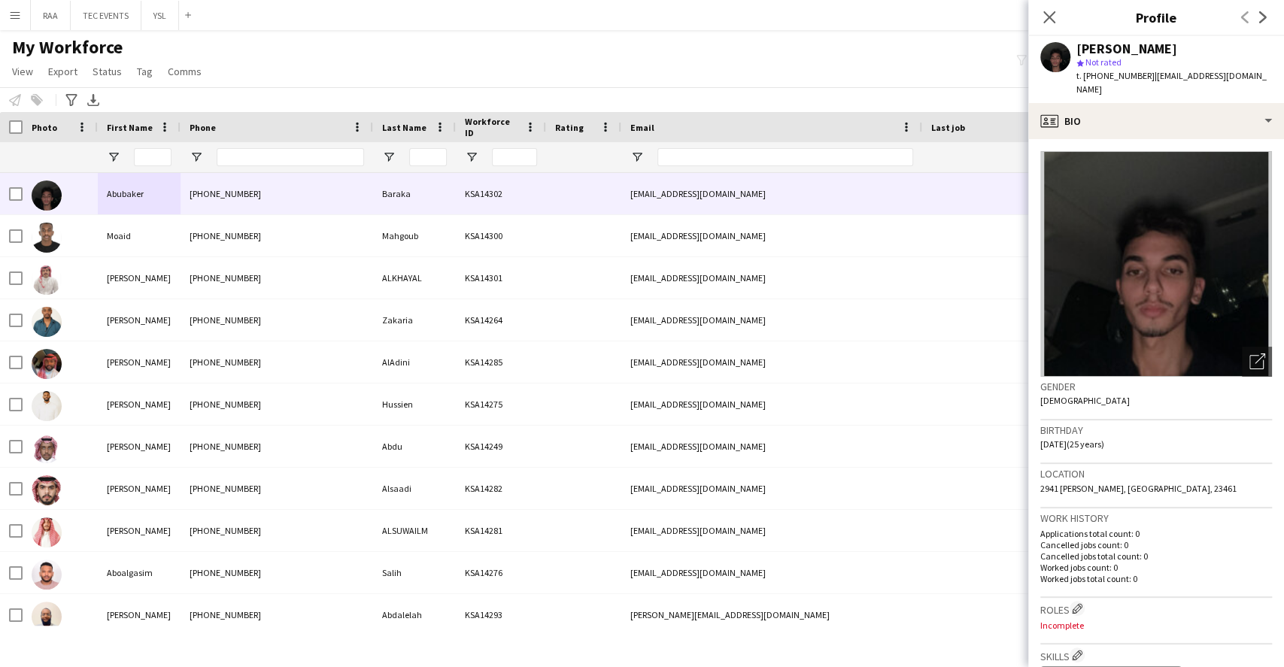
scroll to position [0, 0]
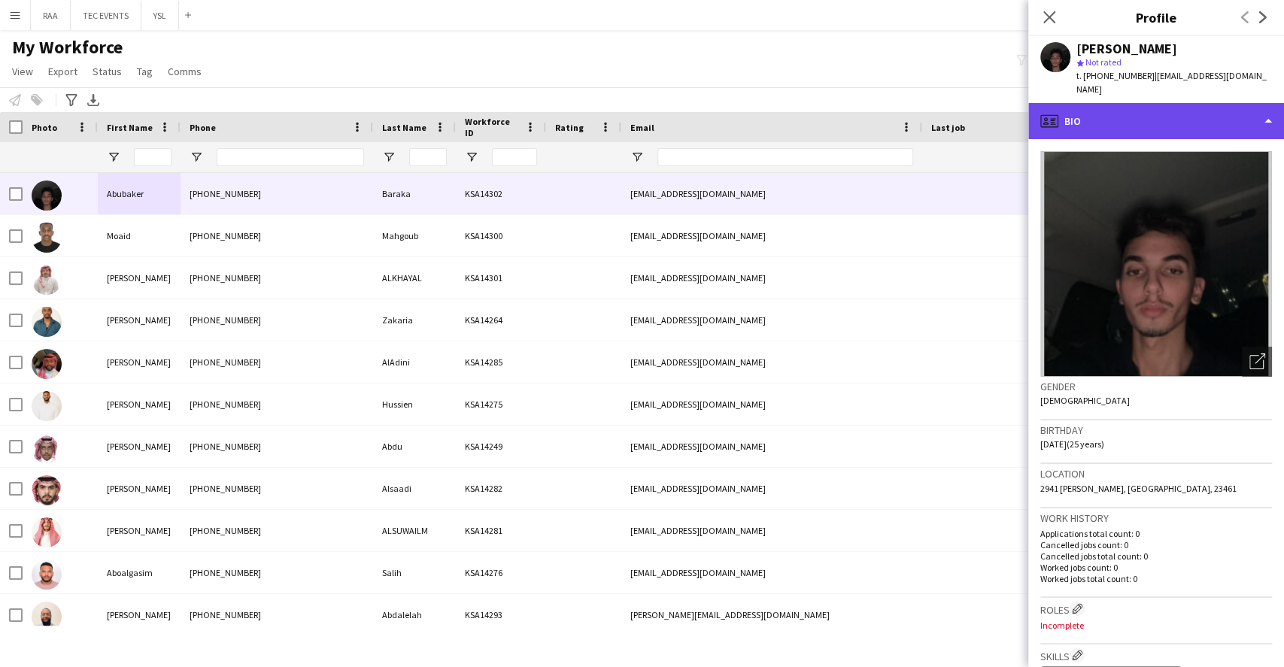
click at [1145, 112] on div "profile Bio" at bounding box center [1156, 121] width 256 height 36
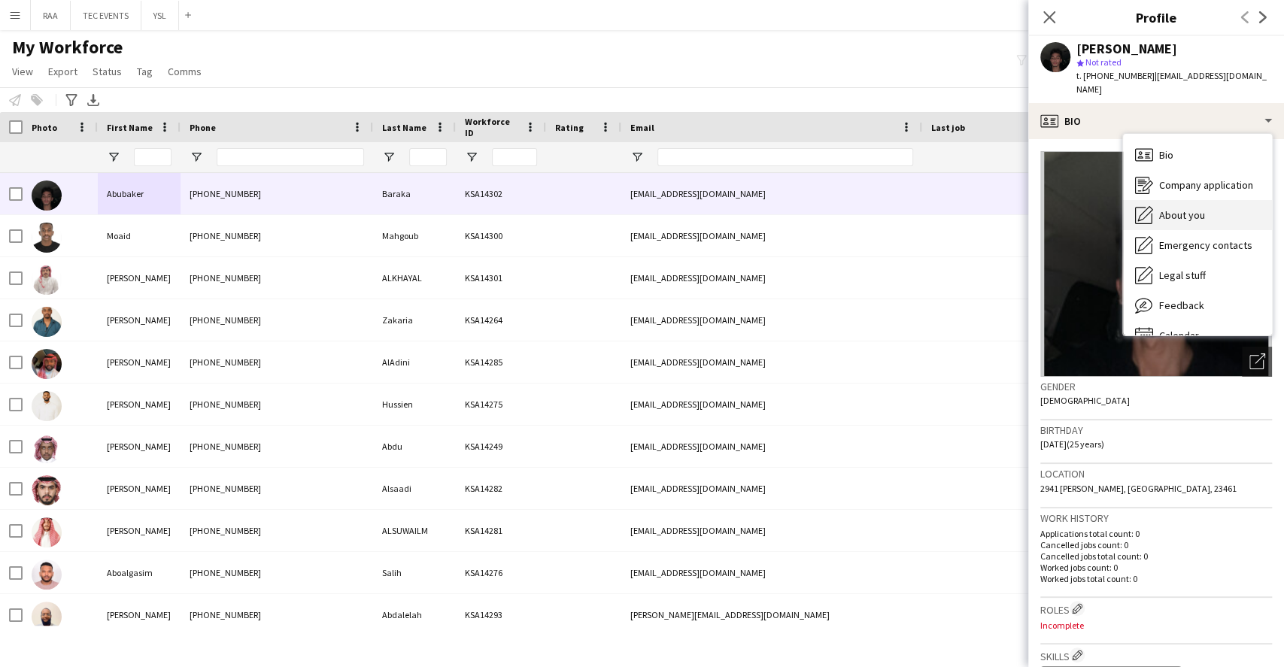
click at [1178, 200] on div "About you About you" at bounding box center [1197, 215] width 149 height 30
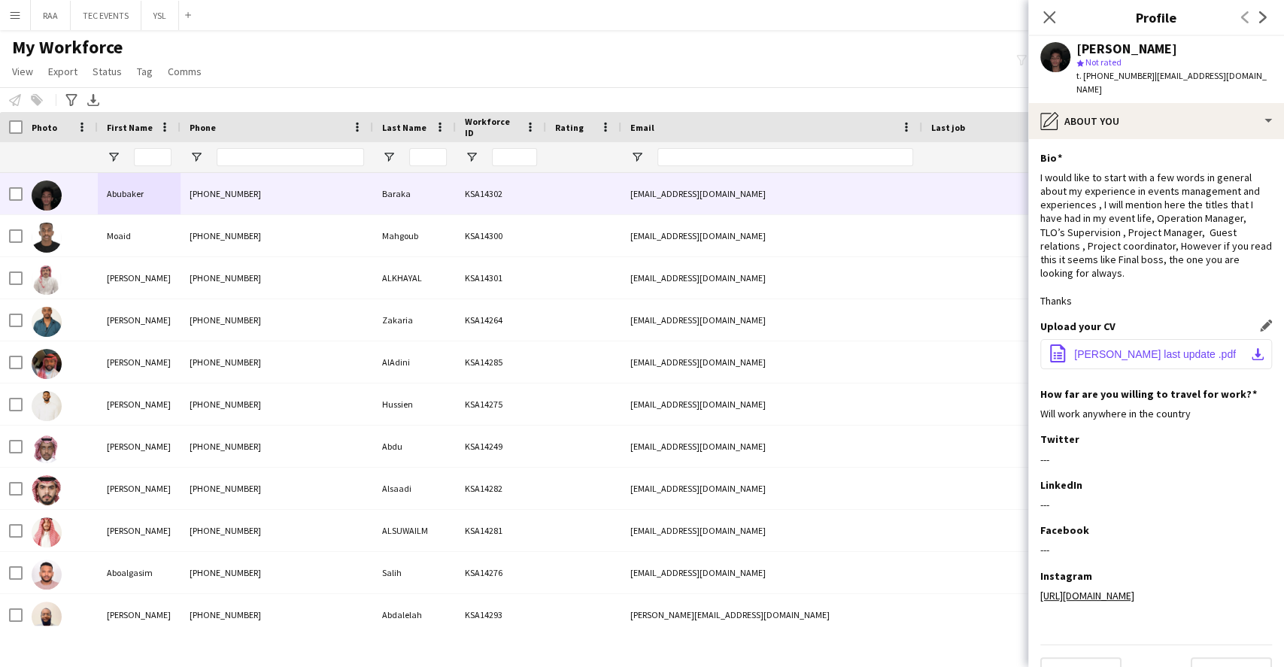
click at [1121, 339] on button "office-file-sheet [PERSON_NAME] last update .pdf download-bottom" at bounding box center [1156, 354] width 232 height 30
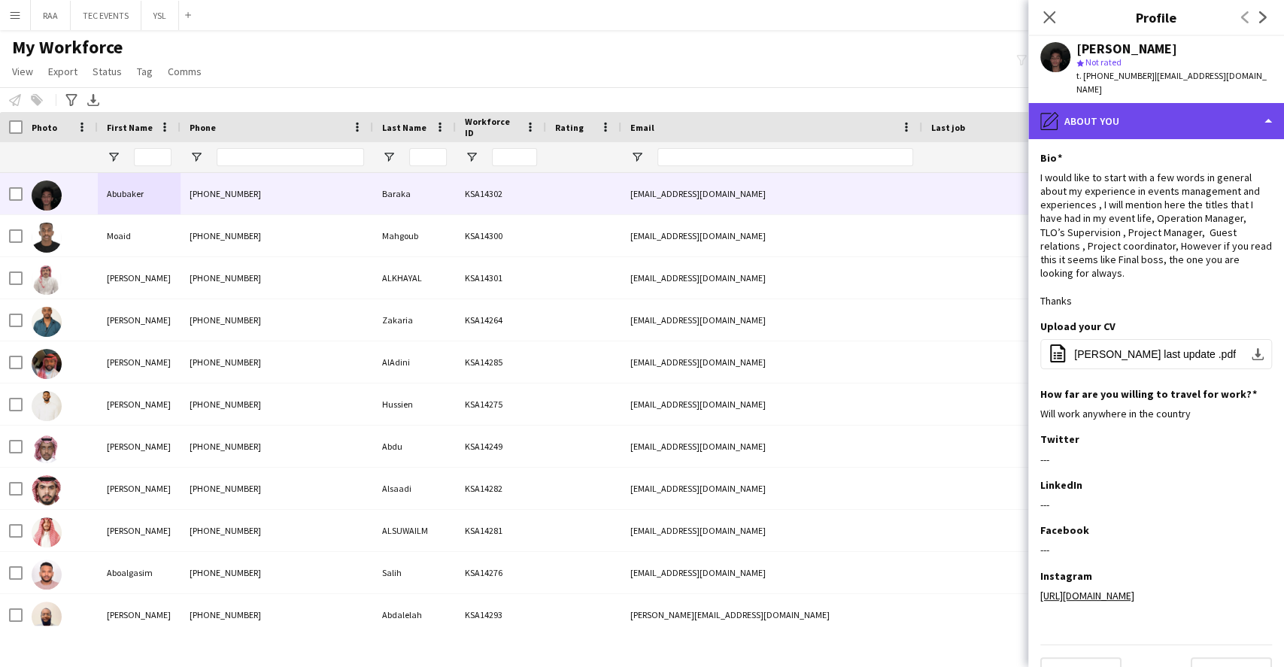
click at [1158, 123] on div "pencil4 About you" at bounding box center [1156, 121] width 256 height 36
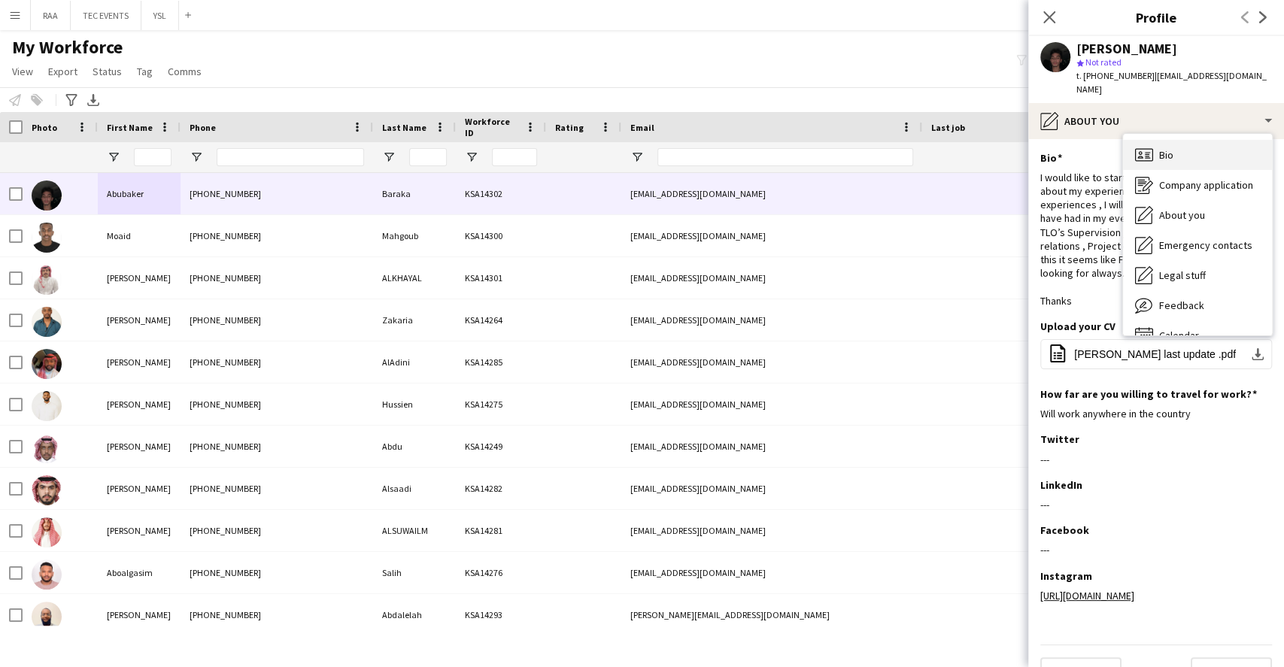
click at [1167, 150] on div "Bio Bio" at bounding box center [1197, 155] width 149 height 30
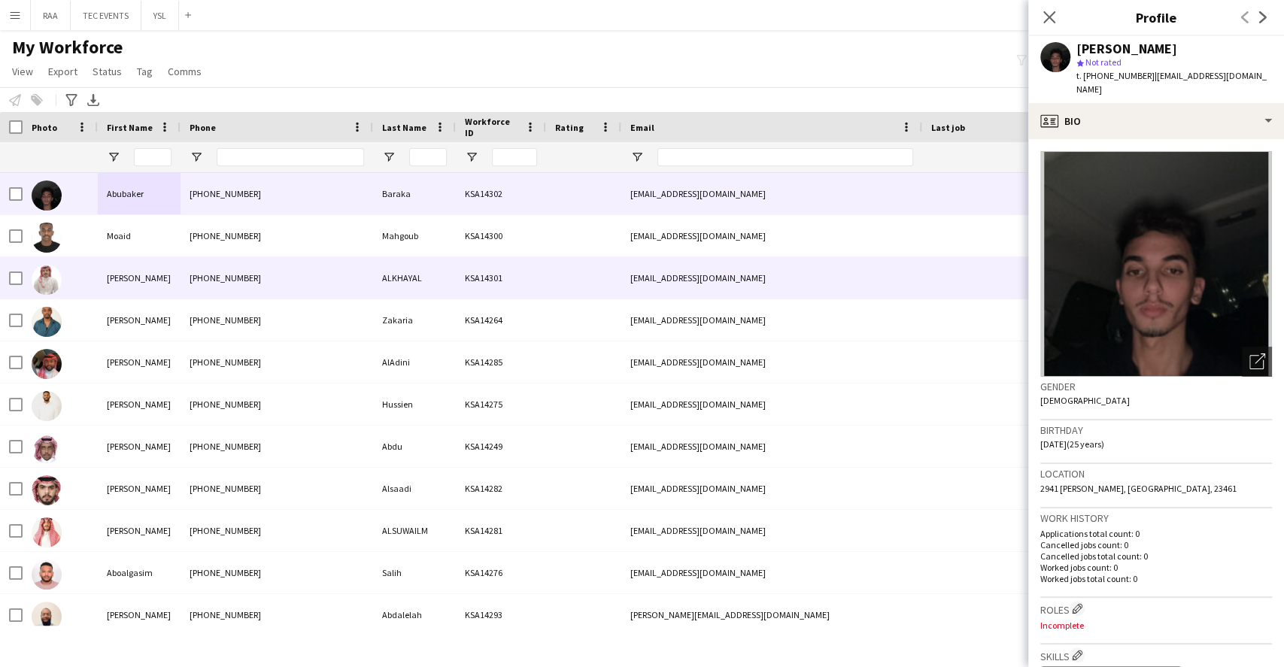
click at [509, 282] on div "KSA14301" at bounding box center [501, 277] width 90 height 41
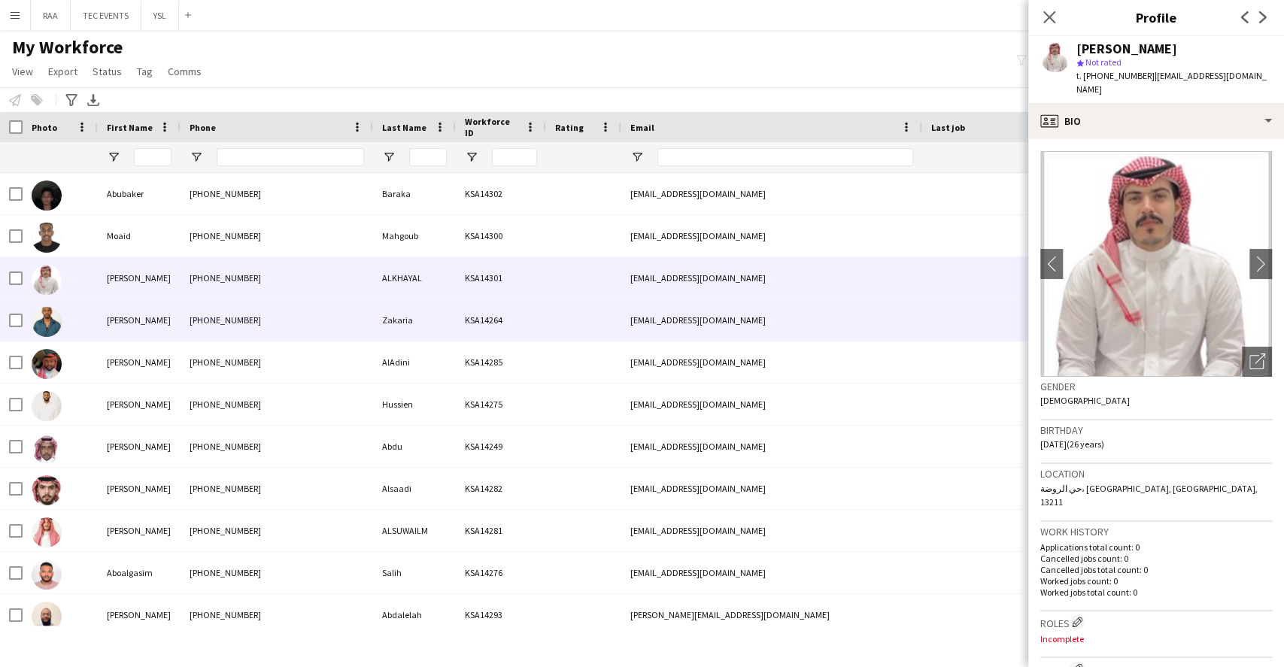
click at [734, 329] on div "[EMAIL_ADDRESS][DOMAIN_NAME]" at bounding box center [771, 319] width 301 height 41
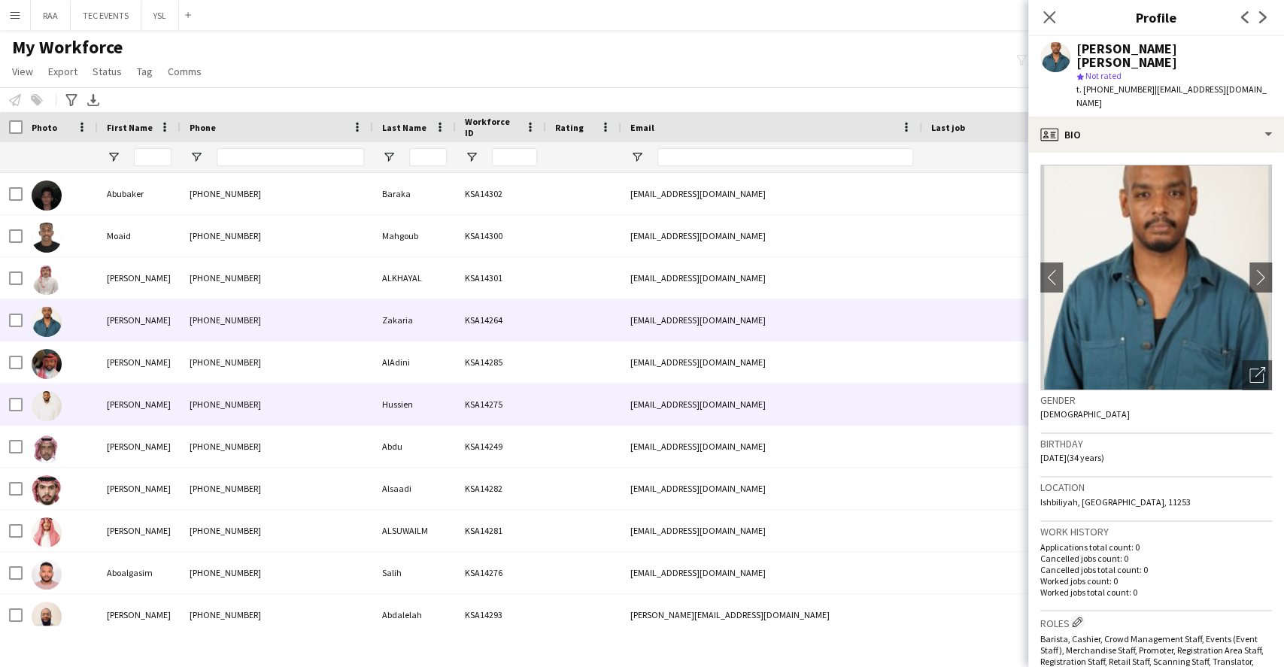
click at [632, 384] on div "[EMAIL_ADDRESS][DOMAIN_NAME]" at bounding box center [771, 404] width 301 height 41
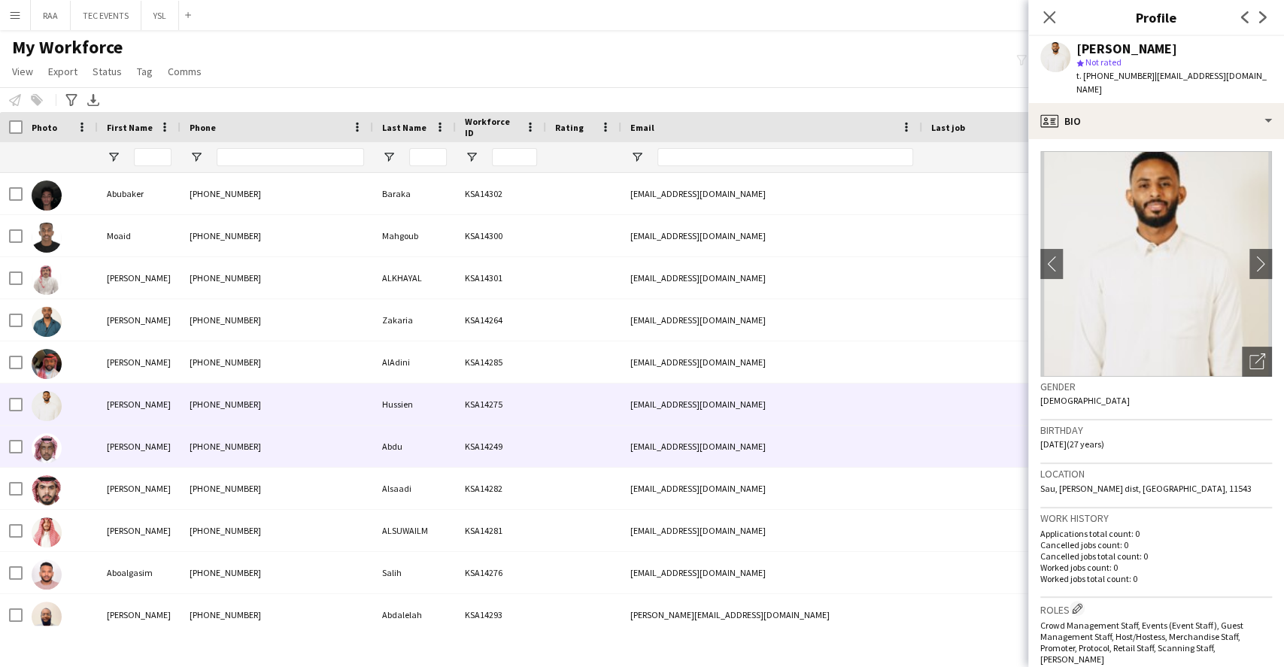
click at [633, 452] on div "[EMAIL_ADDRESS][DOMAIN_NAME]" at bounding box center [771, 446] width 301 height 41
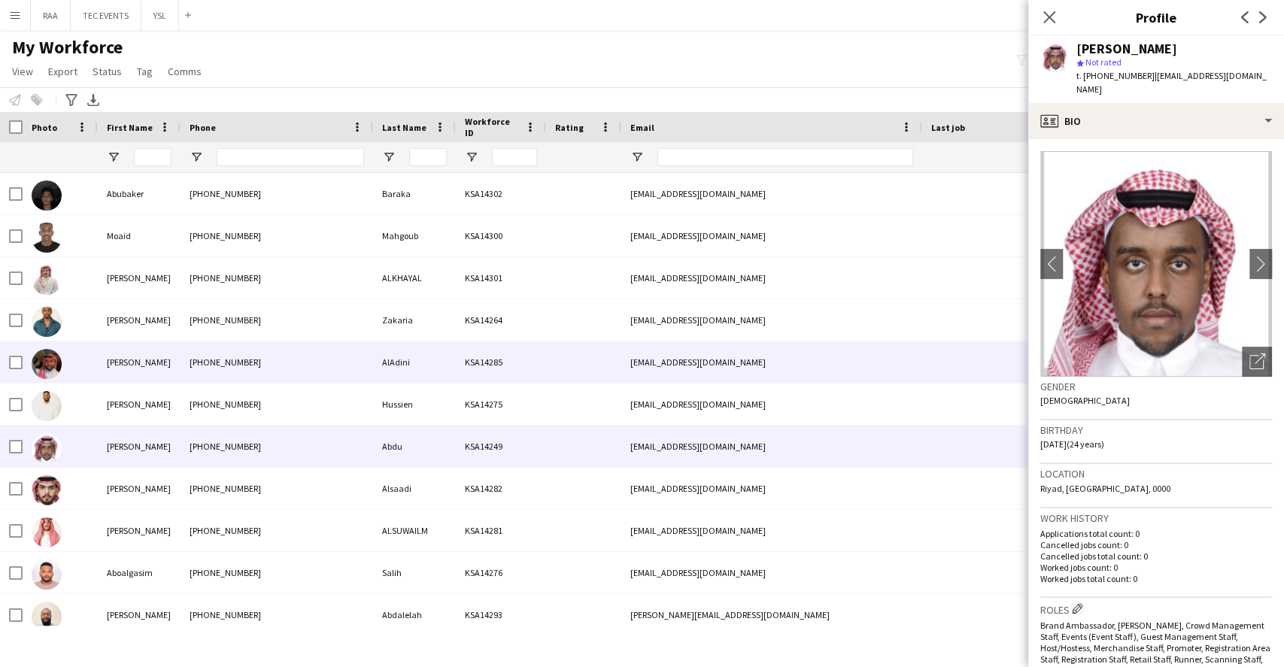
click at [548, 375] on div at bounding box center [583, 361] width 75 height 41
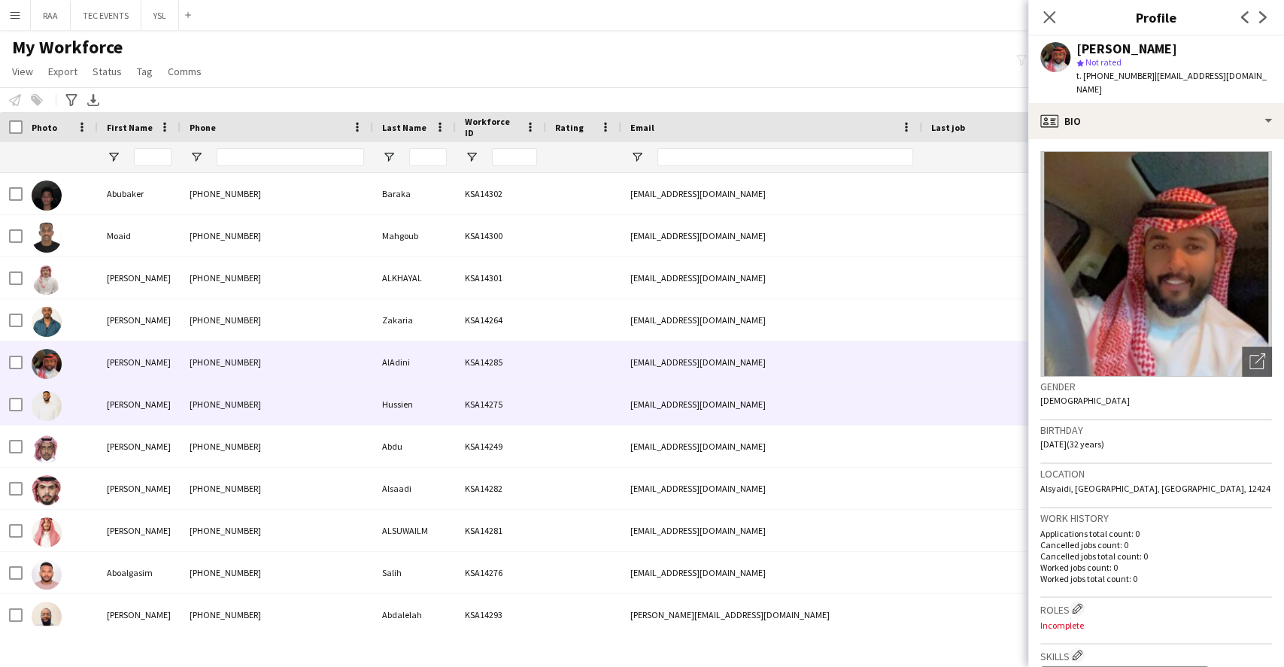
click at [615, 414] on div at bounding box center [583, 404] width 75 height 41
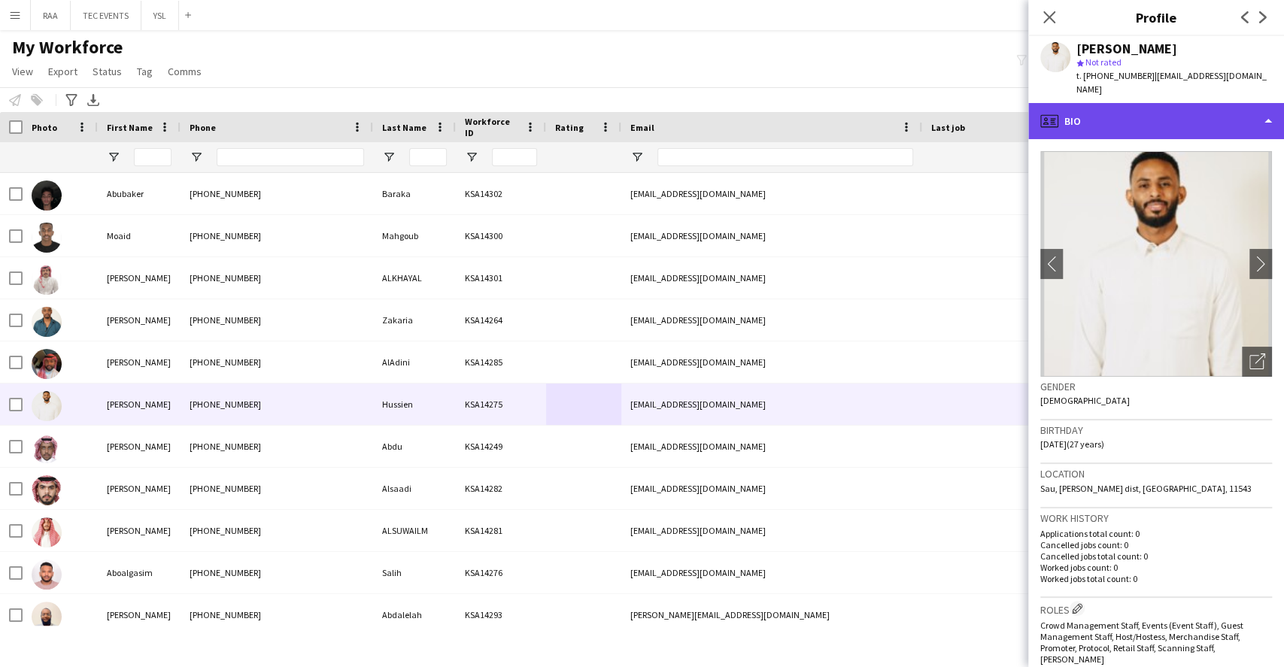
click at [1178, 109] on div "profile Bio" at bounding box center [1156, 121] width 256 height 36
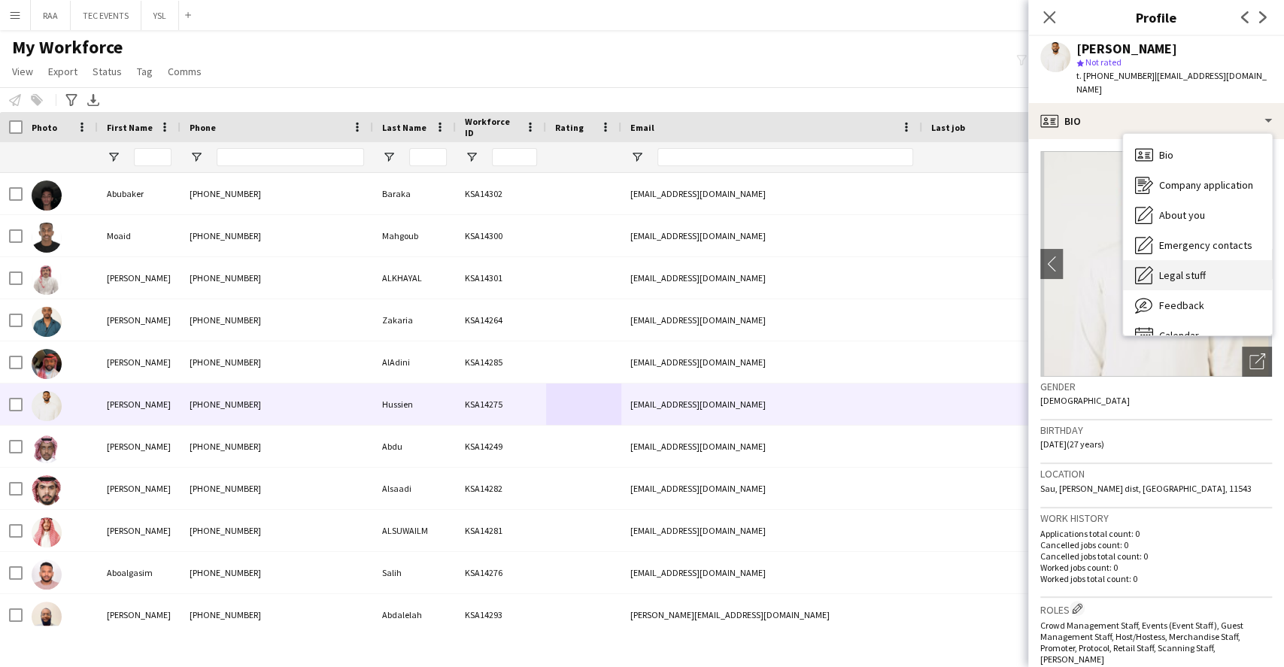
click at [1209, 268] on div "Legal stuff Legal stuff" at bounding box center [1197, 275] width 149 height 30
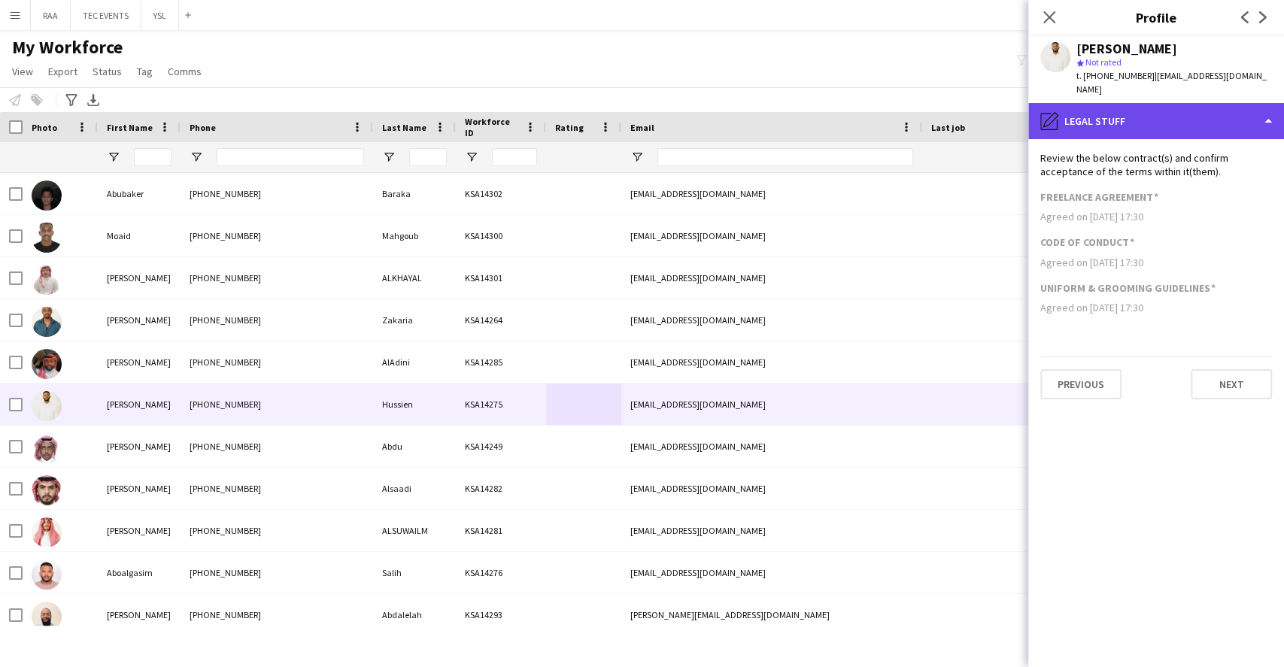
click at [1164, 122] on div "pencil4 Legal stuff" at bounding box center [1156, 121] width 256 height 36
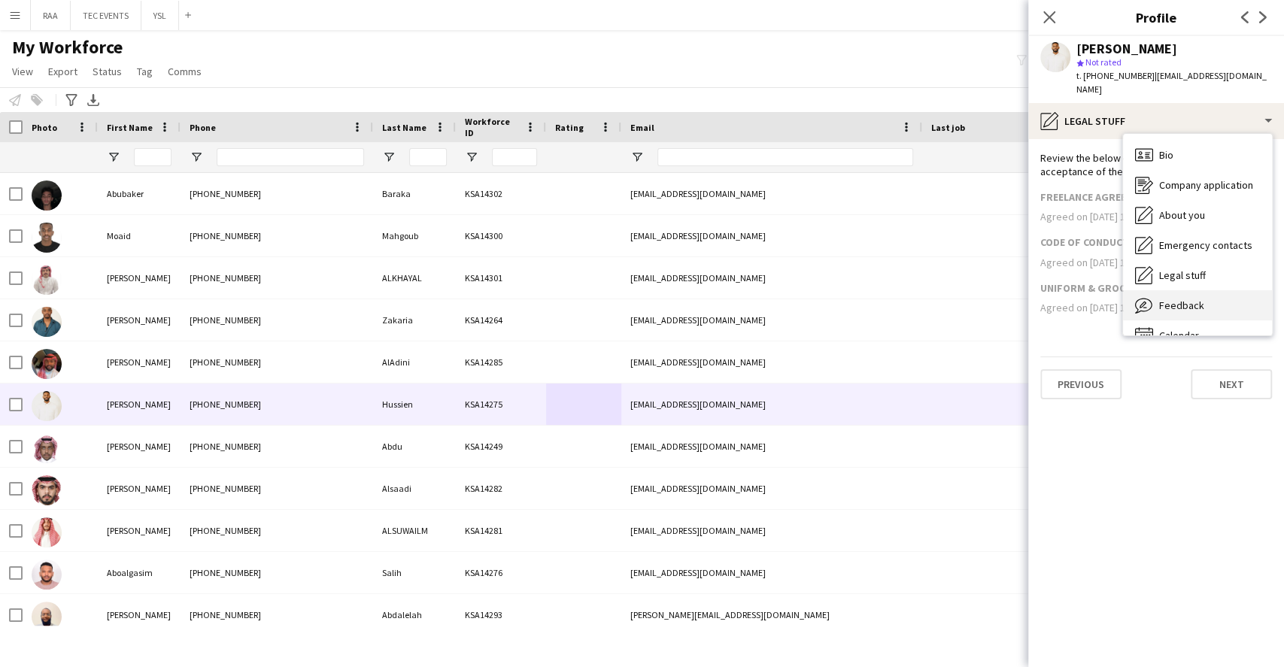
click at [1192, 299] on span "Feedback" at bounding box center [1181, 306] width 45 height 14
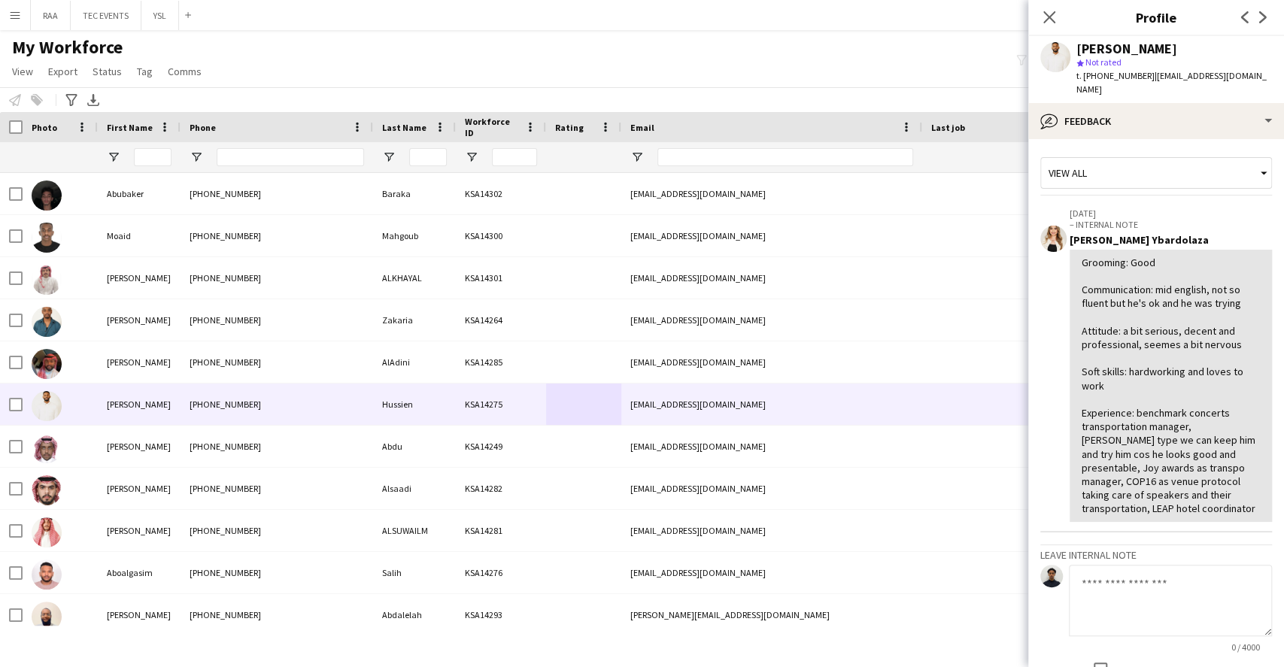
click at [1178, 139] on app-crew-profile-feedback-tab "View all [DATE] – INTERNAL NOTE [PERSON_NAME] Ybardolaza Grooming: Good Communi…" at bounding box center [1156, 403] width 256 height 528
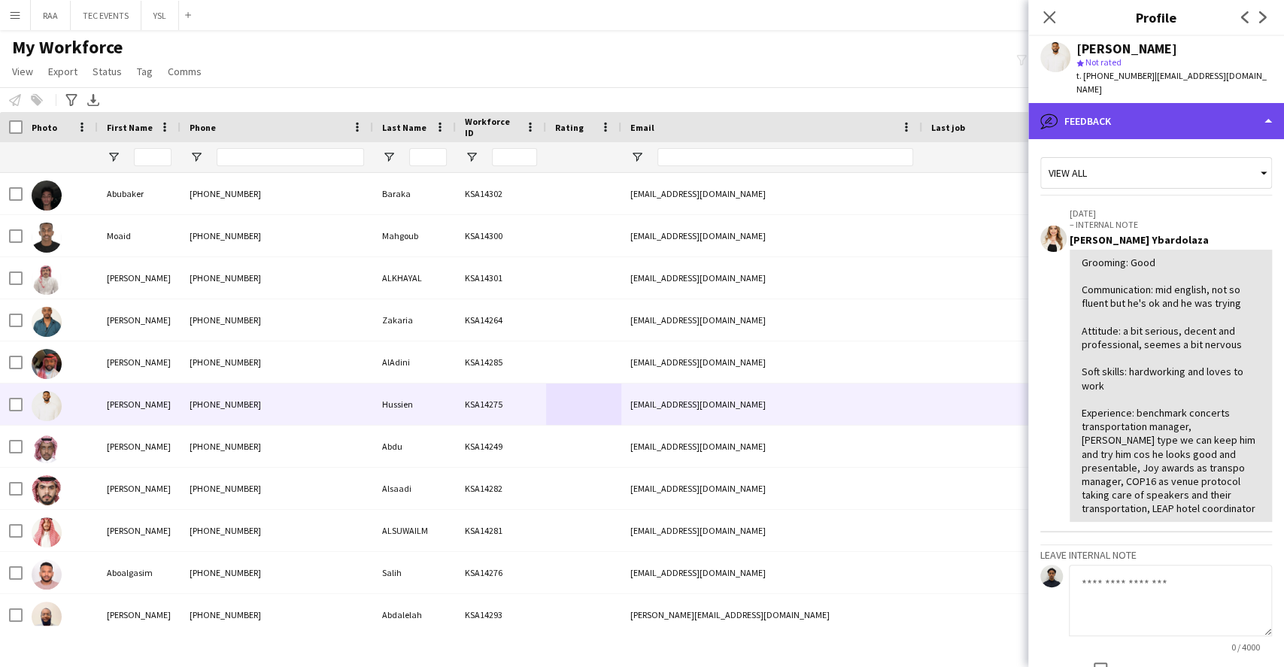
click at [1170, 123] on div "bubble-pencil Feedback" at bounding box center [1156, 121] width 256 height 36
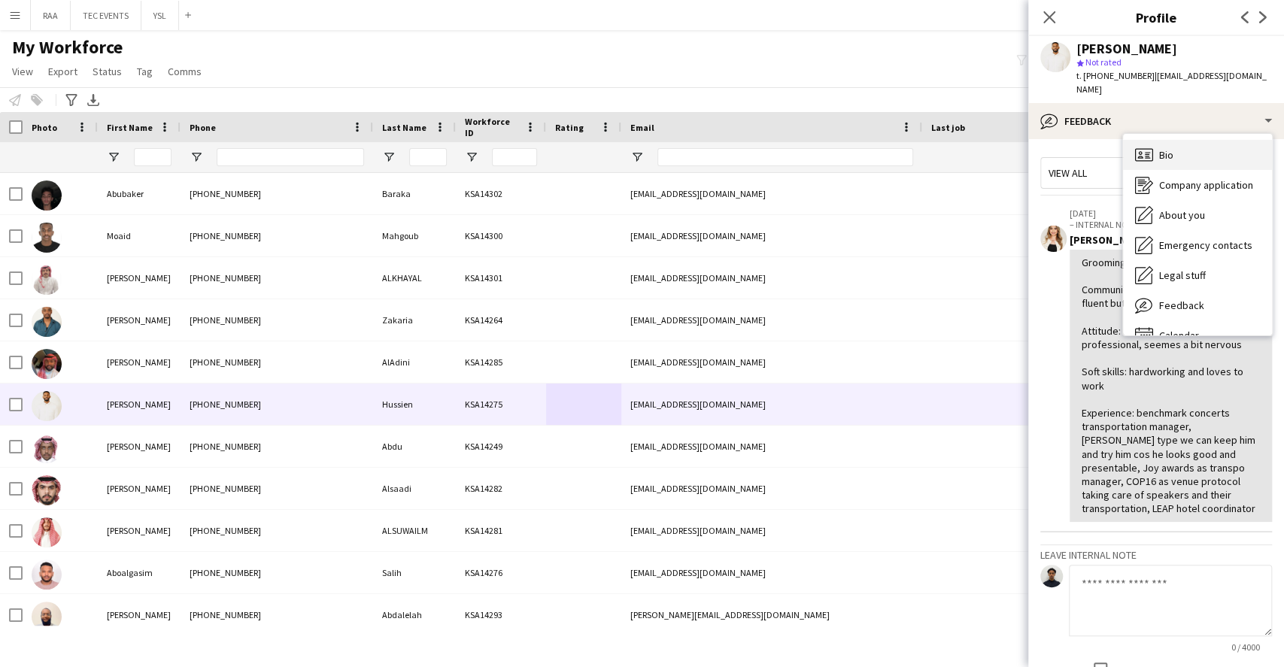
click at [1172, 148] on span "Bio" at bounding box center [1166, 155] width 14 height 14
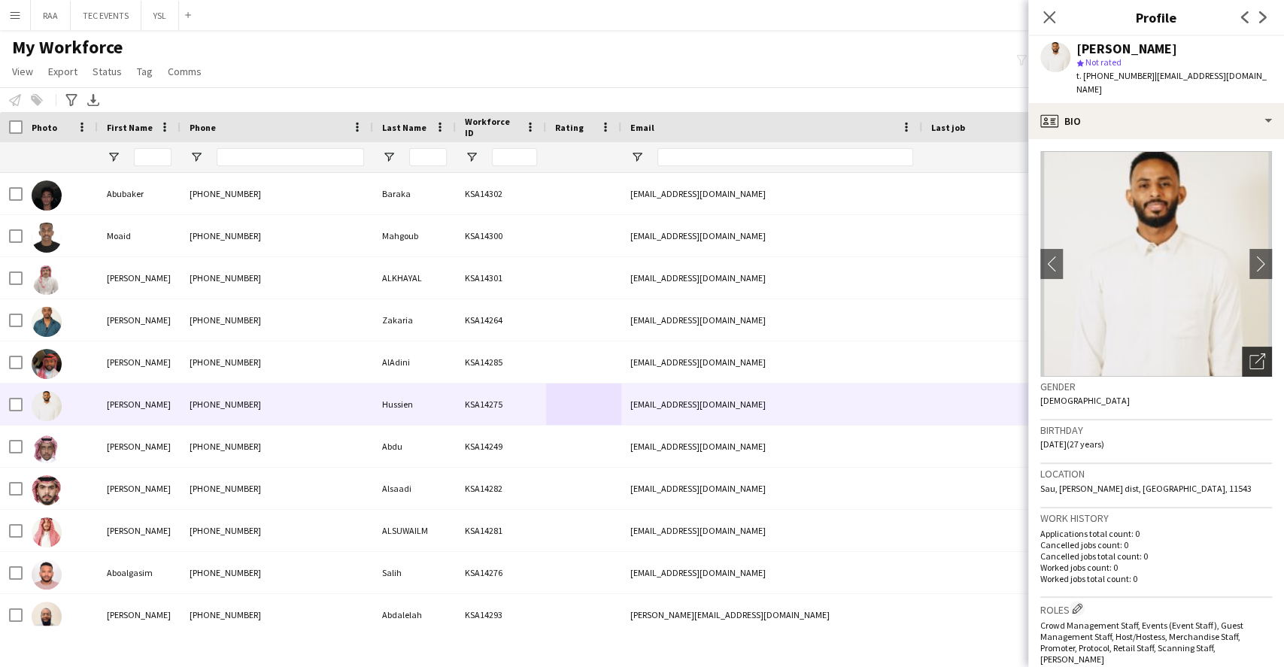
click at [1249, 355] on icon at bounding box center [1256, 362] width 14 height 14
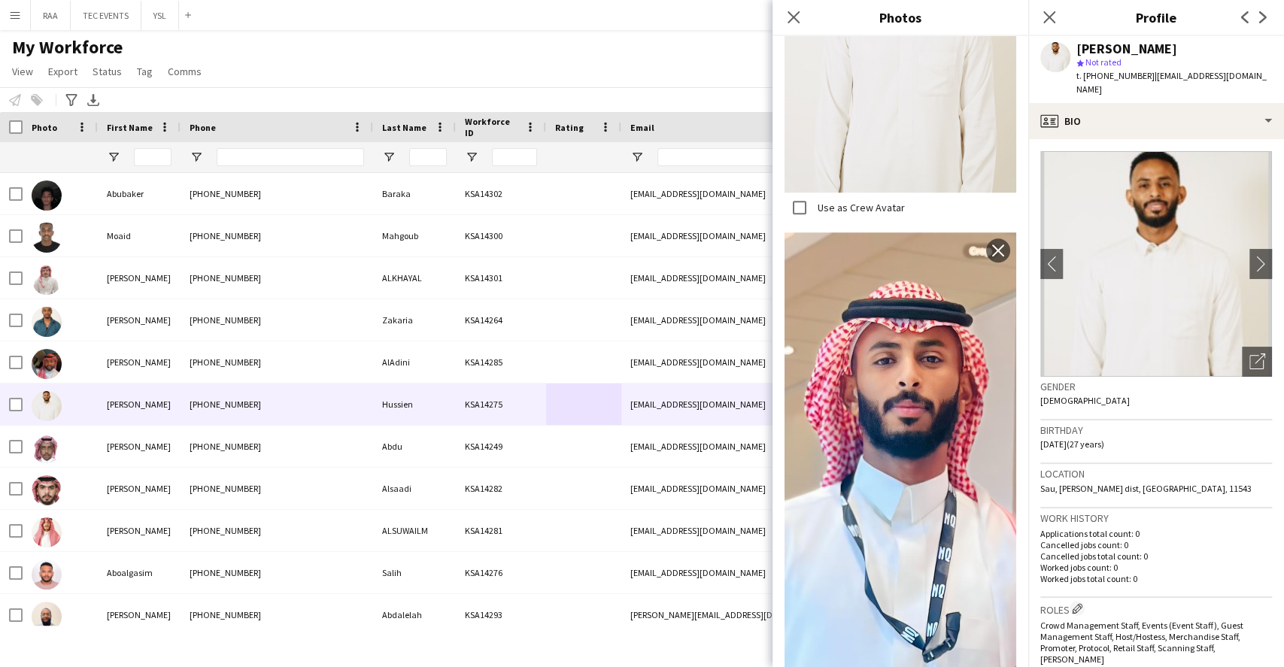
scroll to position [914, 0]
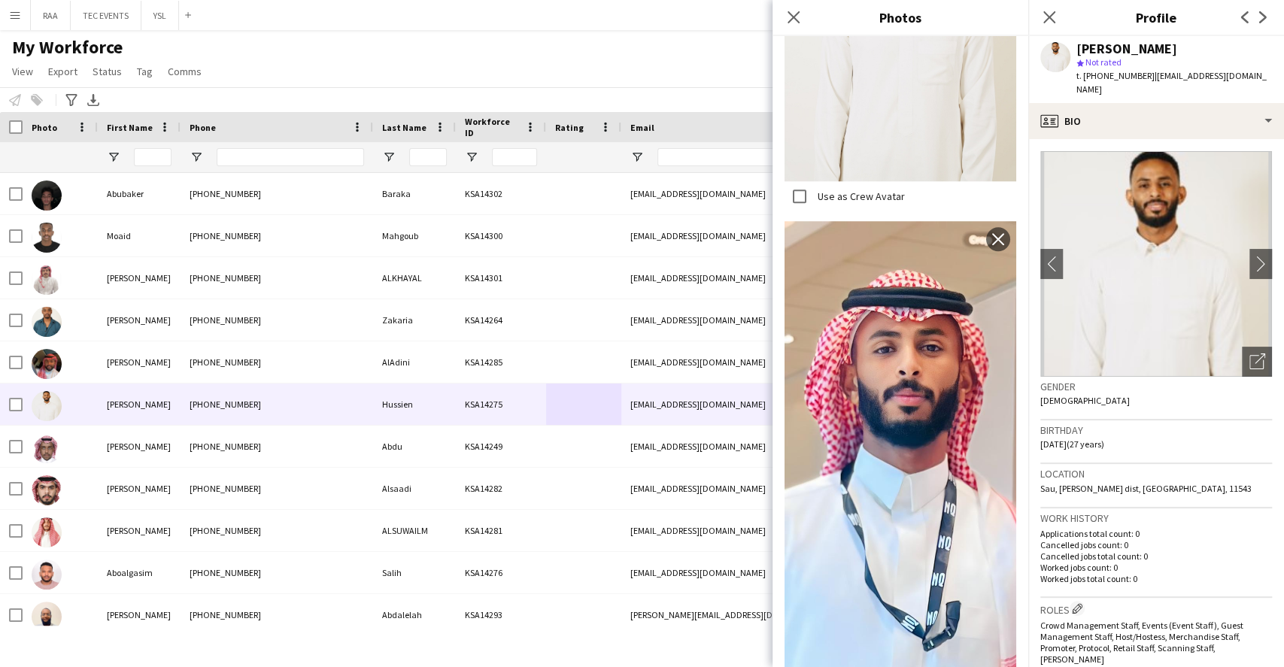
click at [1056, 438] on span "[DATE] (27 years)" at bounding box center [1072, 443] width 64 height 11
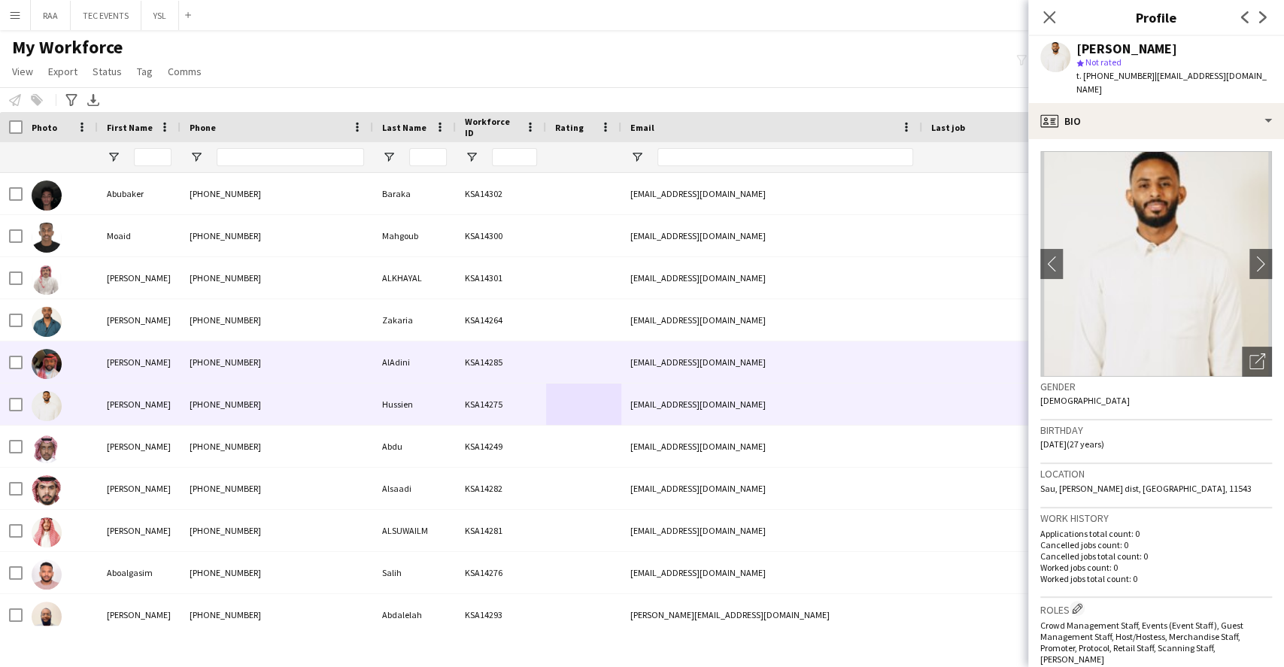
drag, startPoint x: 291, startPoint y: 369, endPoint x: 302, endPoint y: 363, distance: 12.4
click at [291, 368] on div "[PHONE_NUMBER]" at bounding box center [276, 361] width 193 height 41
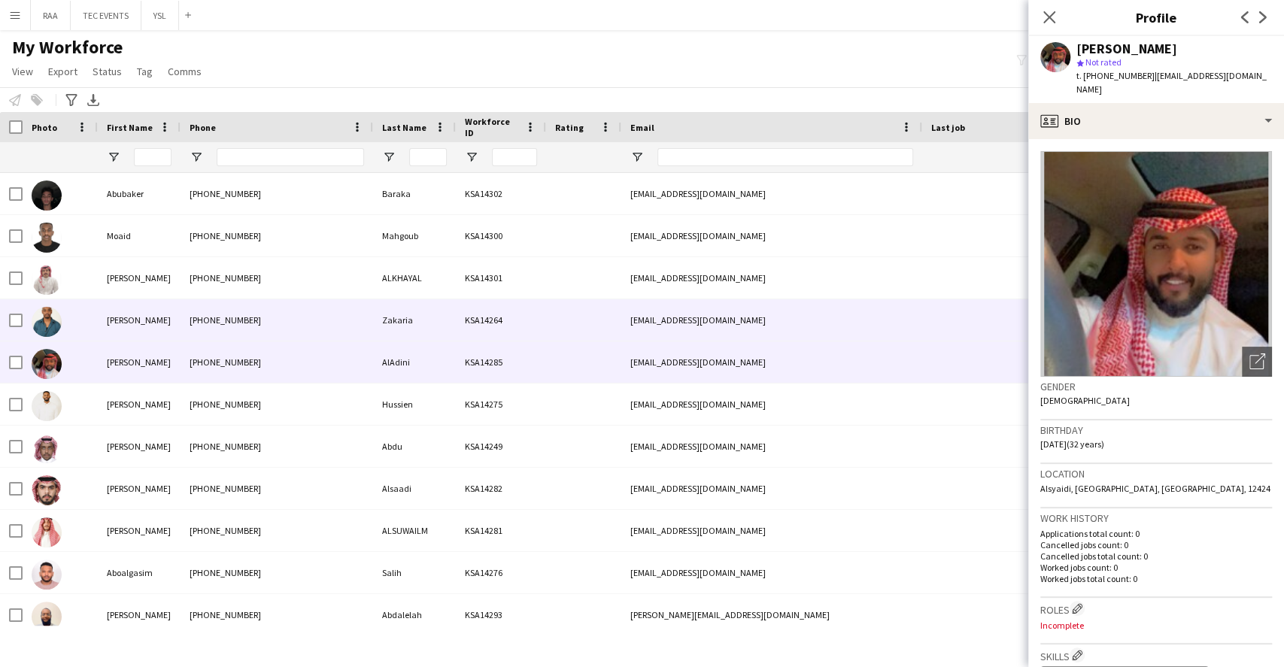
click at [317, 324] on div "[PHONE_NUMBER]" at bounding box center [276, 319] width 193 height 41
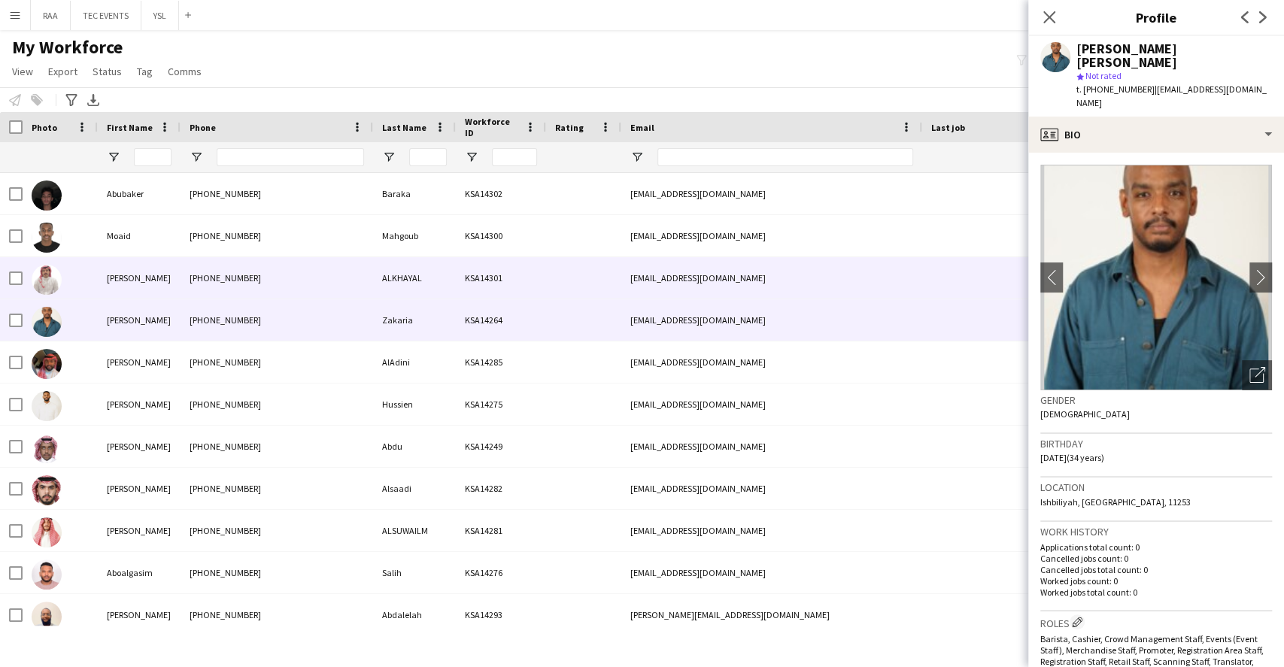
click at [327, 292] on div "[PHONE_NUMBER]" at bounding box center [276, 277] width 193 height 41
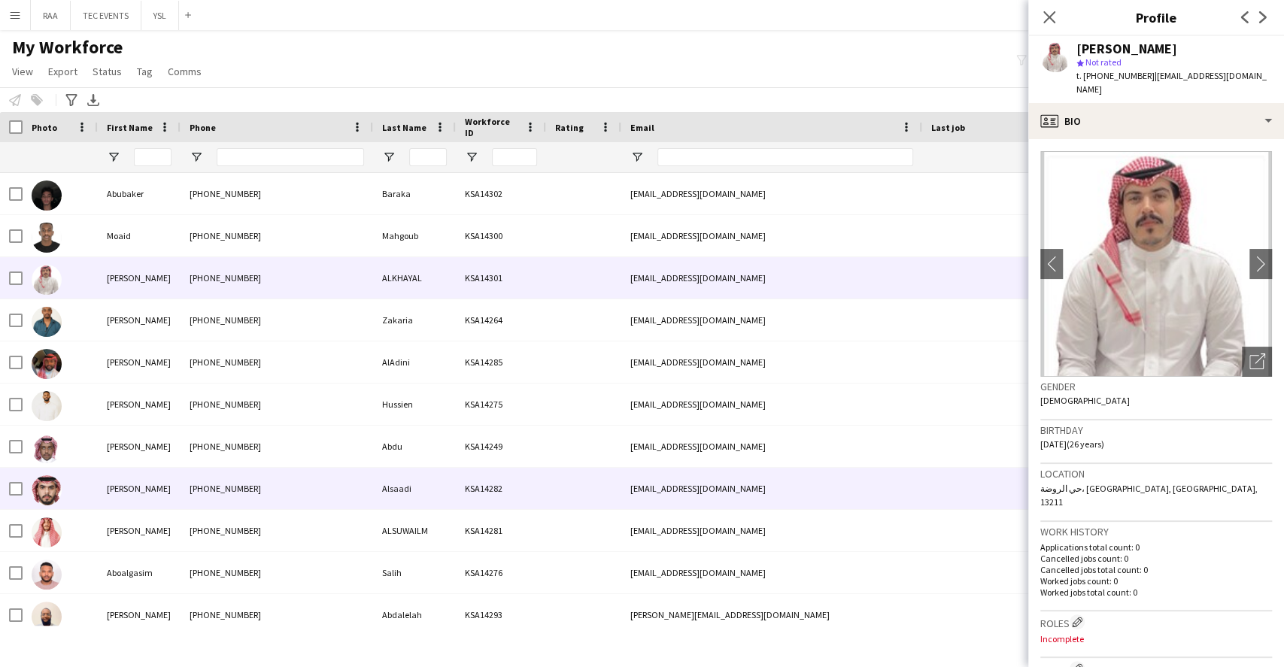
click at [296, 469] on div "[PHONE_NUMBER]" at bounding box center [276, 488] width 193 height 41
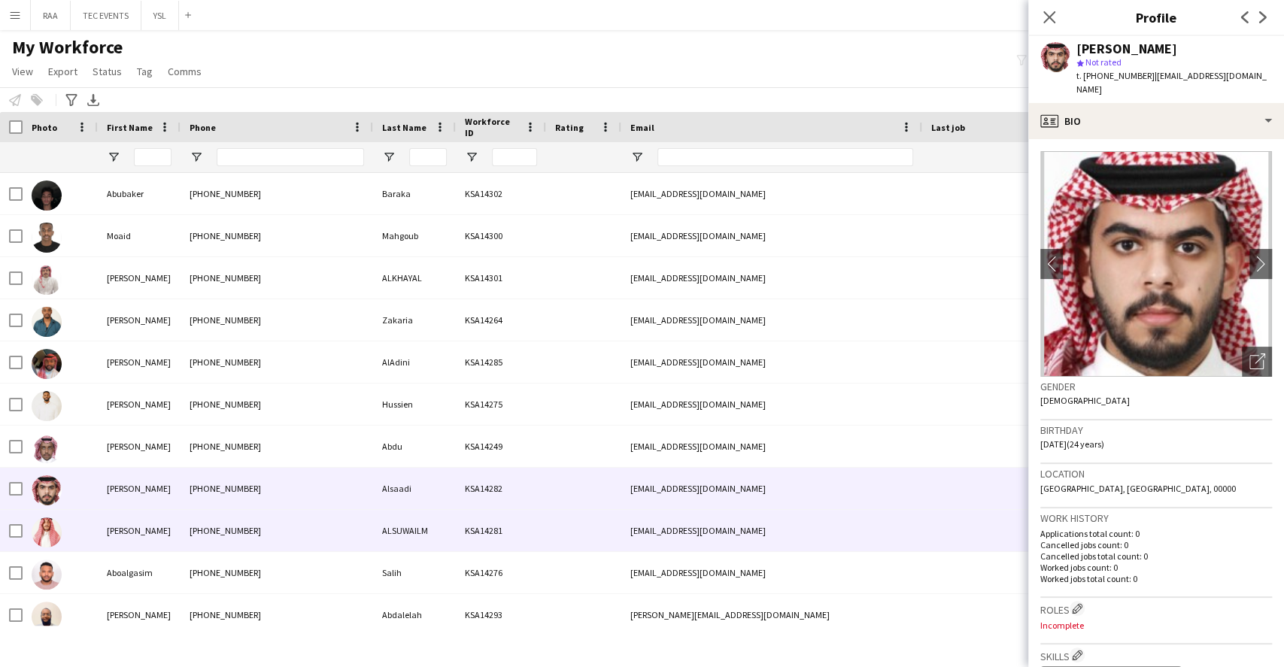
drag, startPoint x: 267, startPoint y: 523, endPoint x: 278, endPoint y: 523, distance: 11.3
click at [269, 523] on div "[PHONE_NUMBER]" at bounding box center [276, 530] width 193 height 41
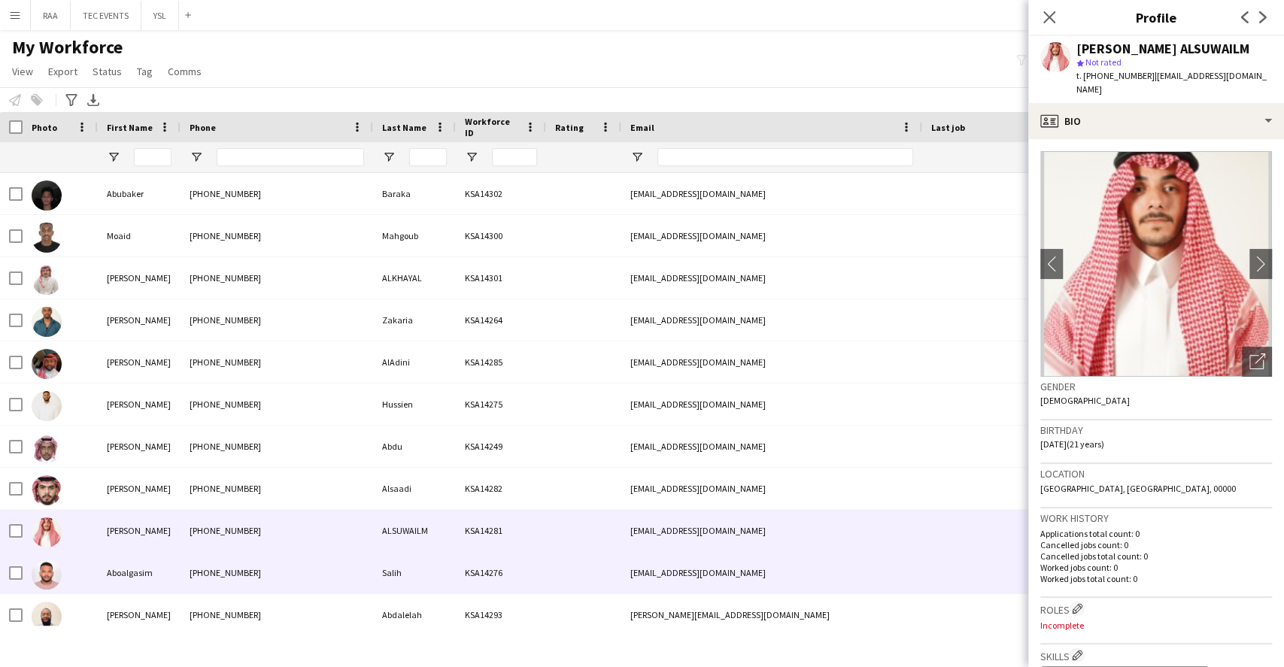
click at [287, 584] on div "[PHONE_NUMBER]" at bounding box center [276, 572] width 193 height 41
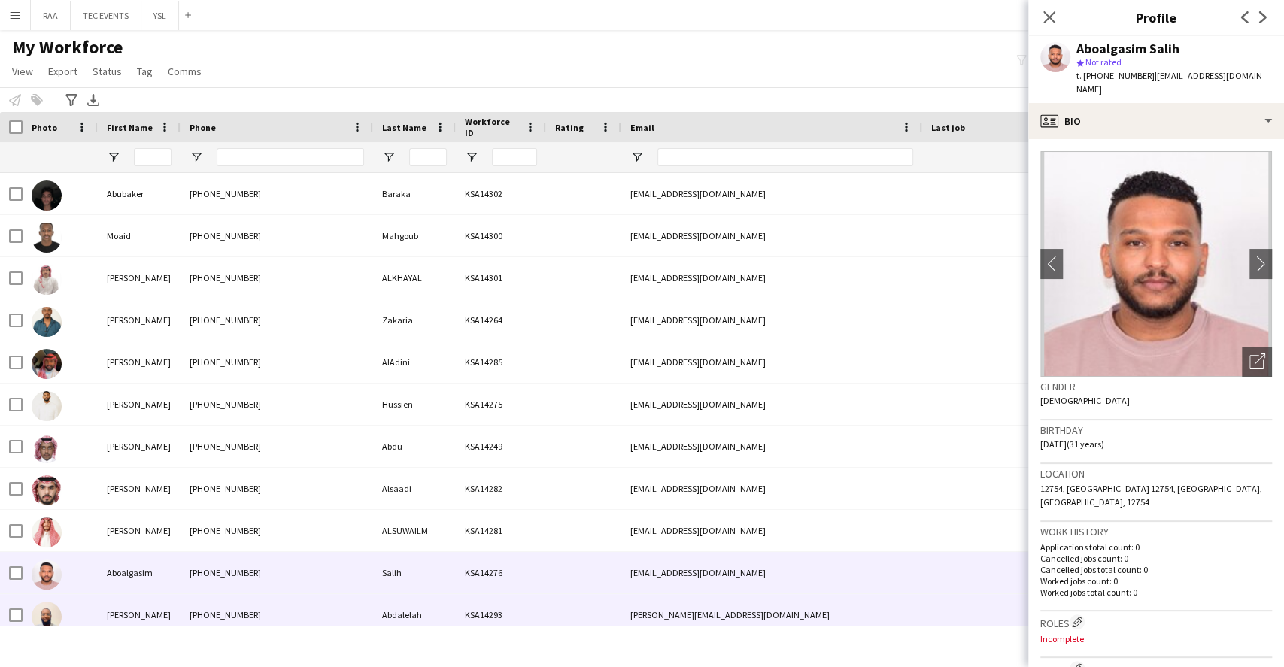
click at [295, 618] on div "[PHONE_NUMBER]" at bounding box center [276, 614] width 193 height 41
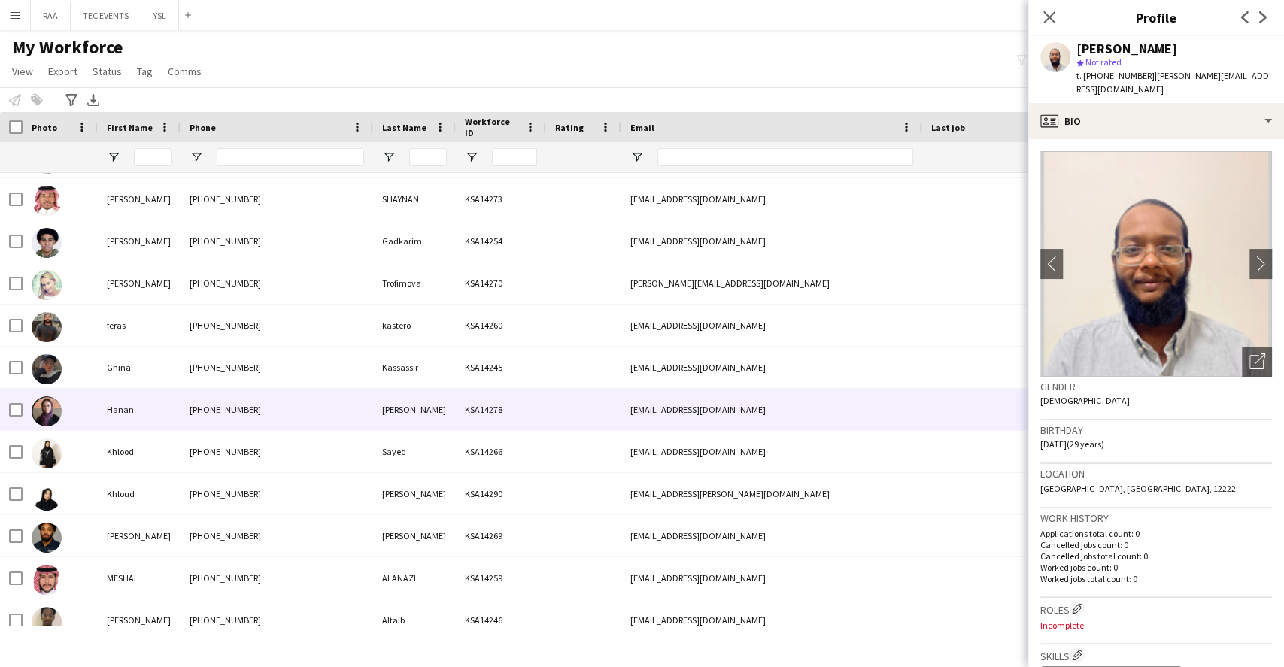
scroll to position [501, 0]
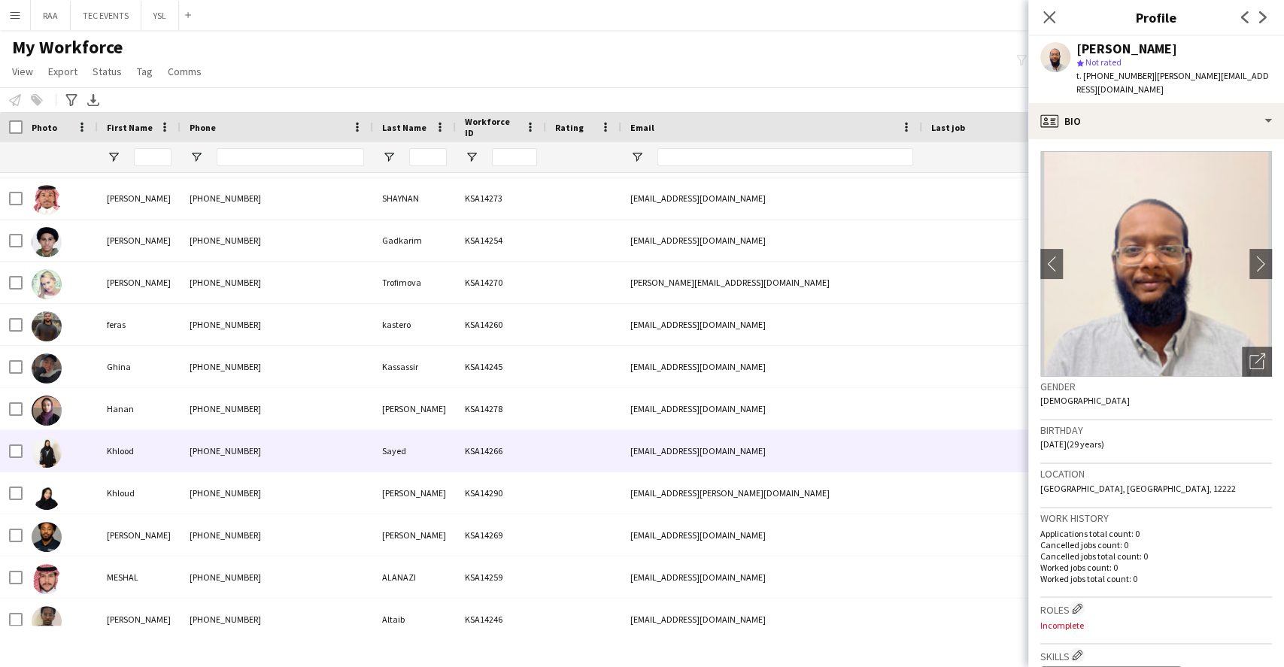
click at [180, 411] on div "Hanan" at bounding box center [139, 408] width 83 height 41
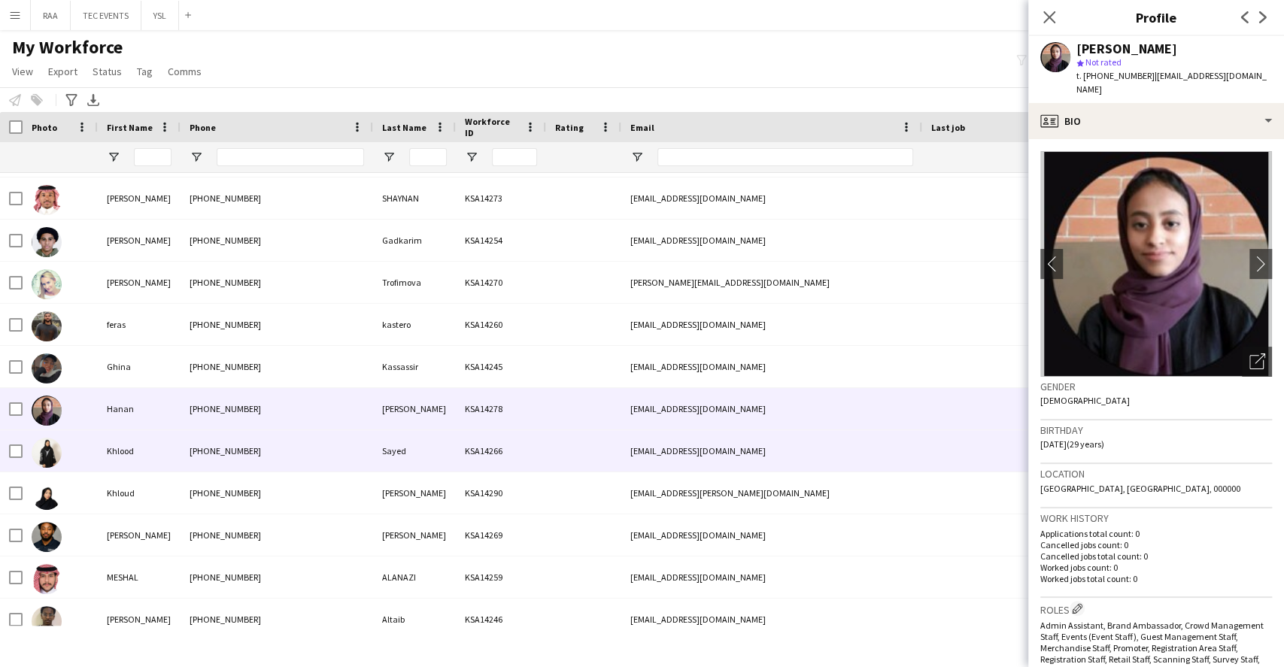
click at [205, 445] on div "[PHONE_NUMBER]" at bounding box center [276, 450] width 193 height 41
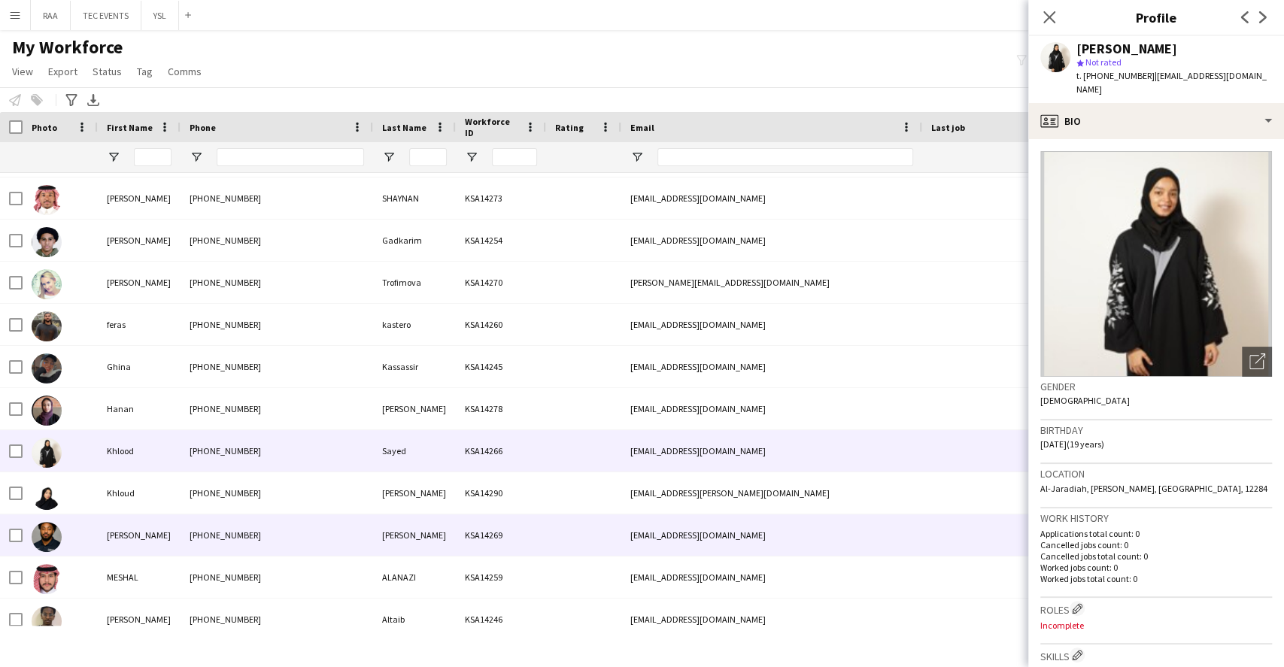
click at [223, 519] on div "[PHONE_NUMBER]" at bounding box center [276, 534] width 193 height 41
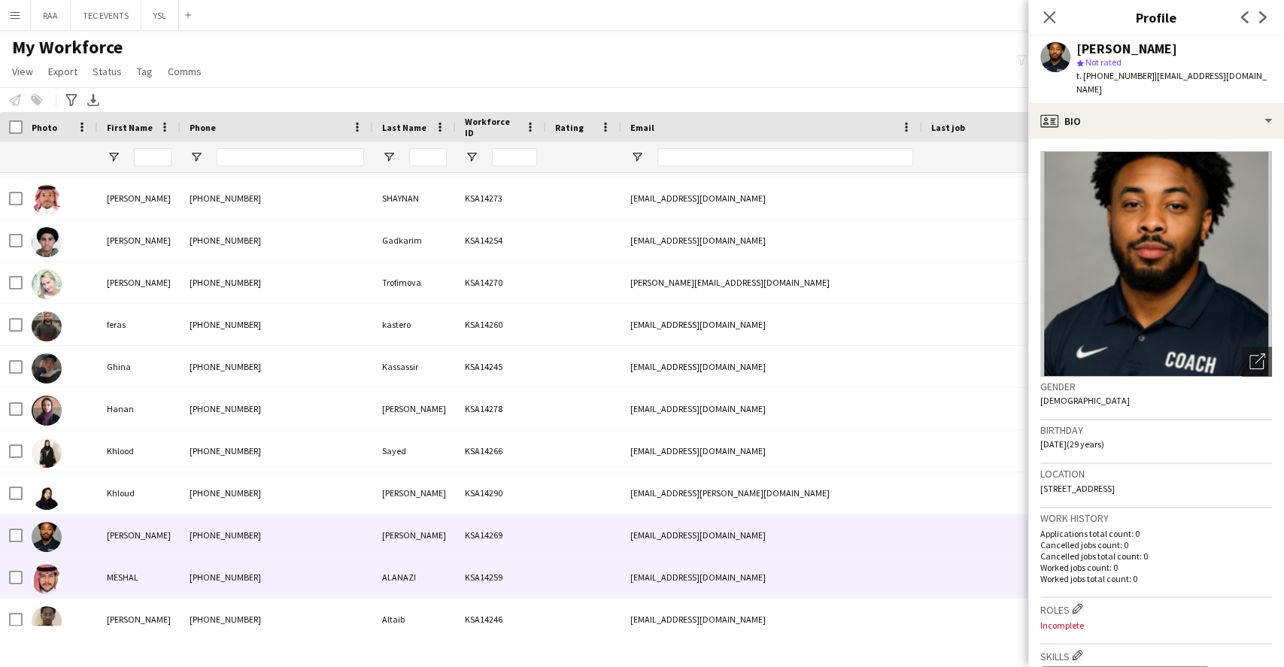
click at [220, 571] on div "[PHONE_NUMBER]" at bounding box center [276, 577] width 193 height 41
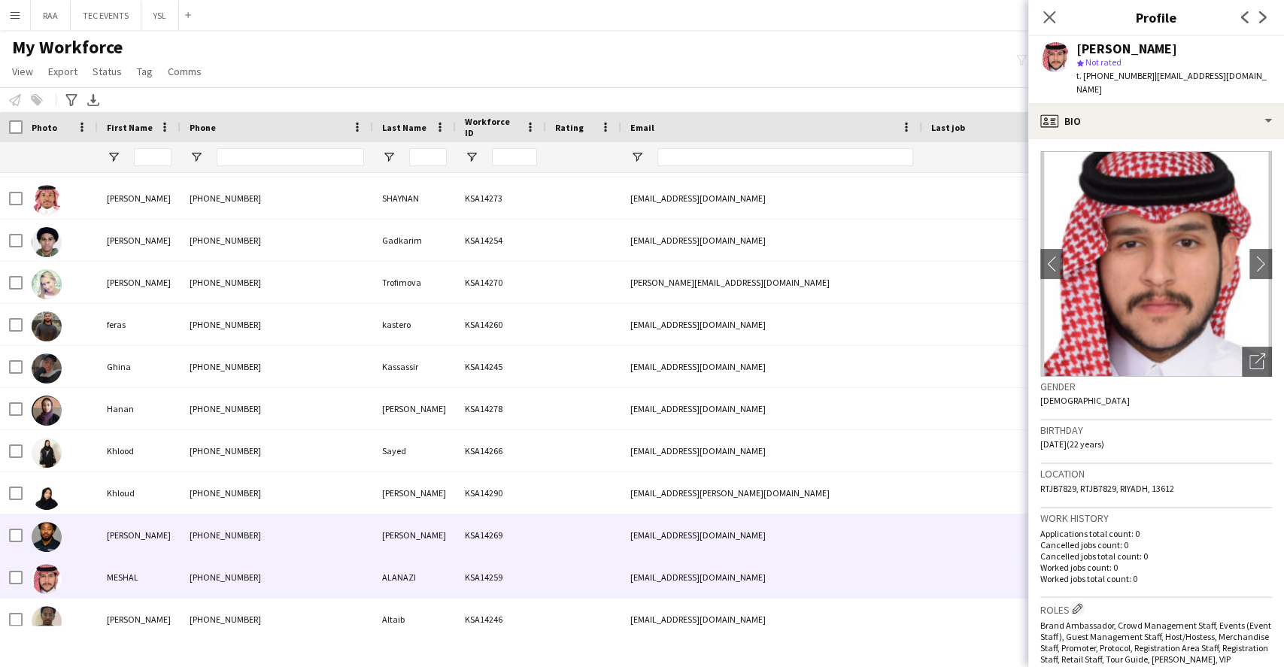
click at [241, 534] on div "[PHONE_NUMBER]" at bounding box center [276, 534] width 193 height 41
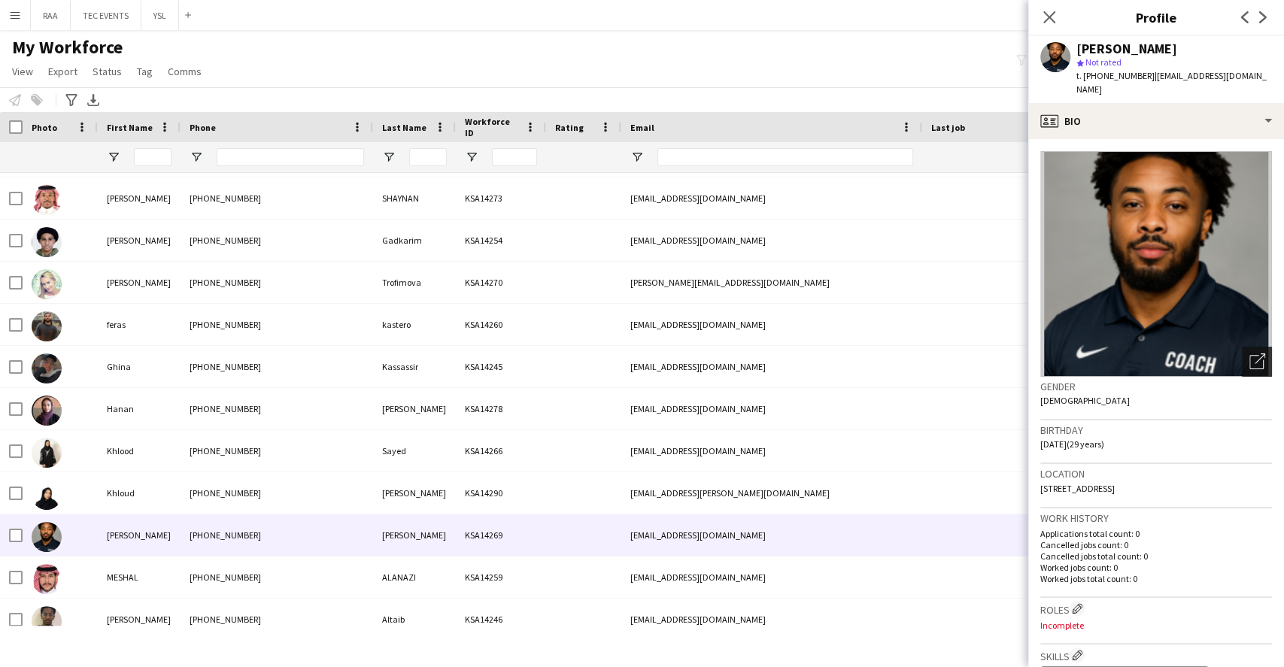
click at [1242, 357] on div "Open photos pop-in" at bounding box center [1257, 362] width 30 height 30
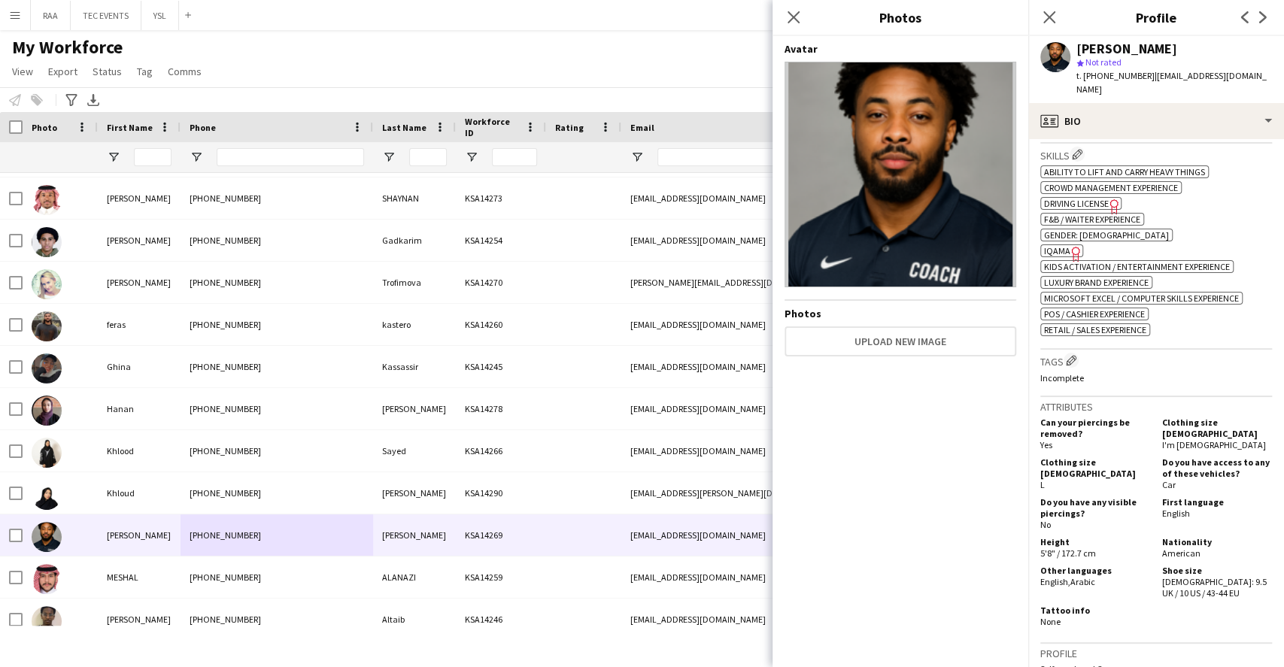
click at [1074, 246] on icon "Freelancer has uploaded a photo validation of skill. Click to see" at bounding box center [1076, 254] width 16 height 16
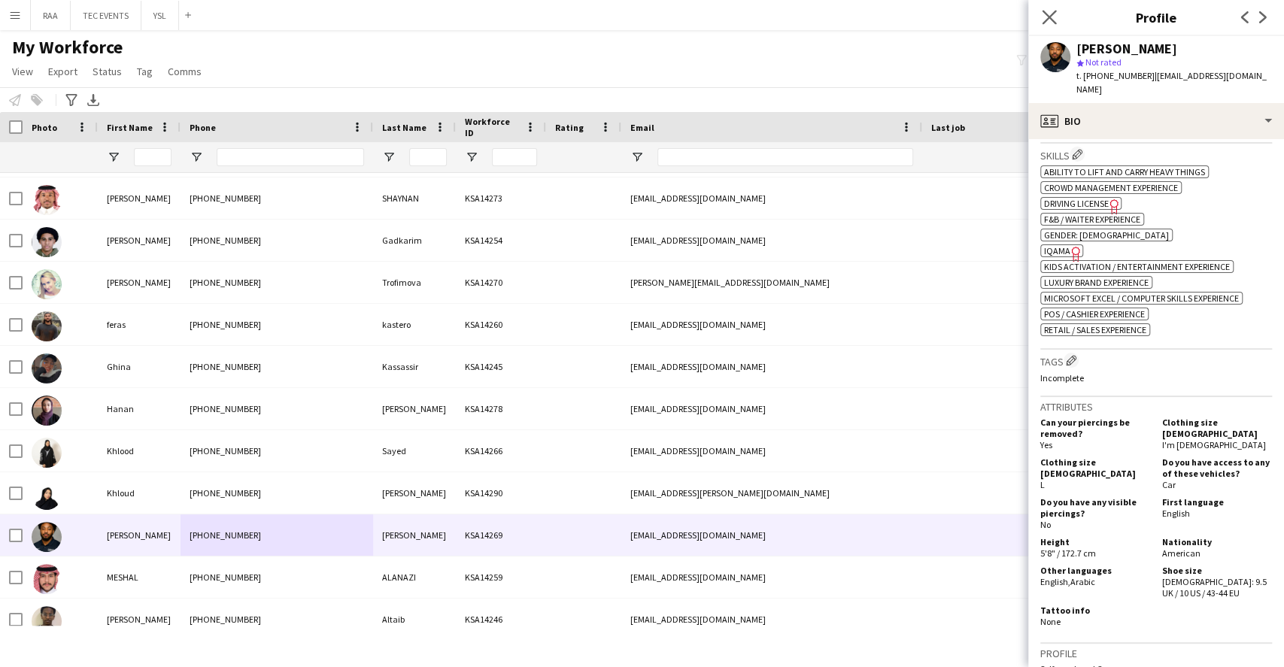
click at [1040, 17] on app-icon "Close pop-in" at bounding box center [1050, 18] width 22 height 22
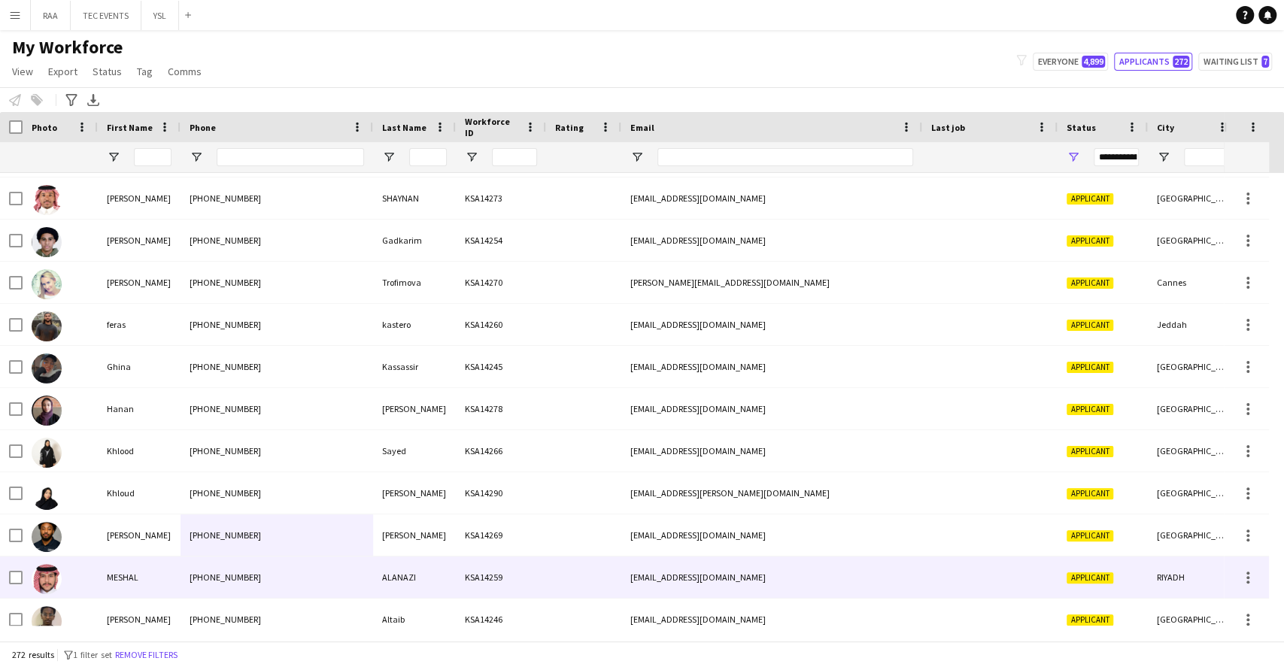
click at [233, 586] on div "[PHONE_NUMBER]" at bounding box center [276, 577] width 193 height 41
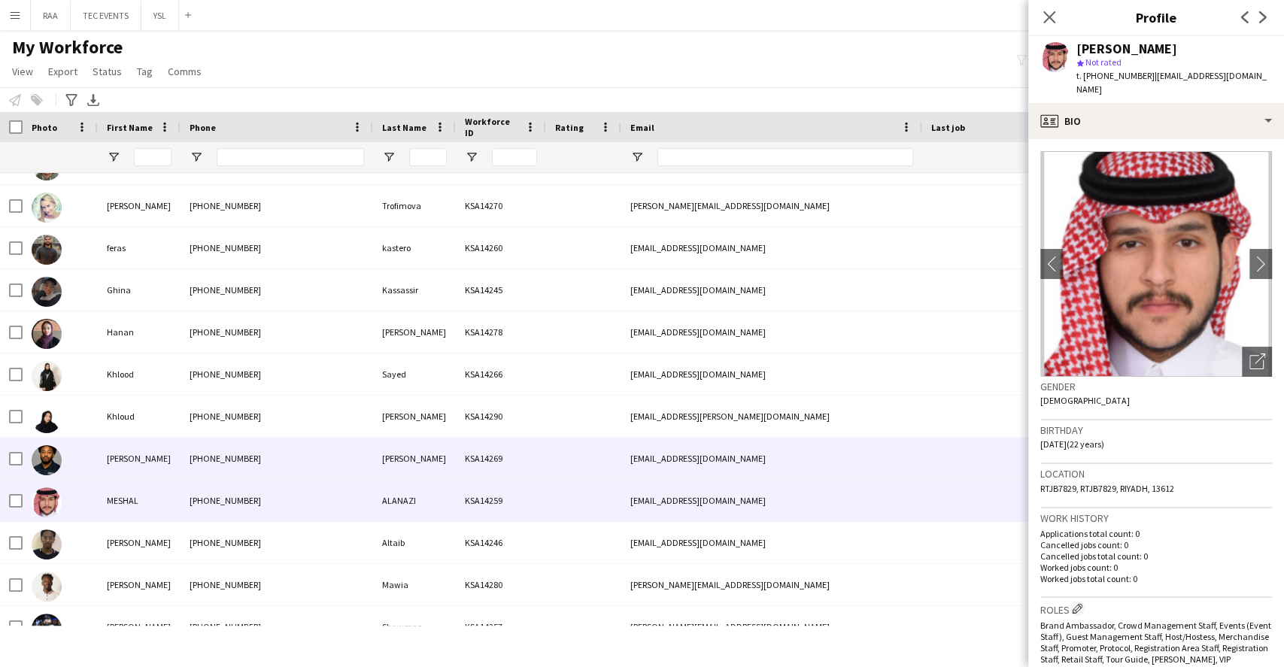
scroll to position [602, 0]
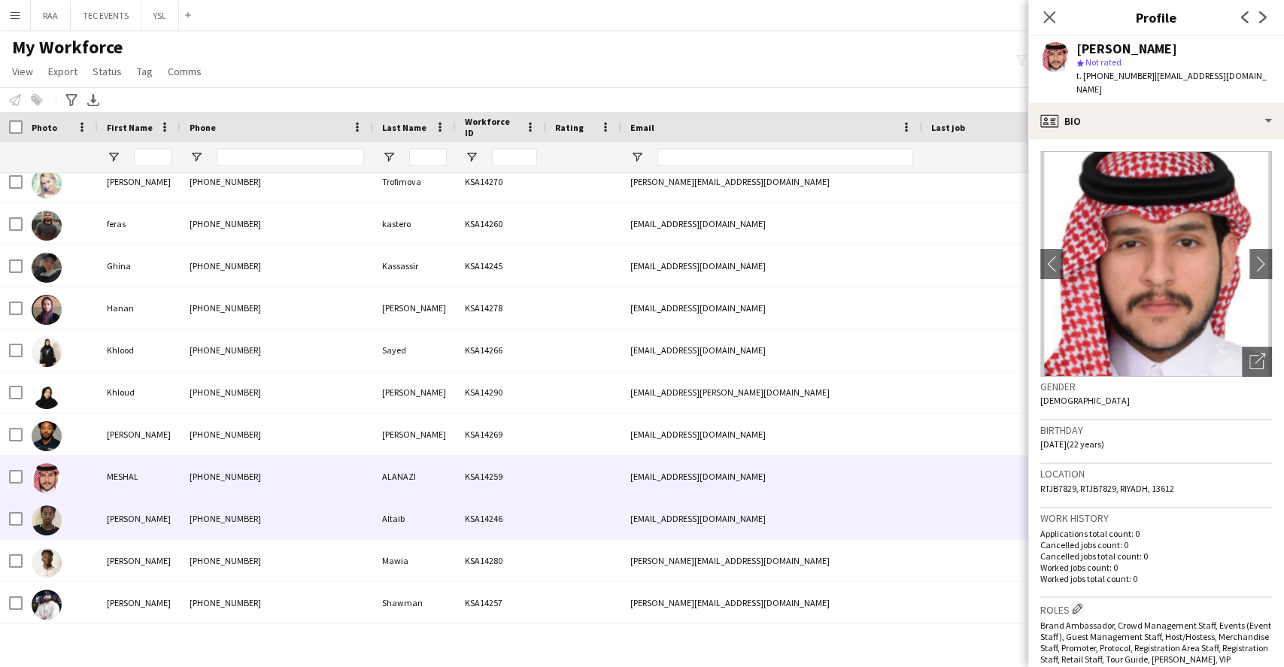
click at [279, 513] on div "[PHONE_NUMBER]" at bounding box center [276, 518] width 193 height 41
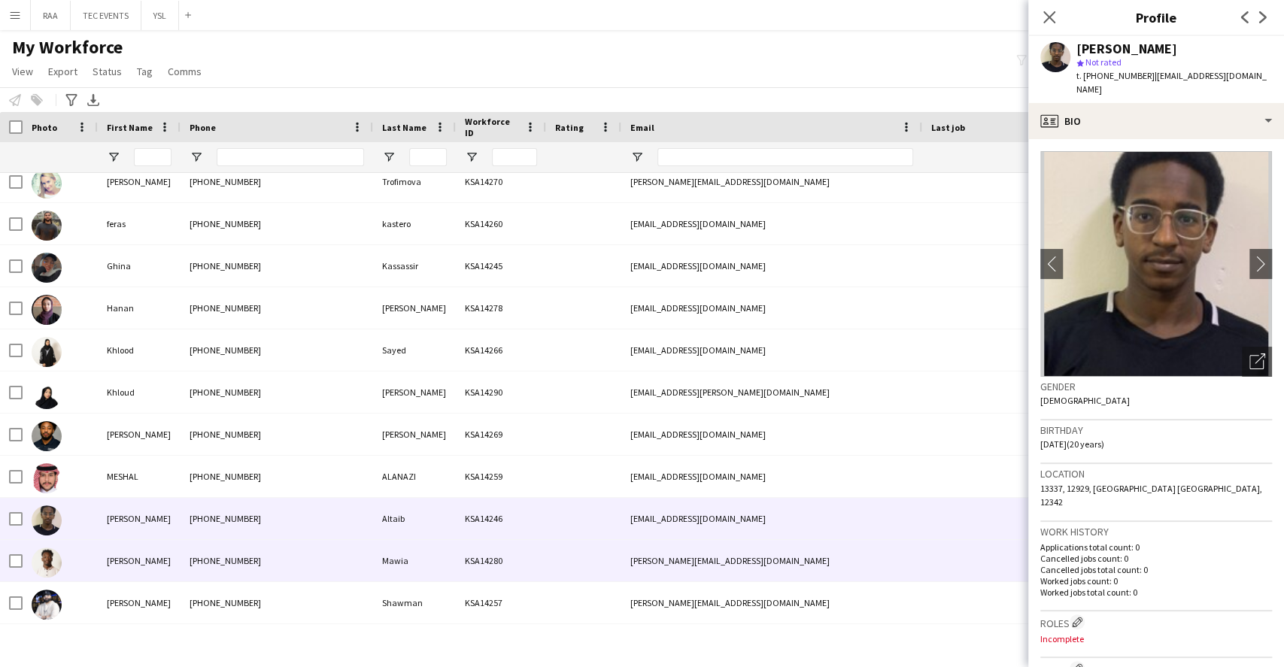
click at [287, 564] on div "[PHONE_NUMBER]" at bounding box center [276, 560] width 193 height 41
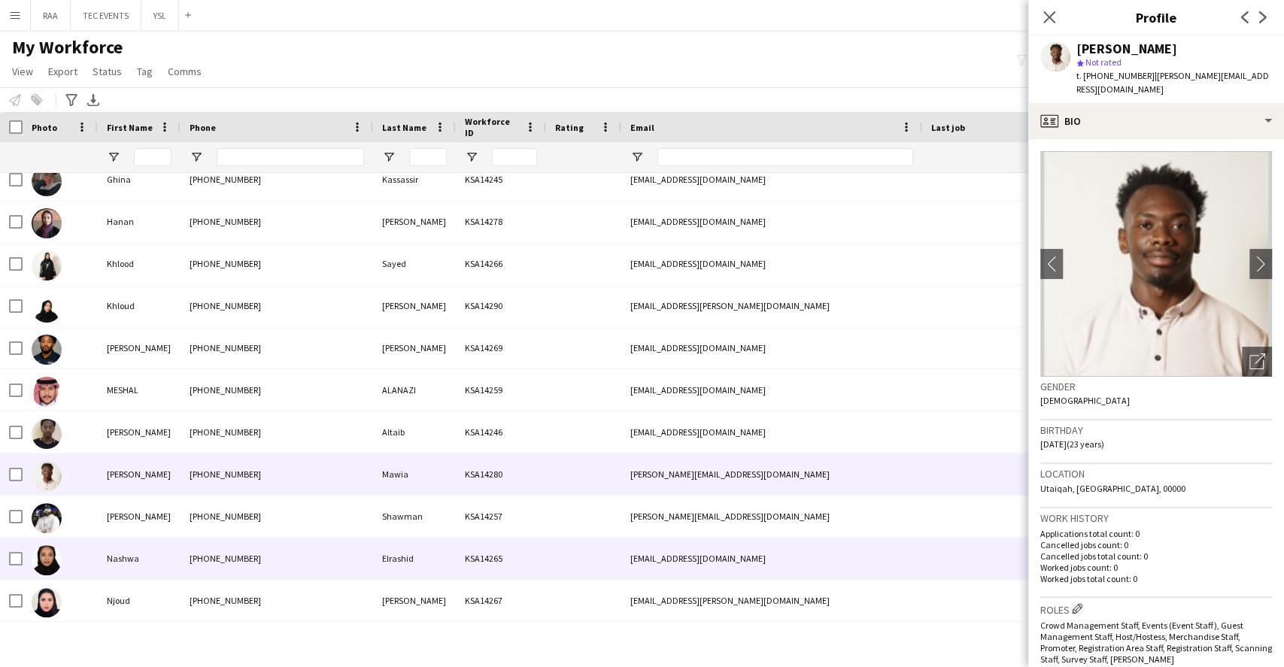
scroll to position [702, 0]
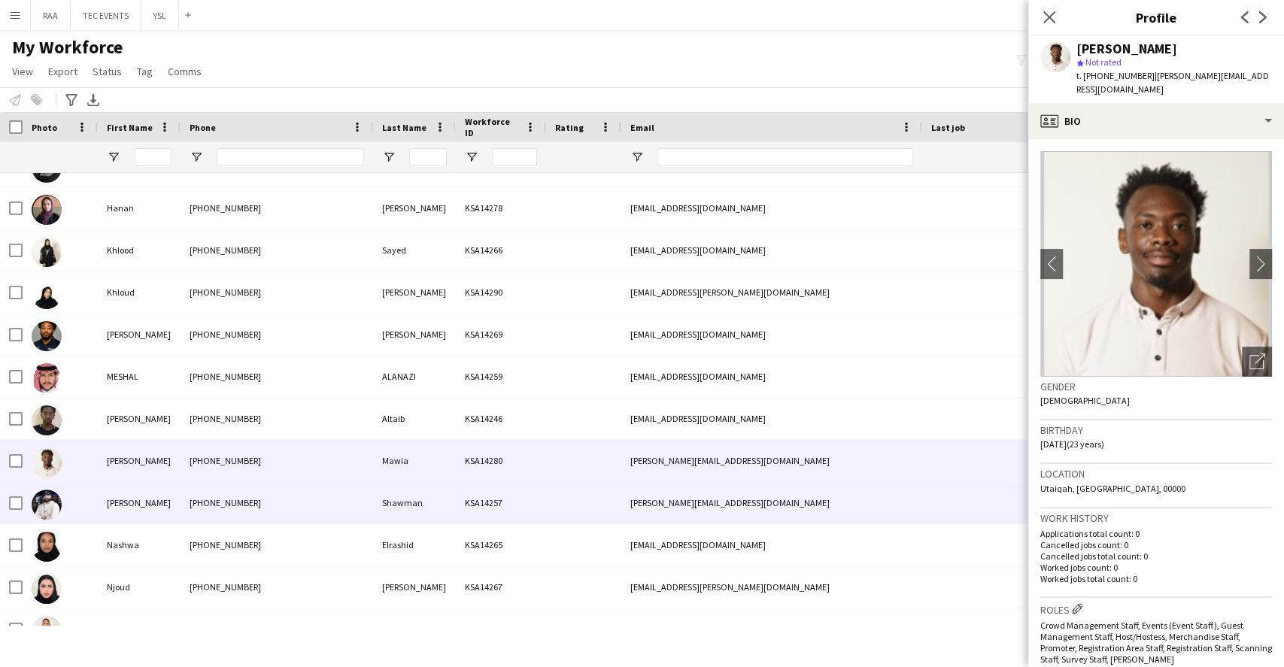
click at [289, 510] on div "[PHONE_NUMBER]" at bounding box center [276, 502] width 193 height 41
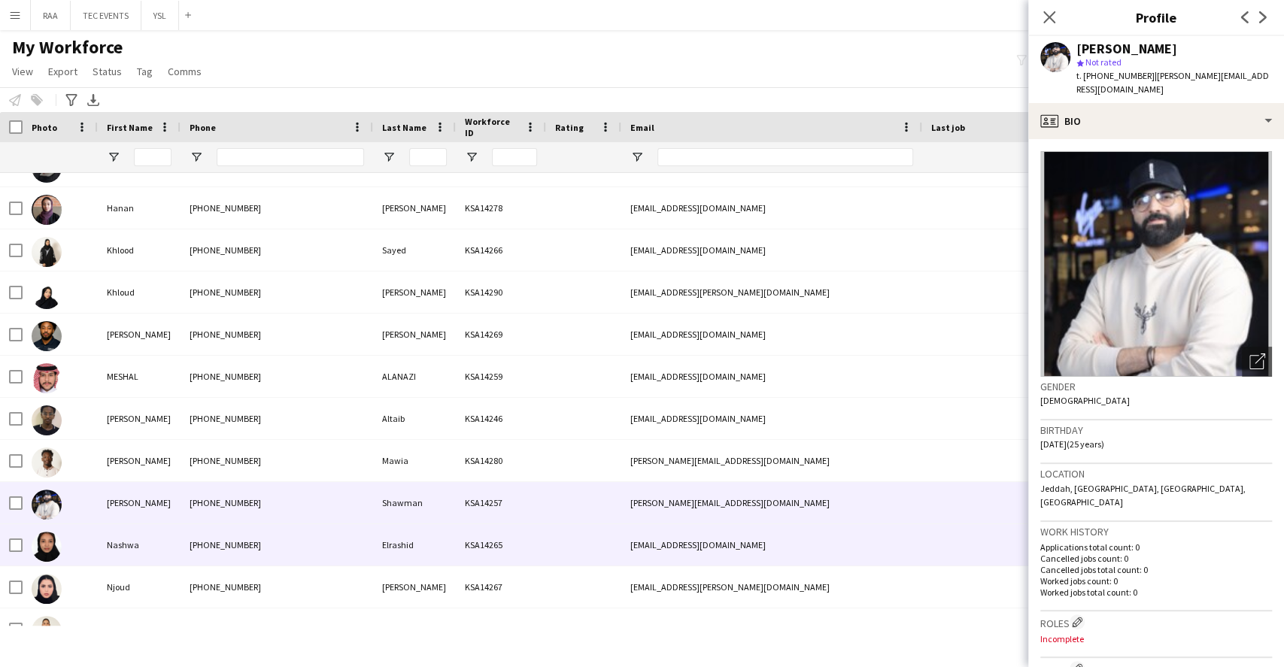
click at [295, 554] on div "[PHONE_NUMBER]" at bounding box center [276, 544] width 193 height 41
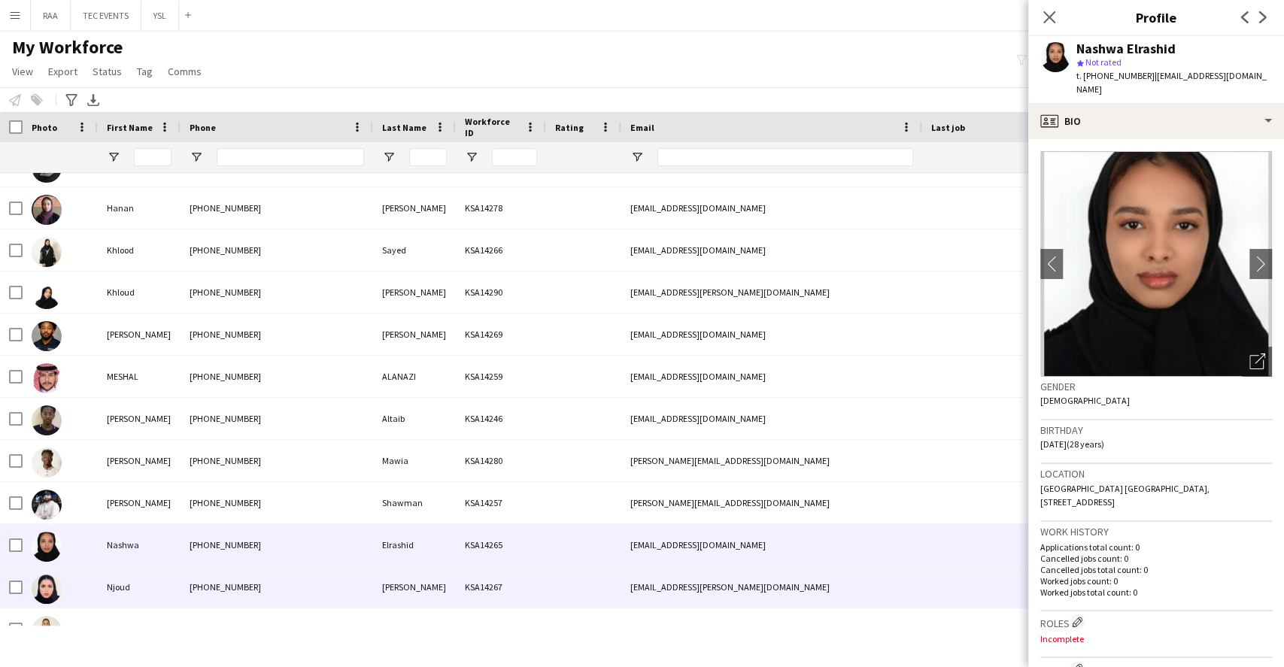
click at [296, 587] on div "[PHONE_NUMBER]" at bounding box center [276, 586] width 193 height 41
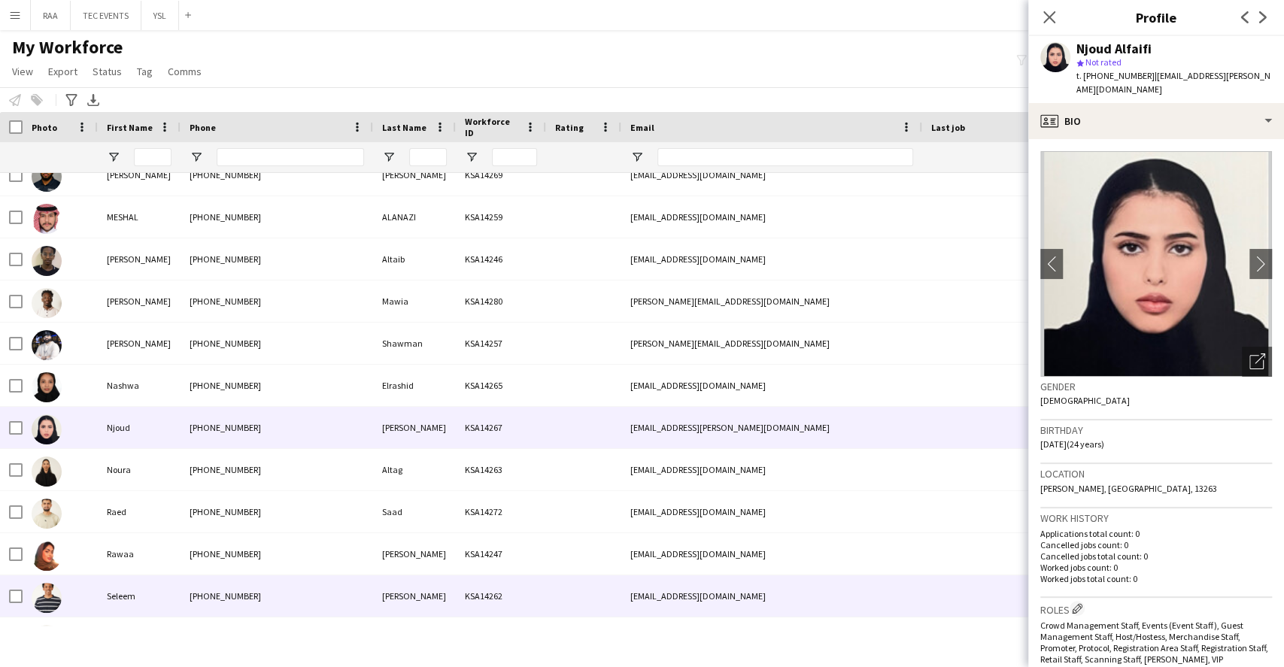
scroll to position [902, 0]
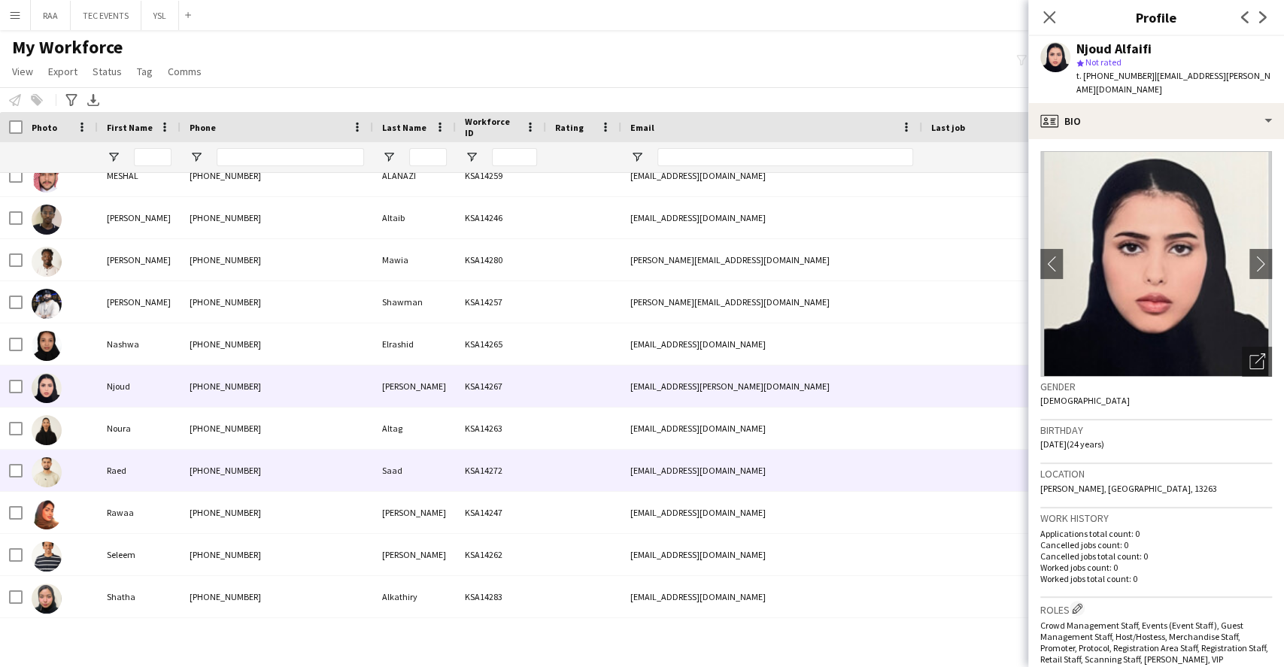
click at [255, 486] on div "[PHONE_NUMBER]" at bounding box center [276, 470] width 193 height 41
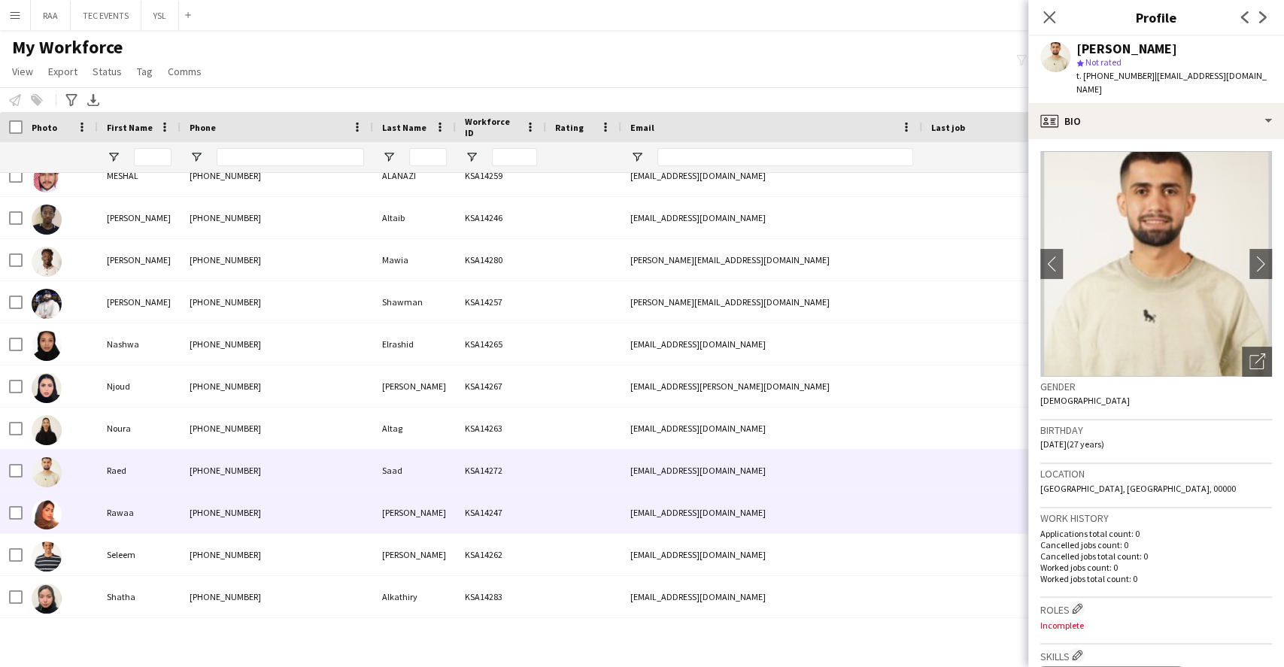
click at [269, 518] on div "[PHONE_NUMBER]" at bounding box center [276, 512] width 193 height 41
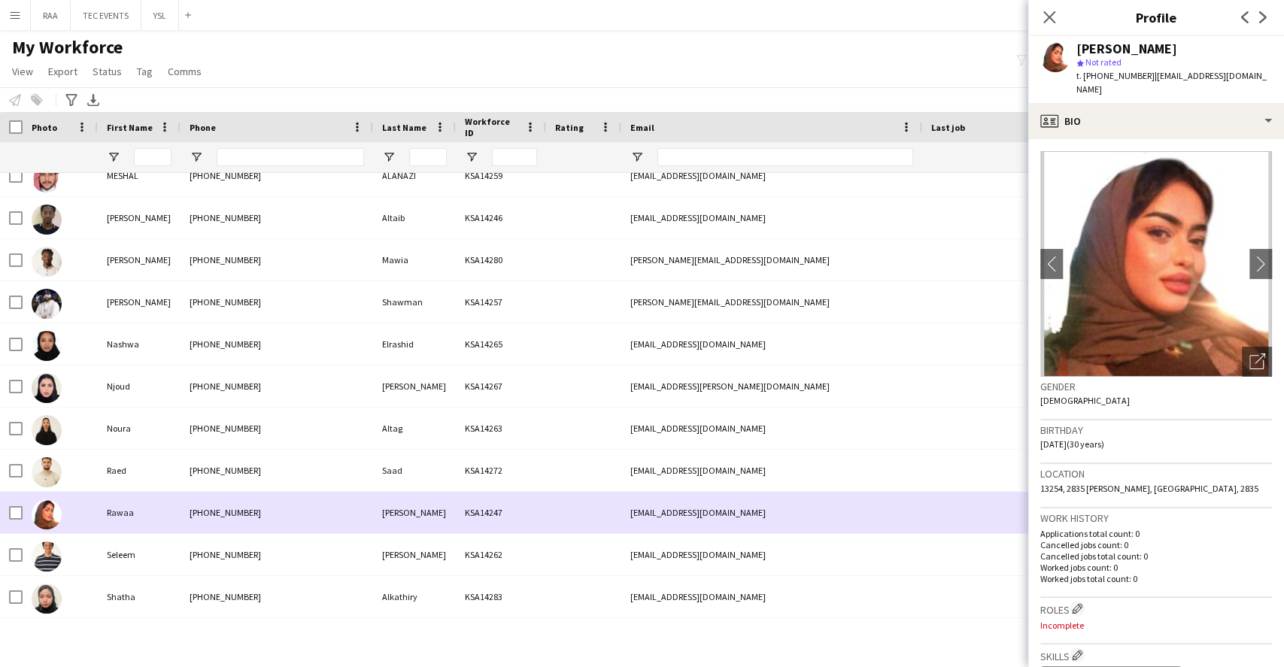
click at [266, 490] on div "[PHONE_NUMBER]" at bounding box center [276, 470] width 193 height 41
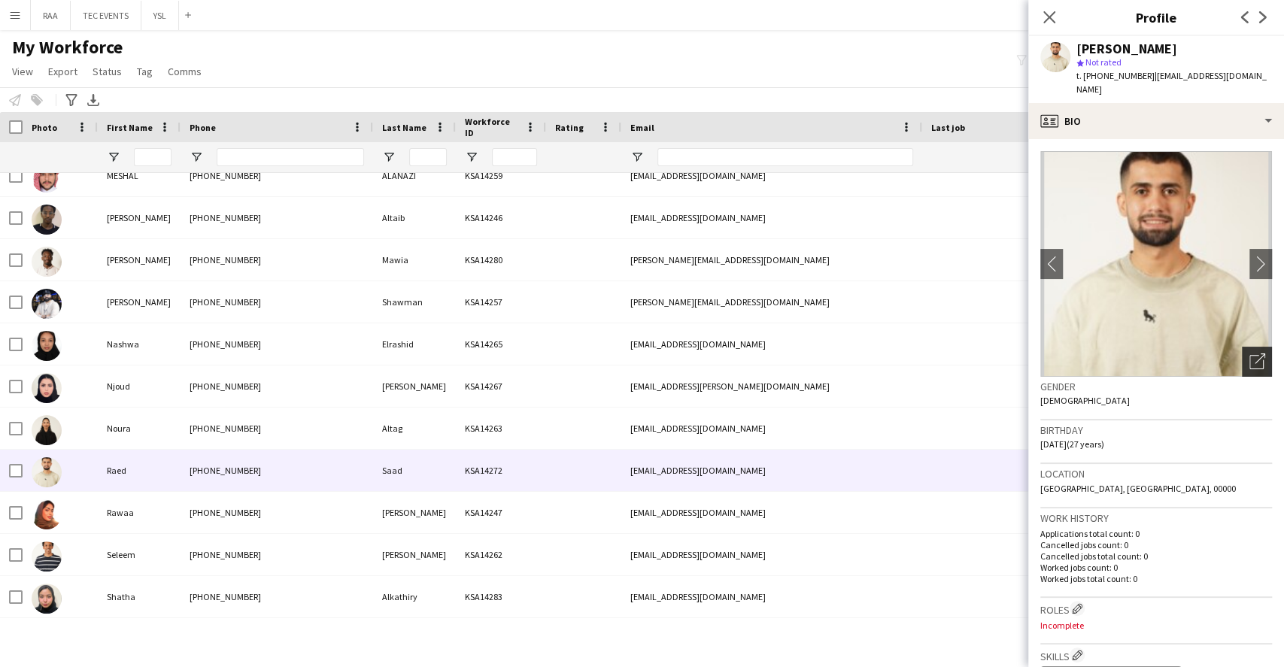
click at [1254, 350] on div "Open photos pop-in" at bounding box center [1257, 362] width 30 height 30
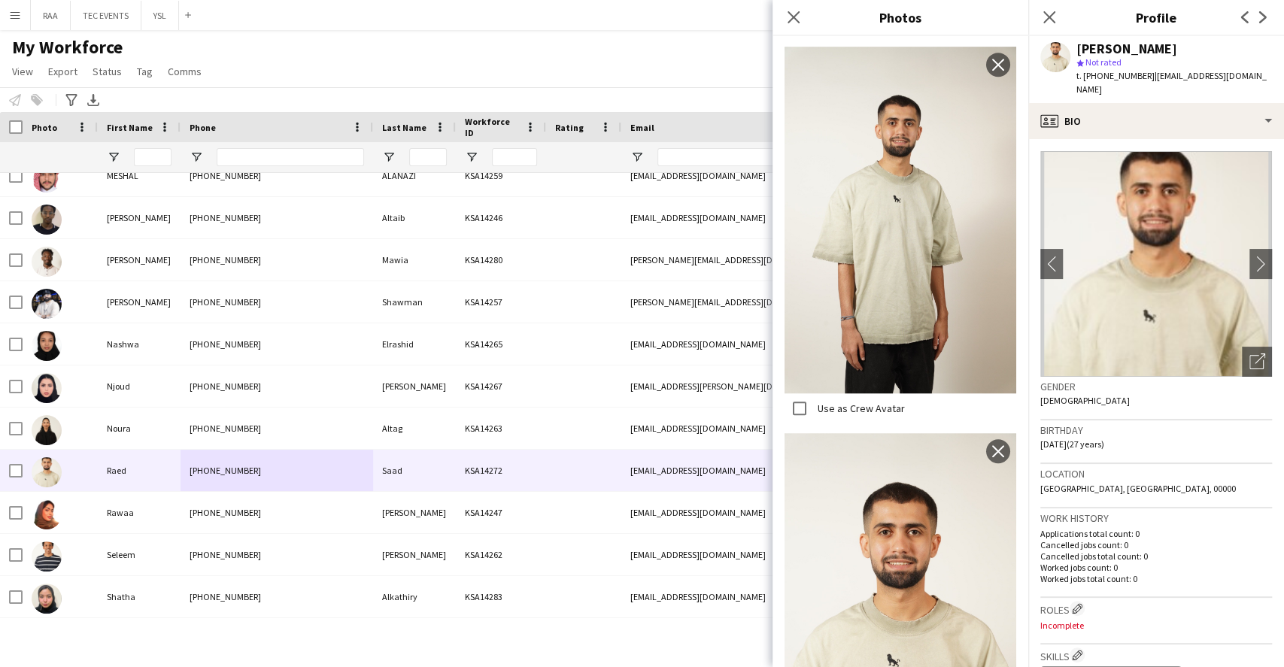
scroll to position [769, 0]
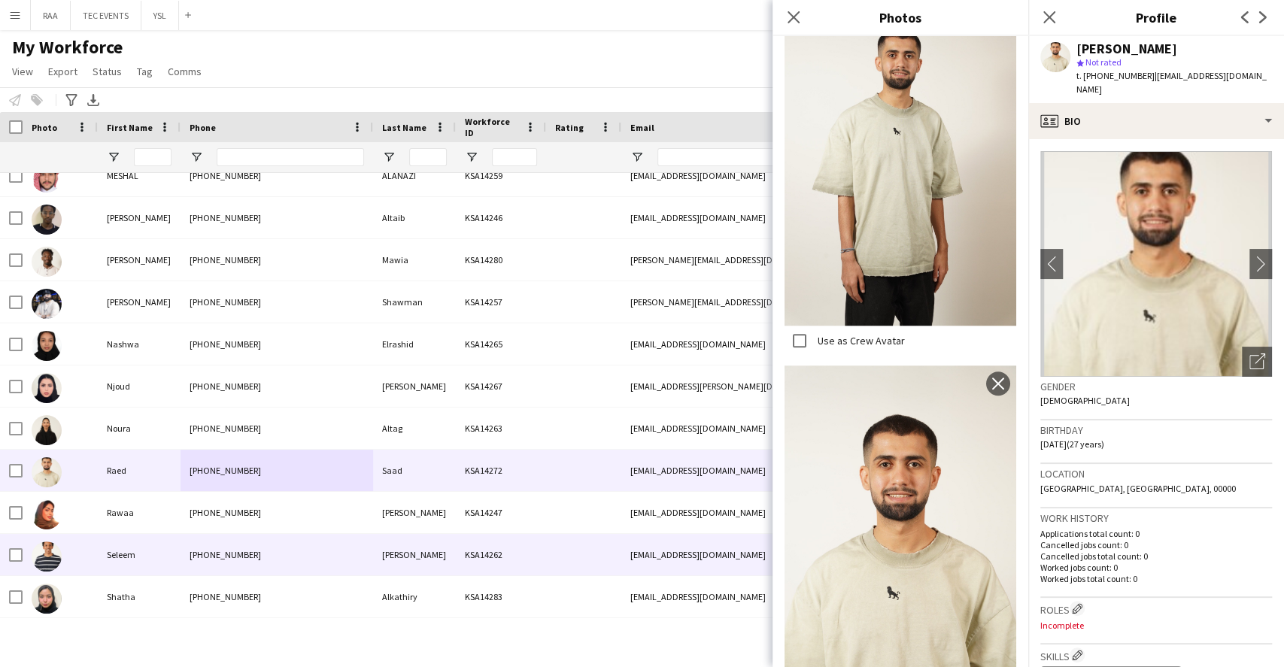
click at [385, 563] on div "[PERSON_NAME]" at bounding box center [414, 554] width 83 height 41
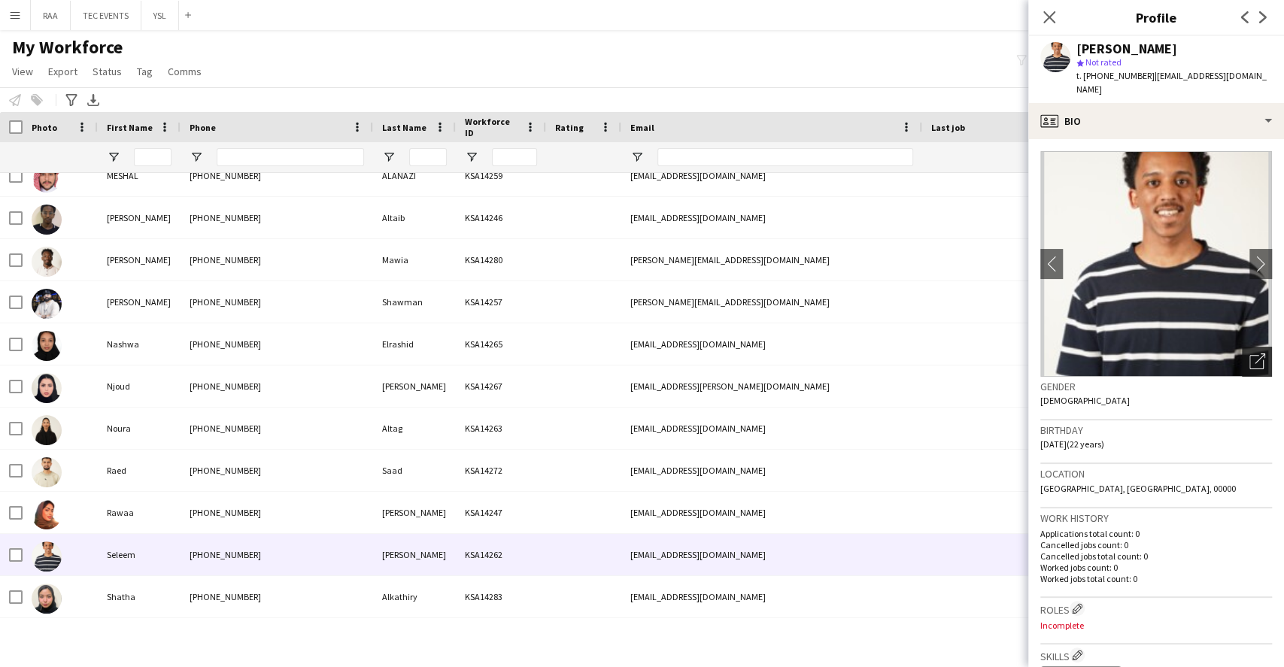
click at [1249, 353] on icon "Open photos pop-in" at bounding box center [1257, 361] width 16 height 16
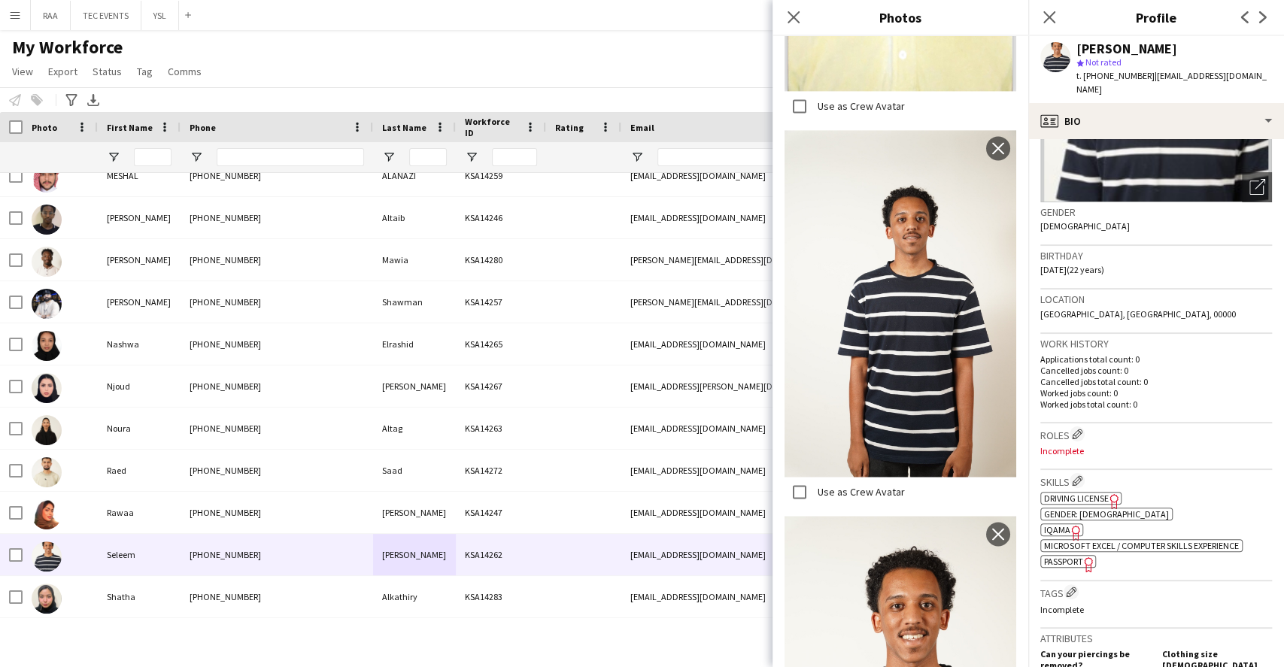
scroll to position [0, 0]
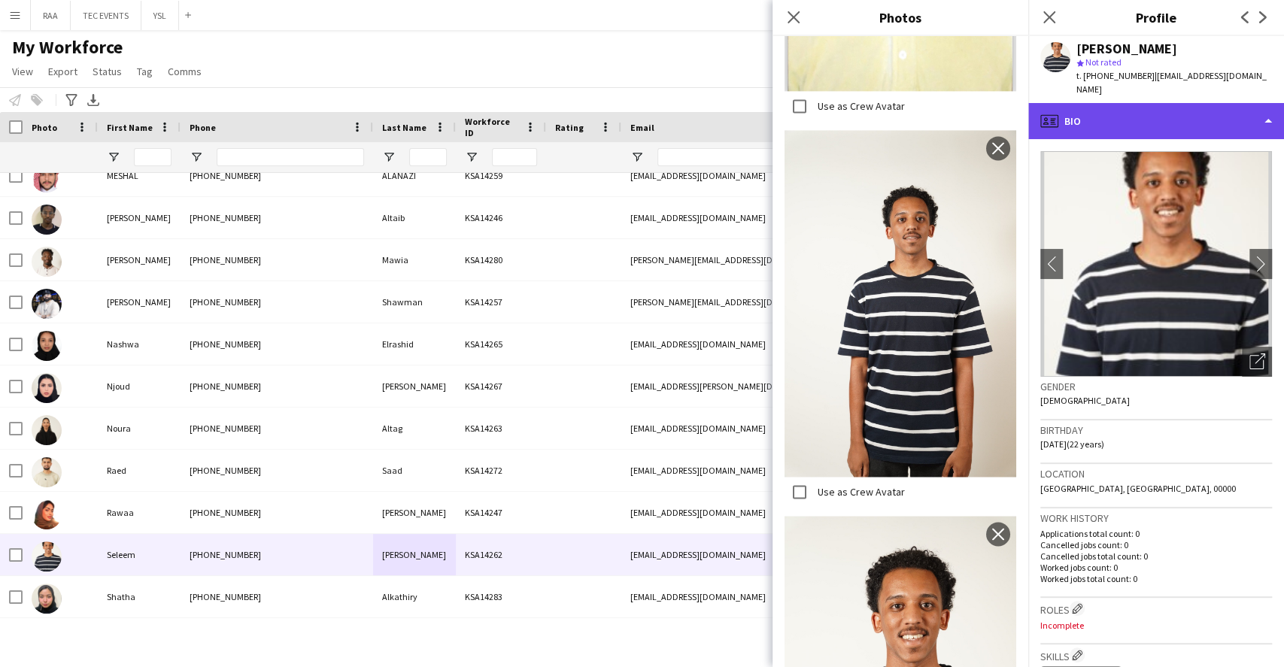
click at [1140, 123] on div "profile Bio" at bounding box center [1156, 121] width 256 height 36
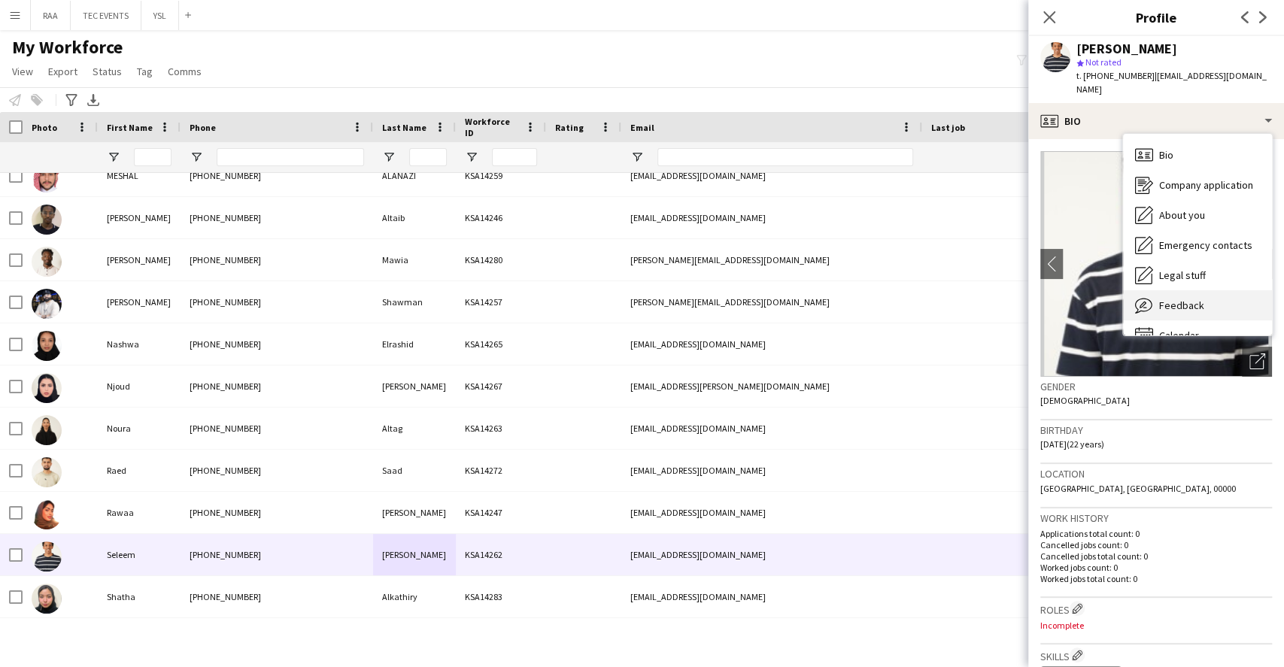
click at [1196, 299] on span "Feedback" at bounding box center [1181, 306] width 45 height 14
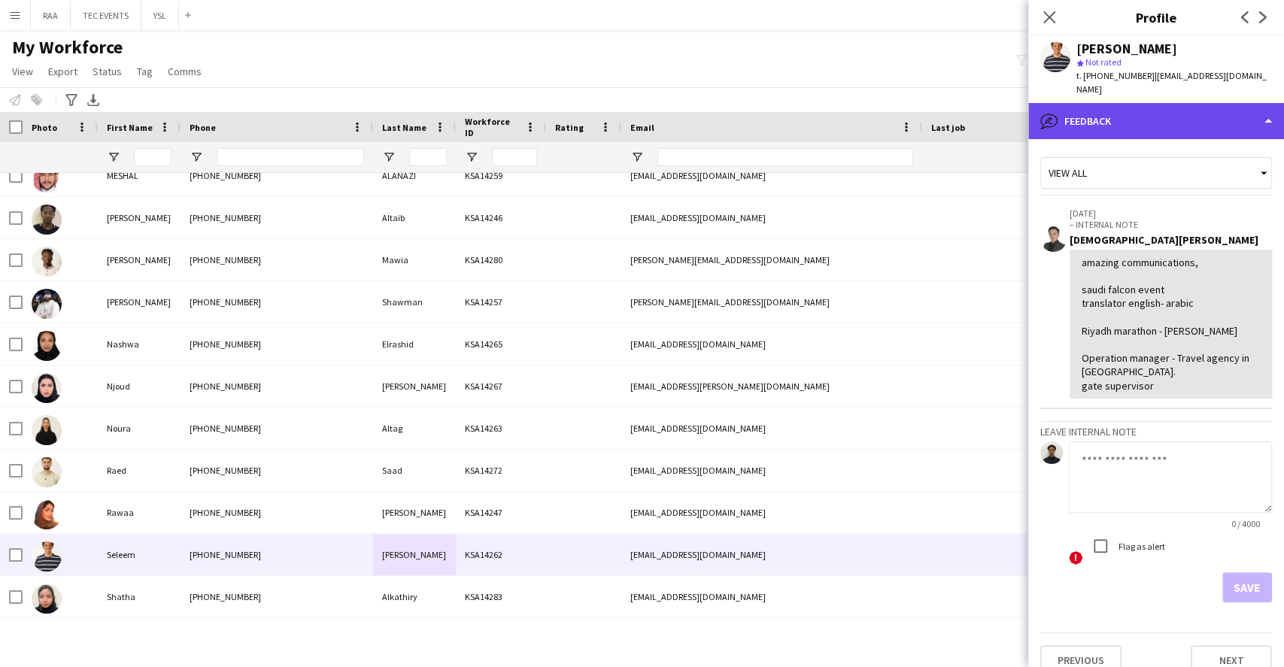
click at [1154, 103] on div "bubble-pencil Feedback" at bounding box center [1156, 121] width 256 height 36
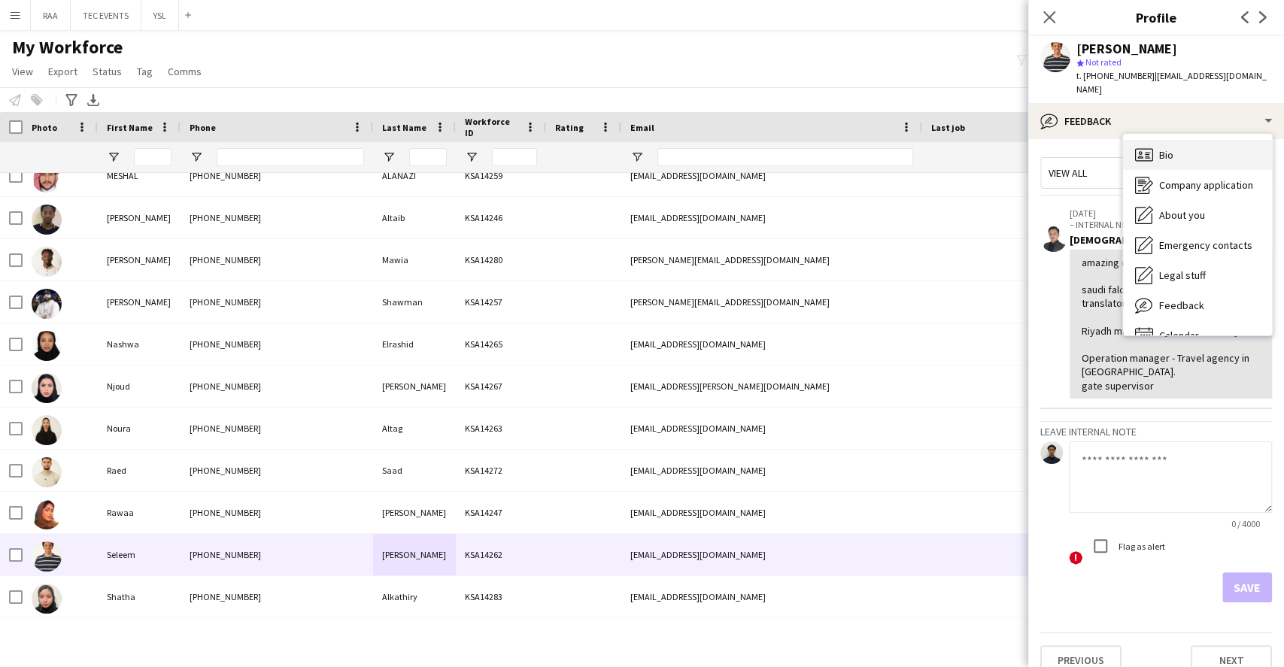
click at [1173, 140] on div "Bio Bio" at bounding box center [1197, 155] width 149 height 30
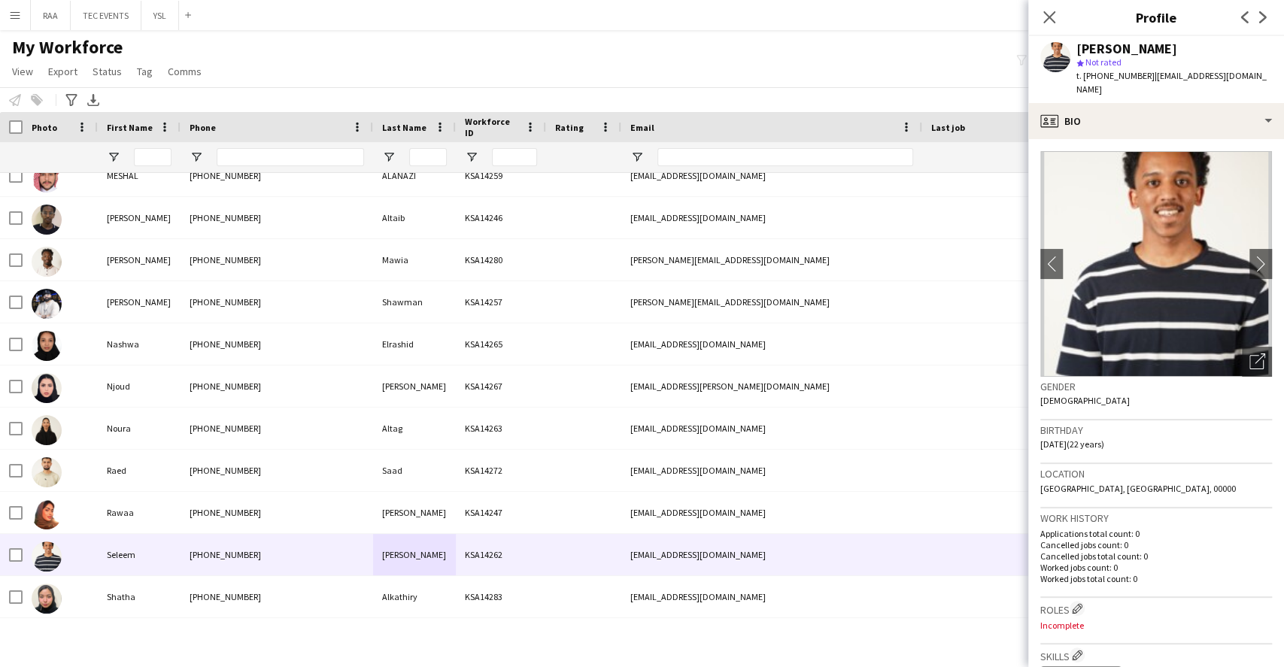
click at [1242, 321] on img at bounding box center [1156, 264] width 232 height 226
click at [1044, 15] on icon "Close pop-in" at bounding box center [1049, 17] width 14 height 14
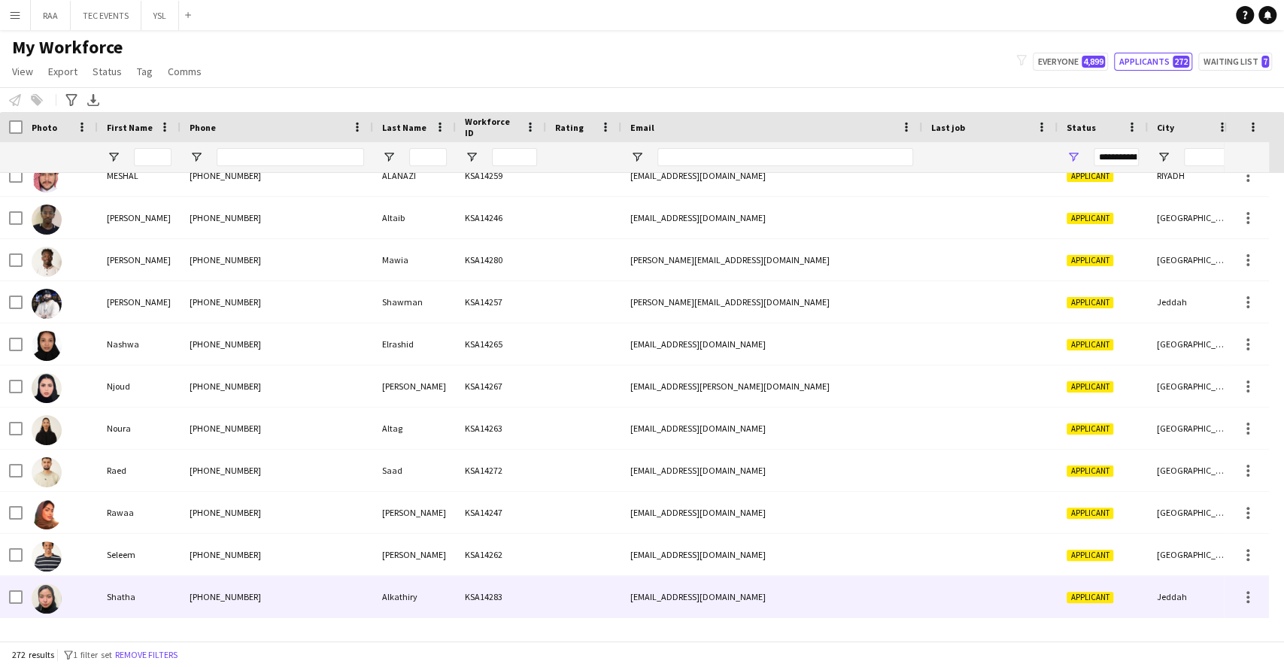
click at [109, 581] on div "Shatha" at bounding box center [139, 596] width 83 height 41
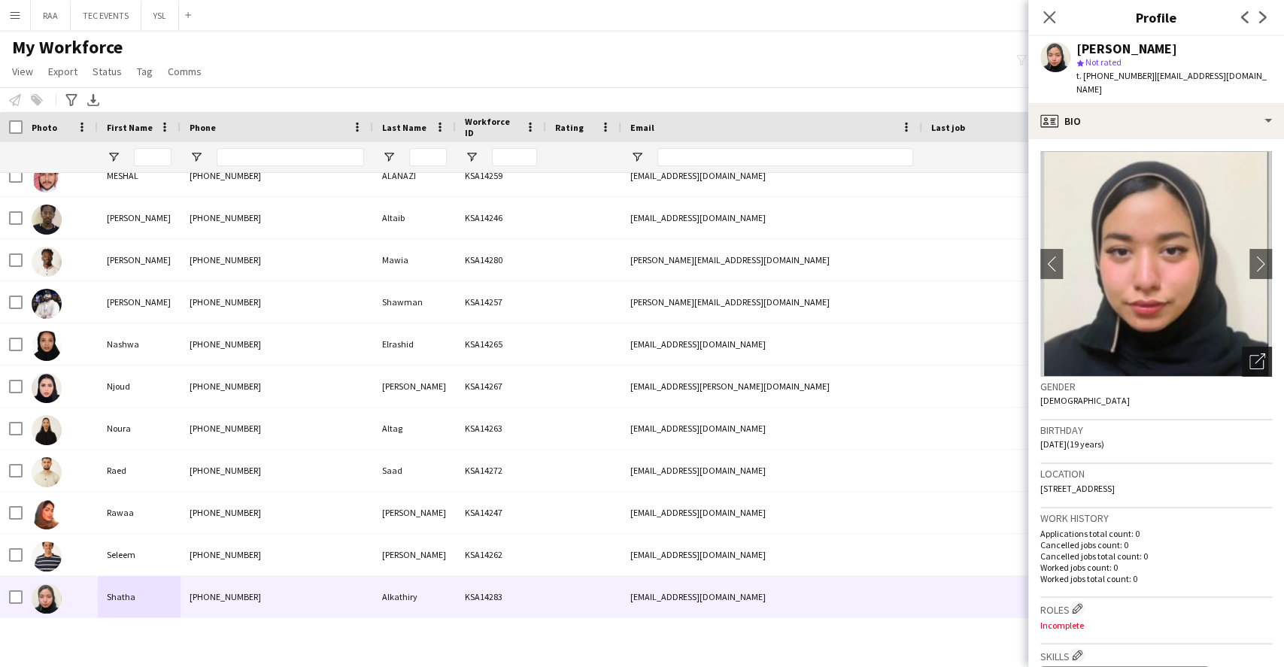
click at [1249, 353] on icon "Open photos pop-in" at bounding box center [1257, 361] width 16 height 16
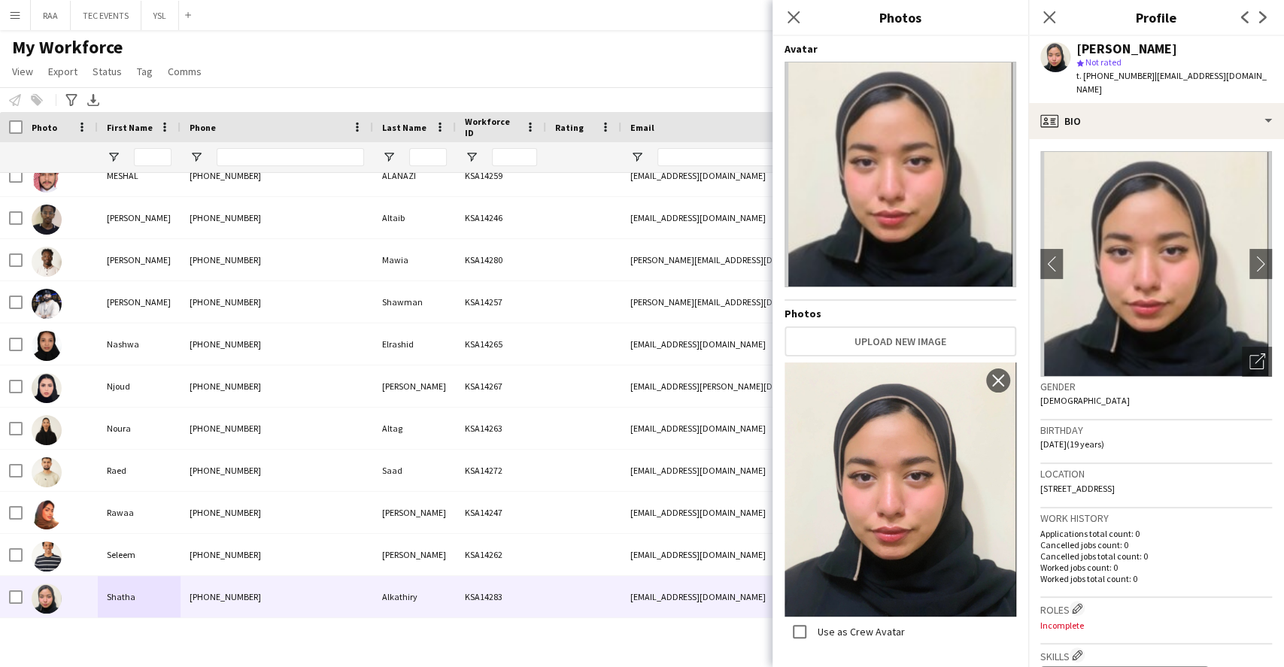
click at [1098, 483] on span "[STREET_ADDRESS]" at bounding box center [1077, 488] width 74 height 11
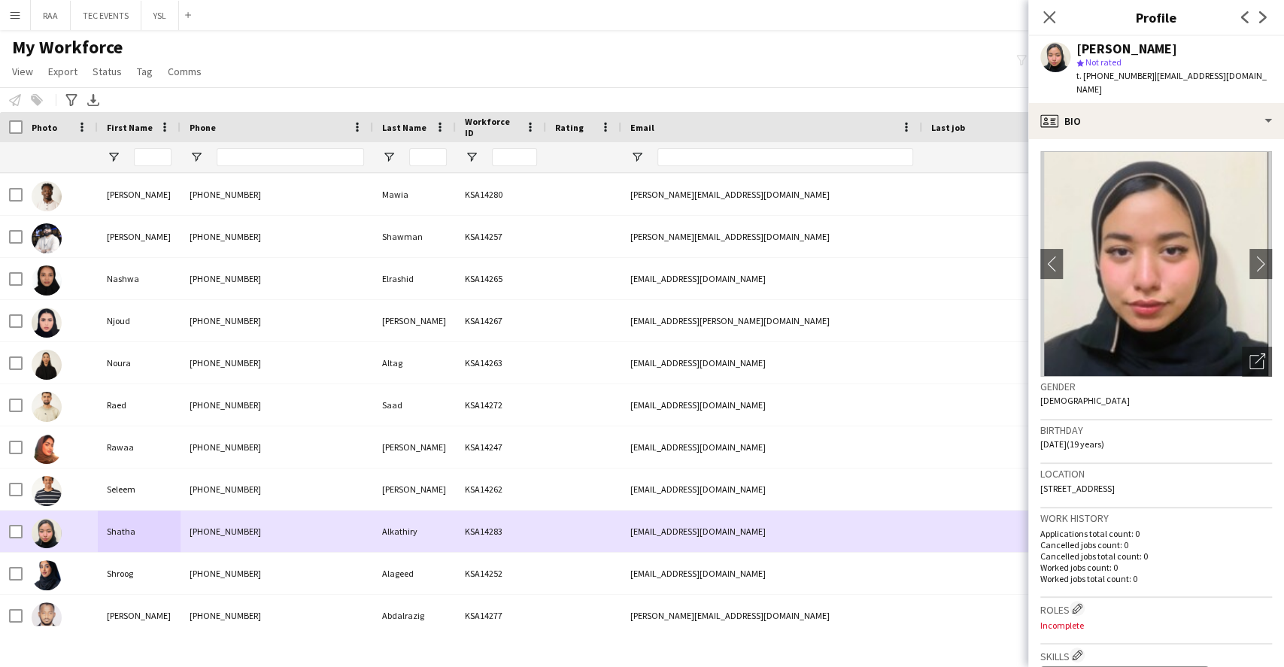
scroll to position [1003, 0]
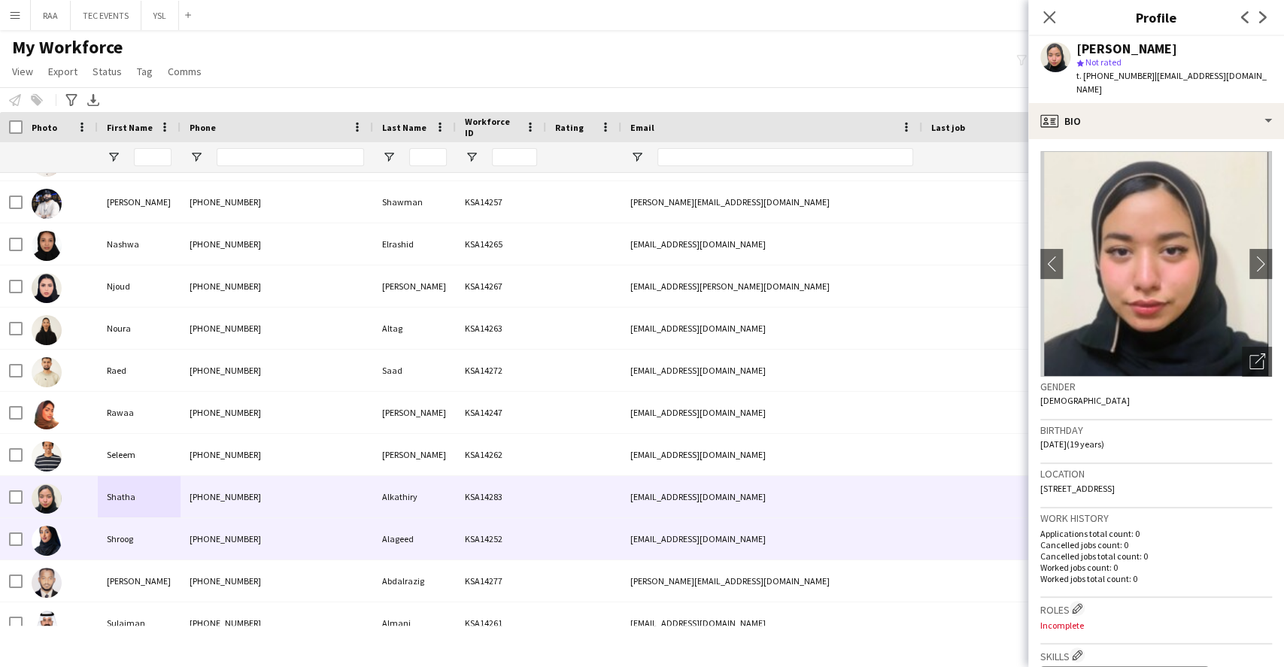
click at [454, 544] on div "Alageed" at bounding box center [414, 538] width 83 height 41
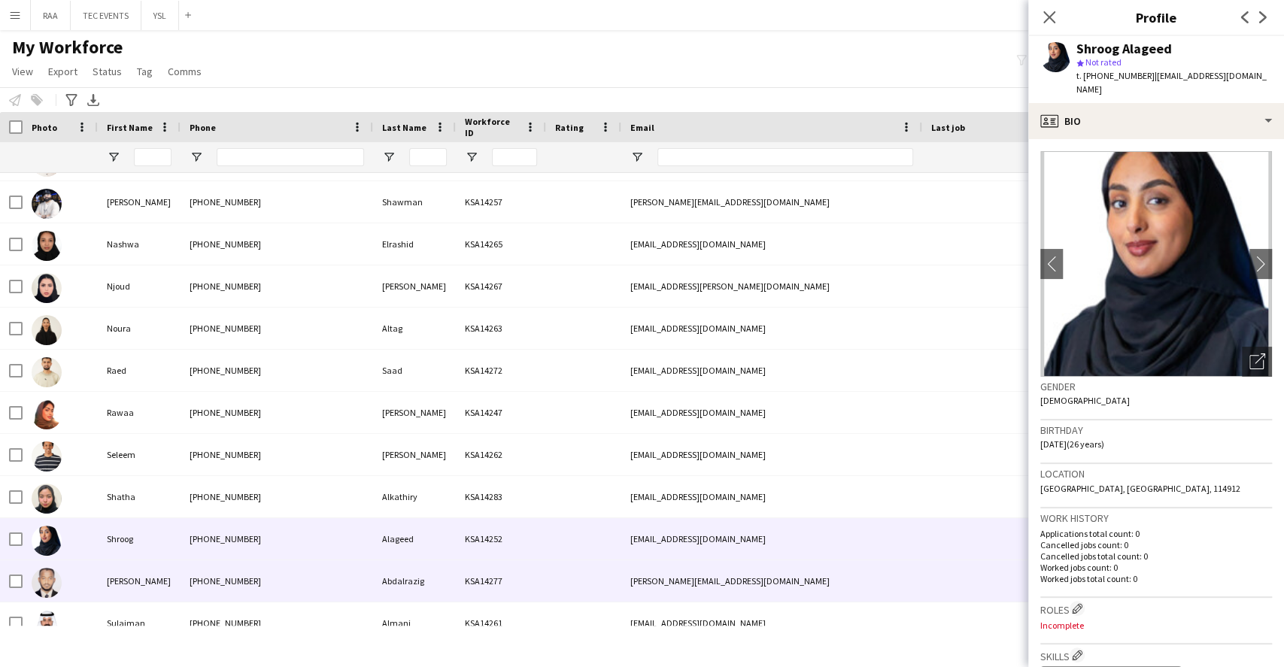
click at [349, 588] on div "[PHONE_NUMBER]" at bounding box center [276, 580] width 193 height 41
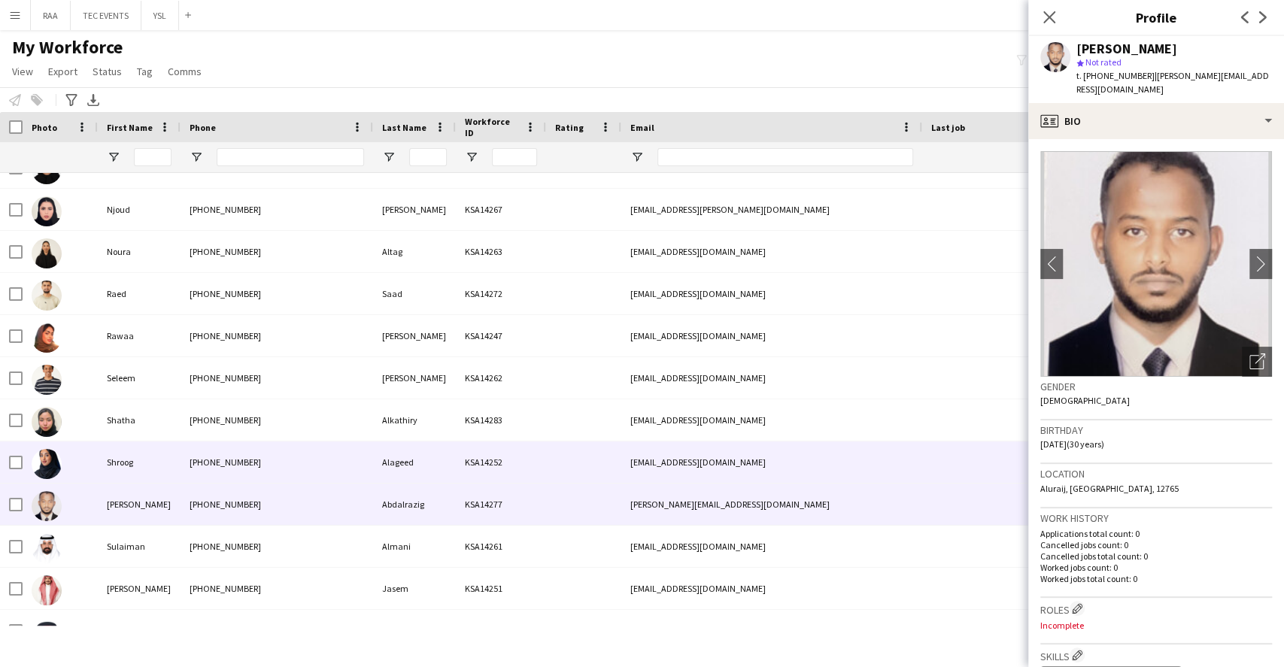
scroll to position [1203, 0]
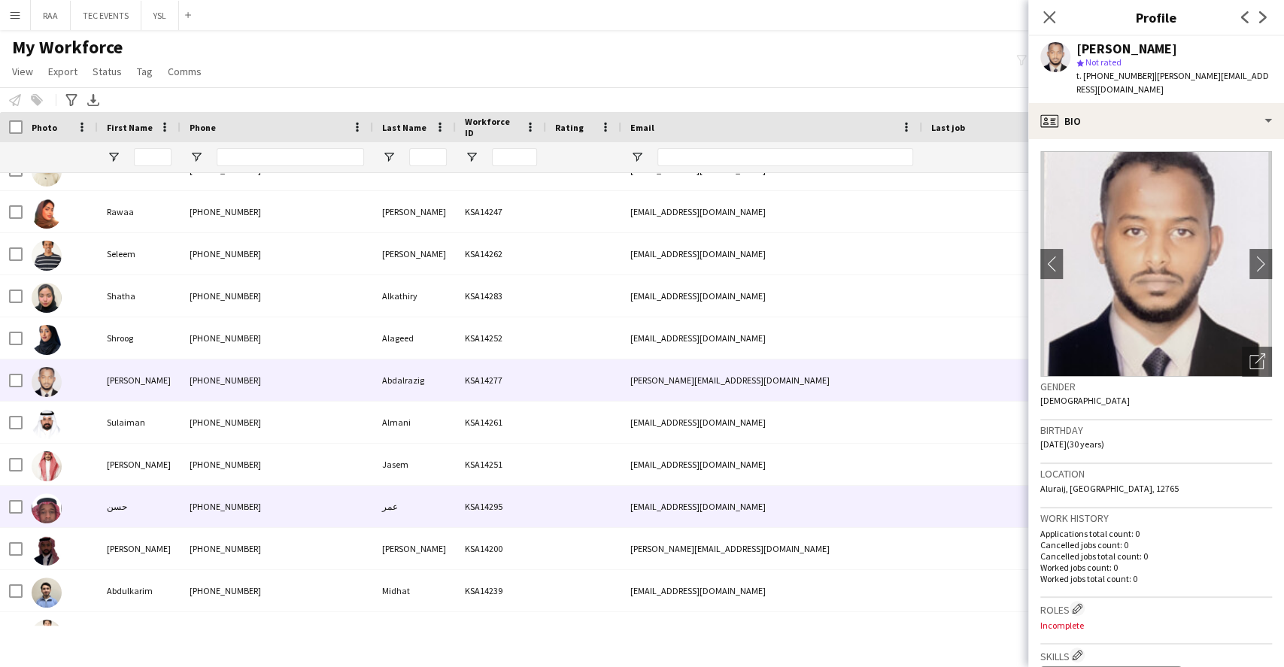
click at [240, 514] on div "[PHONE_NUMBER]" at bounding box center [276, 506] width 193 height 41
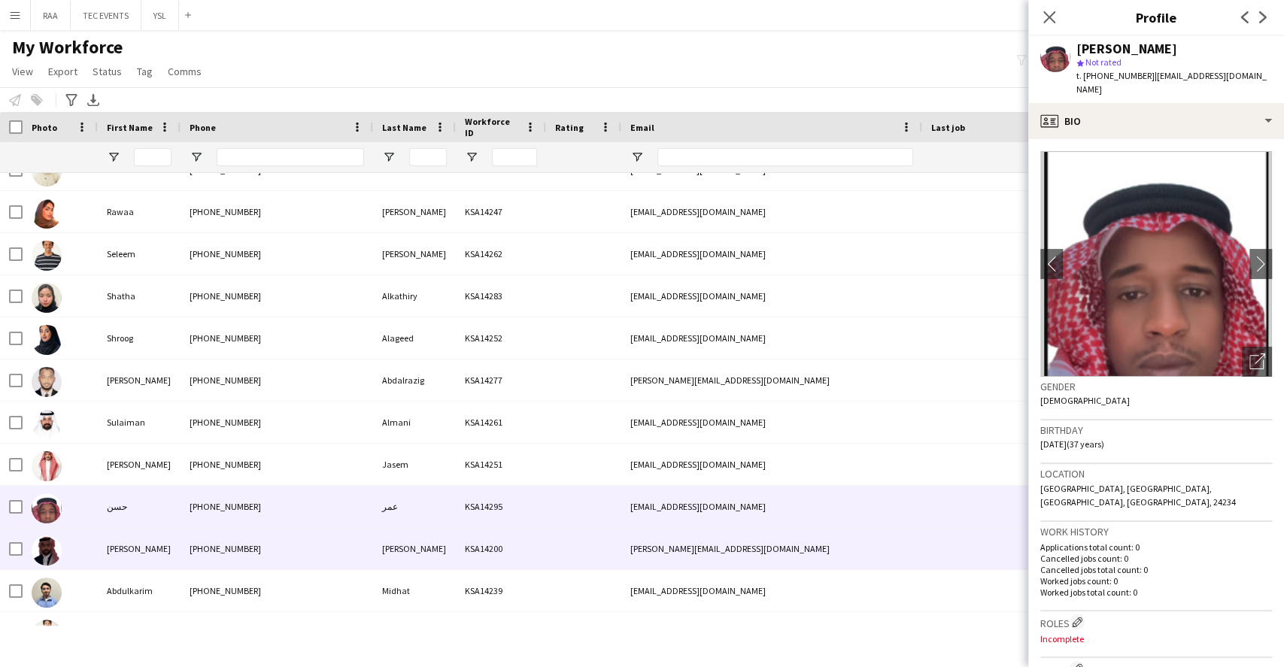
click at [253, 556] on div "[PHONE_NUMBER]" at bounding box center [276, 548] width 193 height 41
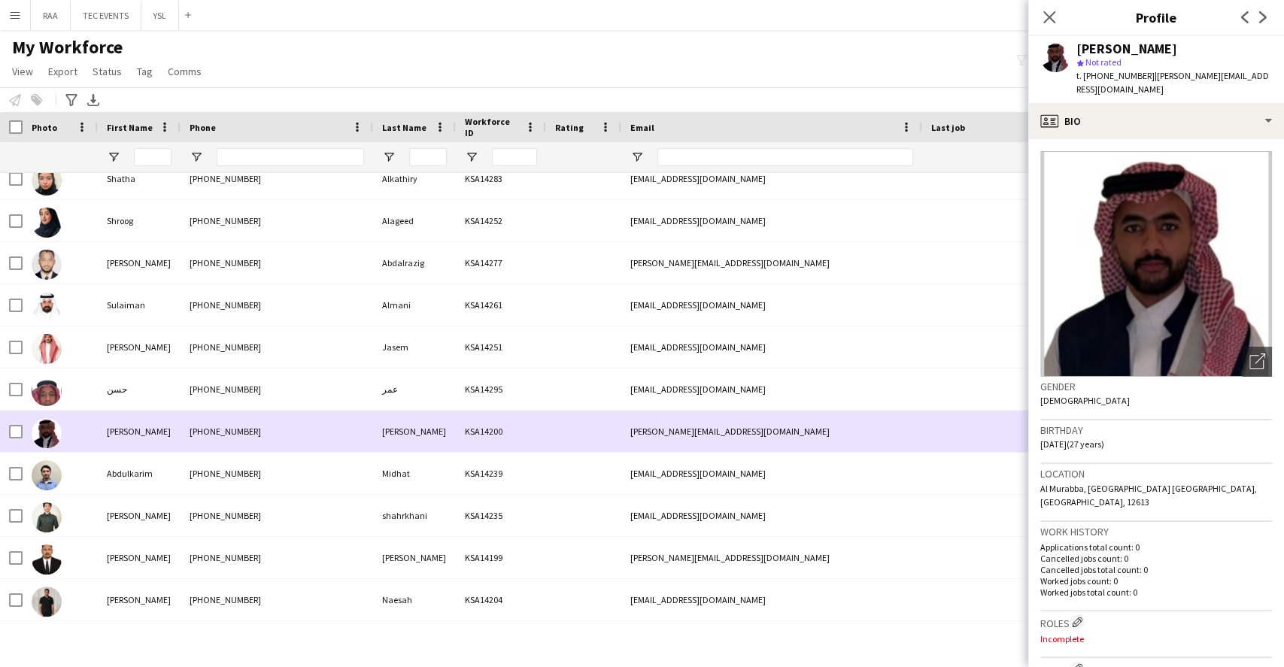
scroll to position [1403, 0]
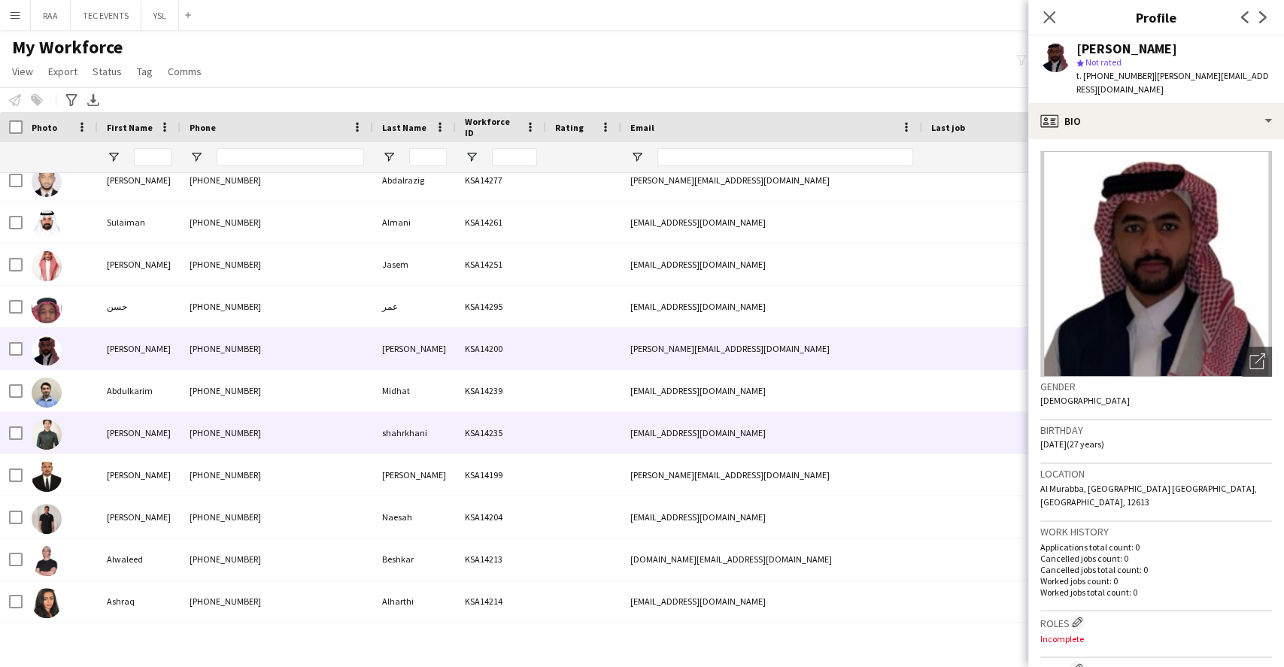
drag, startPoint x: 284, startPoint y: 438, endPoint x: 292, endPoint y: 441, distance: 8.6
click at [286, 439] on div "[PHONE_NUMBER]" at bounding box center [276, 432] width 193 height 41
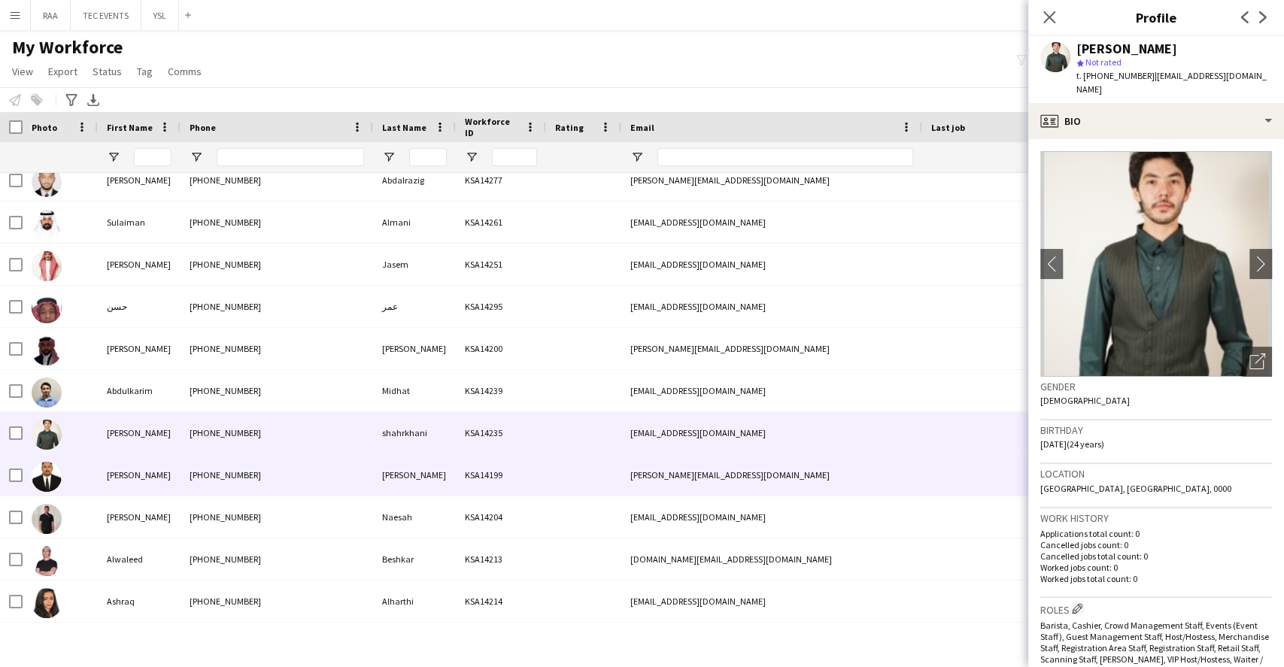
click at [290, 478] on div "[PHONE_NUMBER]" at bounding box center [276, 474] width 193 height 41
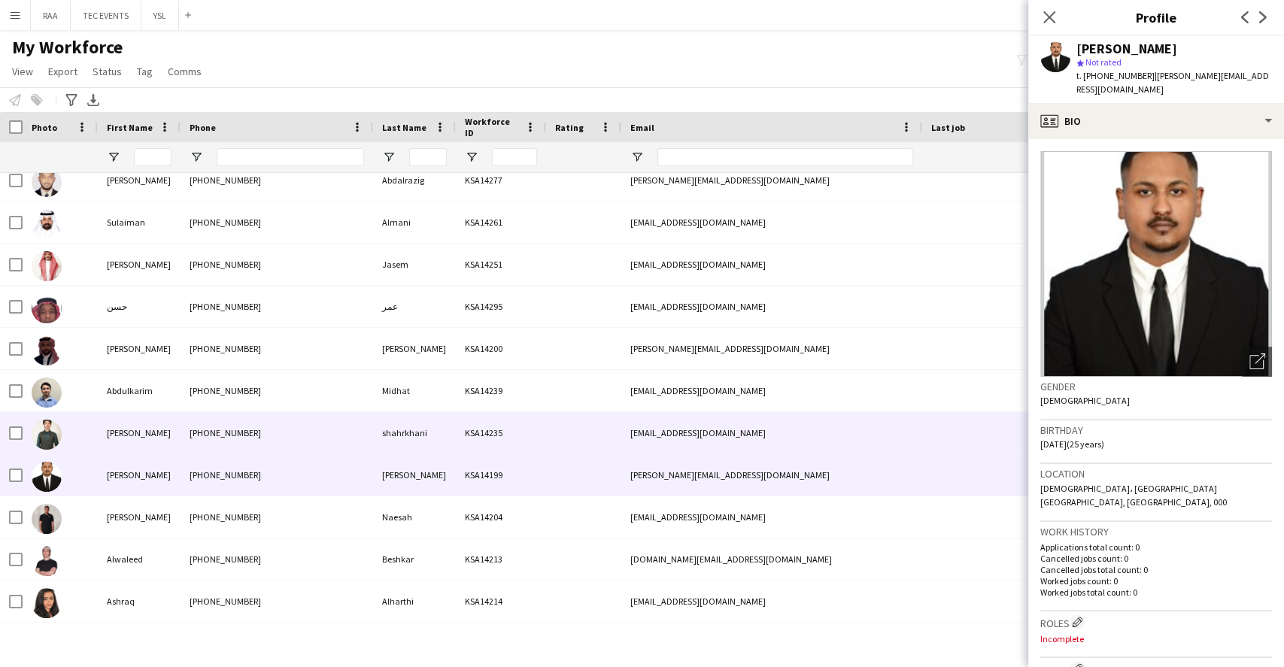
click at [279, 438] on div "[PHONE_NUMBER]" at bounding box center [276, 432] width 193 height 41
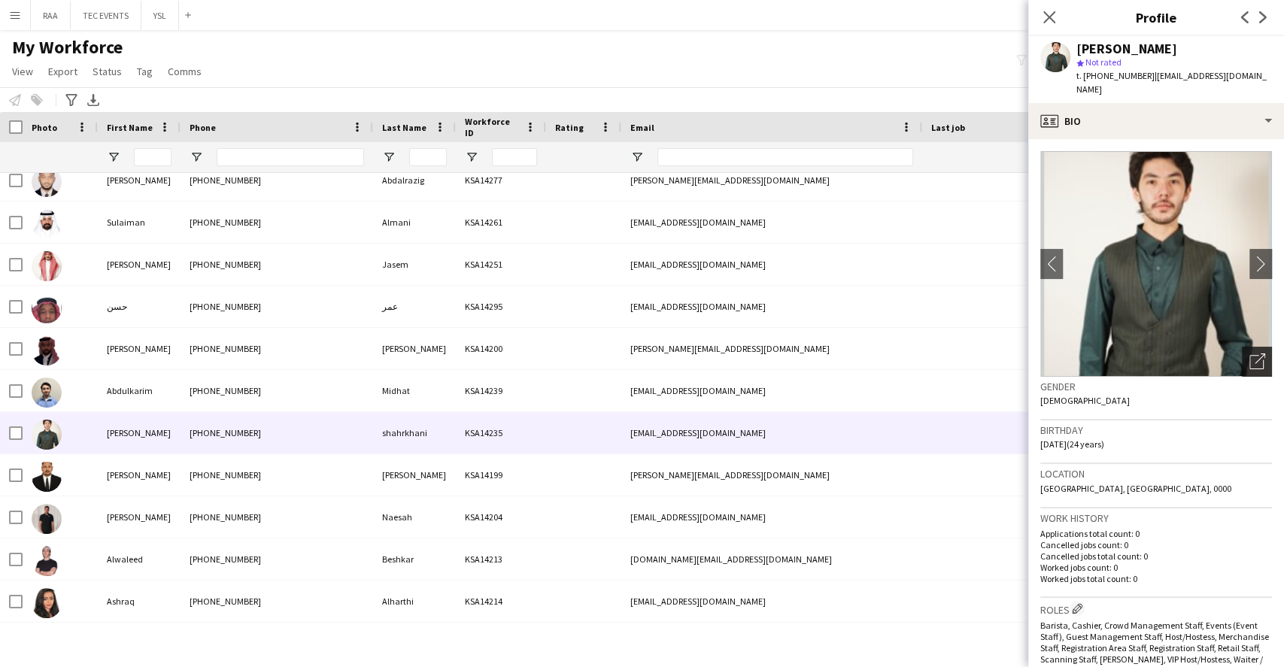
click at [1249, 353] on icon "Open photos pop-in" at bounding box center [1257, 361] width 16 height 16
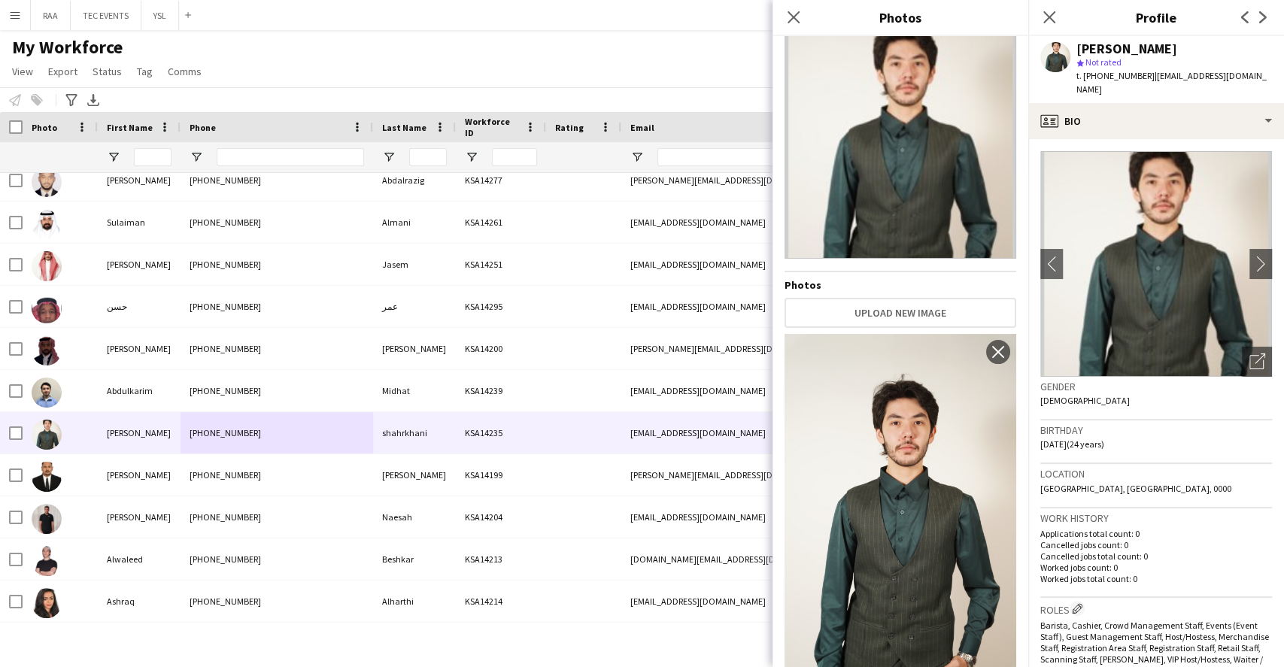
scroll to position [42, 0]
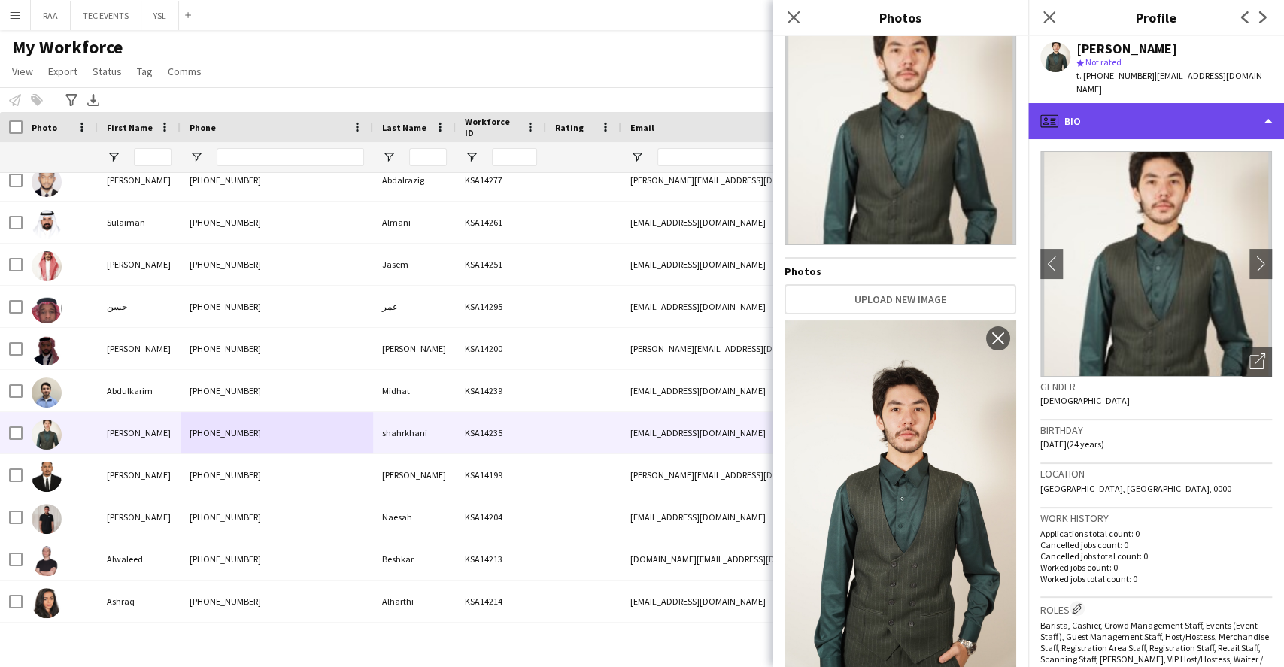
click at [1193, 120] on div "profile Bio" at bounding box center [1156, 121] width 256 height 36
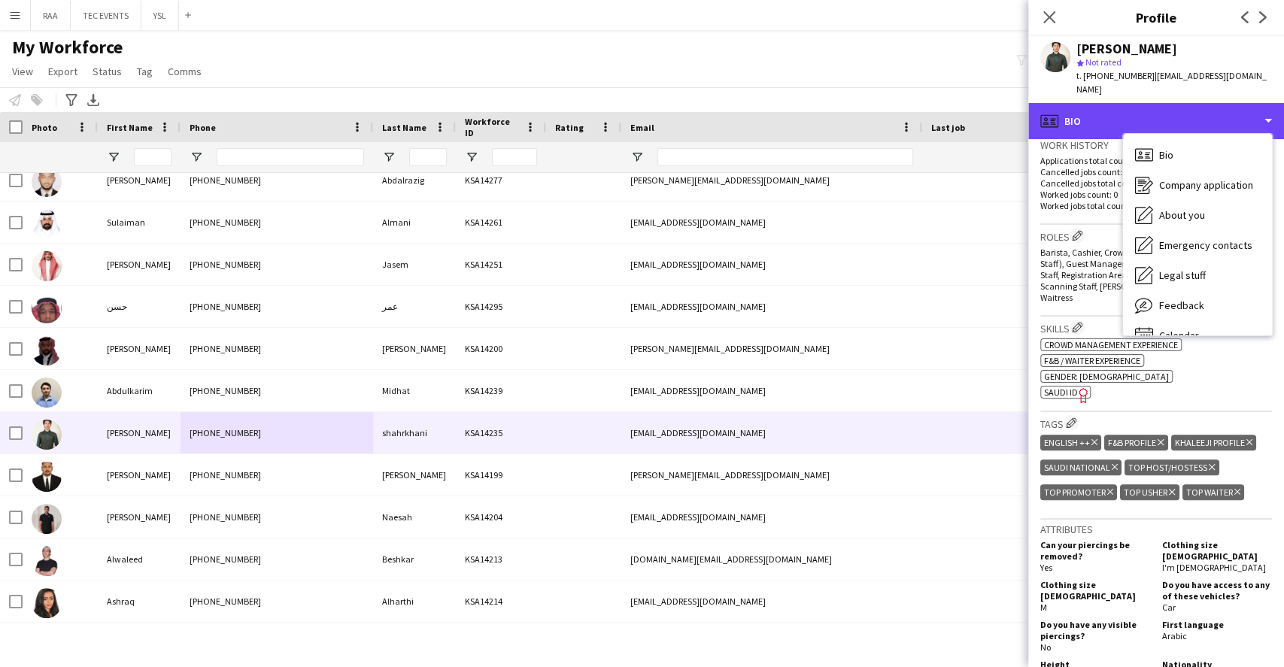
scroll to position [0, 0]
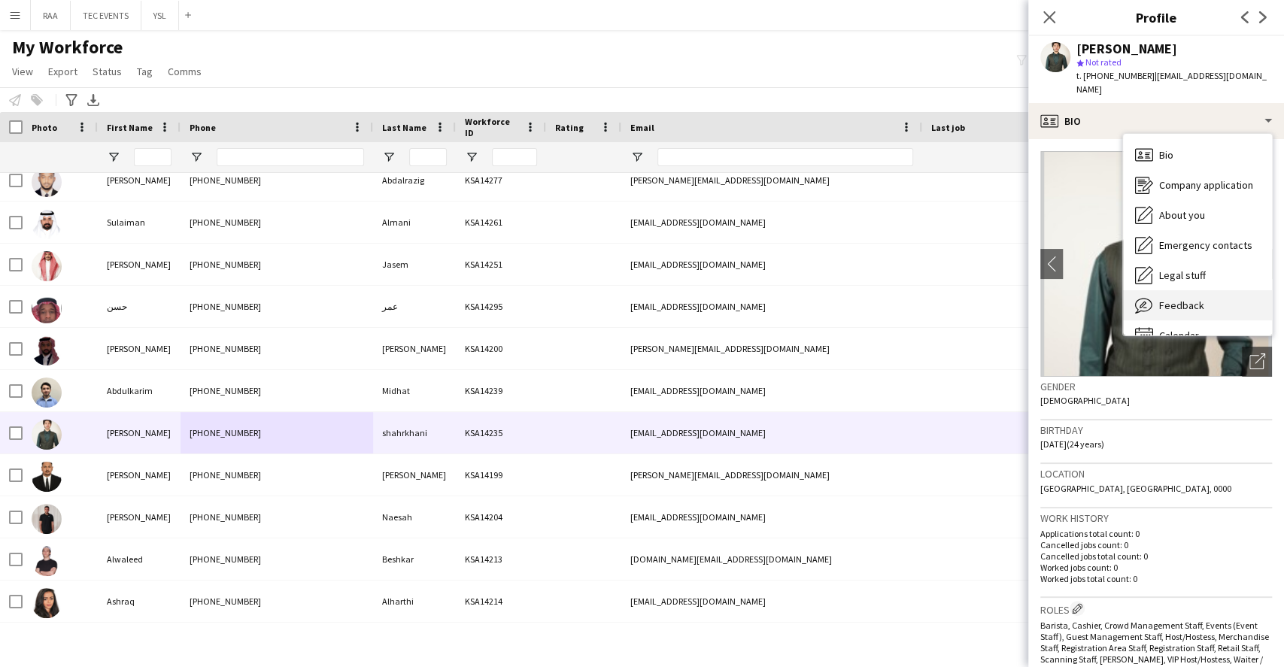
click at [1193, 299] on span "Feedback" at bounding box center [1181, 306] width 45 height 14
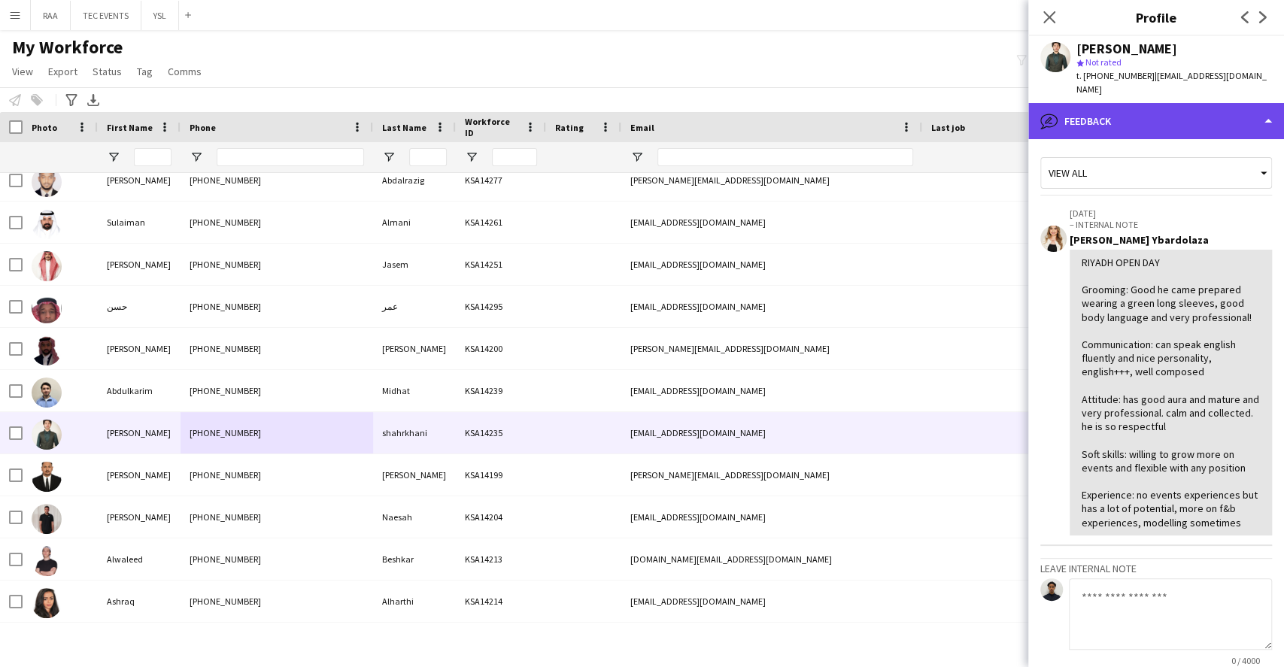
click at [1173, 105] on div "bubble-pencil Feedback" at bounding box center [1156, 121] width 256 height 36
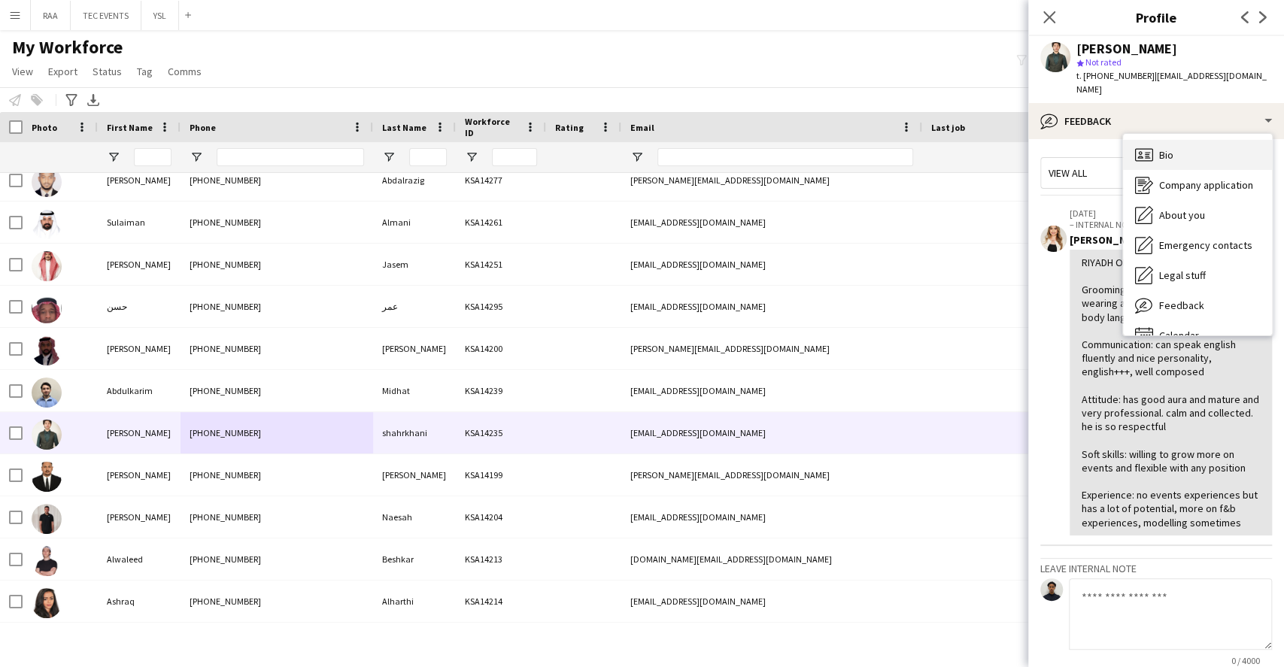
click at [1204, 140] on div "Bio Bio" at bounding box center [1197, 155] width 149 height 30
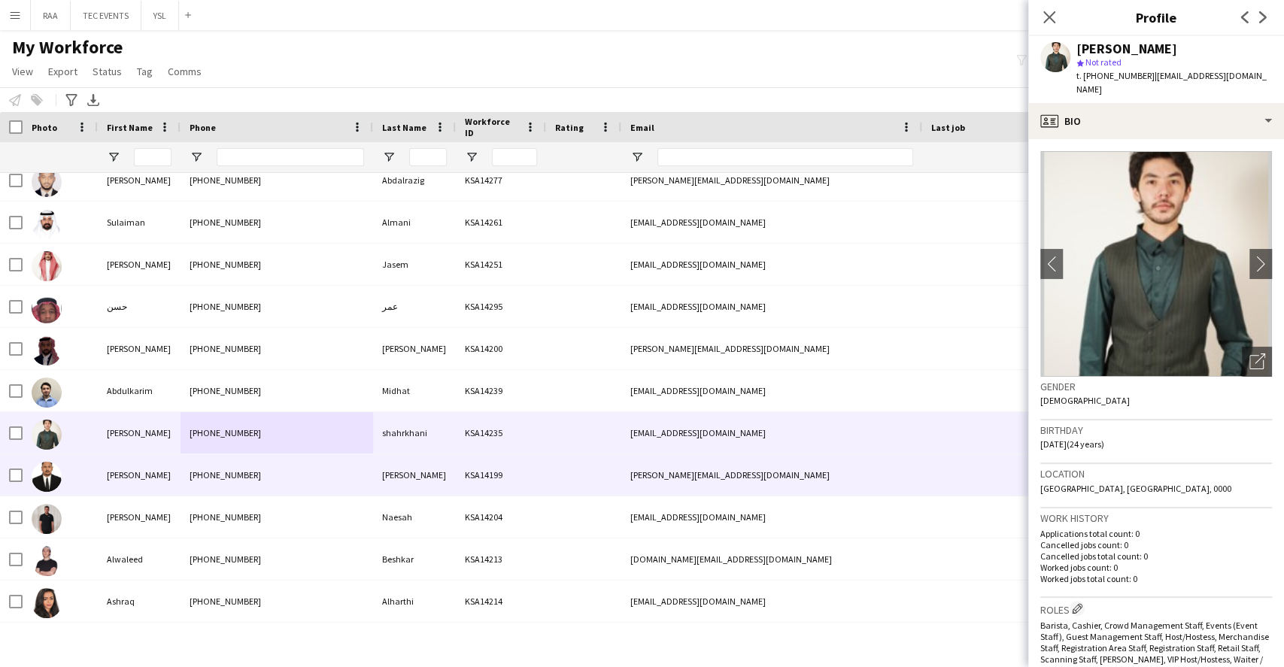
click at [447, 460] on div "[PERSON_NAME]" at bounding box center [414, 474] width 83 height 41
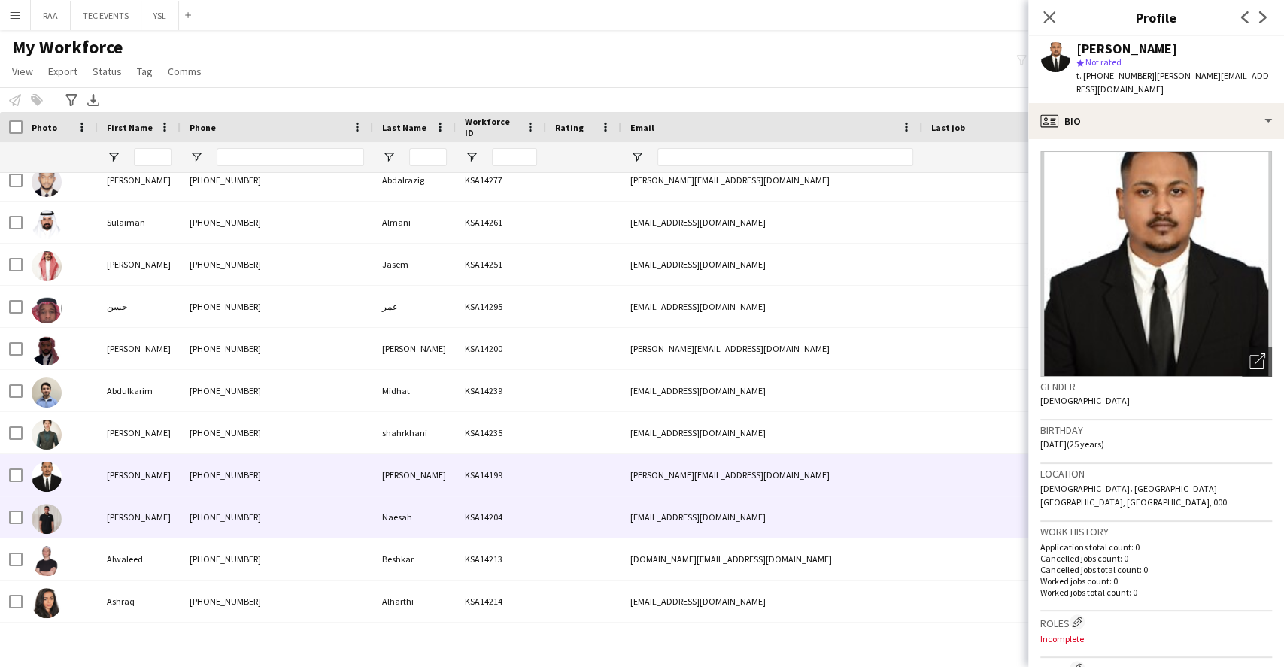
click at [308, 508] on div "[PHONE_NUMBER]" at bounding box center [276, 516] width 193 height 41
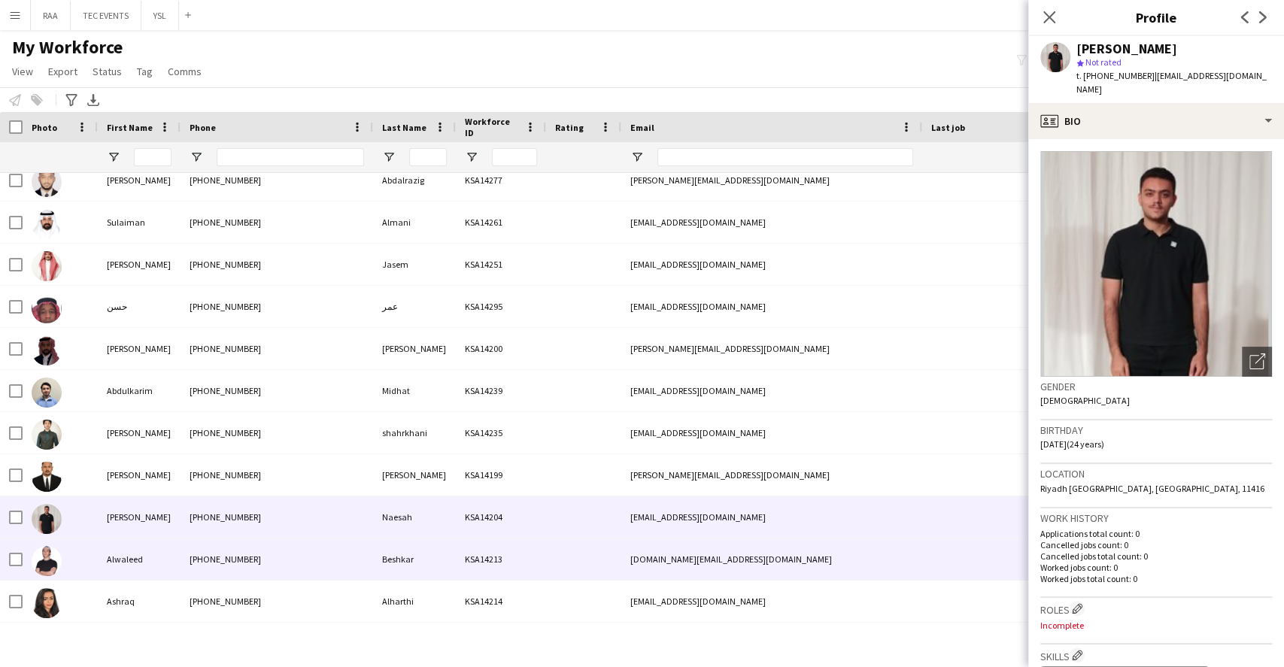
click at [351, 570] on div "[PHONE_NUMBER]" at bounding box center [276, 558] width 193 height 41
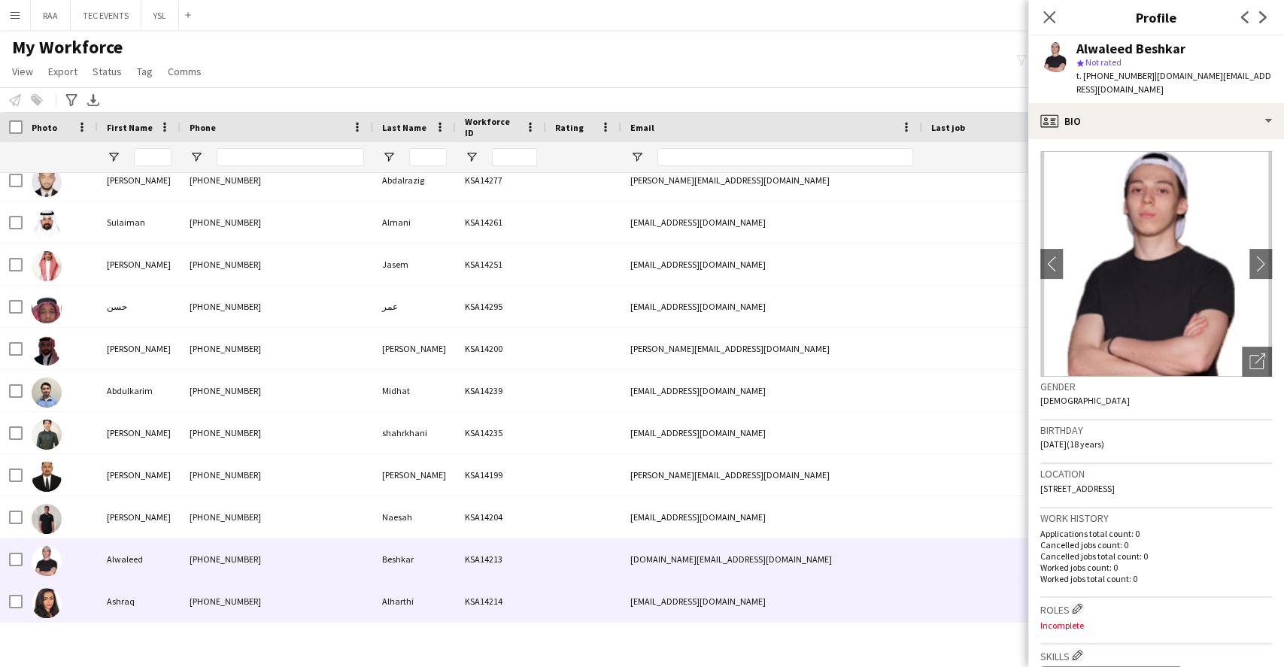
click at [351, 617] on div "[PHONE_NUMBER]" at bounding box center [276, 601] width 193 height 41
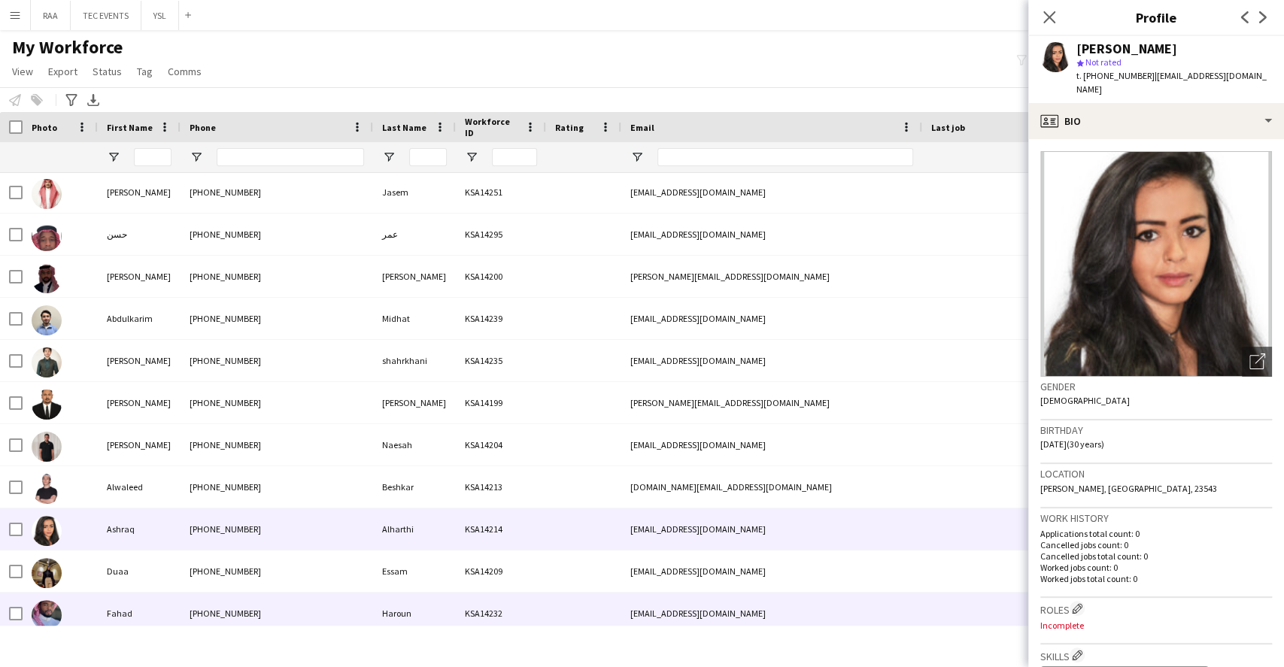
scroll to position [1504, 0]
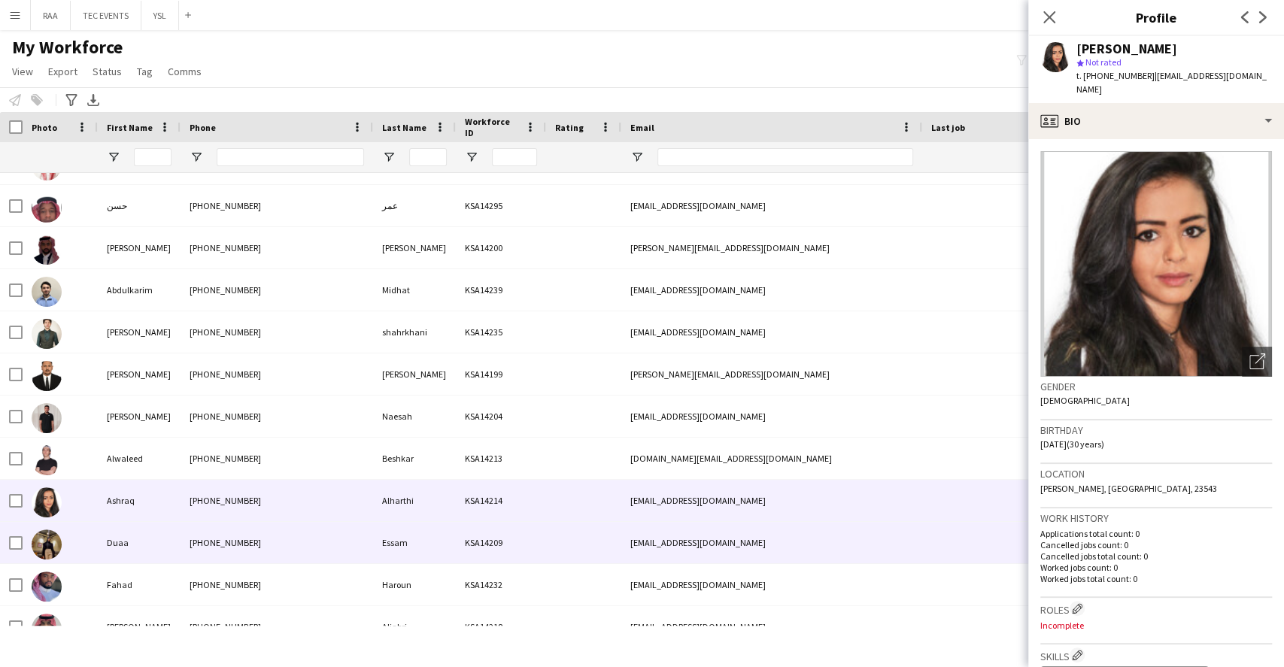
click at [412, 559] on div "Essam" at bounding box center [414, 542] width 83 height 41
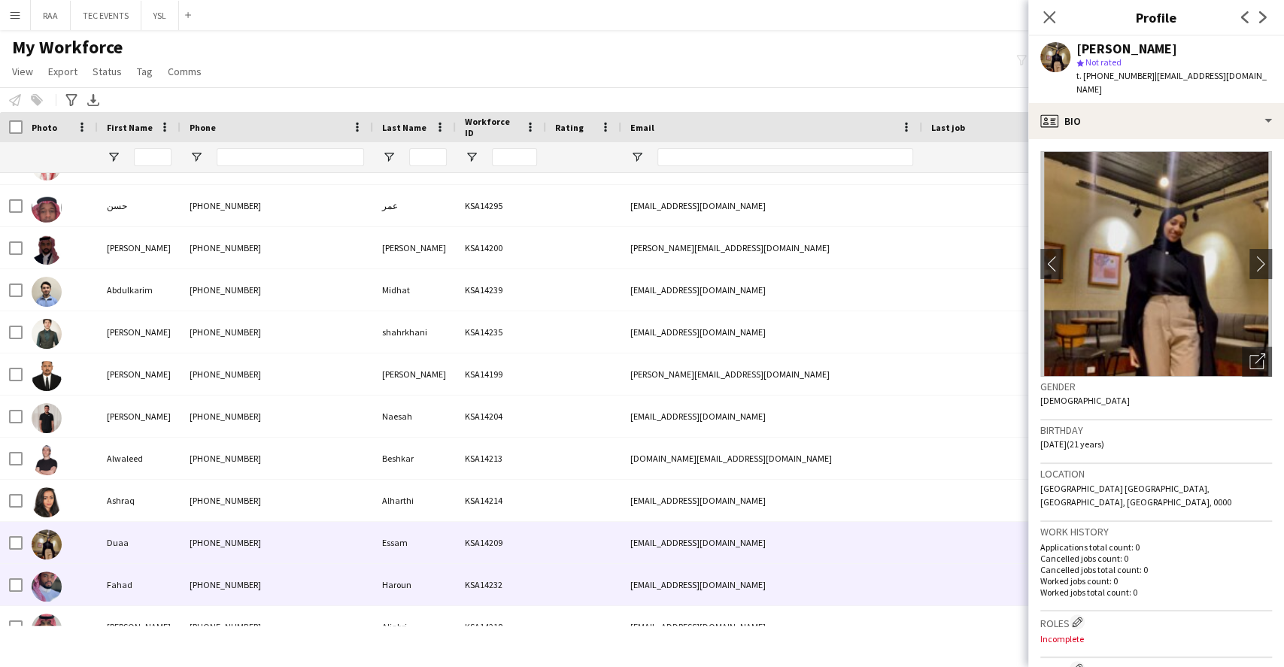
click at [394, 587] on div "Haroun" at bounding box center [414, 584] width 83 height 41
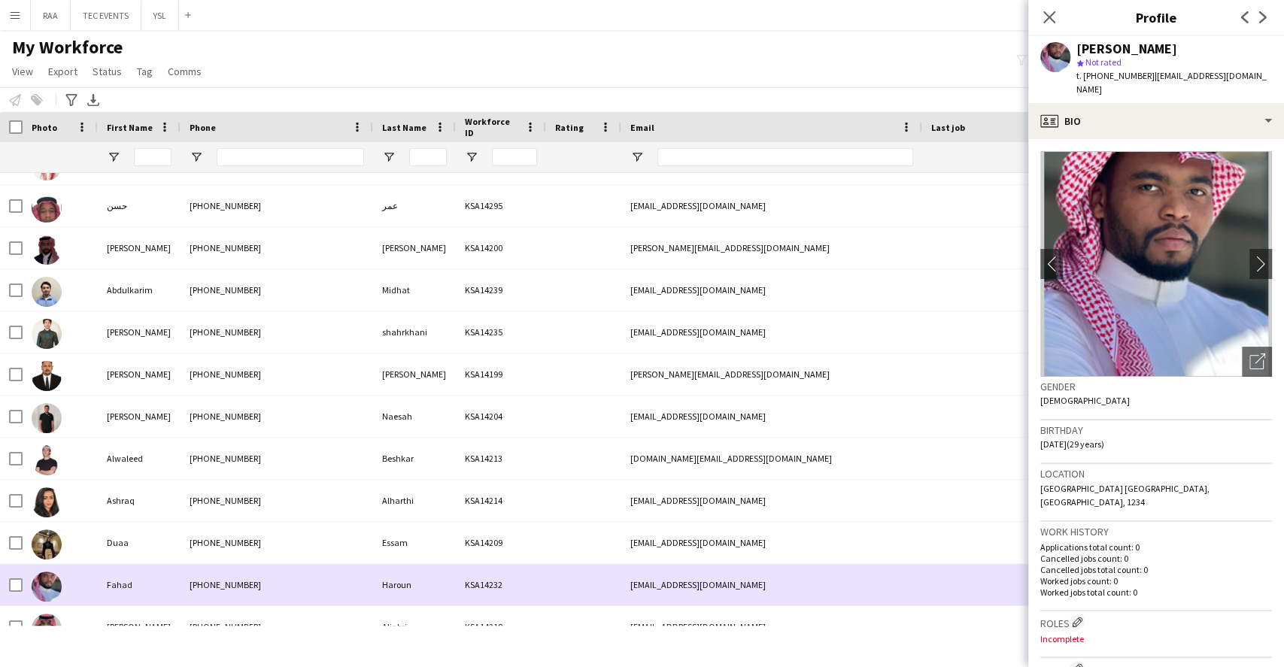
click at [381, 608] on div "Aljabri" at bounding box center [414, 626] width 83 height 41
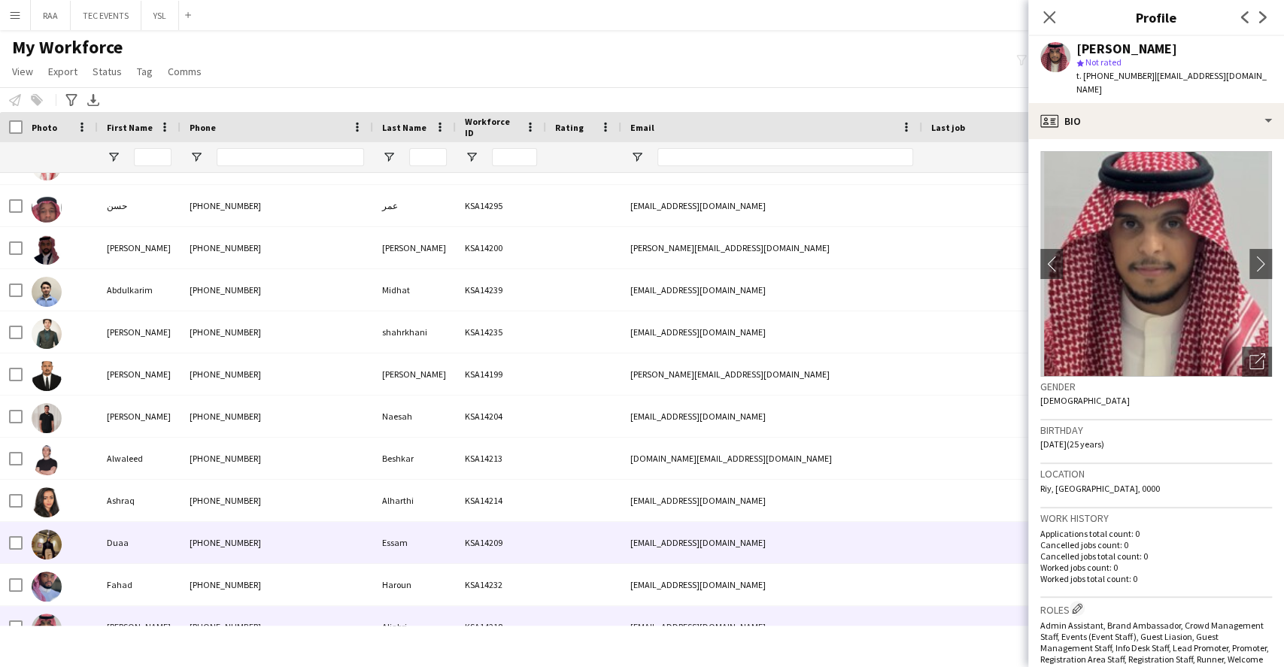
click at [390, 547] on div "Essam" at bounding box center [414, 542] width 83 height 41
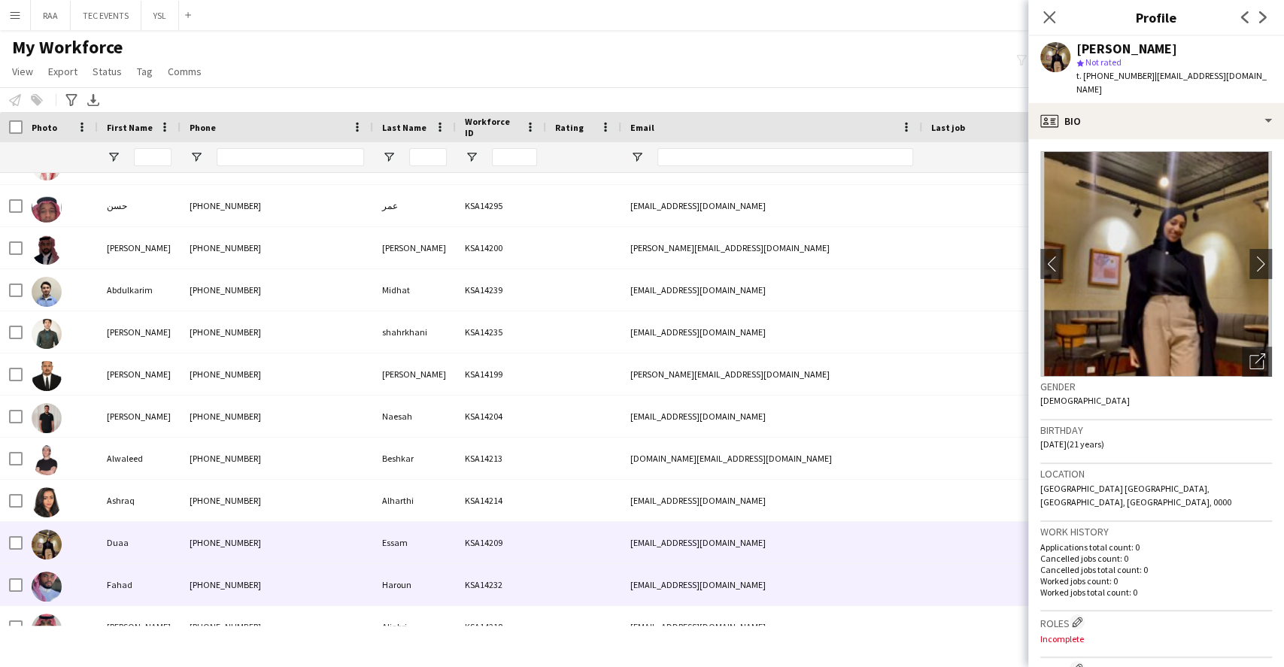
click at [421, 581] on div "Haroun" at bounding box center [414, 584] width 83 height 41
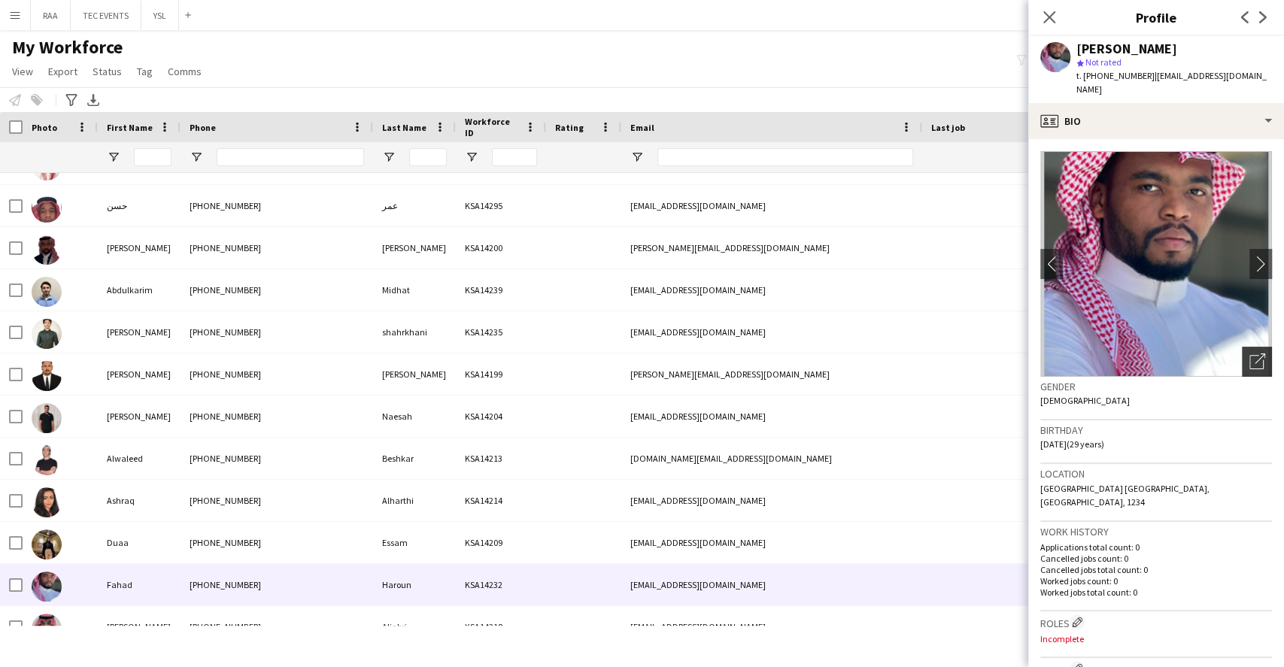
click at [1249, 353] on icon "Open photos pop-in" at bounding box center [1257, 361] width 16 height 16
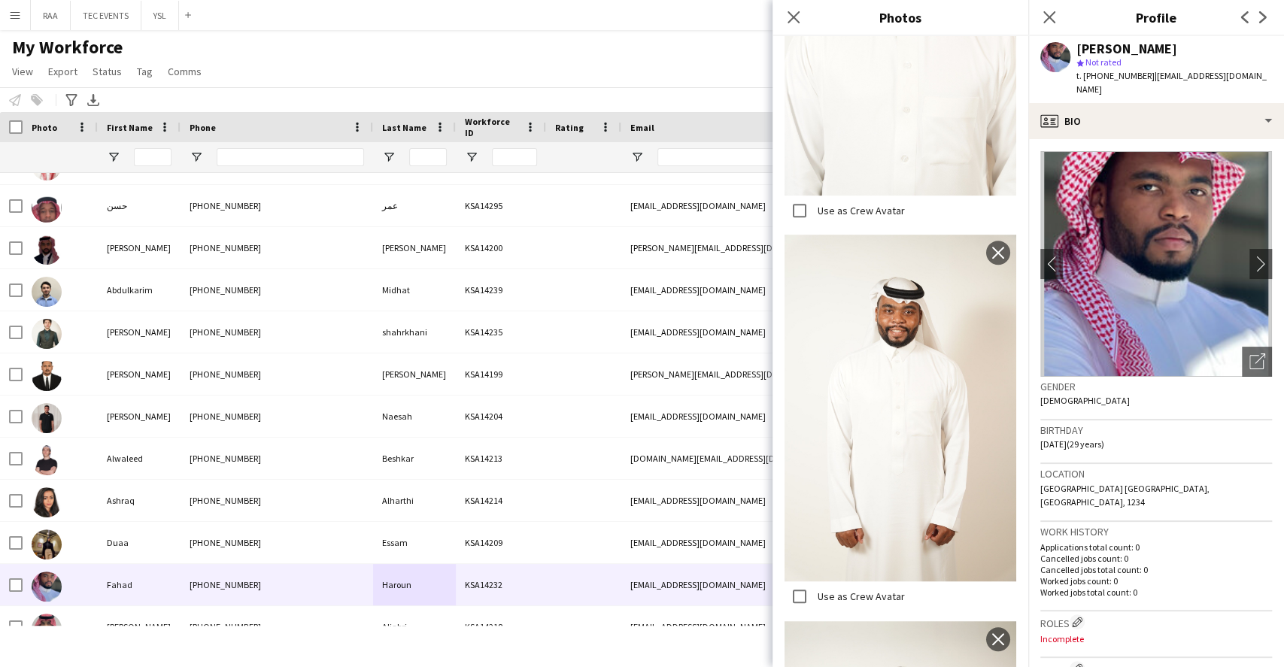
scroll to position [602, 0]
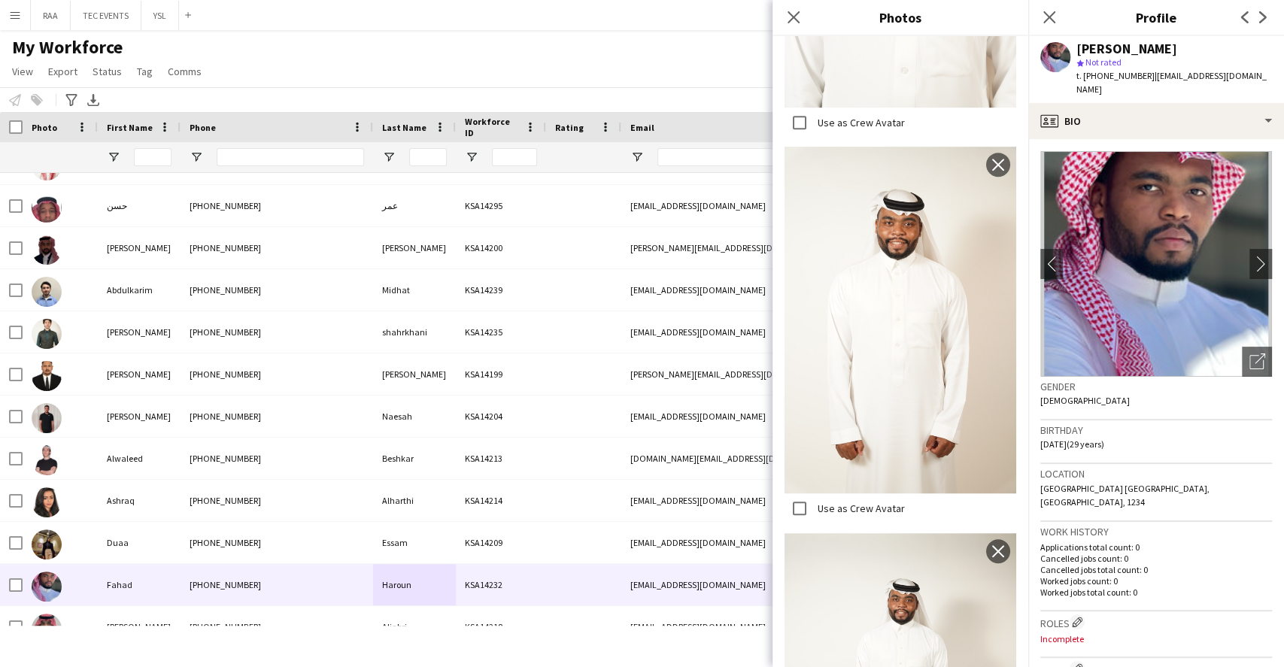
click at [1142, 139] on app-crew-profile-bio "chevron-left chevron-right Open photos pop-in Gender [DEMOGRAPHIC_DATA] Birthda…" at bounding box center [1156, 403] width 256 height 528
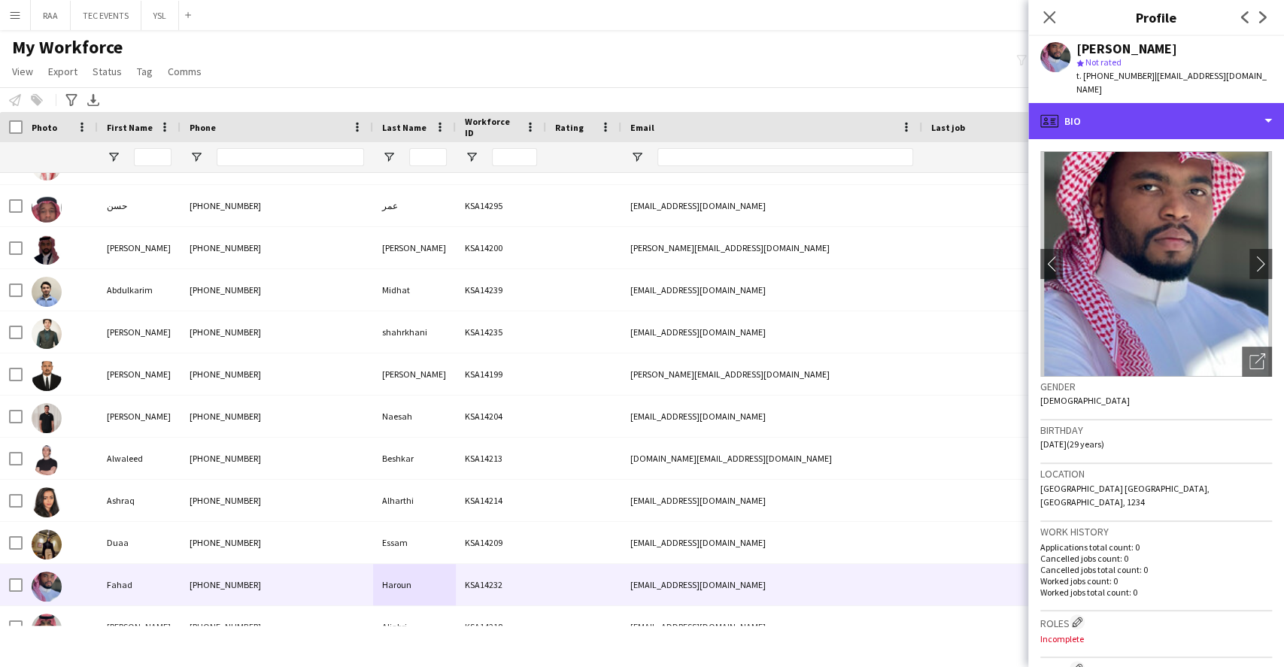
drag, startPoint x: 1146, startPoint y: 124, endPoint x: 1153, endPoint y: 141, distance: 17.9
click at [1148, 123] on div "profile Bio" at bounding box center [1156, 121] width 256 height 36
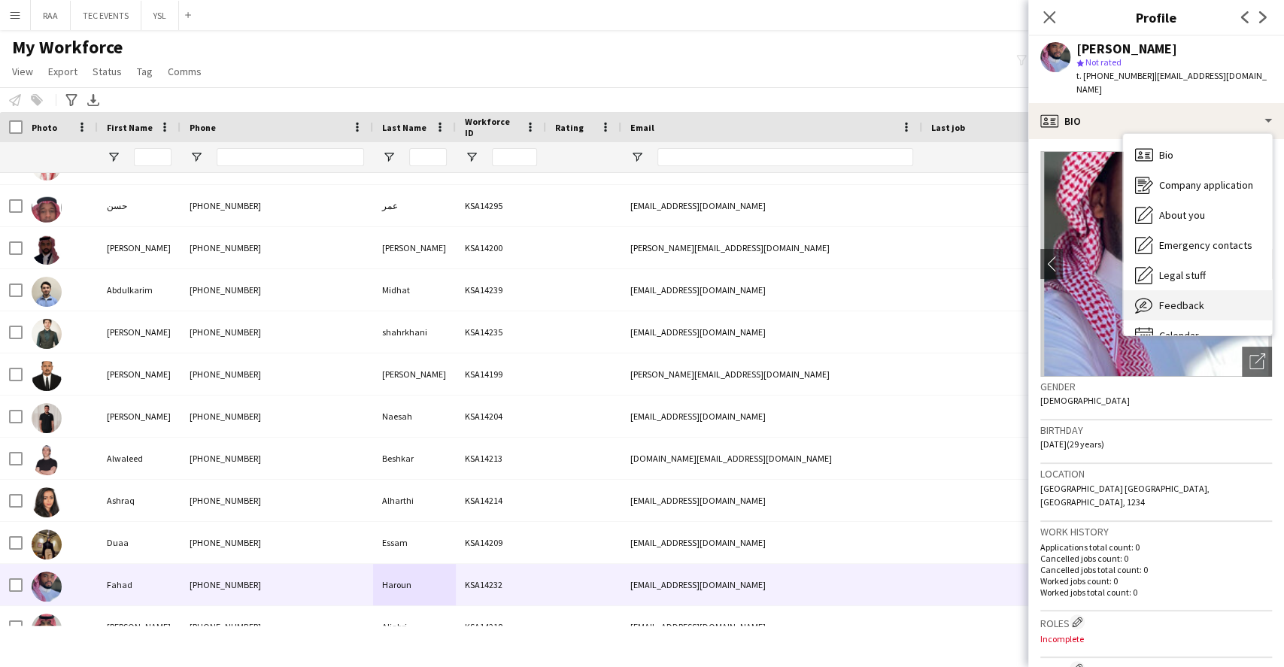
click at [1183, 290] on div "Feedback Feedback" at bounding box center [1197, 305] width 149 height 30
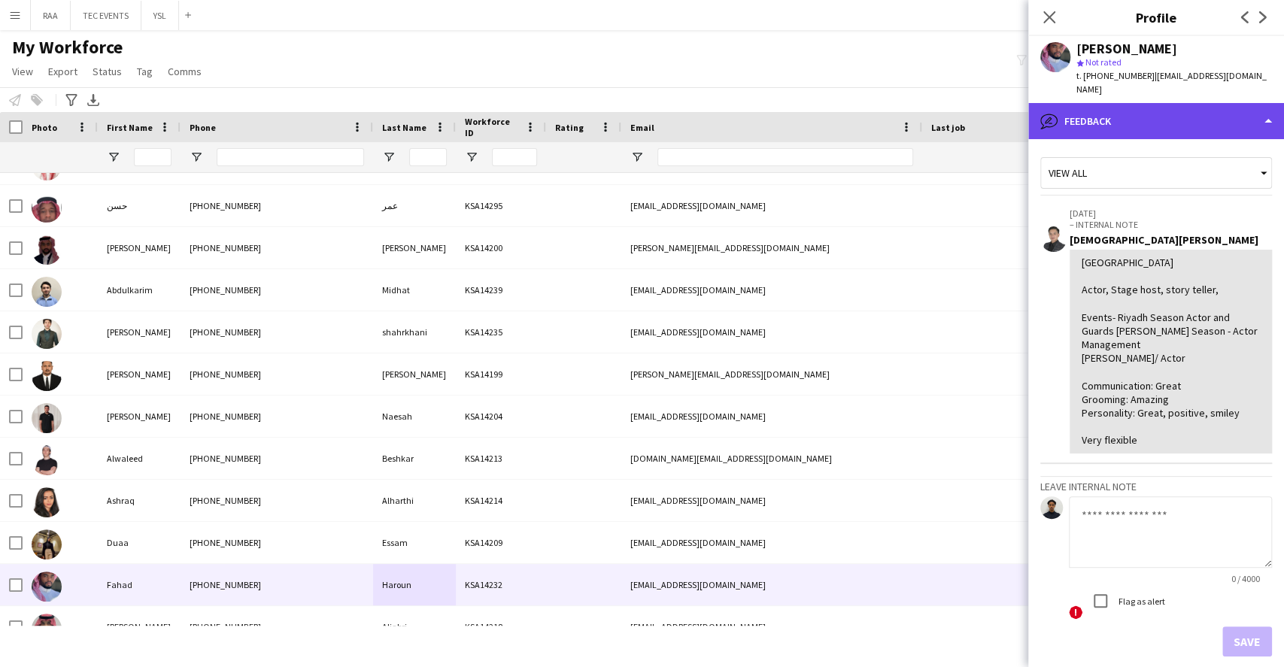
click at [1185, 123] on div "bubble-pencil Feedback" at bounding box center [1156, 121] width 256 height 36
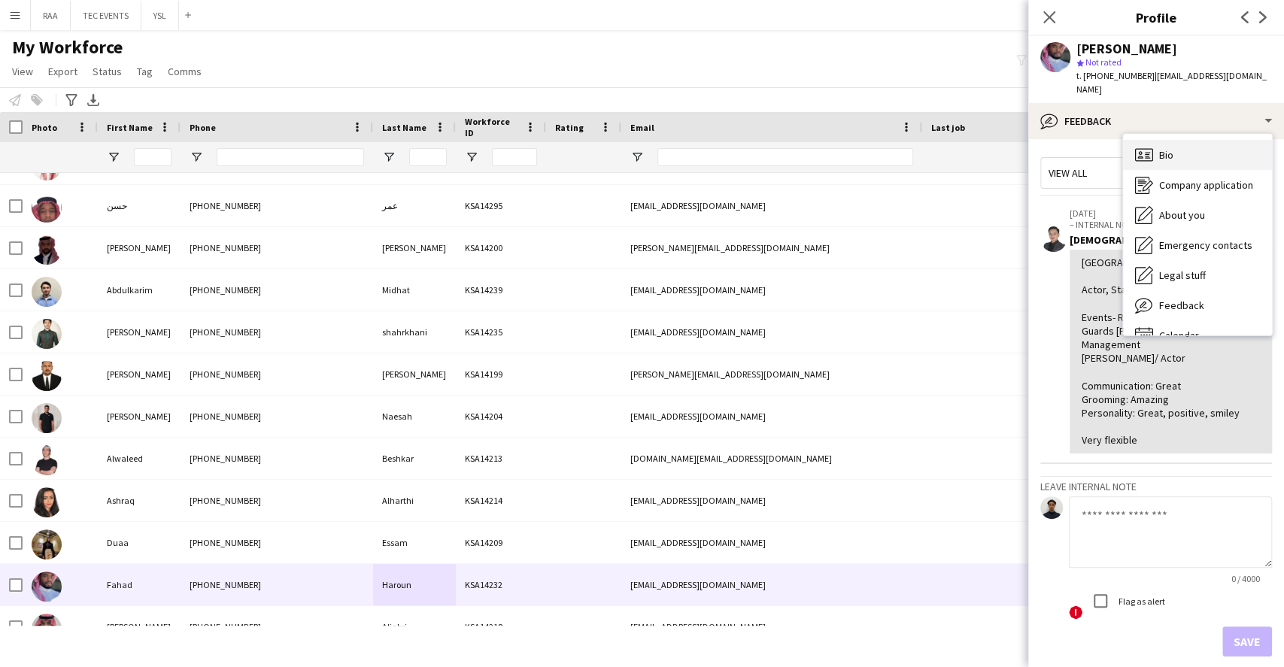
click at [1188, 149] on div "Bio Bio" at bounding box center [1197, 155] width 149 height 30
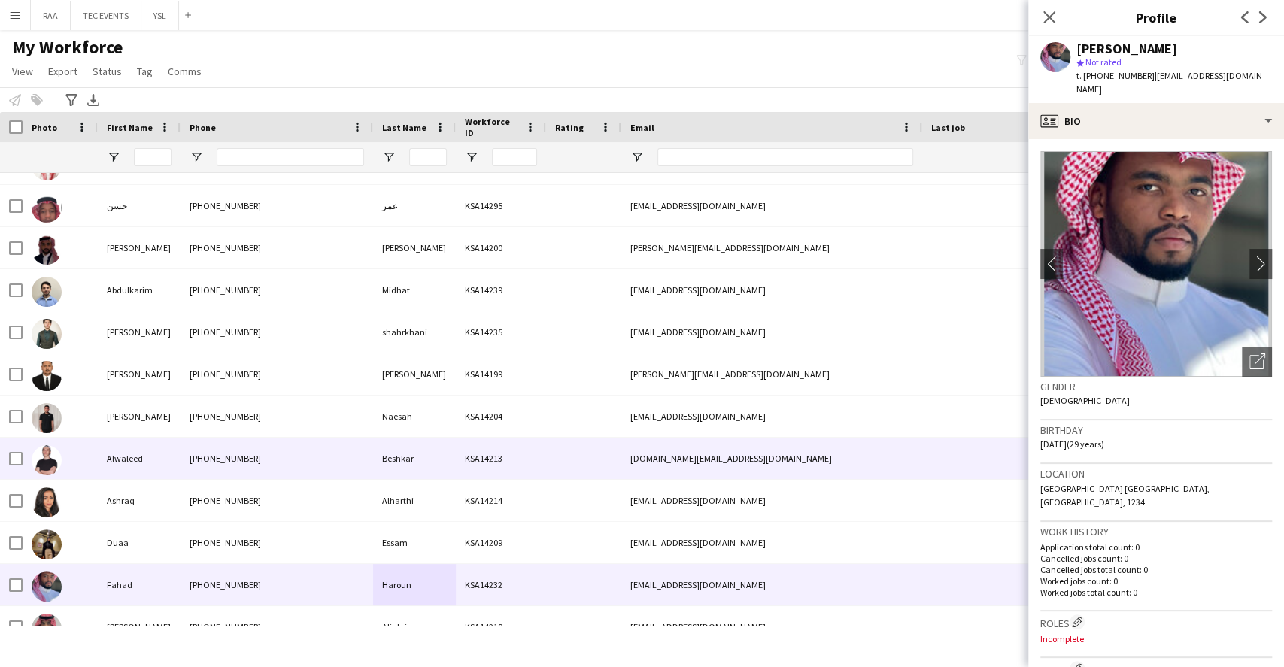
scroll to position [1604, 0]
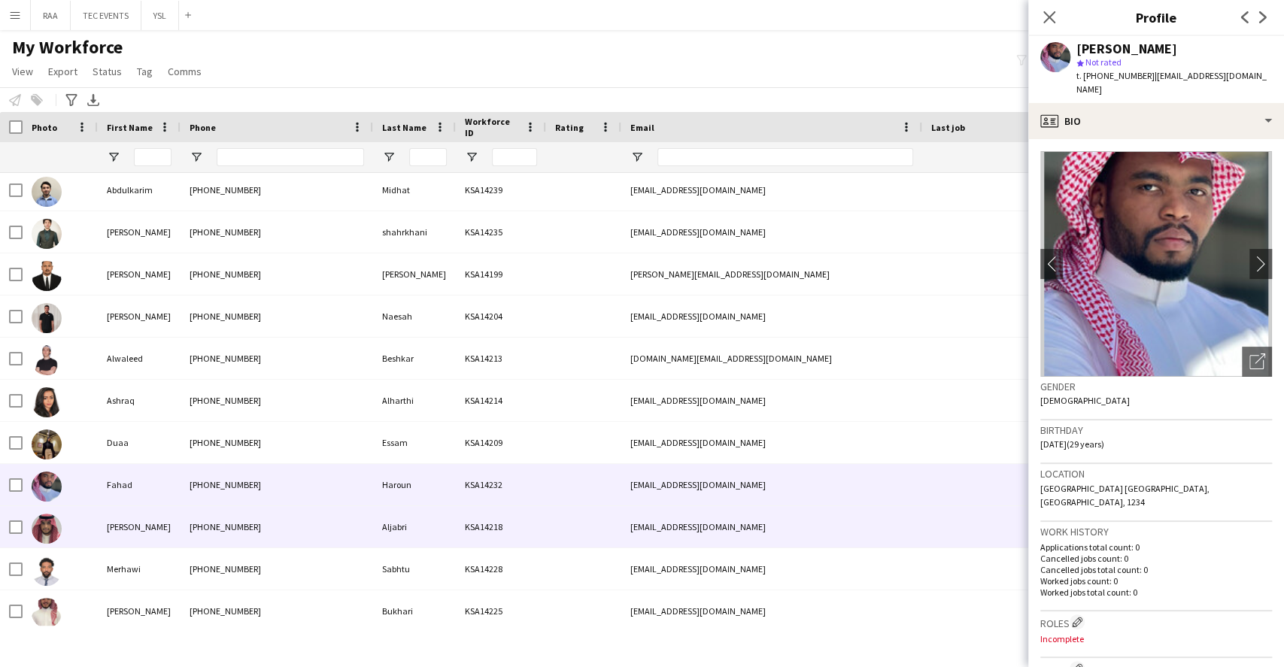
drag, startPoint x: 362, startPoint y: 531, endPoint x: 371, endPoint y: 529, distance: 9.3
click at [365, 532] on div "[PHONE_NUMBER]" at bounding box center [276, 526] width 193 height 41
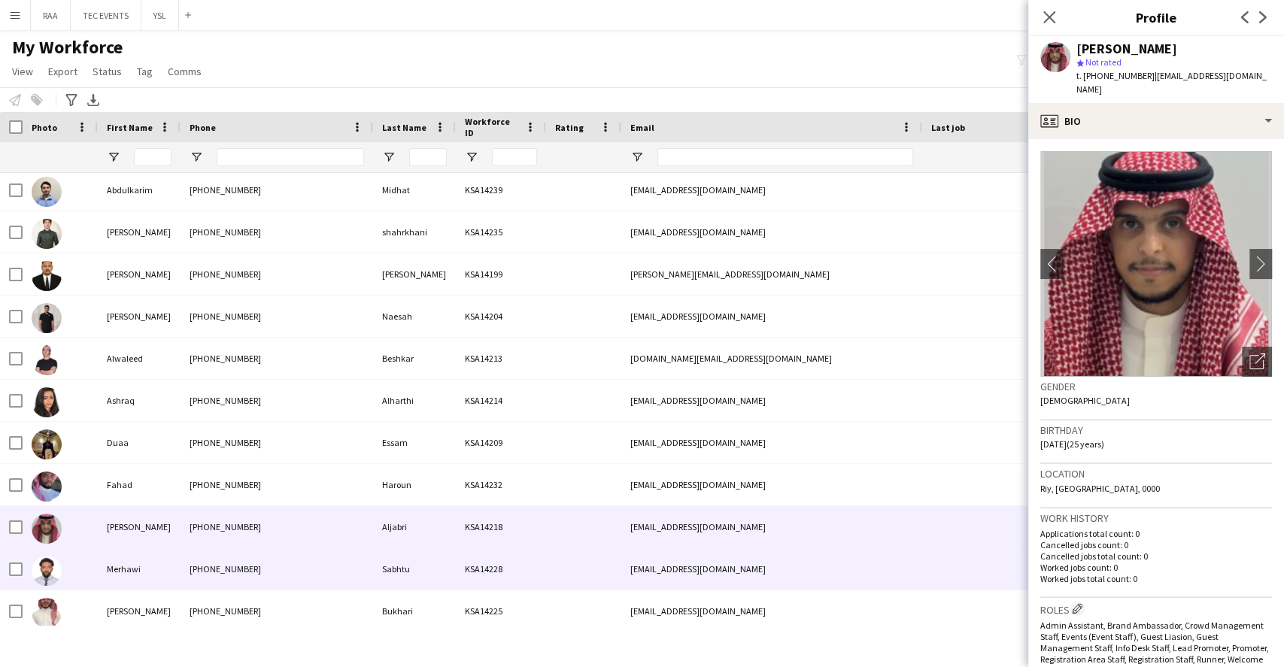
click at [354, 567] on div "[PHONE_NUMBER]" at bounding box center [276, 568] width 193 height 41
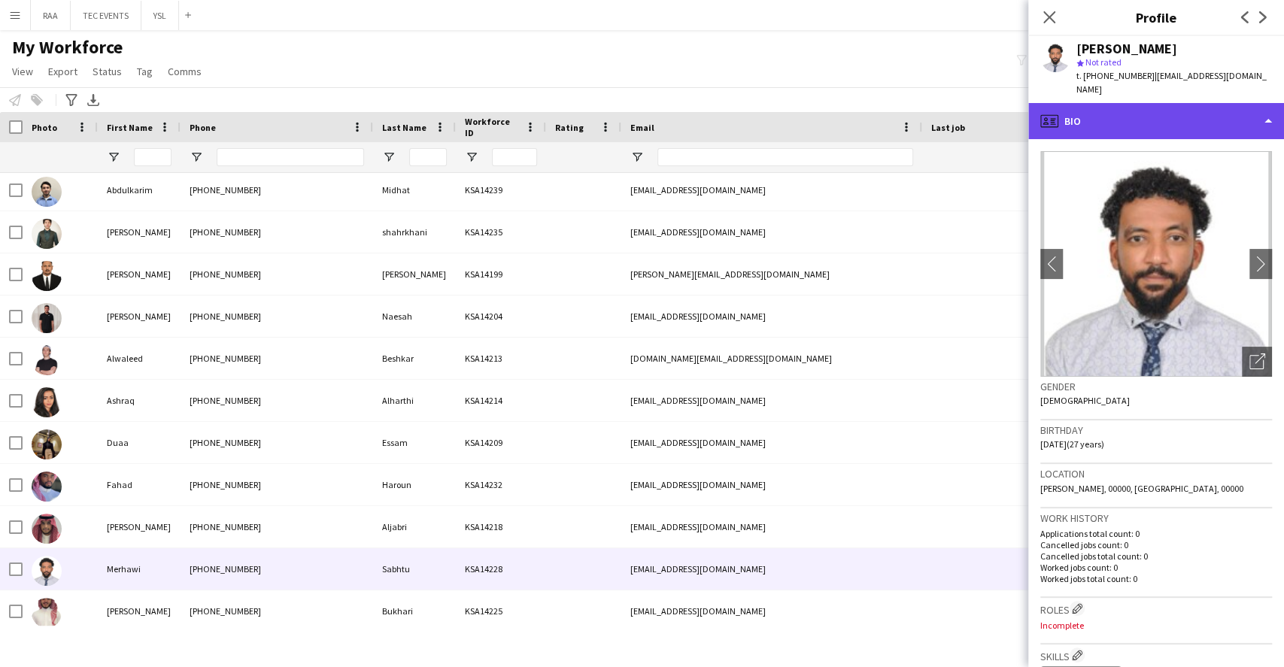
click at [1121, 115] on div "profile Bio" at bounding box center [1156, 121] width 256 height 36
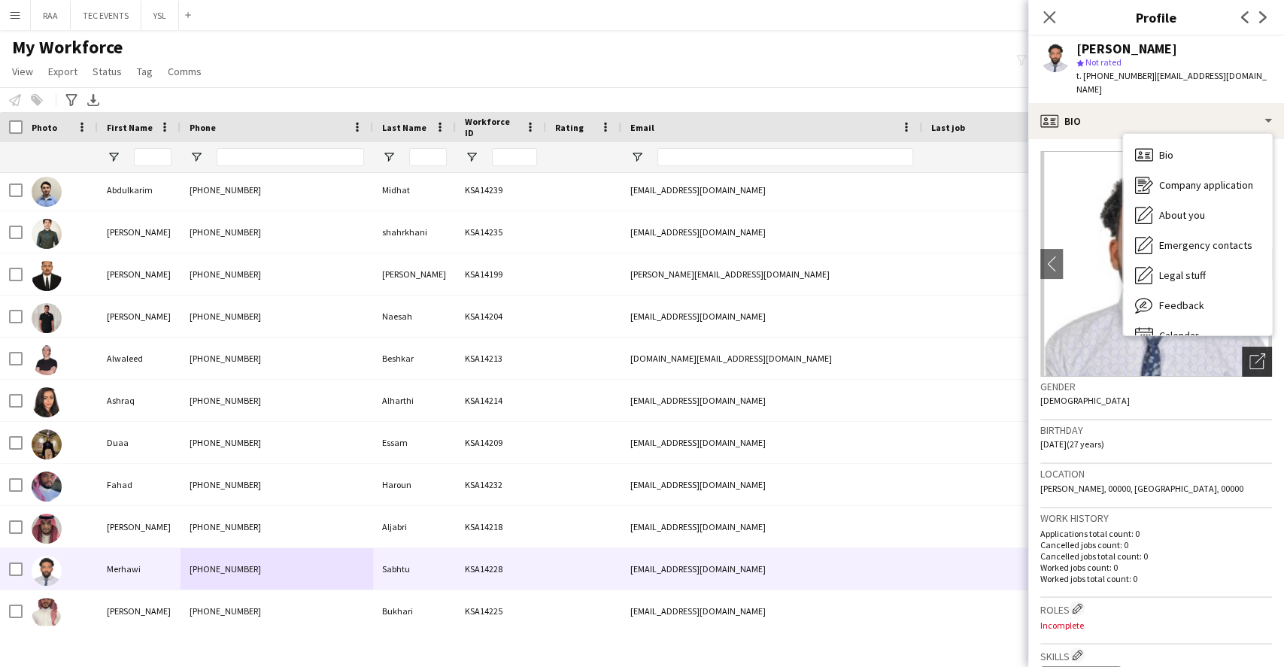
click at [1249, 353] on icon "Open photos pop-in" at bounding box center [1257, 361] width 16 height 16
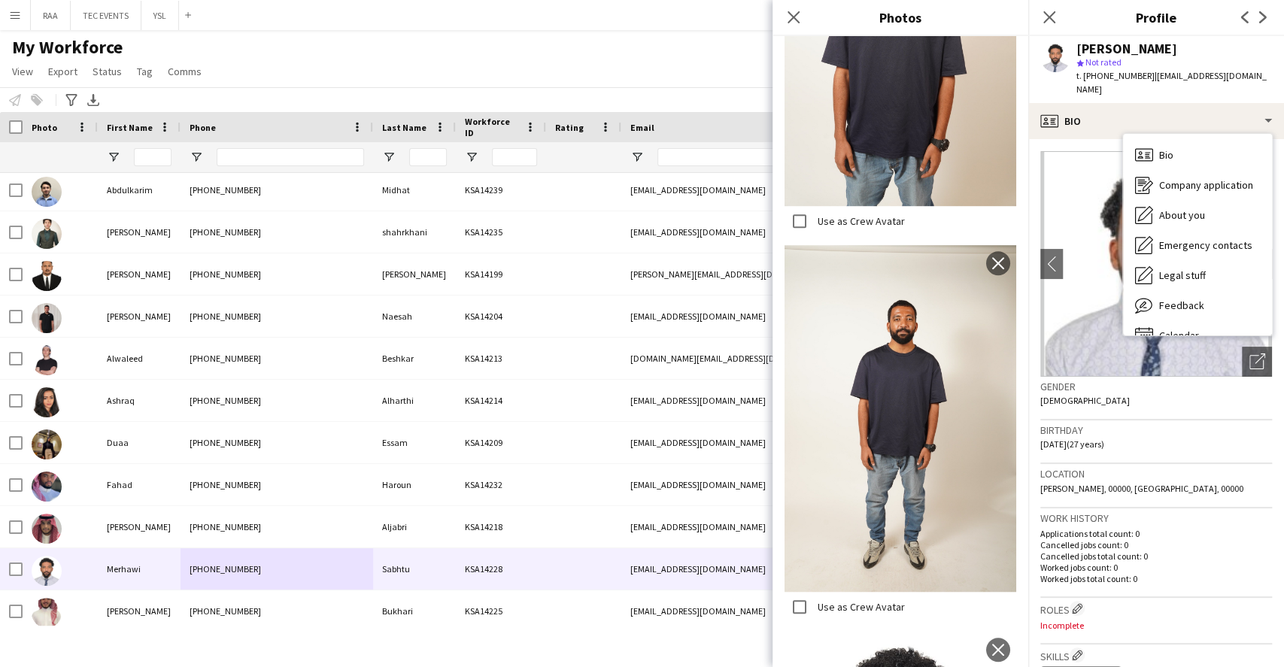
scroll to position [662, 0]
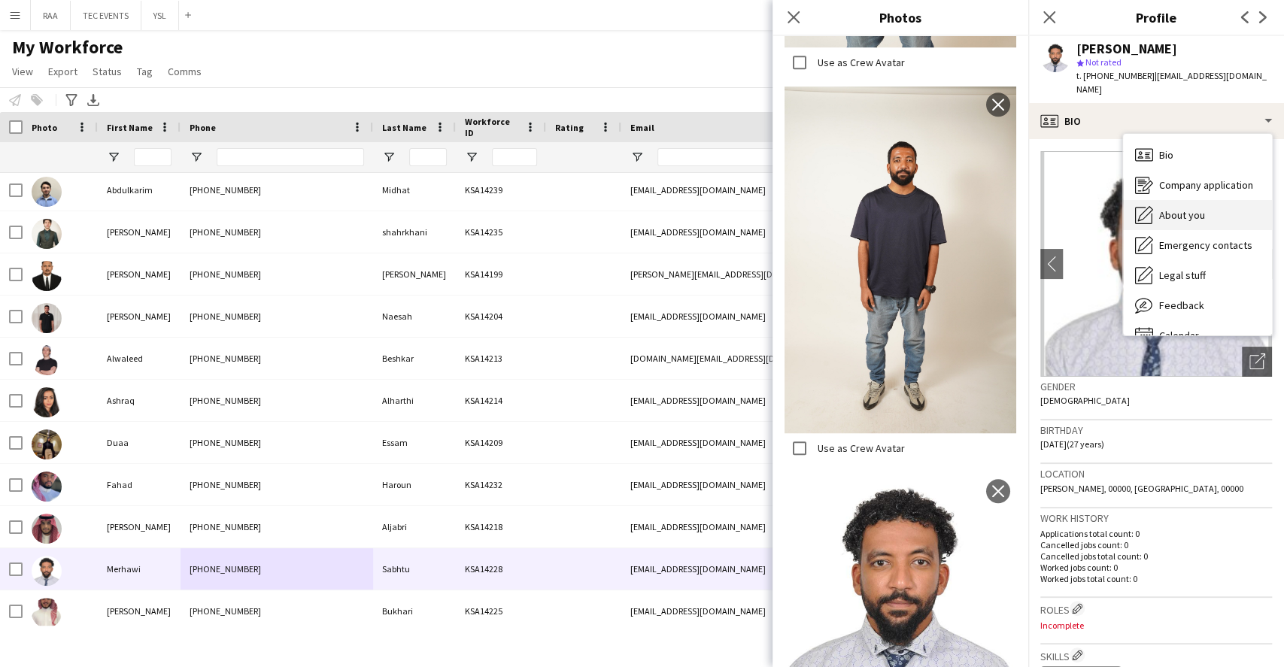
click at [1197, 208] on span "About you" at bounding box center [1182, 215] width 46 height 14
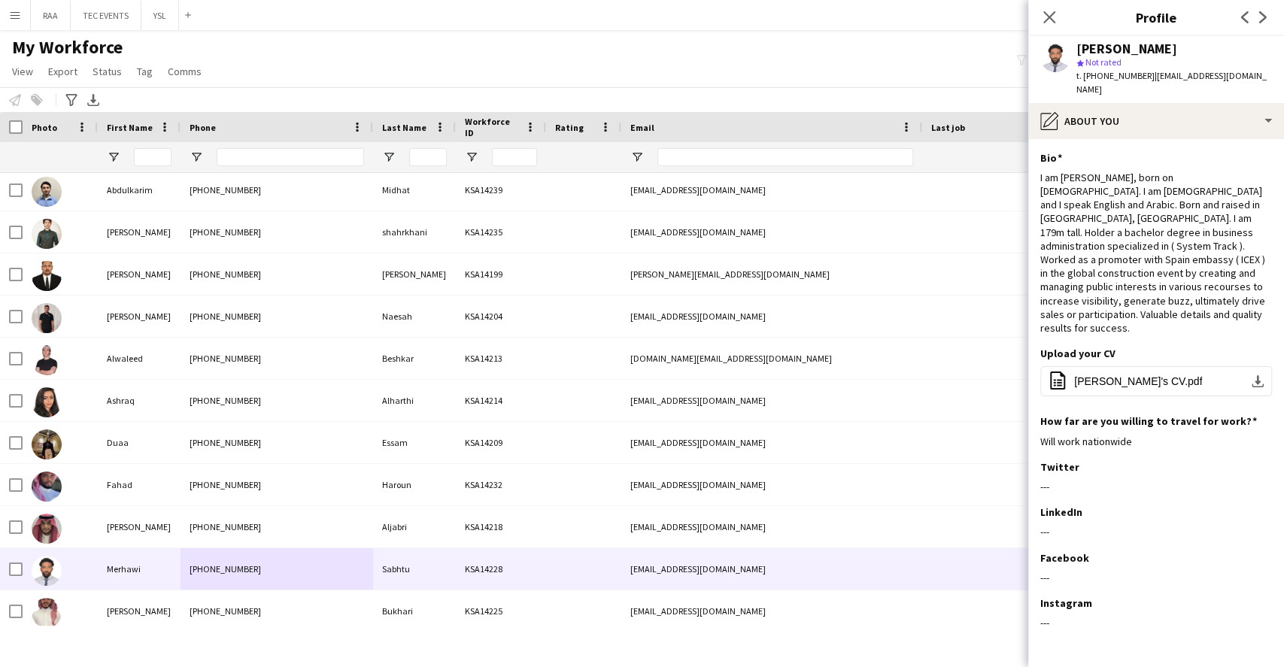
click at [1190, 139] on app-section-data-types "Bio Edit this field I am [PERSON_NAME], born on [DEMOGRAPHIC_DATA]. I am [DEMOG…" at bounding box center [1156, 403] width 256 height 528
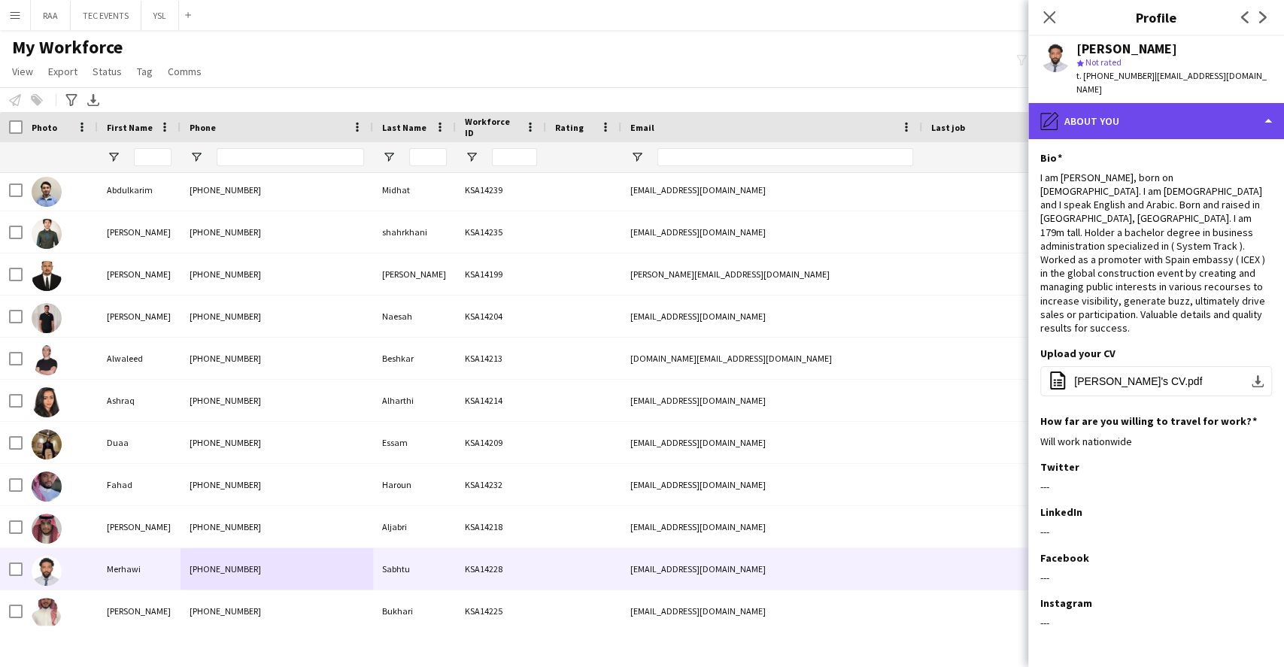
click at [1179, 120] on div "pencil4 About you" at bounding box center [1156, 121] width 256 height 36
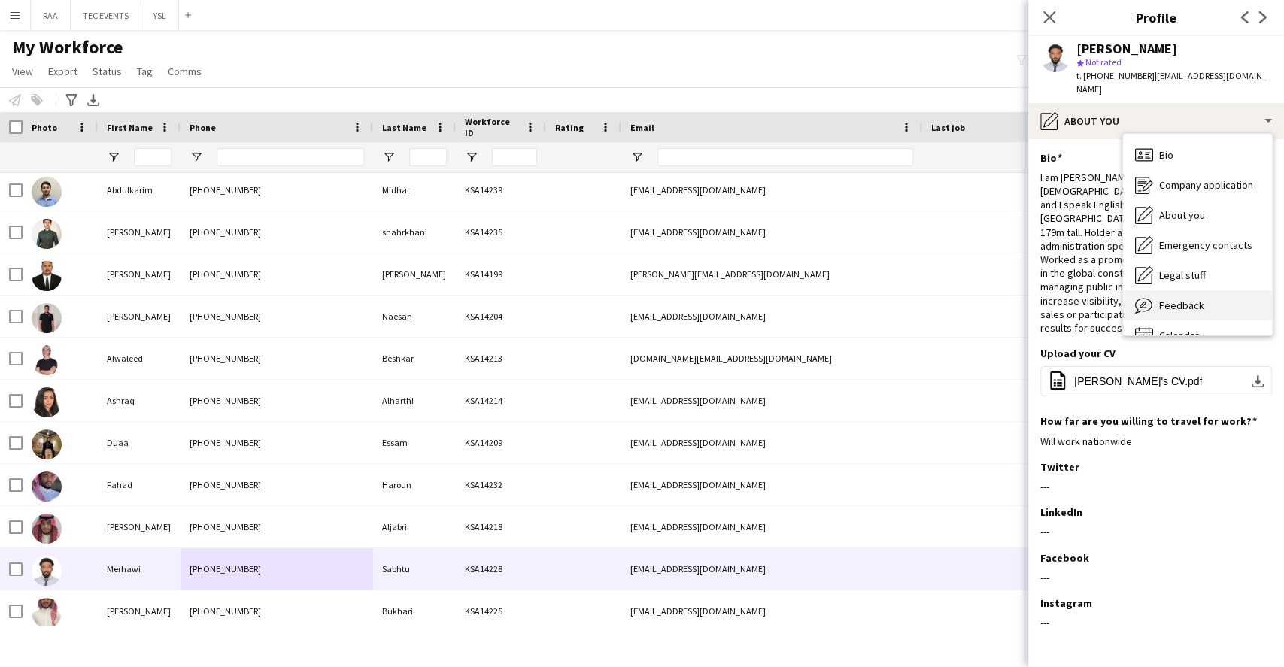
click at [1147, 296] on icon "Feedback" at bounding box center [1144, 305] width 18 height 18
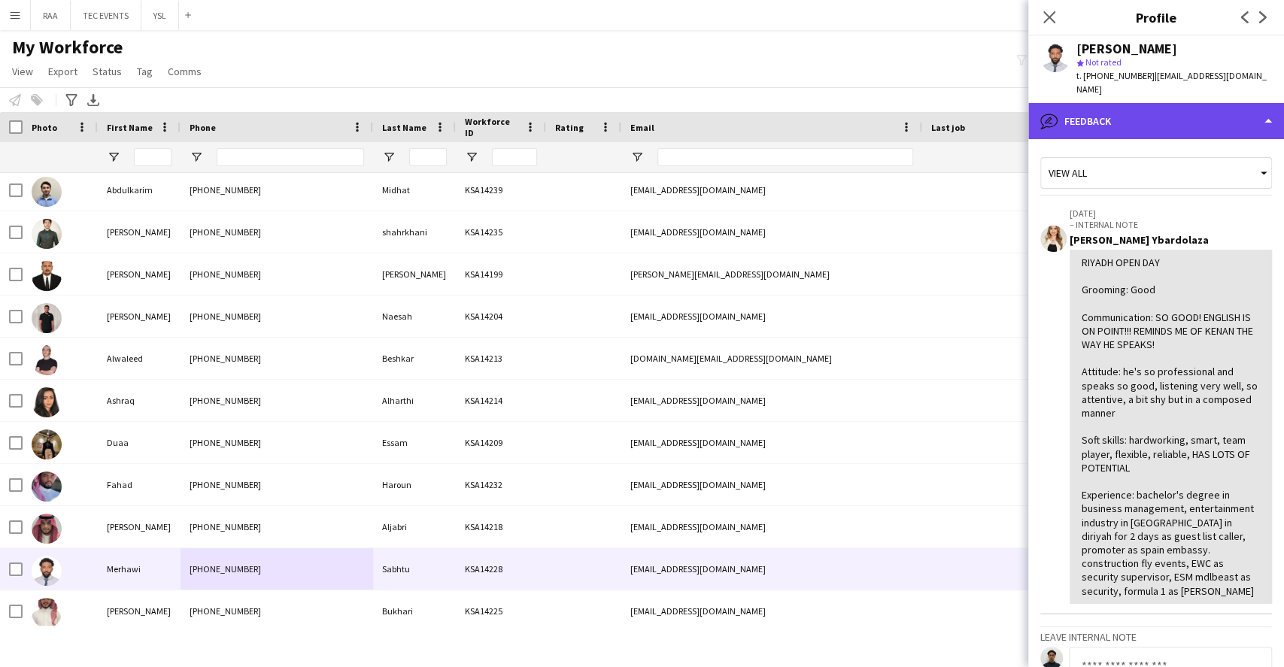
click at [1219, 103] on div "bubble-pencil Feedback" at bounding box center [1156, 121] width 256 height 36
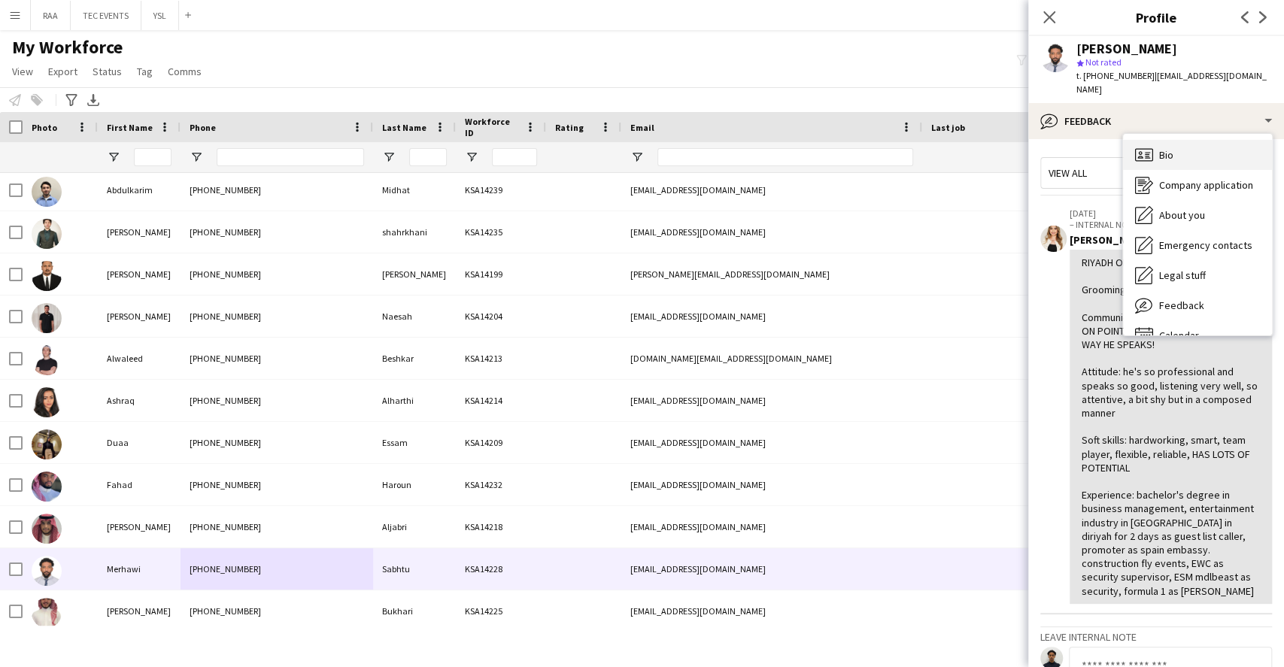
click at [1212, 140] on div "Bio Bio" at bounding box center [1197, 155] width 149 height 30
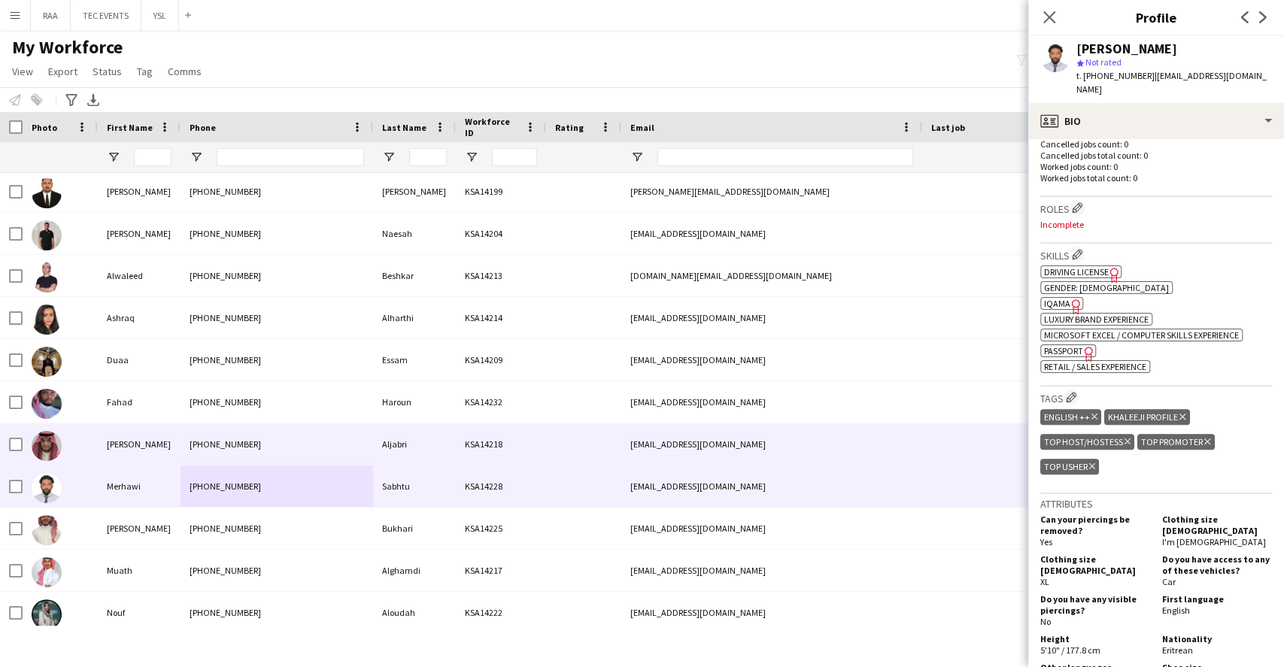
scroll to position [1704, 0]
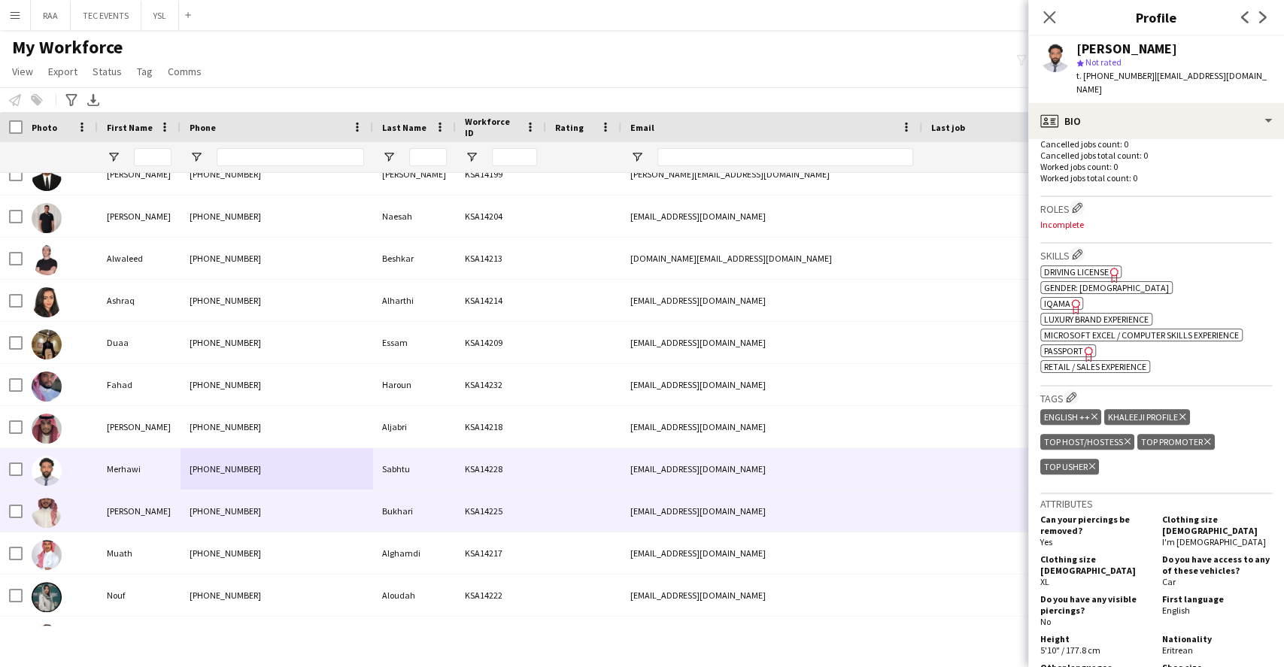
click at [705, 492] on div "[EMAIL_ADDRESS][DOMAIN_NAME]" at bounding box center [771, 510] width 301 height 41
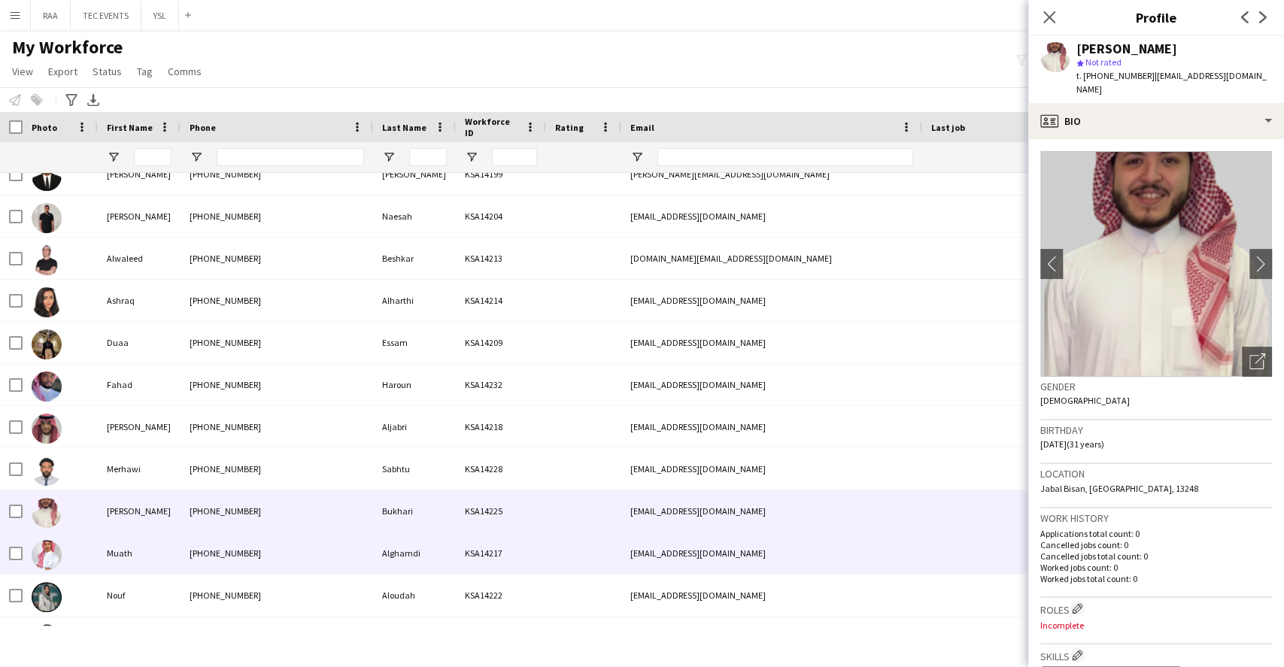
click at [607, 541] on div at bounding box center [583, 552] width 75 height 41
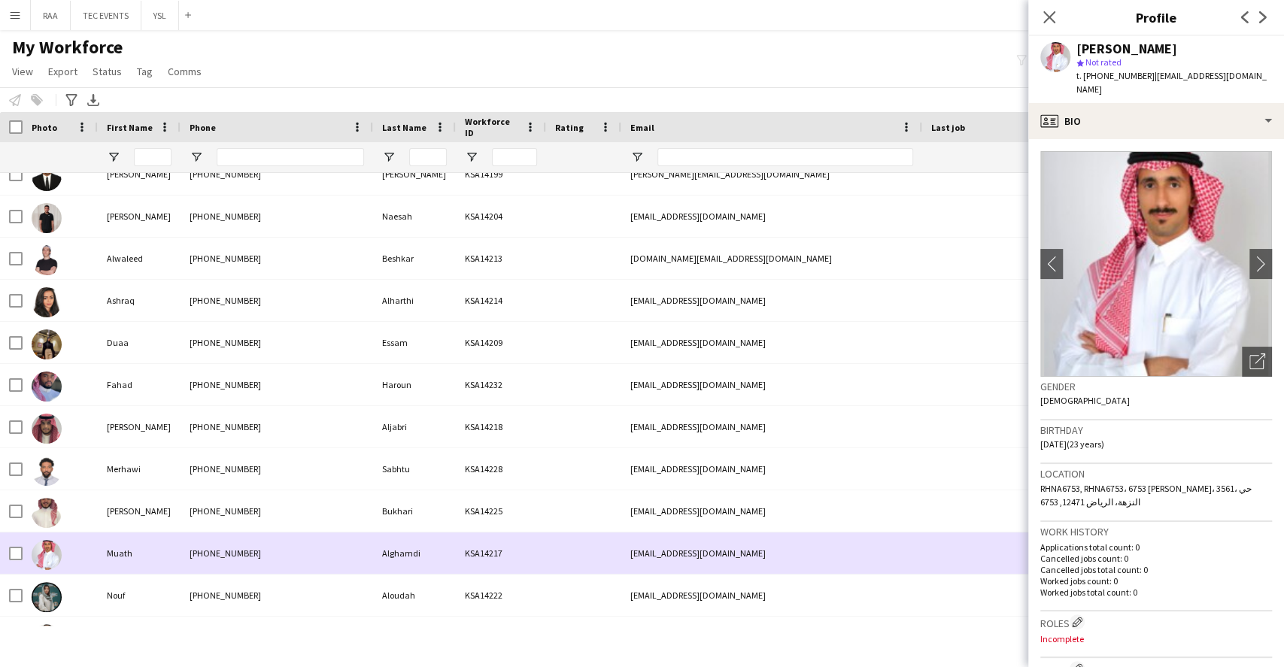
click at [542, 567] on div "KSA14217" at bounding box center [501, 552] width 90 height 41
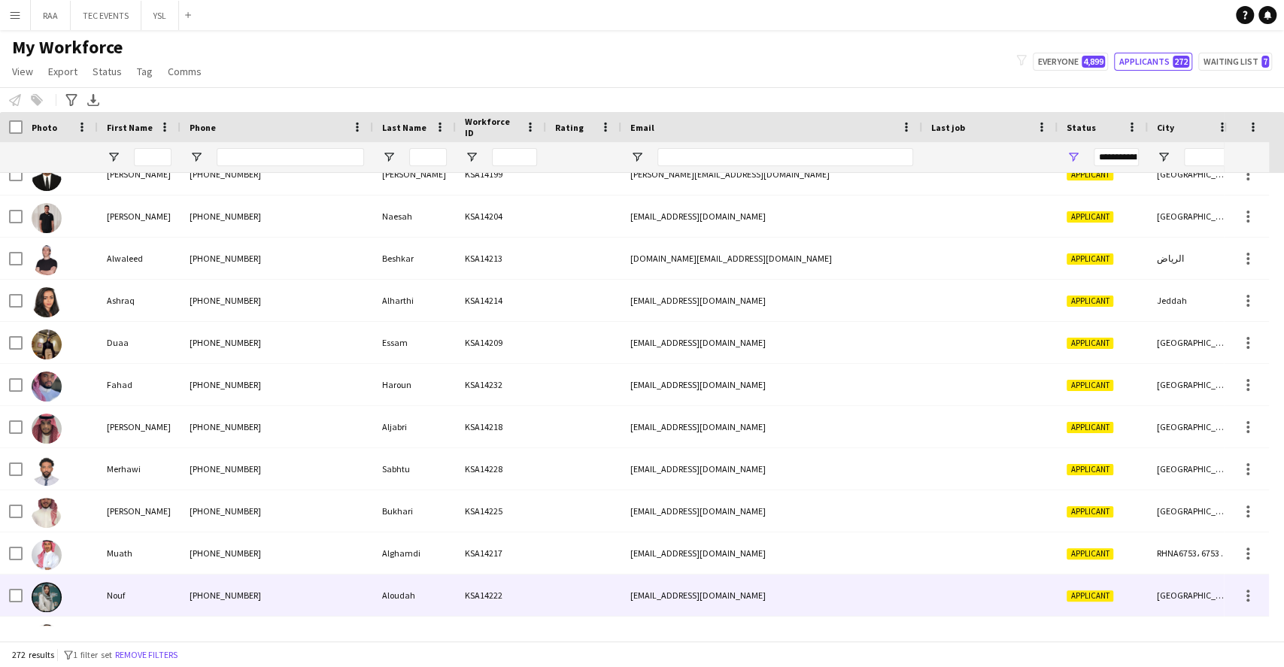
click at [511, 593] on div "KSA14222" at bounding box center [501, 595] width 90 height 41
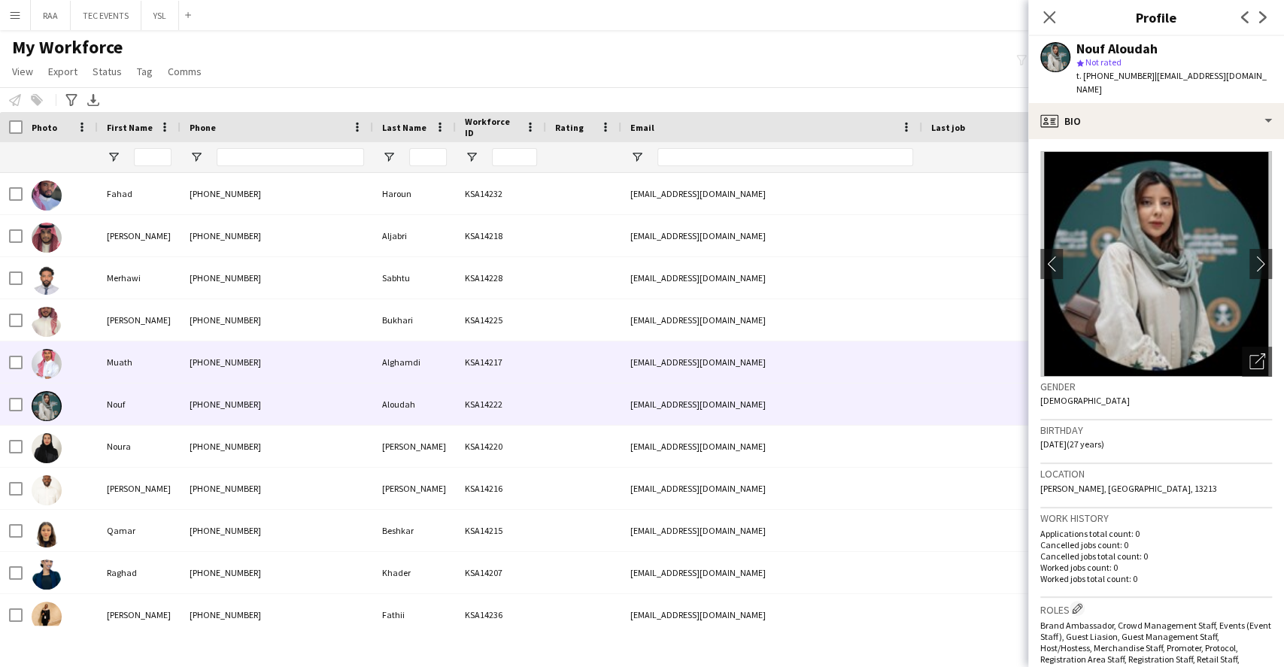
scroll to position [2005, 0]
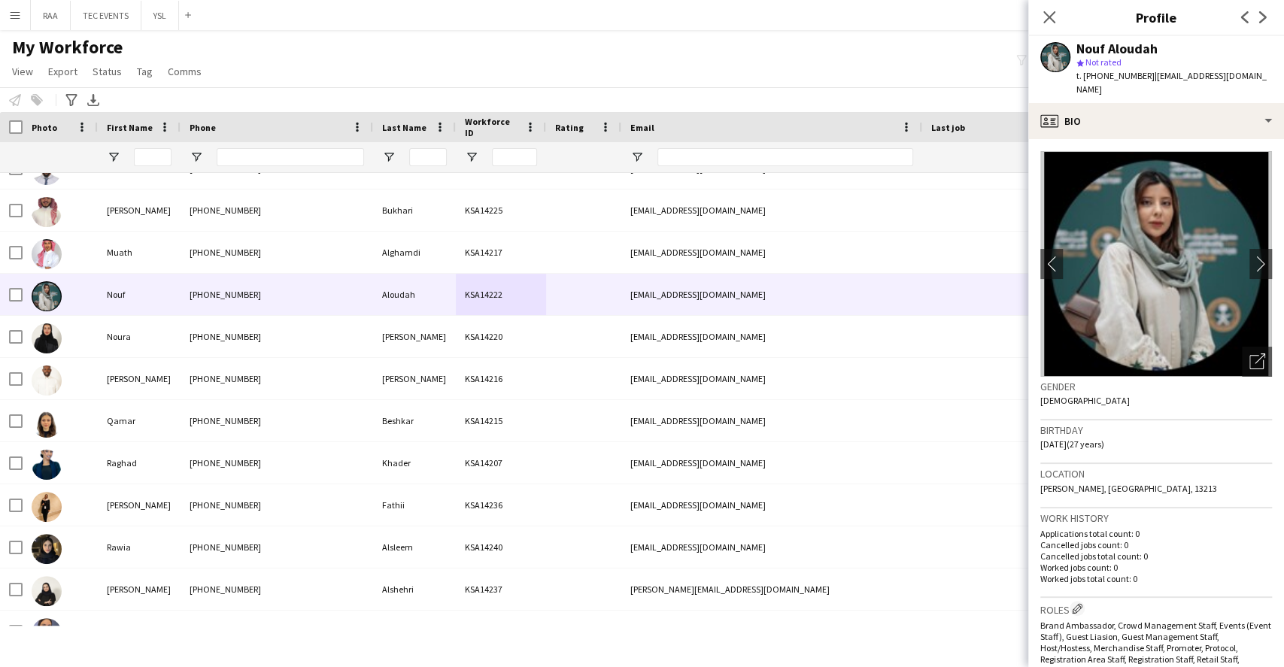
click at [1258, 352] on app-crew-profile-bio "chevron-left chevron-right Open photos pop-in Gender [DEMOGRAPHIC_DATA] Birthda…" at bounding box center [1156, 403] width 256 height 528
click at [1250, 348] on div "Open photos pop-in" at bounding box center [1257, 362] width 30 height 30
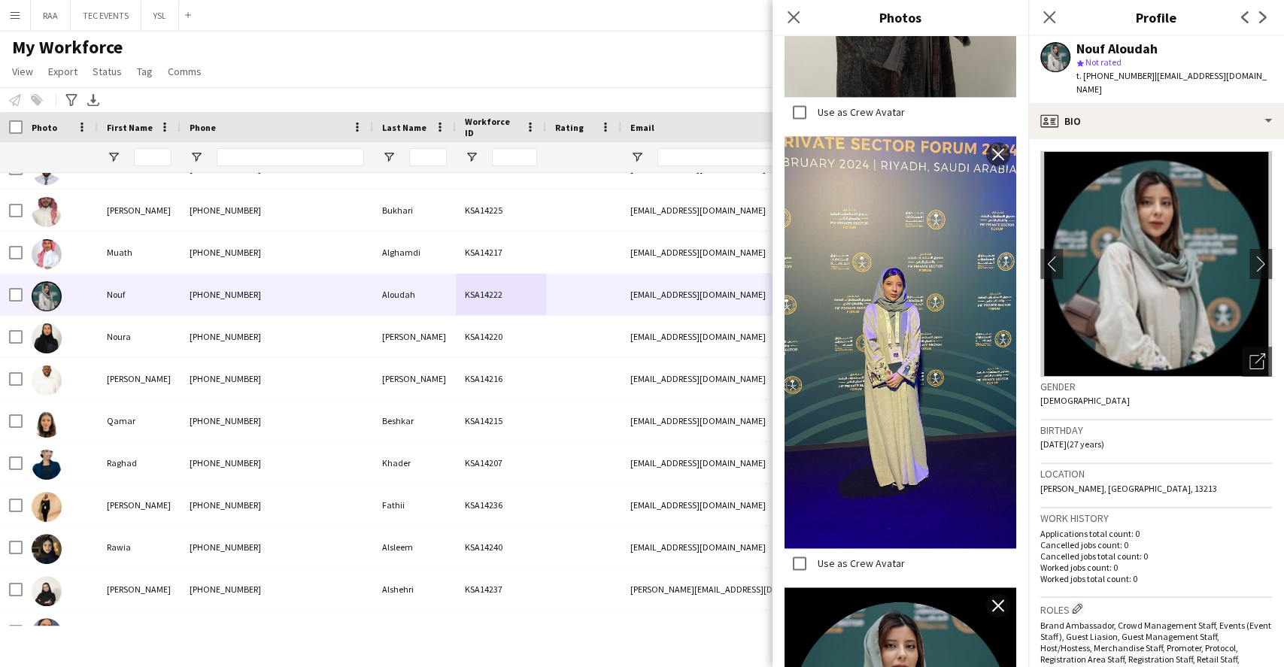
scroll to position [1461, 0]
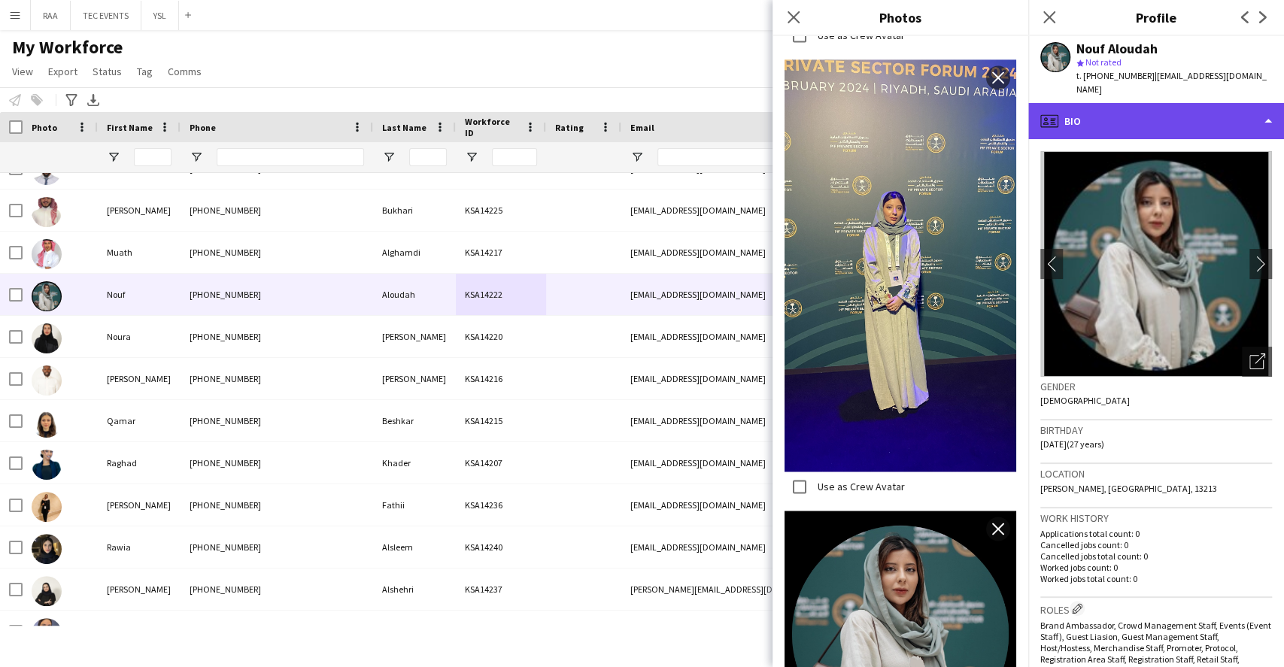
click at [1127, 103] on div "profile Bio" at bounding box center [1156, 121] width 256 height 36
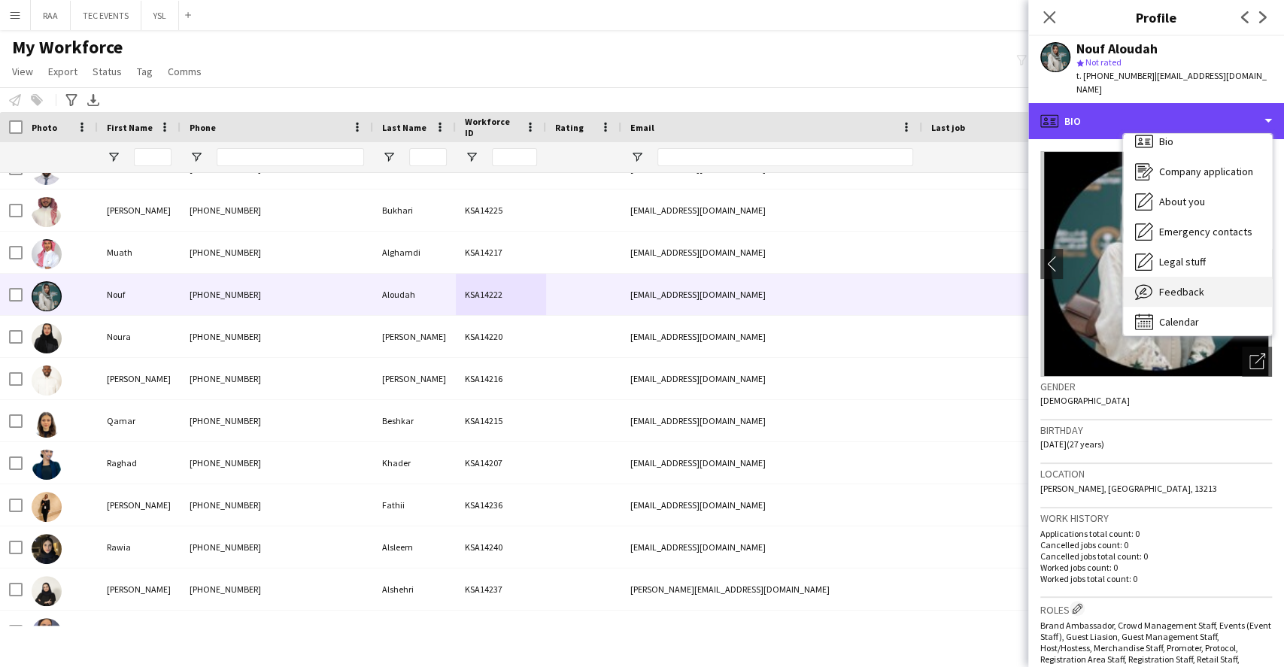
scroll to position [20, 0]
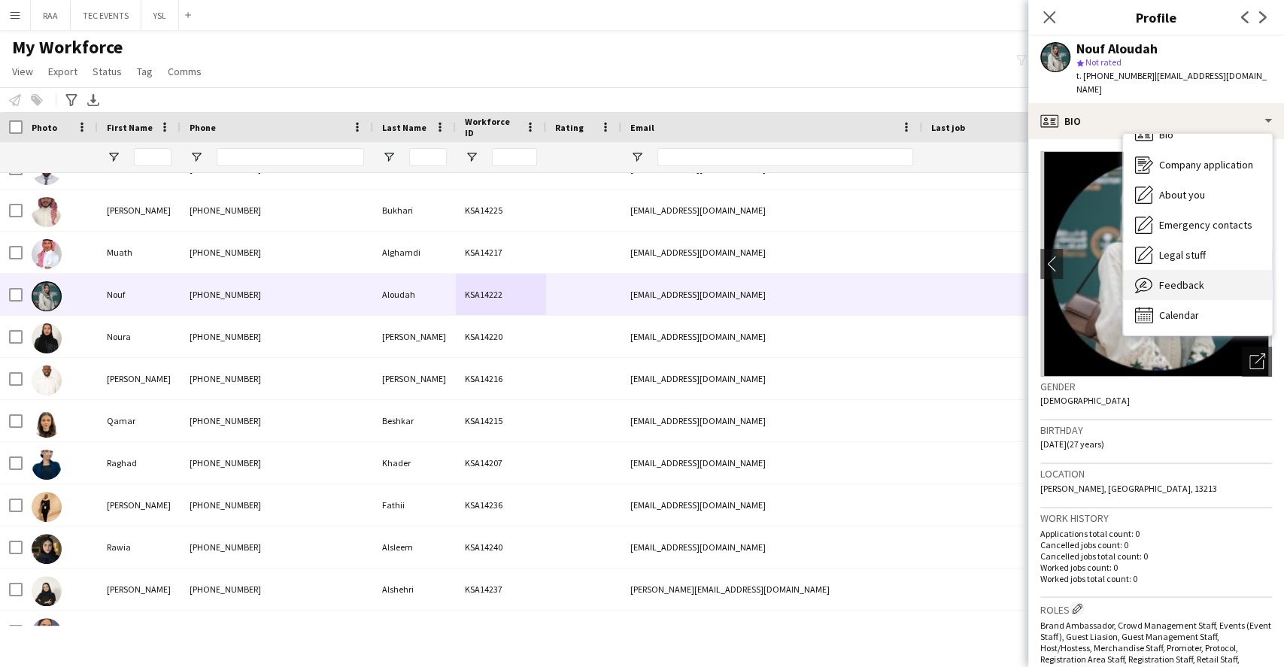
click at [1215, 271] on div "Feedback Feedback" at bounding box center [1197, 285] width 149 height 30
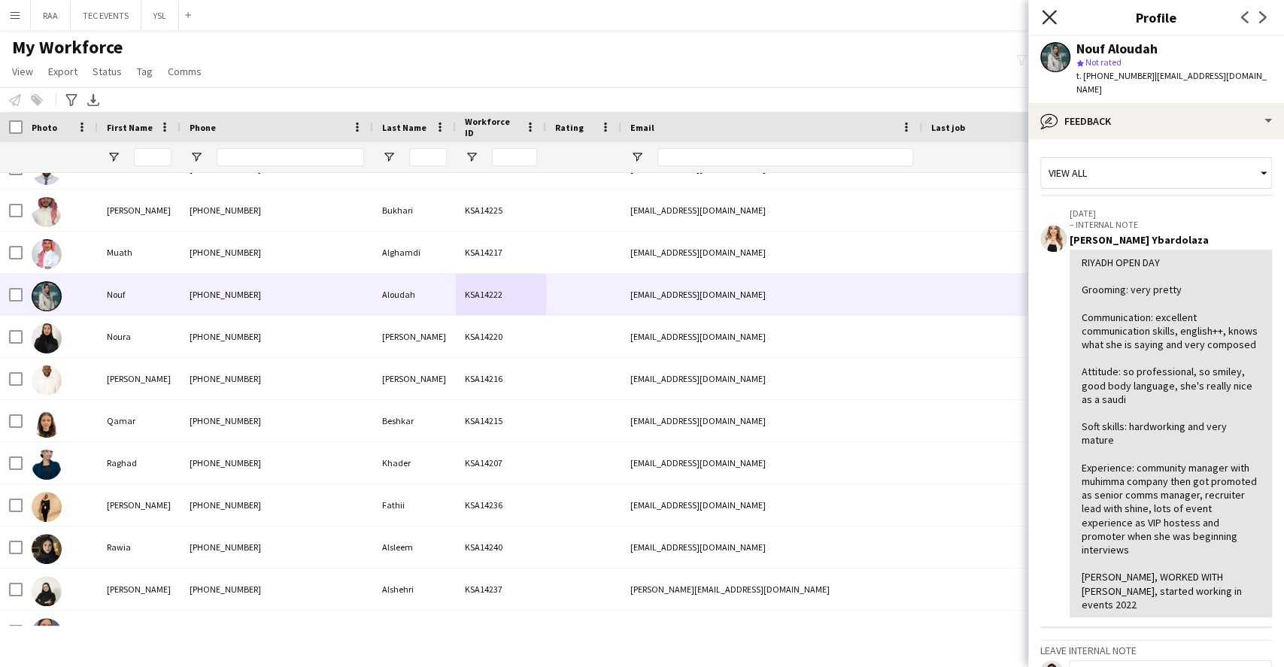
click at [1050, 18] on icon at bounding box center [1049, 17] width 14 height 14
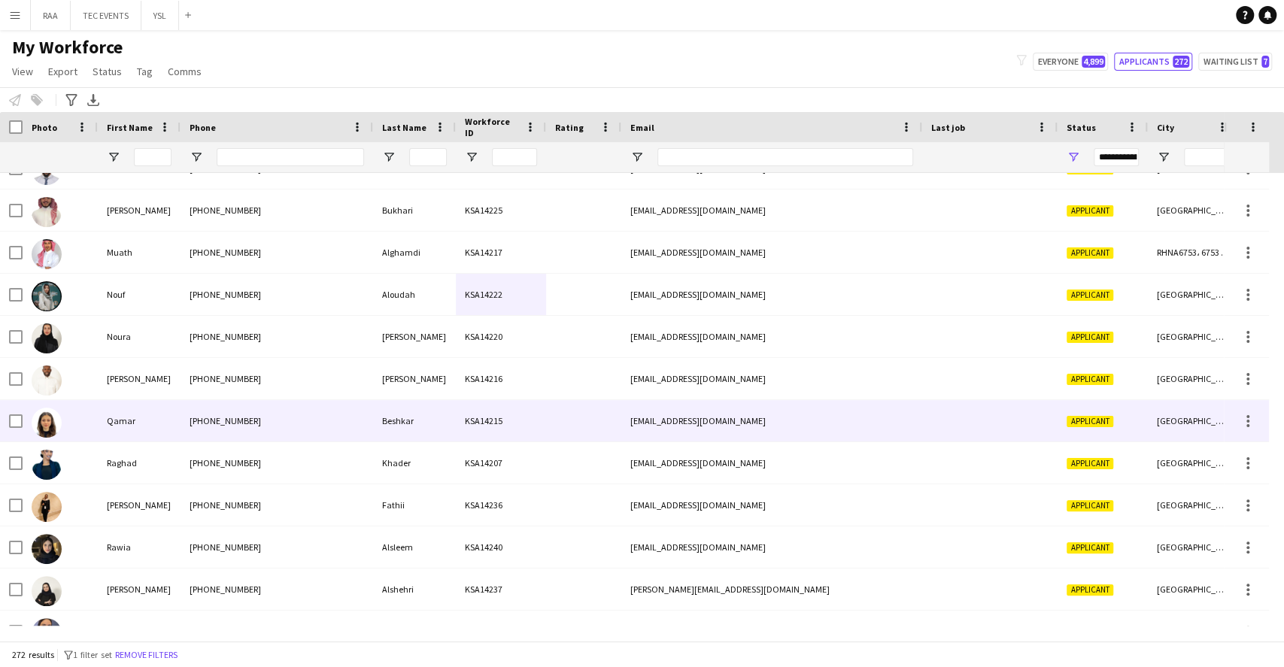
click at [332, 409] on div "[PHONE_NUMBER]" at bounding box center [276, 420] width 193 height 41
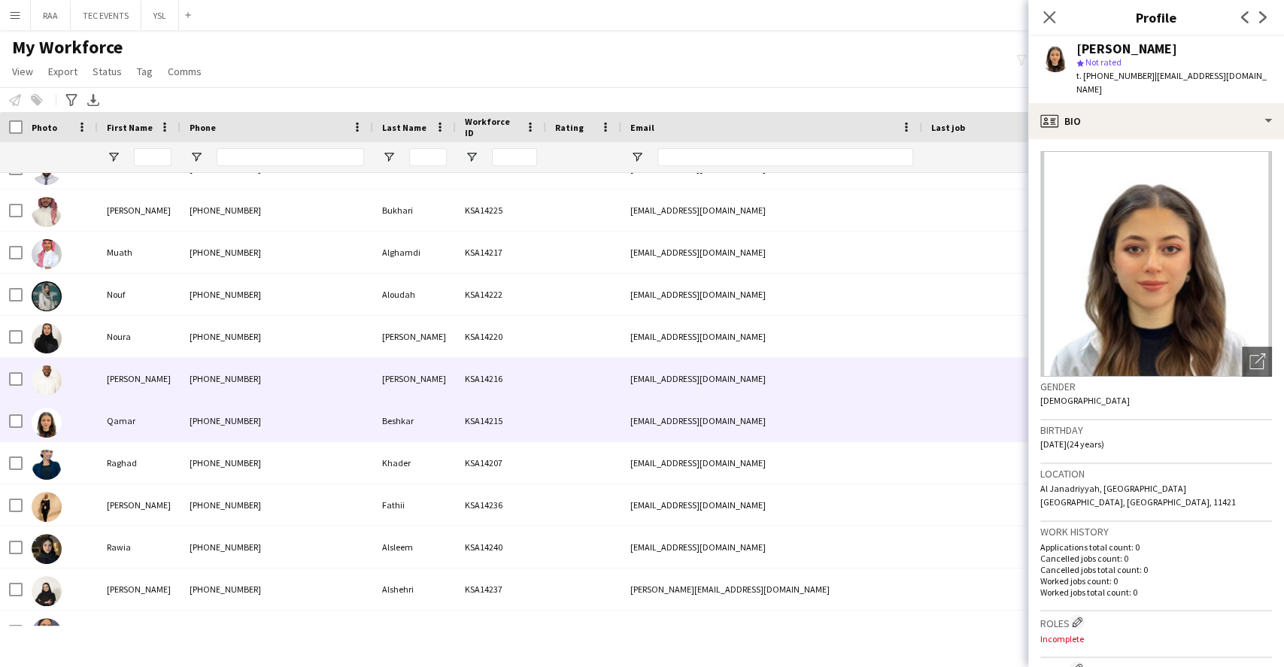
click at [289, 388] on div "[PHONE_NUMBER]" at bounding box center [276, 378] width 193 height 41
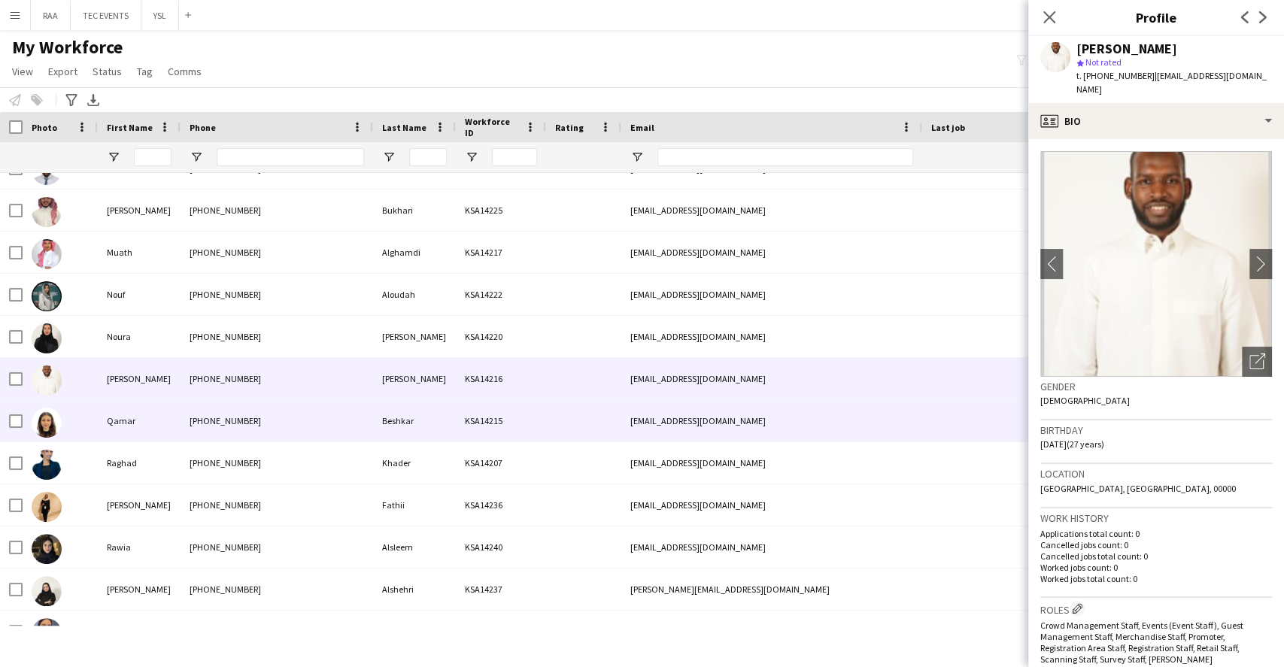
click at [315, 429] on div "[PHONE_NUMBER]" at bounding box center [276, 420] width 193 height 41
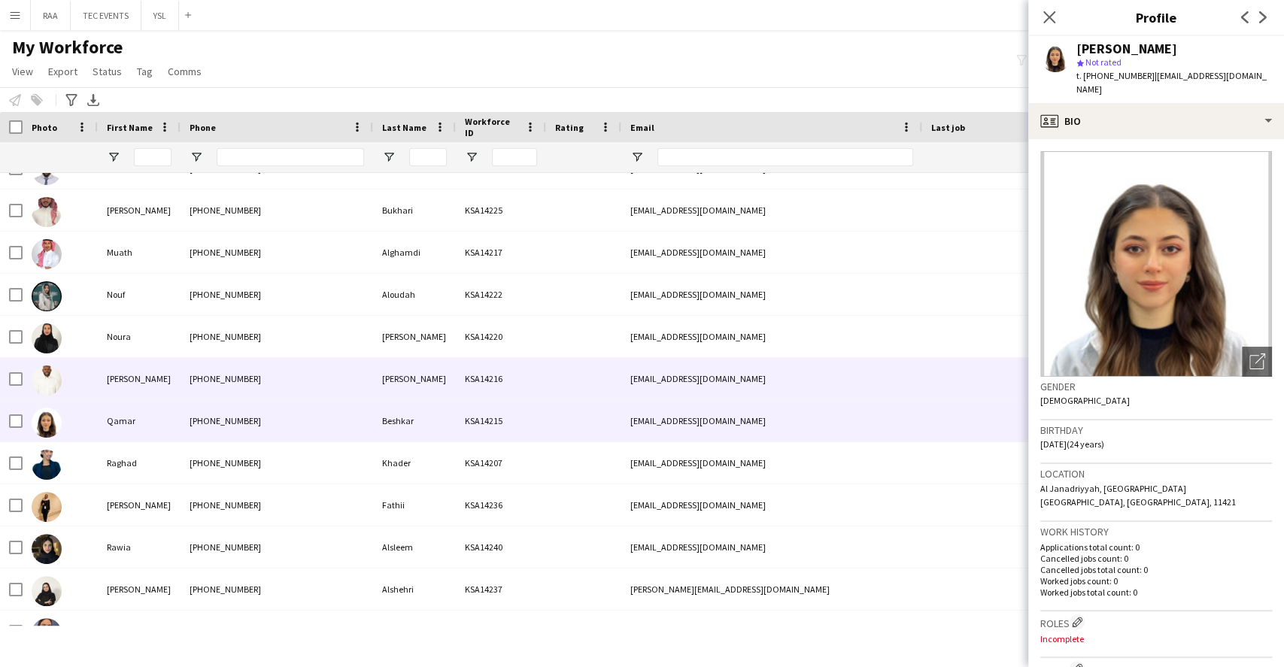
click at [314, 378] on div "[PHONE_NUMBER]" at bounding box center [276, 378] width 193 height 41
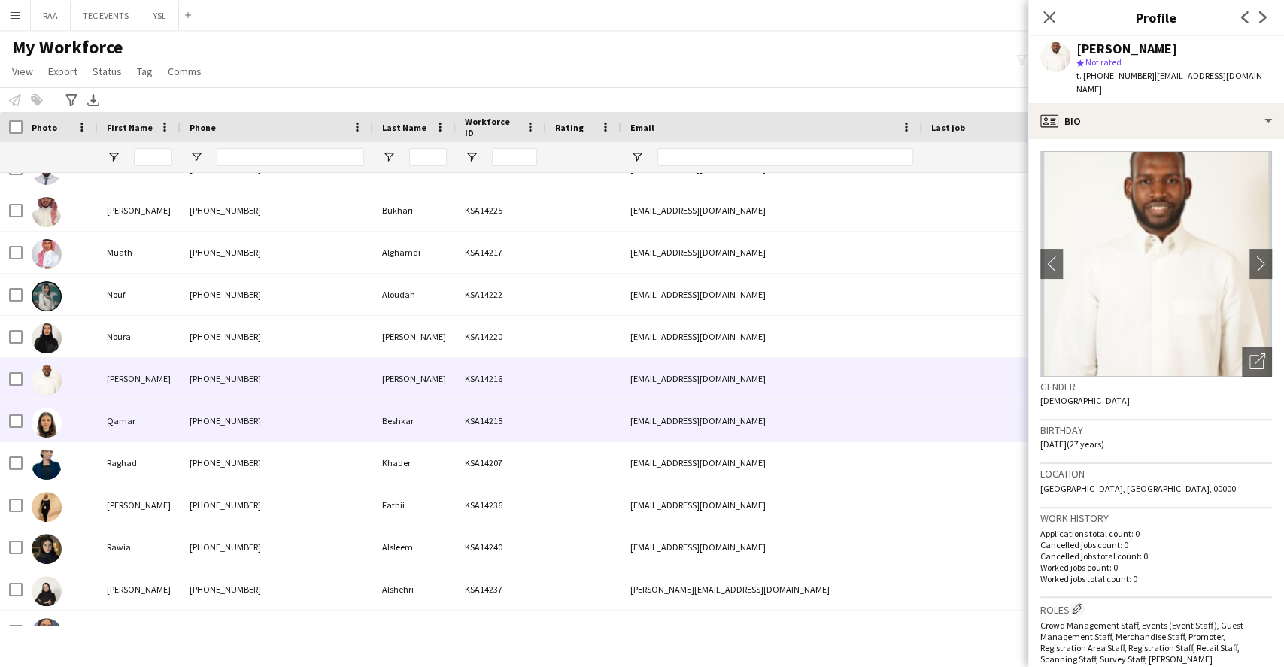
click at [543, 424] on div "KSA14215" at bounding box center [501, 420] width 90 height 41
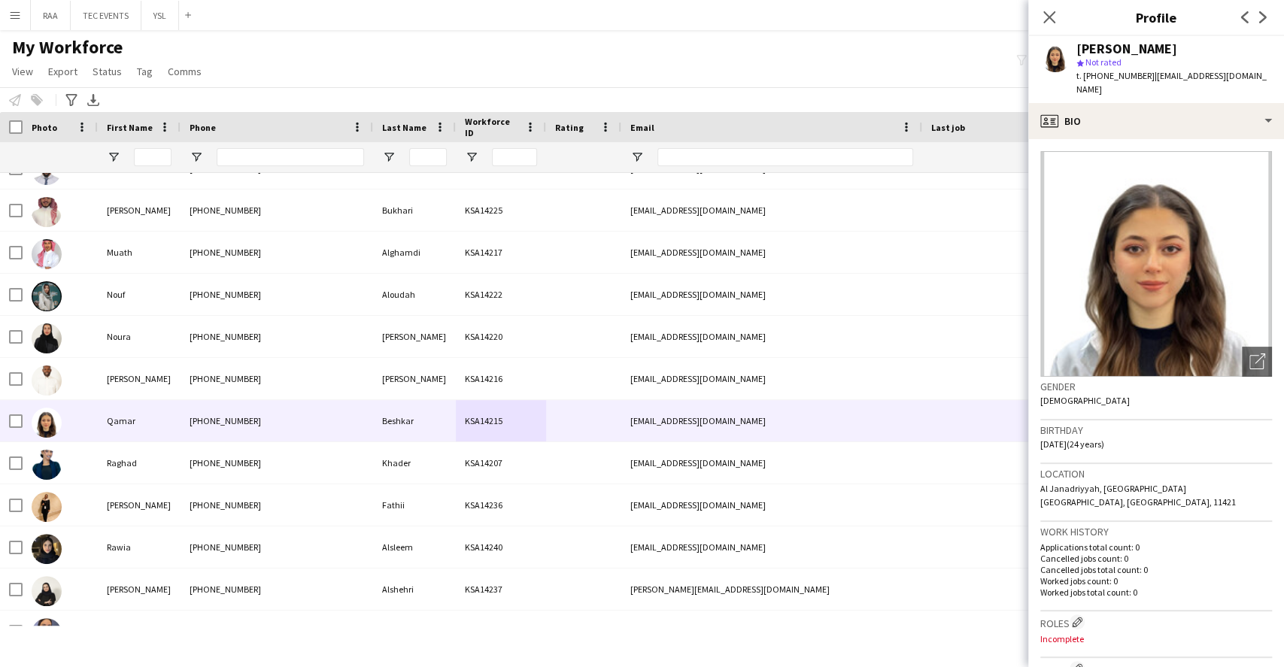
click at [1233, 380] on h3 "Gender" at bounding box center [1156, 387] width 232 height 14
click at [1249, 354] on icon "Open photos pop-in" at bounding box center [1257, 361] width 16 height 16
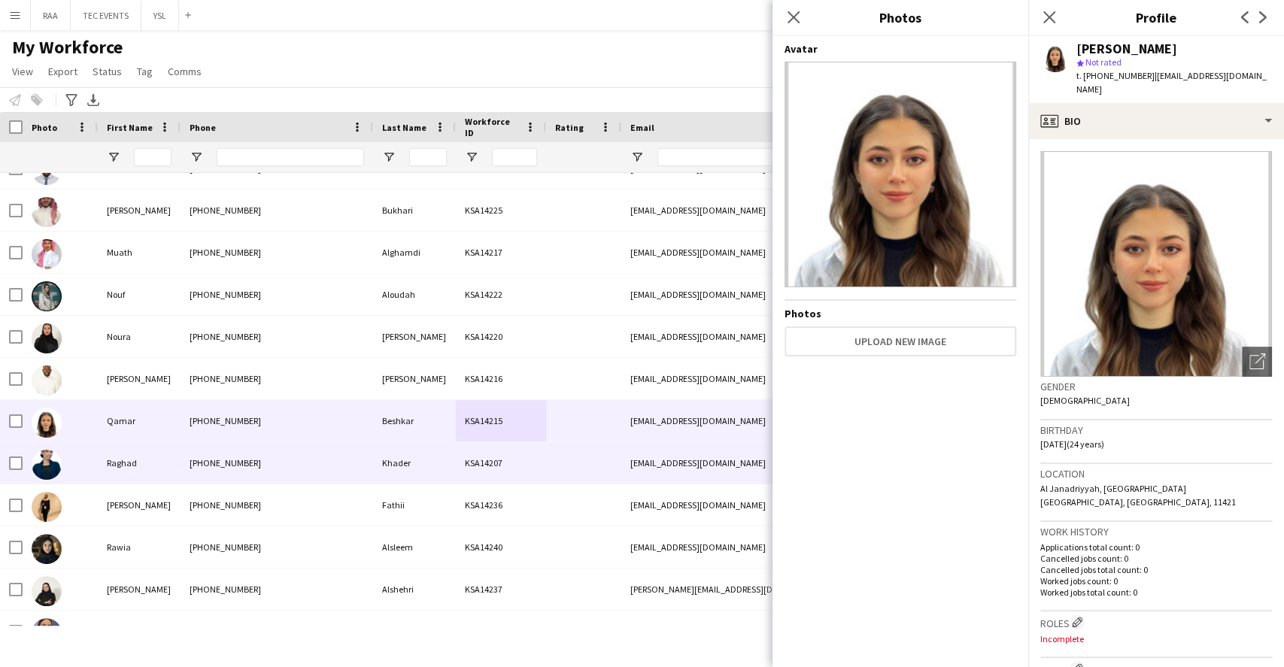
click at [632, 456] on div "[EMAIL_ADDRESS][DOMAIN_NAME]" at bounding box center [771, 462] width 301 height 41
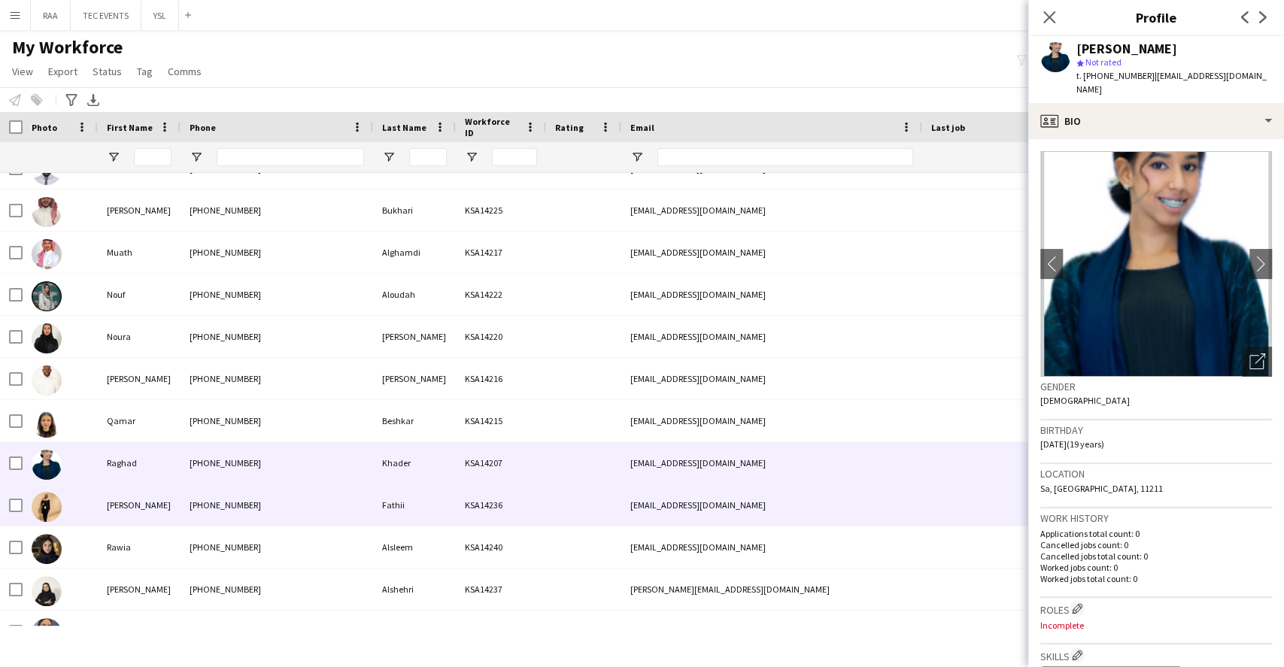
click at [605, 490] on div at bounding box center [583, 504] width 75 height 41
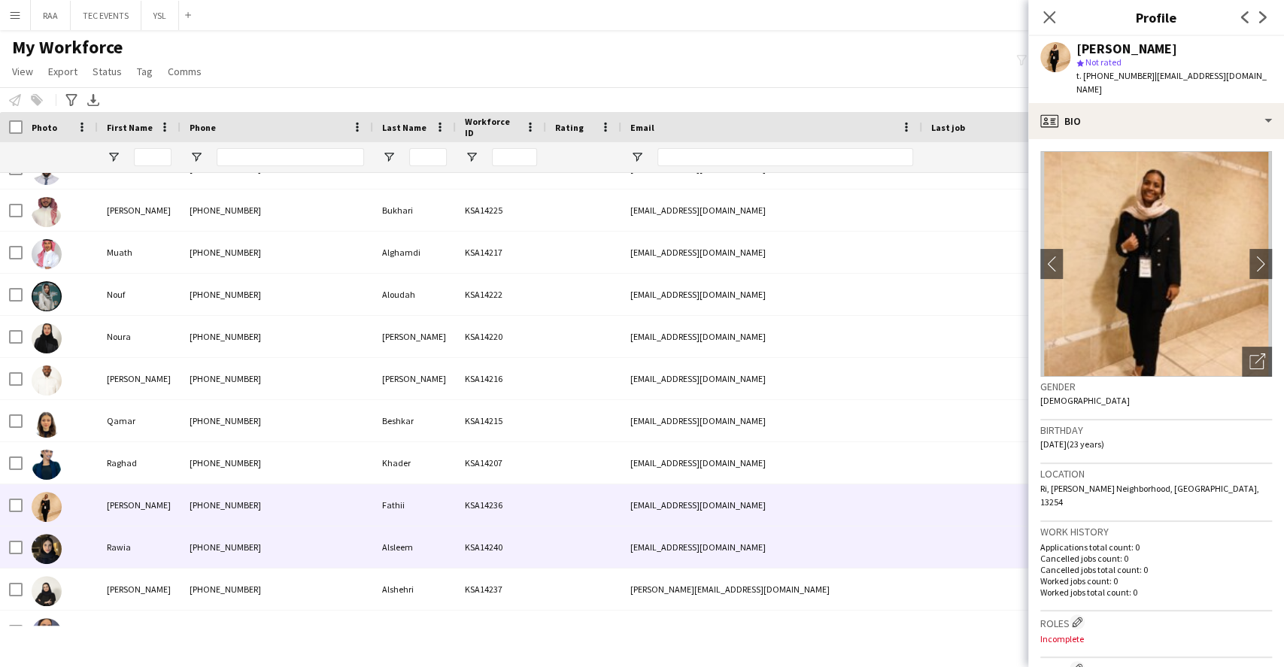
click at [584, 529] on div at bounding box center [583, 546] width 75 height 41
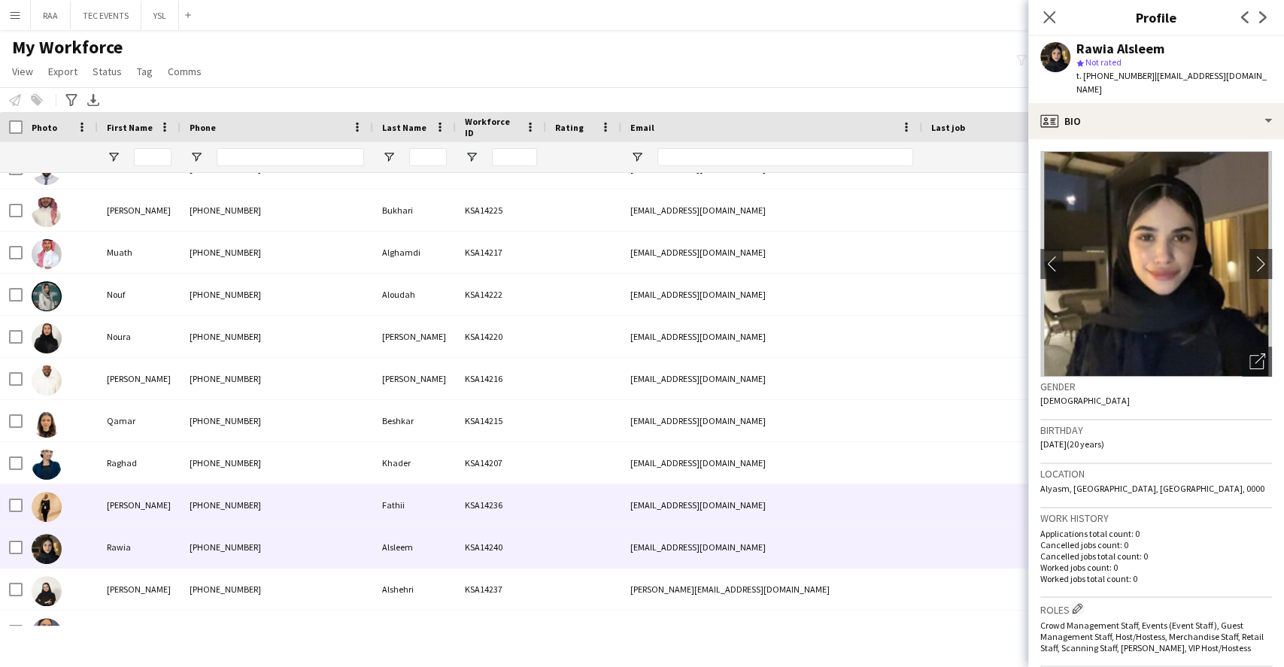
click at [581, 502] on div at bounding box center [583, 504] width 75 height 41
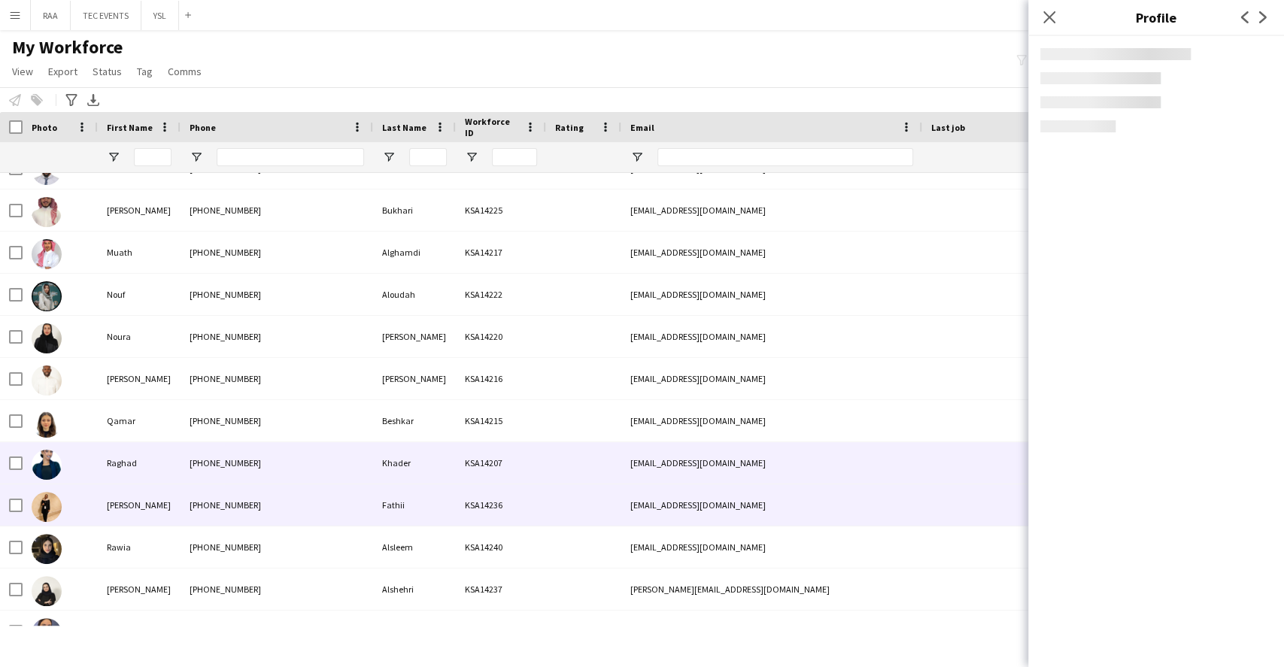
click at [575, 469] on div at bounding box center [583, 462] width 75 height 41
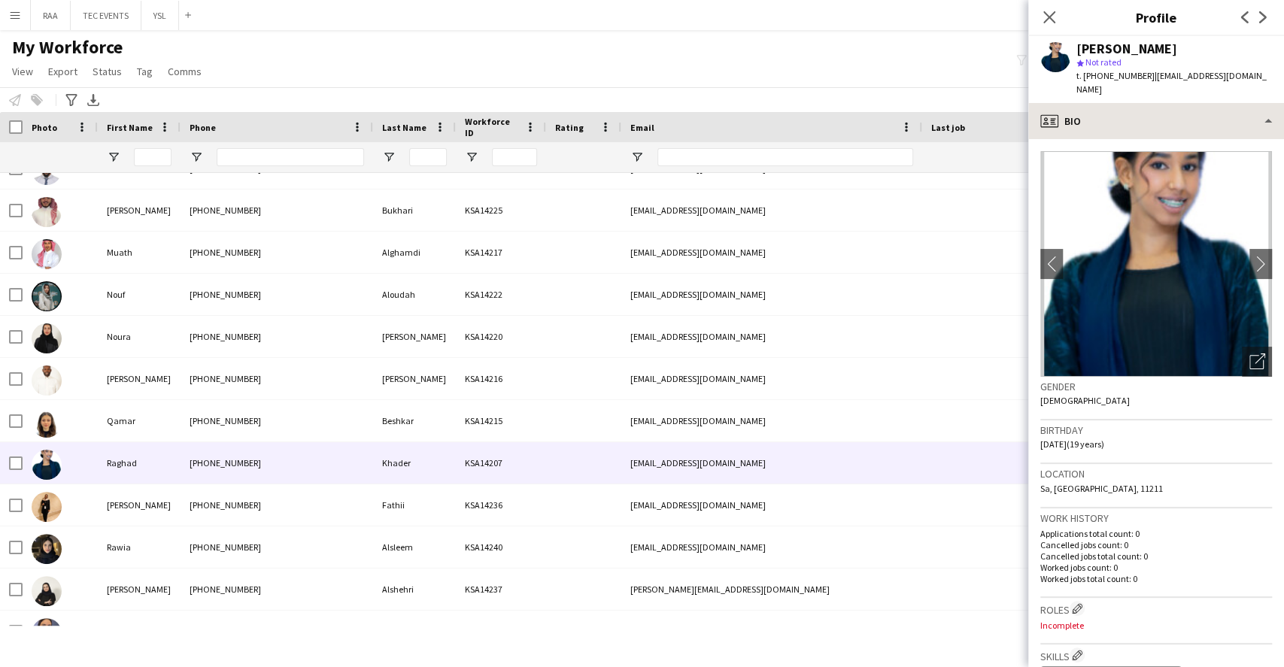
click at [1155, 91] on app-crew-profile "Close pop-in Profile Previous Next [PERSON_NAME] star Not rated t. [PHONE_NUMBE…" at bounding box center [1156, 333] width 256 height 667
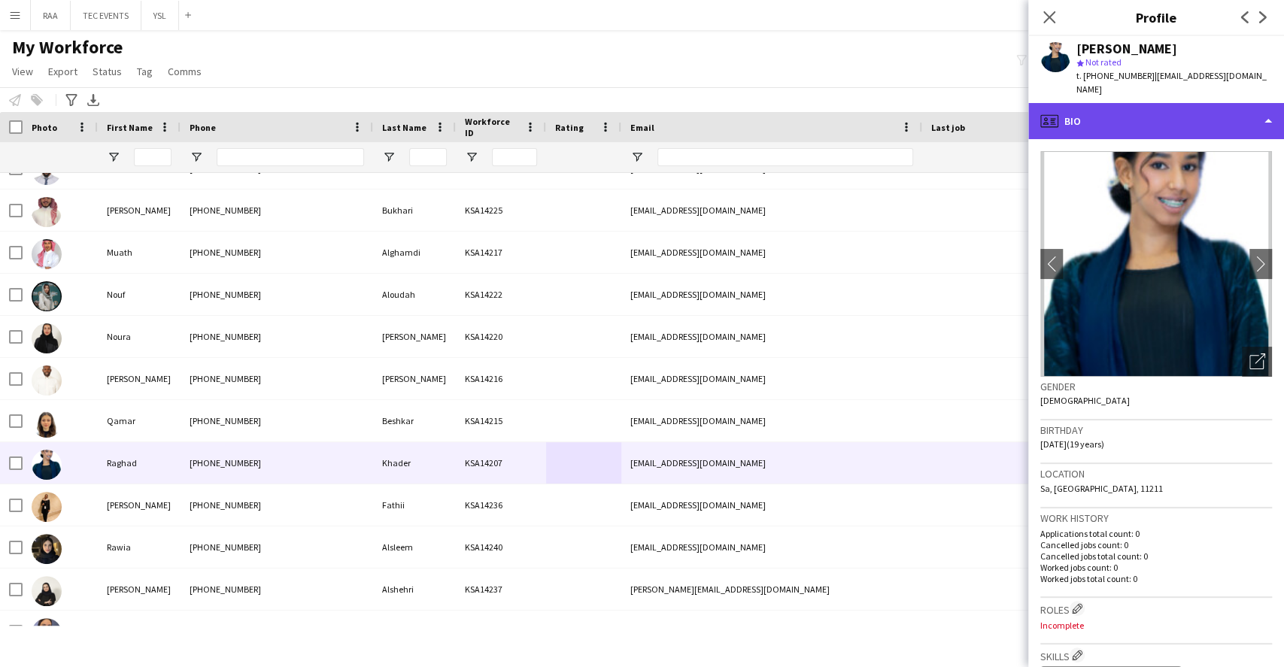
click at [1157, 118] on div "profile Bio" at bounding box center [1156, 121] width 256 height 36
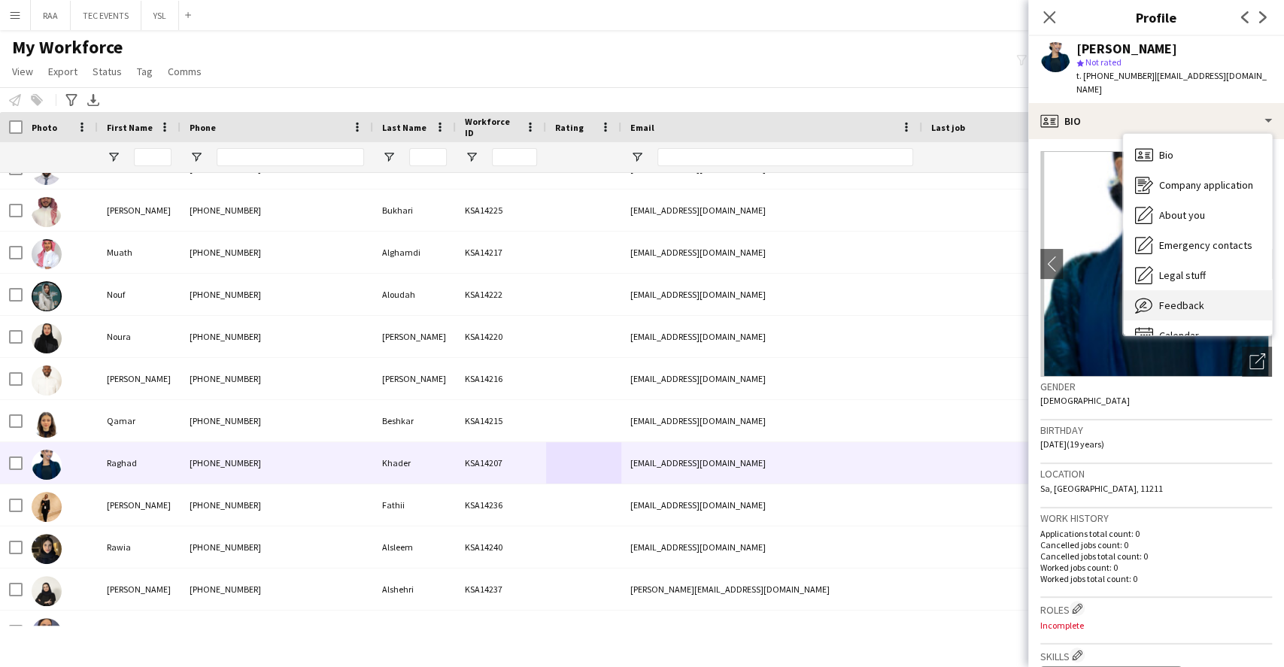
click at [1183, 299] on span "Feedback" at bounding box center [1181, 306] width 45 height 14
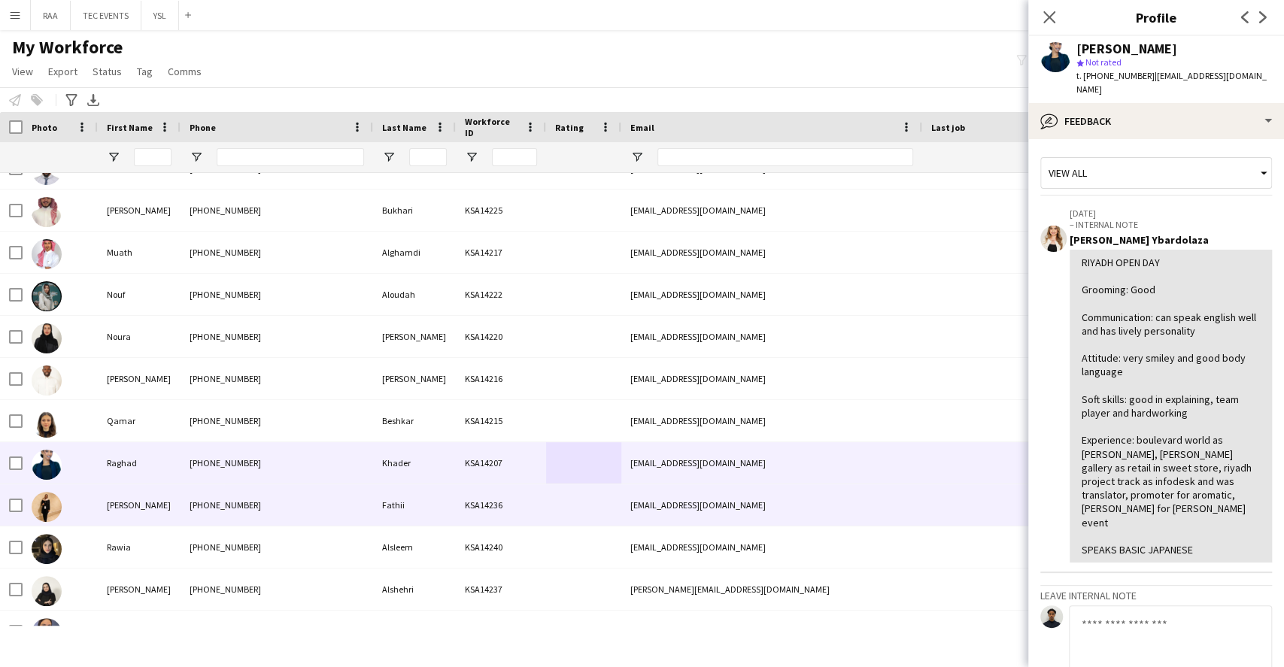
click at [554, 512] on div at bounding box center [583, 504] width 75 height 41
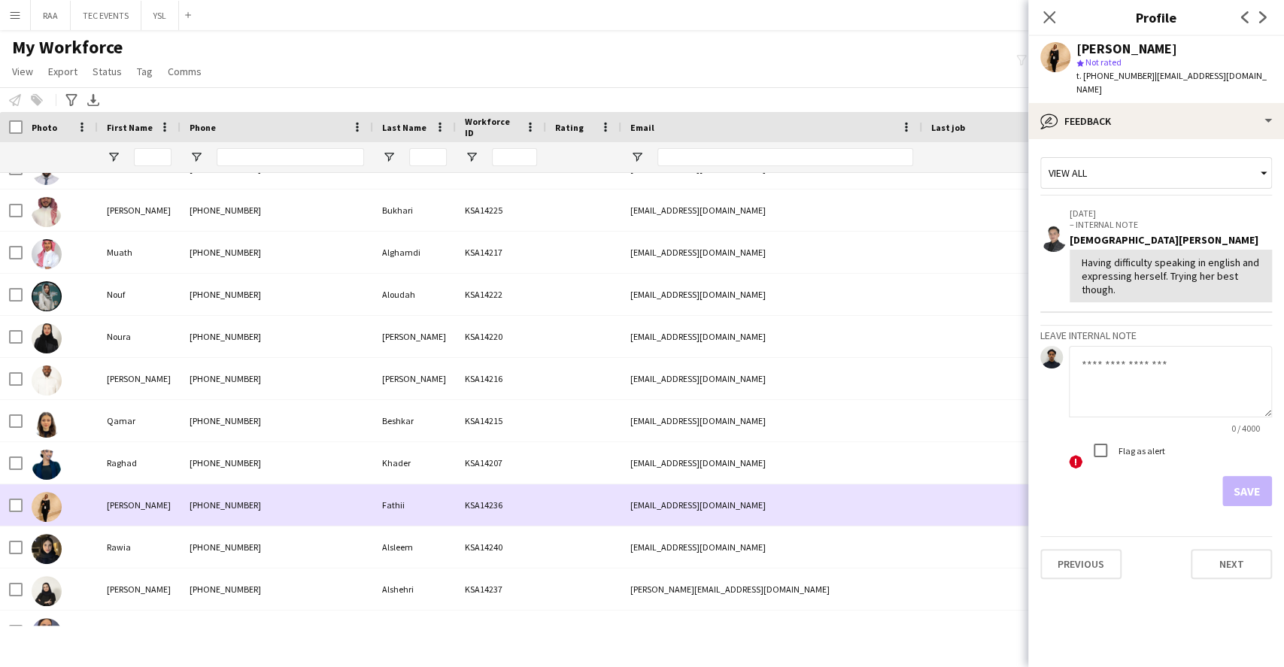
click at [565, 523] on div at bounding box center [583, 504] width 75 height 41
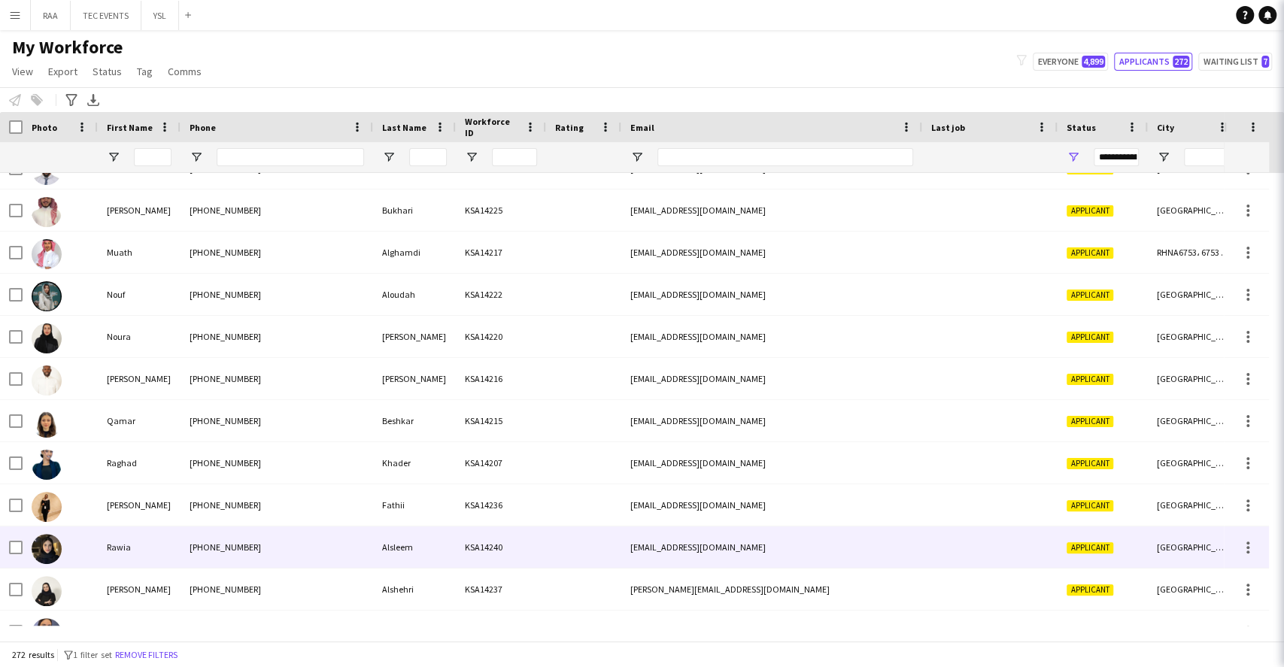
click at [535, 538] on div "KSA14240" at bounding box center [501, 546] width 90 height 41
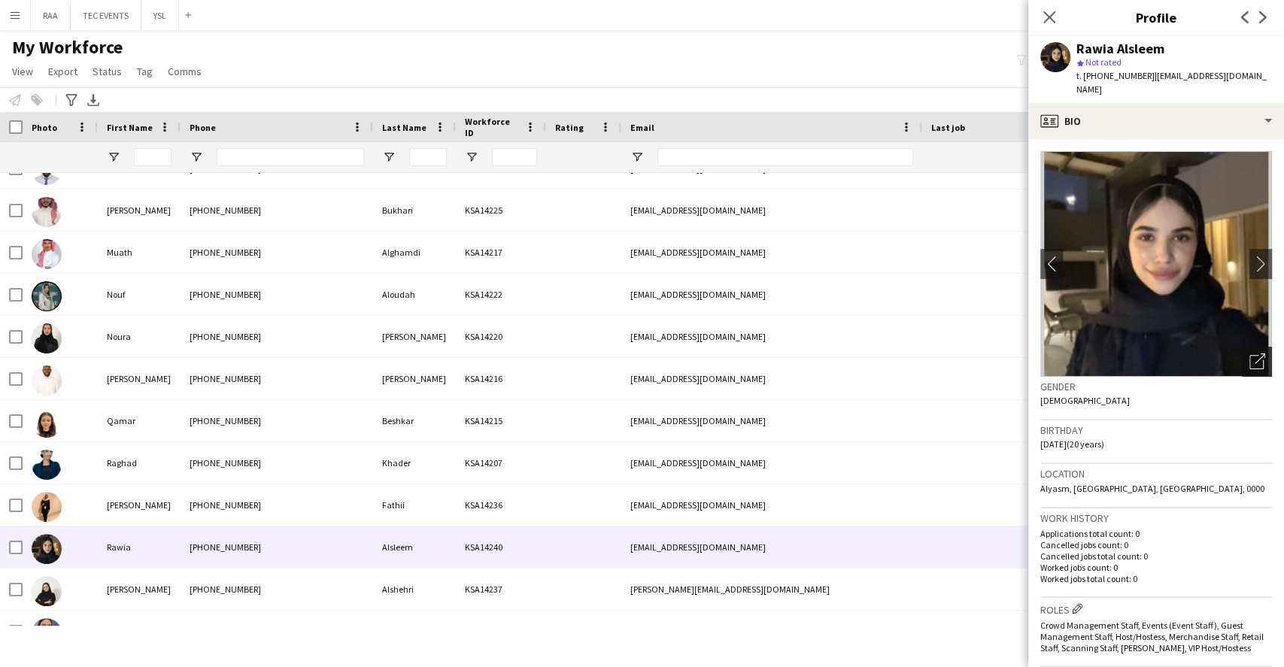
click at [1249, 353] on icon "Open photos pop-in" at bounding box center [1257, 361] width 16 height 16
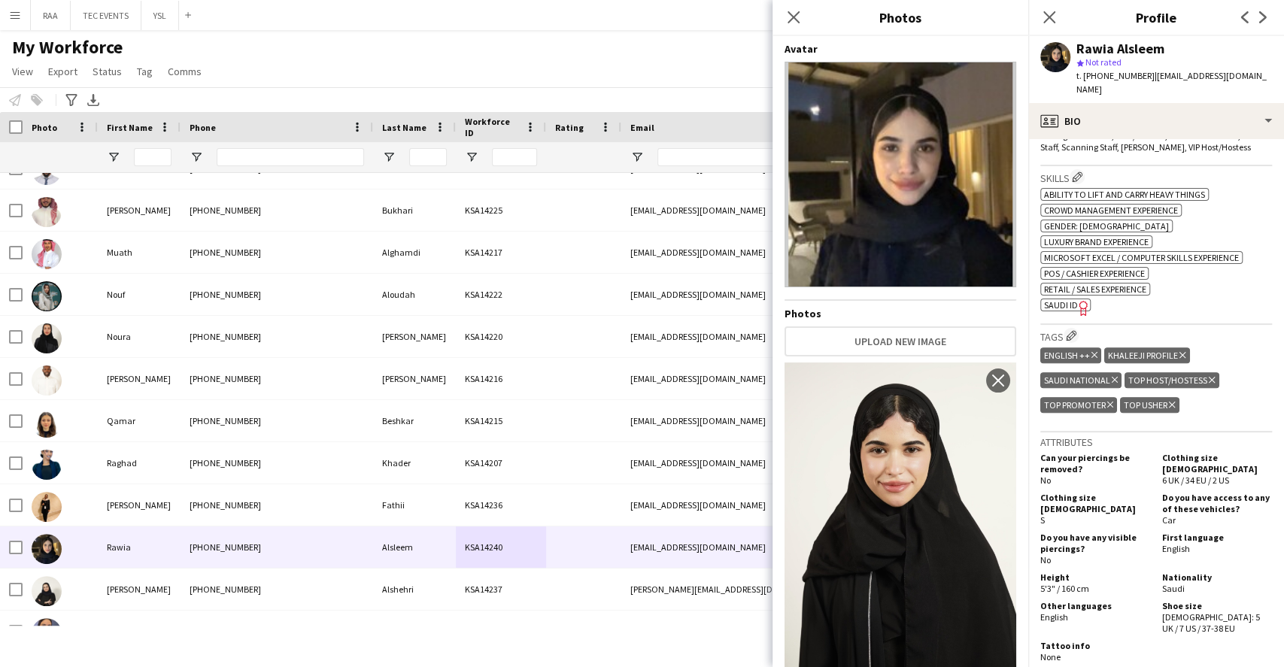
scroll to position [5, 0]
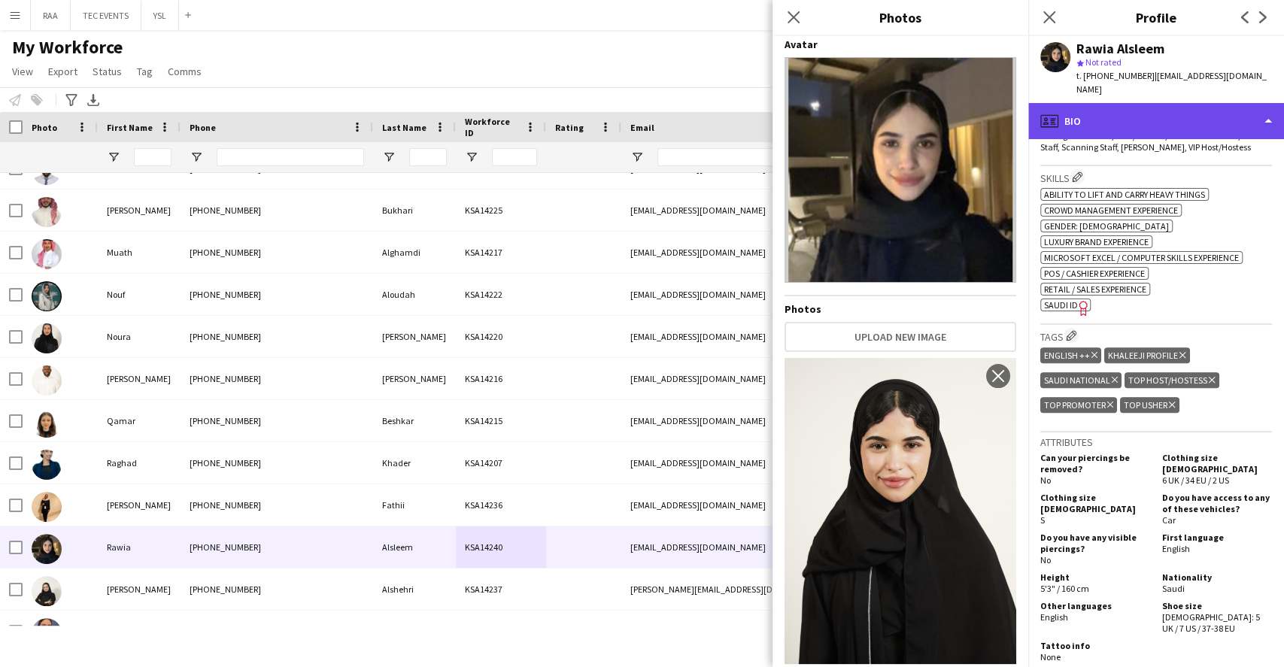
click at [1102, 112] on div "profile Bio" at bounding box center [1156, 121] width 256 height 36
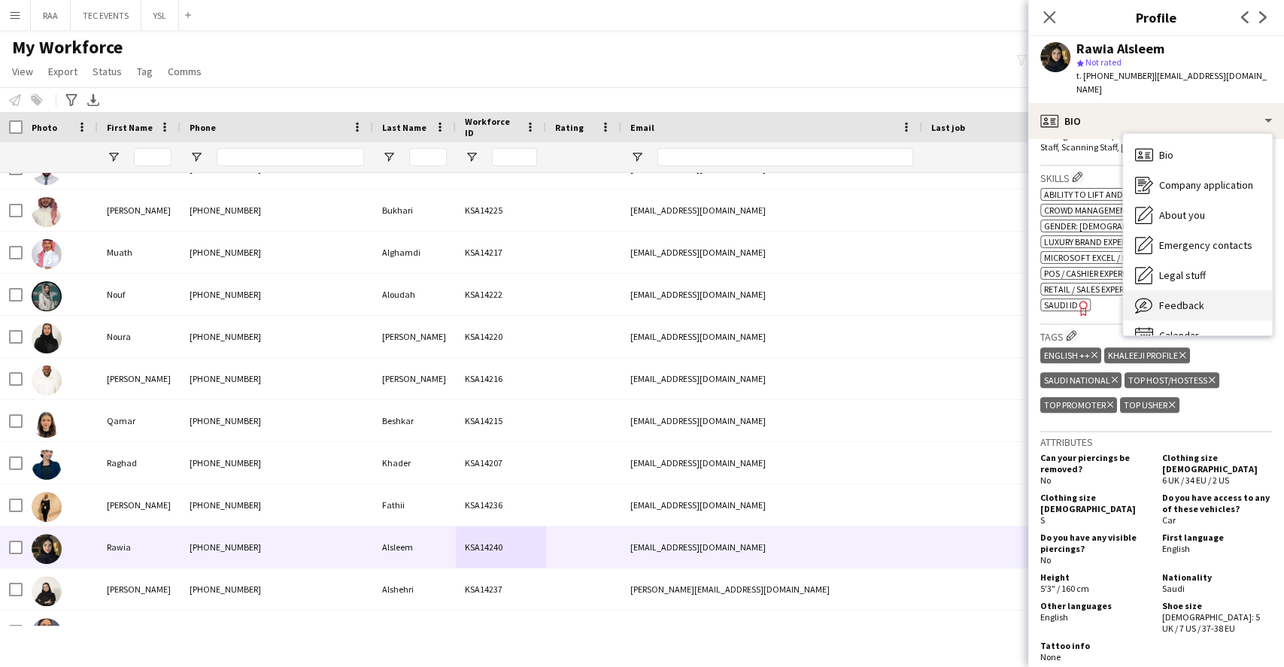
click at [1210, 290] on div "Feedback Feedback" at bounding box center [1197, 305] width 149 height 30
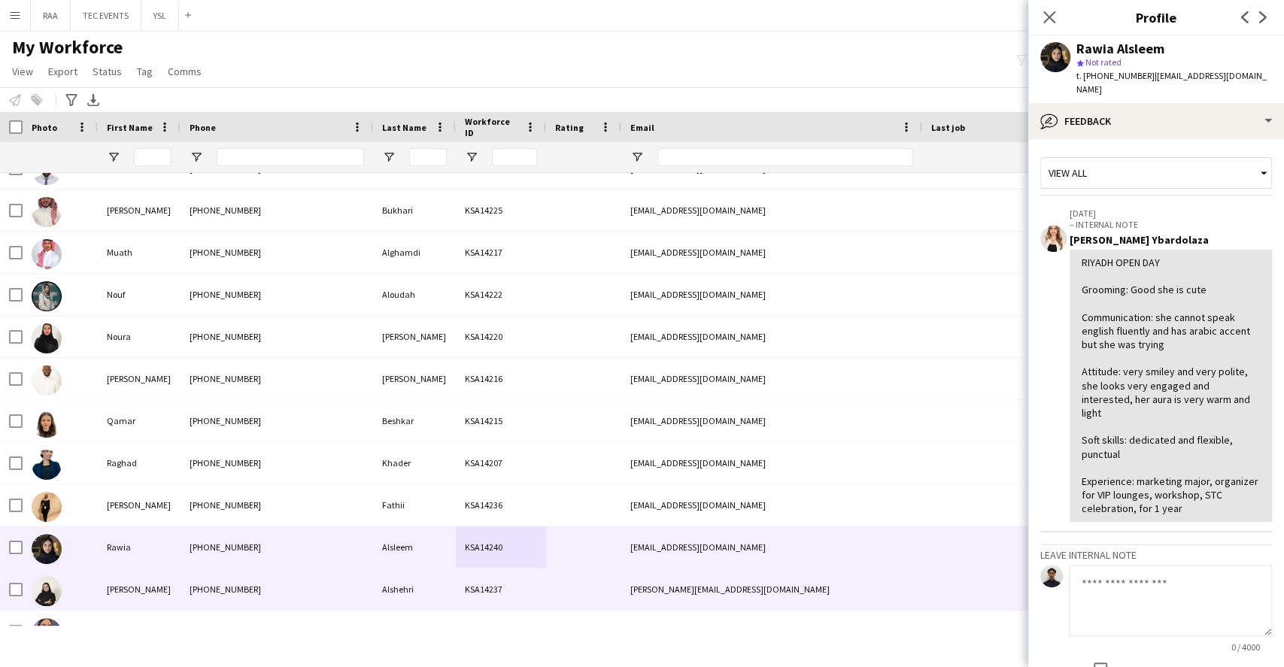
click at [590, 593] on div at bounding box center [583, 589] width 75 height 41
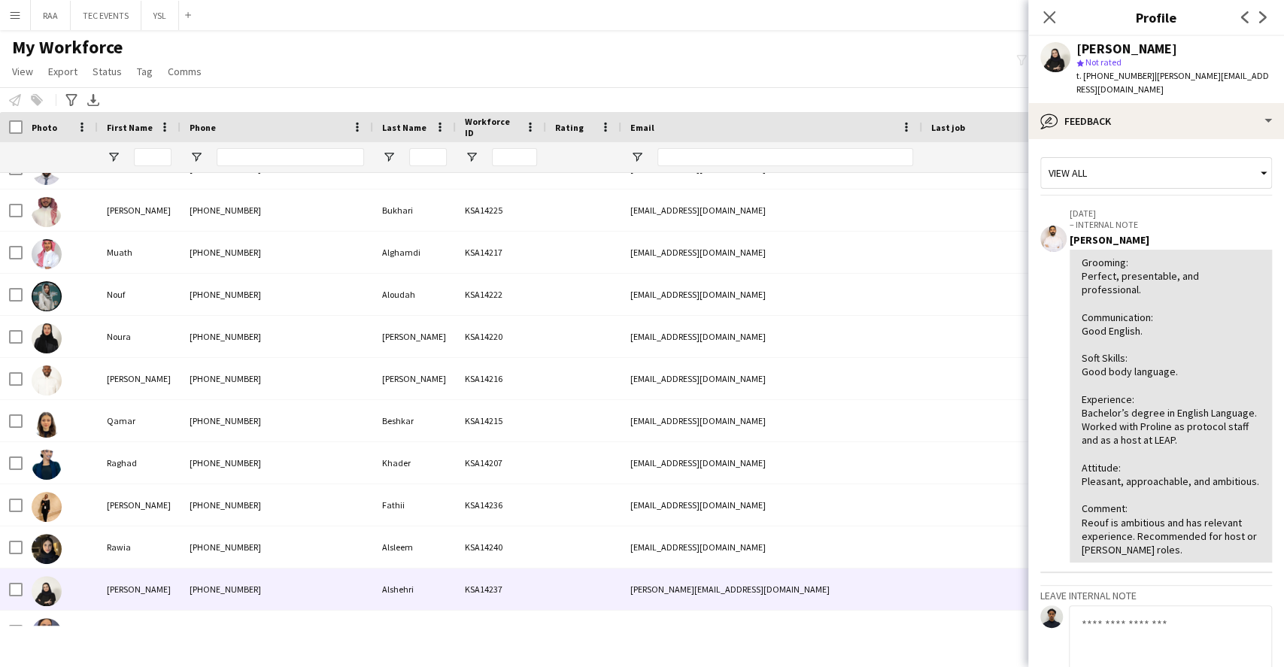
click at [1161, 139] on app-crew-profile-feedback-tab "View all [DATE] – INTERNAL NOTE Obada Ghali Grooming: Perfect, presentable, and…" at bounding box center [1156, 403] width 256 height 528
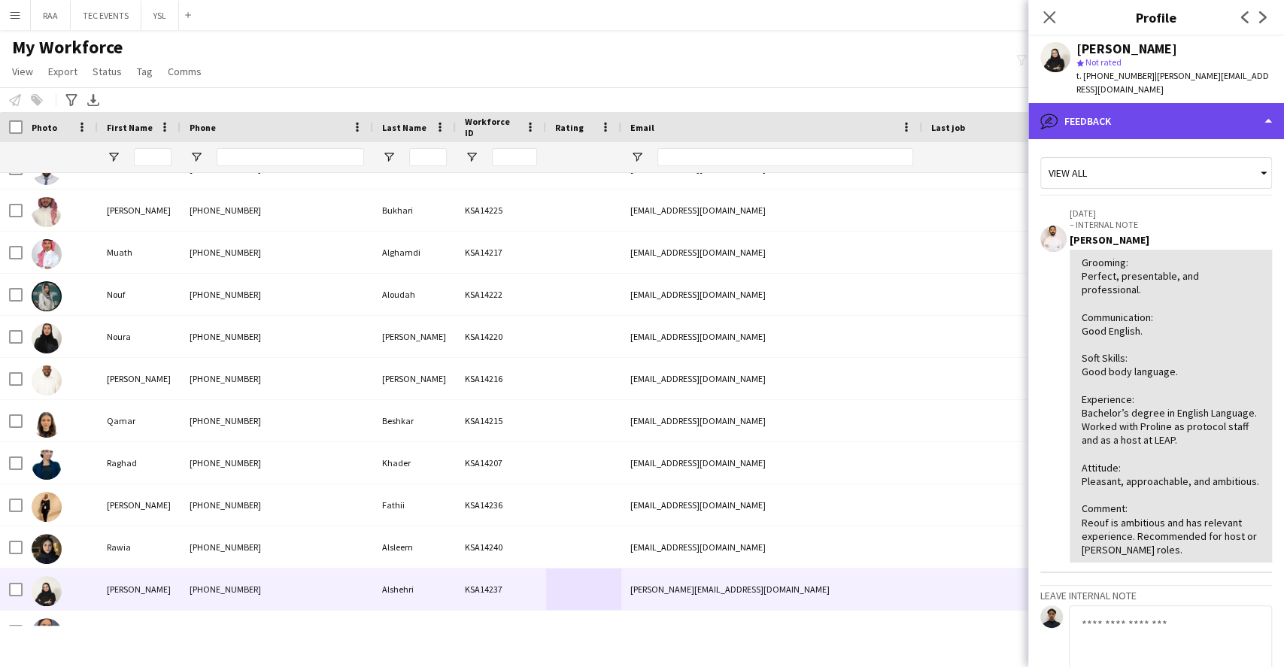
click at [1163, 120] on div "bubble-pencil Feedback" at bounding box center [1156, 121] width 256 height 36
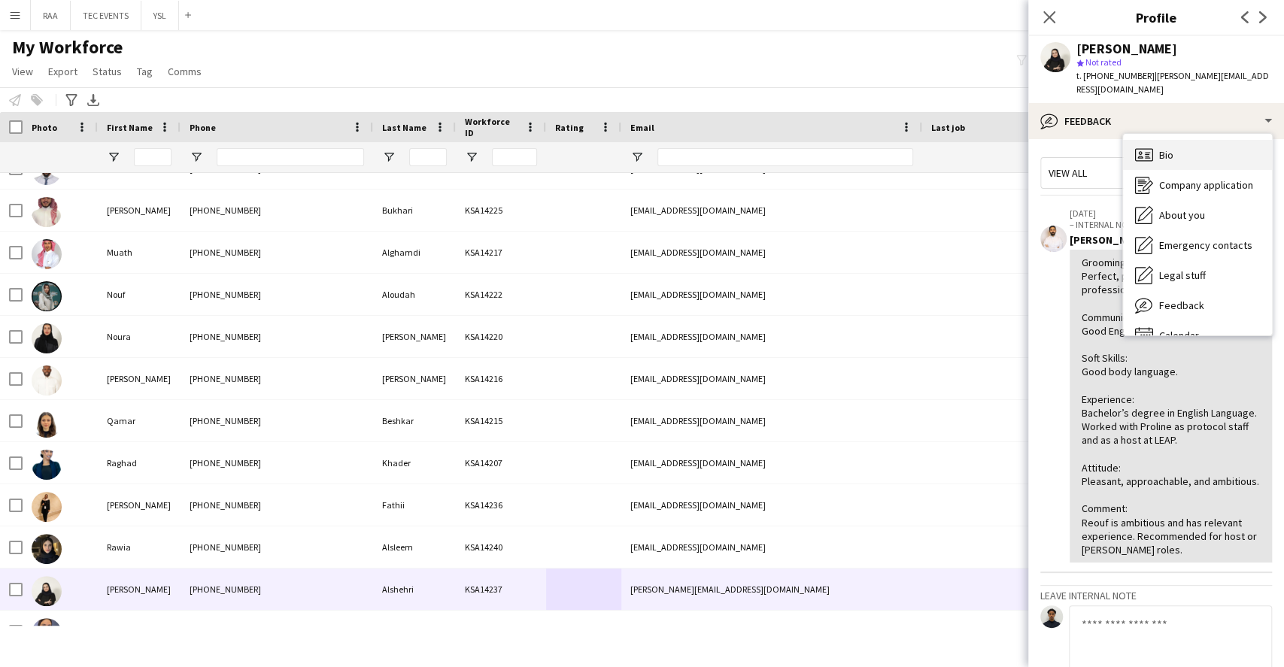
click at [1173, 140] on div "Bio Bio" at bounding box center [1197, 155] width 149 height 30
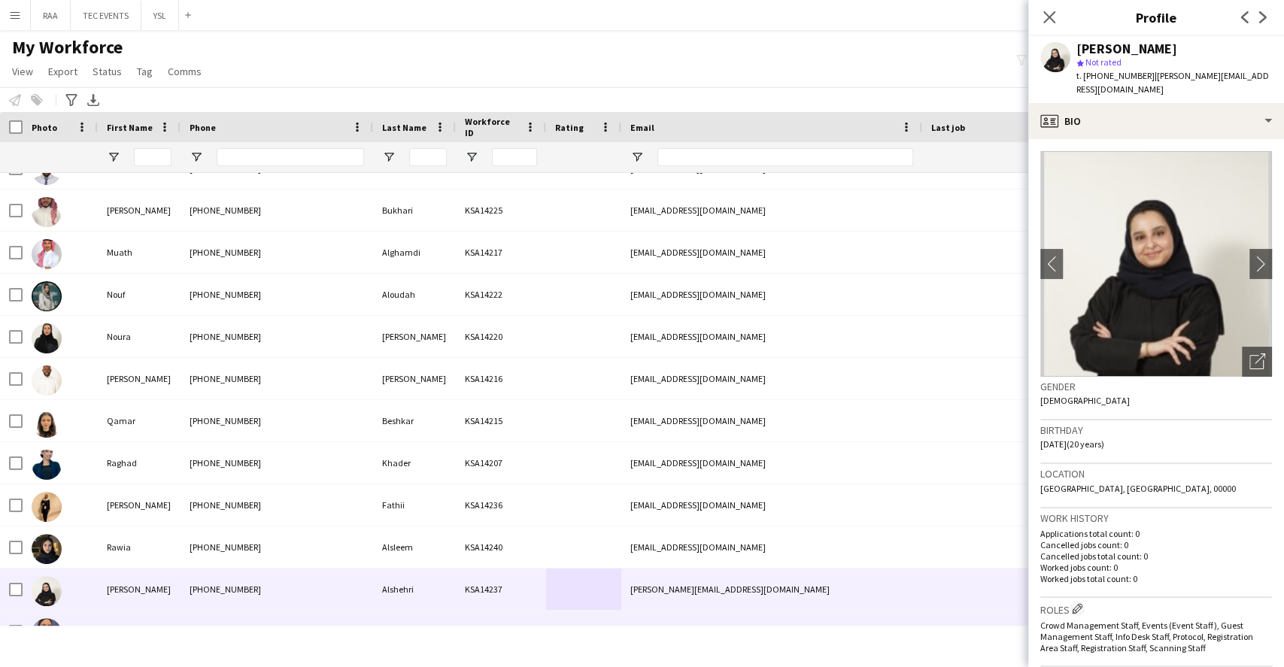
scroll to position [2106, 0]
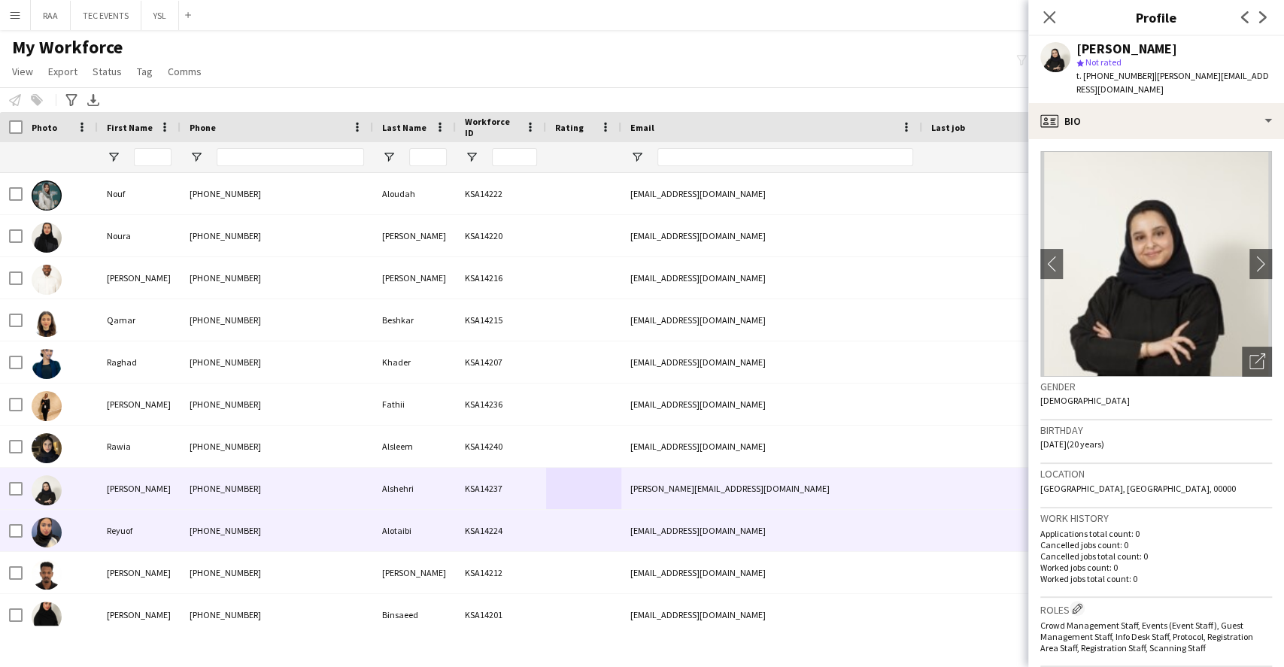
click at [505, 532] on div "KSA14224" at bounding box center [501, 530] width 90 height 41
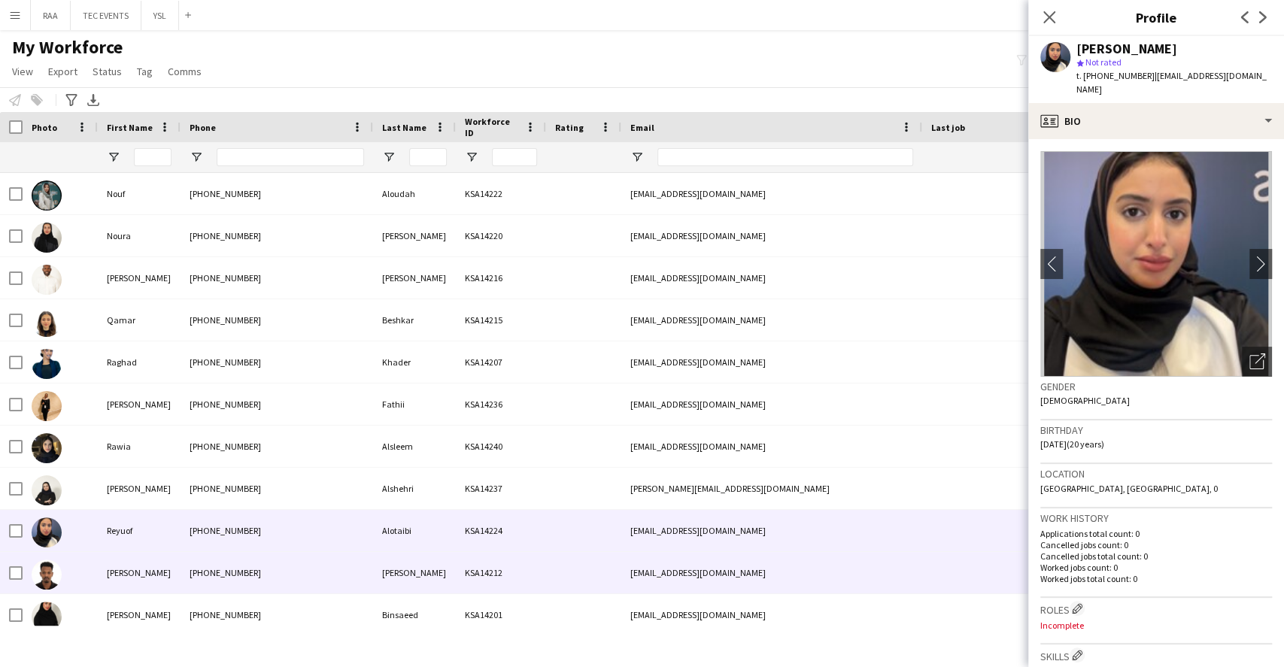
click at [535, 576] on div "KSA14212" at bounding box center [501, 572] width 90 height 41
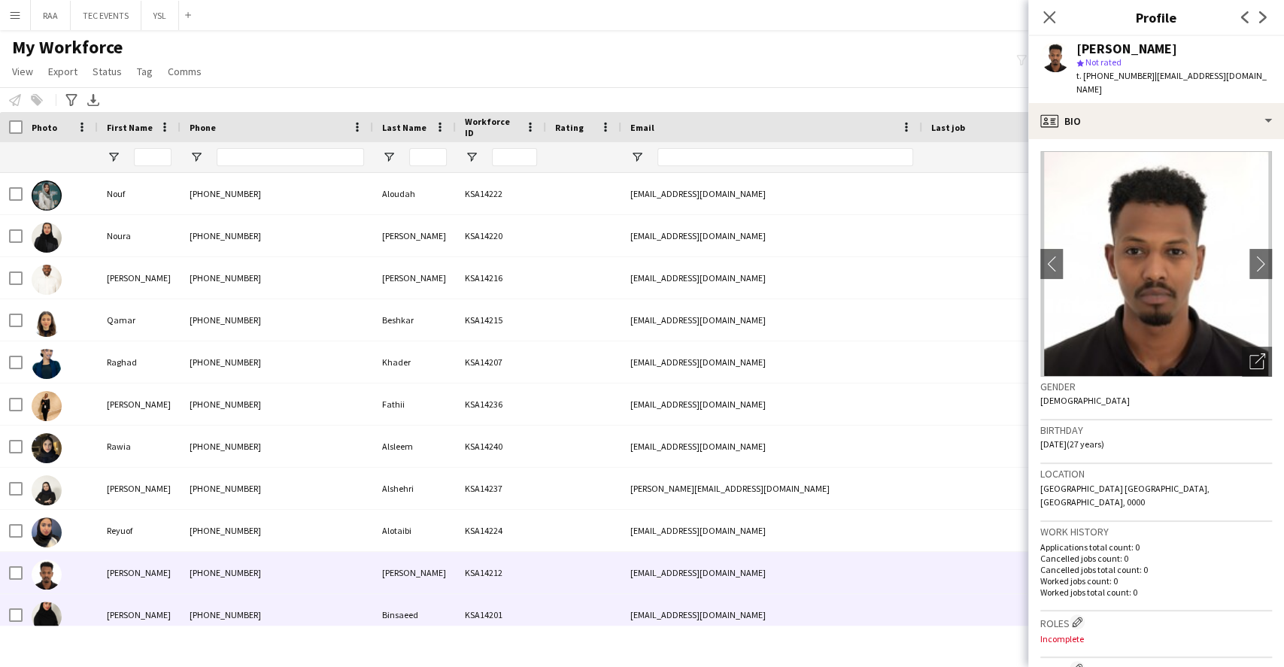
click at [547, 617] on div at bounding box center [583, 614] width 75 height 41
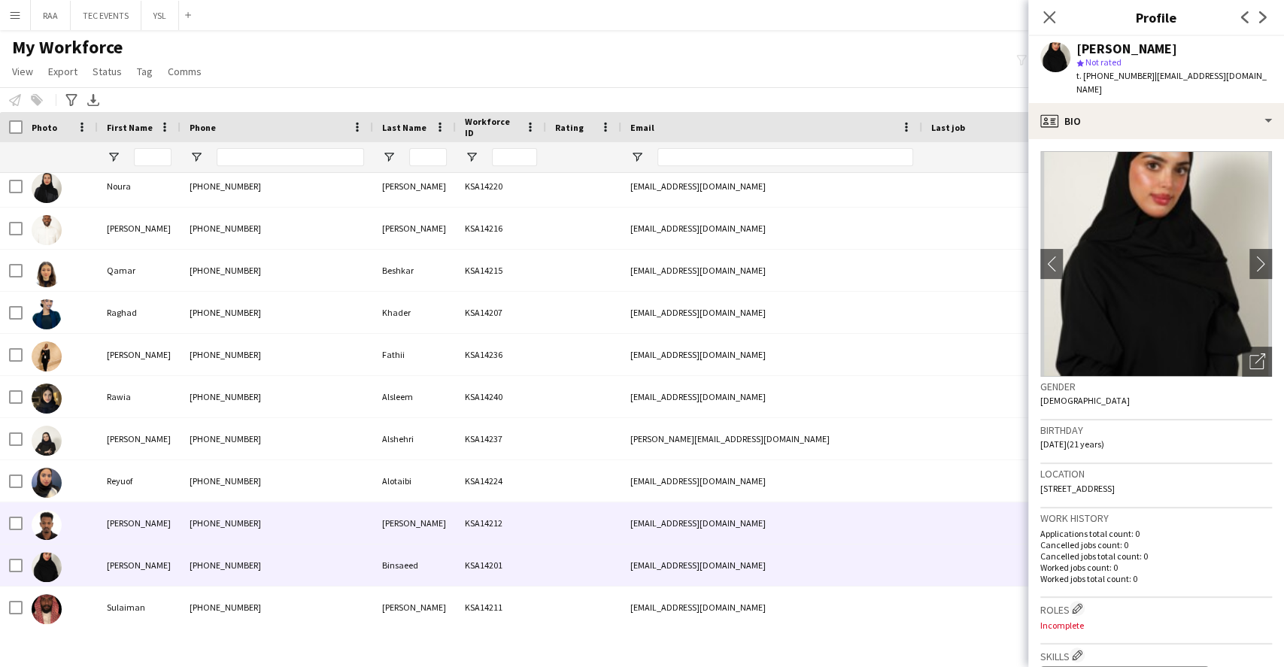
scroll to position [2306, 0]
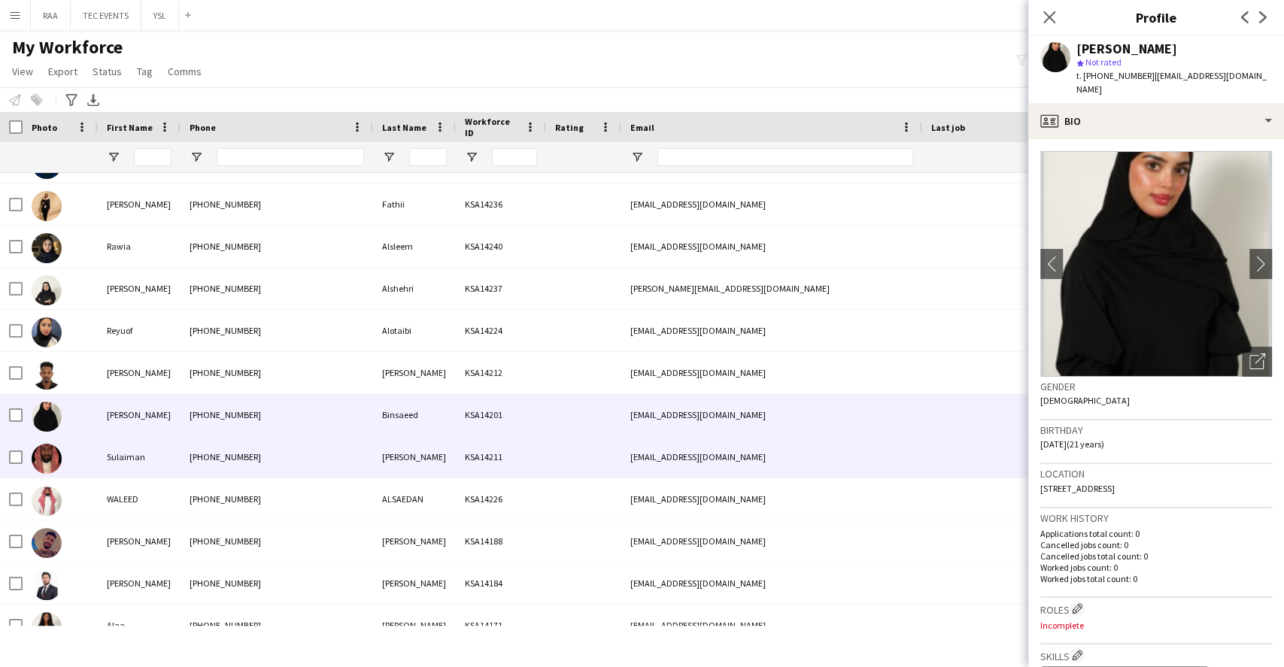
click at [541, 464] on div "KSA14211" at bounding box center [501, 456] width 90 height 41
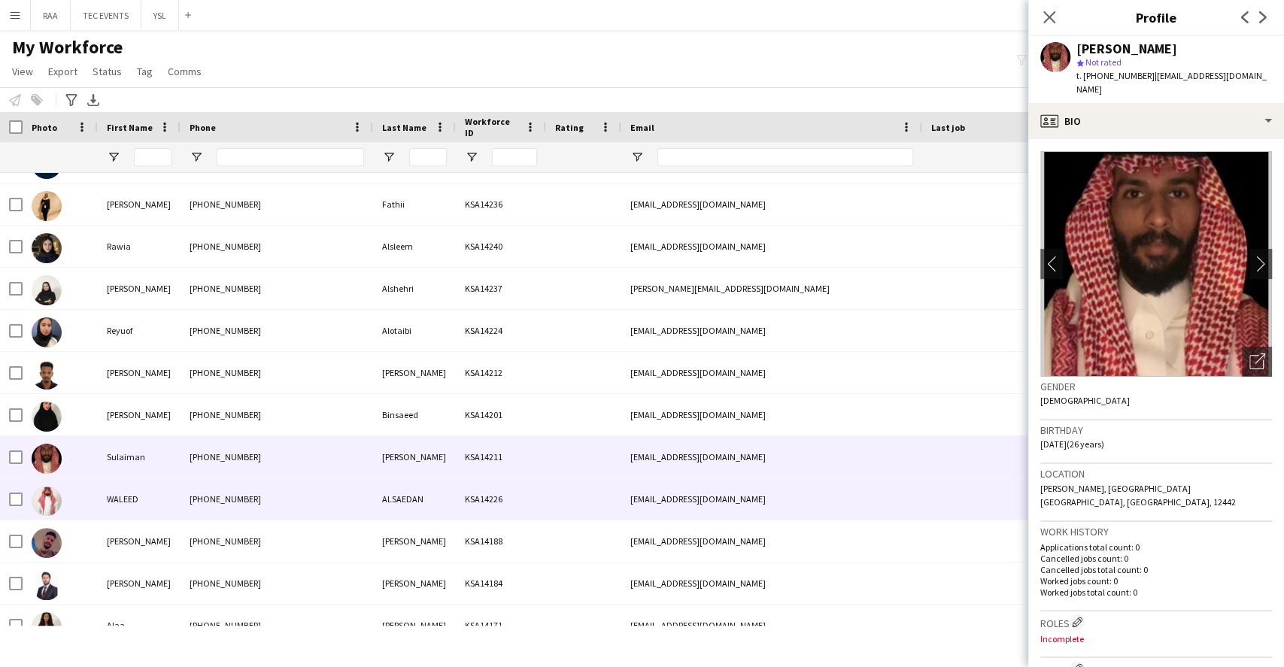
click at [520, 496] on div "KSA14226" at bounding box center [501, 498] width 90 height 41
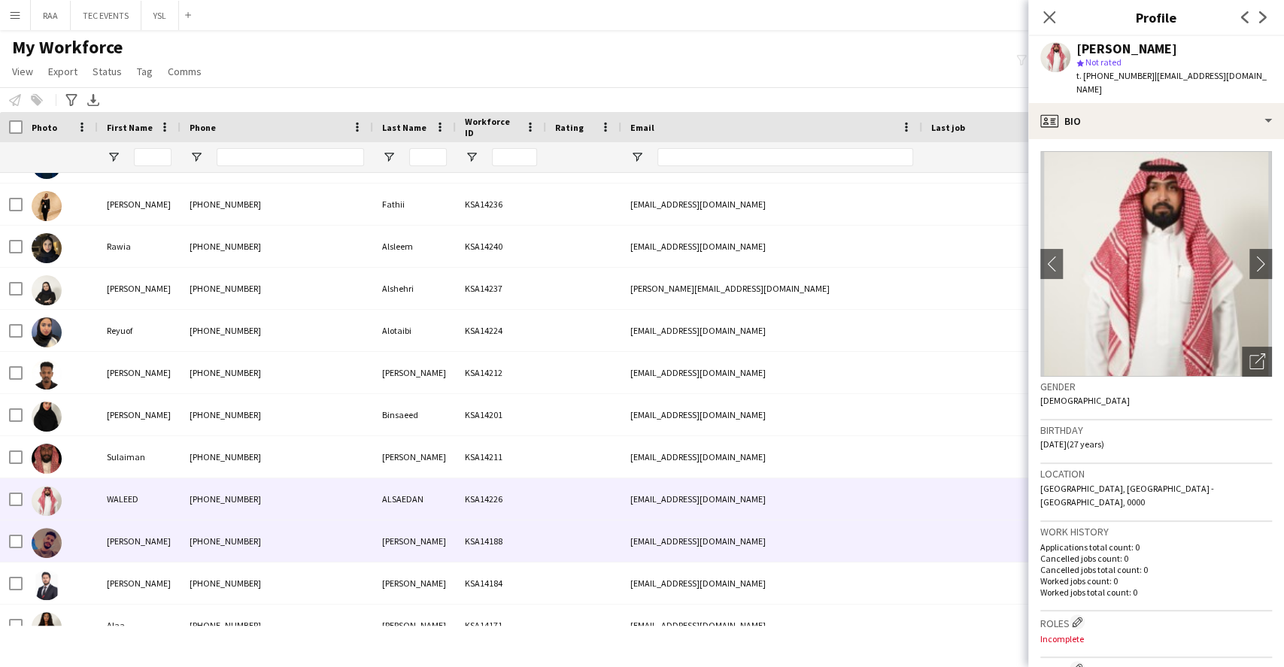
click at [529, 534] on div "KSA14188" at bounding box center [501, 540] width 90 height 41
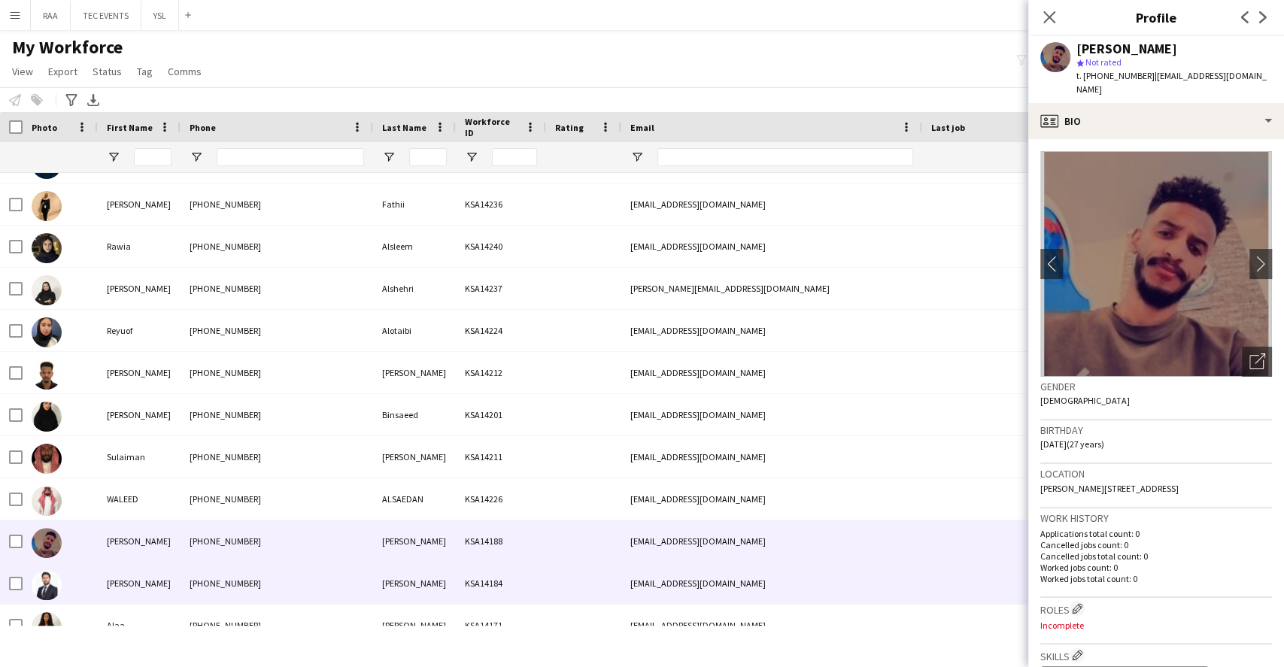
click at [523, 595] on div "KSA14184" at bounding box center [501, 583] width 90 height 41
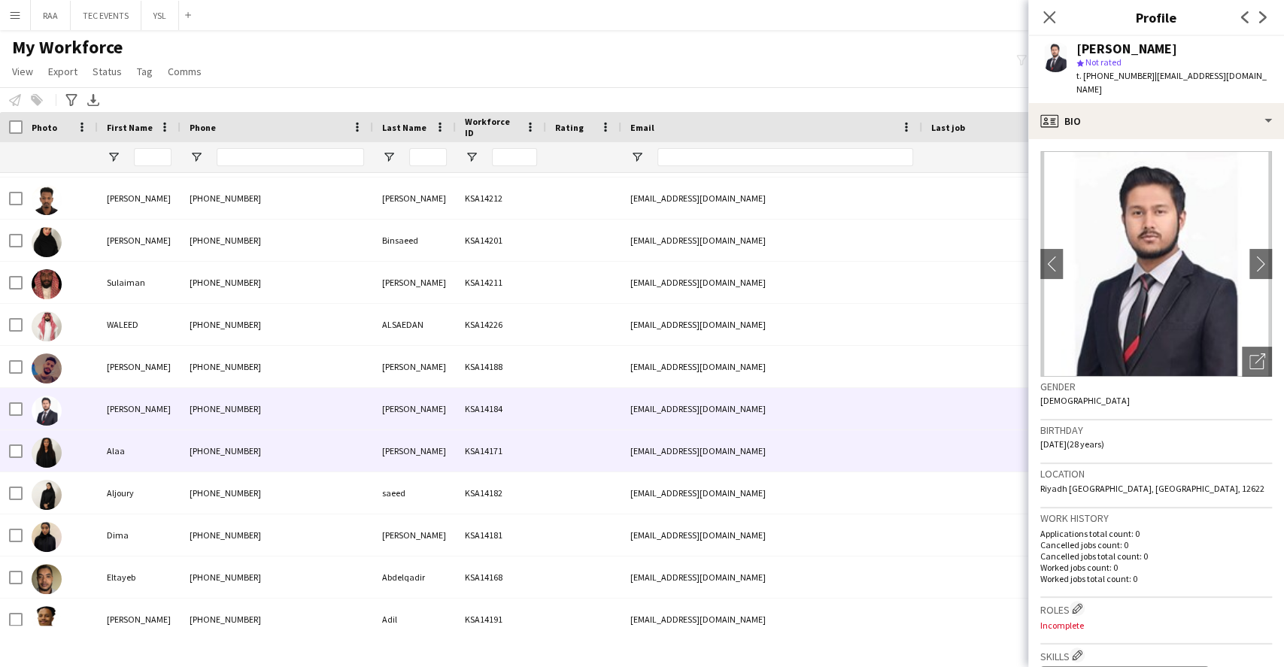
scroll to position [2507, 0]
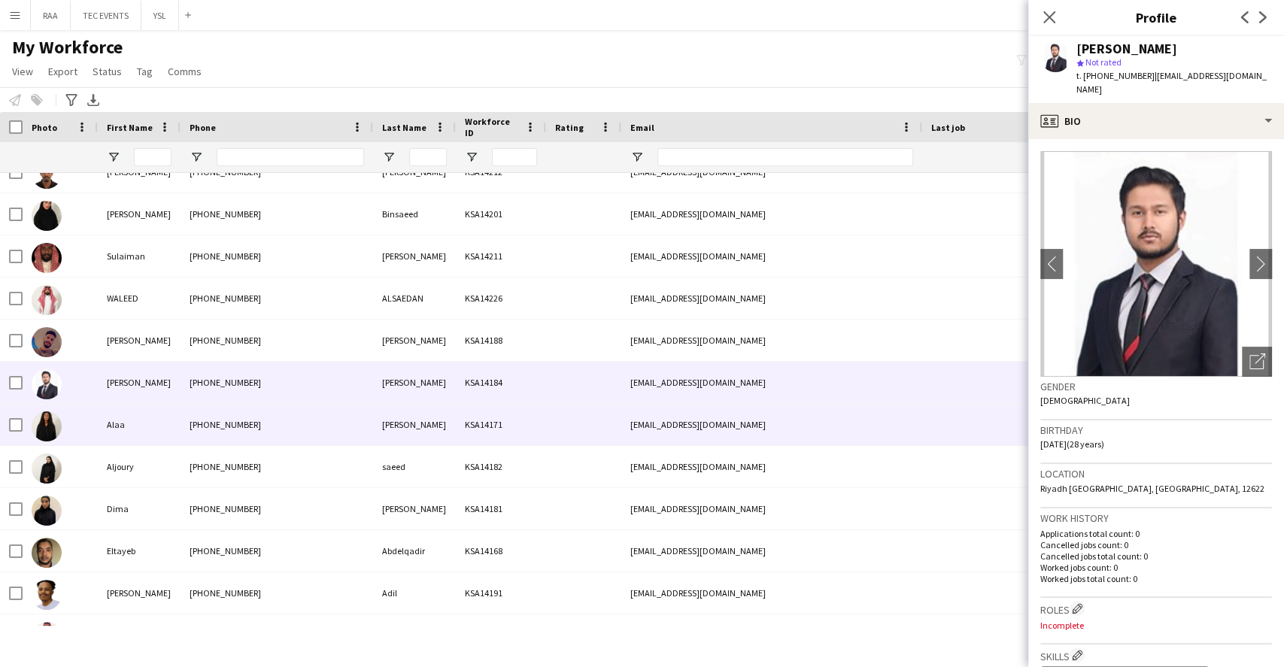
click at [476, 429] on div "KSA14171" at bounding box center [501, 424] width 90 height 41
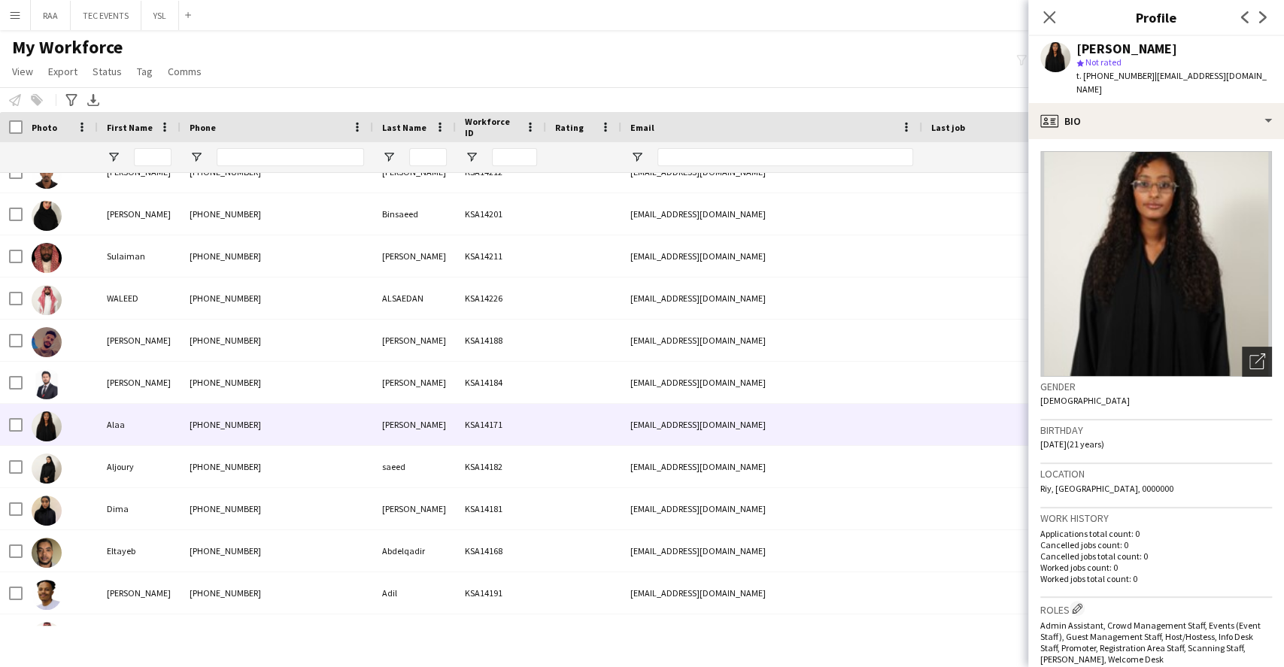
click at [1242, 347] on div "Open photos pop-in" at bounding box center [1257, 362] width 30 height 30
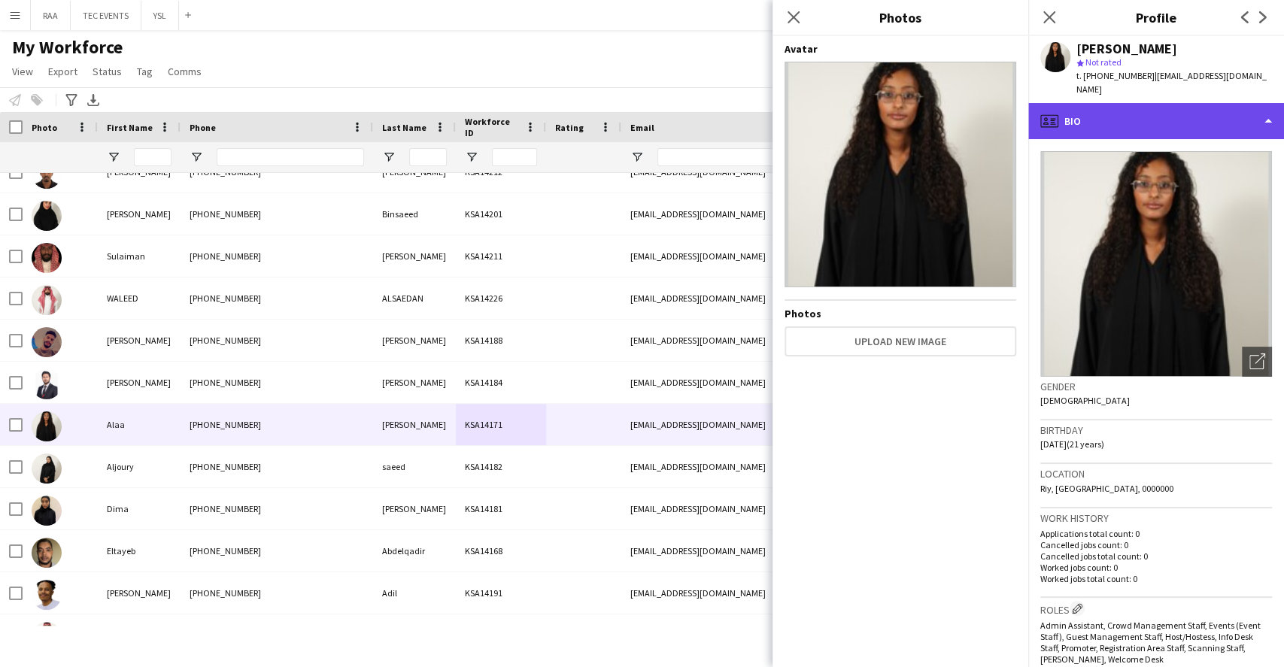
click at [1176, 114] on div "profile Bio" at bounding box center [1156, 121] width 256 height 36
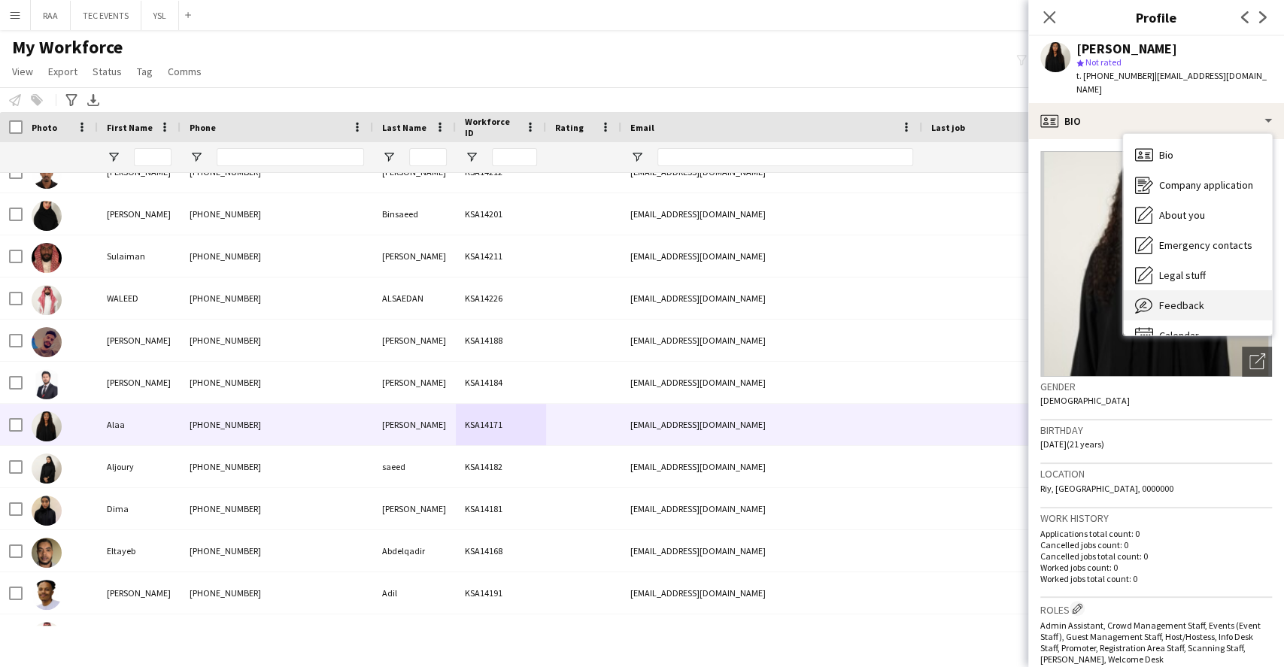
click at [1187, 299] on span "Feedback" at bounding box center [1181, 306] width 45 height 14
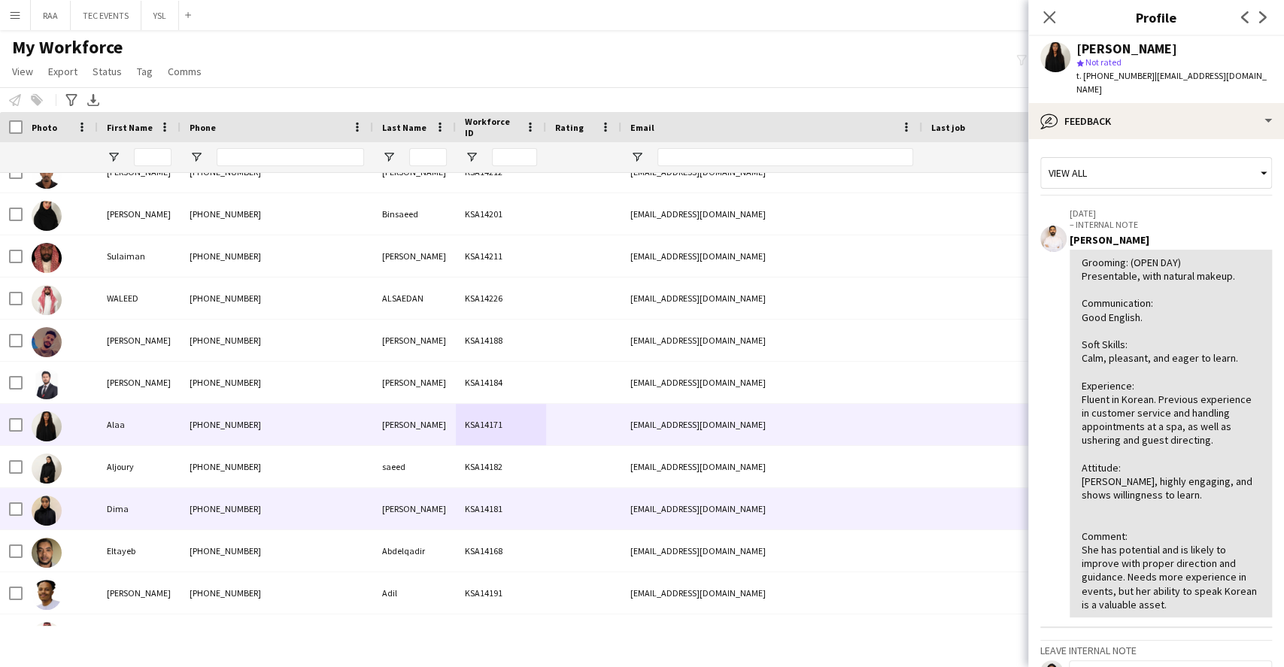
click at [416, 519] on div "[PERSON_NAME]" at bounding box center [414, 508] width 83 height 41
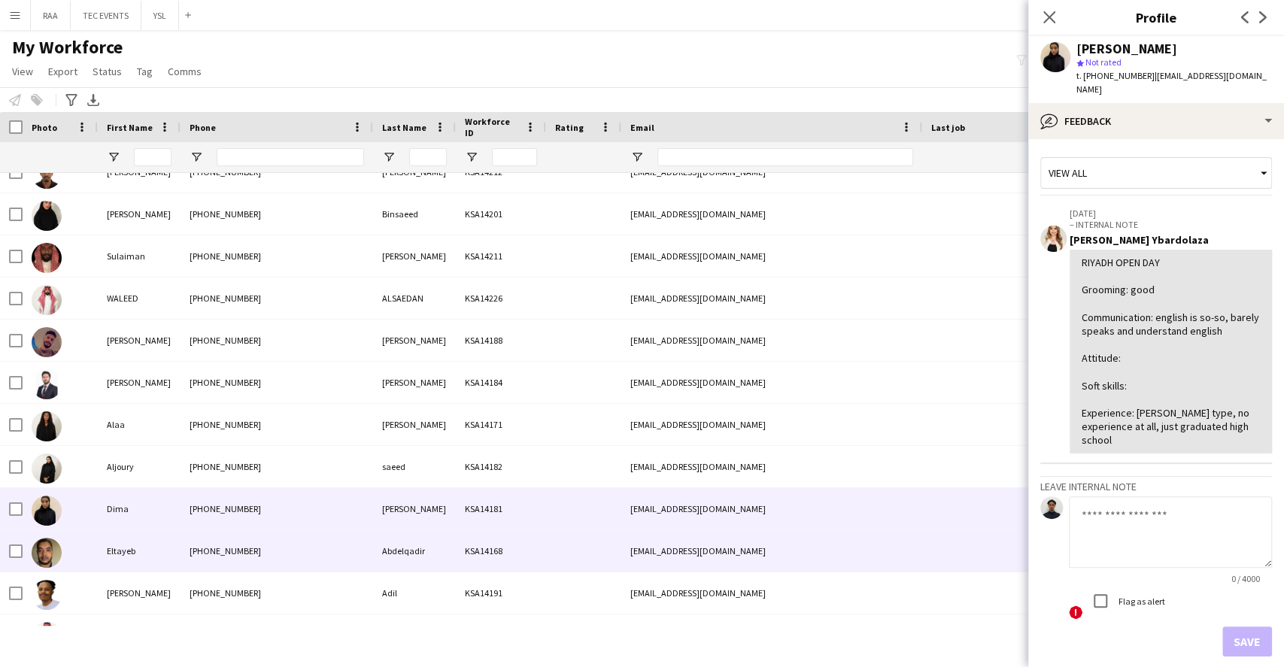
click at [456, 551] on div "KSA14168" at bounding box center [501, 550] width 90 height 41
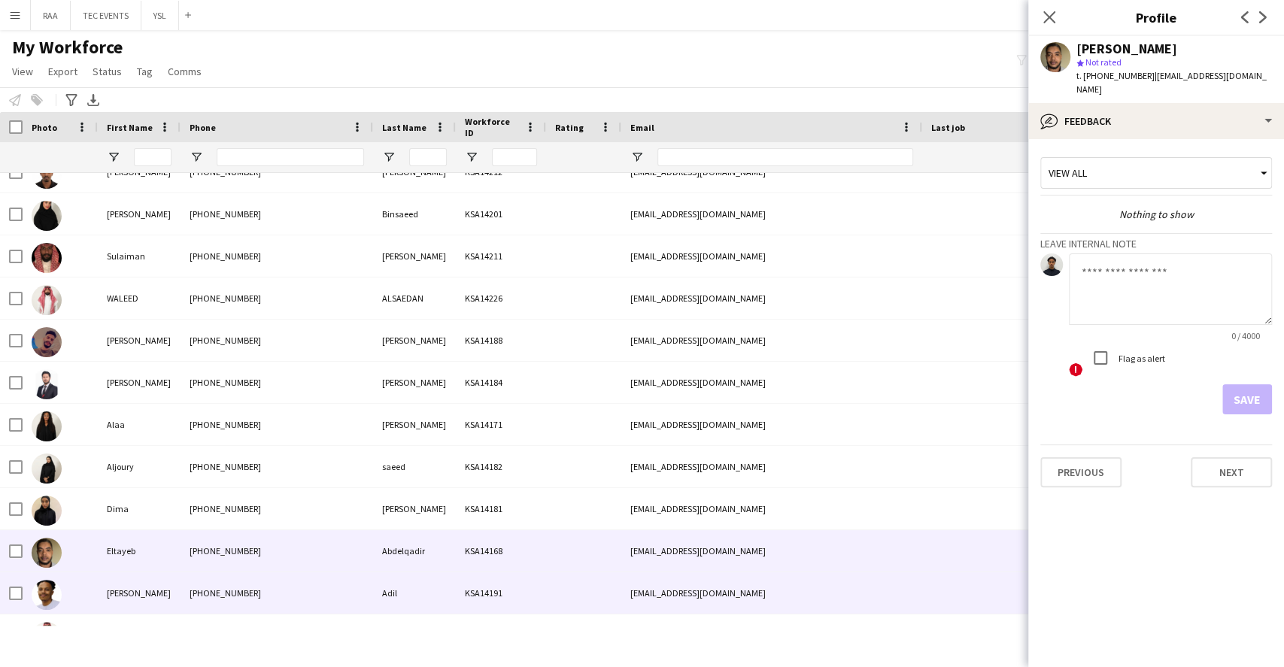
click at [396, 576] on div "Adil" at bounding box center [414, 592] width 83 height 41
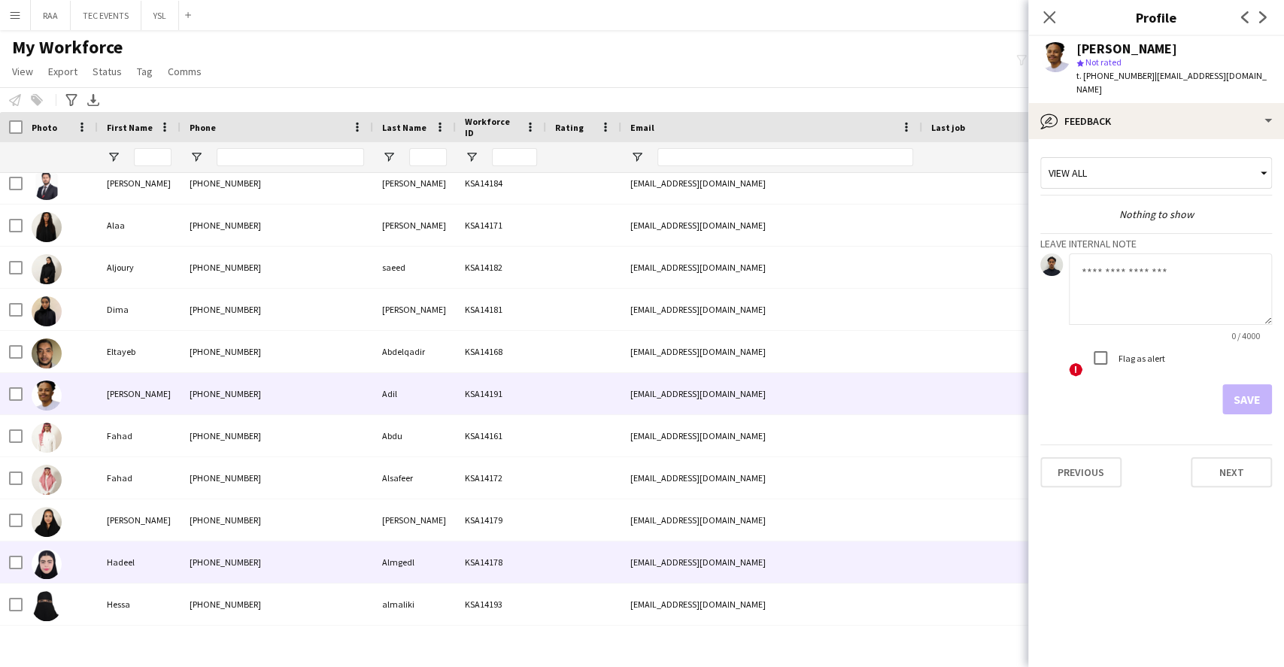
scroll to position [2707, 0]
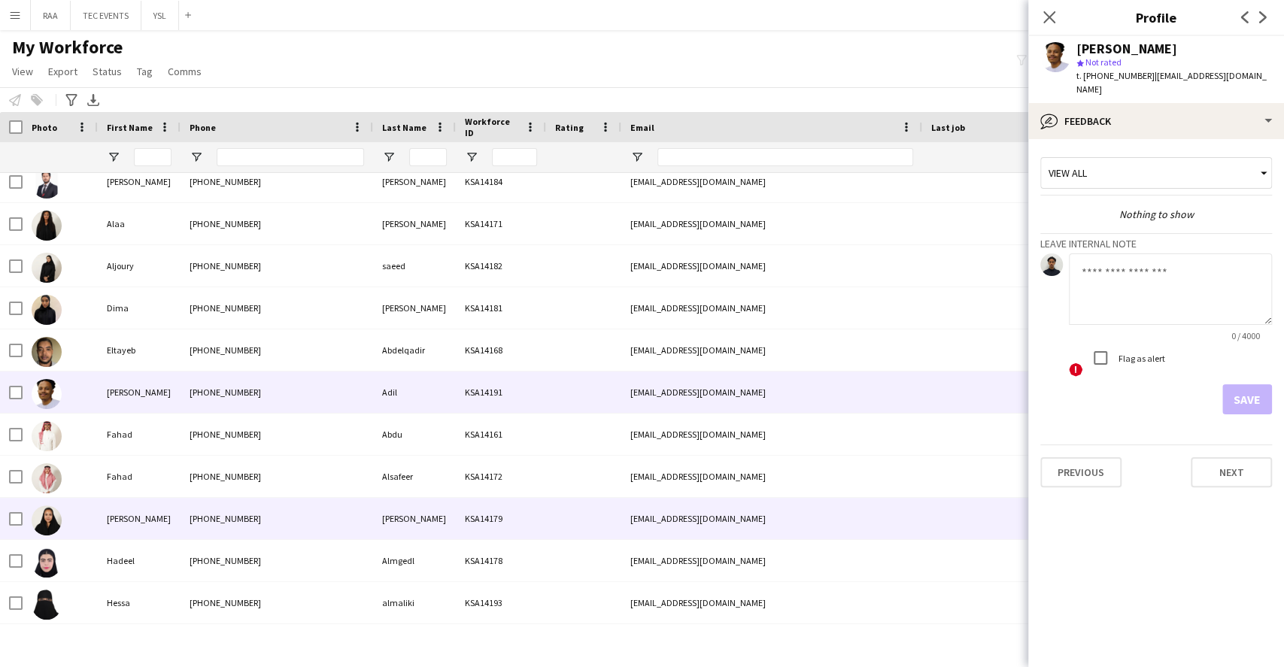
click at [279, 524] on div "[PHONE_NUMBER]" at bounding box center [276, 518] width 193 height 41
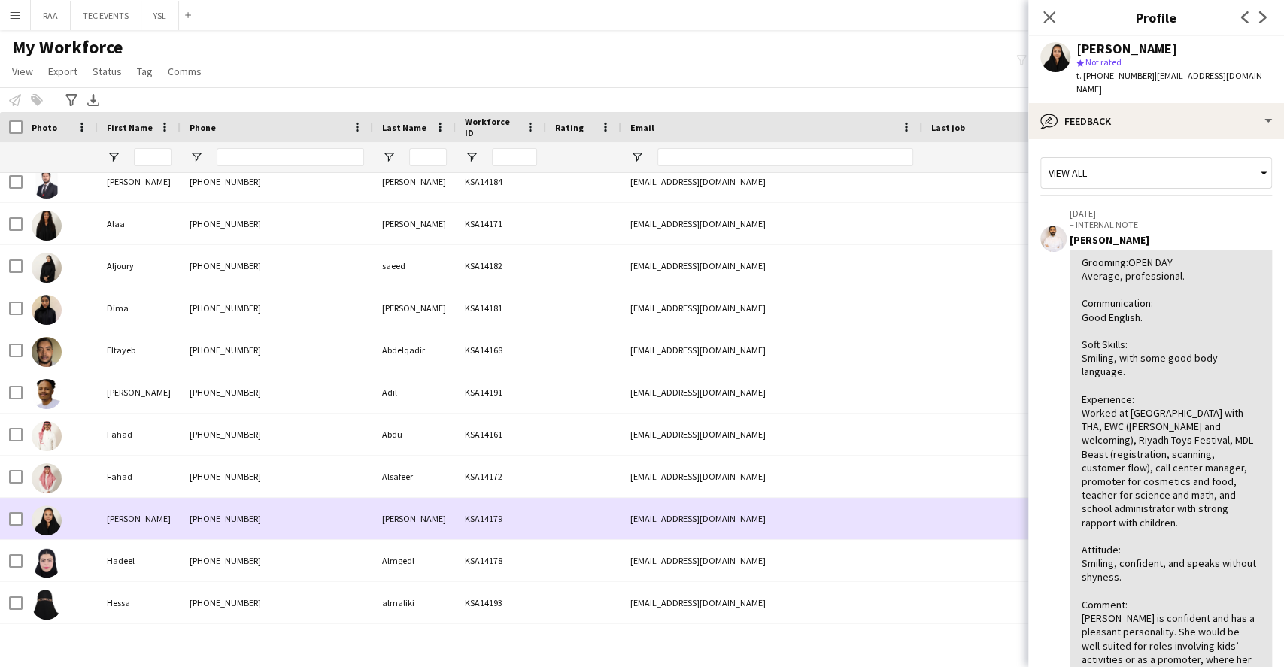
click at [746, 531] on div "[EMAIL_ADDRESS][DOMAIN_NAME]" at bounding box center [771, 518] width 301 height 41
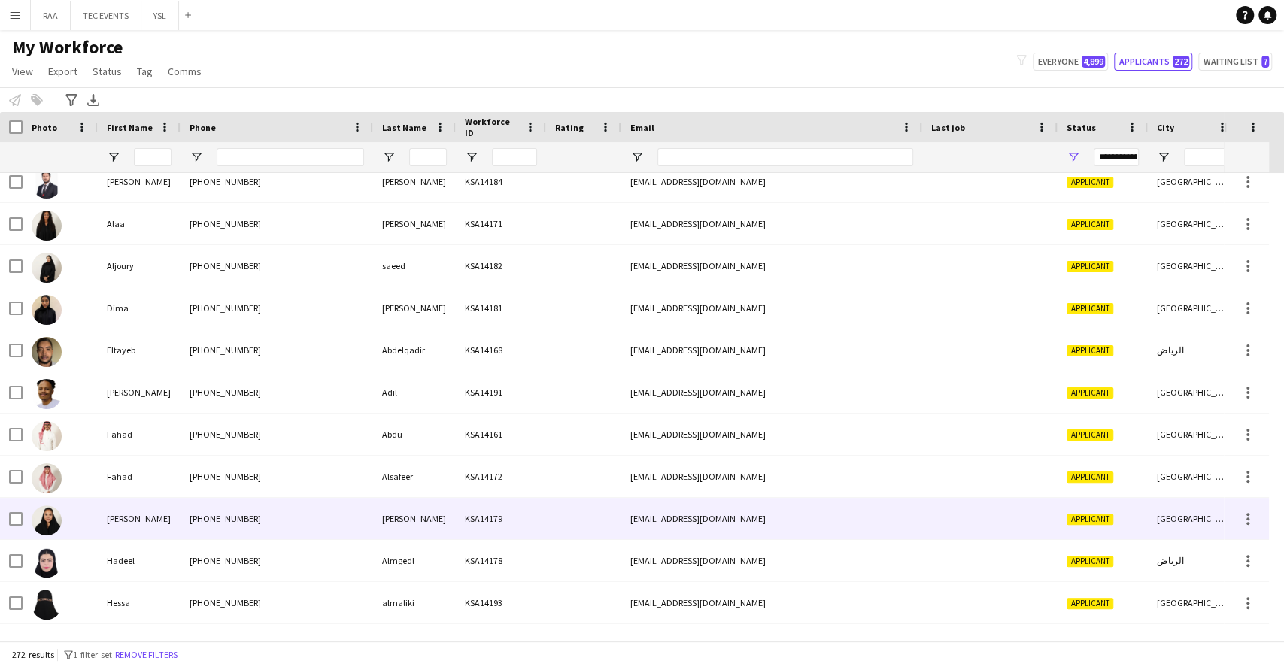
click at [746, 531] on div "[EMAIL_ADDRESS][DOMAIN_NAME]" at bounding box center [771, 518] width 301 height 41
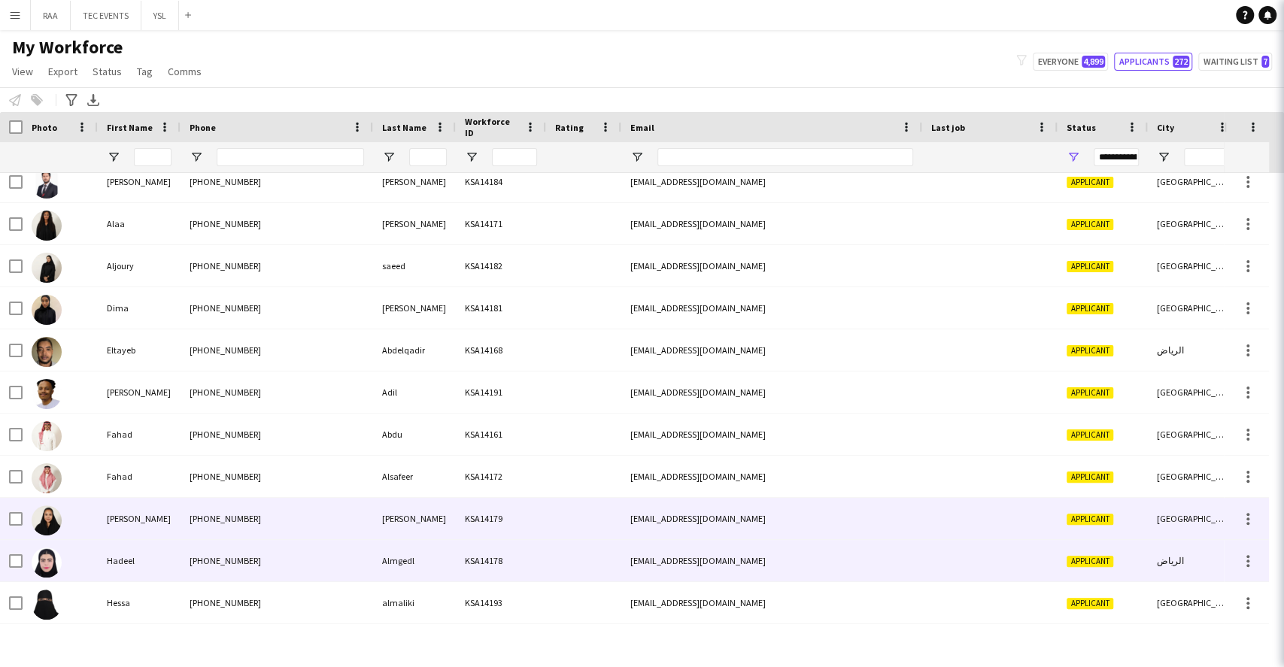
click at [605, 558] on div at bounding box center [583, 560] width 75 height 41
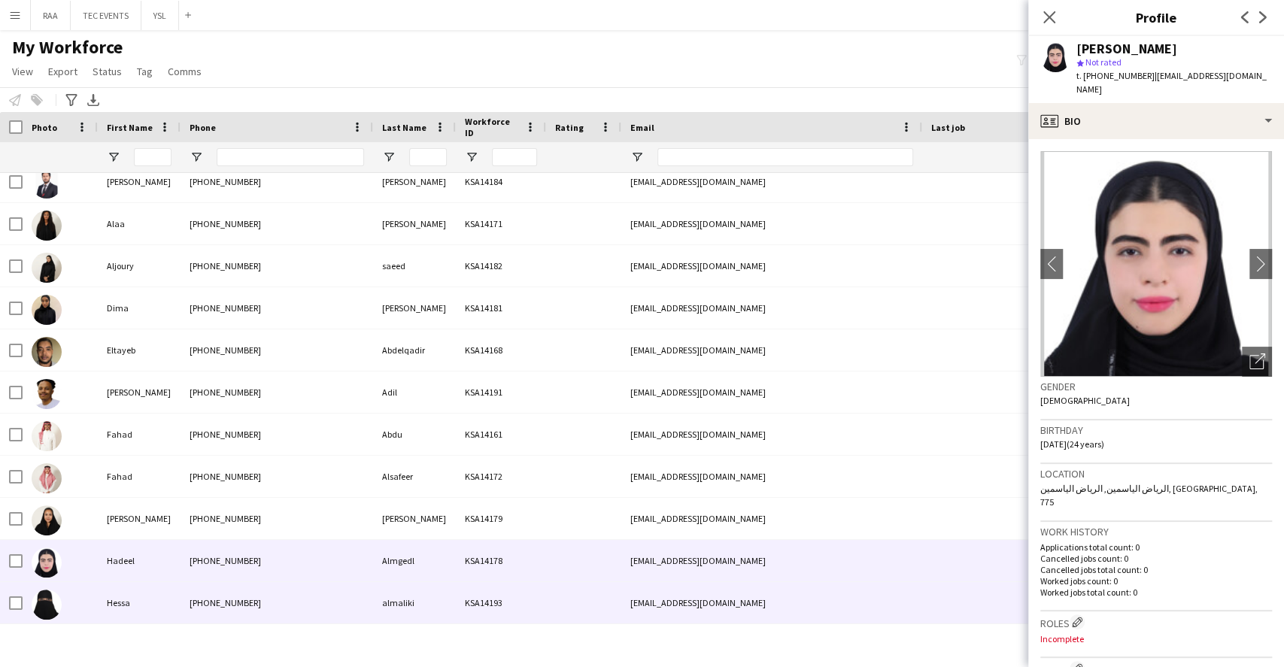
click at [534, 589] on div "KSA14193" at bounding box center [501, 602] width 90 height 41
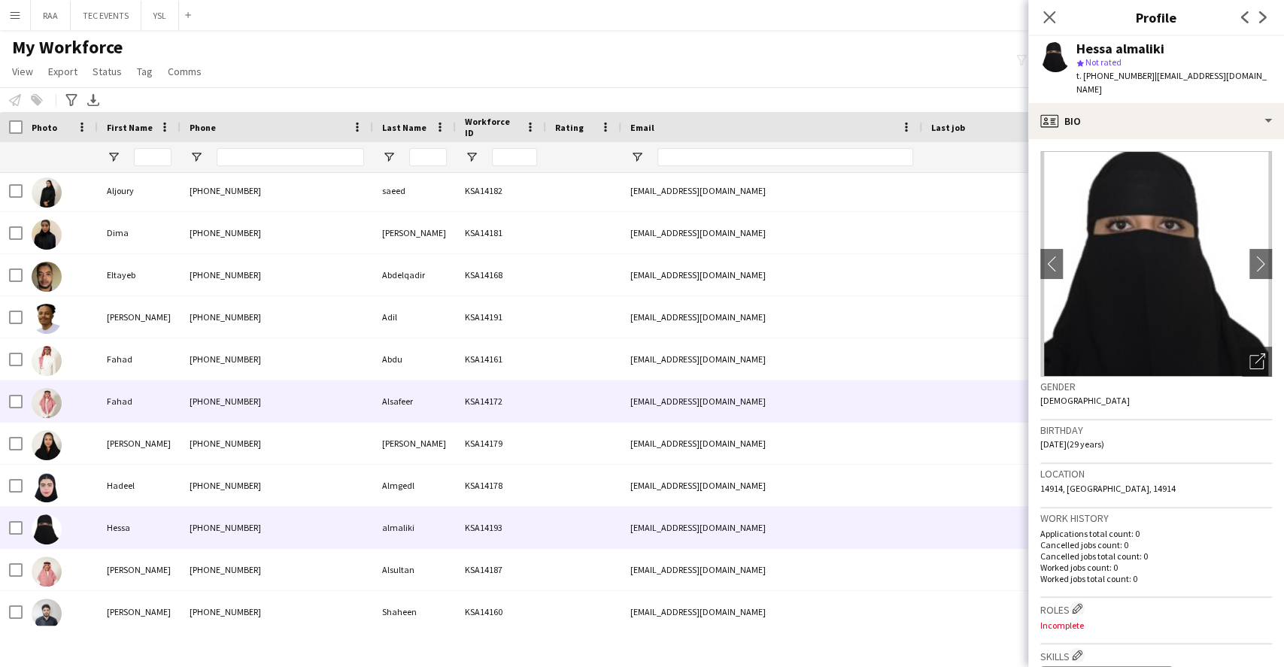
scroll to position [3008, 0]
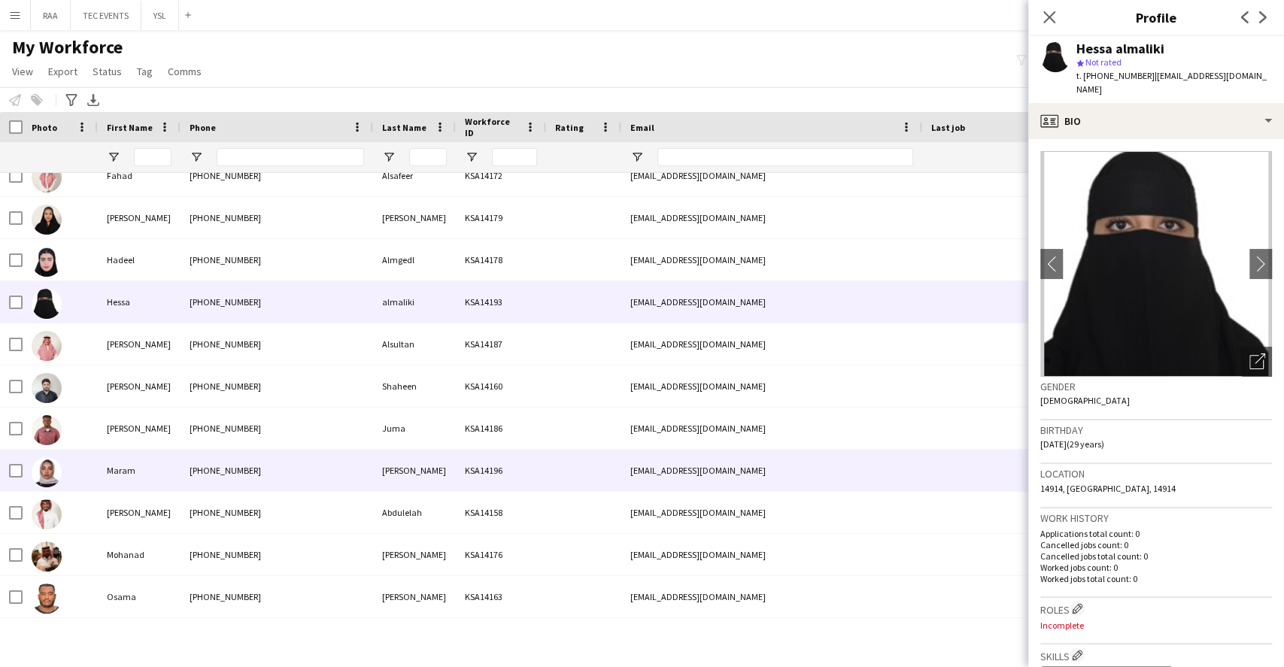
click at [319, 457] on div "[PHONE_NUMBER]" at bounding box center [276, 470] width 193 height 41
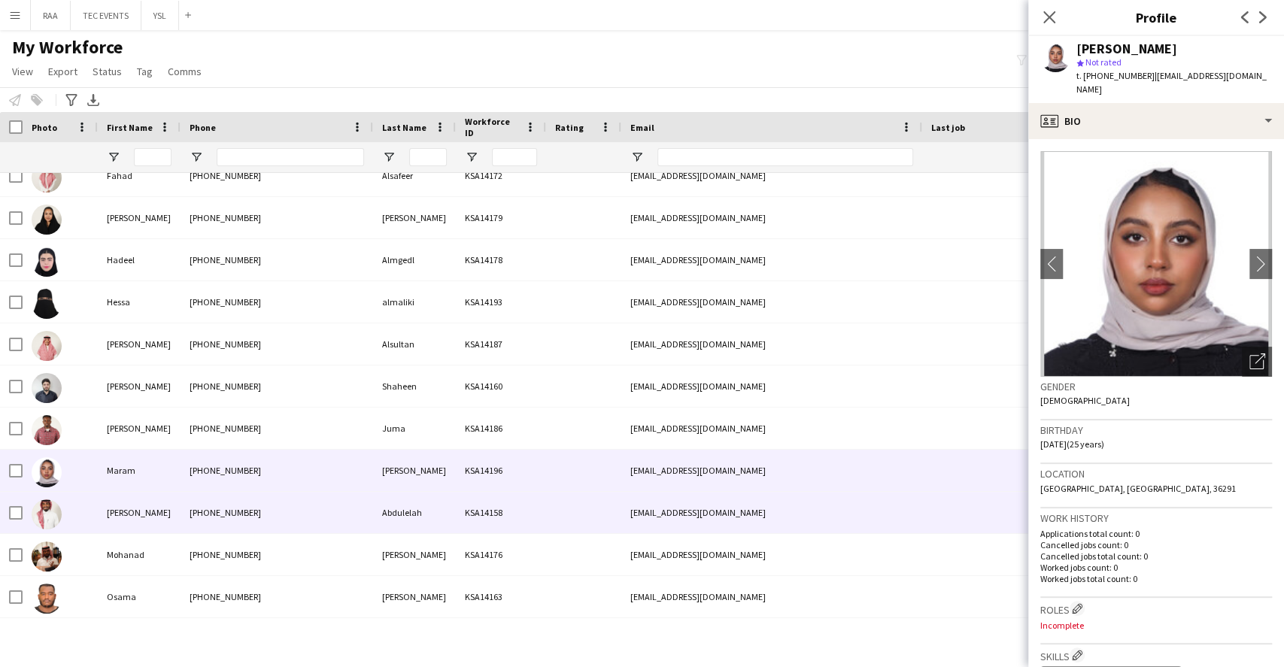
click at [347, 523] on div "[PHONE_NUMBER]" at bounding box center [276, 512] width 193 height 41
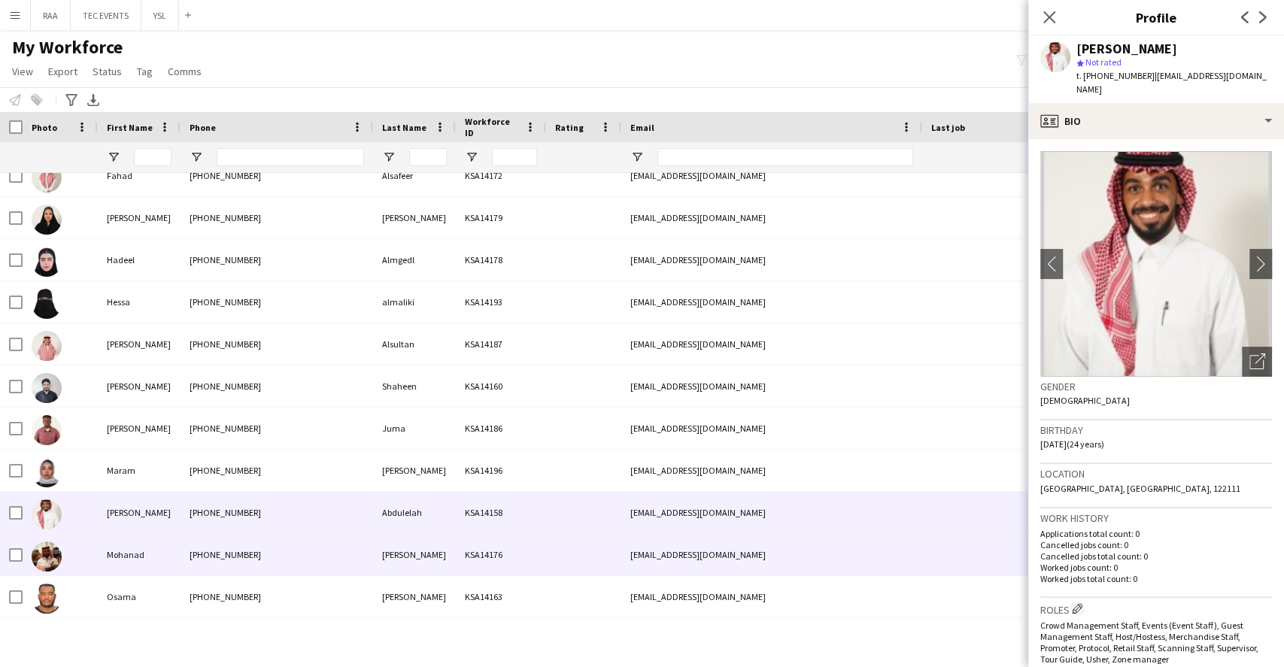
click at [348, 551] on div "[PHONE_NUMBER]" at bounding box center [276, 554] width 193 height 41
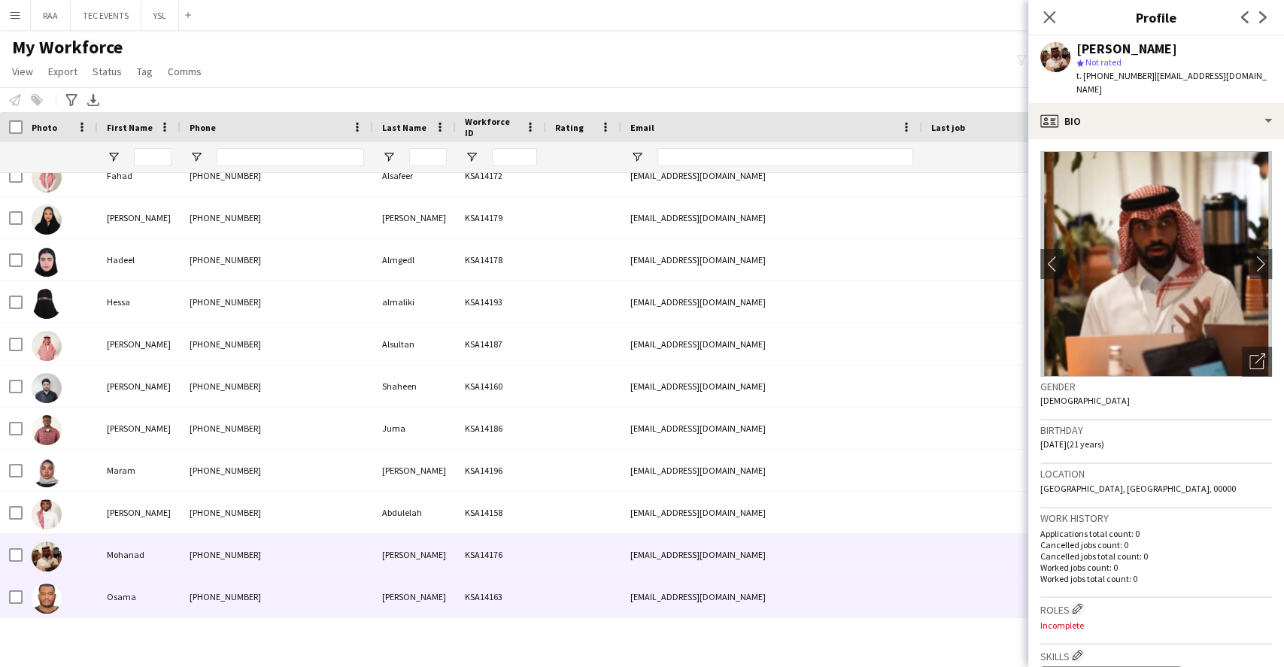
click at [417, 601] on div "[PERSON_NAME]" at bounding box center [414, 596] width 83 height 41
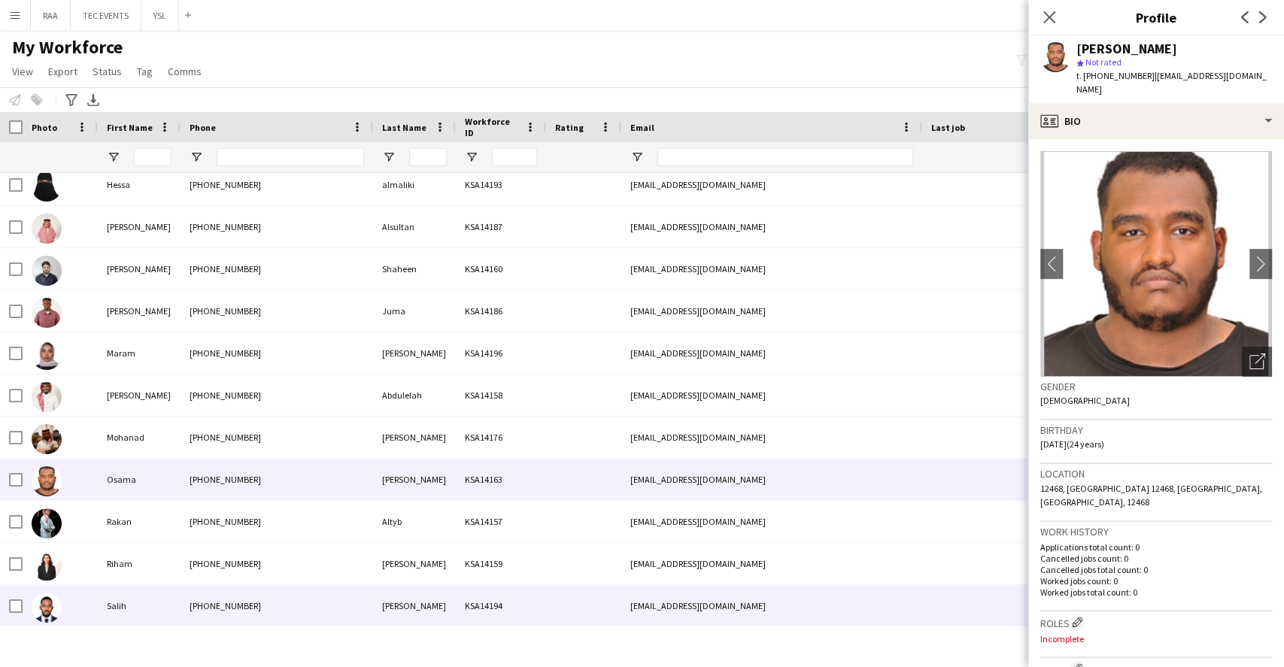
scroll to position [3208, 0]
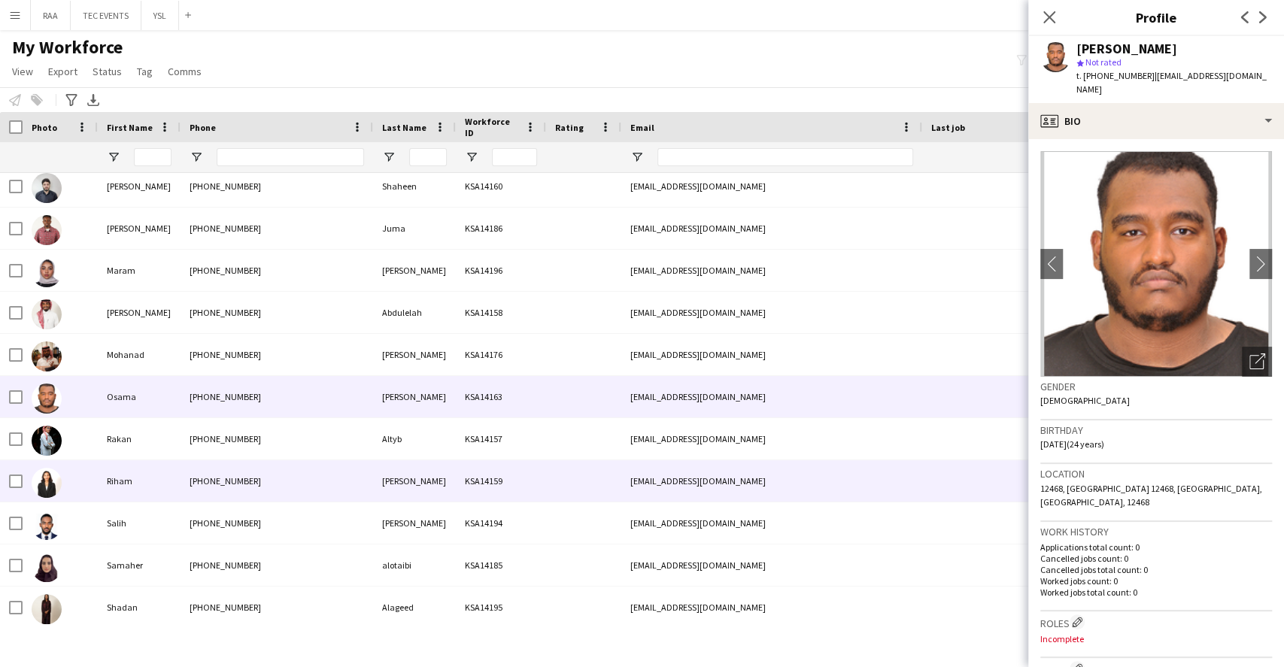
click at [253, 500] on div "[PHONE_NUMBER]" at bounding box center [276, 480] width 193 height 41
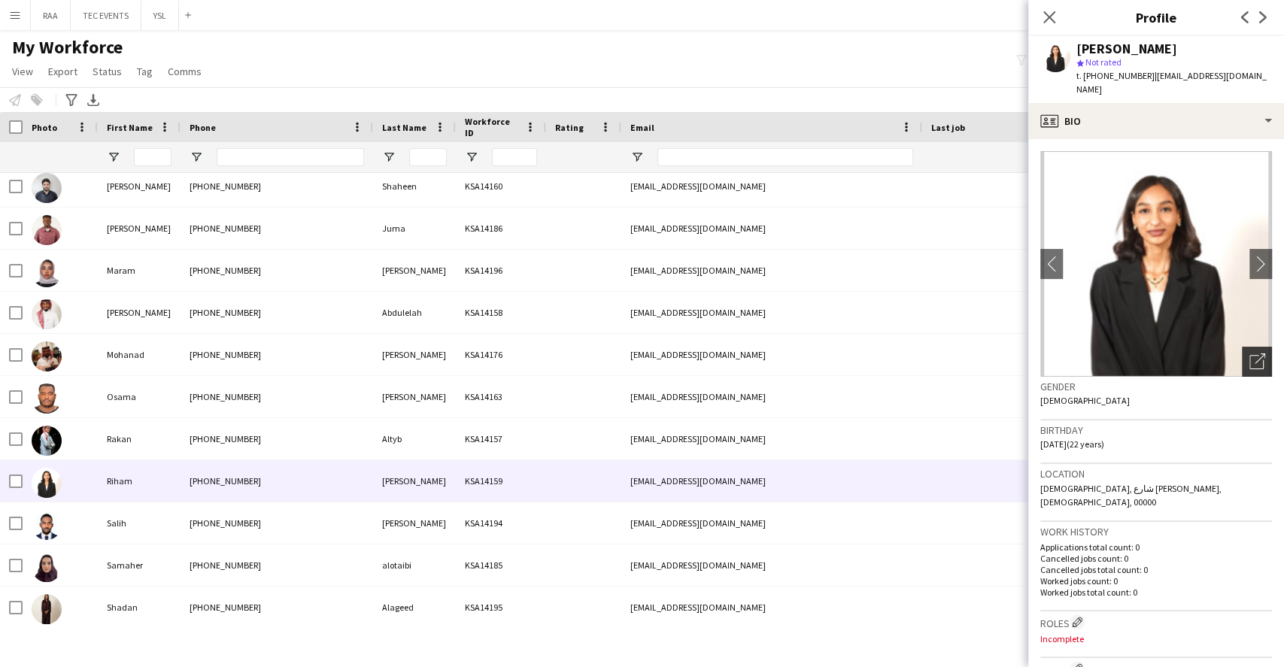
click at [1249, 353] on icon "Open photos pop-in" at bounding box center [1257, 361] width 16 height 16
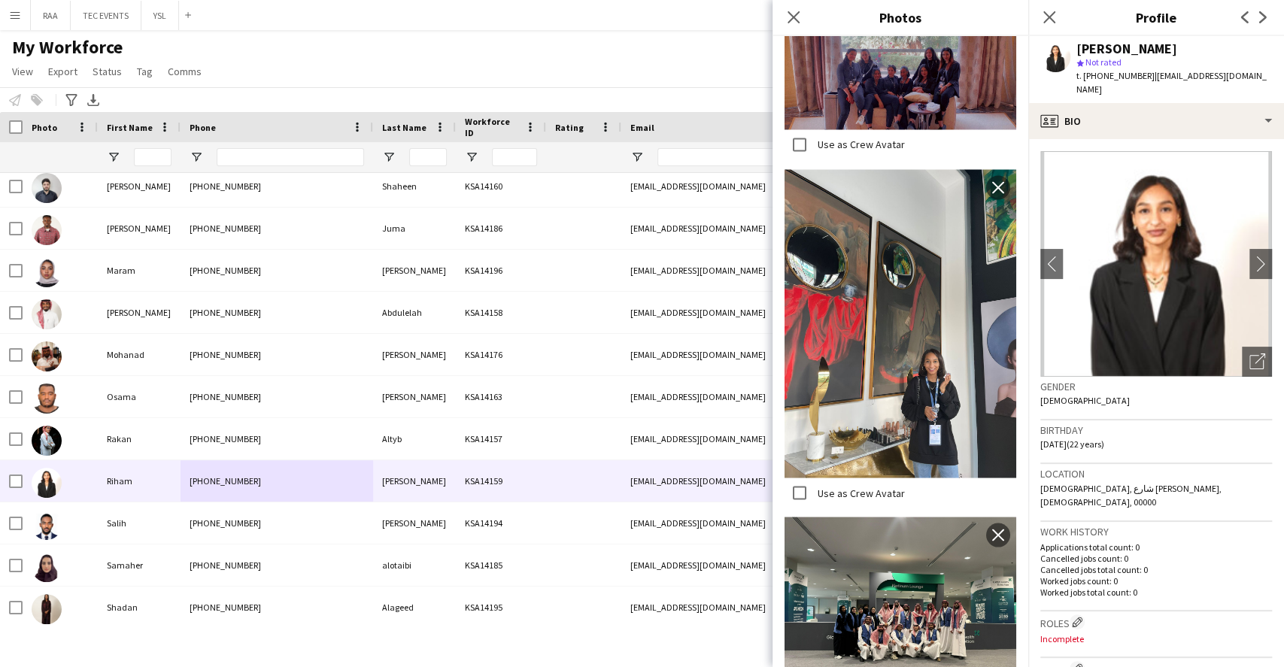
scroll to position [2059, 0]
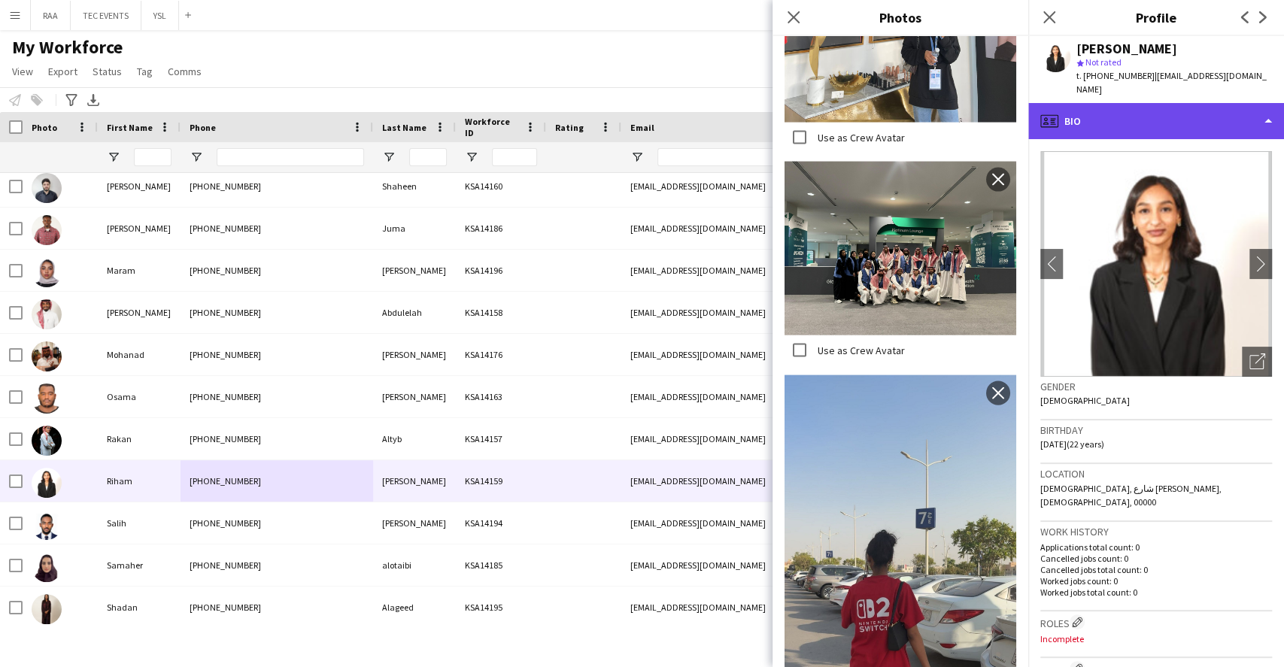
click at [1192, 116] on div "profile Bio" at bounding box center [1156, 121] width 256 height 36
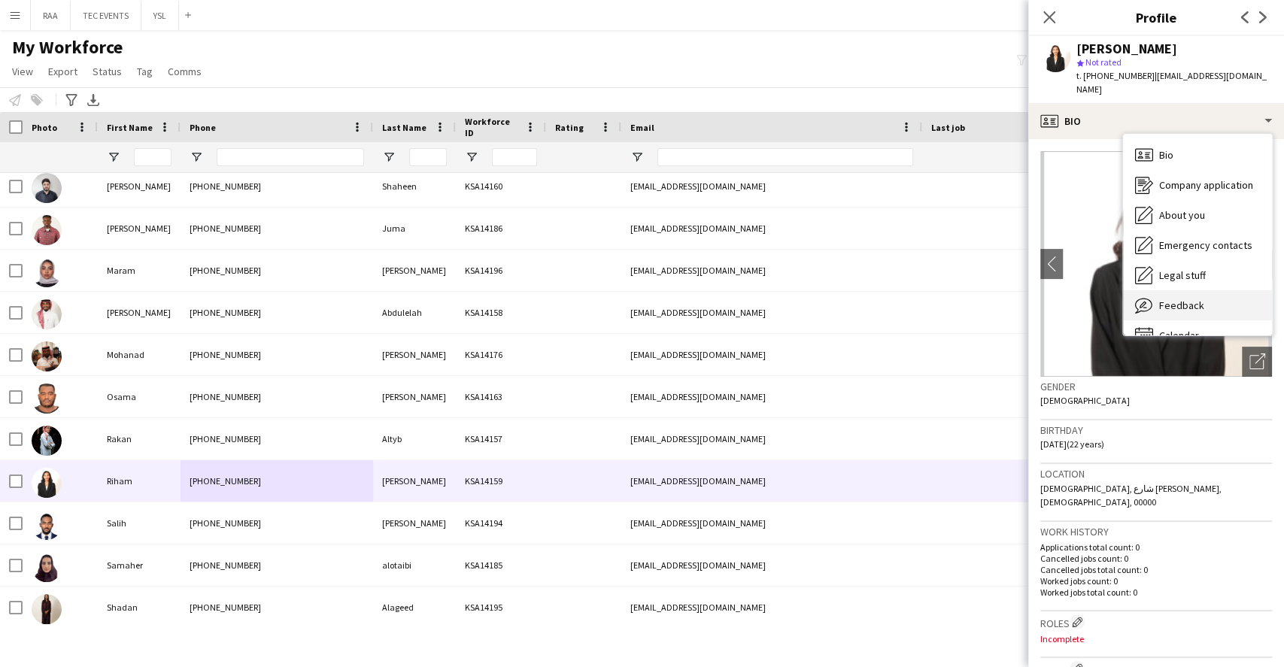
click at [1204, 292] on div "Feedback Feedback" at bounding box center [1197, 305] width 149 height 30
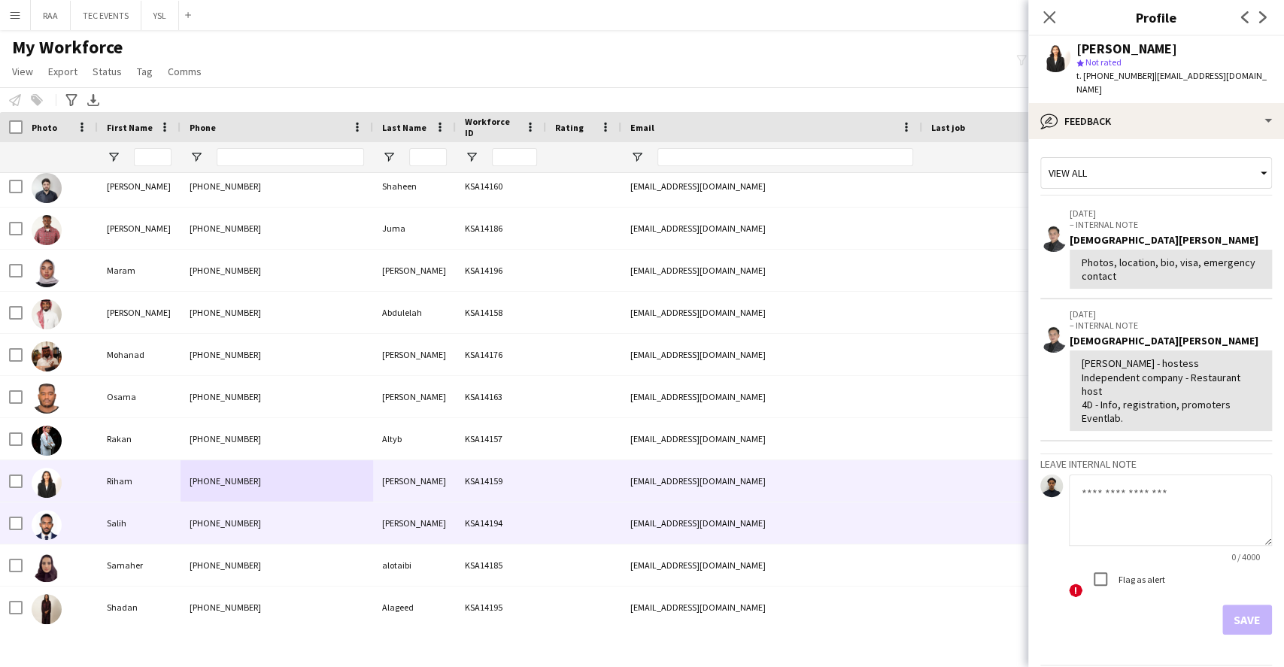
click at [472, 526] on div "KSA14194" at bounding box center [501, 522] width 90 height 41
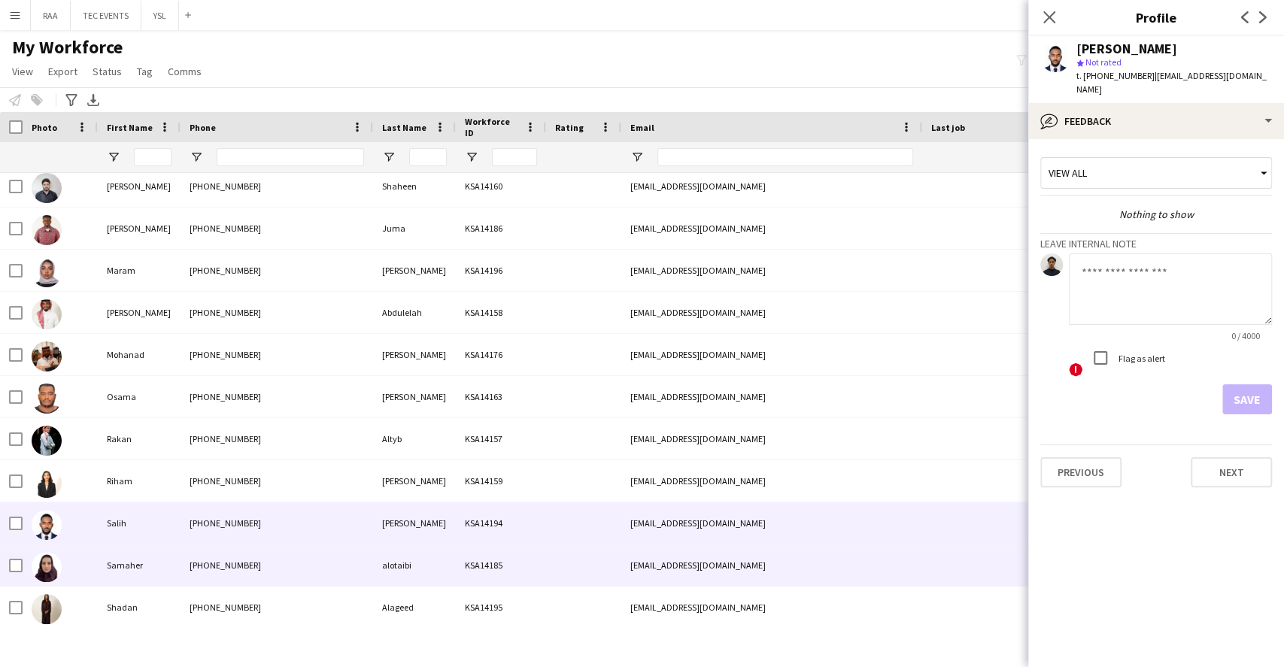
click at [435, 569] on div "alotaibi" at bounding box center [414, 564] width 83 height 41
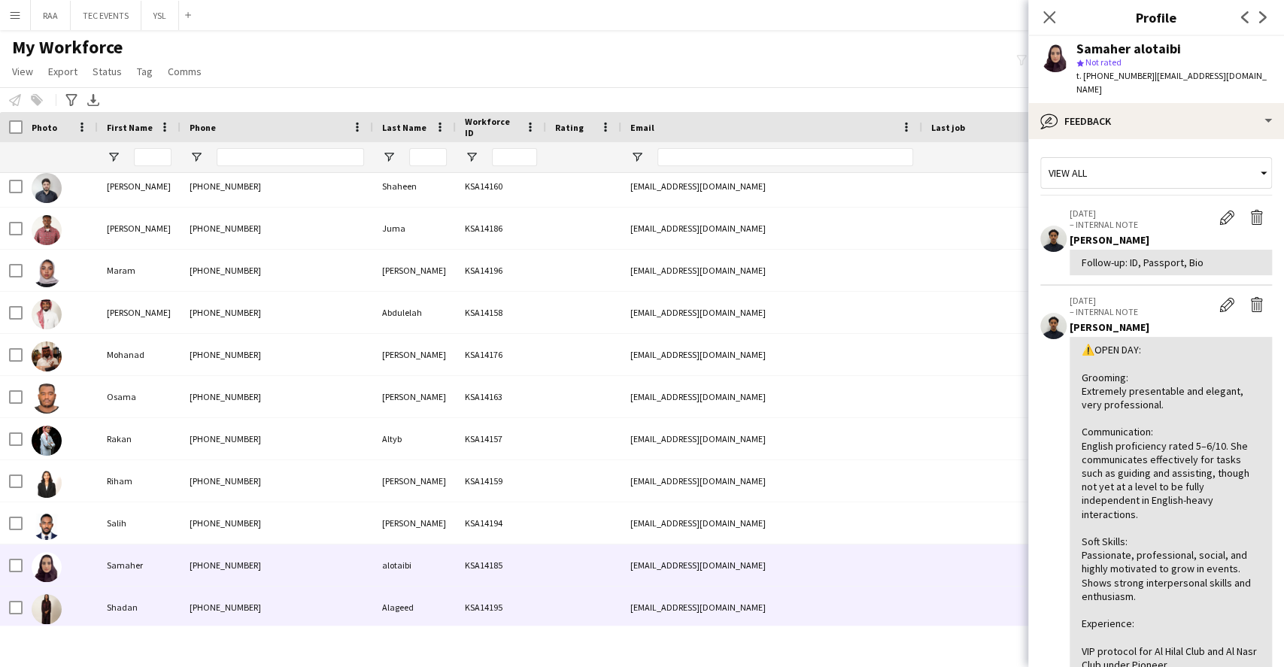
click at [421, 617] on div "Alageed" at bounding box center [414, 607] width 83 height 41
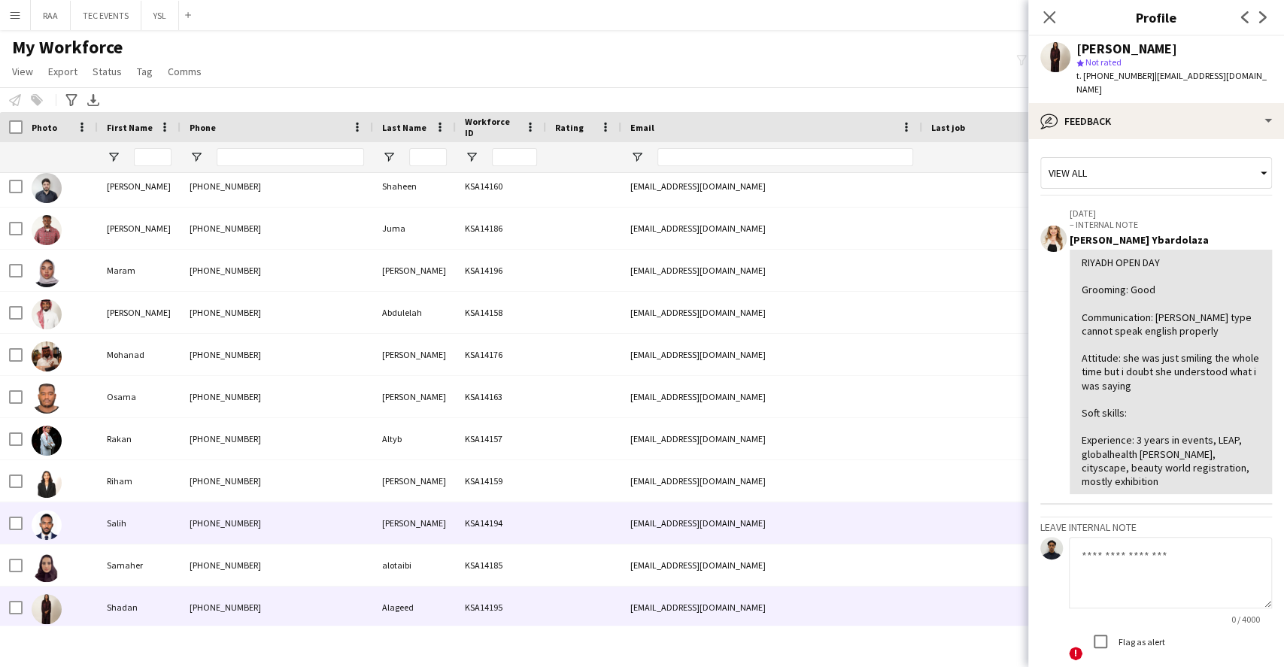
scroll to position [3409, 0]
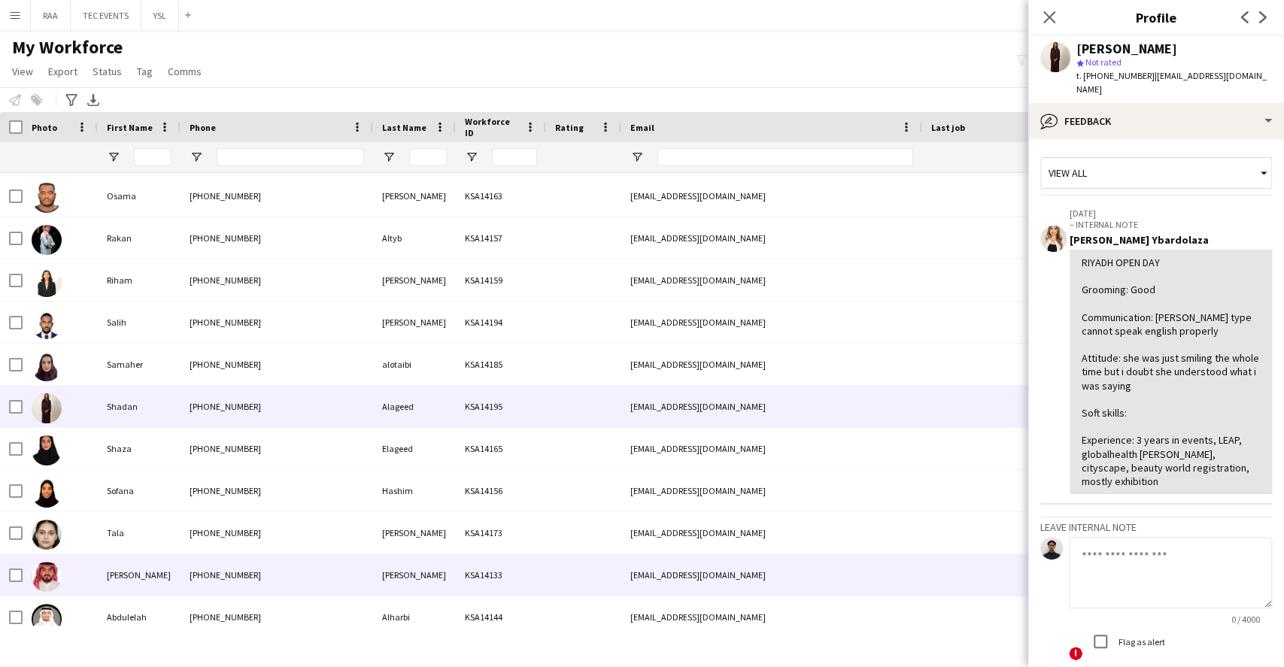
click at [281, 579] on div "[PHONE_NUMBER]" at bounding box center [276, 574] width 193 height 41
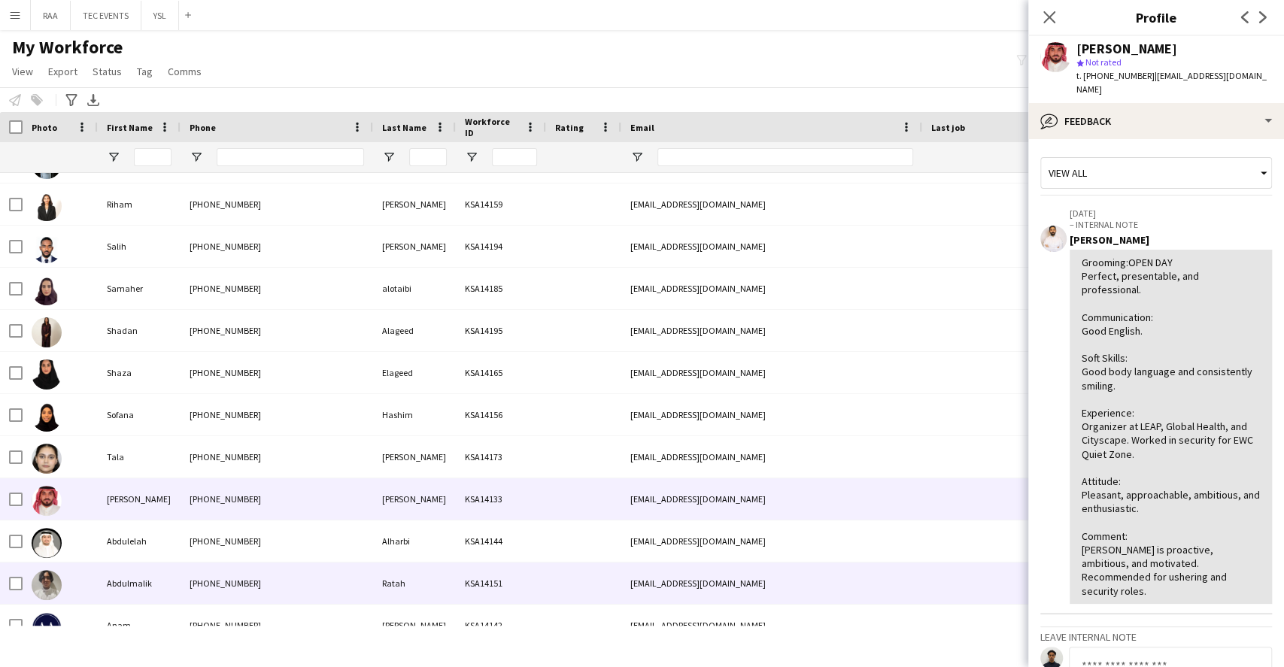
scroll to position [3509, 0]
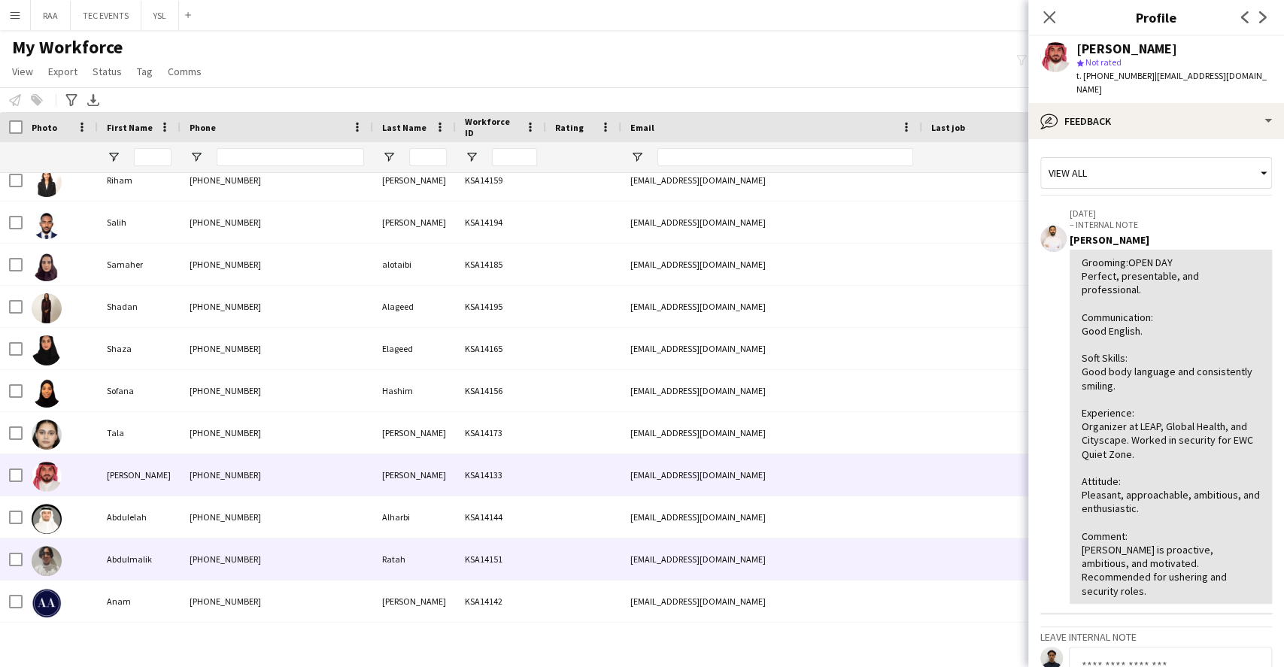
click at [287, 556] on div "[PHONE_NUMBER]" at bounding box center [276, 558] width 193 height 41
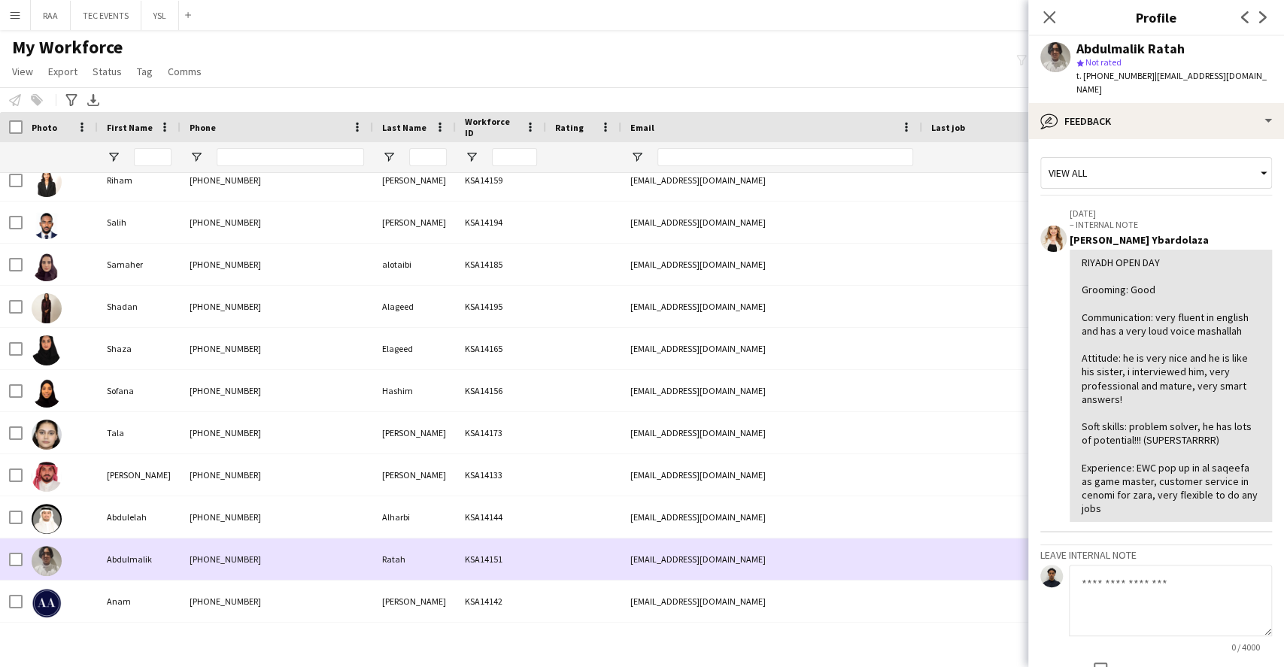
click at [304, 558] on div "[PHONE_NUMBER]" at bounding box center [276, 558] width 193 height 41
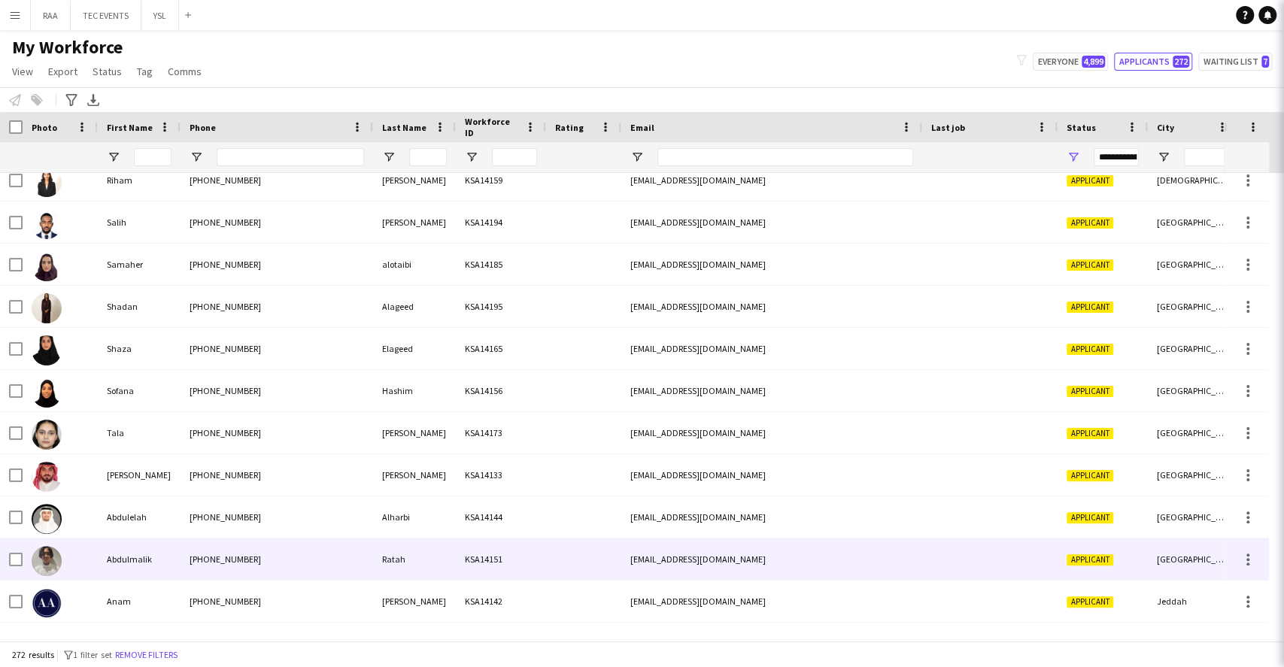
click at [304, 558] on div "[PHONE_NUMBER]" at bounding box center [276, 558] width 193 height 41
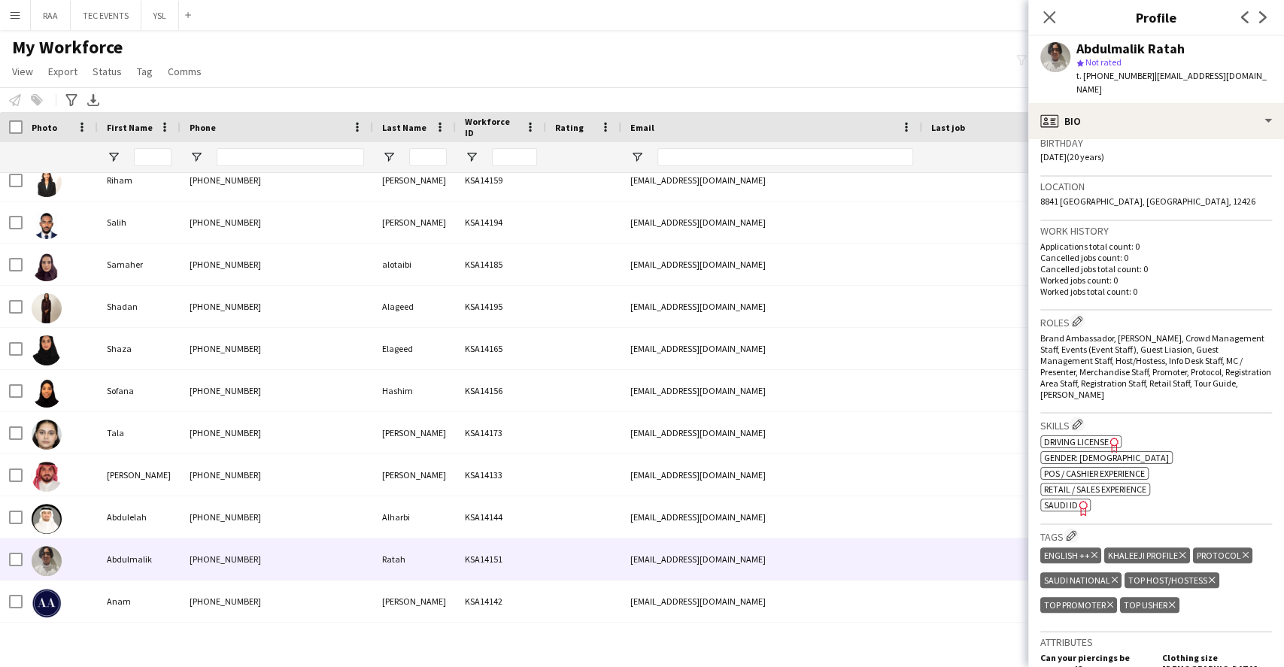
scroll to position [0, 0]
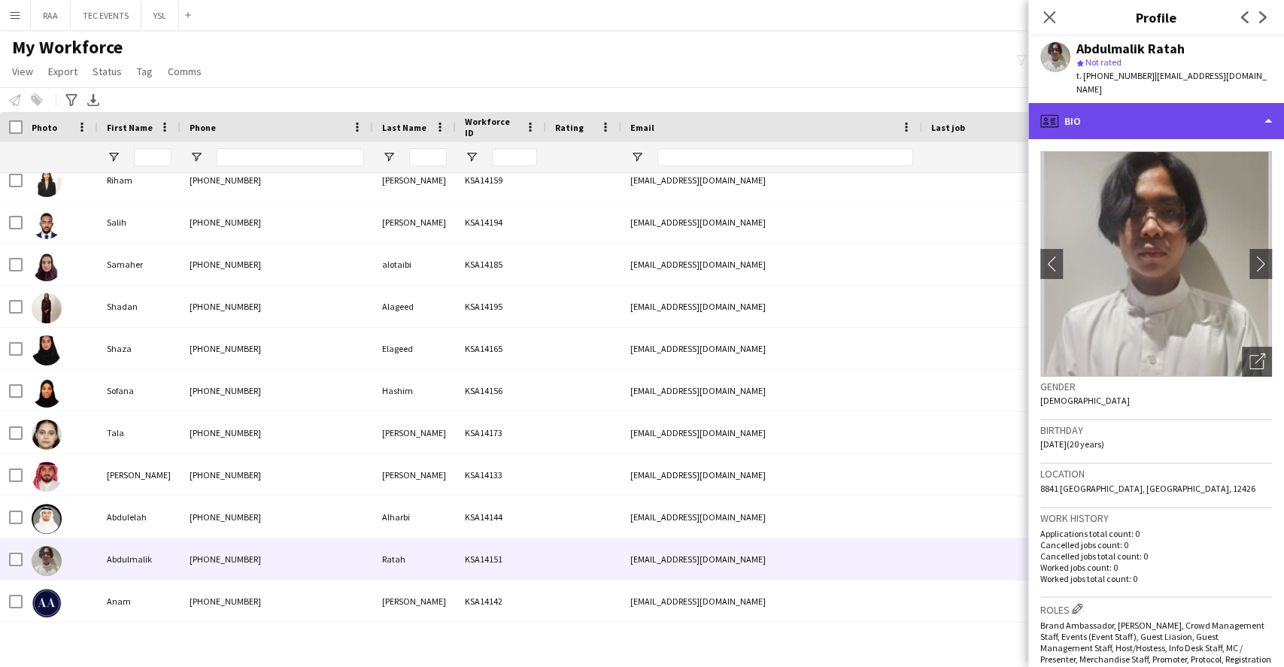
drag, startPoint x: 1169, startPoint y: 102, endPoint x: 1178, endPoint y: 112, distance: 13.4
click at [1169, 103] on div "profile Bio" at bounding box center [1156, 121] width 256 height 36
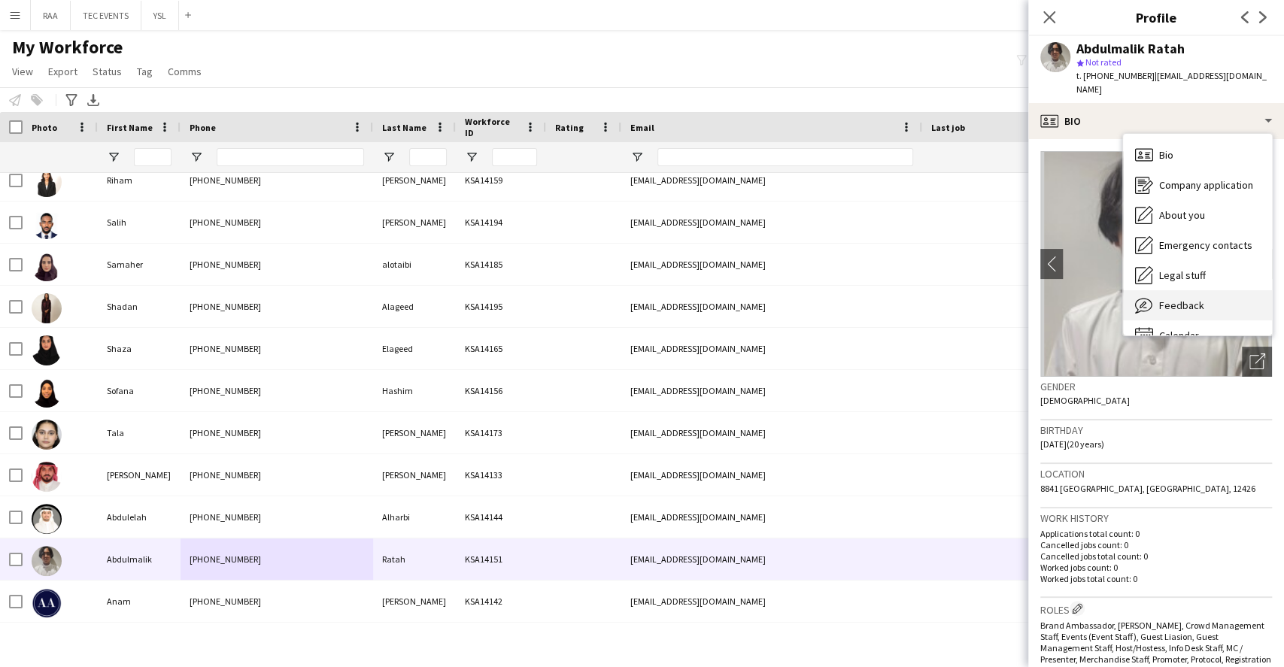
click at [1209, 290] on div "Feedback Feedback" at bounding box center [1197, 305] width 149 height 30
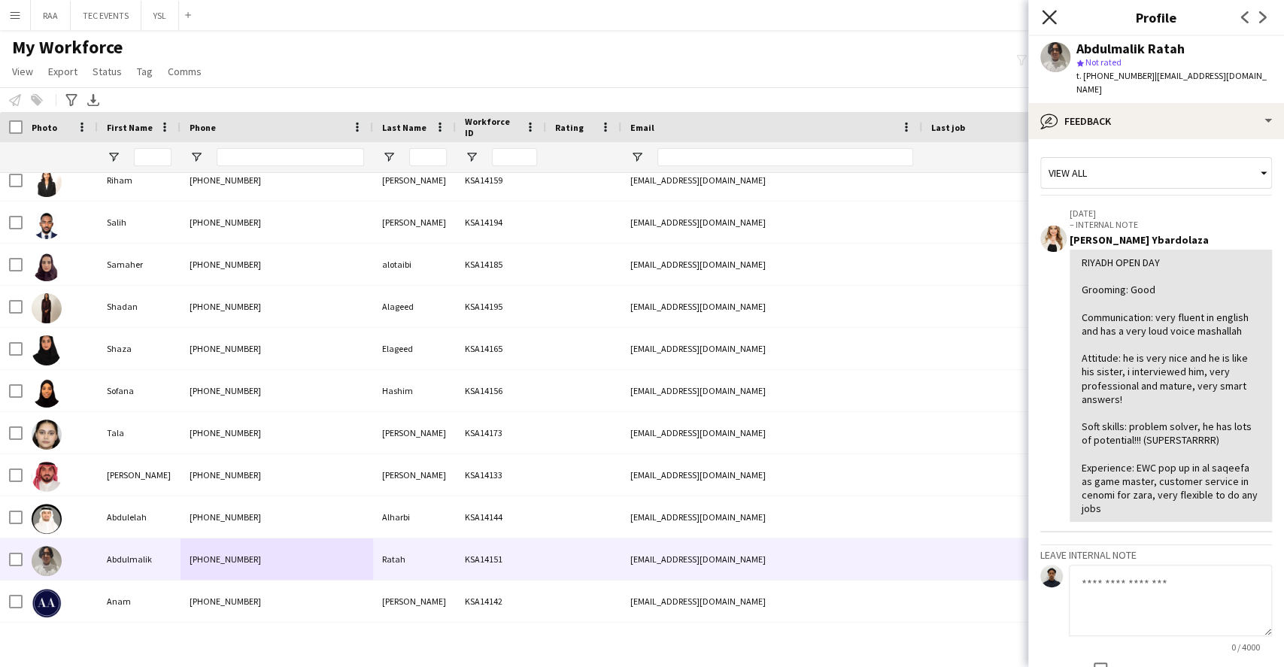
click at [1051, 13] on icon "Close pop-in" at bounding box center [1049, 17] width 14 height 14
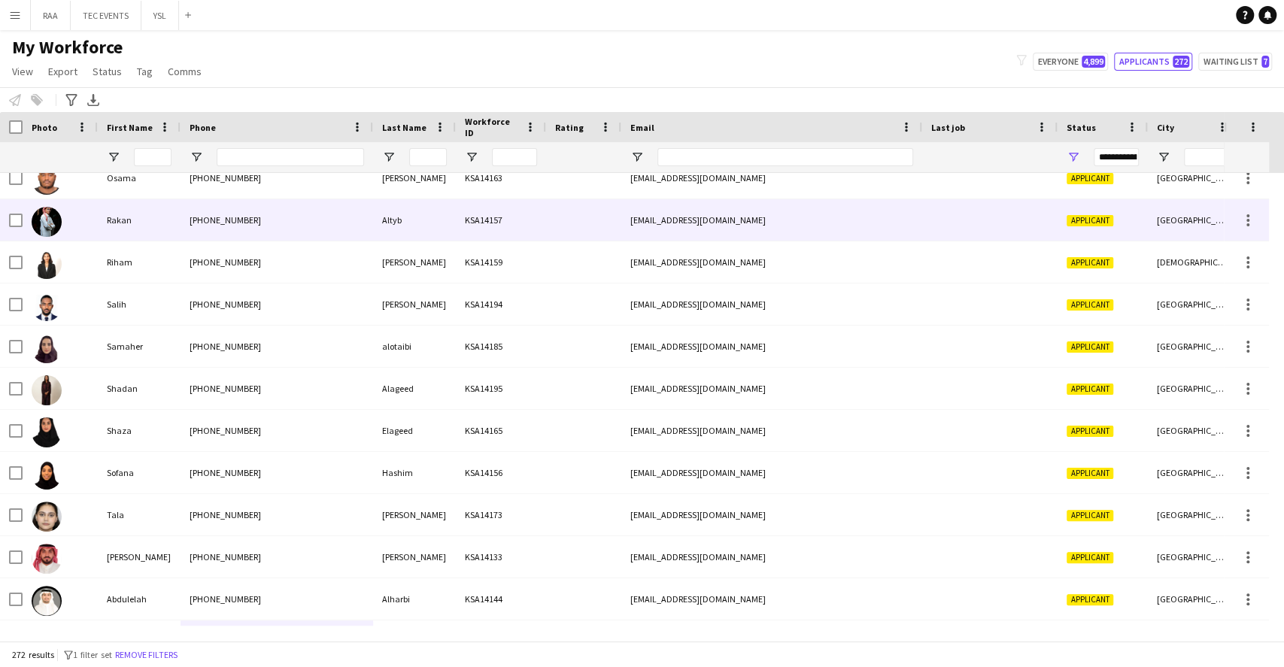
scroll to position [3409, 0]
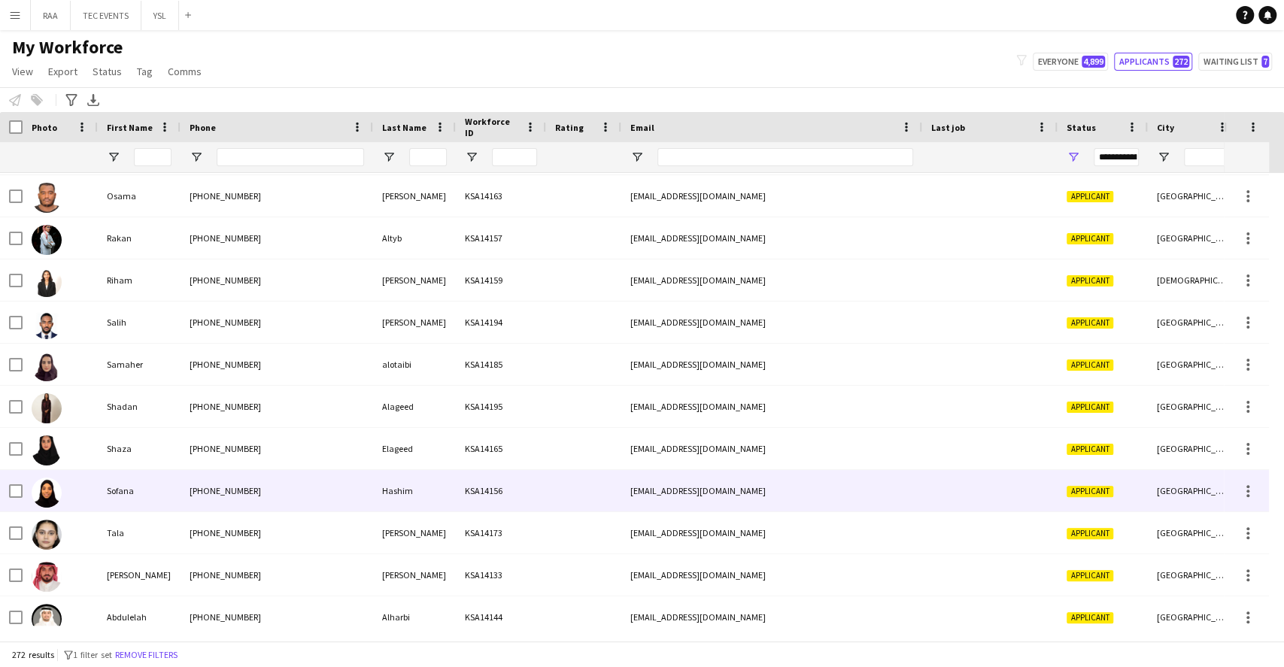
click at [165, 505] on div "Sofana" at bounding box center [139, 490] width 83 height 41
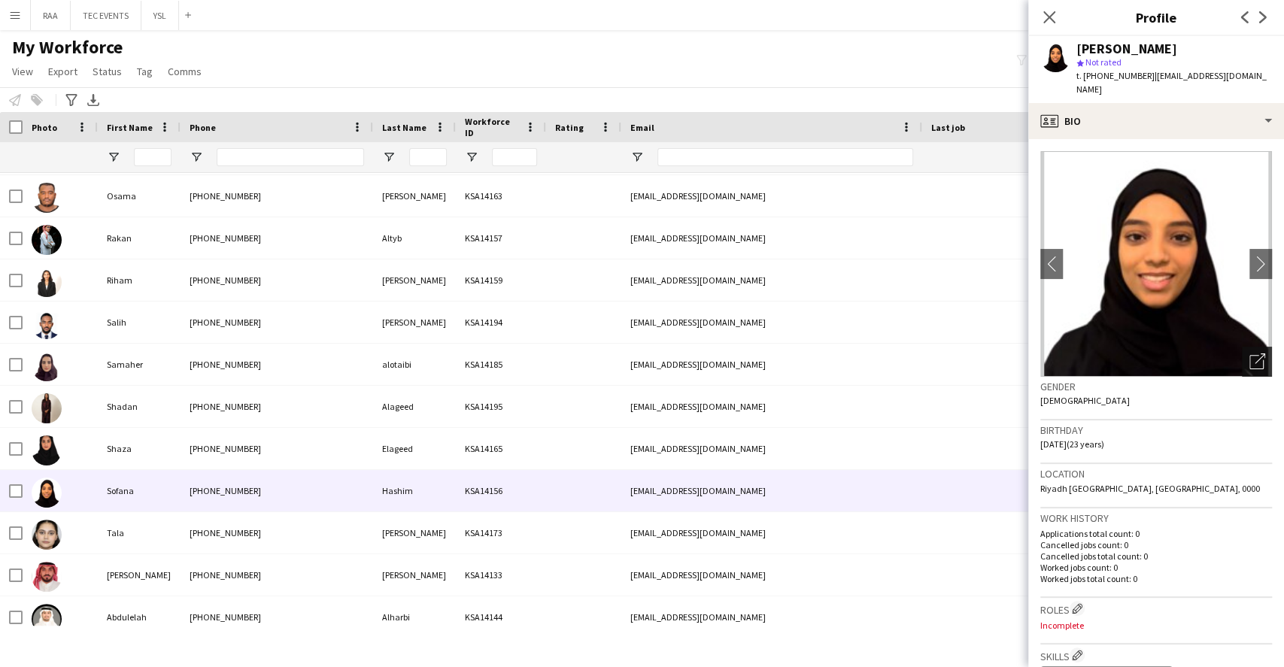
click at [1242, 347] on div "Open photos pop-in" at bounding box center [1257, 362] width 30 height 30
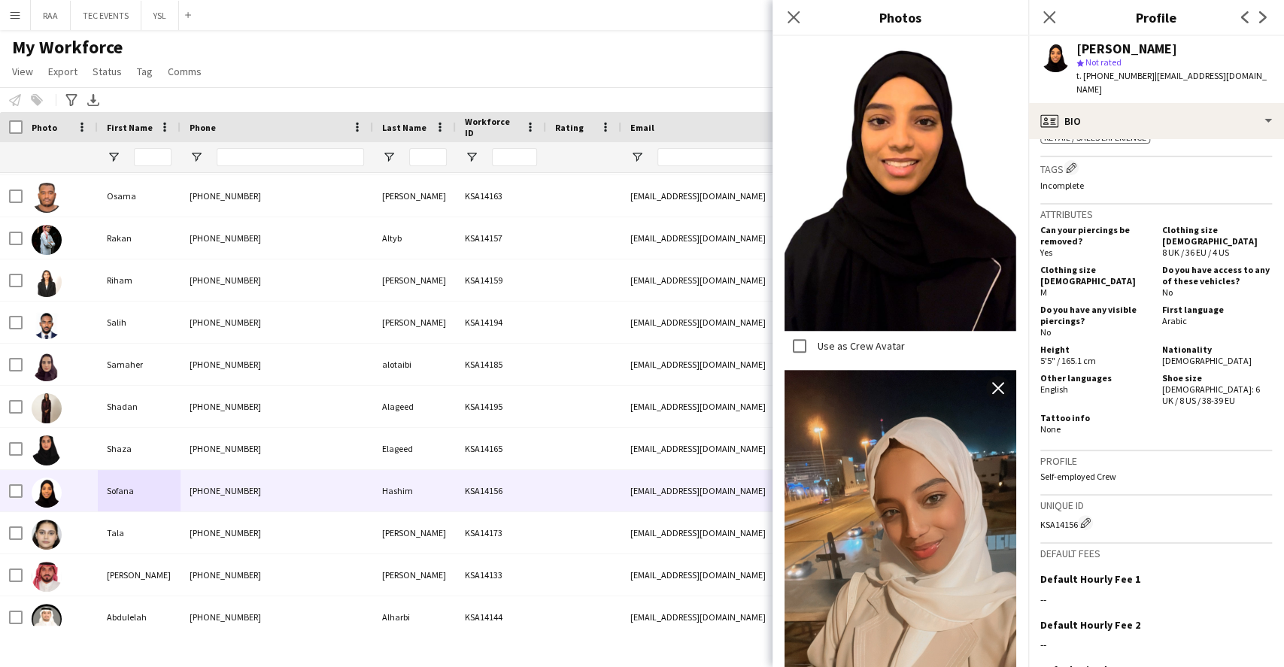
scroll to position [602, 0]
